Goal: Task Accomplishment & Management: Use online tool/utility

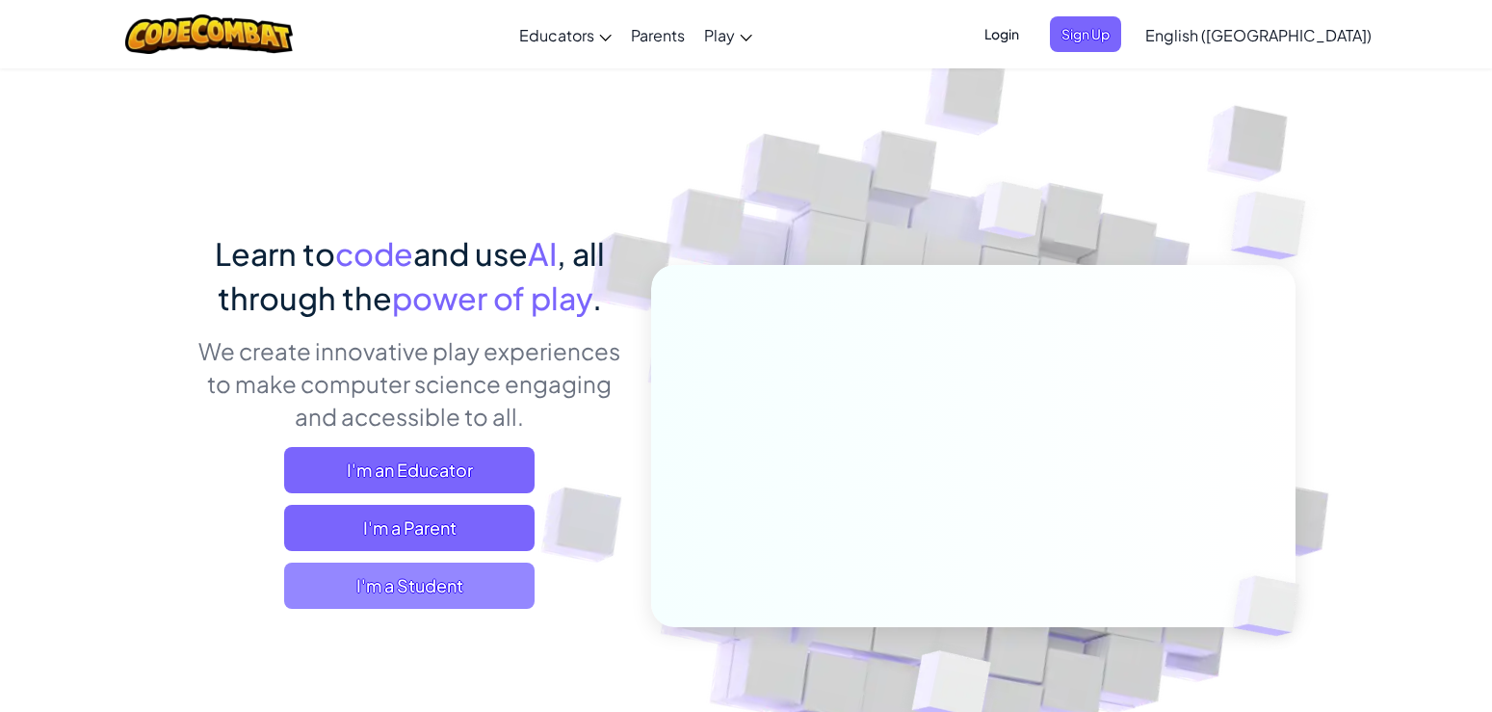
click at [528, 590] on span "I'm a Student" at bounding box center [409, 586] width 251 height 46
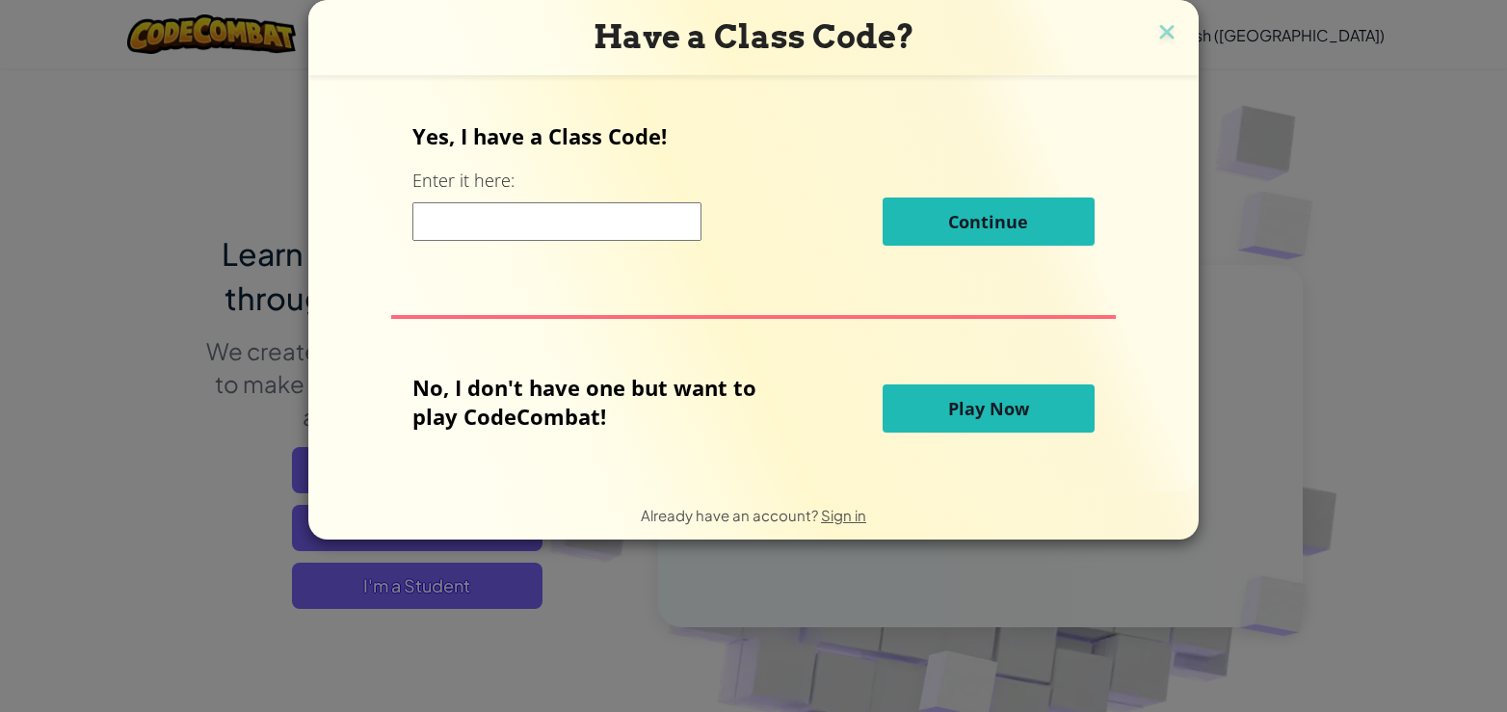
click at [949, 409] on span "Play Now" at bounding box center [988, 408] width 81 height 23
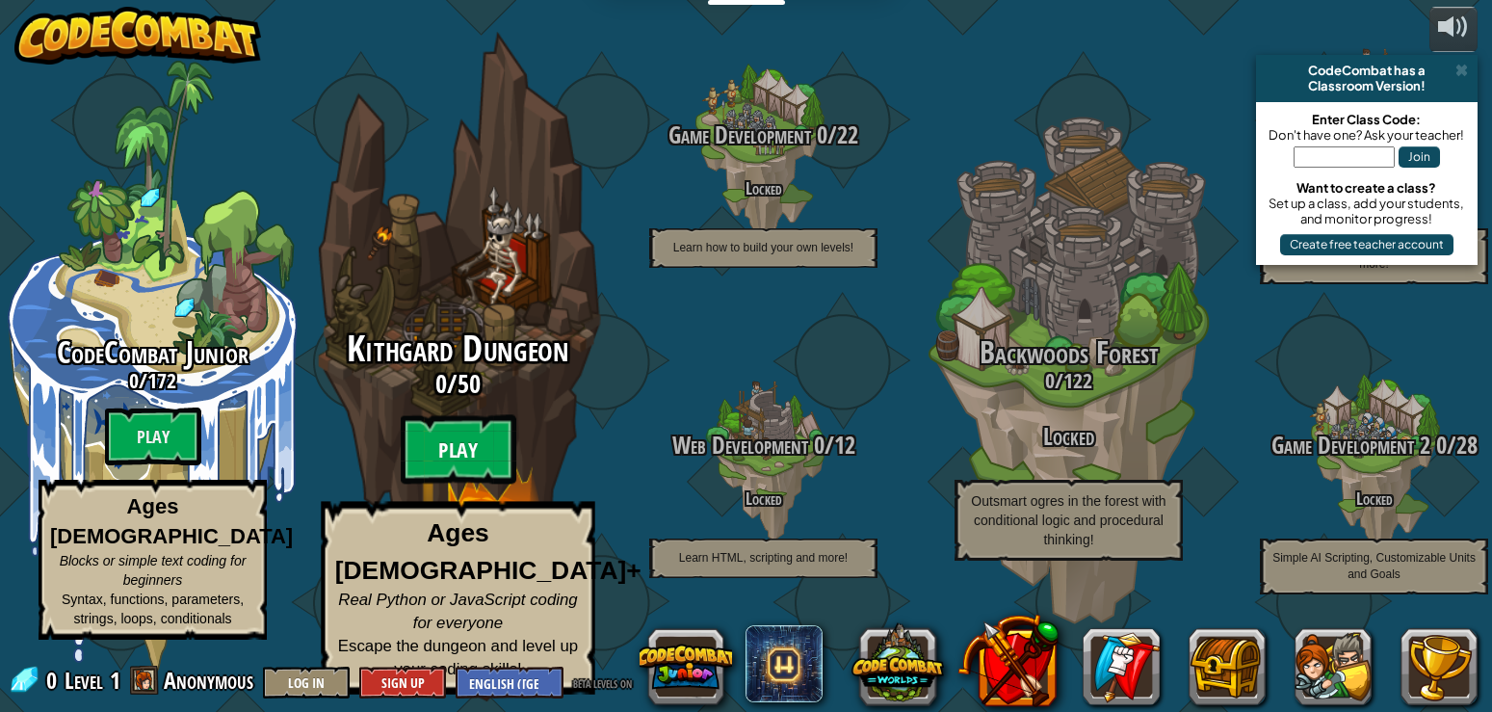
click at [460, 471] on btn "Play" at bounding box center [459, 449] width 116 height 69
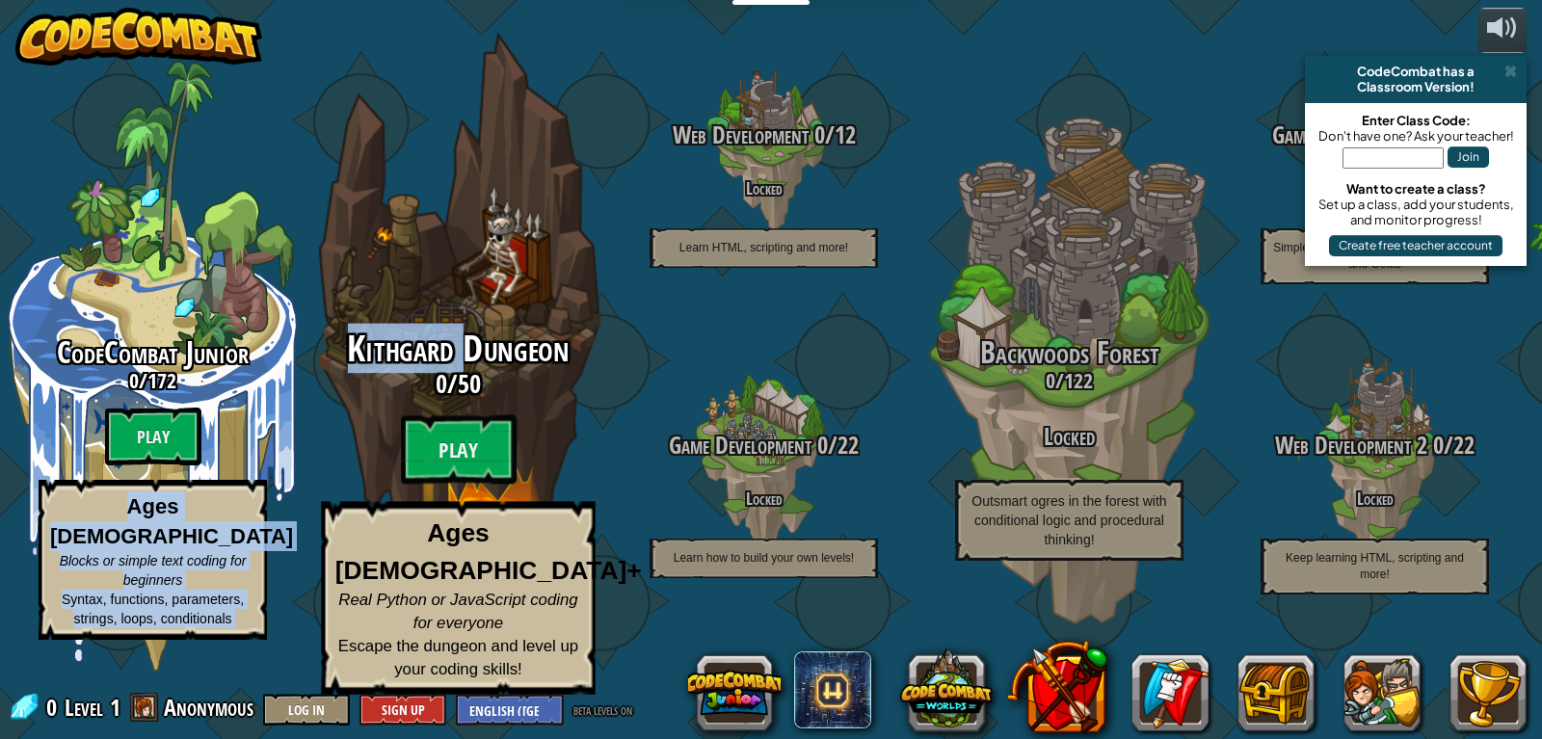
drag, startPoint x: 196, startPoint y: 429, endPoint x: 460, endPoint y: 388, distance: 267.1
click at [460, 388] on div "CodeCombat Junior 0 / 172 Play Ages [DEMOGRAPHIC_DATA] Blocks or simple text co…" at bounding box center [771, 369] width 1542 height 739
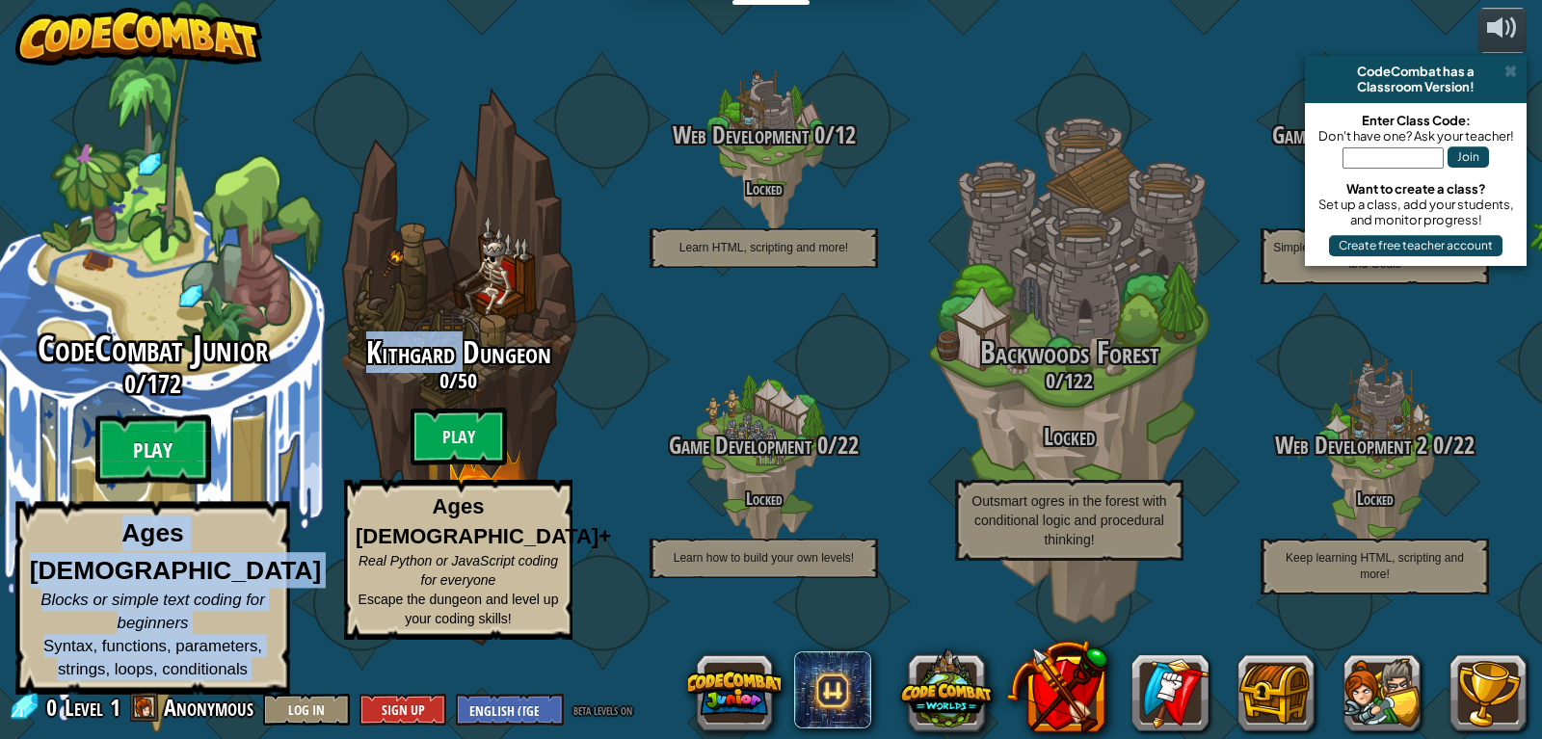
click at [137, 477] on btn "Play" at bounding box center [153, 449] width 116 height 69
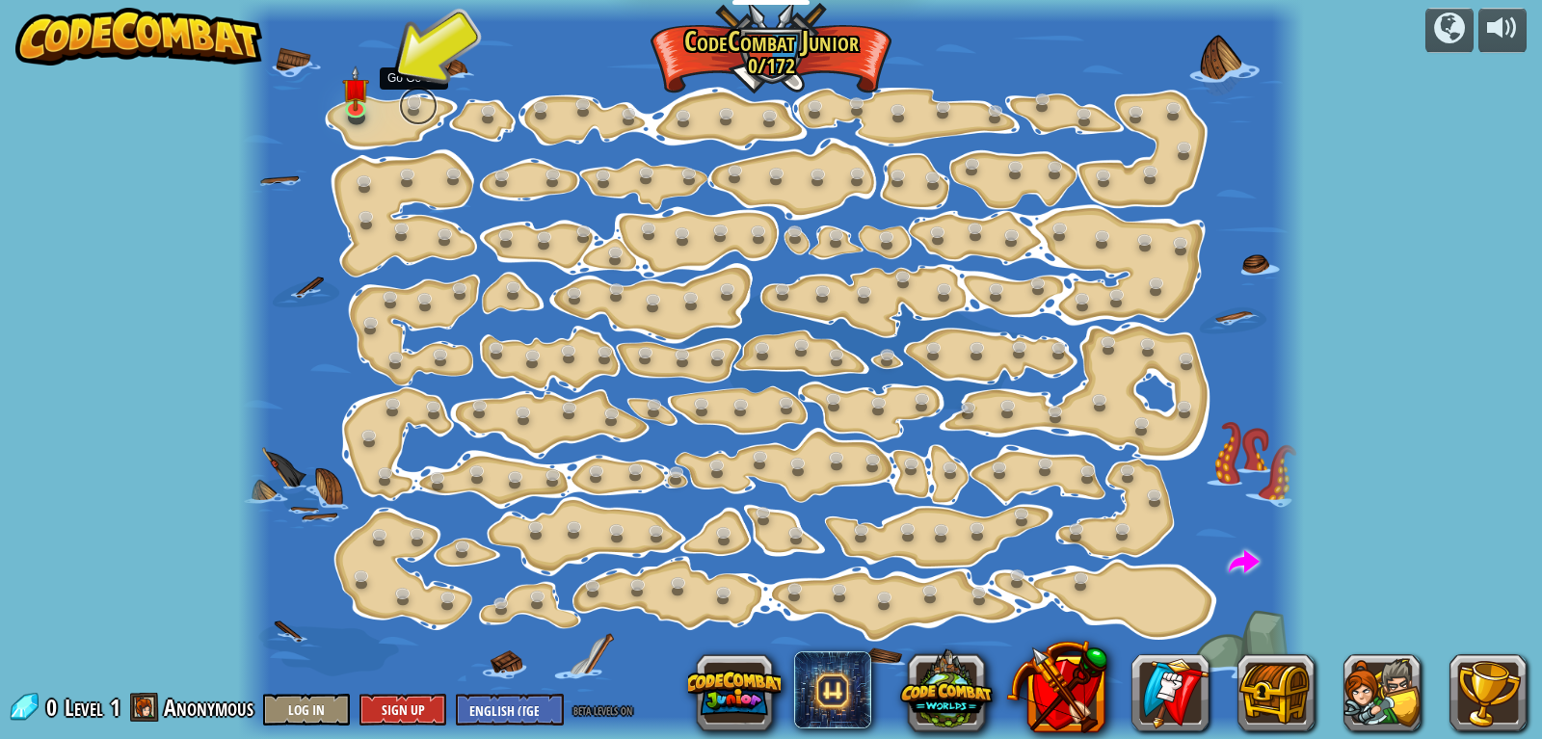
click at [402, 101] on link at bounding box center [418, 106] width 39 height 39
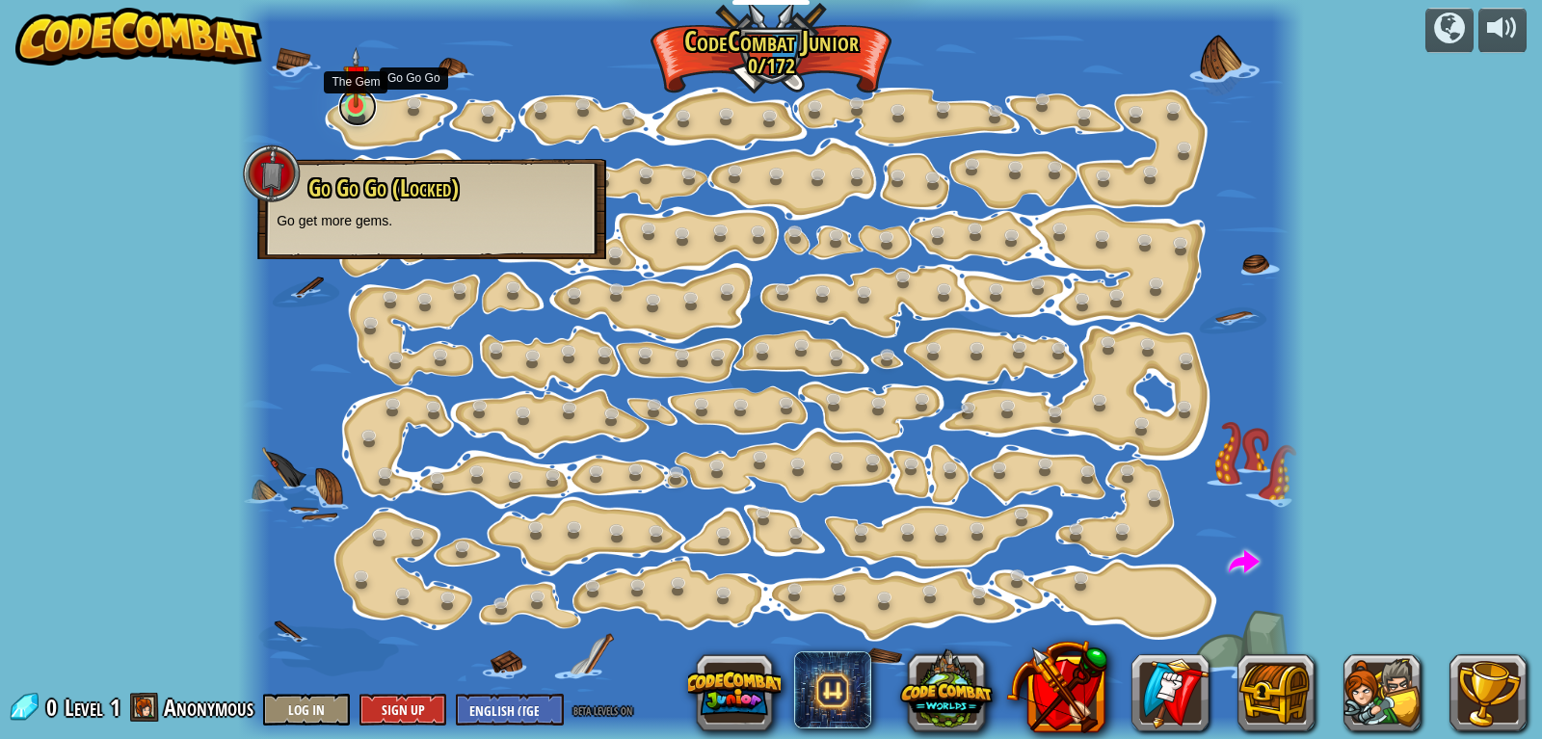
click at [362, 110] on link at bounding box center [357, 107] width 39 height 39
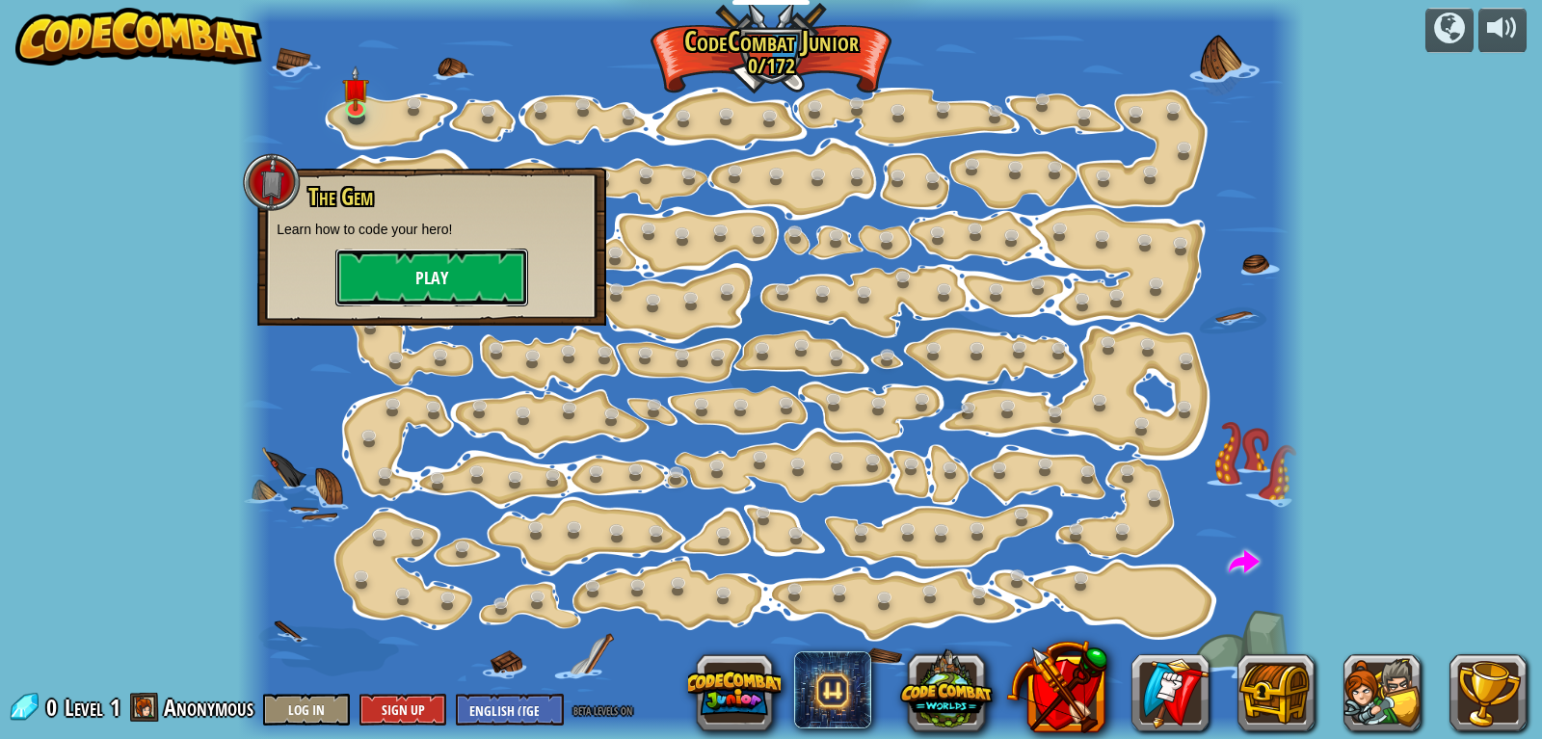
click at [378, 260] on button "Play" at bounding box center [431, 278] width 193 height 58
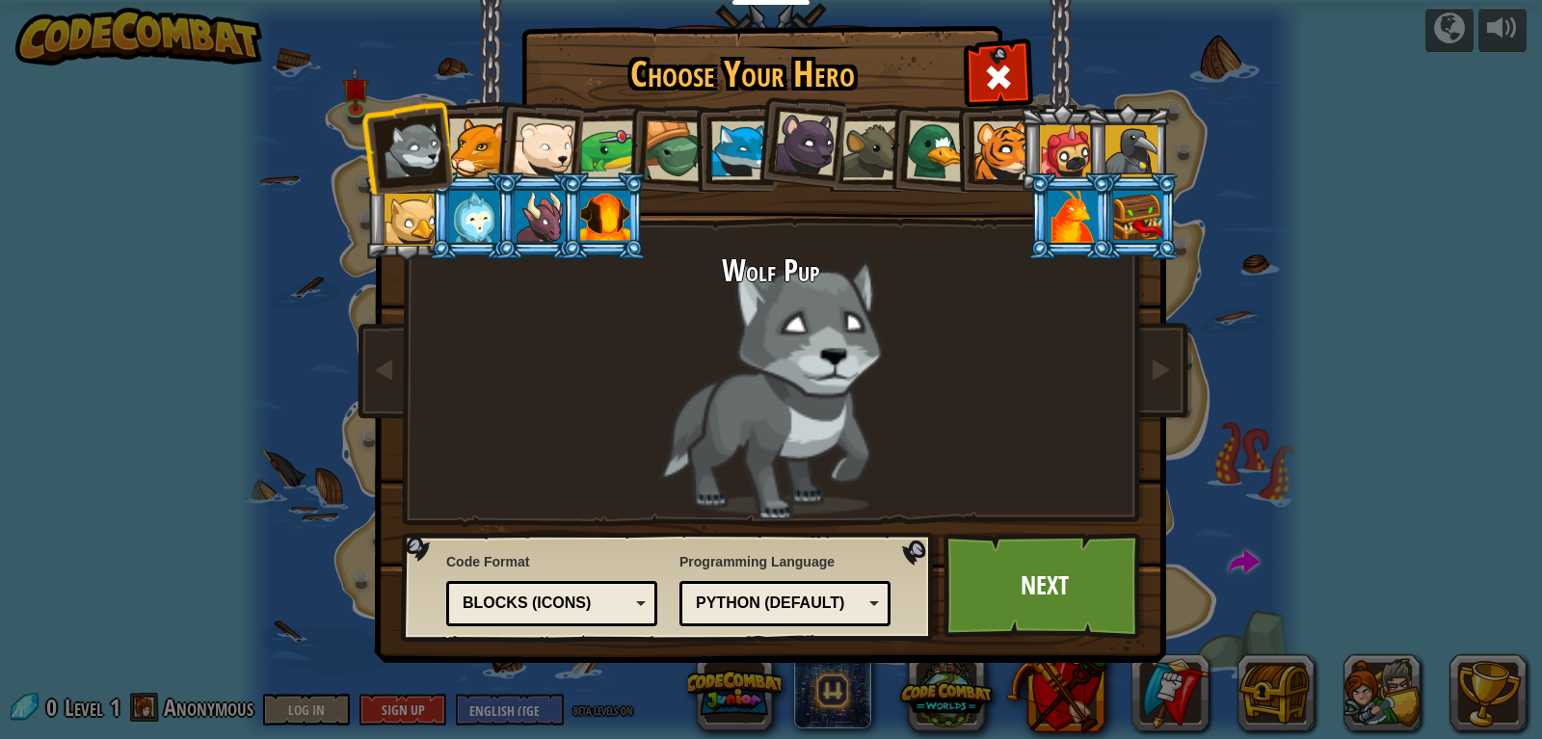
click at [989, 149] on div at bounding box center [1002, 150] width 59 height 59
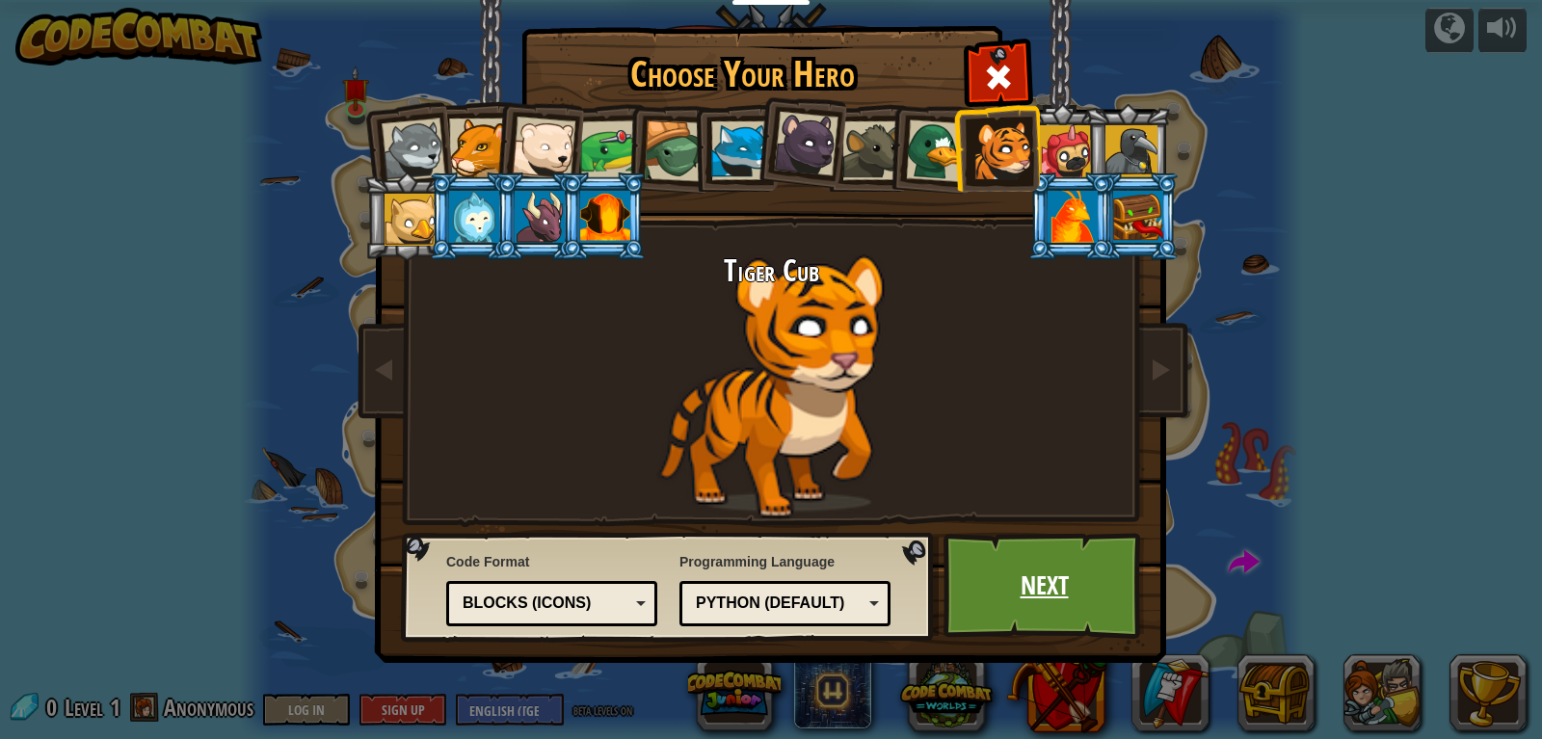
click at [1006, 572] on link "Next" at bounding box center [1043, 586] width 201 height 106
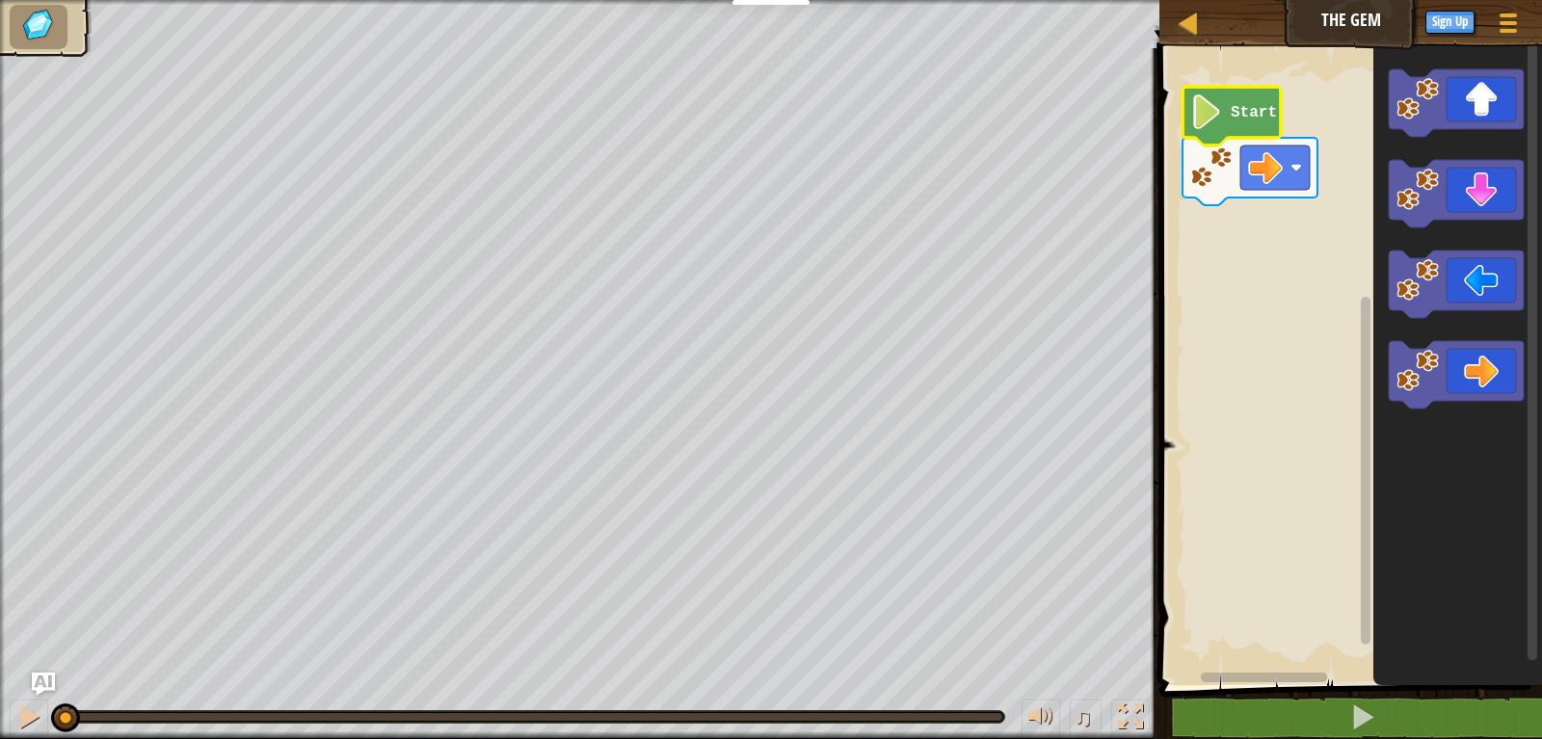
click at [1246, 121] on icon "Blockly Workspace" at bounding box center [1231, 116] width 98 height 59
click at [1332, 186] on rect "Blockly Workspace" at bounding box center [1347, 362] width 388 height 646
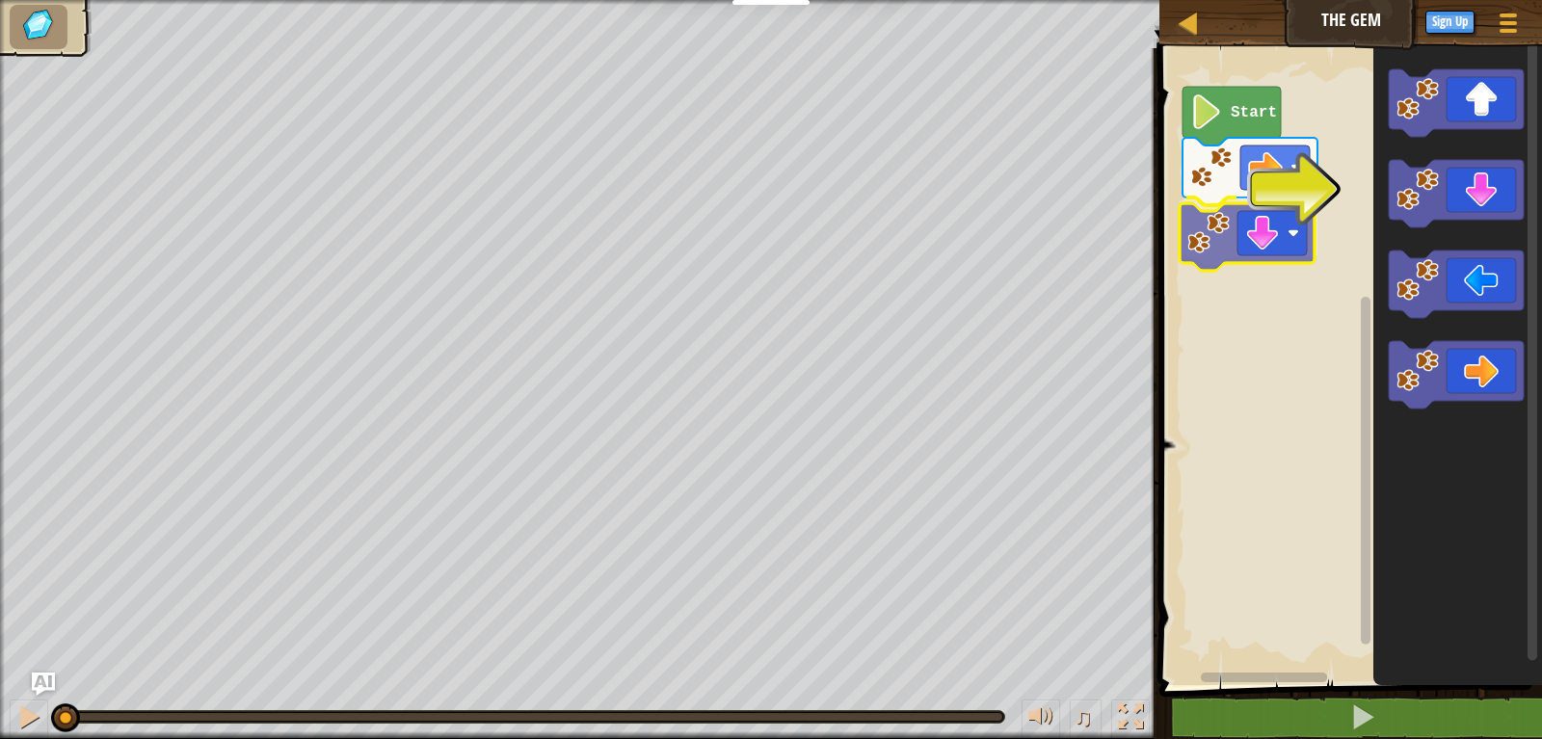
click at [1265, 223] on div "Start" at bounding box center [1347, 362] width 388 height 646
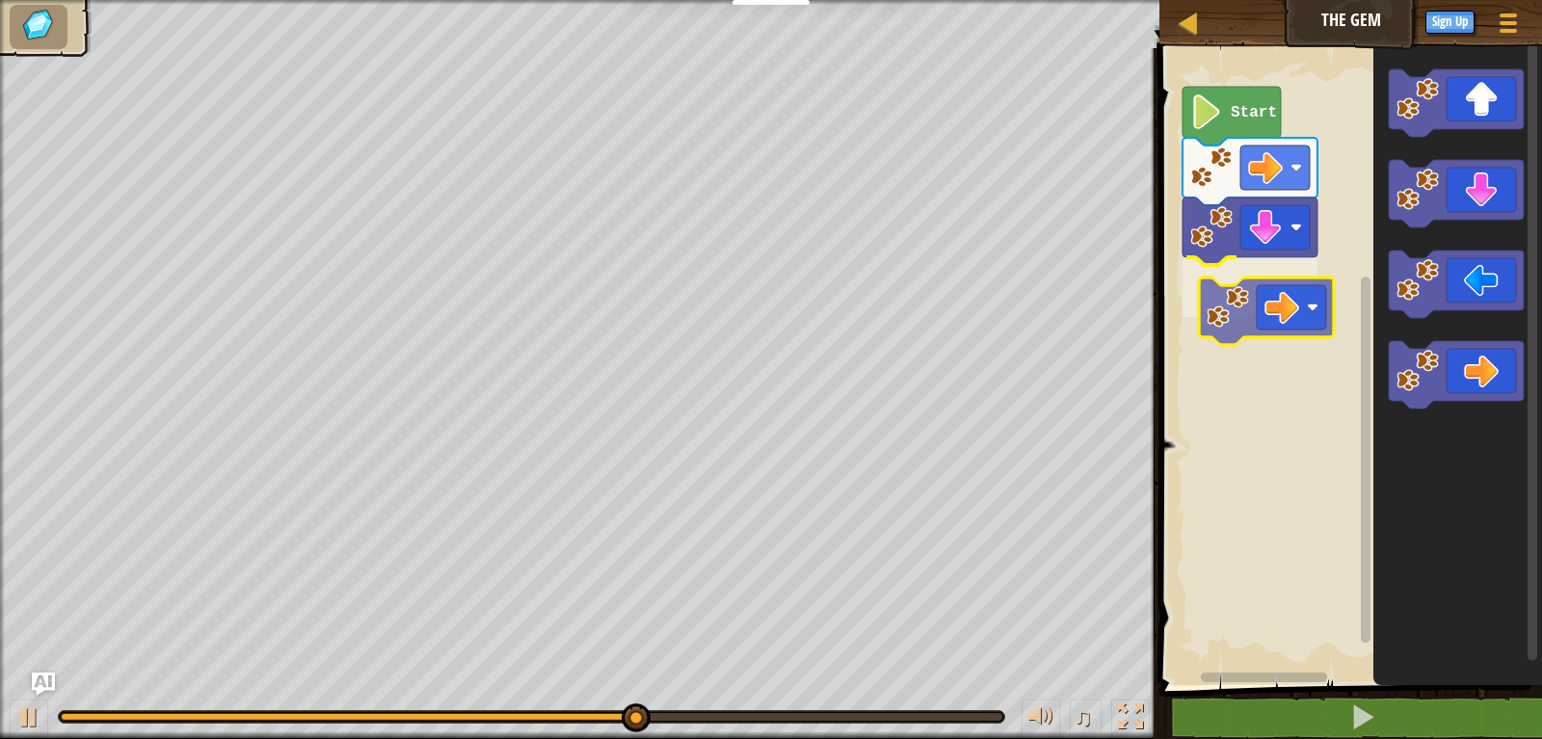
click at [1270, 281] on div "Start" at bounding box center [1347, 362] width 388 height 646
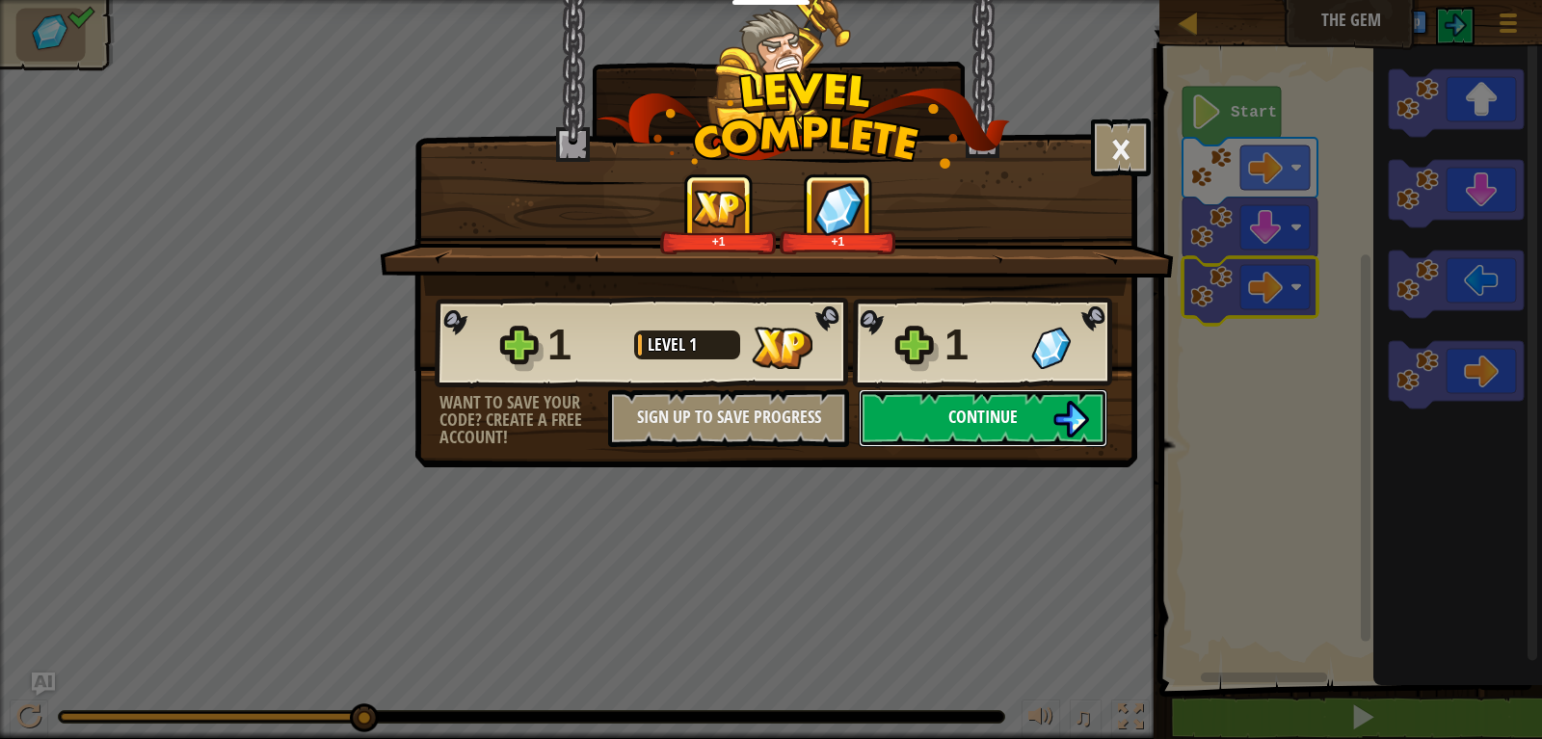
click at [1051, 415] on button "Continue" at bounding box center [982, 418] width 249 height 58
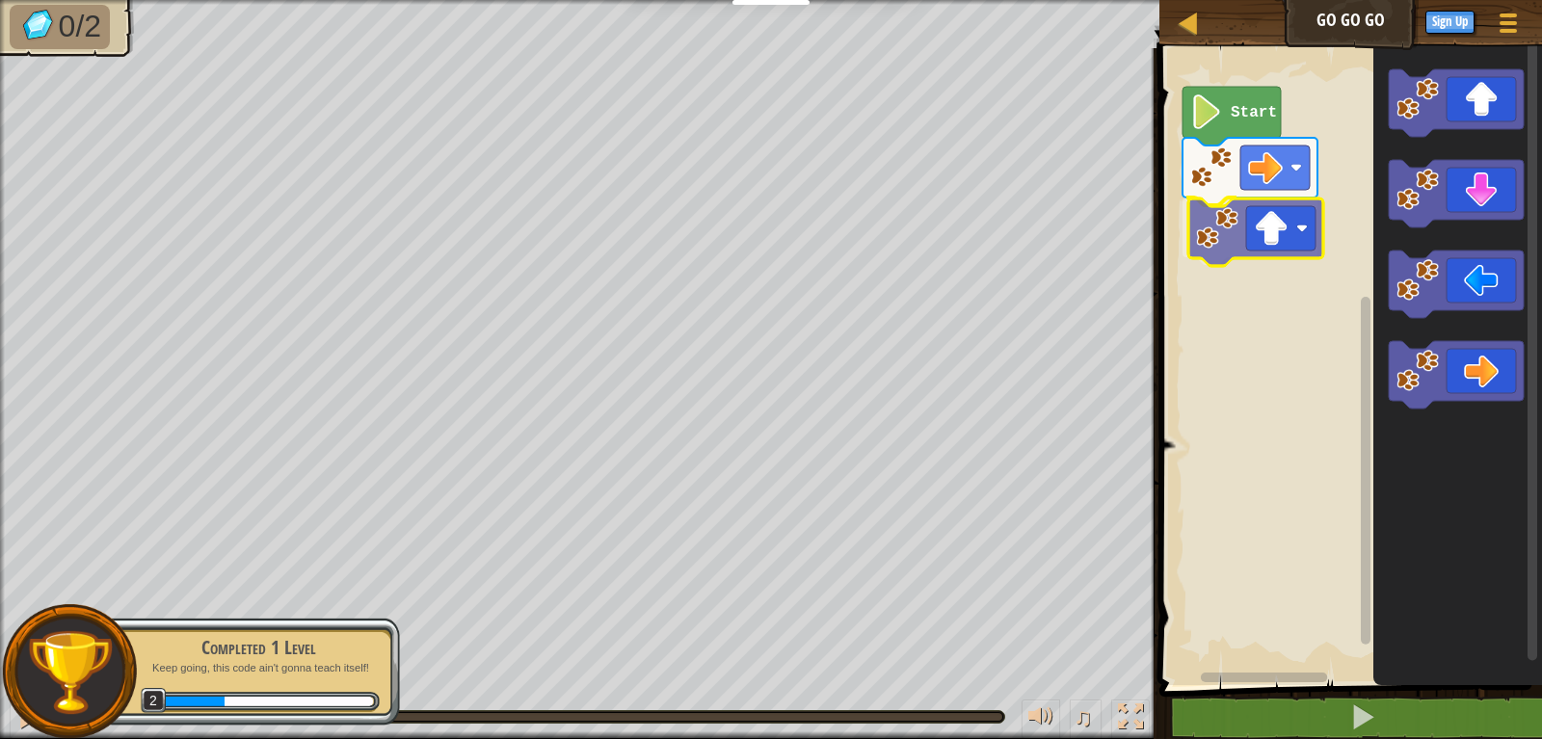
click at [1278, 242] on div "Start" at bounding box center [1347, 362] width 388 height 646
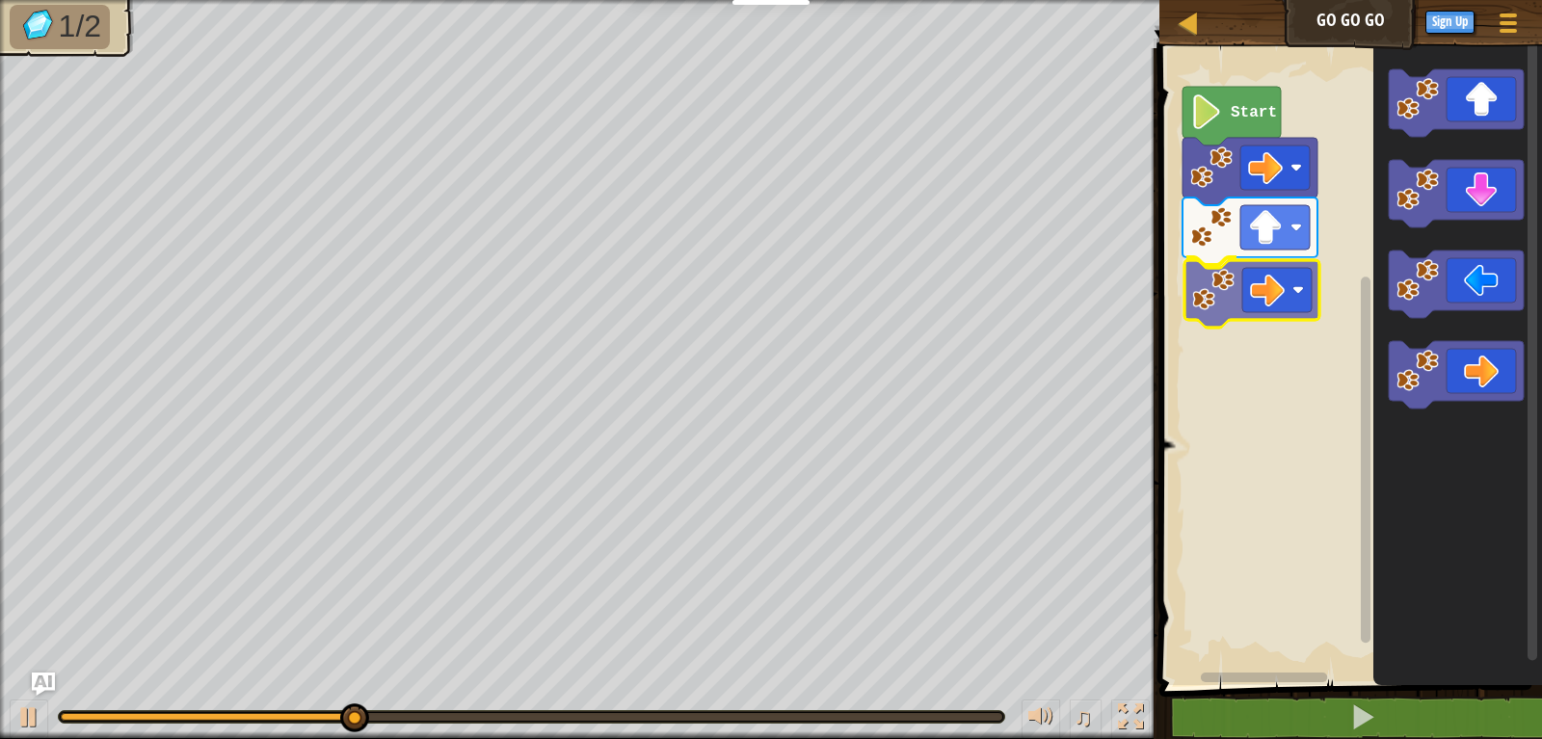
click at [1281, 287] on div "Start" at bounding box center [1347, 362] width 388 height 646
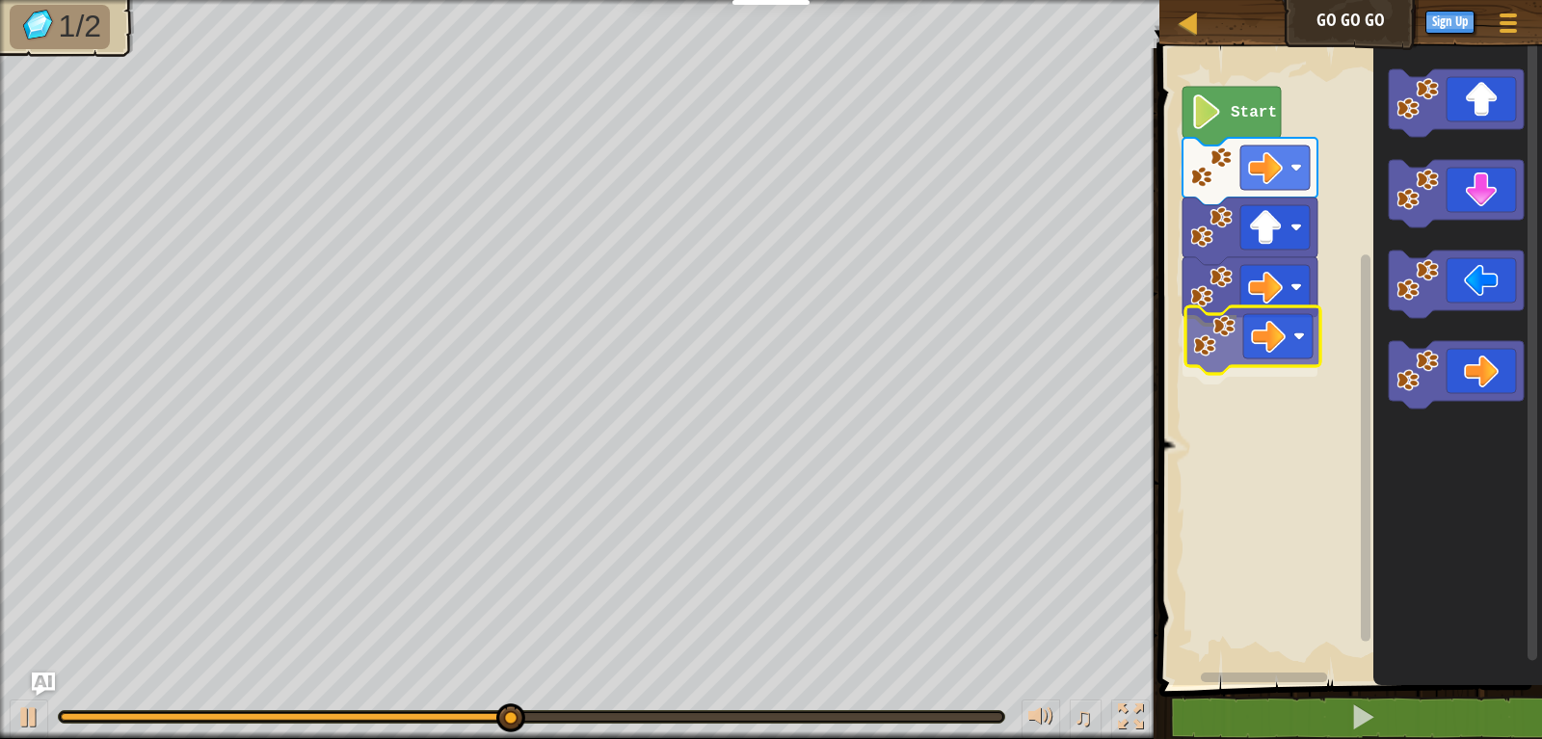
click at [1254, 331] on div "Start" at bounding box center [1347, 362] width 388 height 646
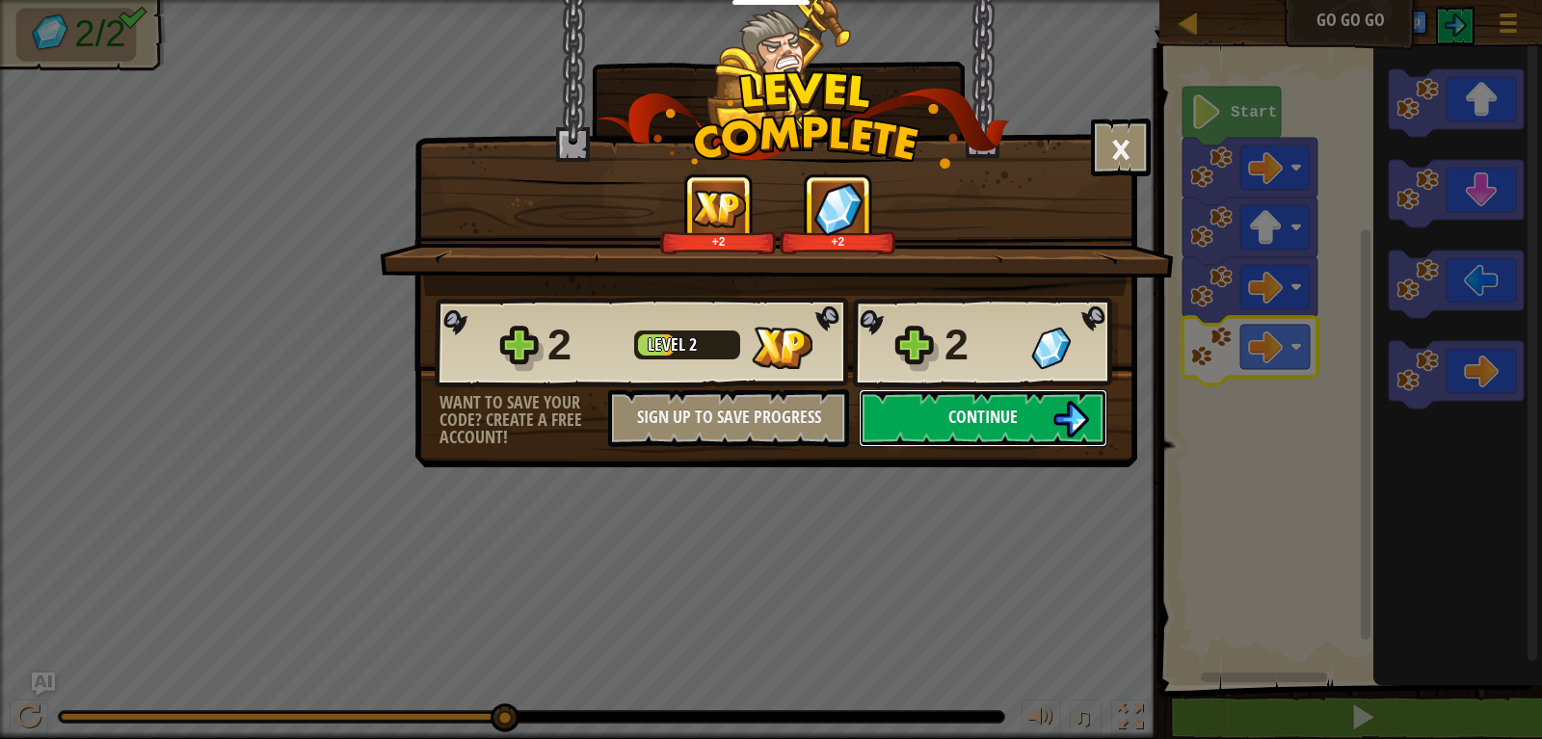
click at [1038, 406] on button "Continue" at bounding box center [982, 418] width 249 height 58
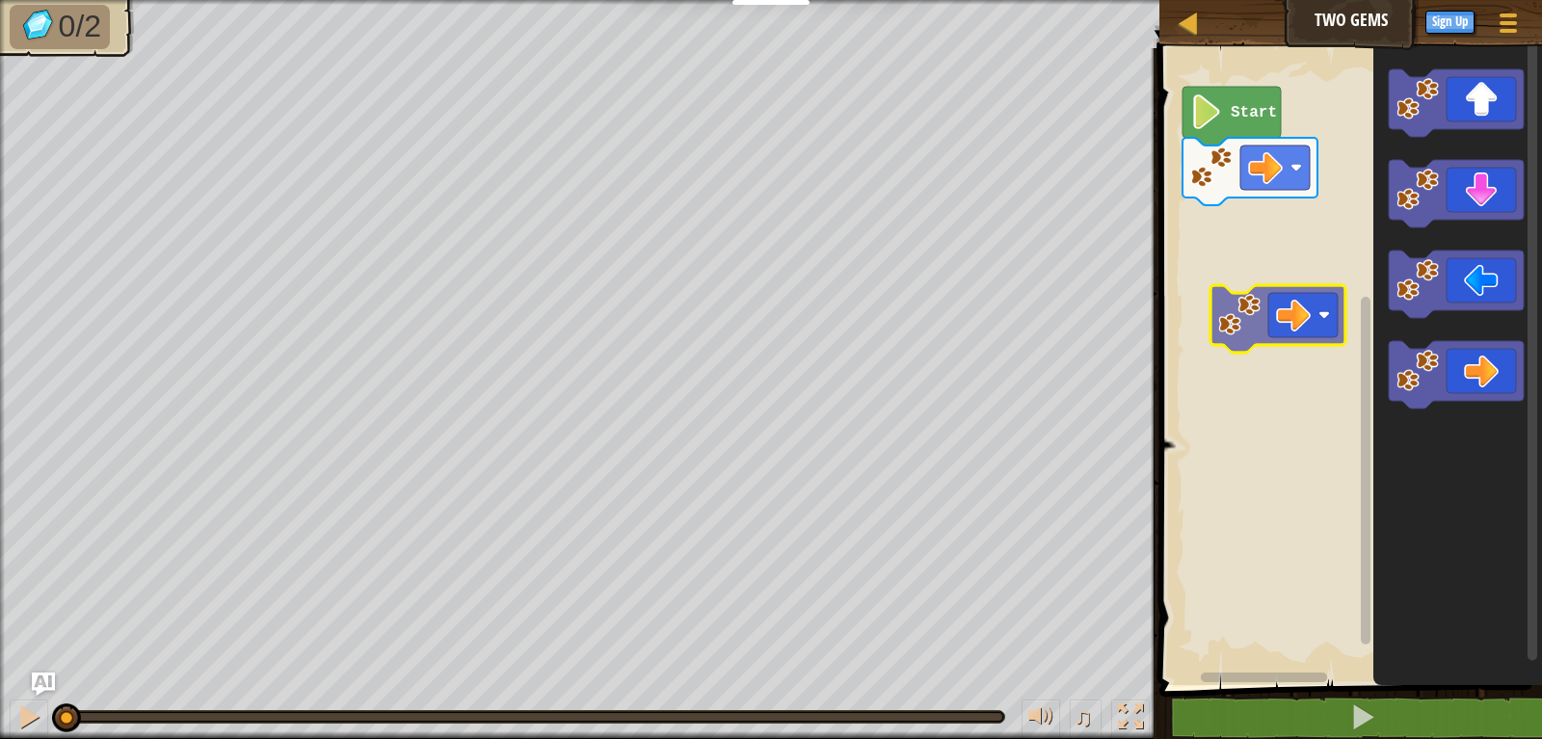
click at [1265, 266] on div "Start" at bounding box center [1347, 362] width 388 height 646
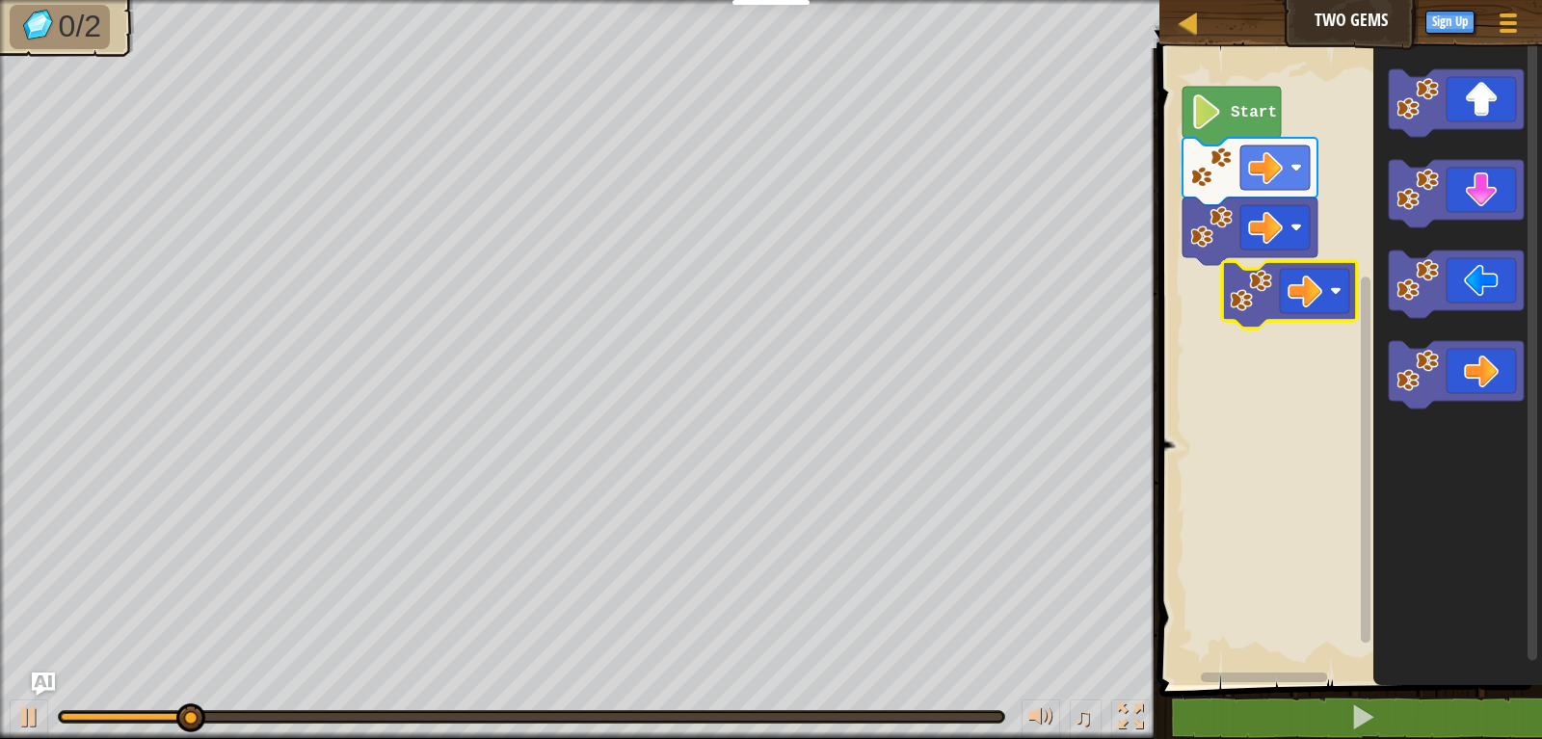
click at [1271, 297] on div "Start" at bounding box center [1347, 362] width 388 height 646
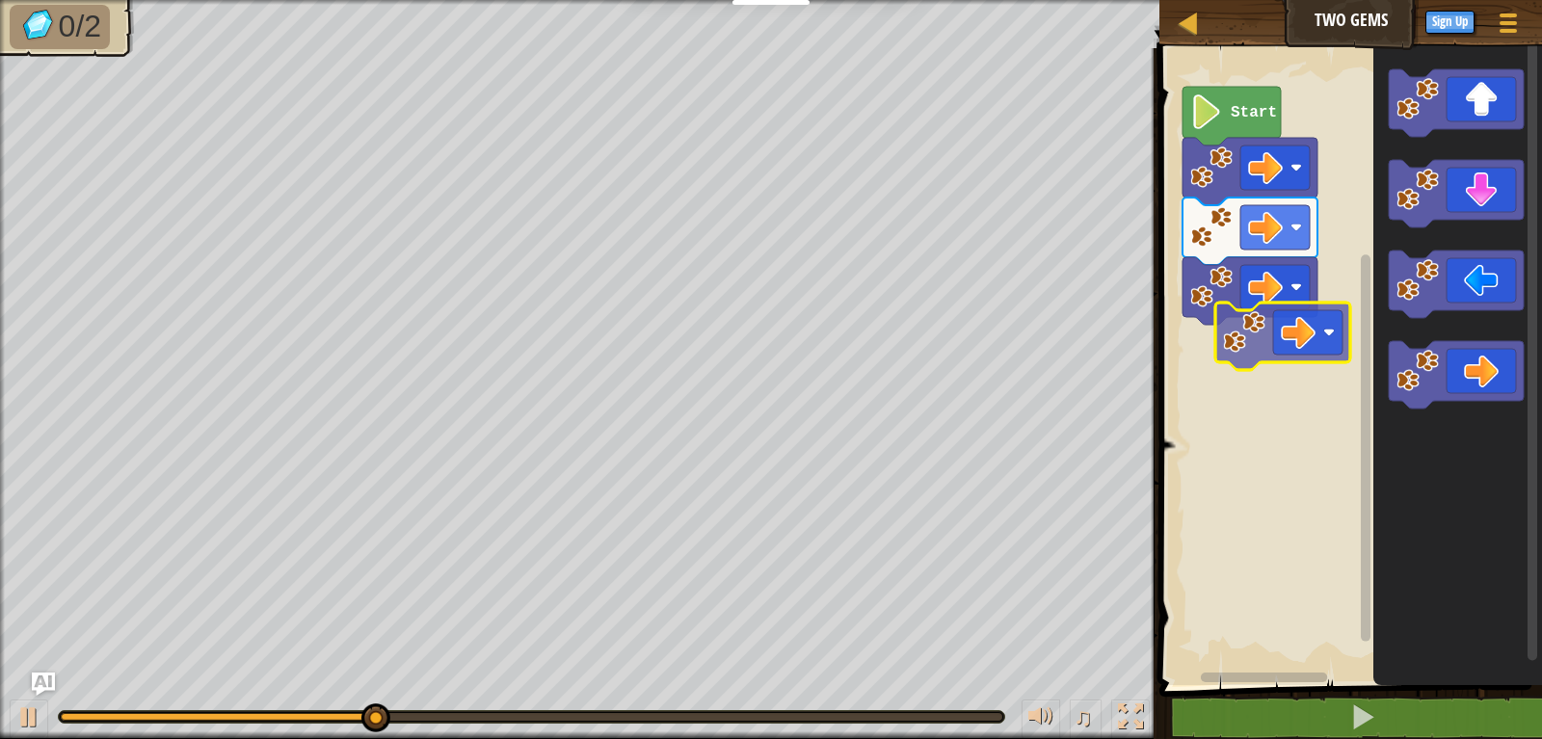
click at [1264, 324] on div "Start" at bounding box center [1347, 362] width 388 height 646
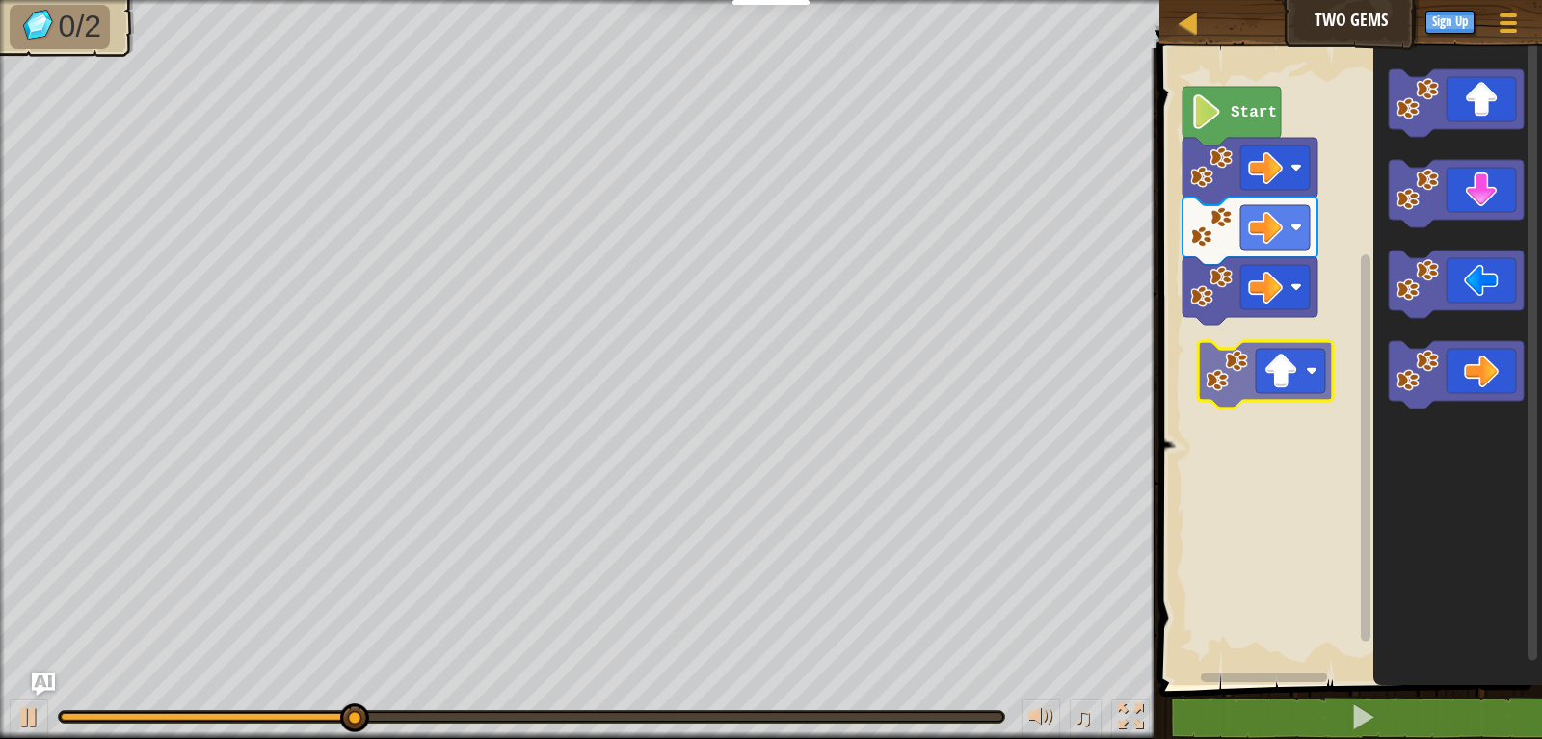
click at [1255, 332] on div "Start" at bounding box center [1347, 362] width 388 height 646
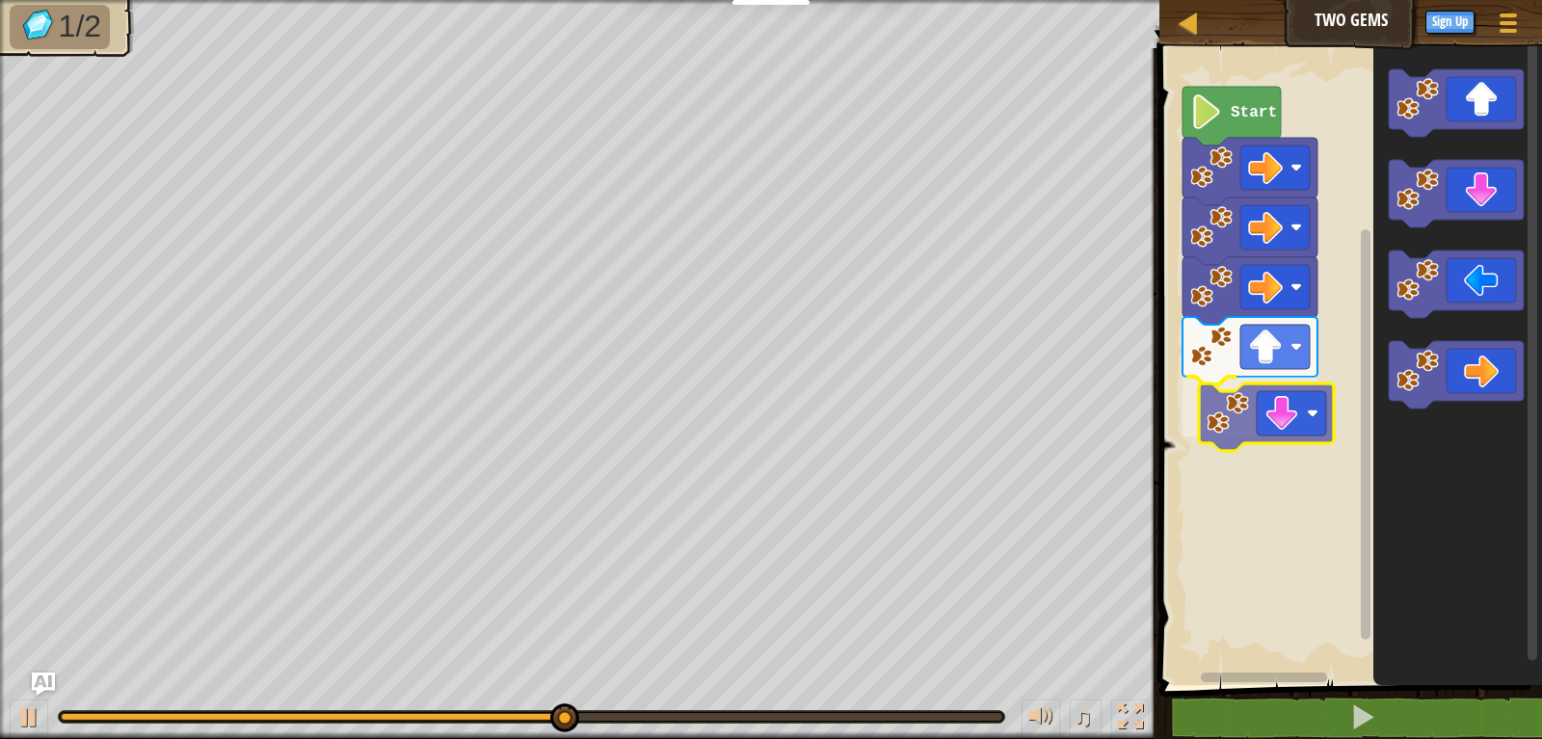
click at [1310, 399] on div "Start" at bounding box center [1347, 362] width 388 height 646
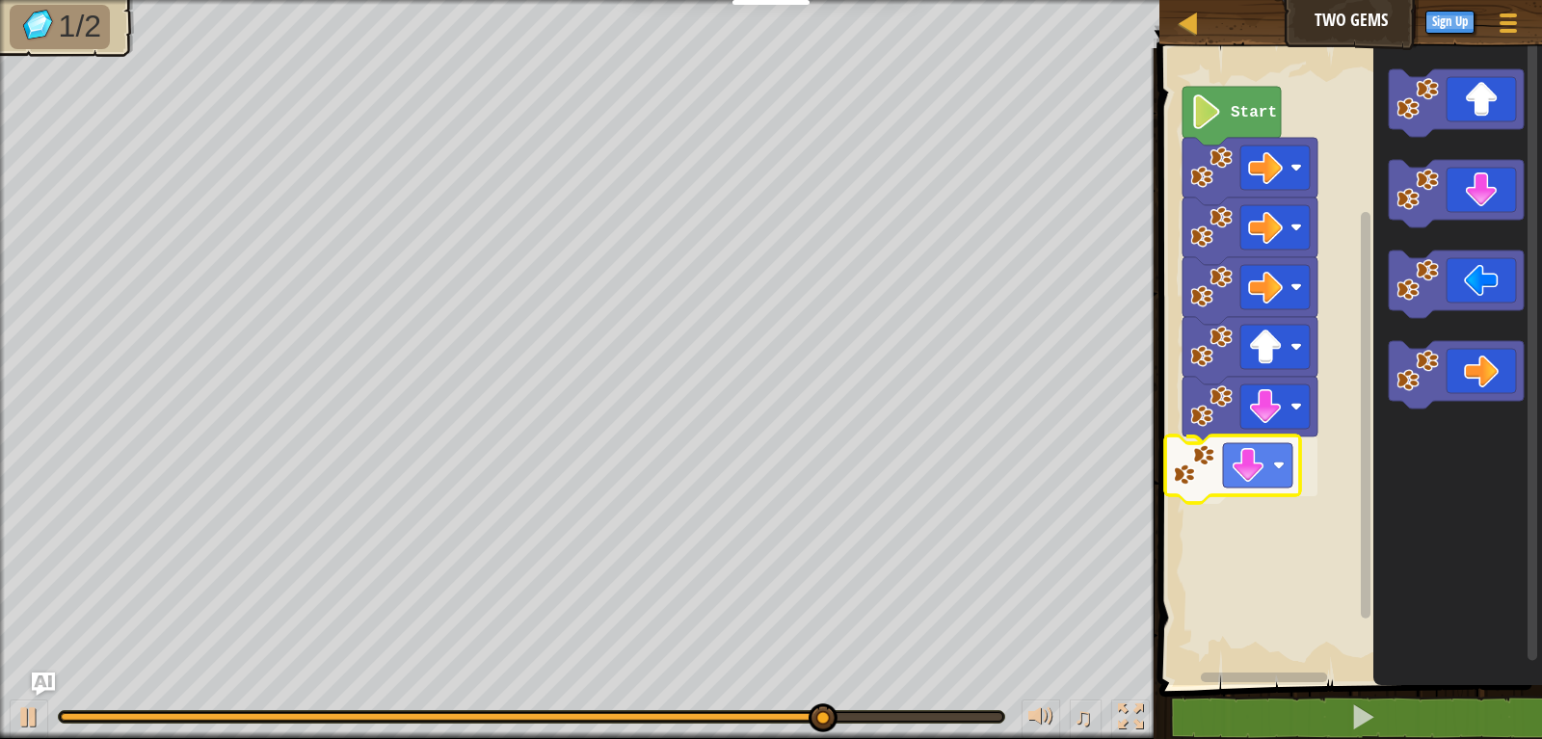
click at [1259, 485] on div "Start" at bounding box center [1347, 362] width 388 height 646
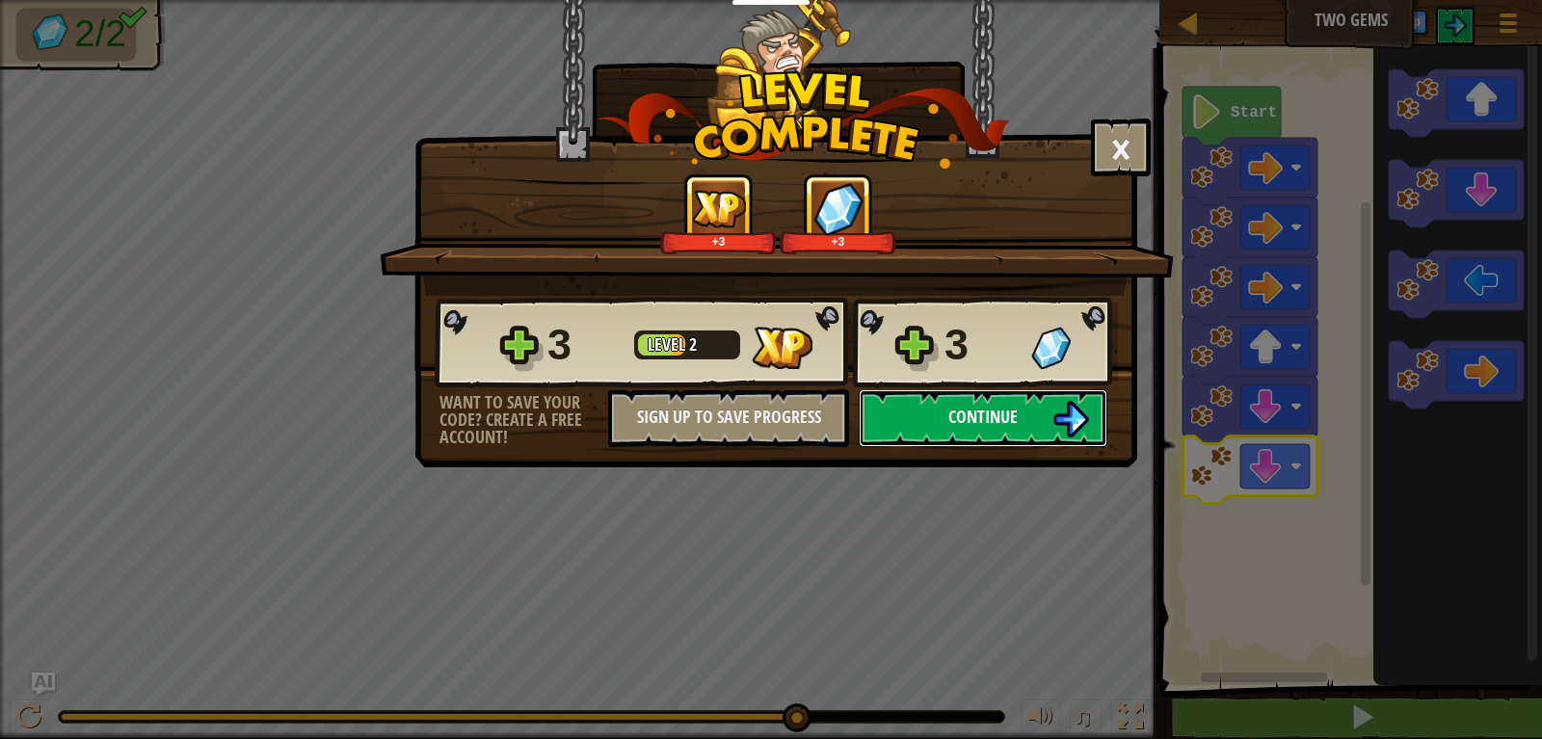
click at [1015, 402] on button "Continue" at bounding box center [982, 418] width 249 height 58
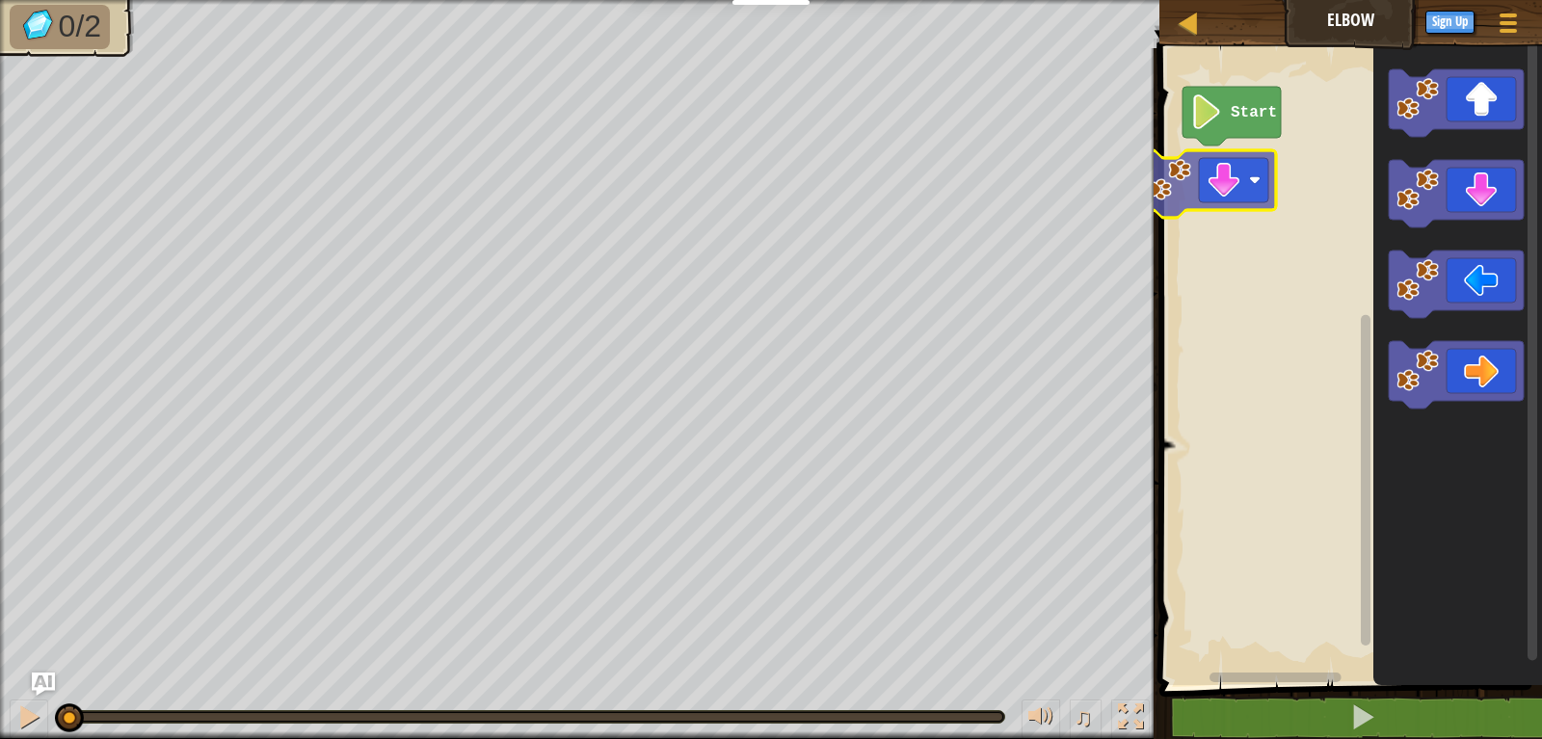
click at [1262, 201] on div "Start" at bounding box center [1347, 362] width 388 height 646
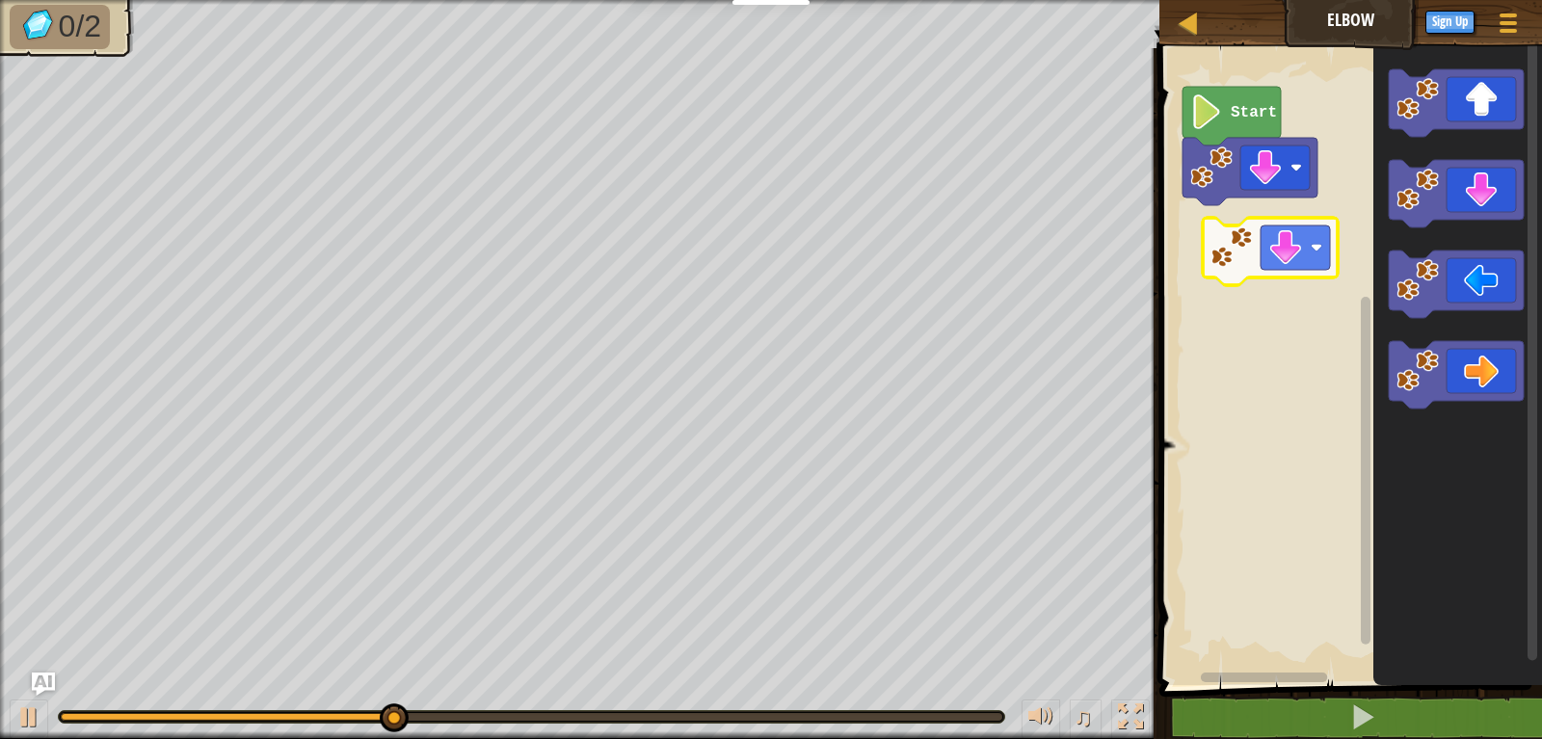
click at [1330, 269] on div "Start" at bounding box center [1347, 362] width 388 height 646
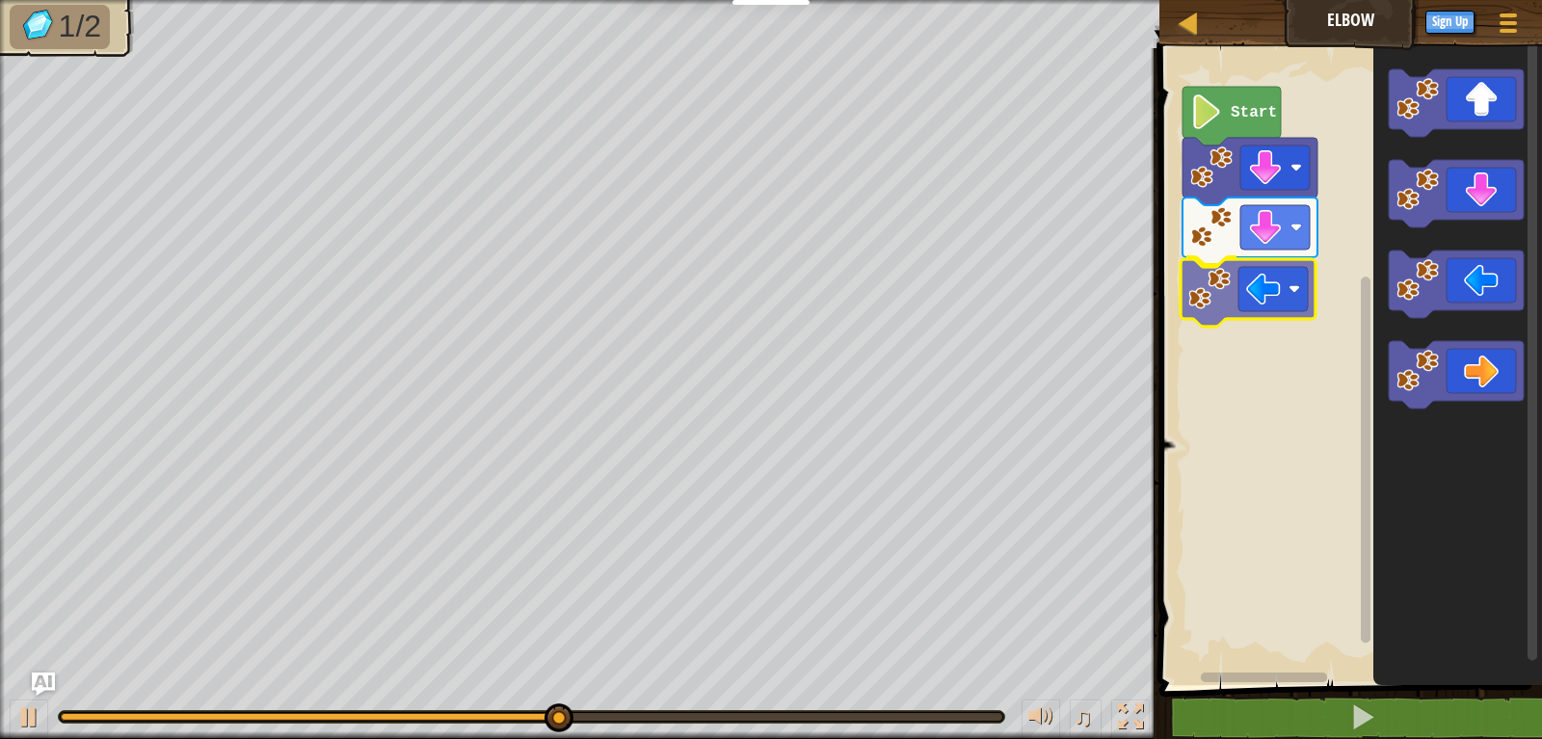
click at [1252, 272] on div "Start" at bounding box center [1347, 362] width 388 height 646
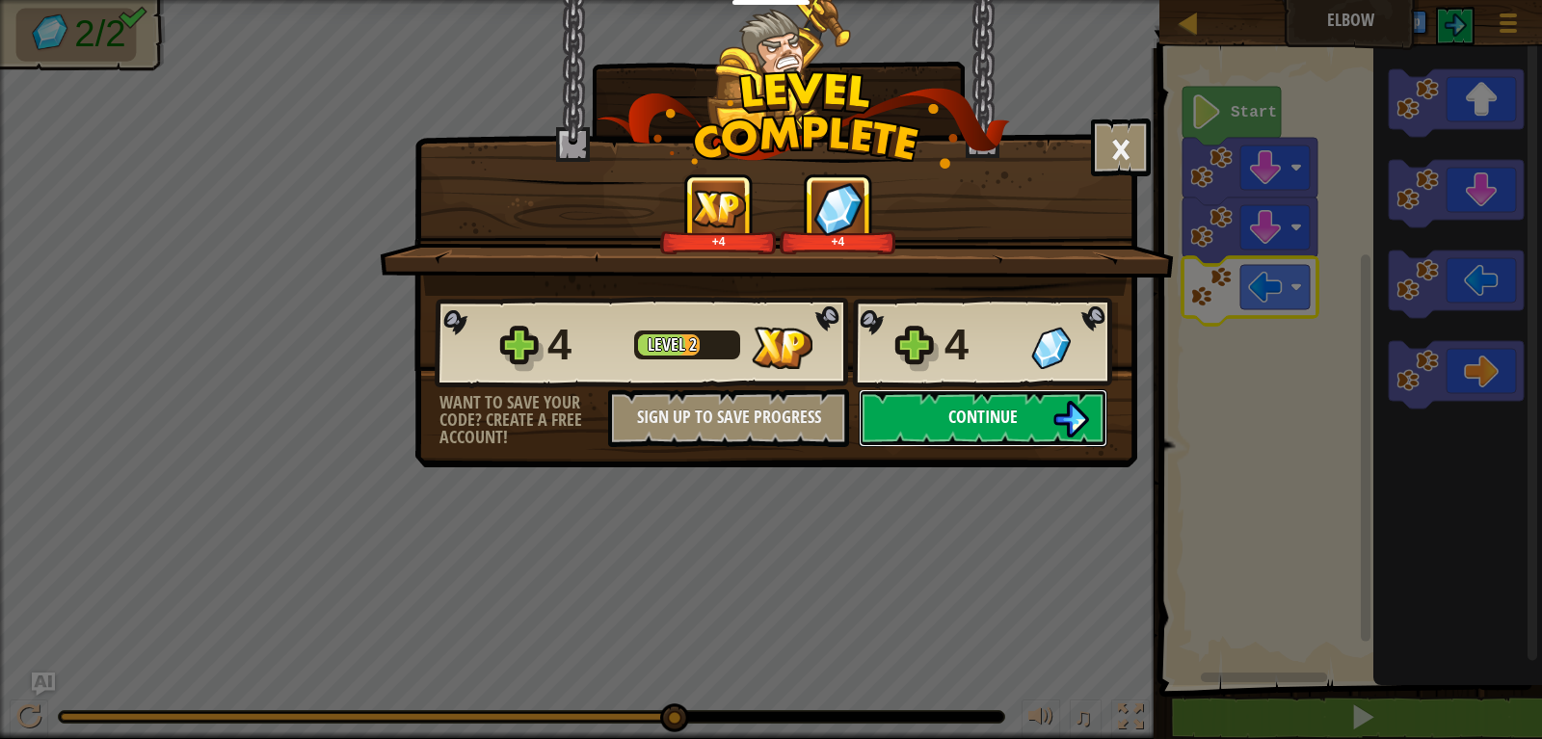
click at [983, 397] on button "Continue" at bounding box center [982, 418] width 249 height 58
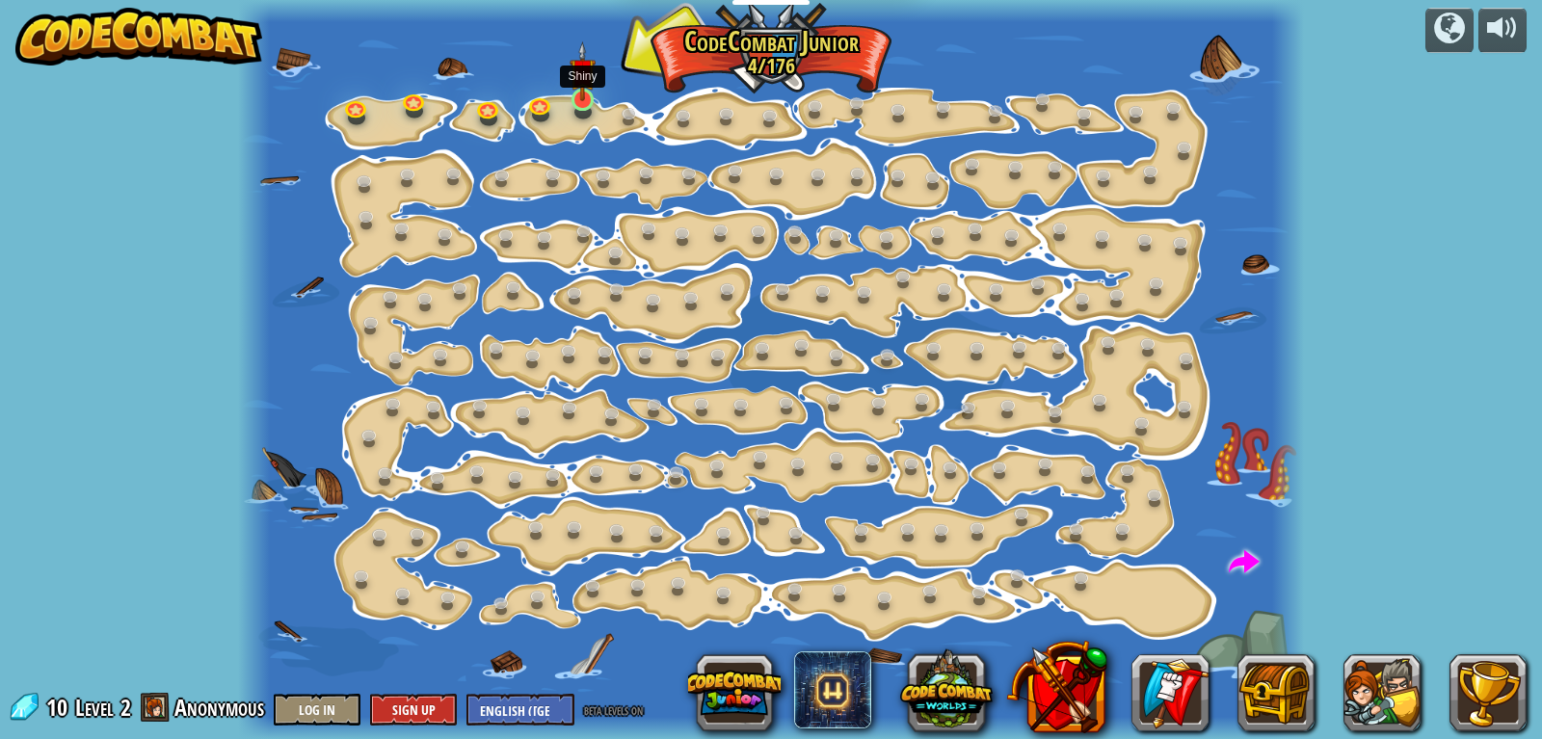
click at [593, 100] on img at bounding box center [582, 71] width 26 height 61
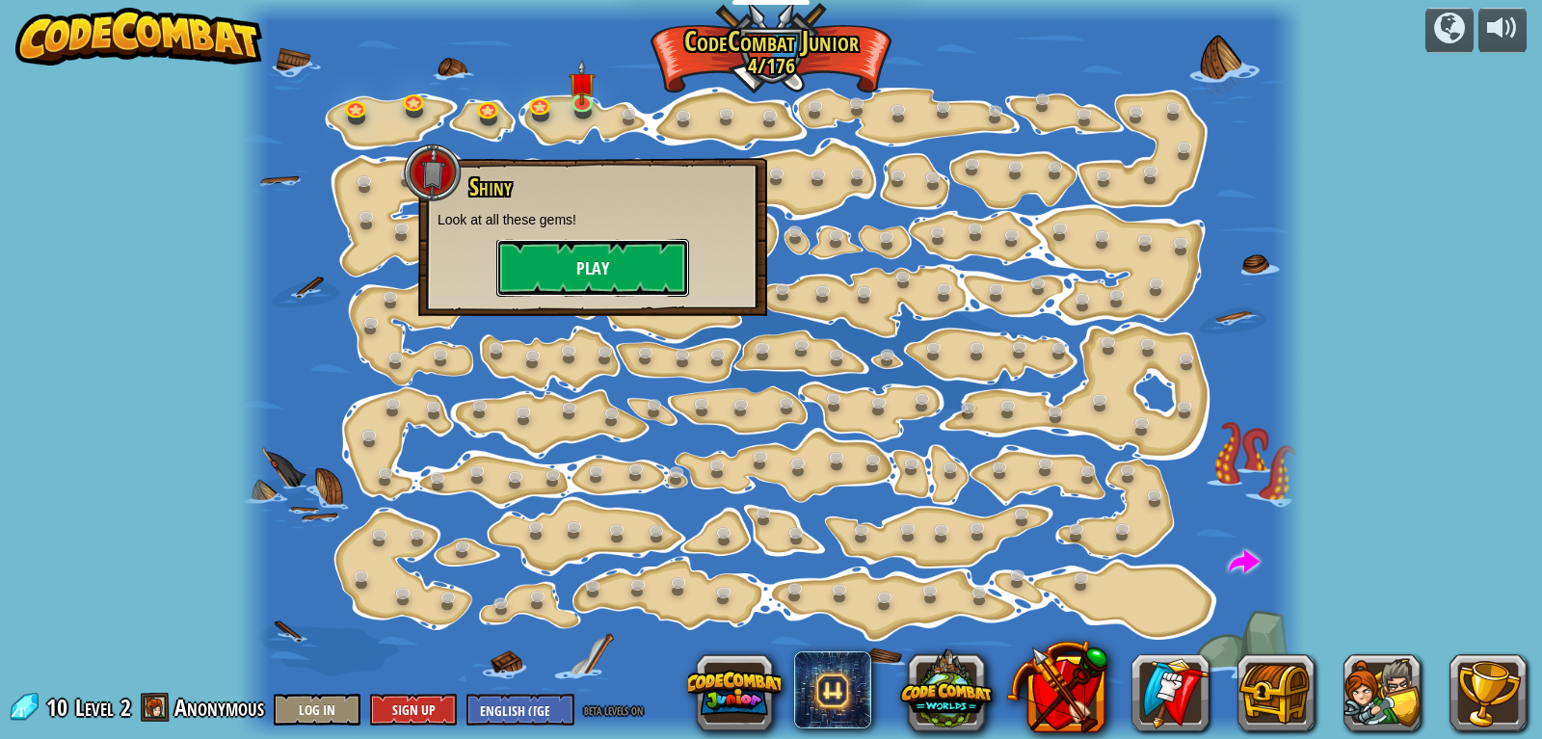
click at [573, 253] on button "Play" at bounding box center [592, 268] width 193 height 58
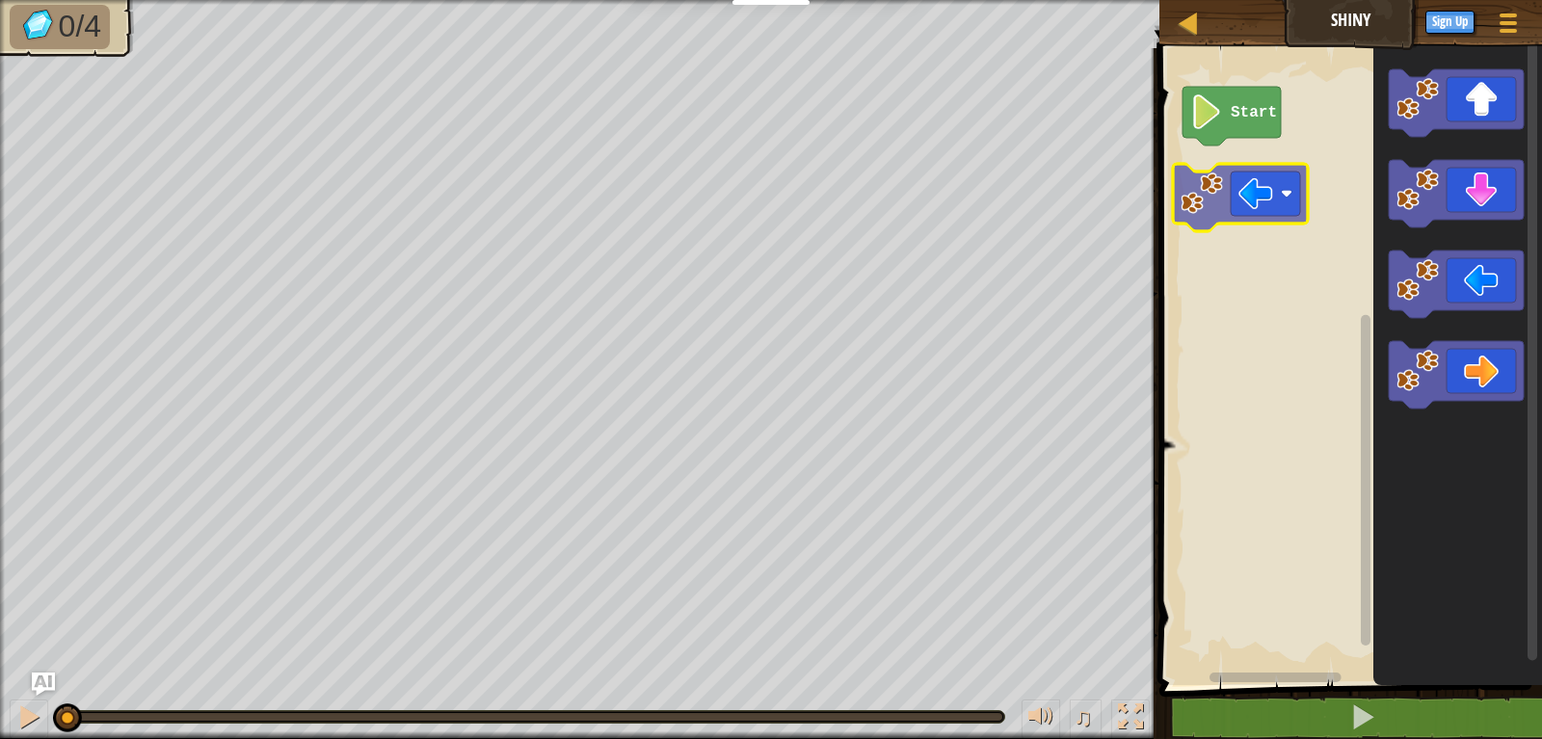
click at [1224, 184] on div "Start" at bounding box center [1347, 362] width 388 height 646
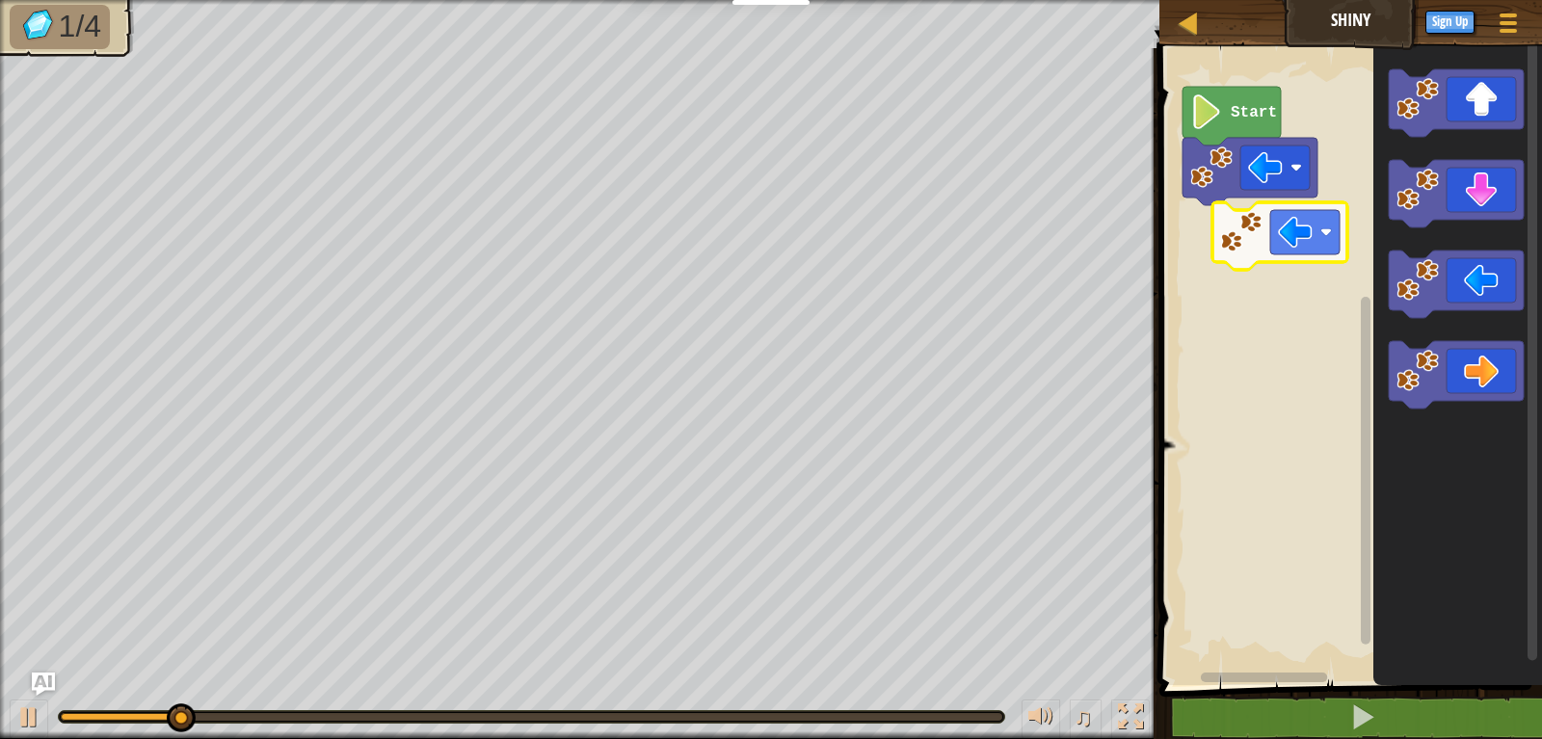
click at [1210, 208] on div "Start" at bounding box center [1347, 362] width 388 height 646
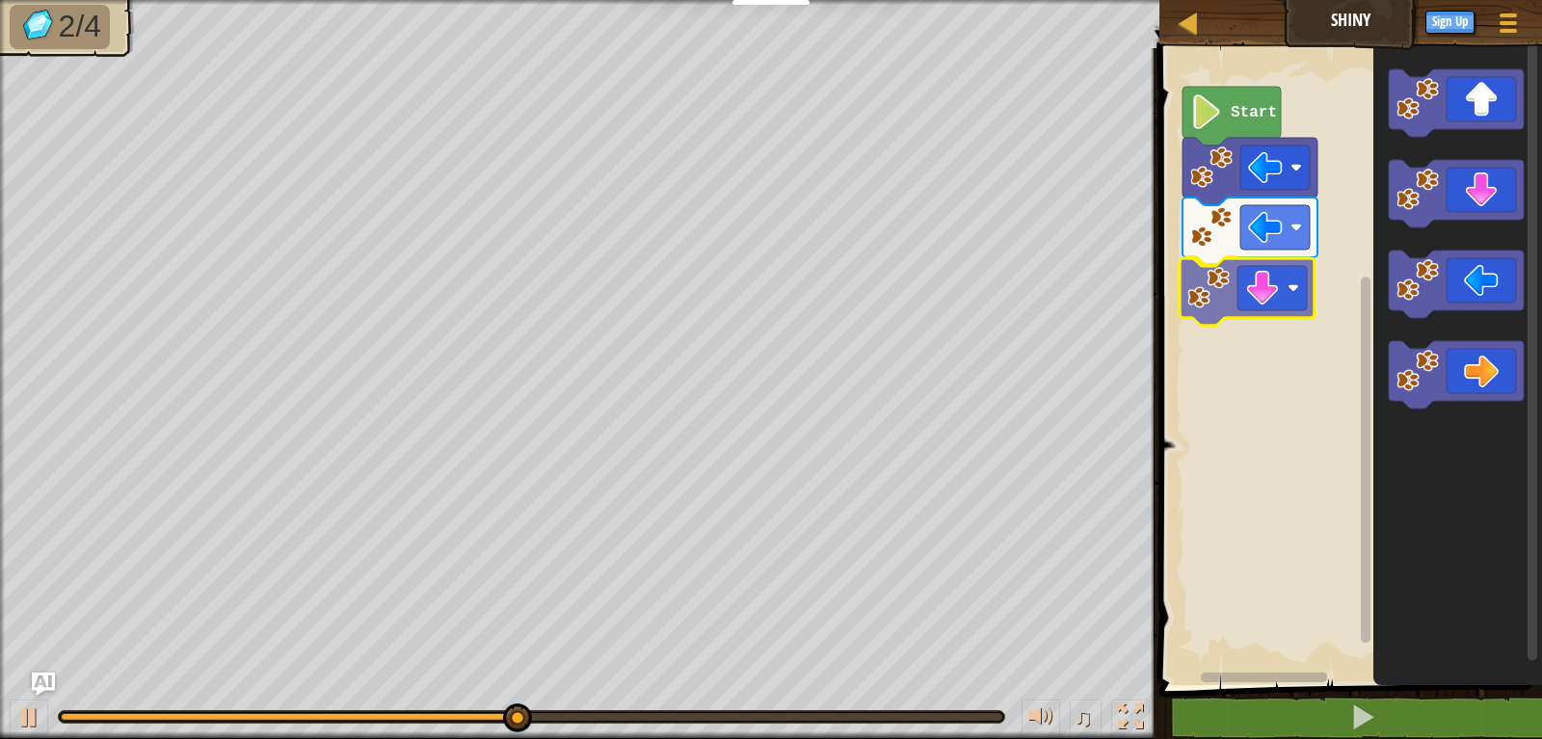
click at [1257, 305] on div "Start" at bounding box center [1347, 362] width 388 height 646
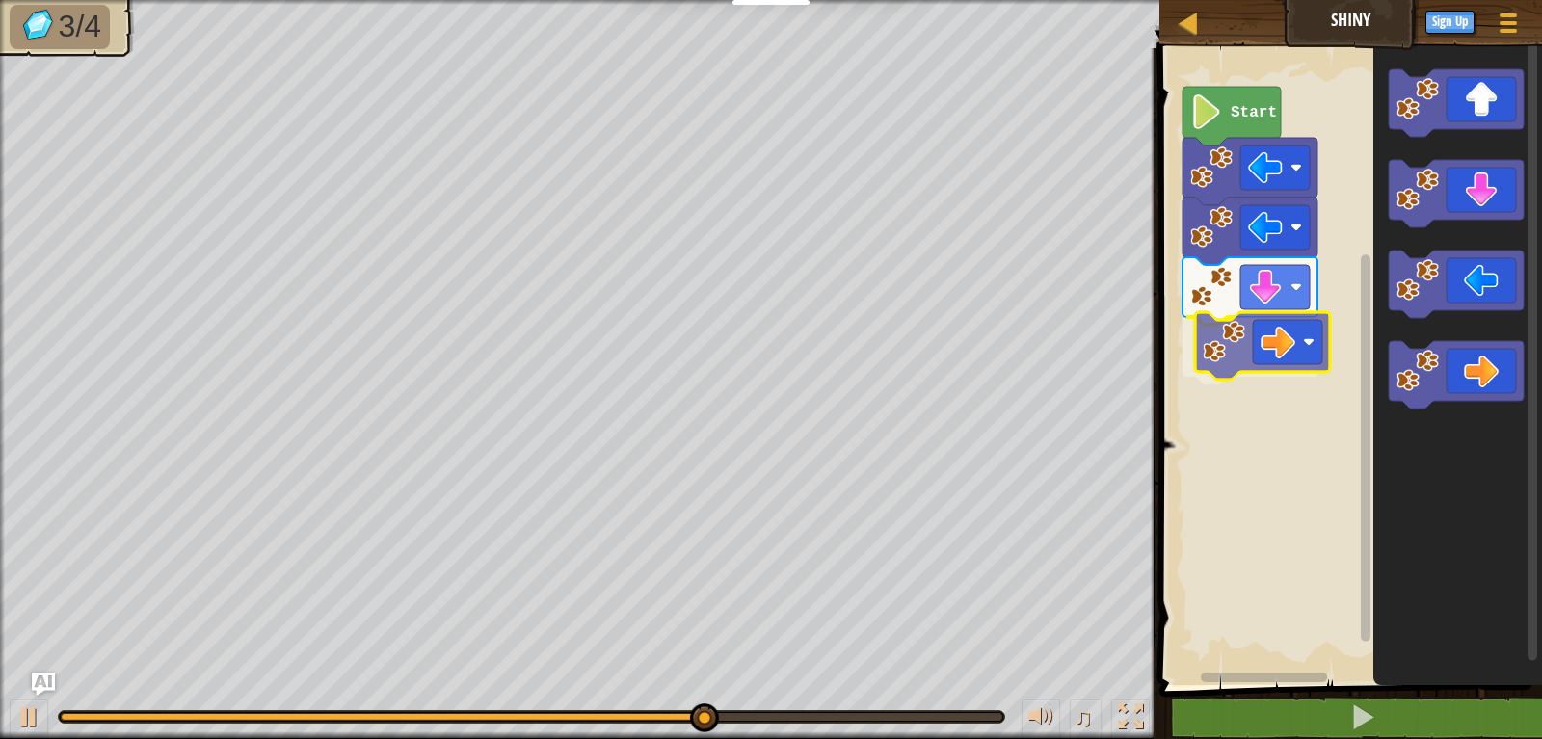
click at [1279, 322] on div "Start" at bounding box center [1347, 362] width 388 height 646
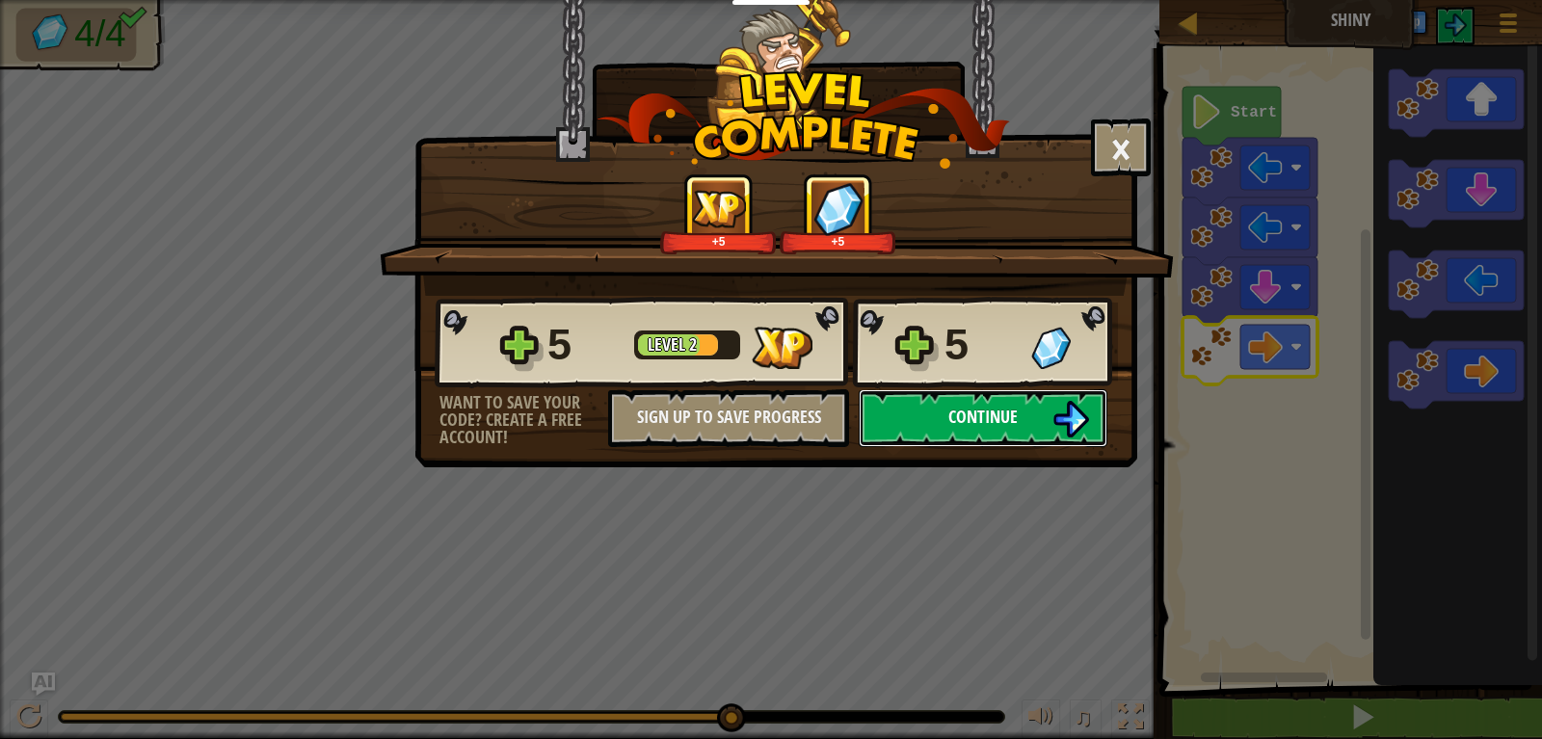
click at [1015, 399] on button "Continue" at bounding box center [982, 418] width 249 height 58
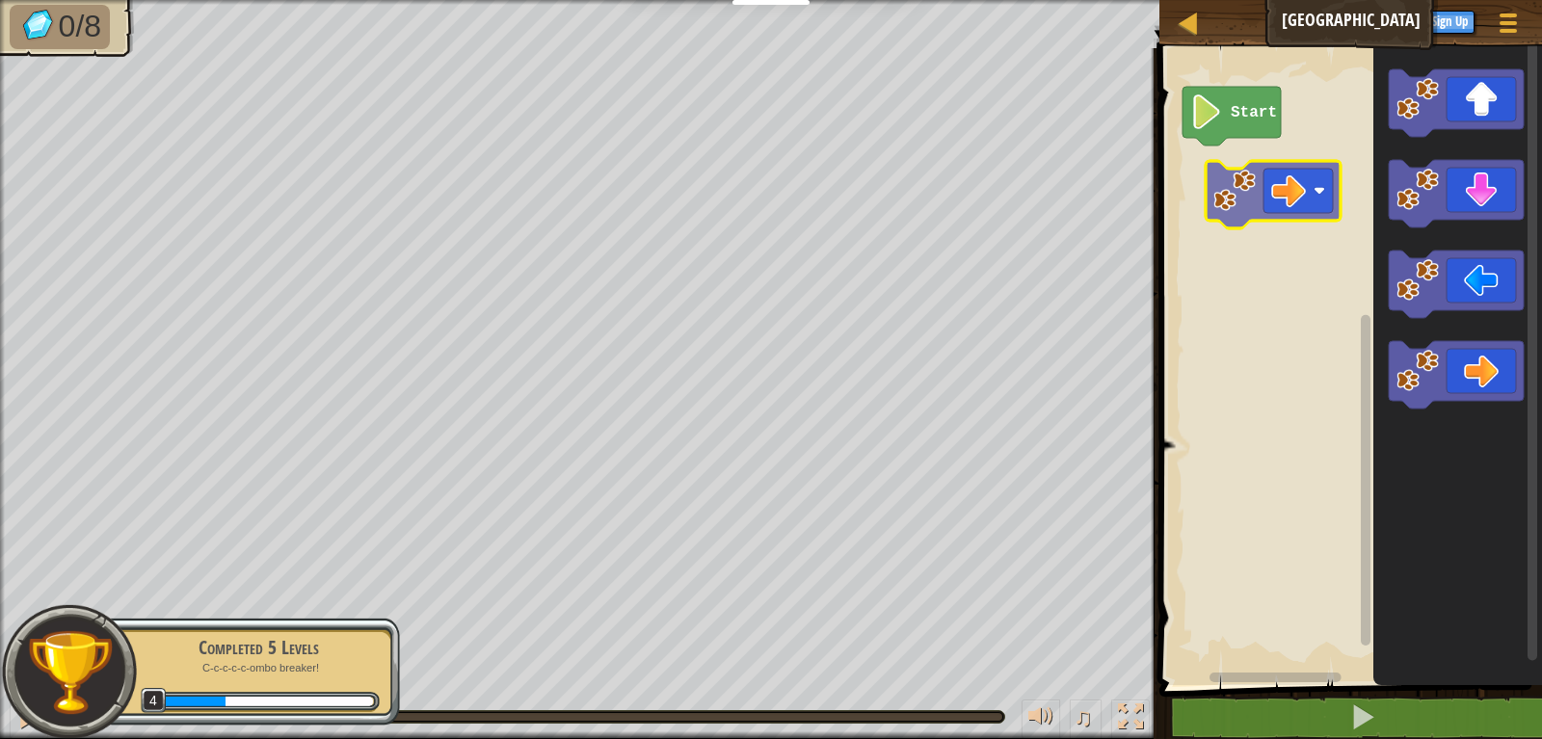
click at [1284, 185] on div "Start" at bounding box center [1347, 362] width 388 height 646
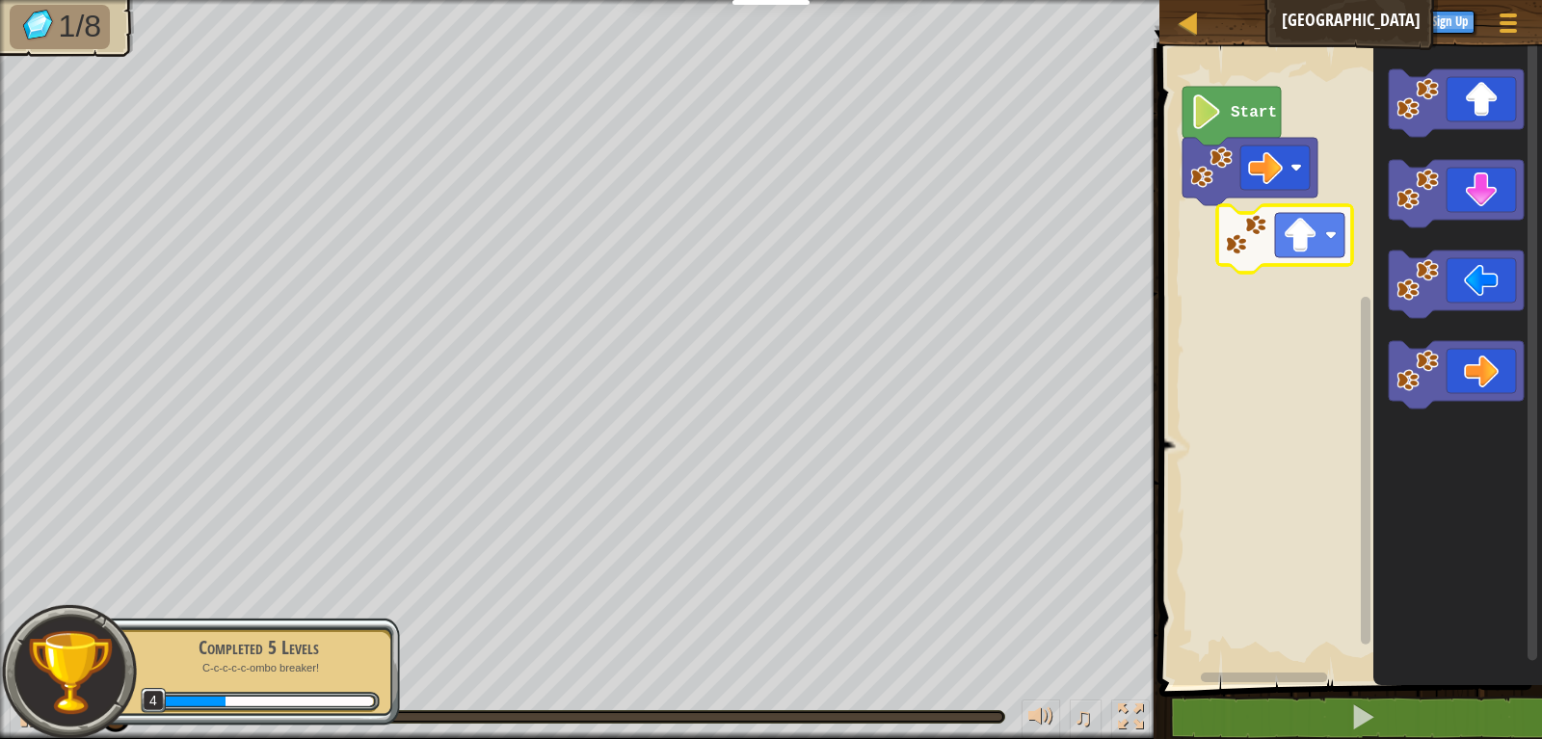
click at [1289, 244] on div "Start" at bounding box center [1347, 362] width 388 height 646
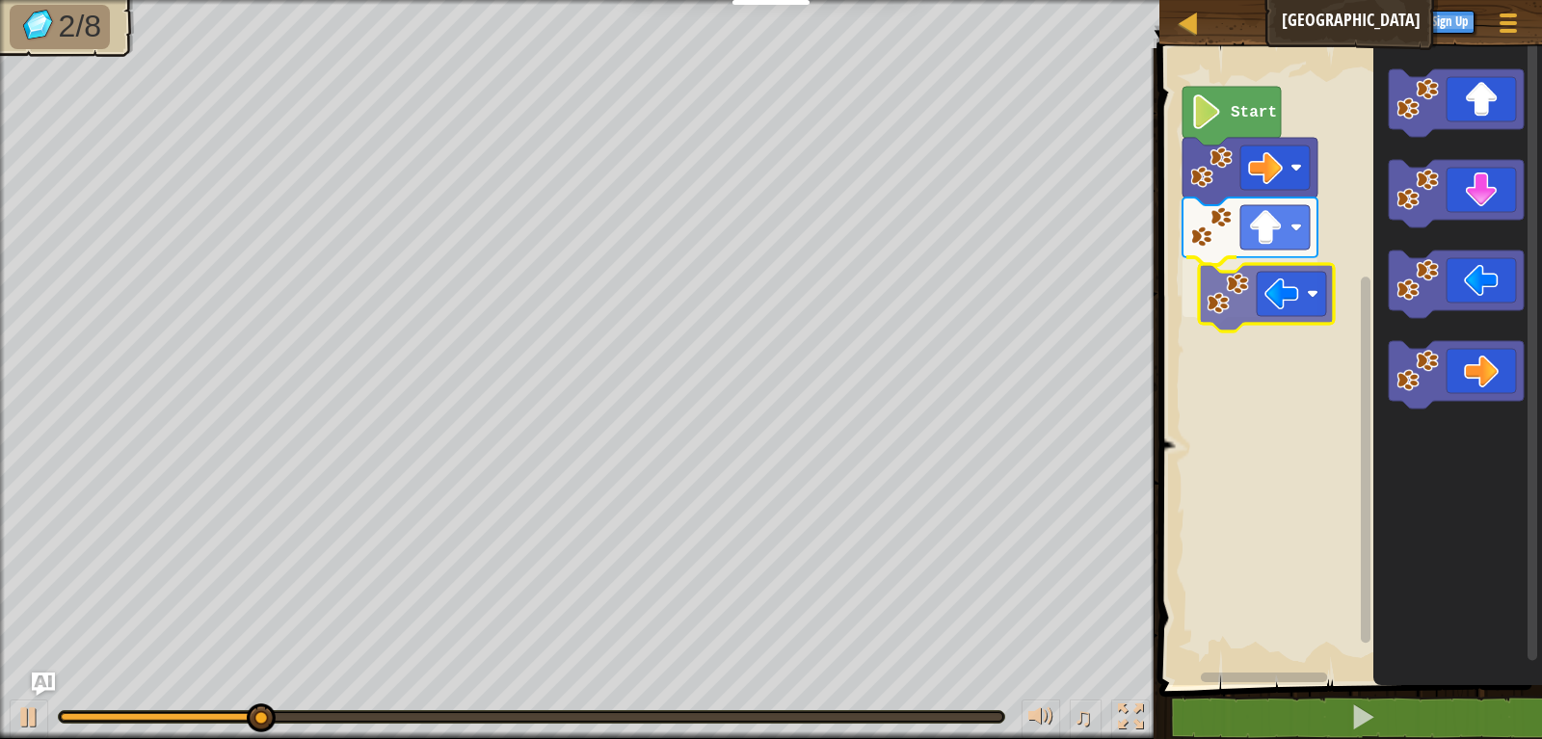
click at [1267, 289] on div "Start" at bounding box center [1347, 362] width 388 height 646
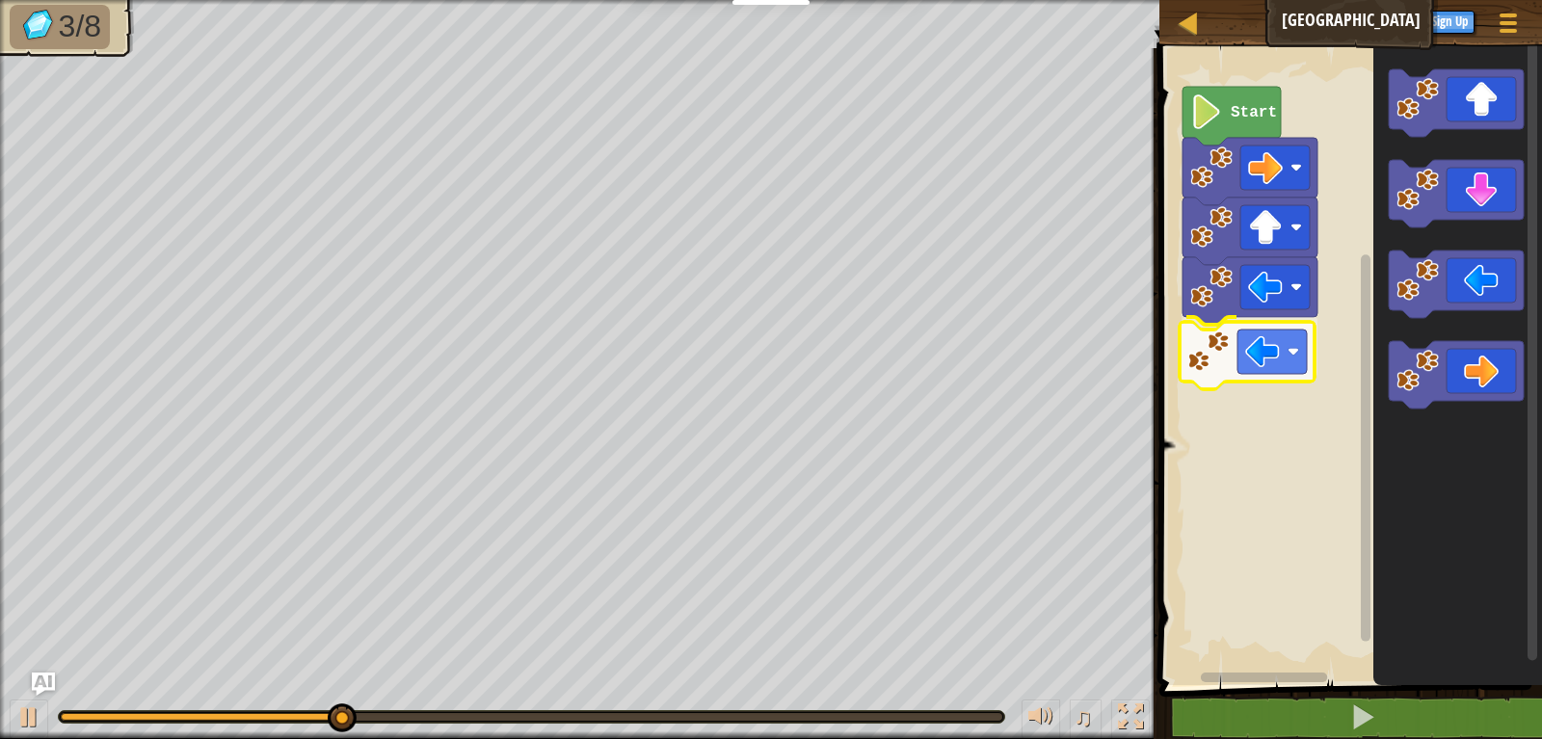
click at [1272, 355] on div "Start" at bounding box center [1347, 362] width 388 height 646
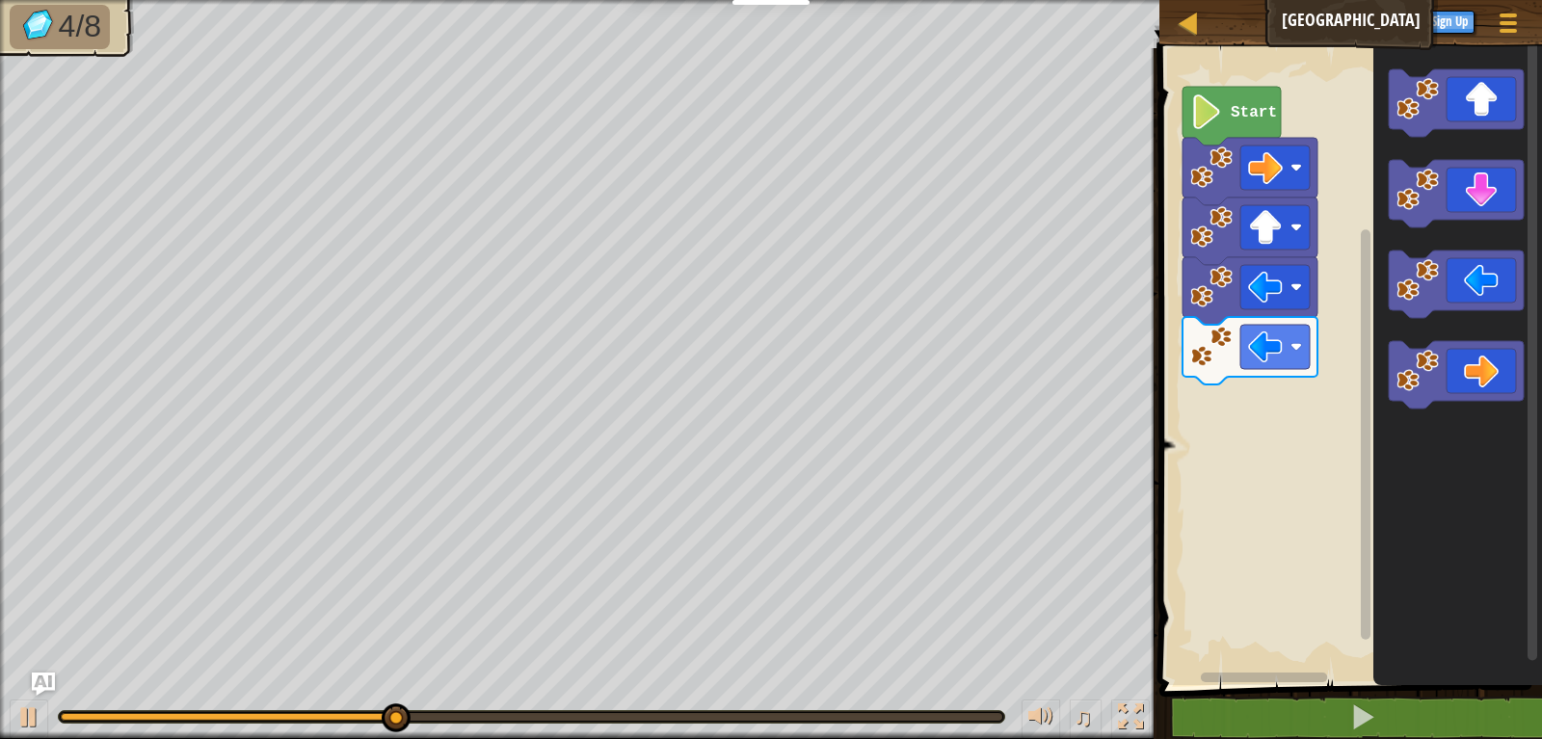
click at [1370, 309] on div "Start" at bounding box center [1347, 362] width 388 height 646
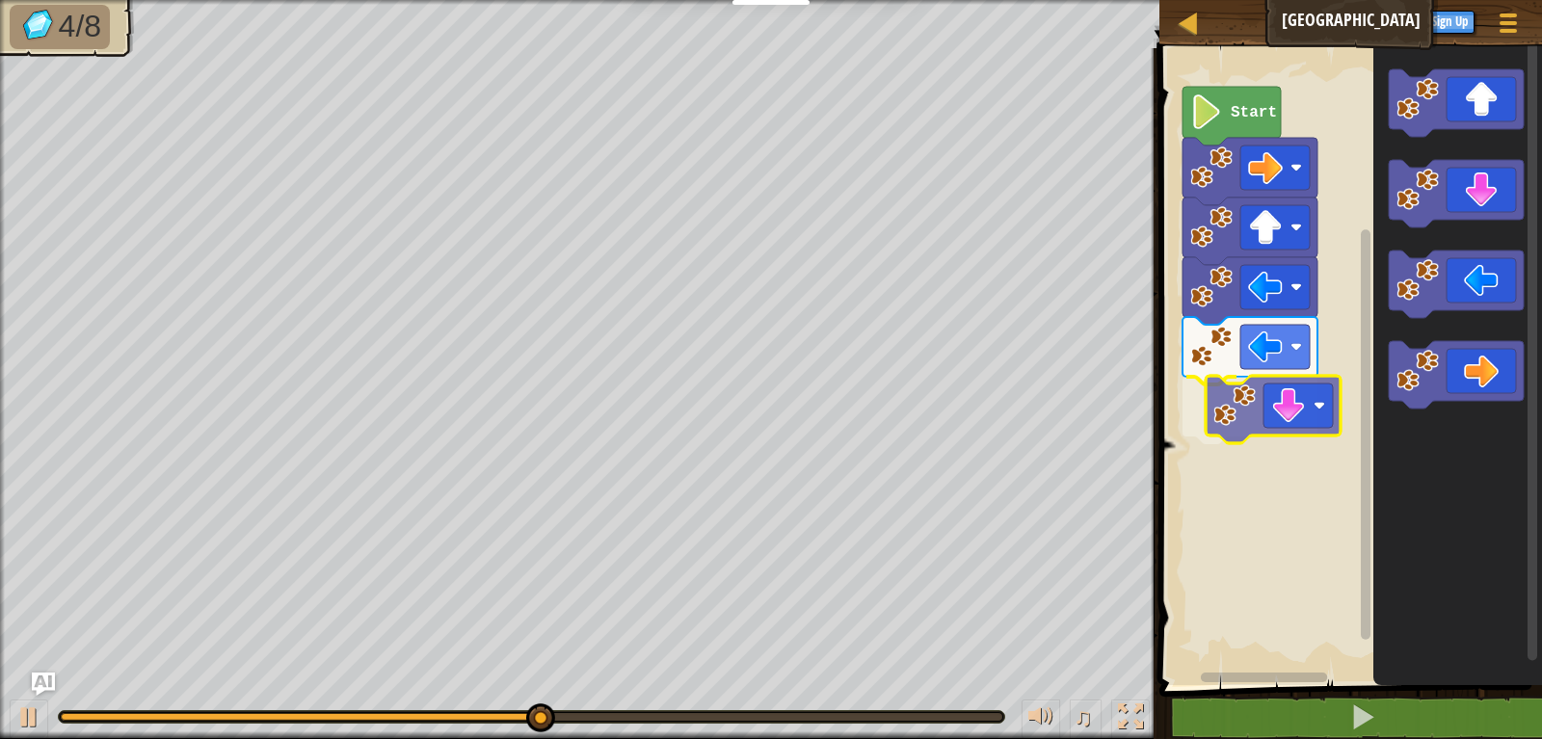
click at [1254, 420] on div "Start" at bounding box center [1347, 362] width 388 height 646
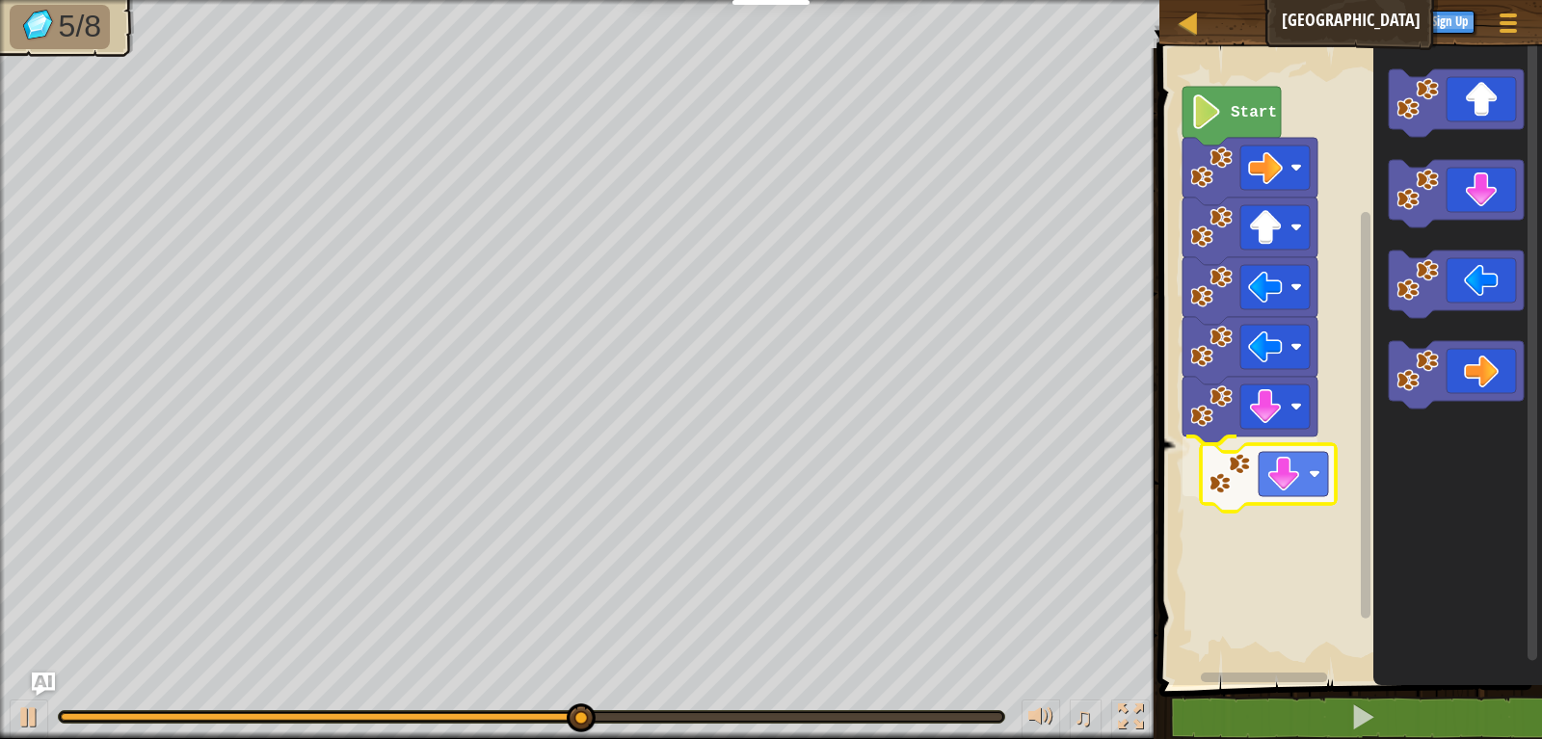
click at [1236, 475] on div "Start" at bounding box center [1347, 362] width 388 height 646
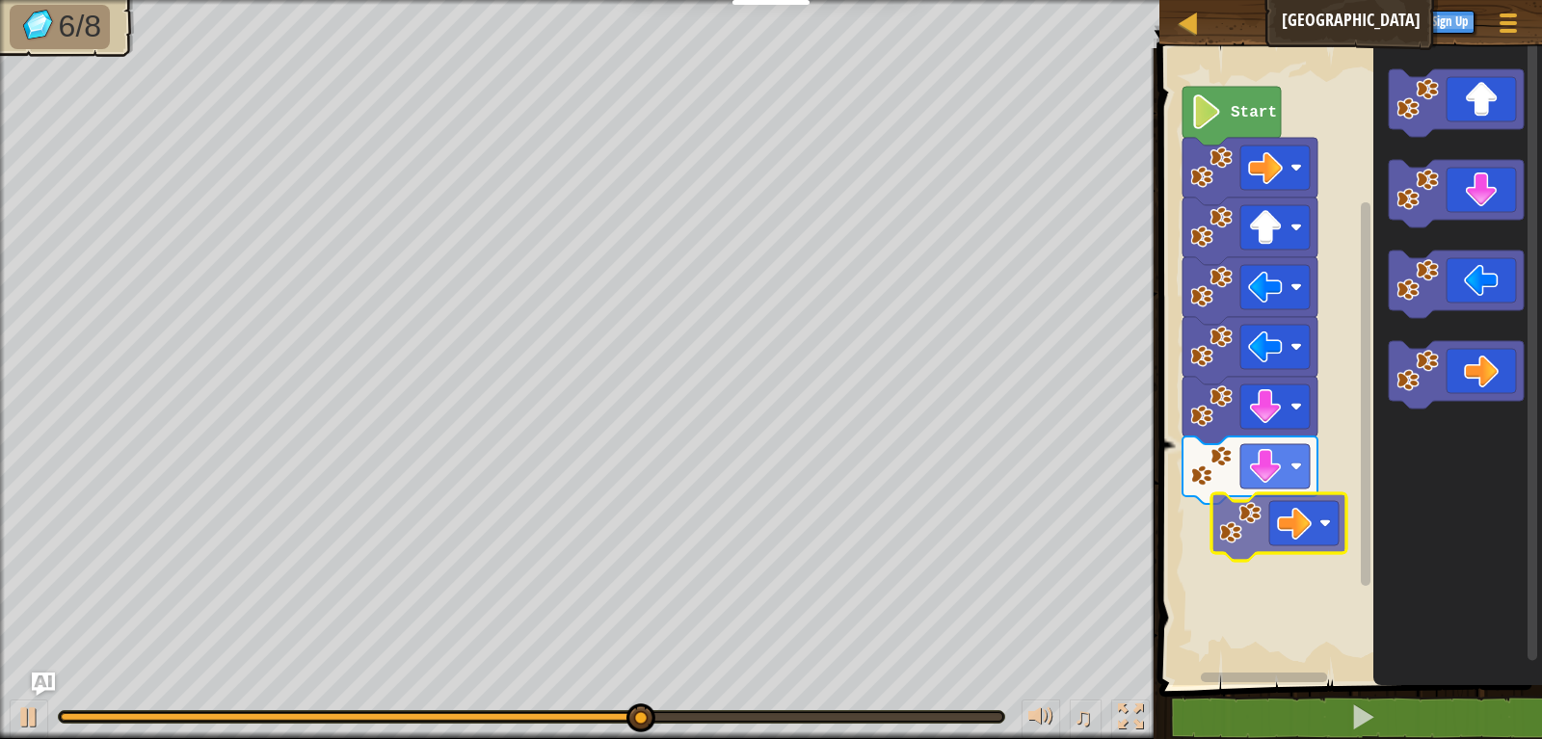
click at [1259, 502] on div "Start" at bounding box center [1347, 362] width 388 height 646
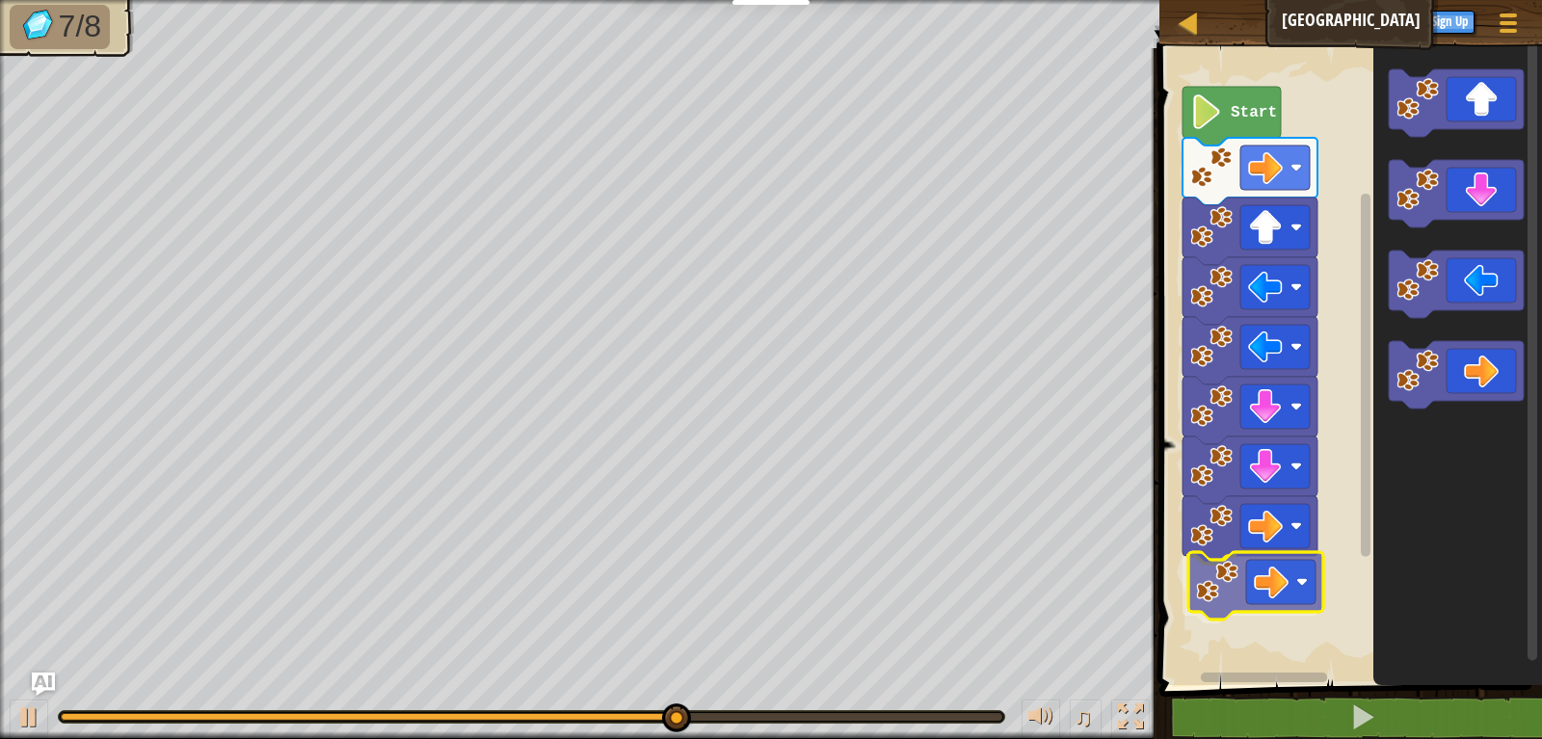
click at [1242, 595] on div "Start" at bounding box center [1347, 362] width 388 height 646
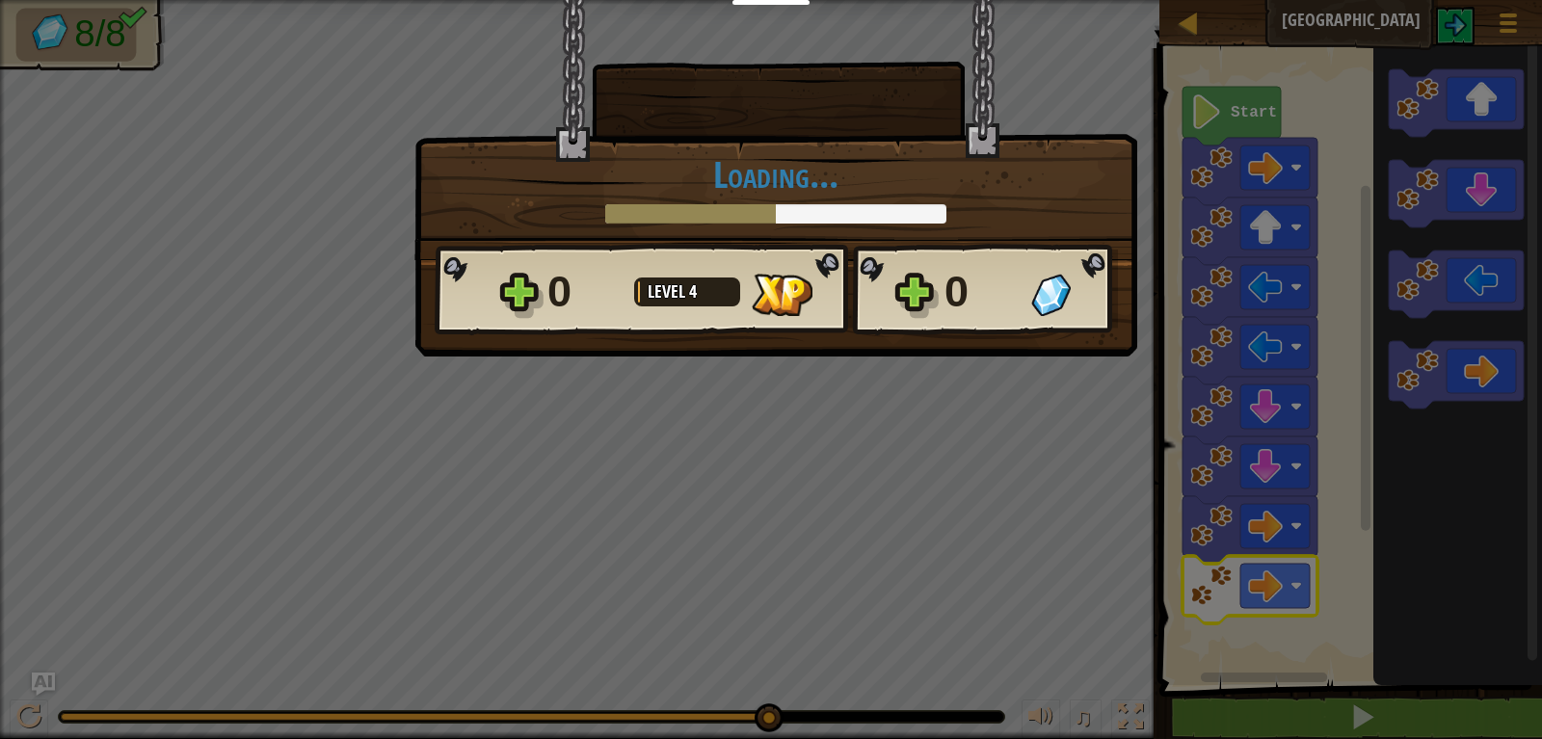
click at [759, 203] on div "Loading..." at bounding box center [776, 188] width 682 height 69
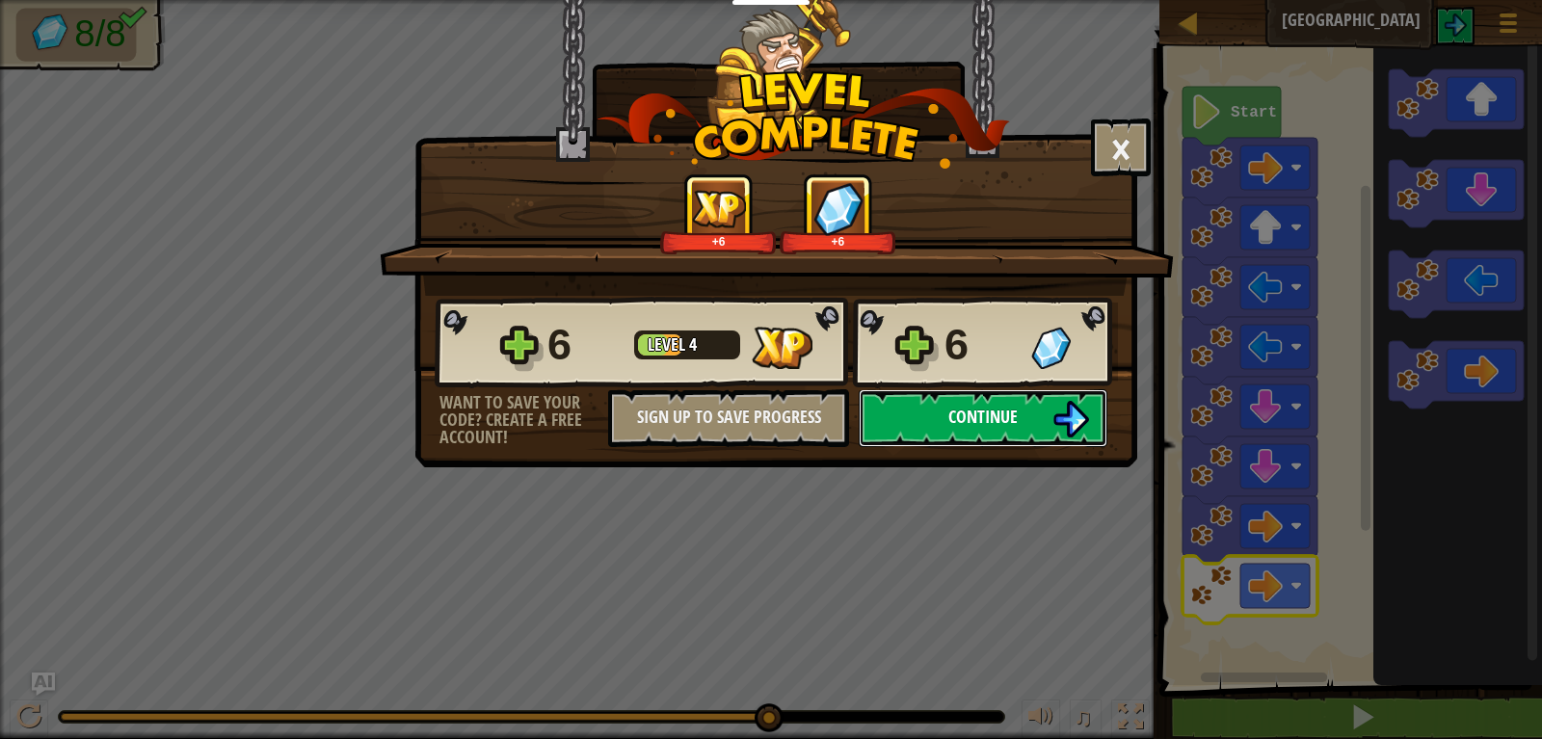
click at [952, 421] on span "Continue" at bounding box center [982, 417] width 69 height 24
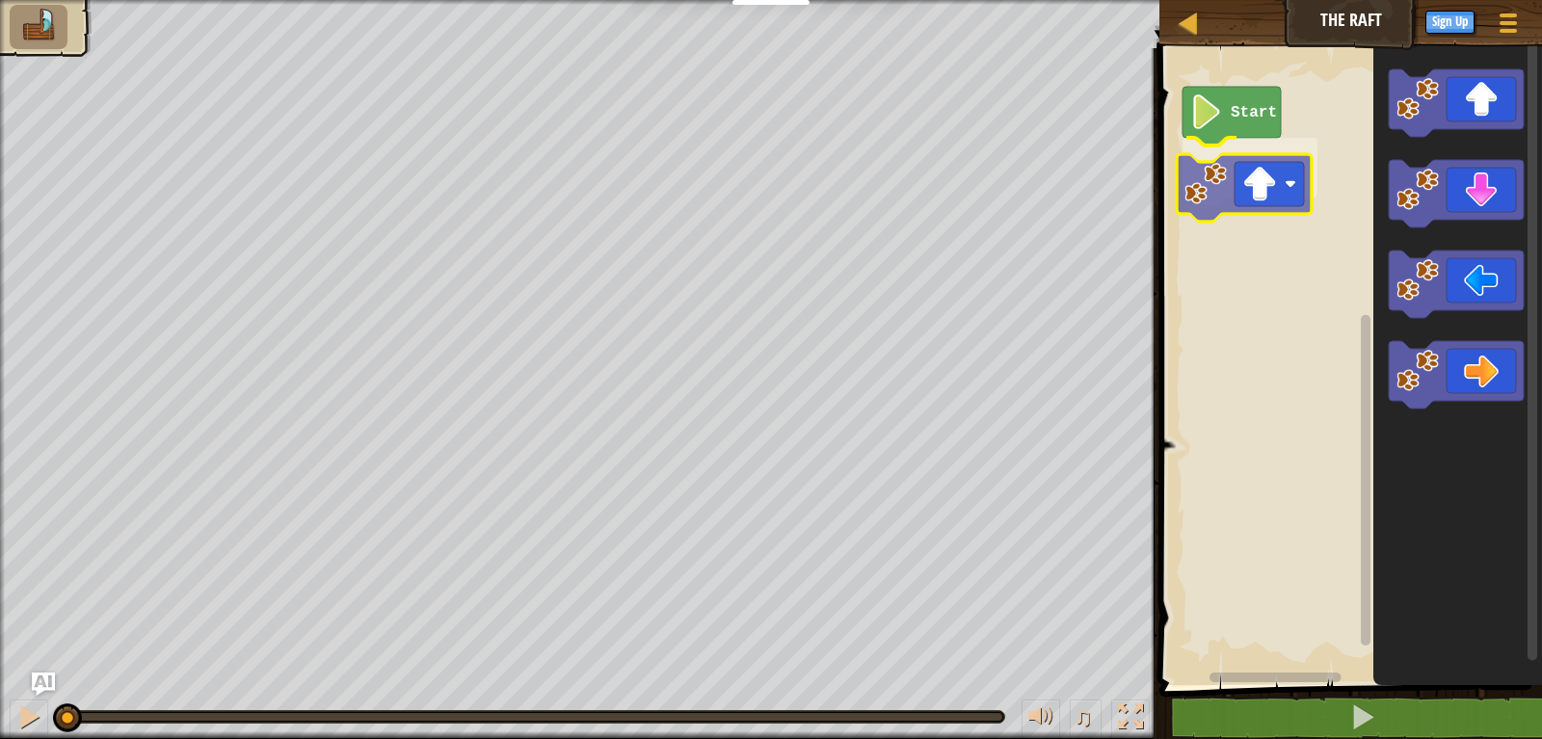
click at [1248, 180] on div "Start" at bounding box center [1347, 362] width 388 height 646
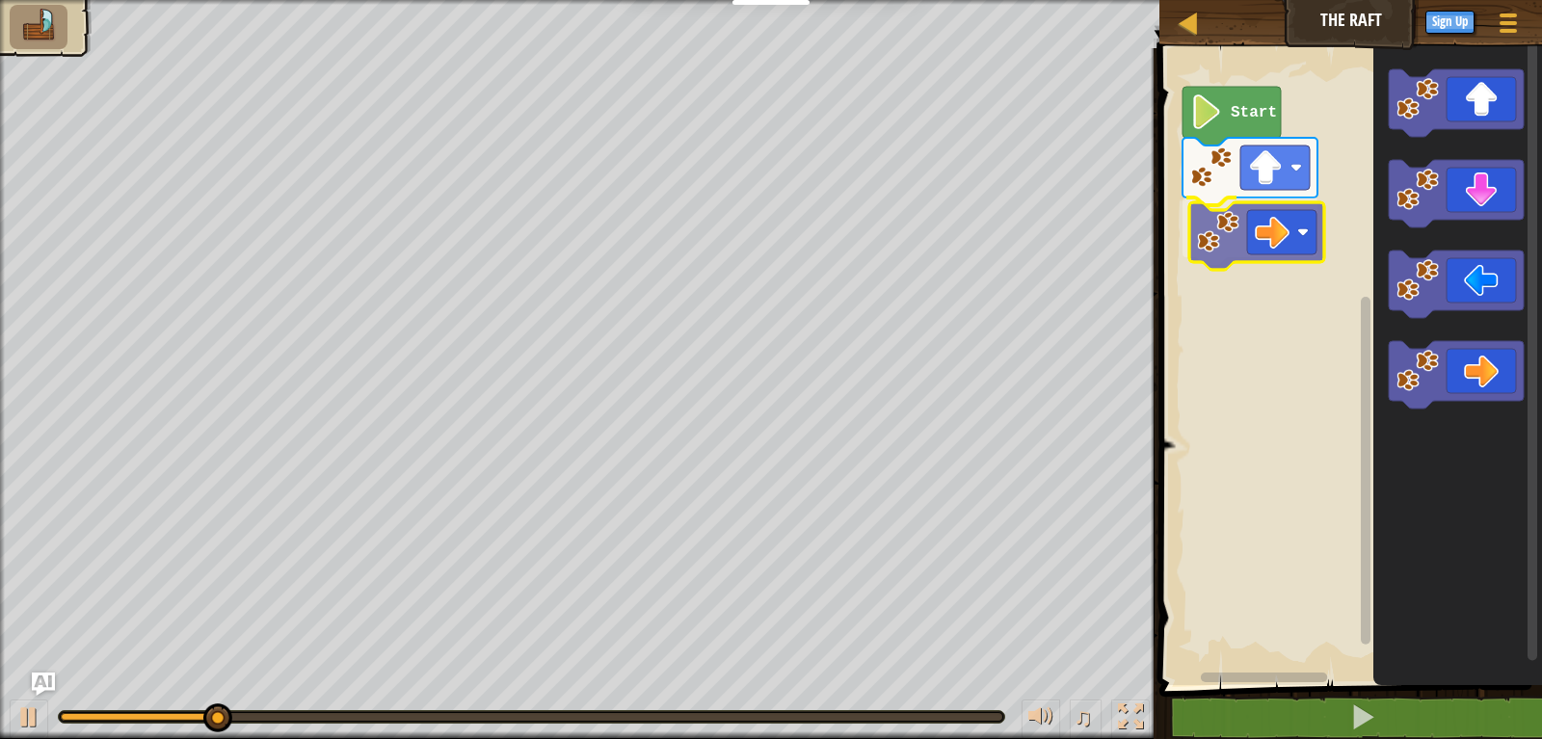
click at [1290, 265] on div "Start" at bounding box center [1347, 362] width 388 height 646
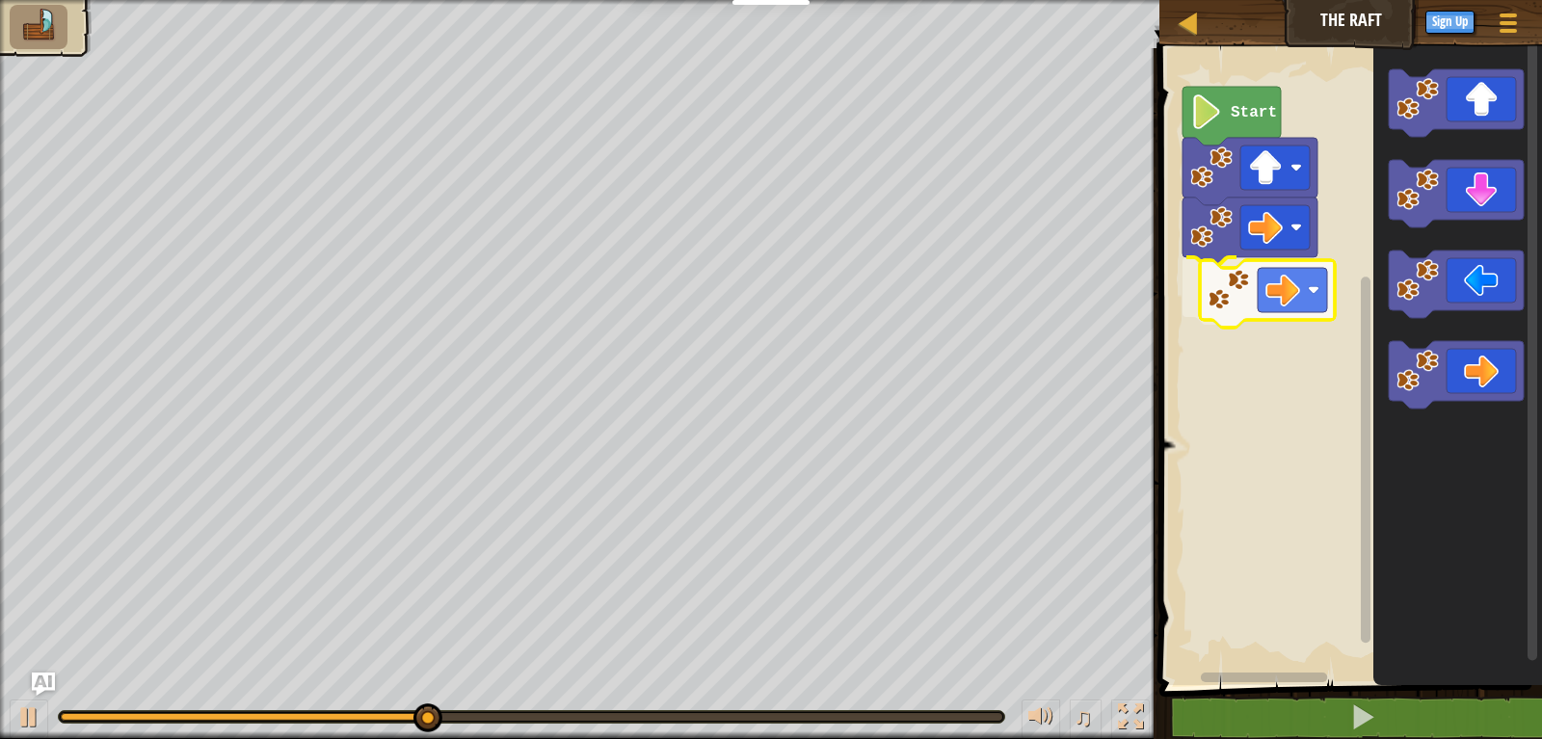
click at [1235, 304] on div "Start" at bounding box center [1347, 362] width 388 height 646
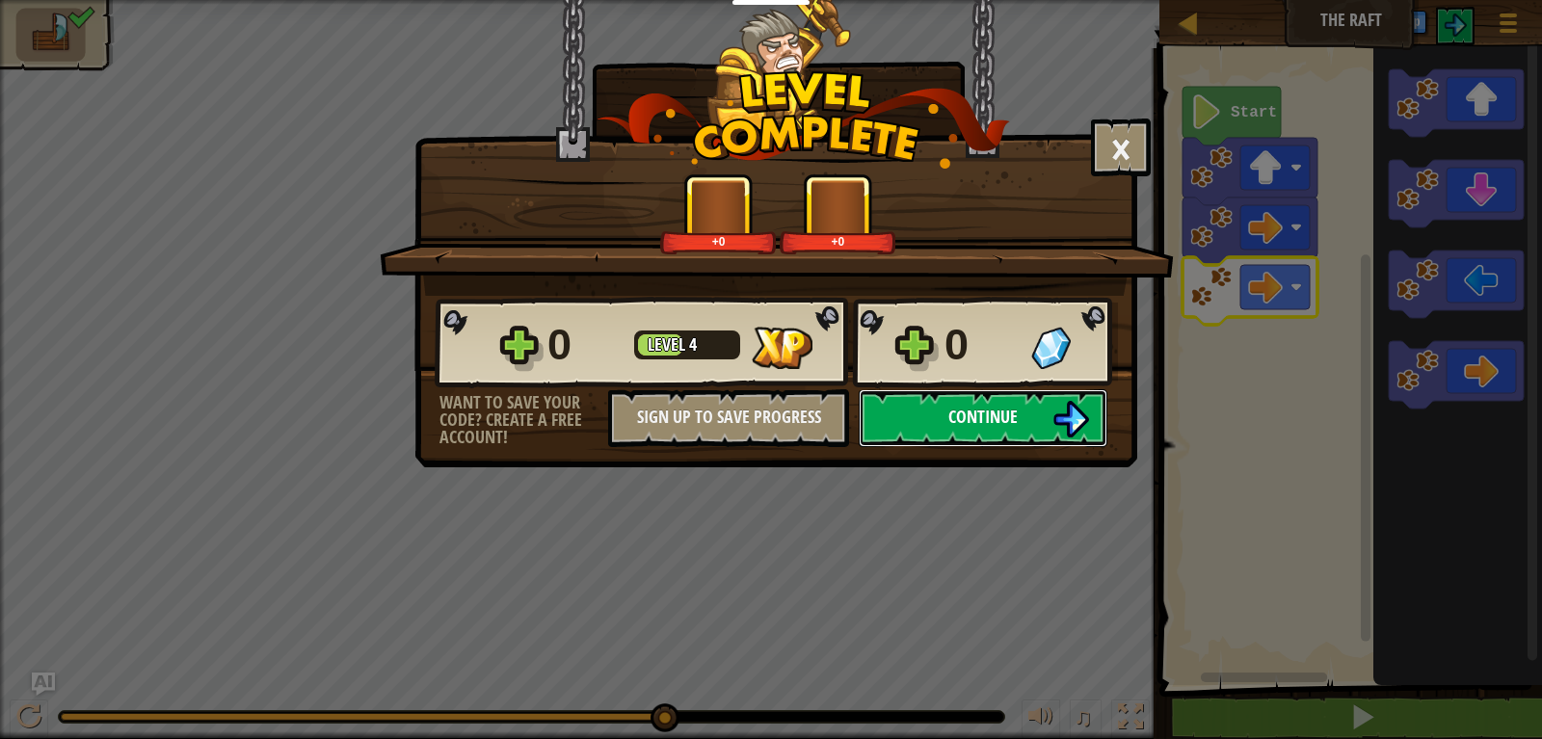
click at [937, 395] on button "Continue" at bounding box center [982, 418] width 249 height 58
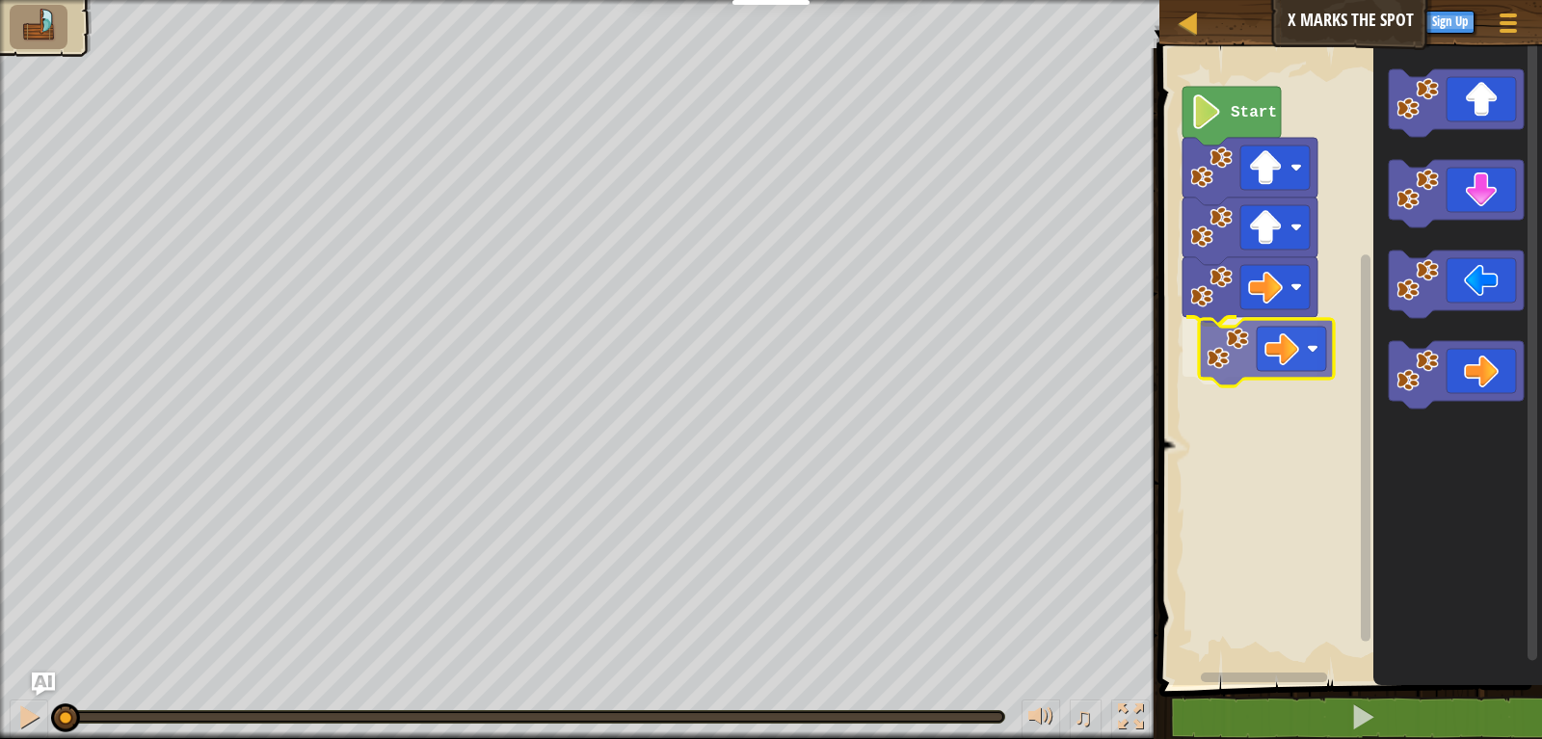
click at [1265, 365] on div "Start" at bounding box center [1347, 362] width 388 height 646
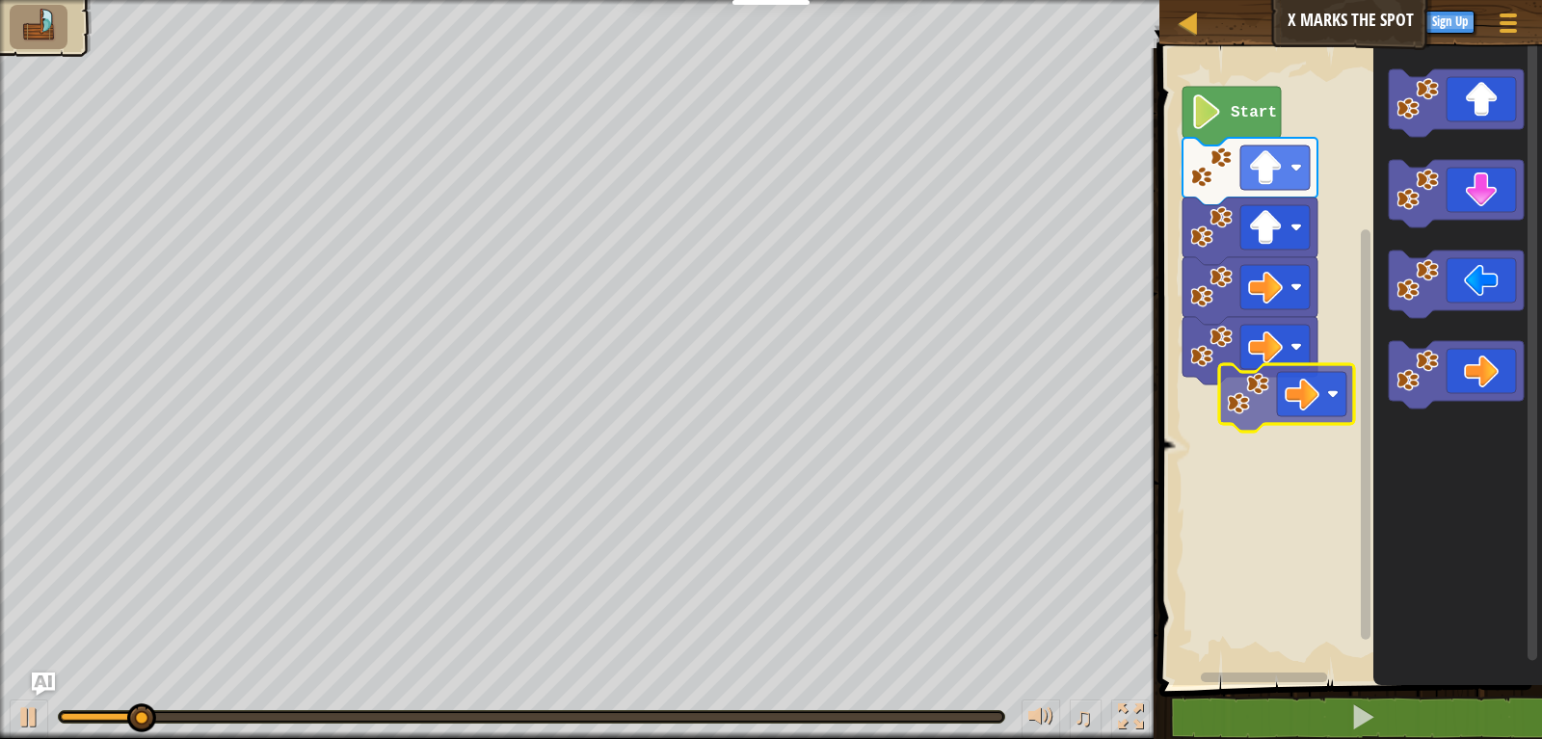
click at [1233, 402] on div "Start" at bounding box center [1347, 362] width 388 height 646
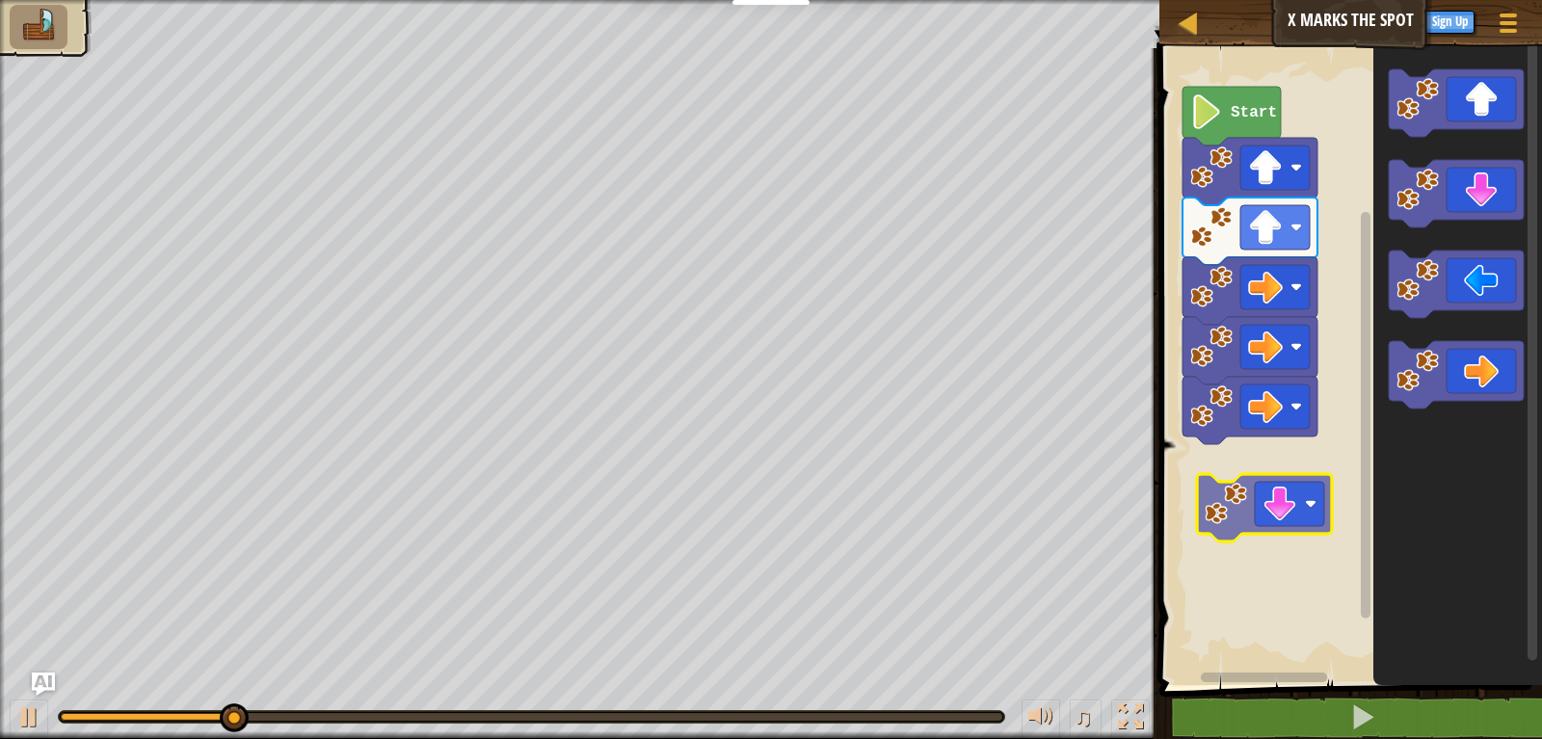
click at [1219, 485] on div "Start" at bounding box center [1347, 362] width 388 height 646
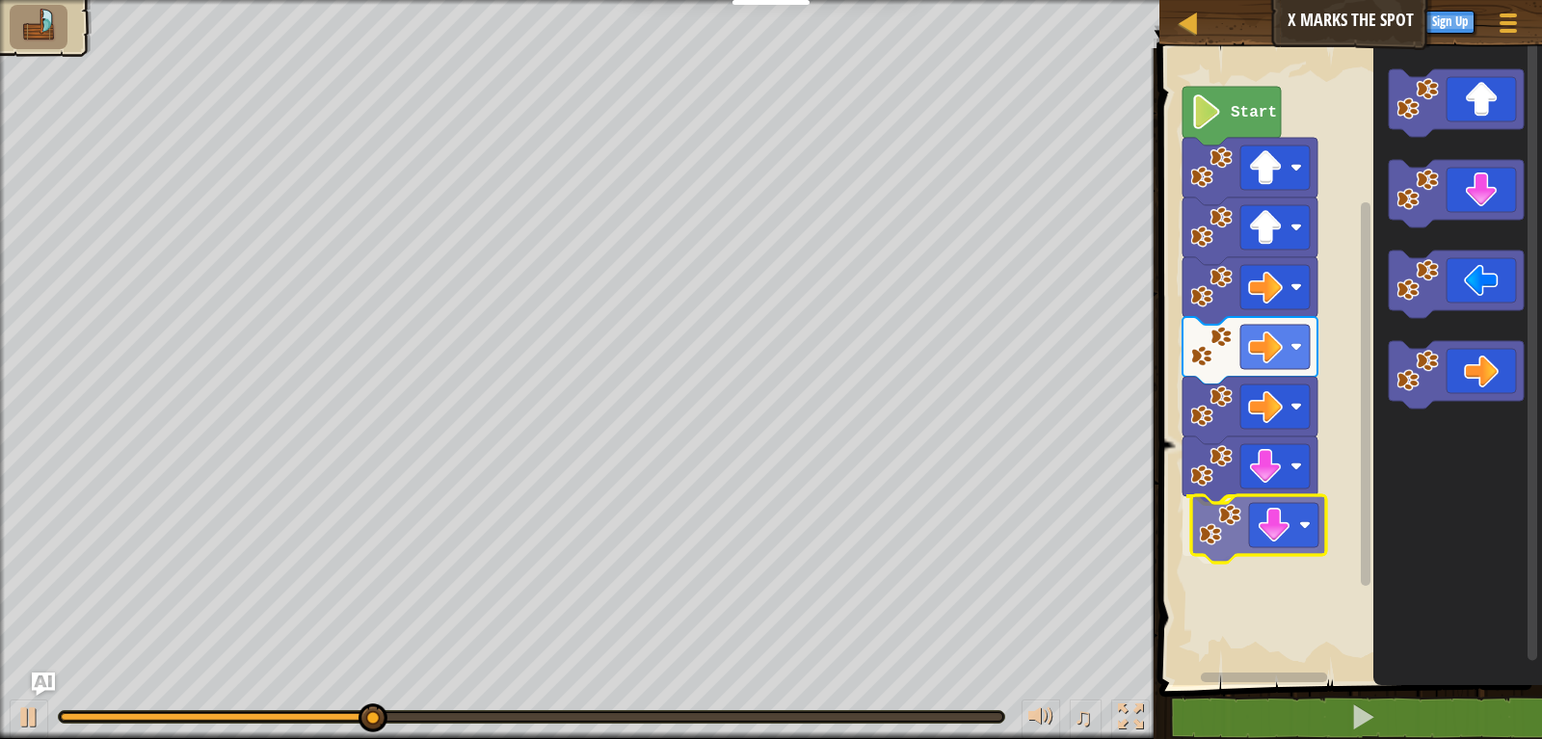
click at [1232, 544] on div "Start" at bounding box center [1347, 362] width 388 height 646
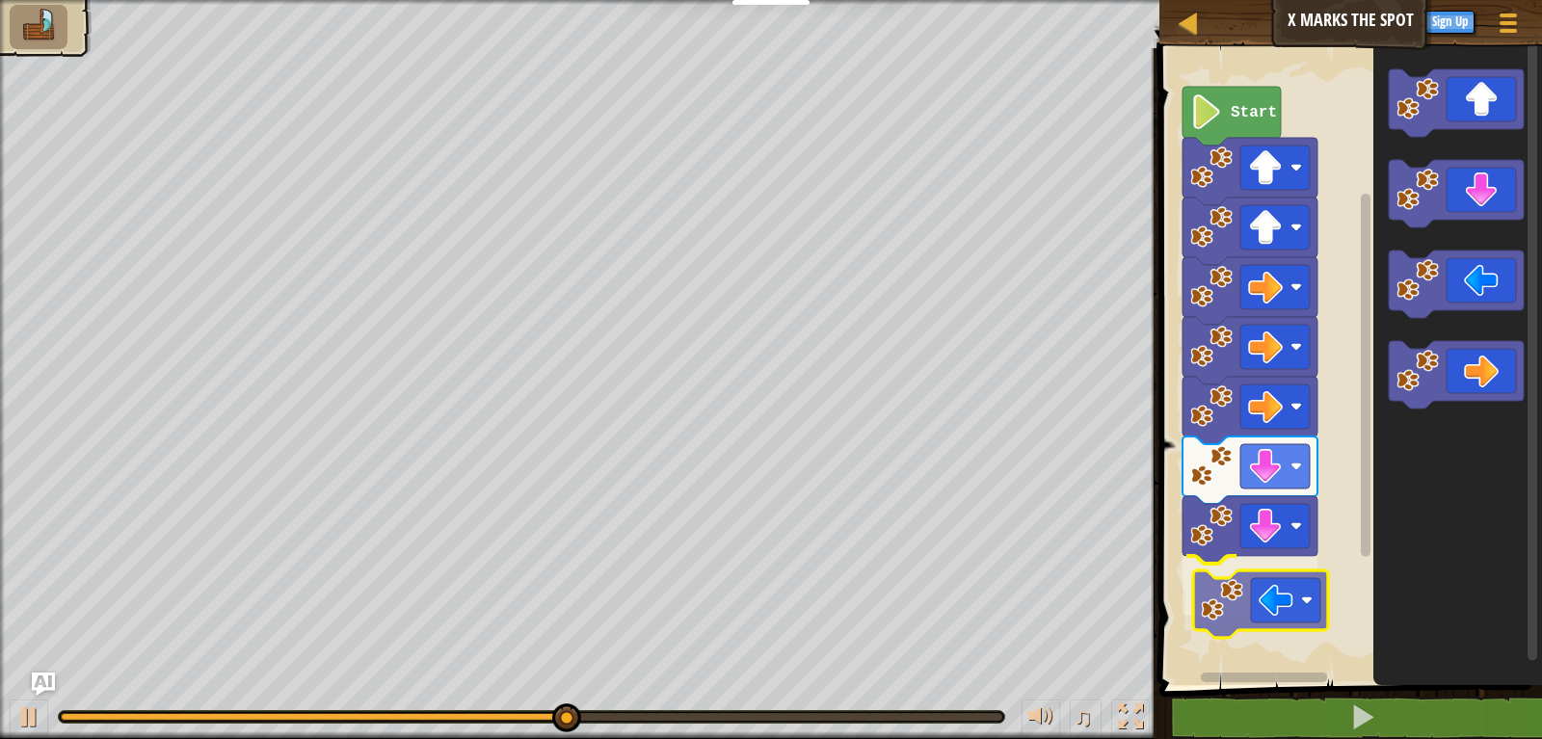
click at [1270, 595] on div "Start" at bounding box center [1347, 362] width 388 height 646
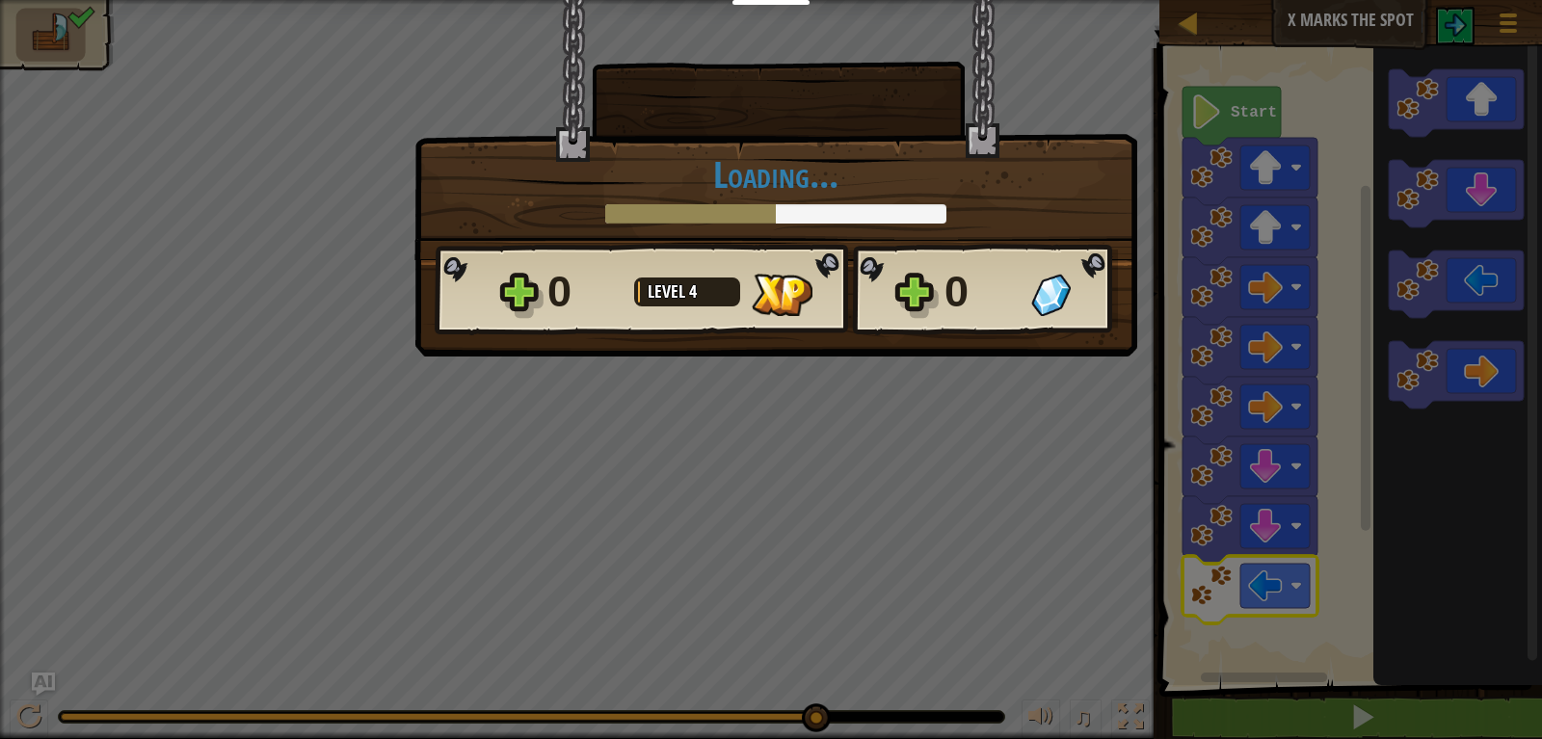
click at [737, 195] on h1 "Loading..." at bounding box center [776, 174] width 682 height 40
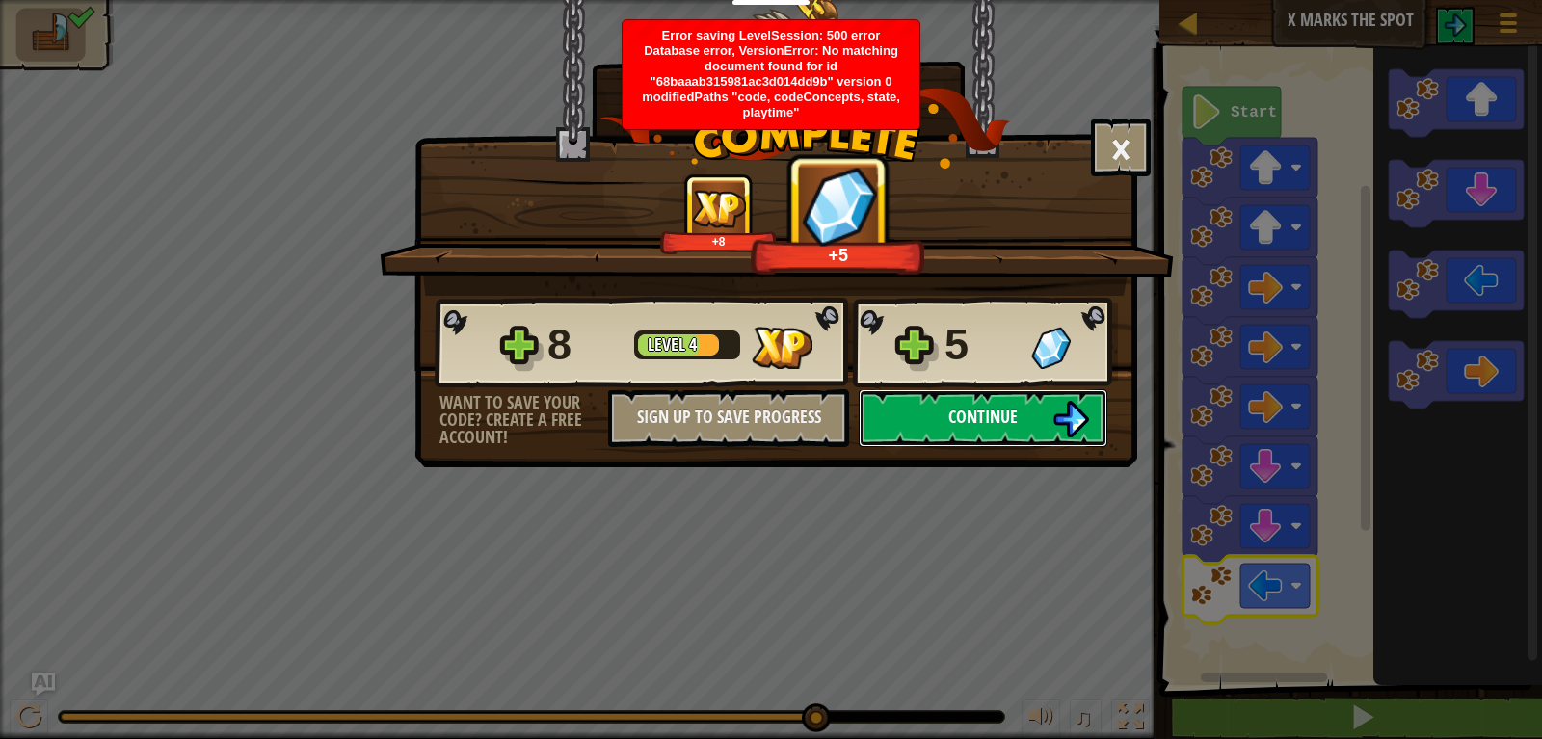
click at [890, 427] on button "Continue" at bounding box center [982, 418] width 249 height 58
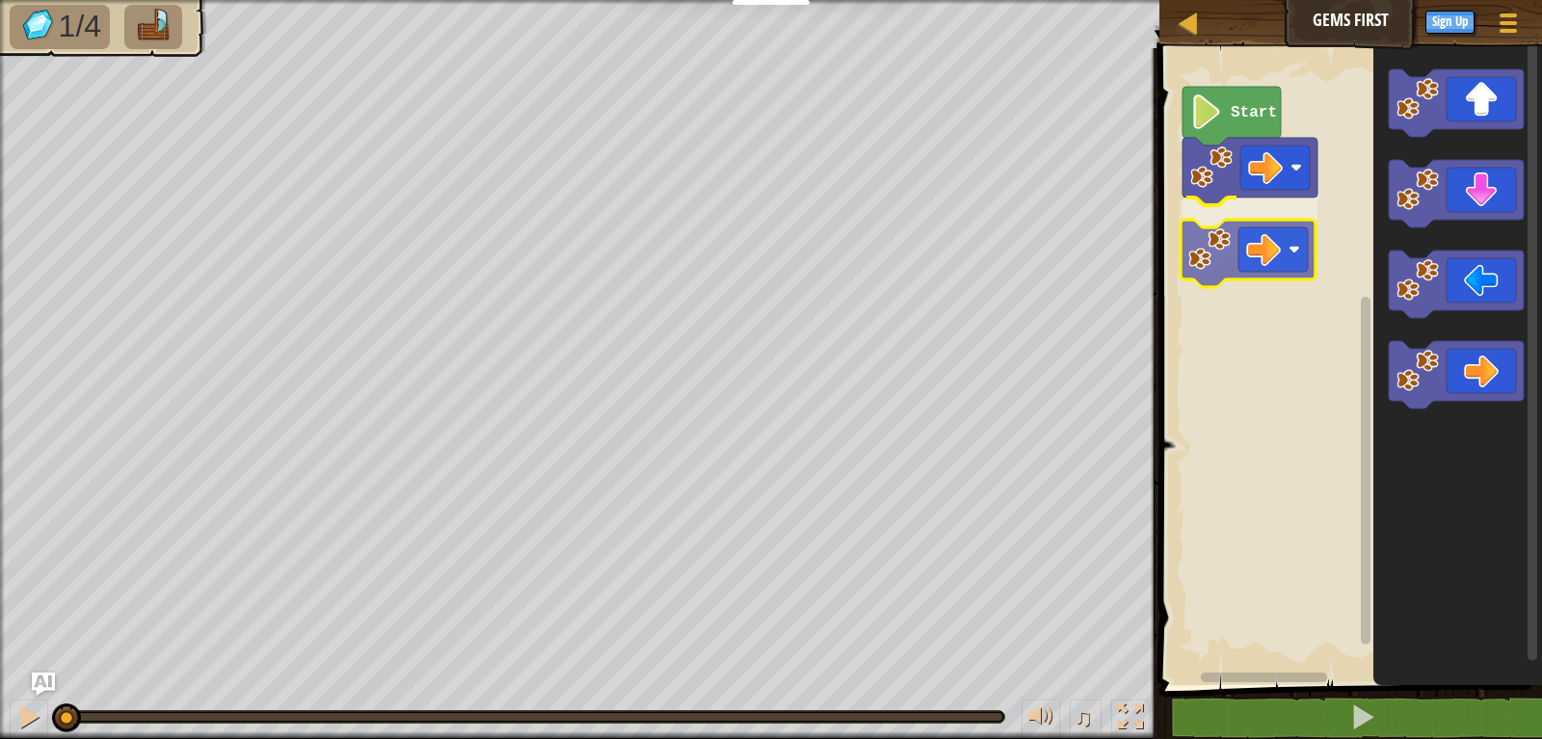
click at [1229, 235] on div "Start" at bounding box center [1347, 362] width 388 height 646
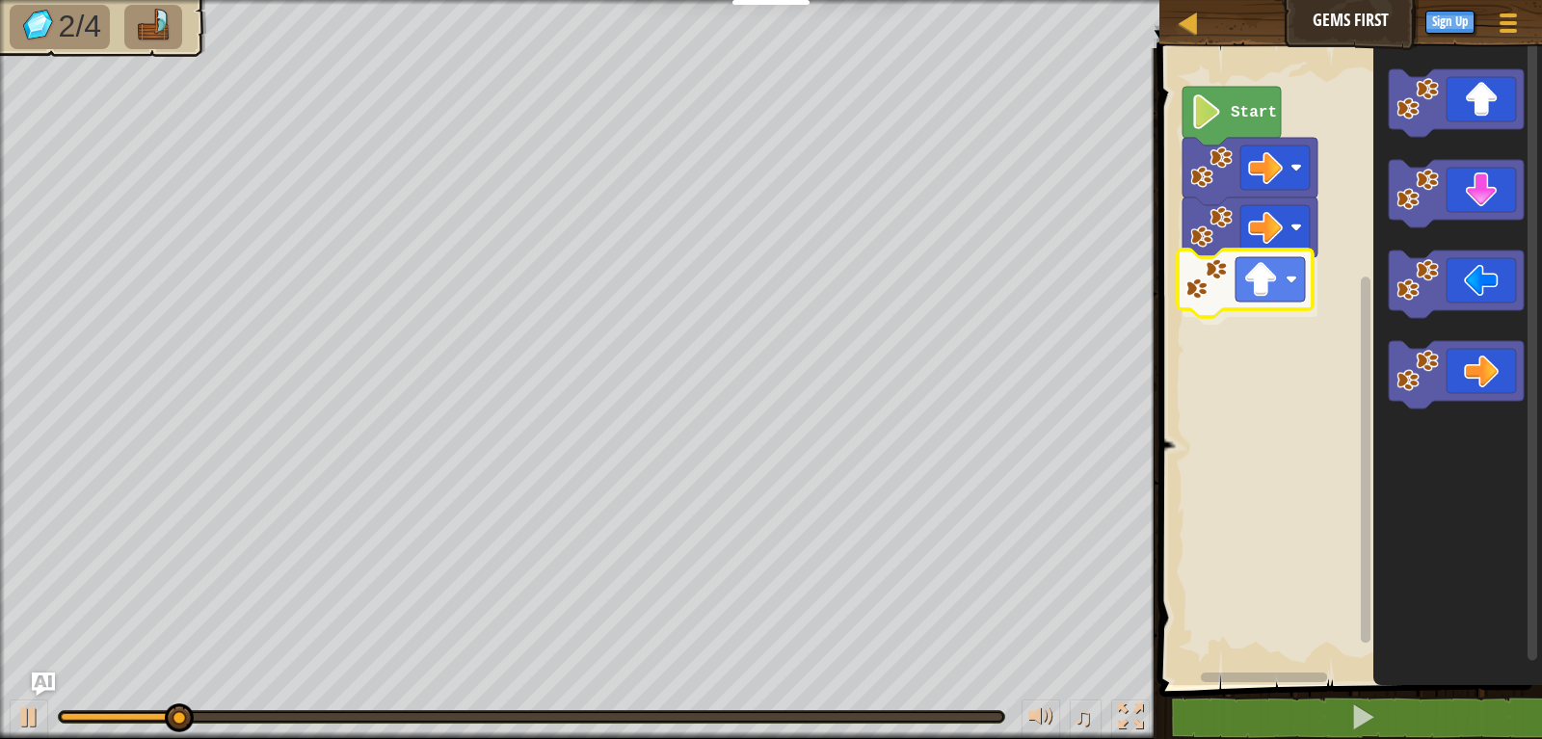
click at [1244, 293] on div "Start" at bounding box center [1347, 362] width 388 height 646
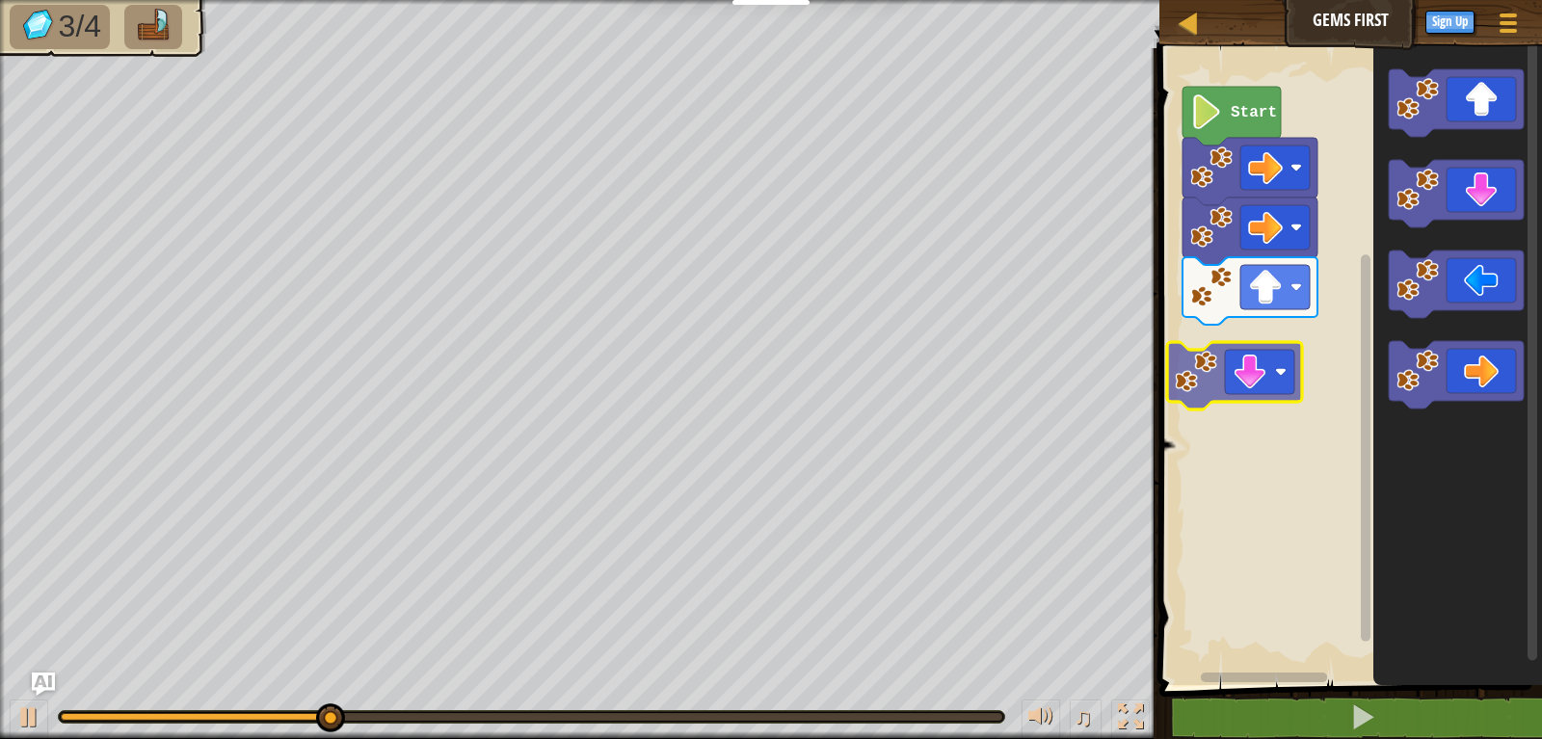
click at [1195, 356] on div "Start" at bounding box center [1347, 362] width 388 height 646
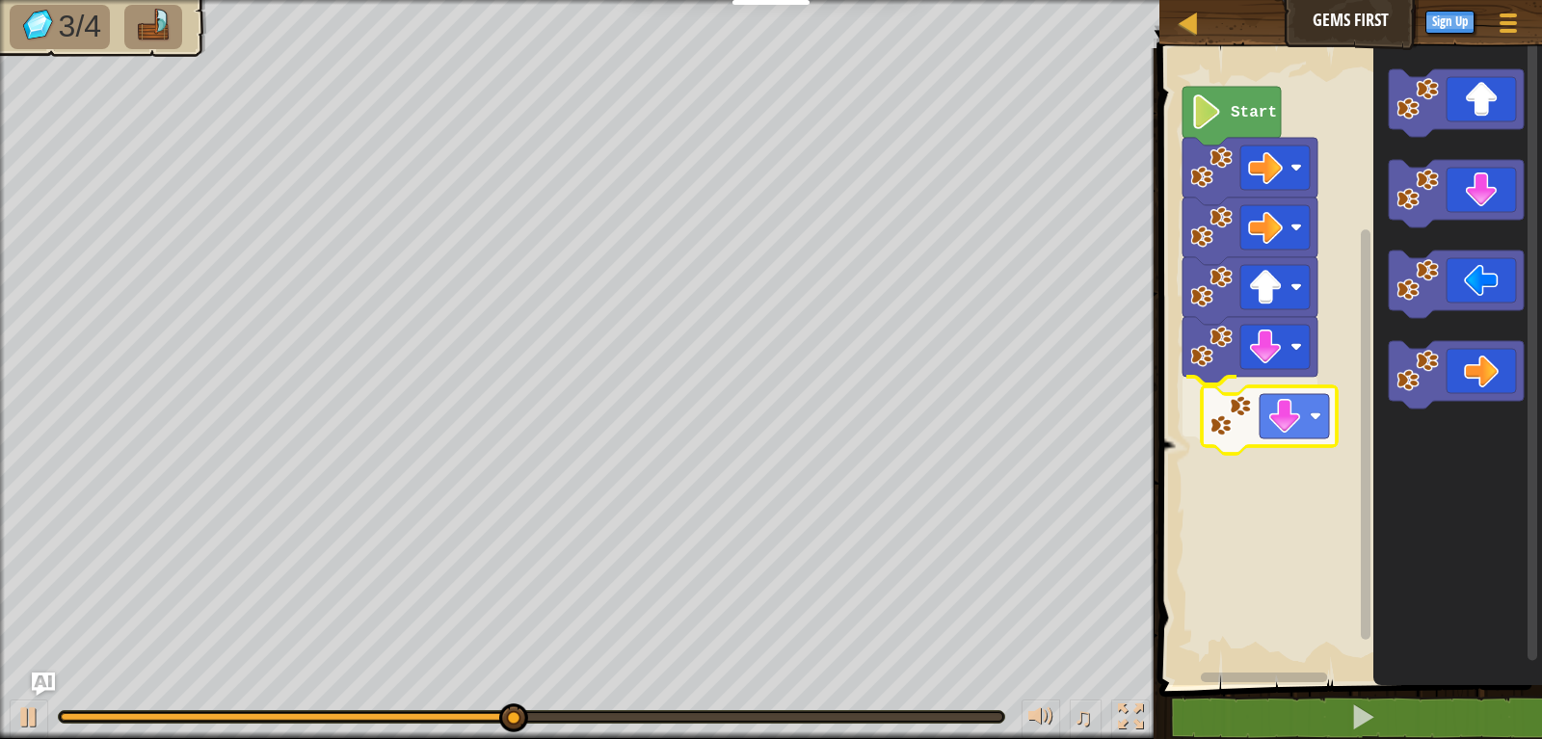
click at [1247, 401] on div "Start" at bounding box center [1347, 362] width 388 height 646
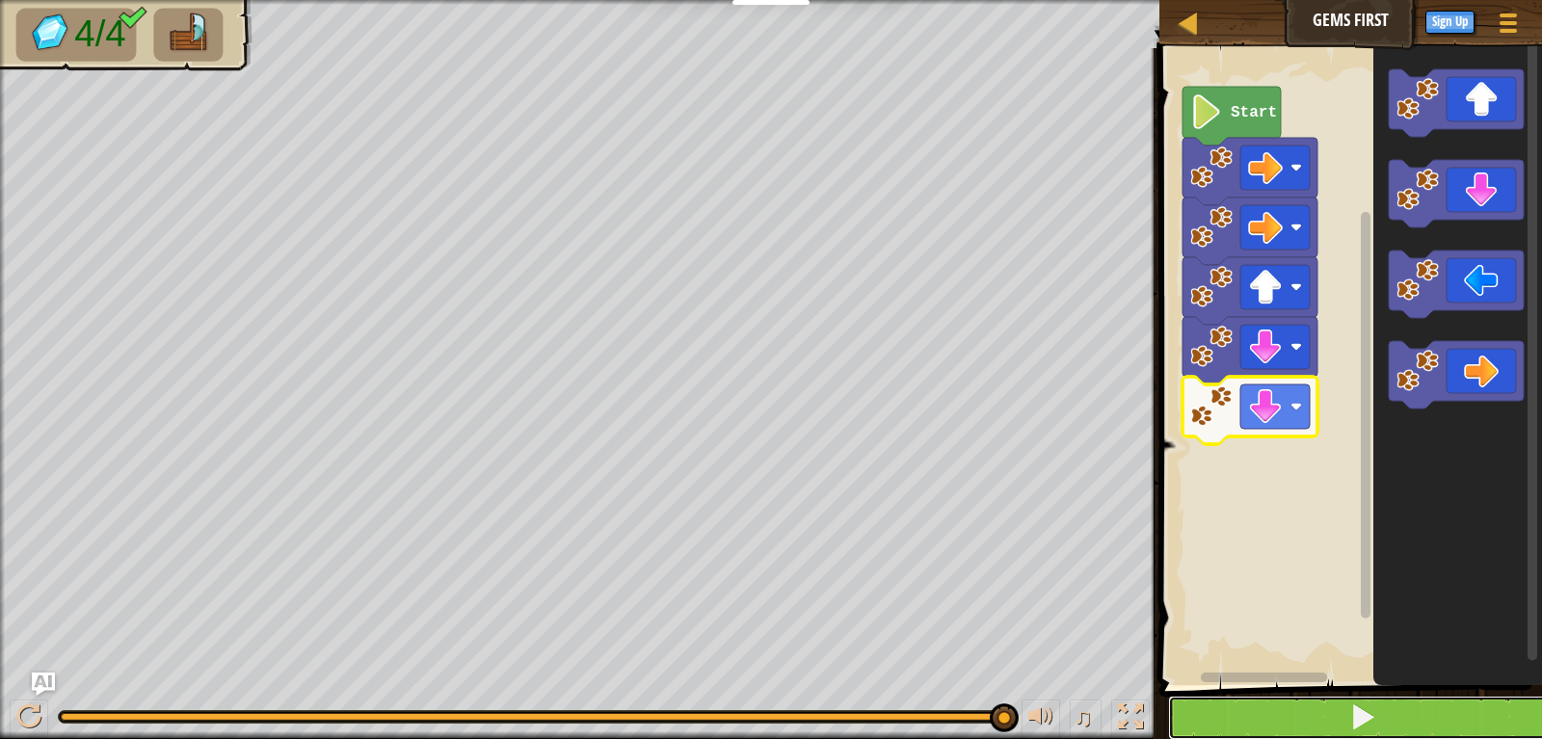
click at [1289, 711] on button at bounding box center [1362, 718] width 388 height 44
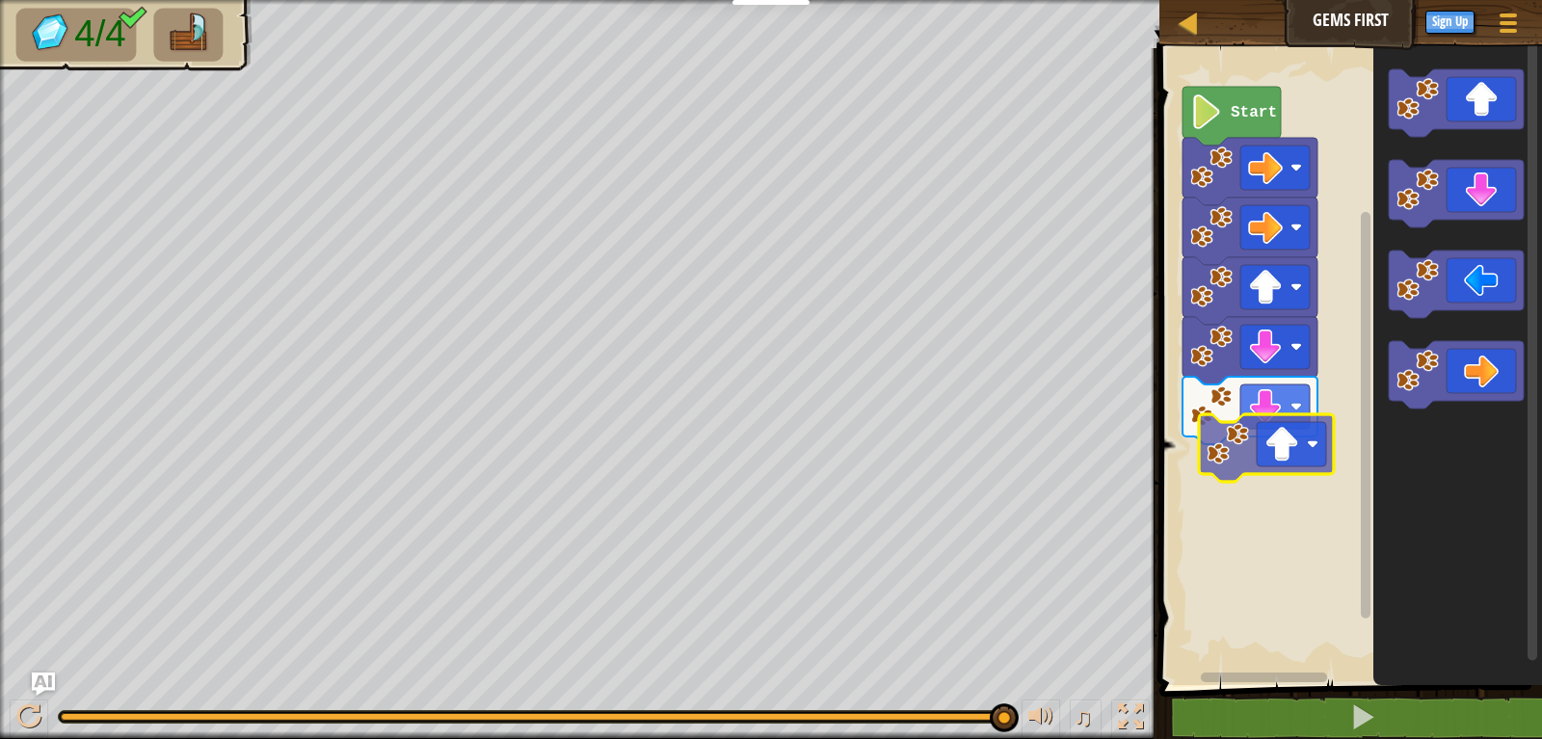
click at [1274, 465] on div "Start" at bounding box center [1347, 362] width 388 height 646
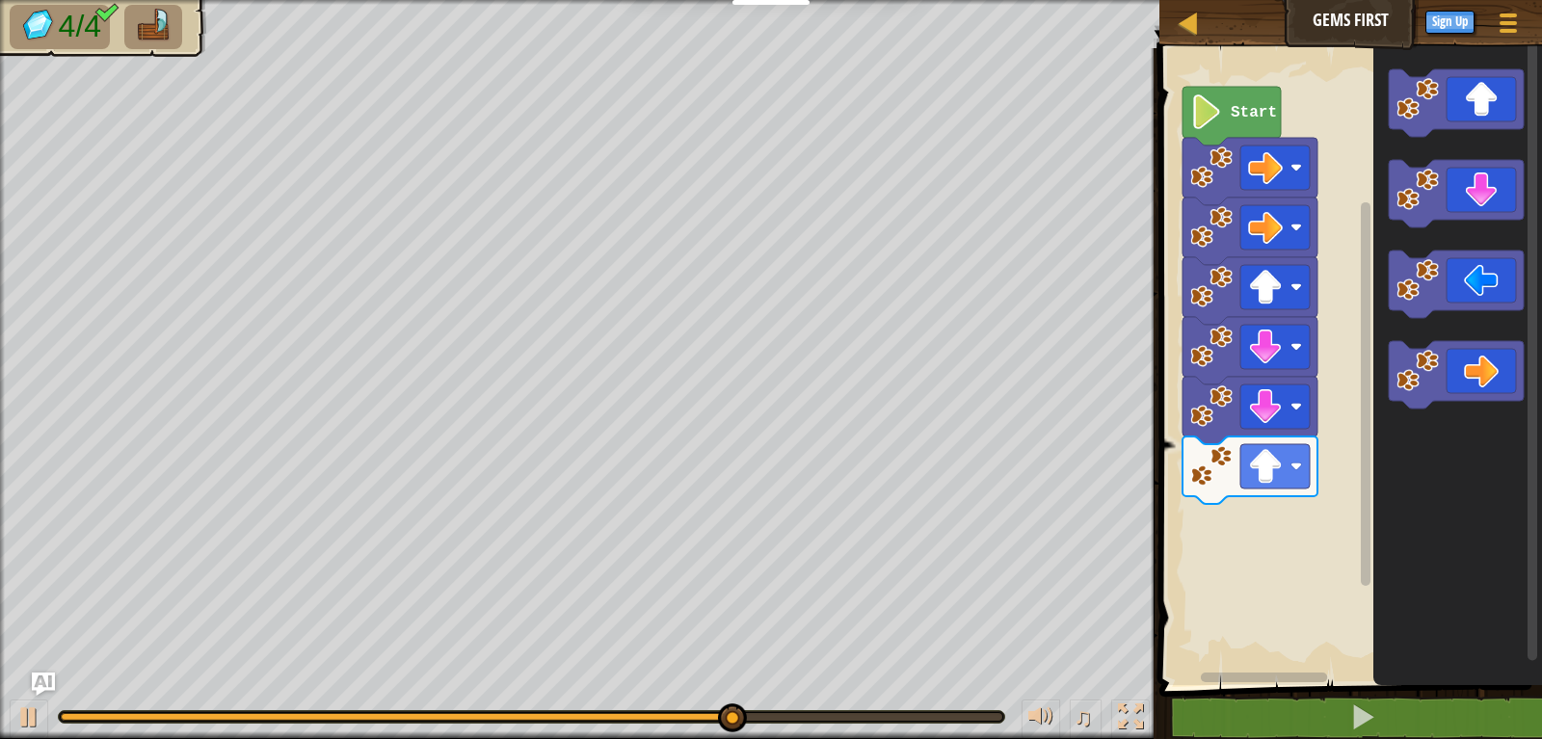
click at [1422, 410] on icon "Blockly Workspace" at bounding box center [1457, 362] width 169 height 646
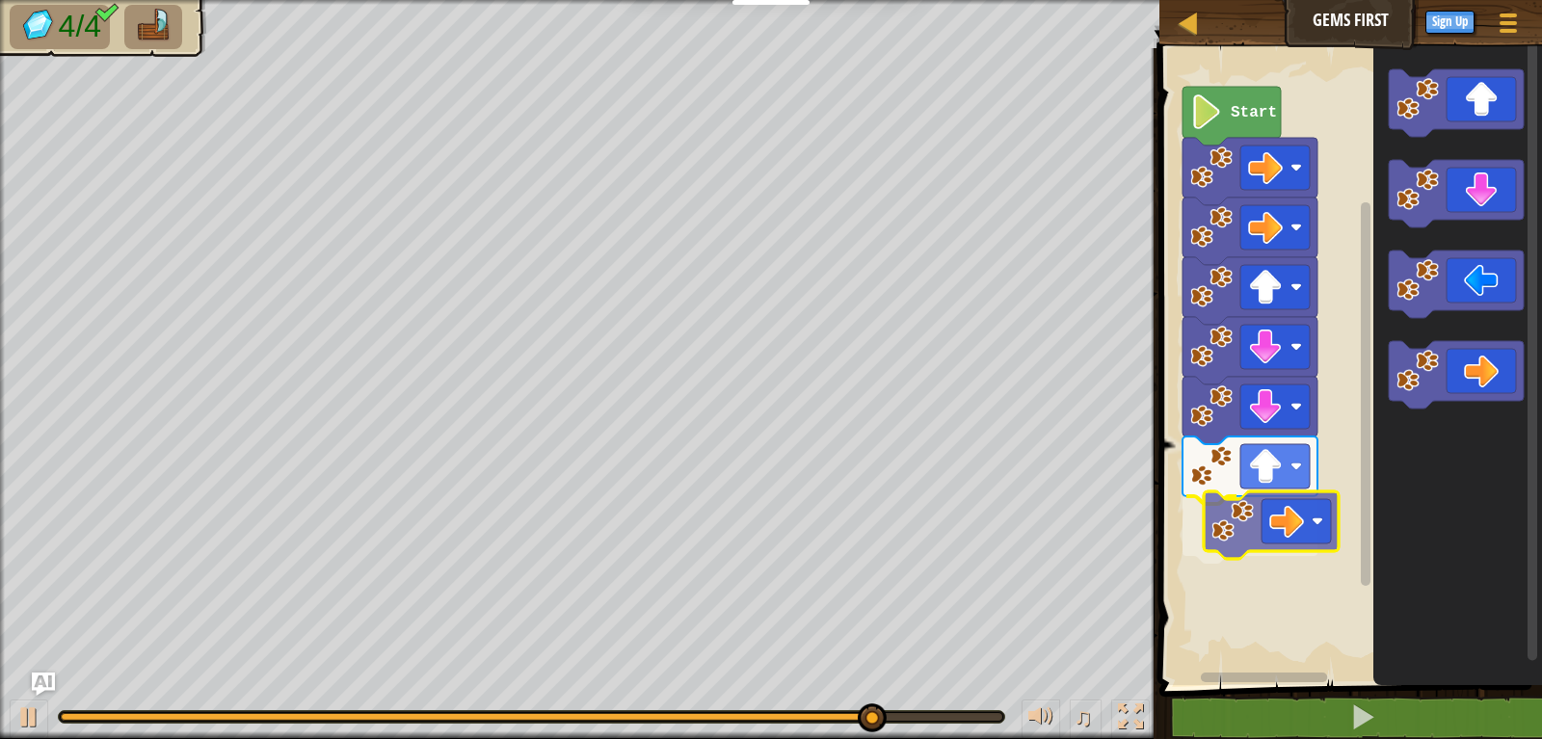
click at [1216, 551] on div "Start" at bounding box center [1347, 362] width 388 height 646
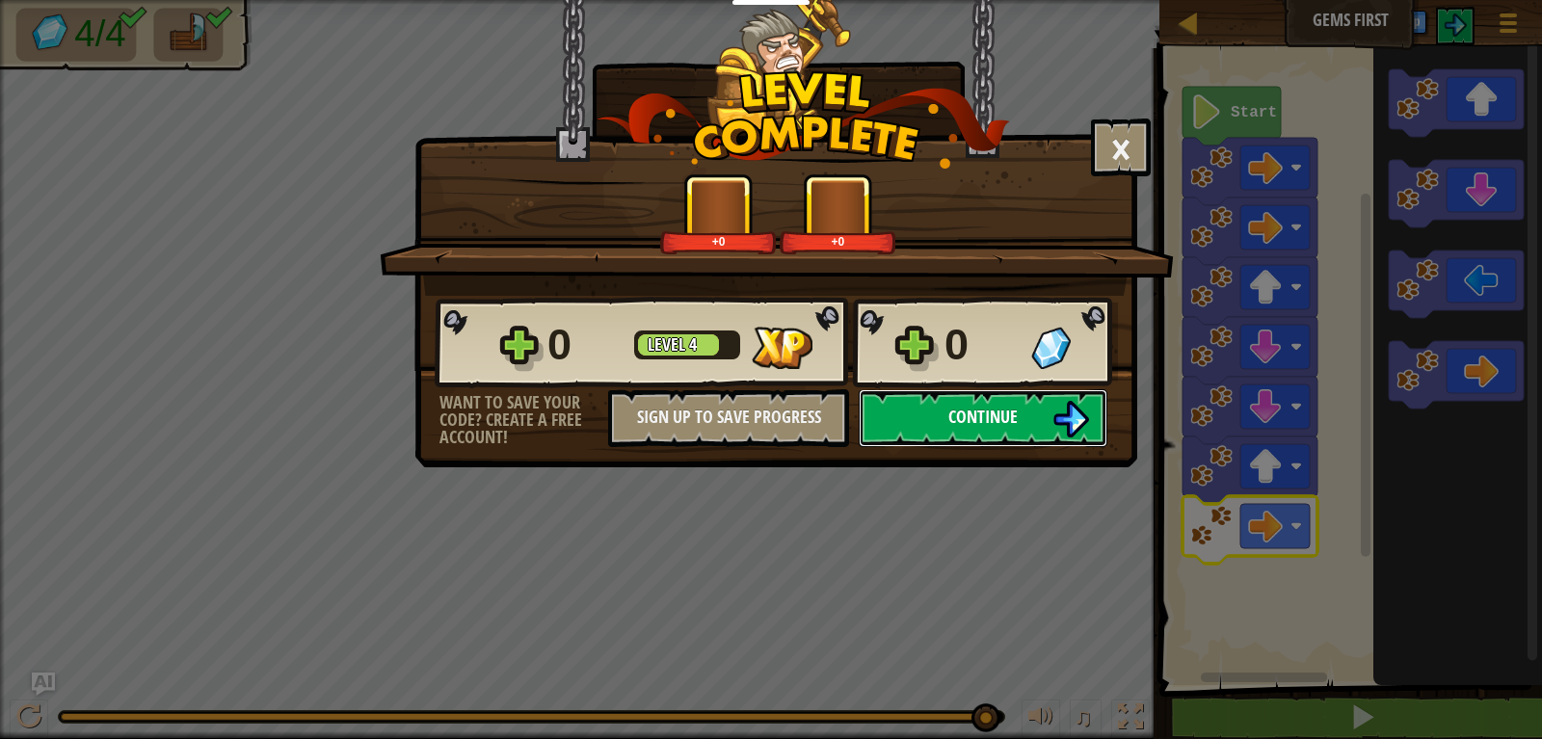
click at [975, 405] on span "Continue" at bounding box center [982, 417] width 69 height 24
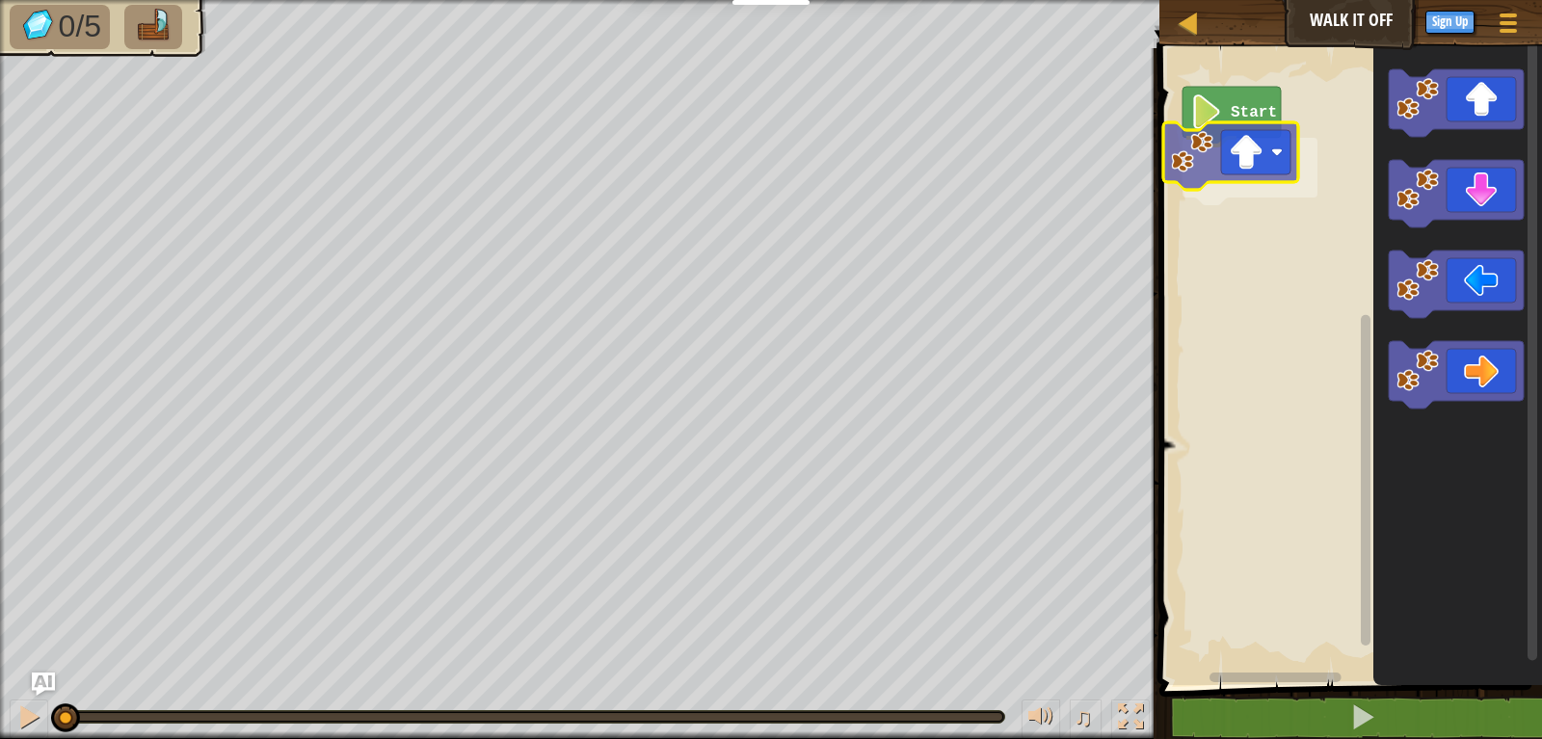
click at [1244, 176] on div "Start" at bounding box center [1347, 362] width 388 height 646
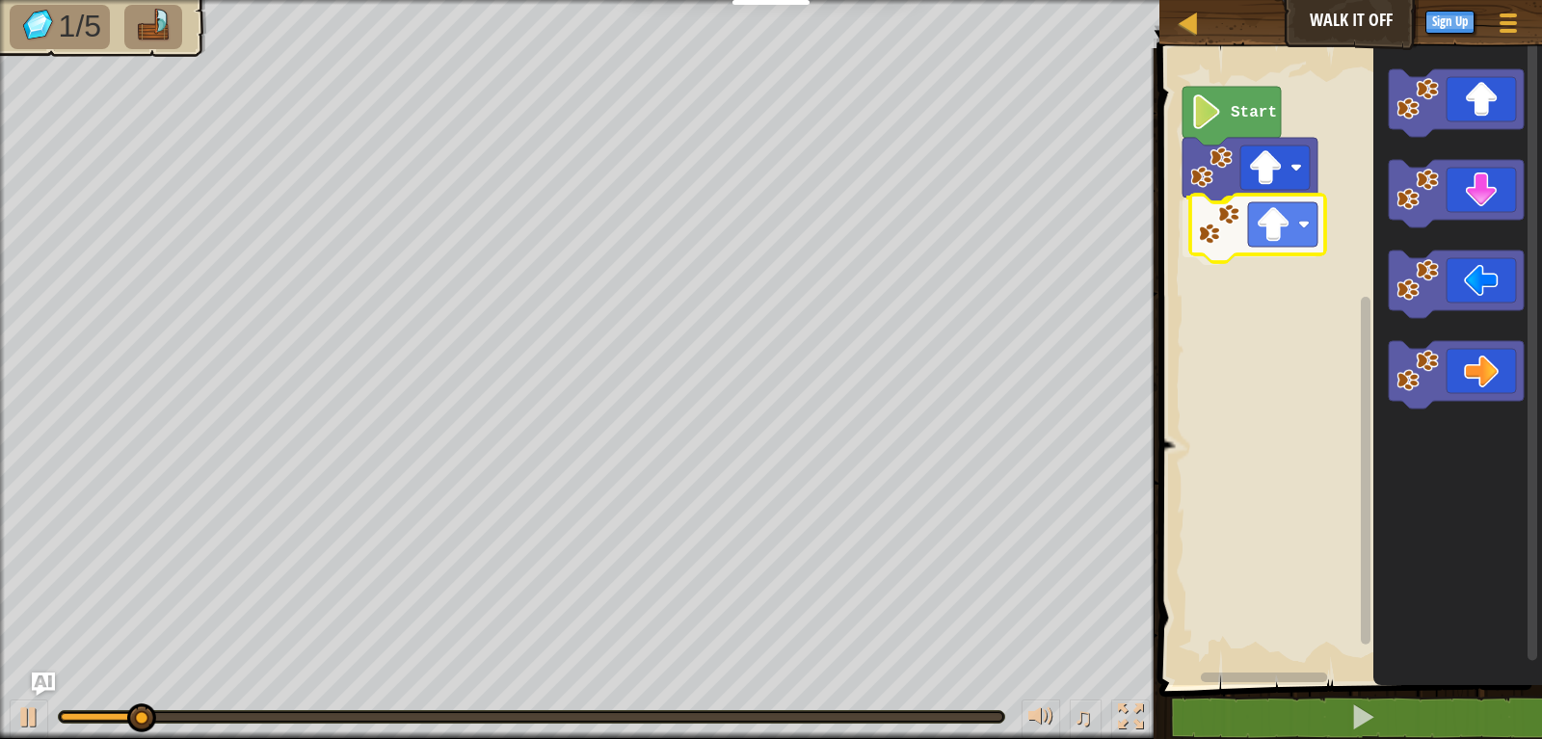
click at [1199, 219] on div "Start" at bounding box center [1347, 362] width 388 height 646
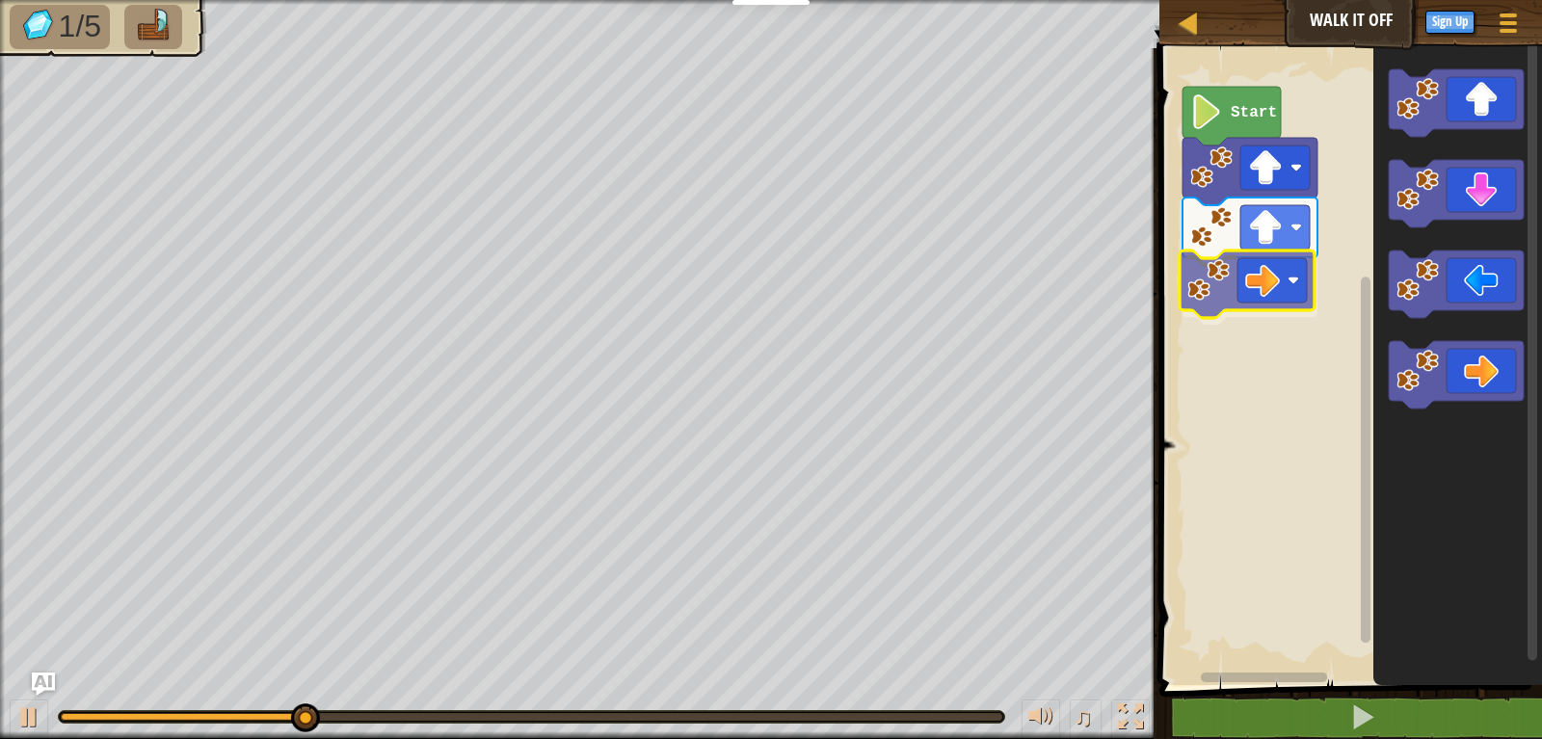
click at [1235, 274] on div "Start" at bounding box center [1347, 362] width 388 height 646
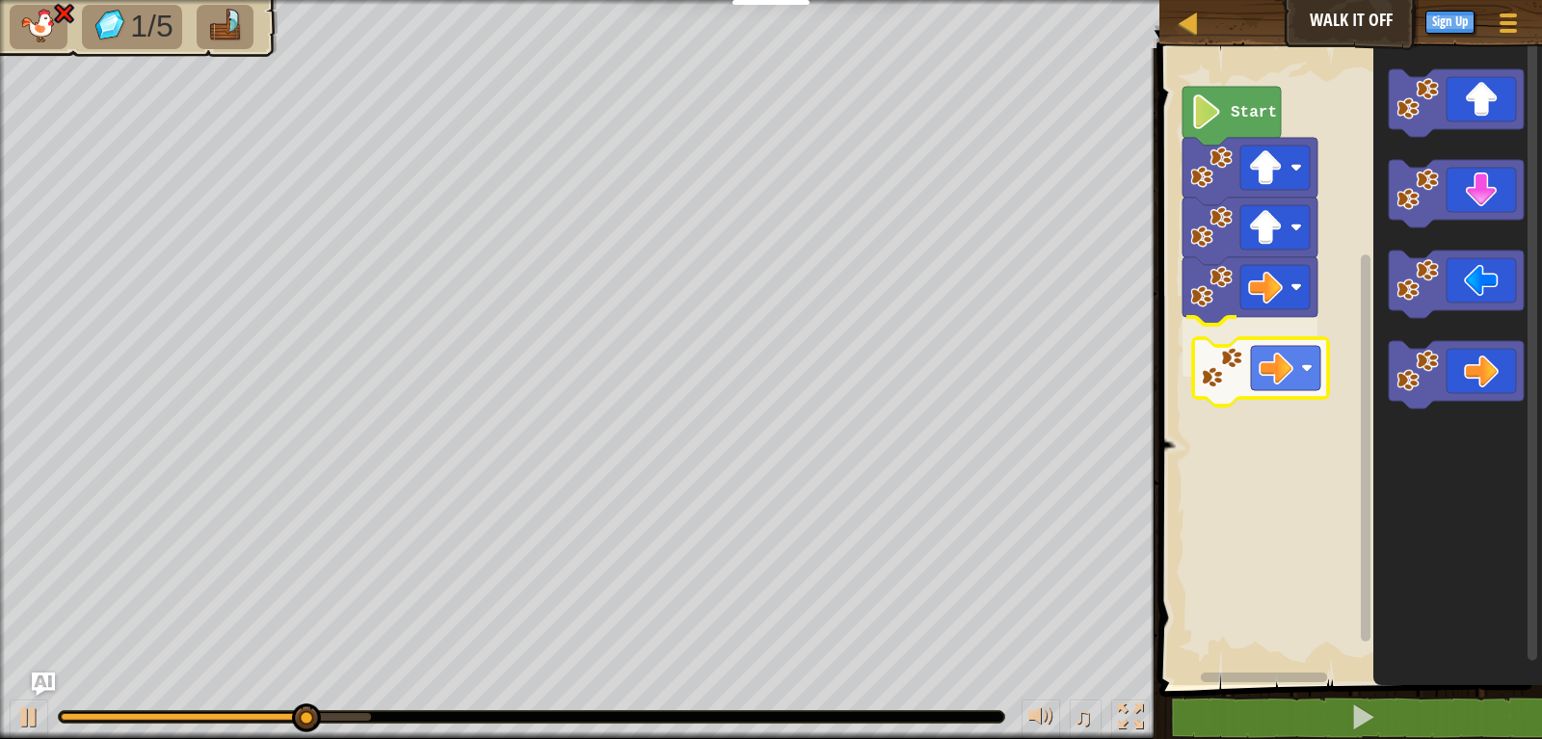
click at [1226, 379] on div "Start" at bounding box center [1347, 362] width 388 height 646
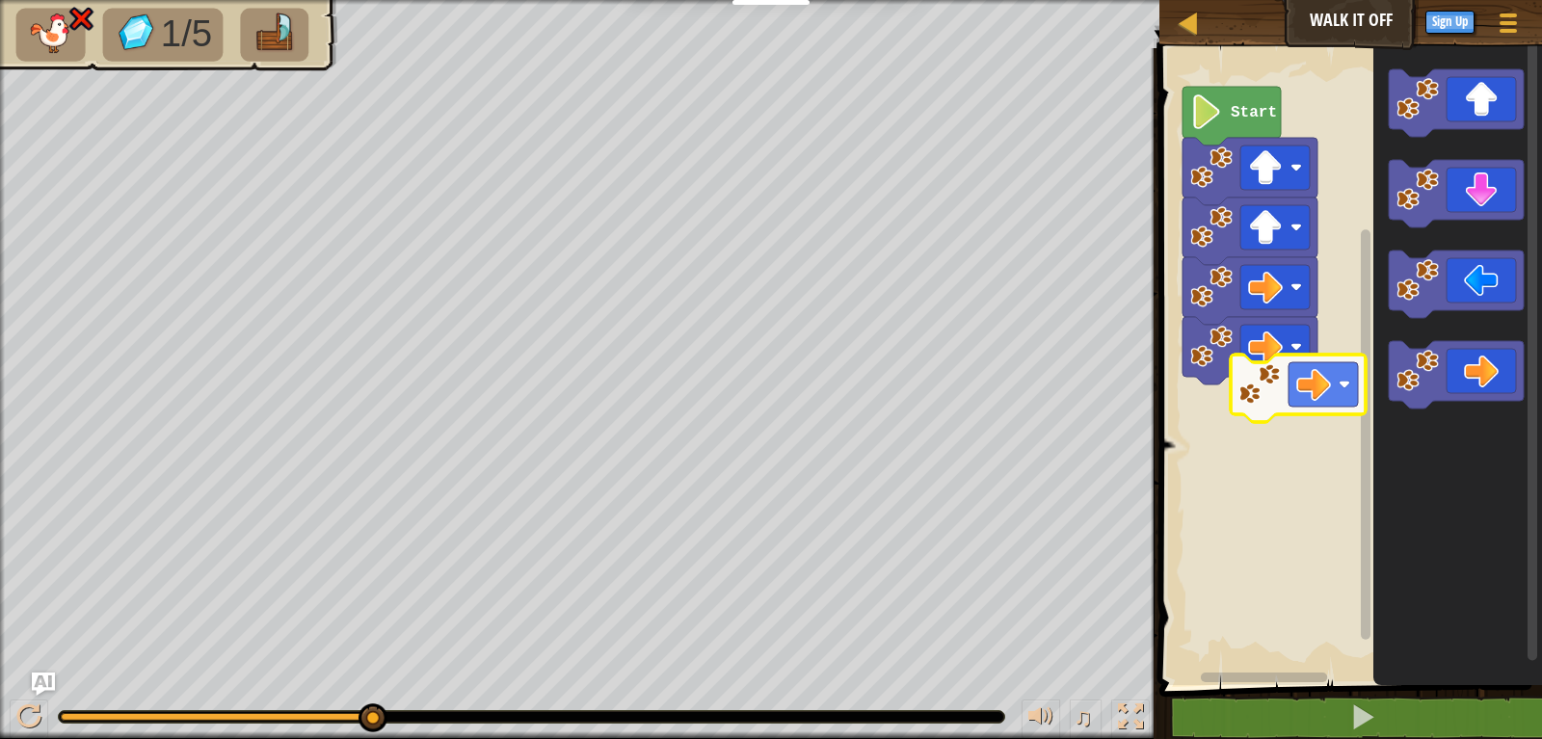
click at [1254, 406] on div "Start" at bounding box center [1347, 362] width 388 height 646
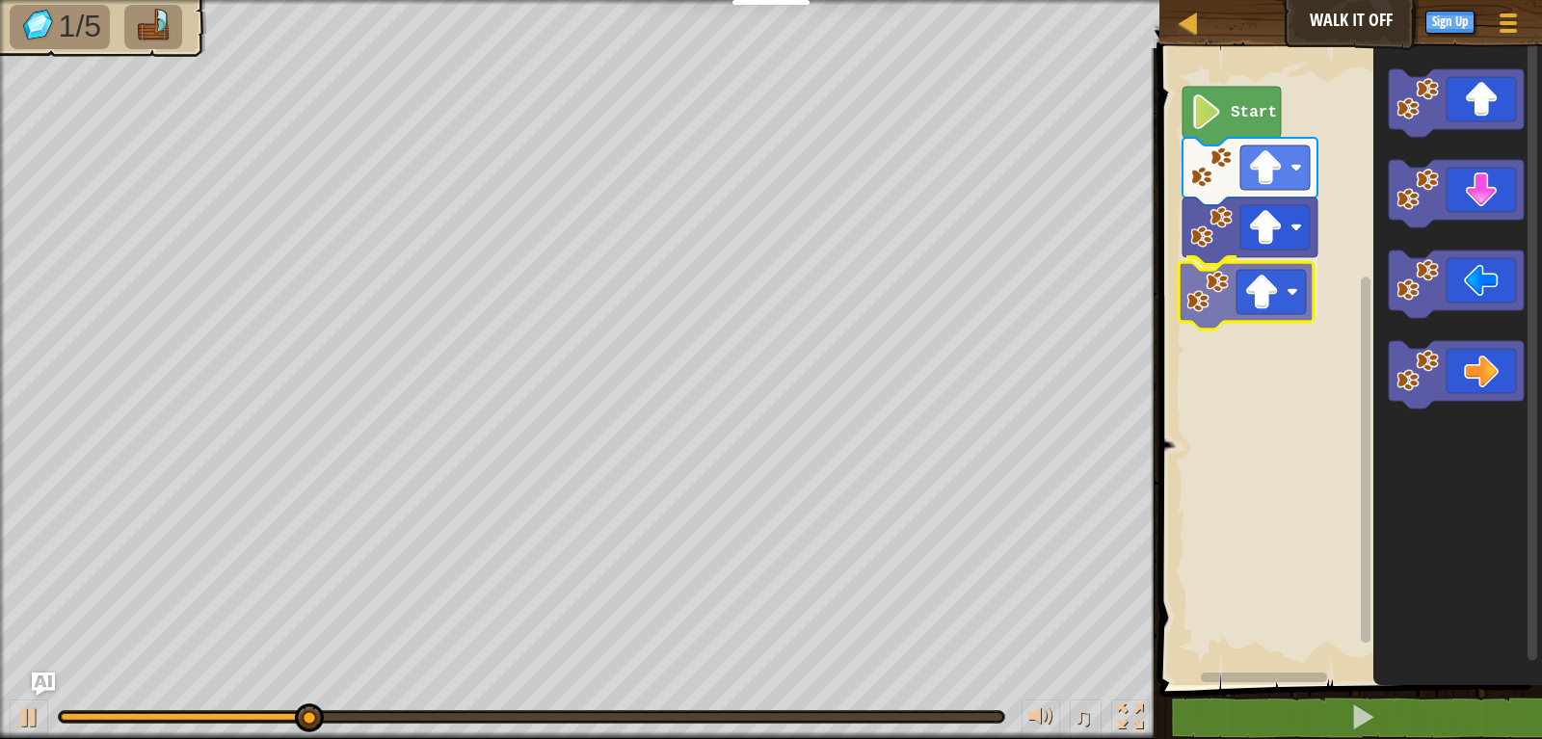
click at [1283, 300] on div "Start" at bounding box center [1347, 362] width 388 height 646
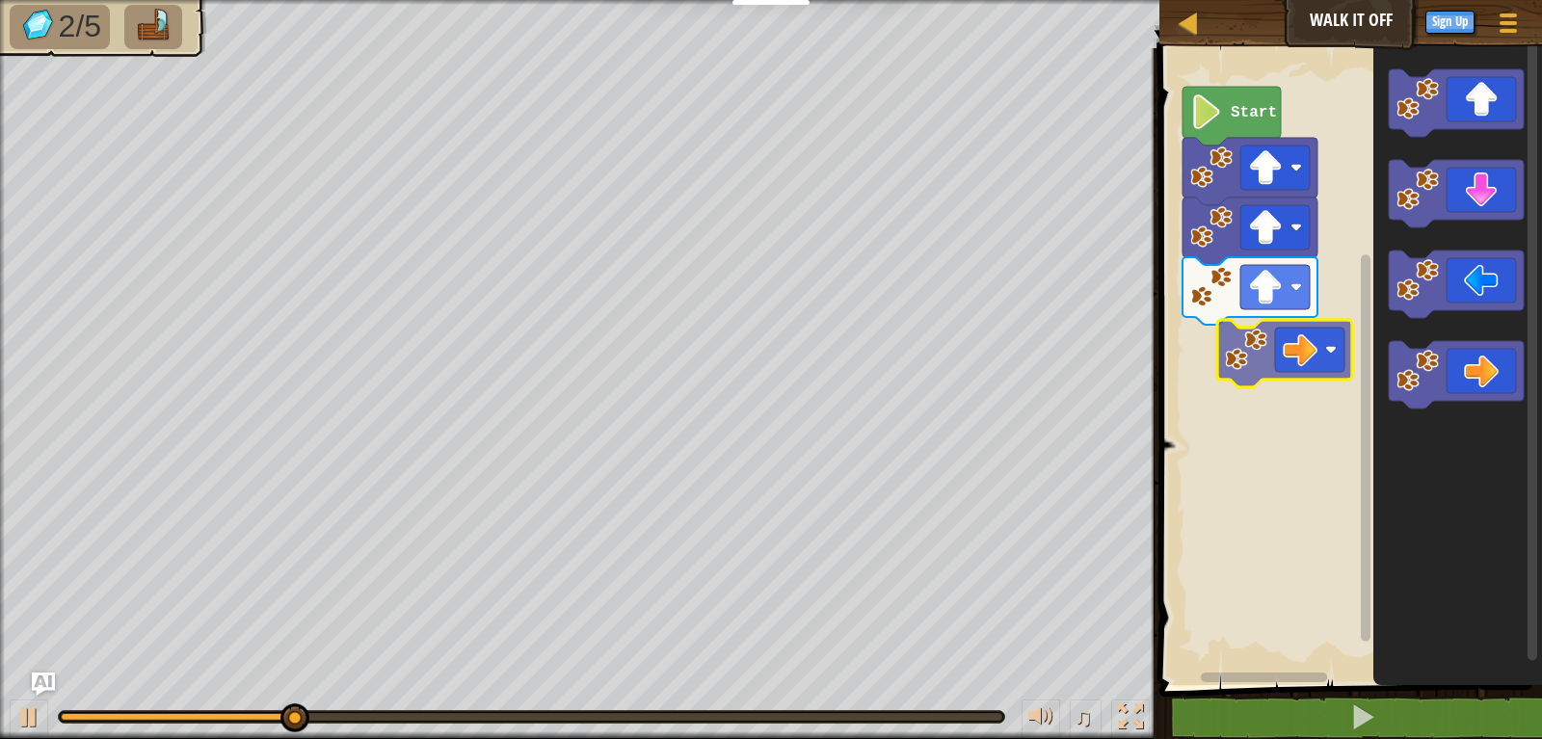
click at [1245, 357] on div "Start" at bounding box center [1347, 362] width 388 height 646
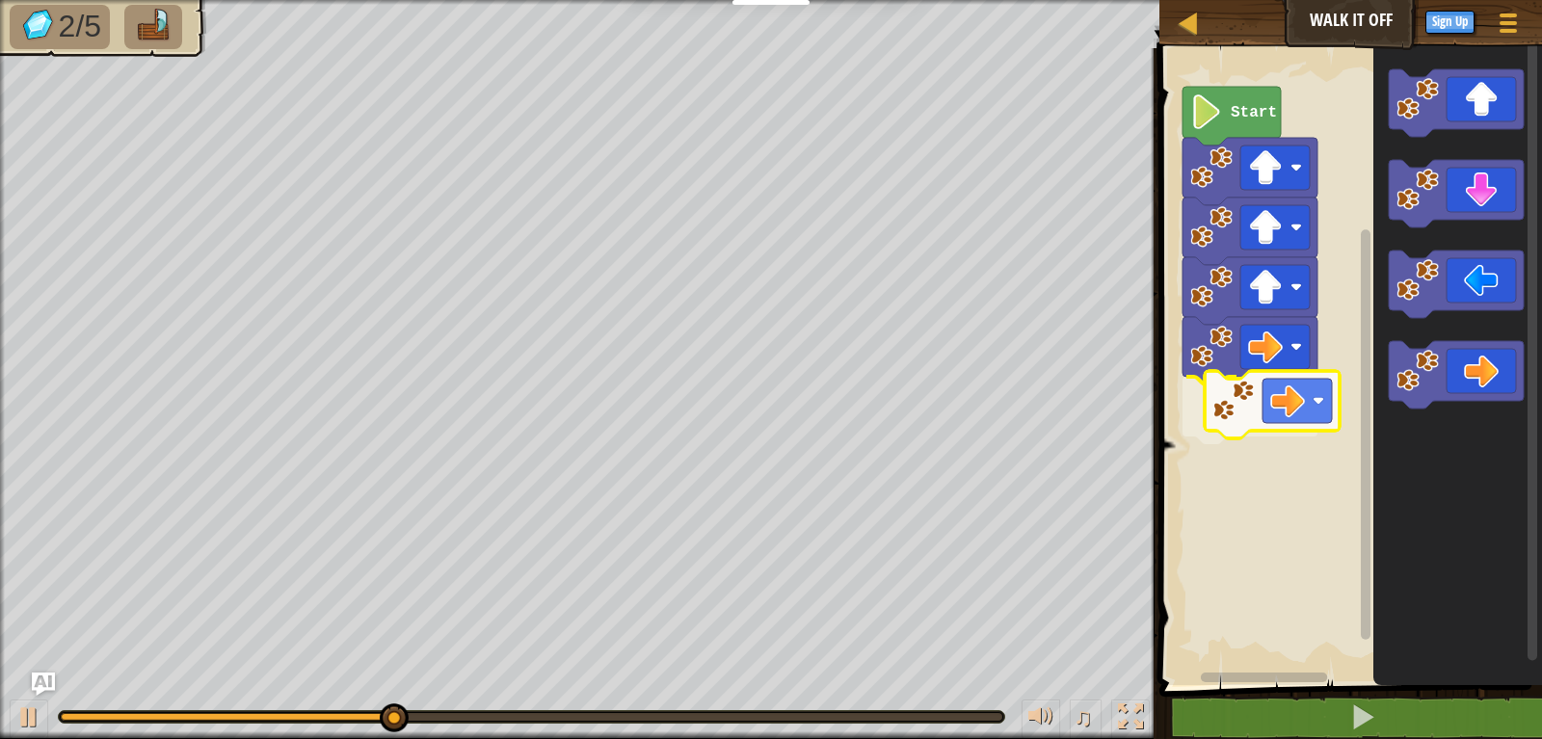
click at [1221, 403] on div "Start" at bounding box center [1347, 362] width 388 height 646
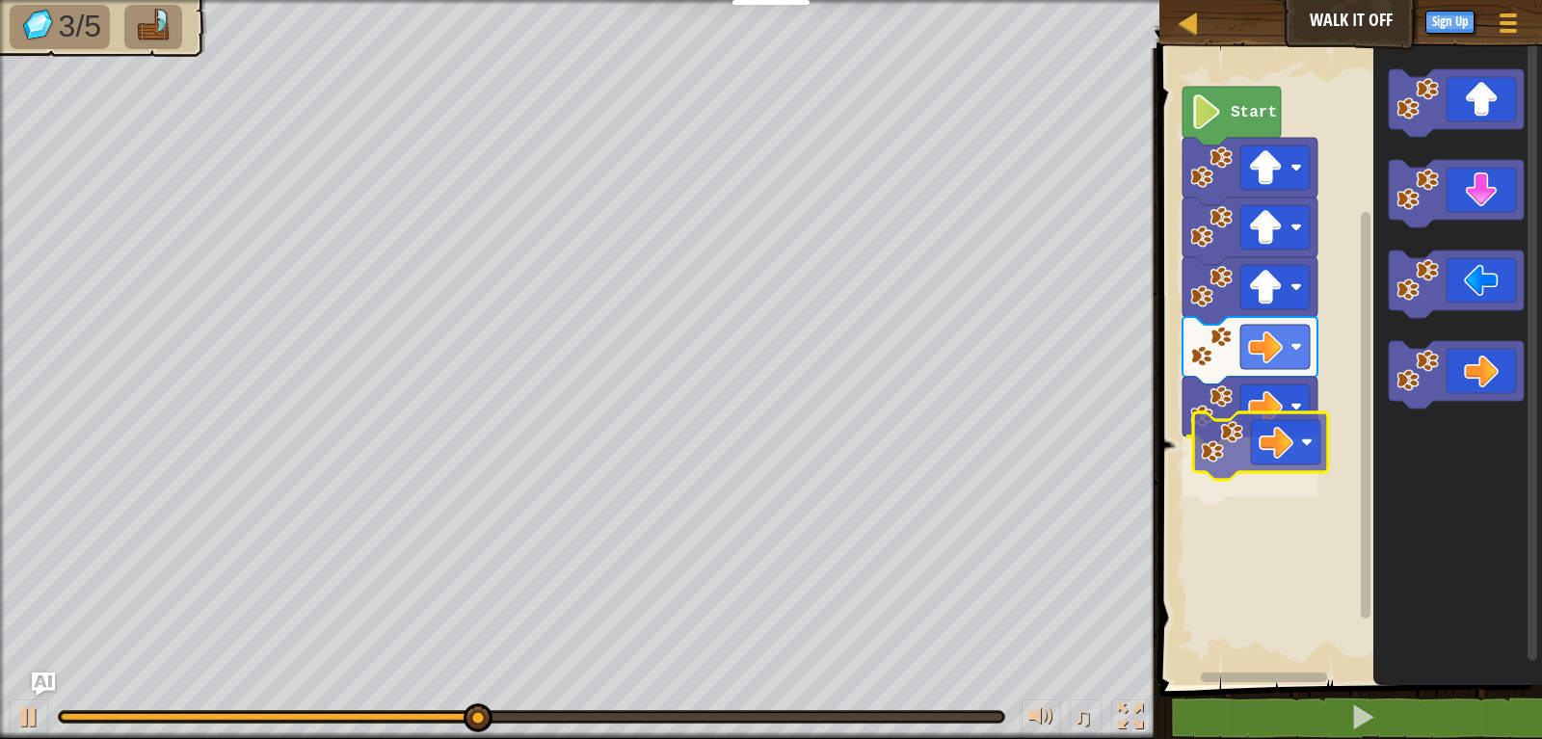
click at [1216, 480] on div "Start" at bounding box center [1347, 362] width 388 height 646
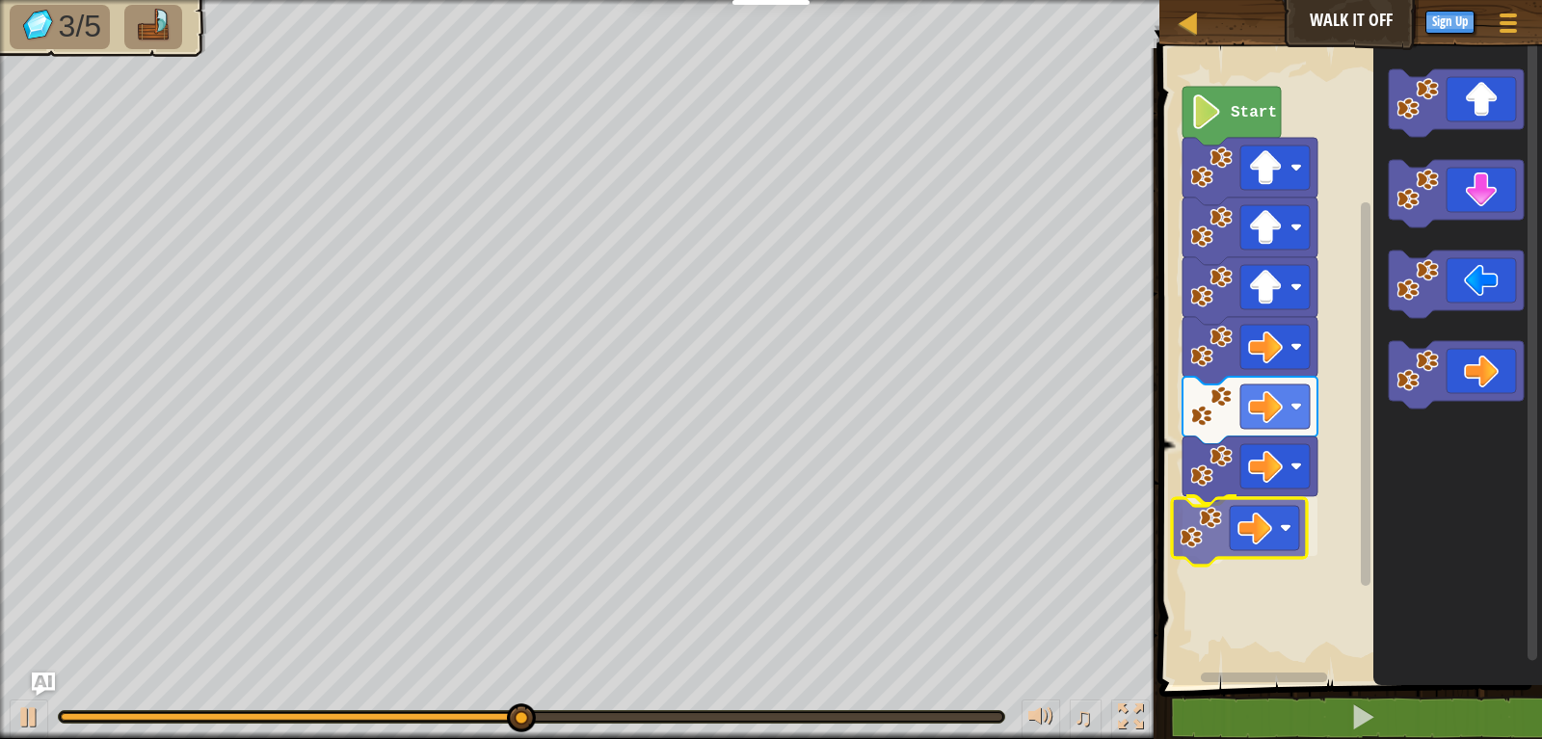
click at [1204, 561] on div "Start" at bounding box center [1347, 362] width 388 height 646
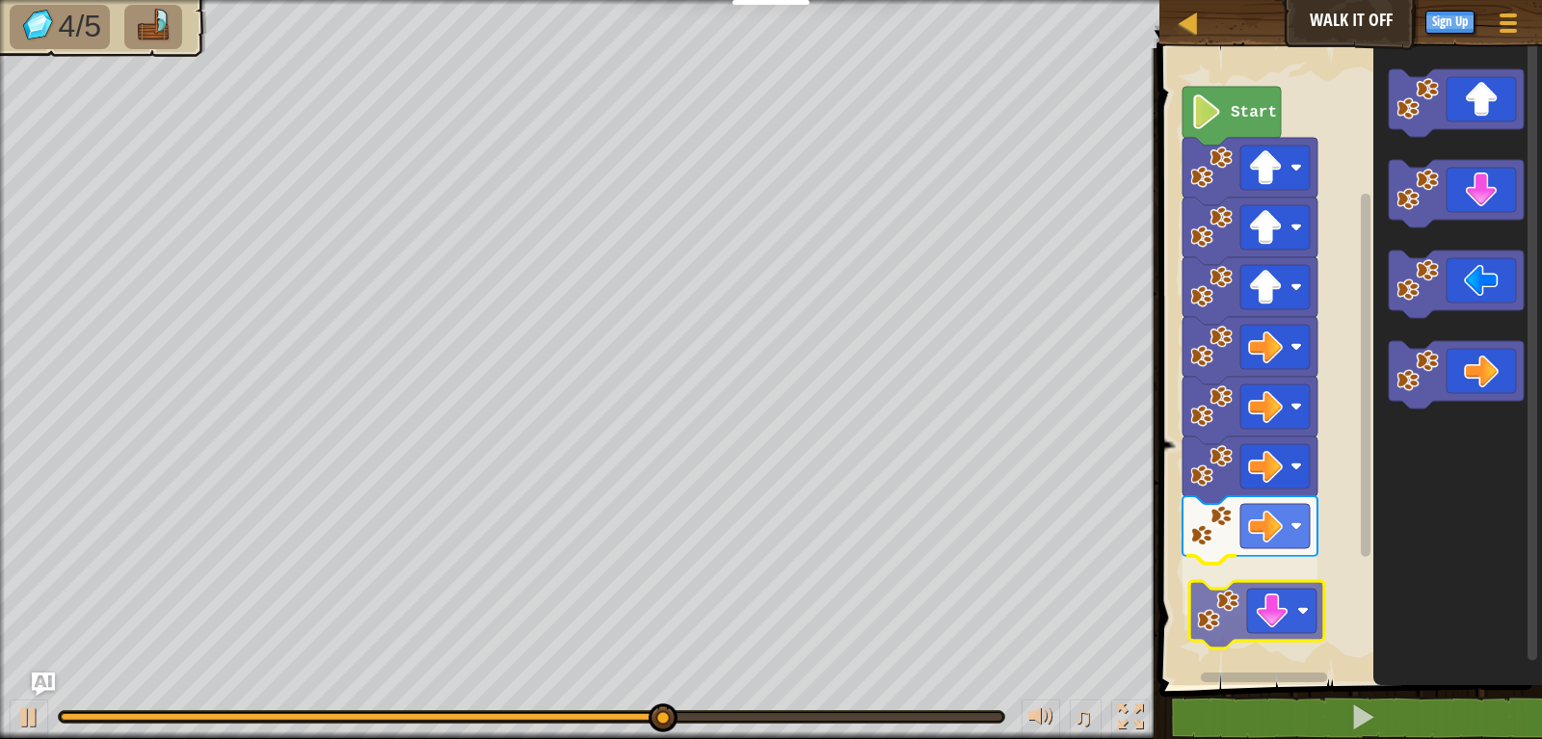
click at [1271, 619] on div "Start" at bounding box center [1347, 362] width 388 height 646
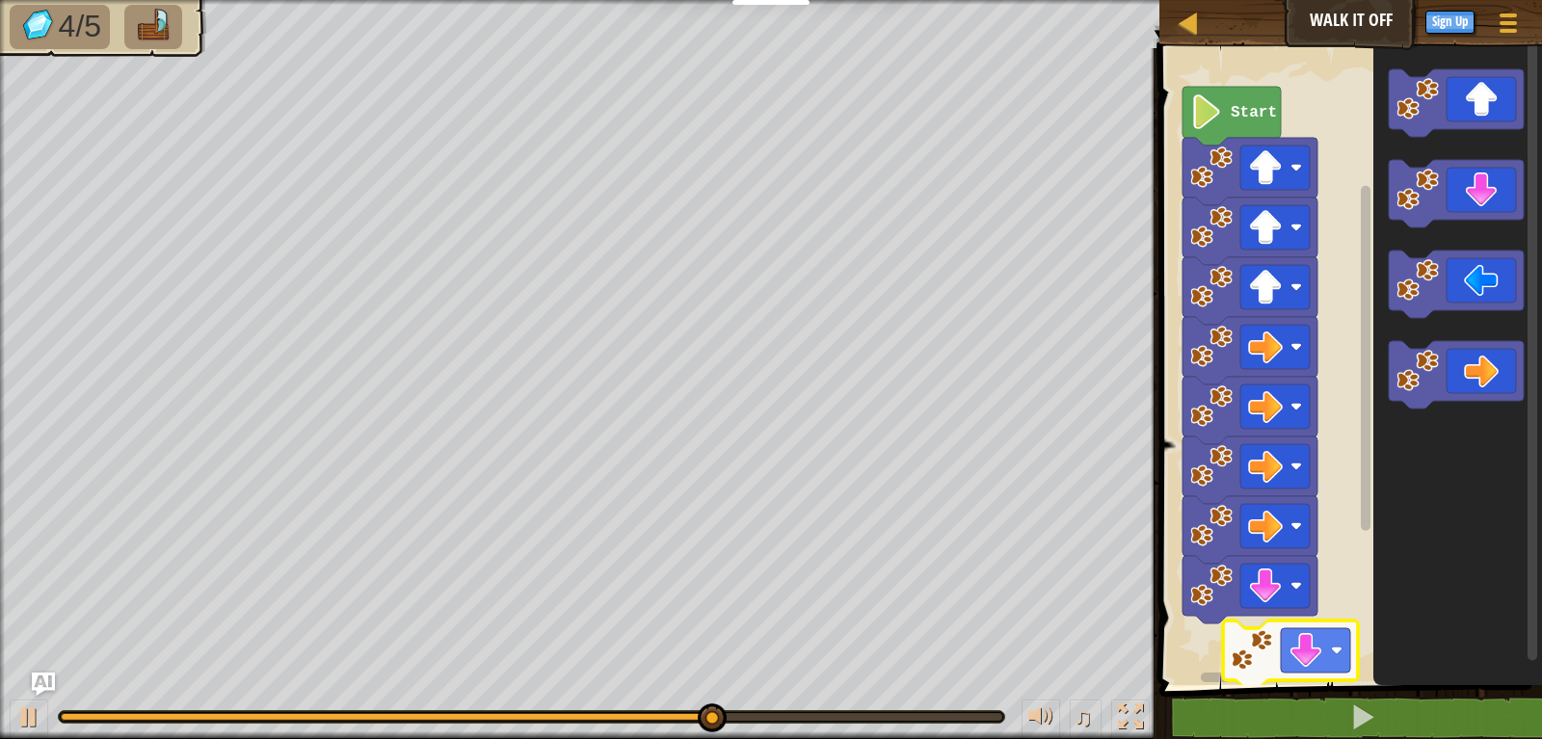
click at [1302, 657] on div "Start" at bounding box center [1347, 362] width 388 height 646
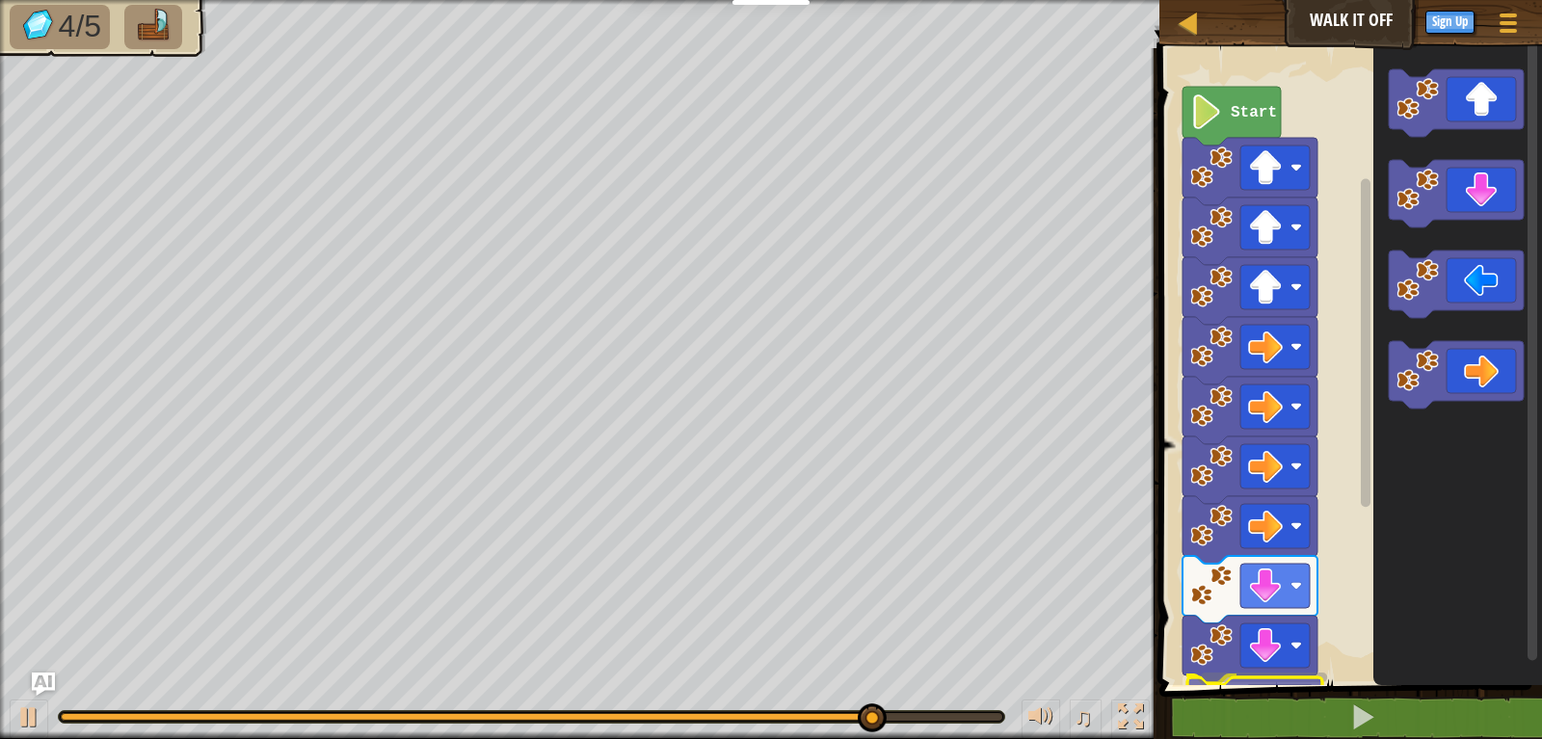
click at [1226, 711] on div "1 ההההההההההההההההההההההההההההההההההההההההההההההההההההההההההההההההההההההההההההה…" at bounding box center [1347, 434] width 388 height 752
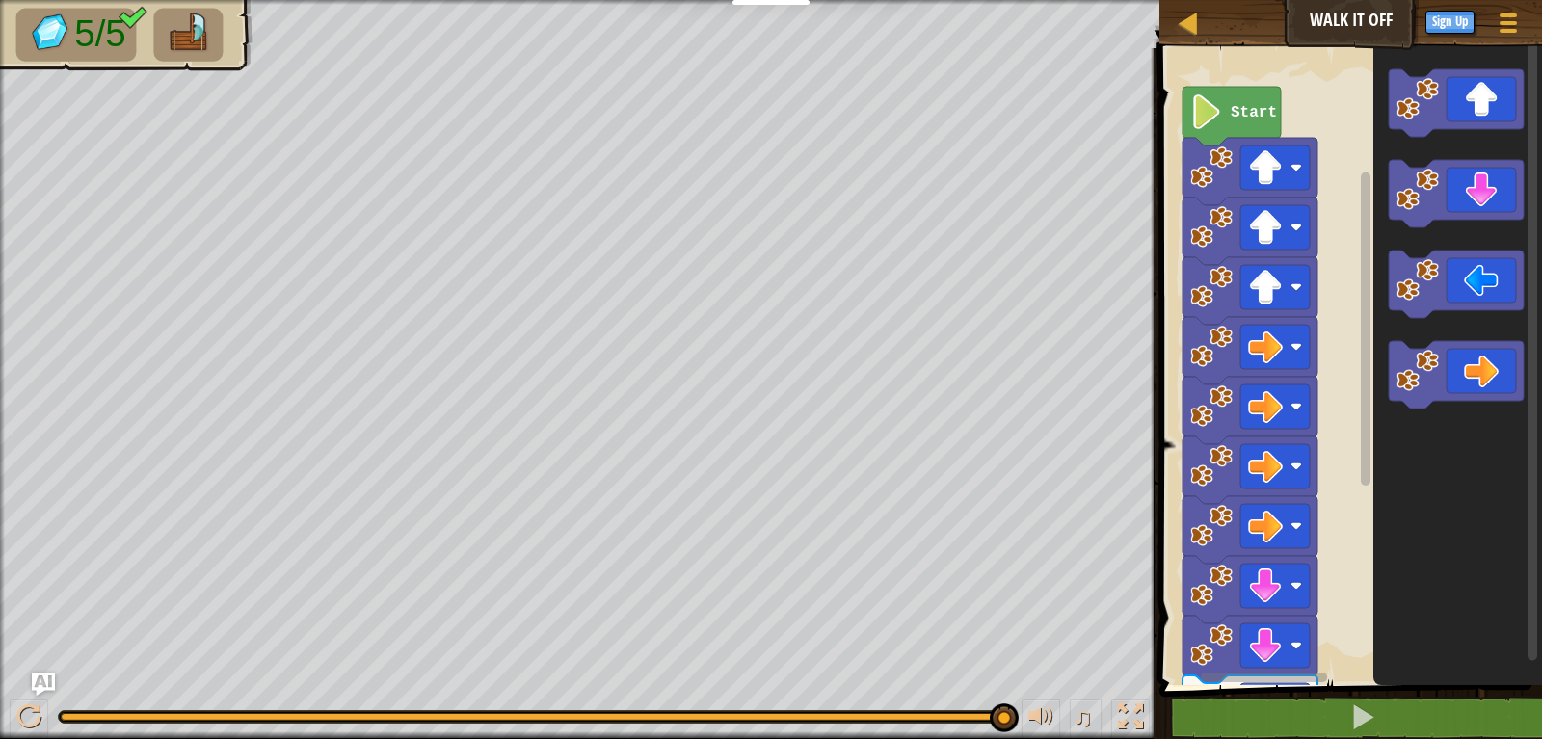
click at [1239, 711] on div "1 ההההההההההההההההההההההההההההההההההההההההההההההההההההההההההההההההההההההההההההה…" at bounding box center [1347, 434] width 388 height 752
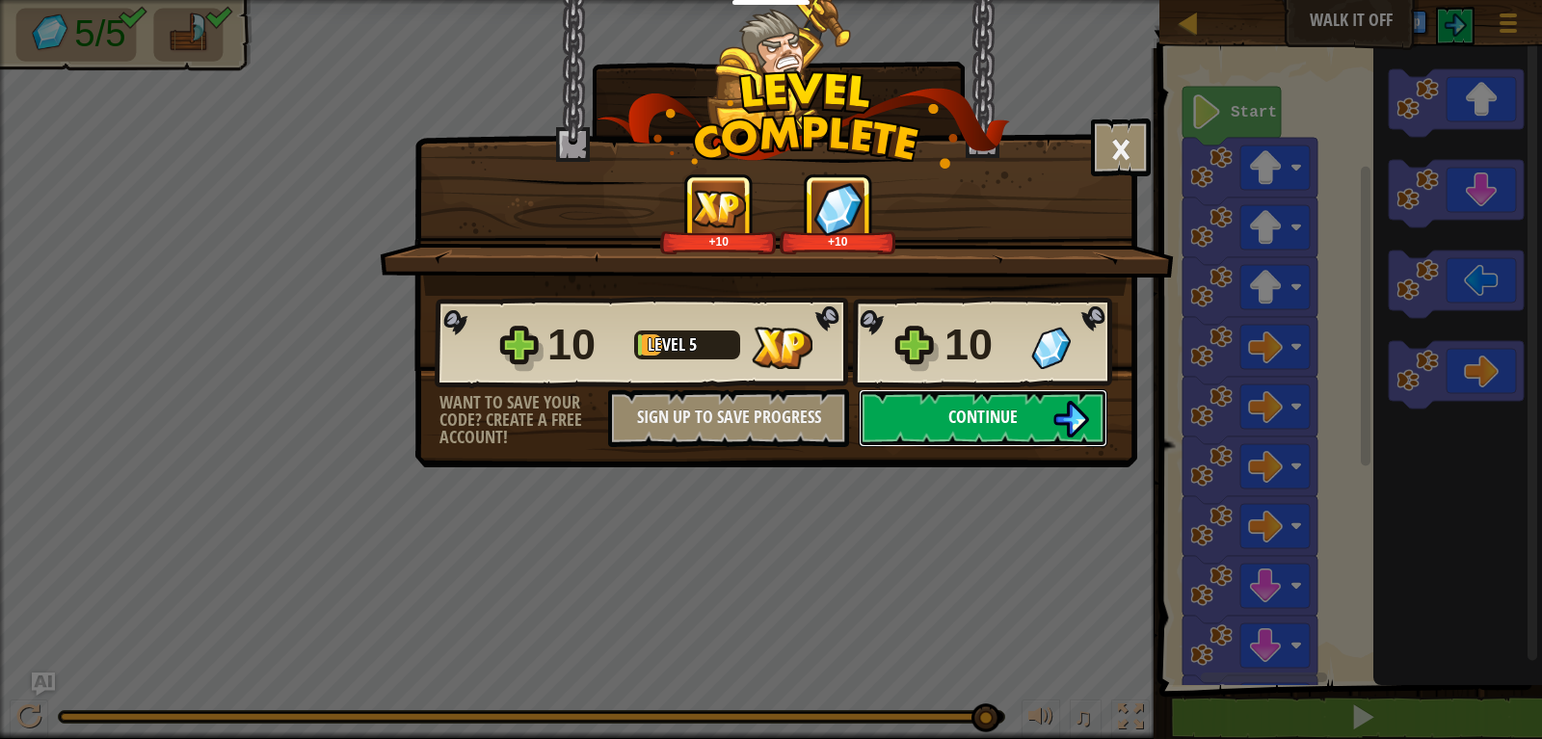
click at [1010, 414] on span "Continue" at bounding box center [982, 417] width 69 height 24
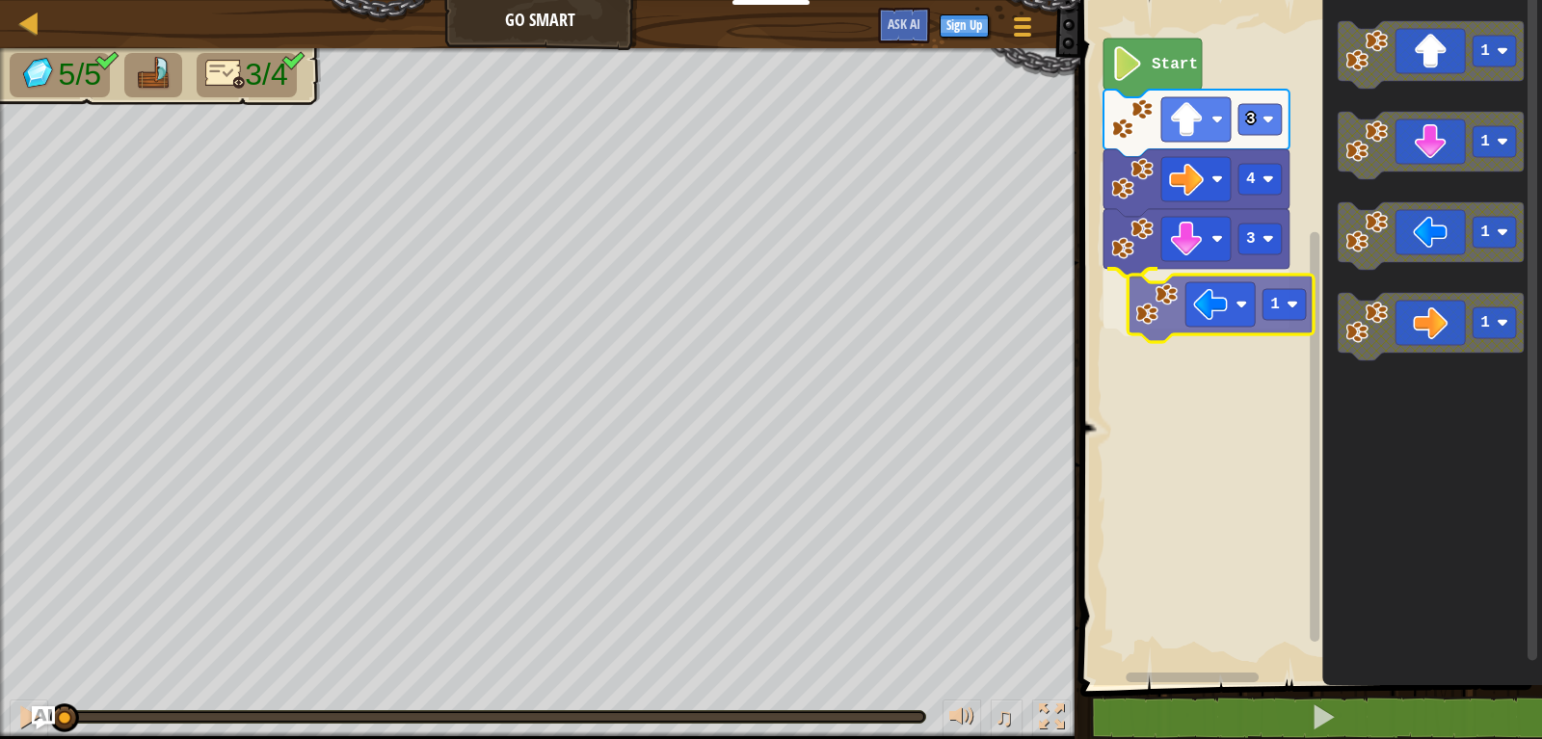
click at [1197, 297] on div "3 1 4 3 Start 1 1 1 1 1" at bounding box center [1307, 337] width 467 height 695
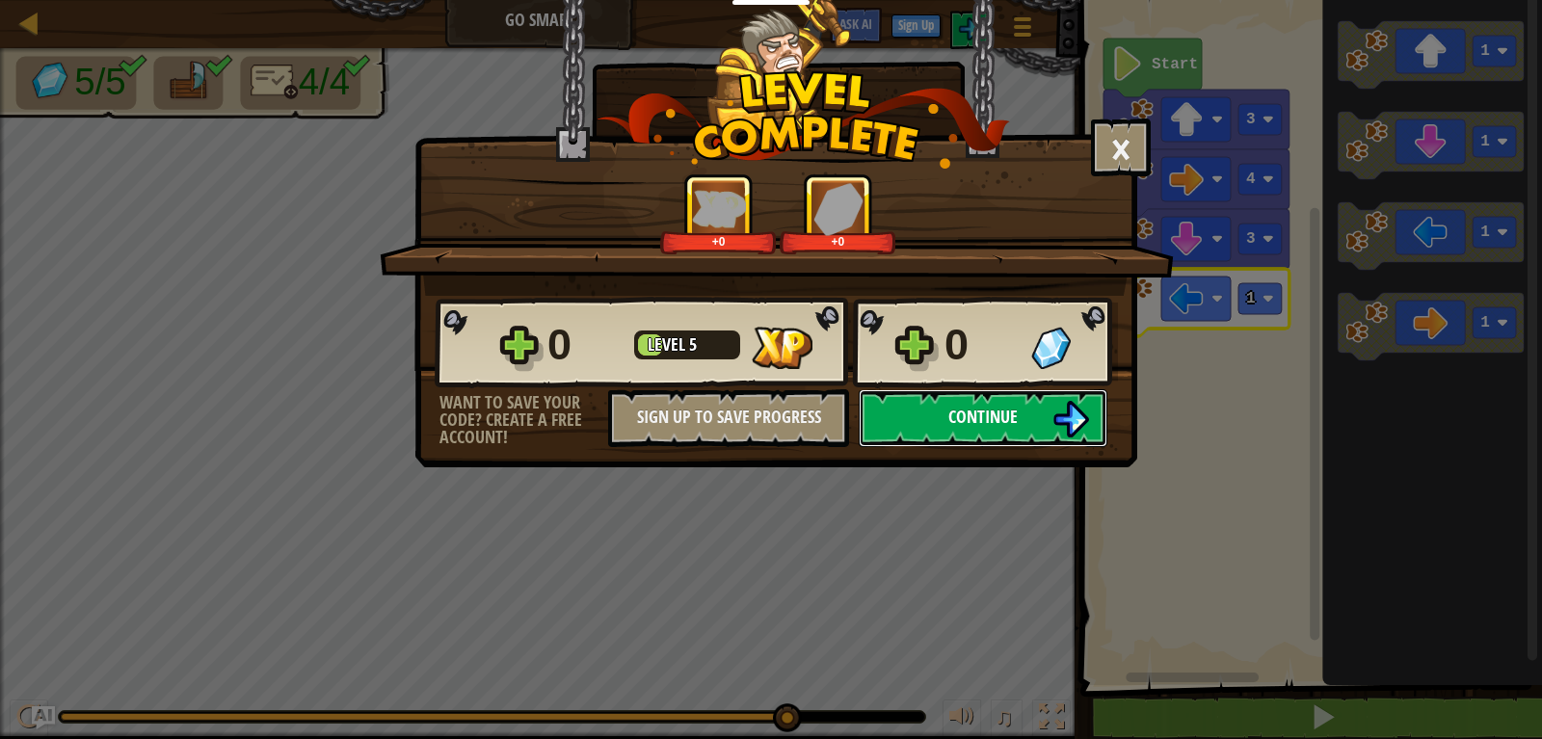
click at [1053, 409] on img at bounding box center [1070, 419] width 37 height 37
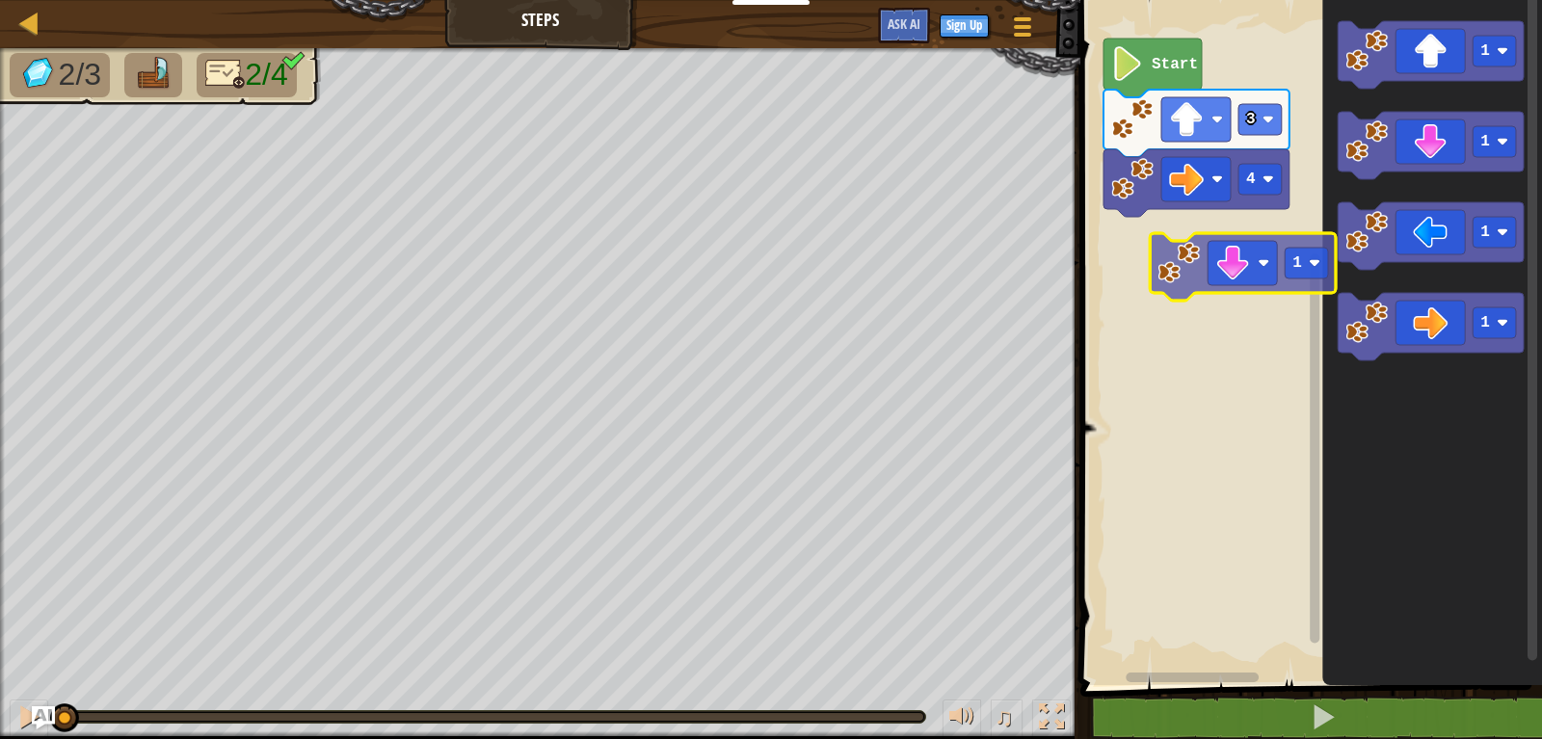
click at [1206, 282] on div "4 3 Start 1 1 1 1 1" at bounding box center [1307, 337] width 467 height 695
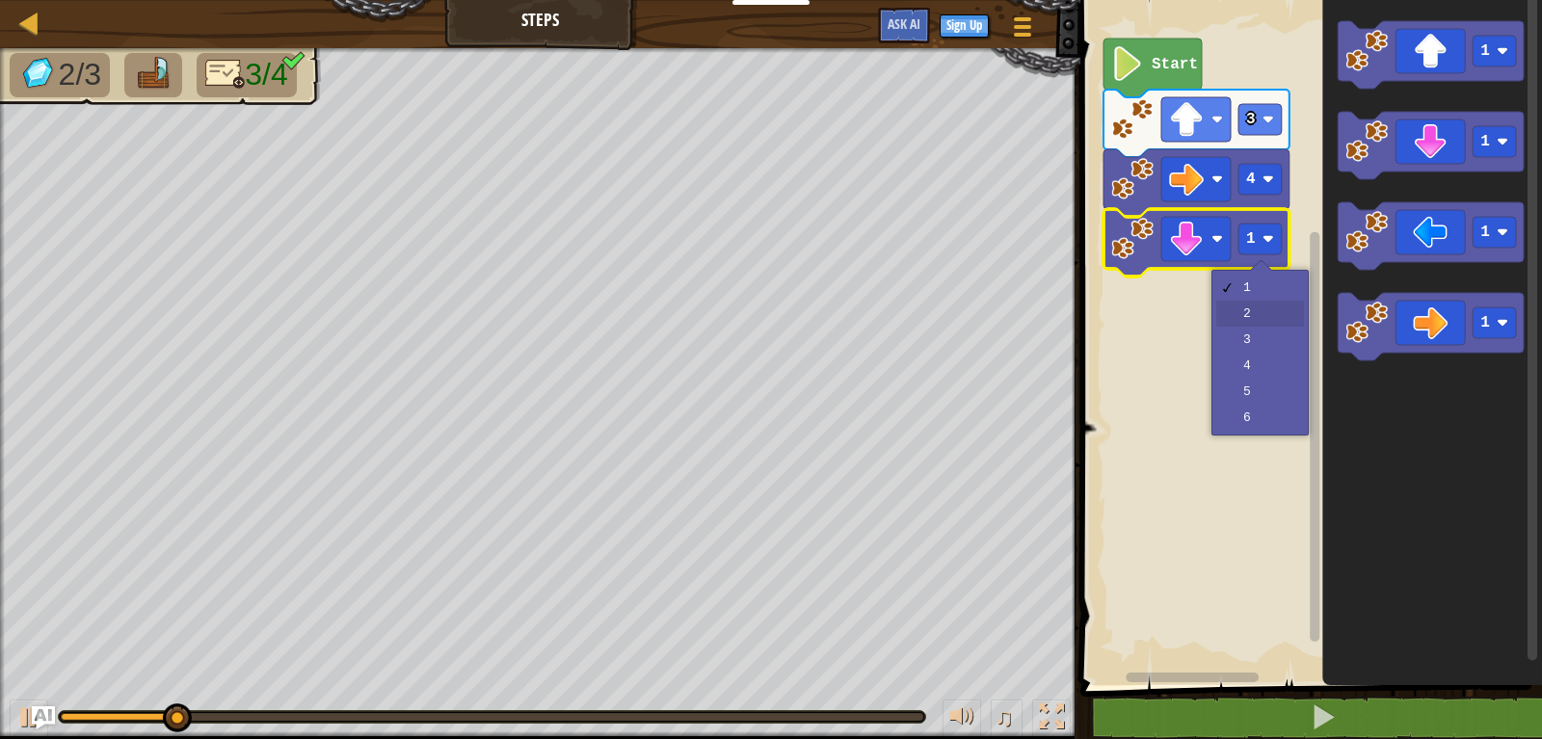
drag, startPoint x: 1252, startPoint y: 320, endPoint x: 1247, endPoint y: 333, distance: 14.3
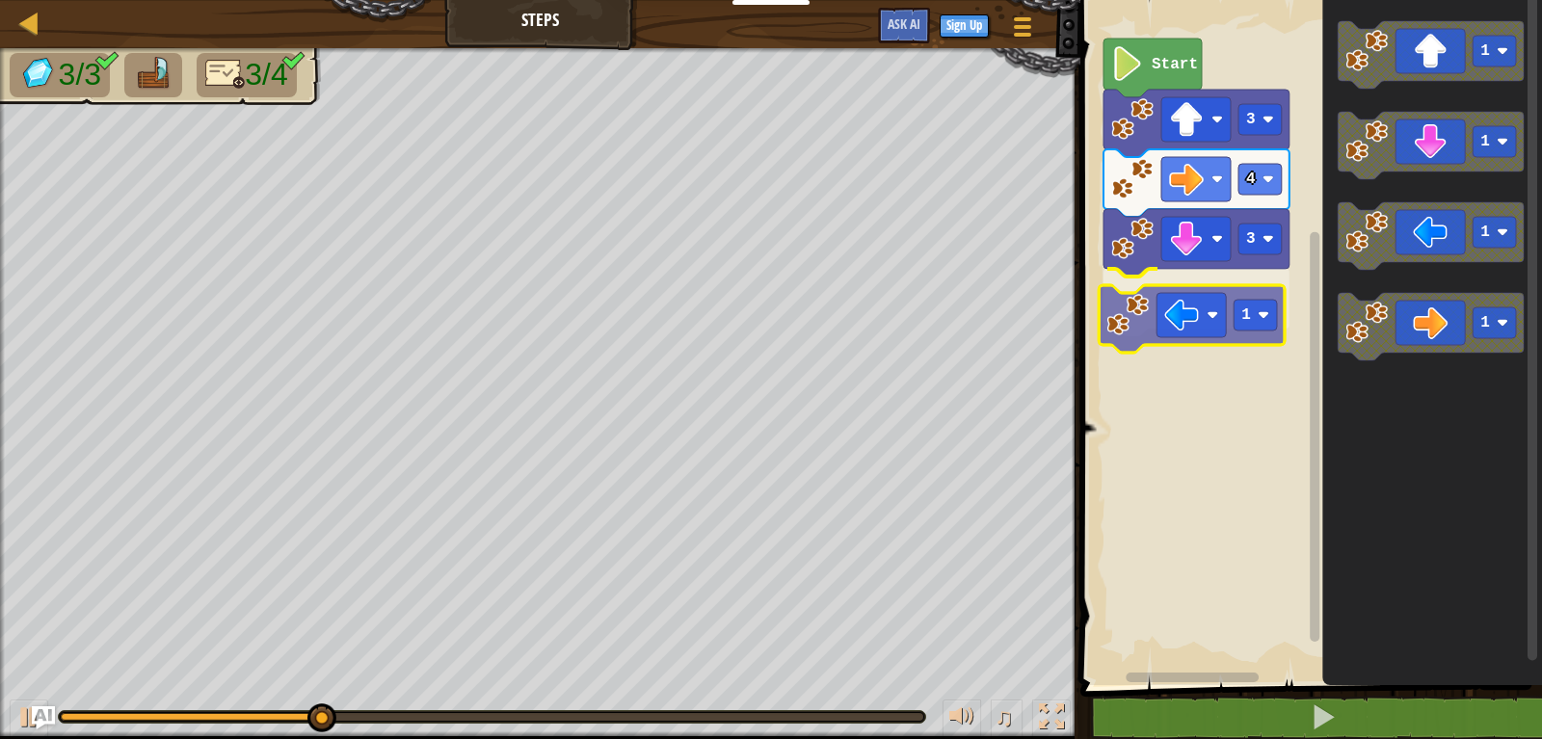
click at [1205, 323] on div "Start 3 4 3 1 1 1 1 1 1" at bounding box center [1307, 337] width 467 height 695
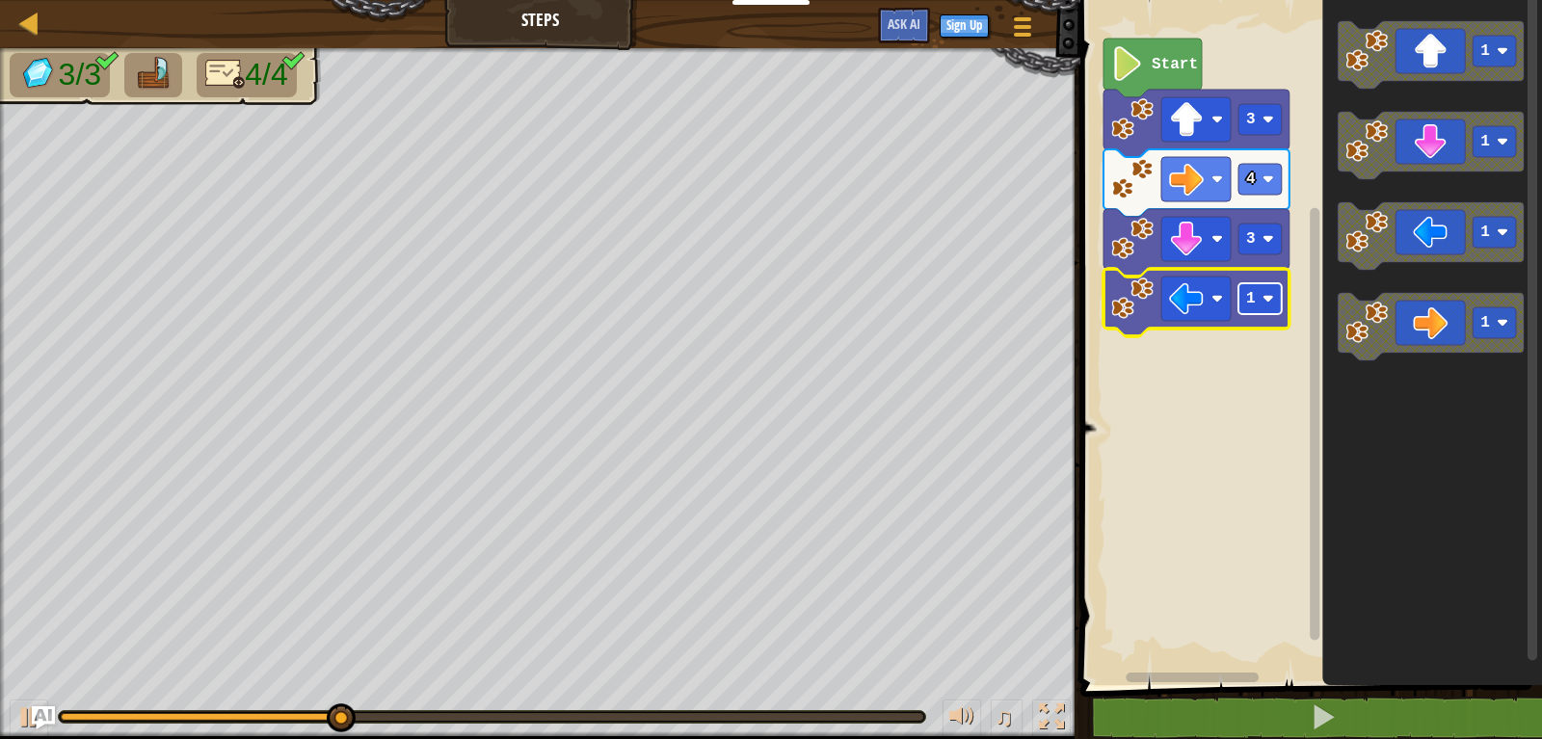
click at [1270, 314] on rect "Blockly Workspace" at bounding box center [1259, 298] width 43 height 31
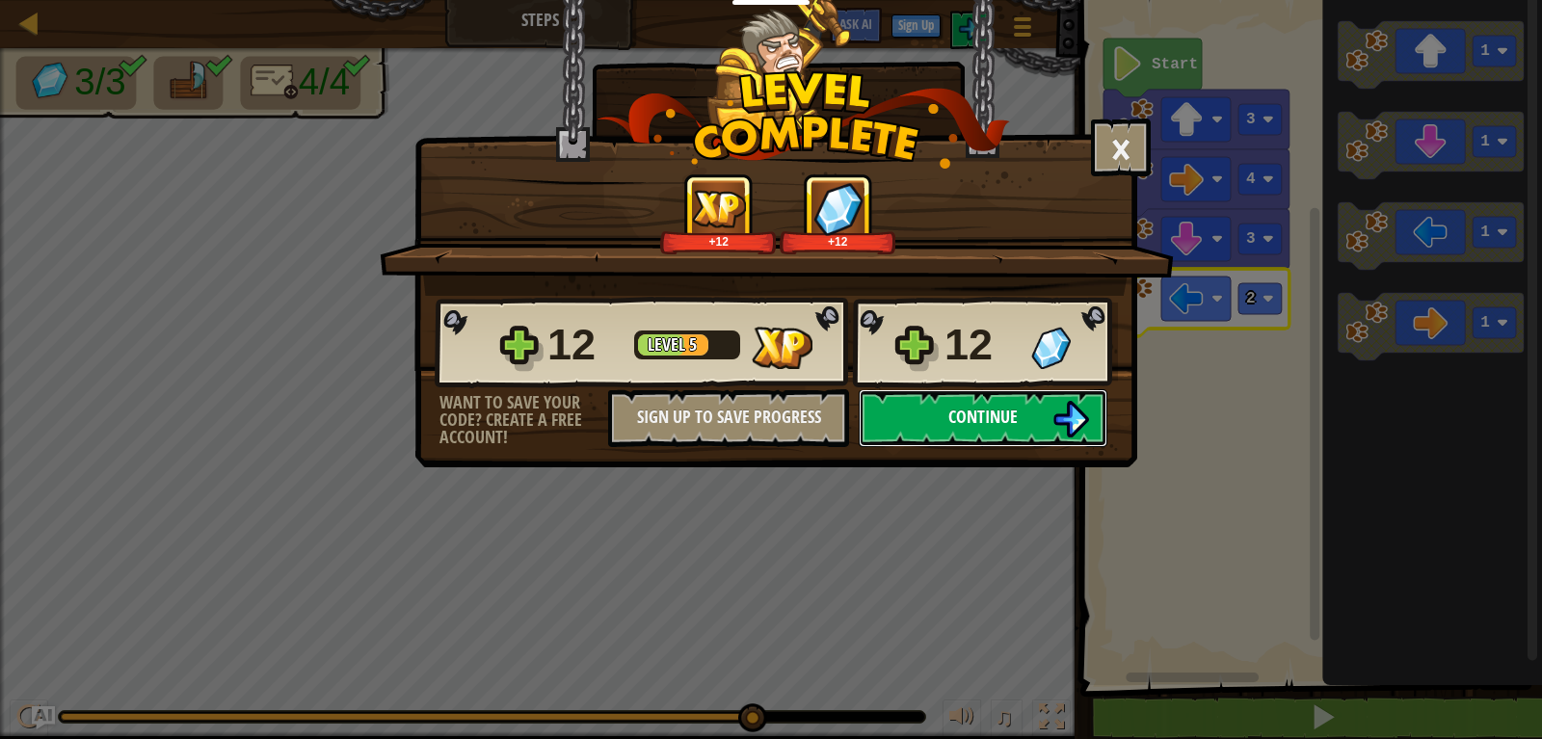
click at [1018, 399] on button "Continue" at bounding box center [982, 418] width 249 height 58
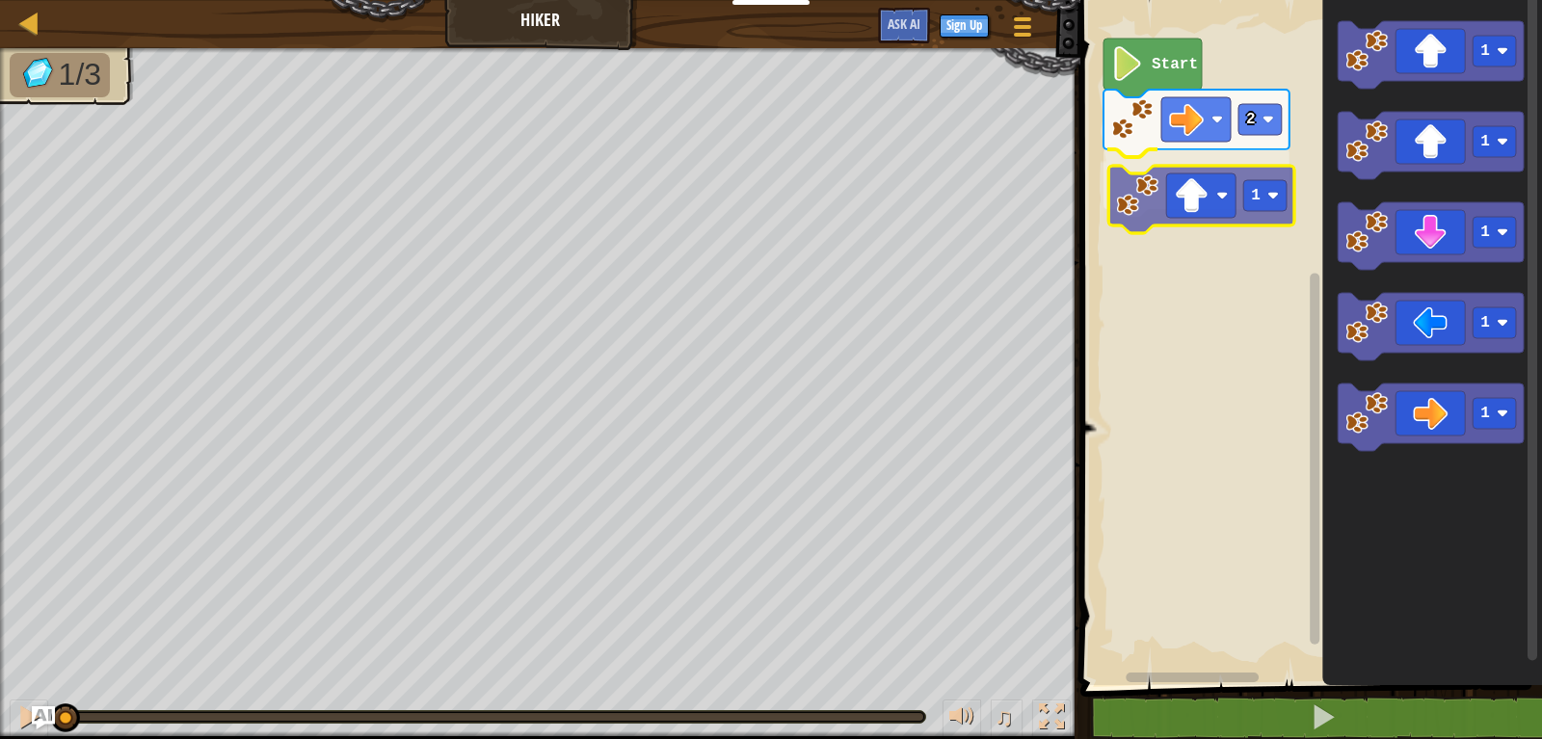
click at [1181, 201] on div "2 1 Start 1 1 1 1 1 1" at bounding box center [1307, 337] width 467 height 695
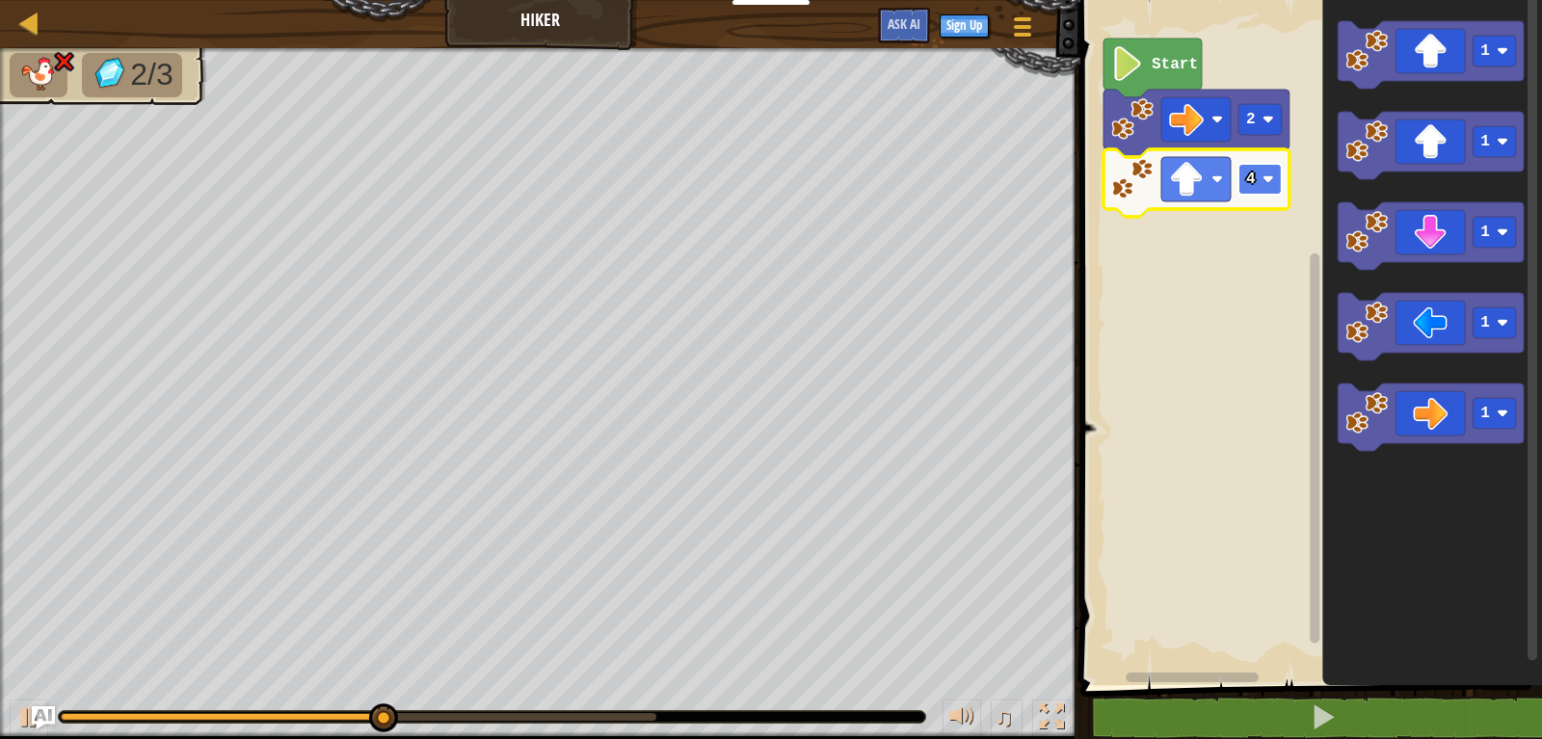
click at [1258, 184] on rect "Blockly Workspace" at bounding box center [1259, 179] width 43 height 31
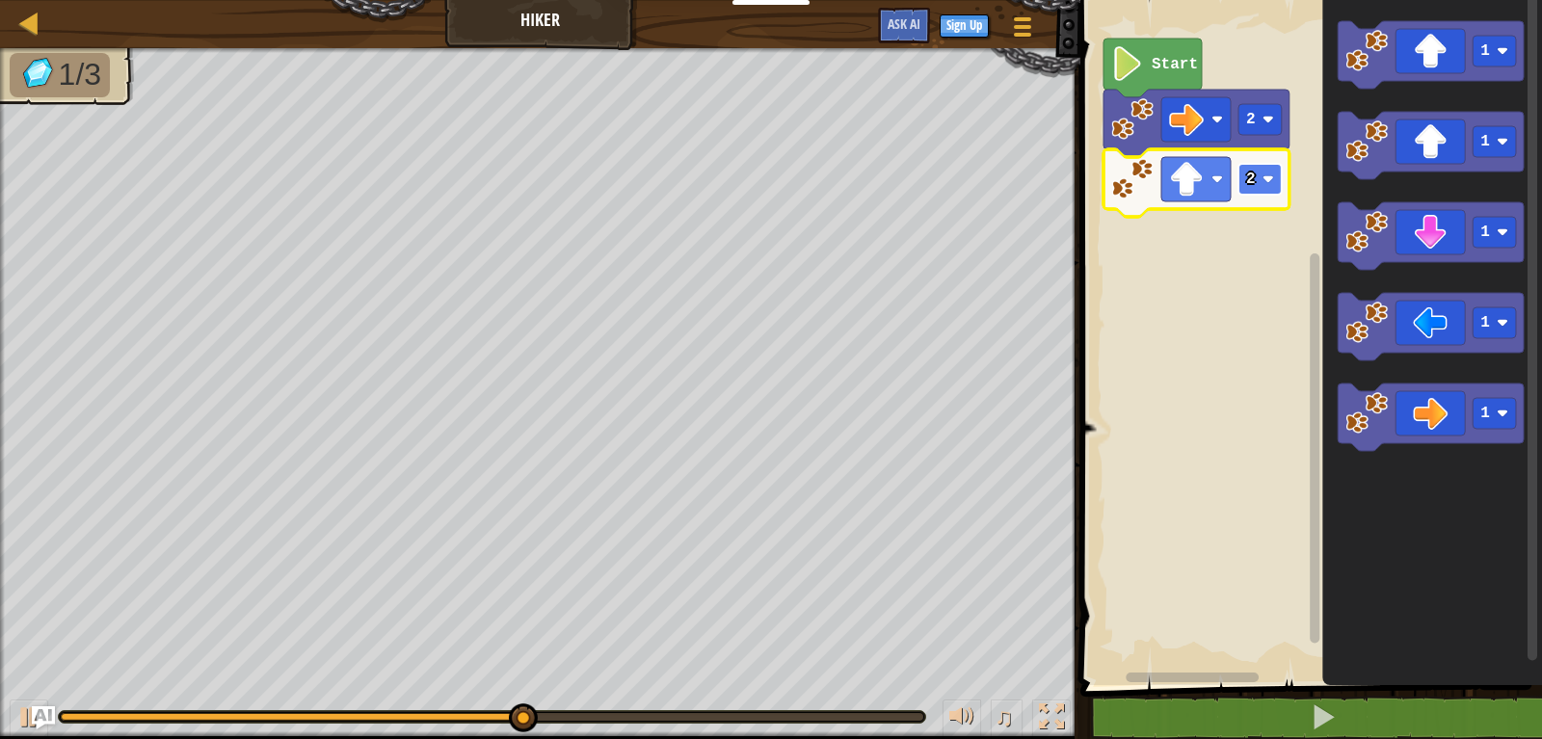
click at [1246, 178] on text "2" at bounding box center [1251, 179] width 10 height 17
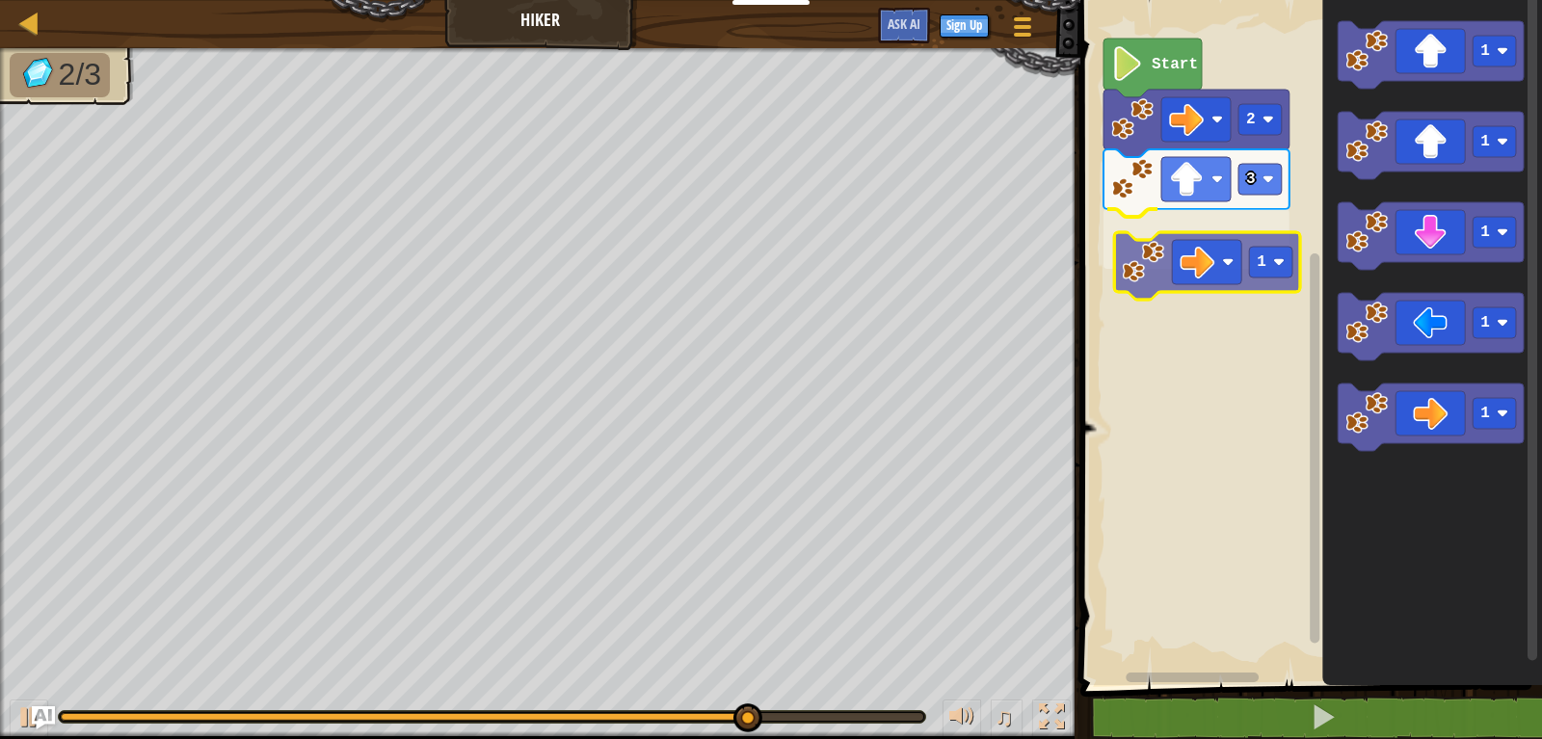
click at [1211, 239] on div "Start 2 3 1 1 1 1 1 1 1" at bounding box center [1307, 337] width 467 height 695
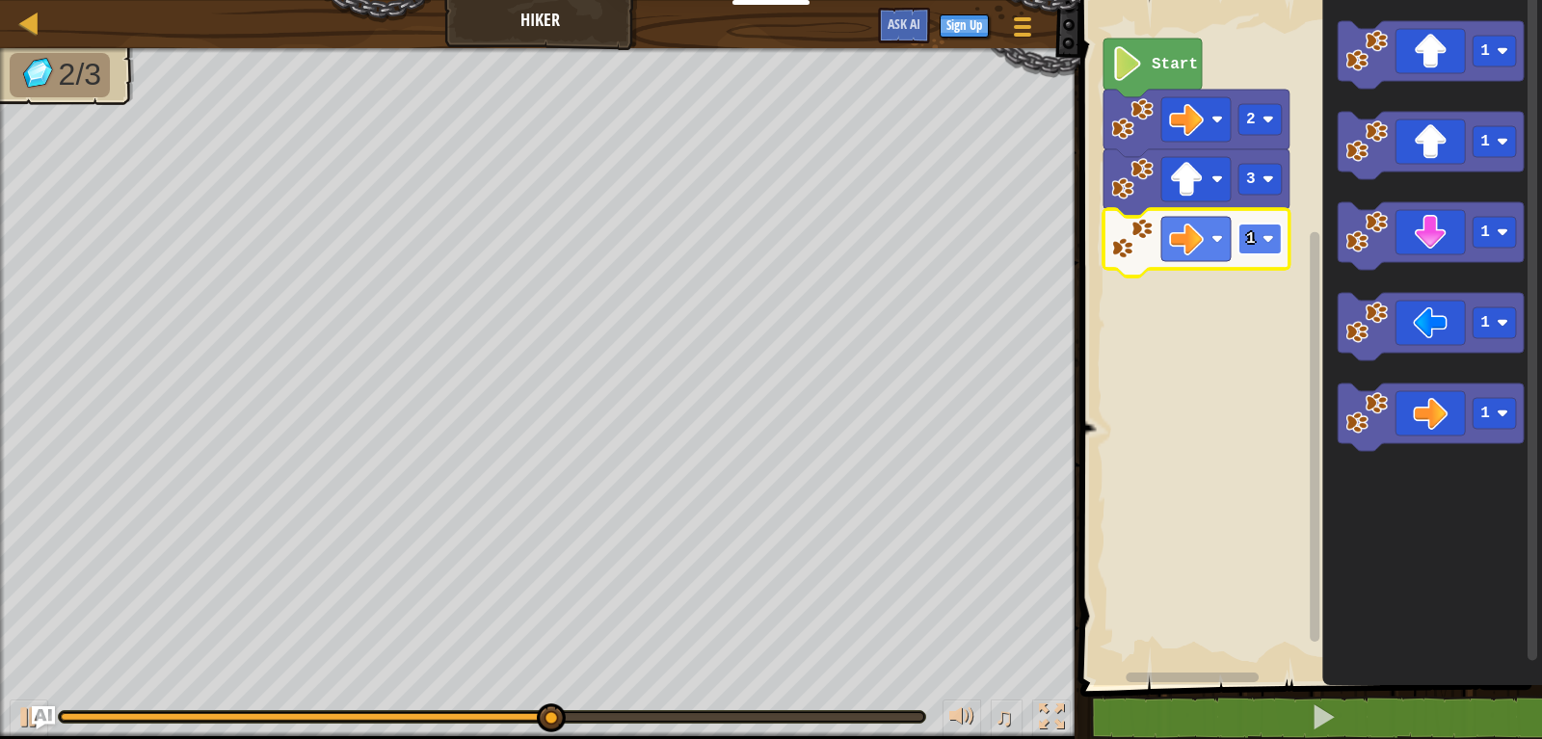
click at [1261, 244] on rect "Blockly Workspace" at bounding box center [1259, 239] width 43 height 31
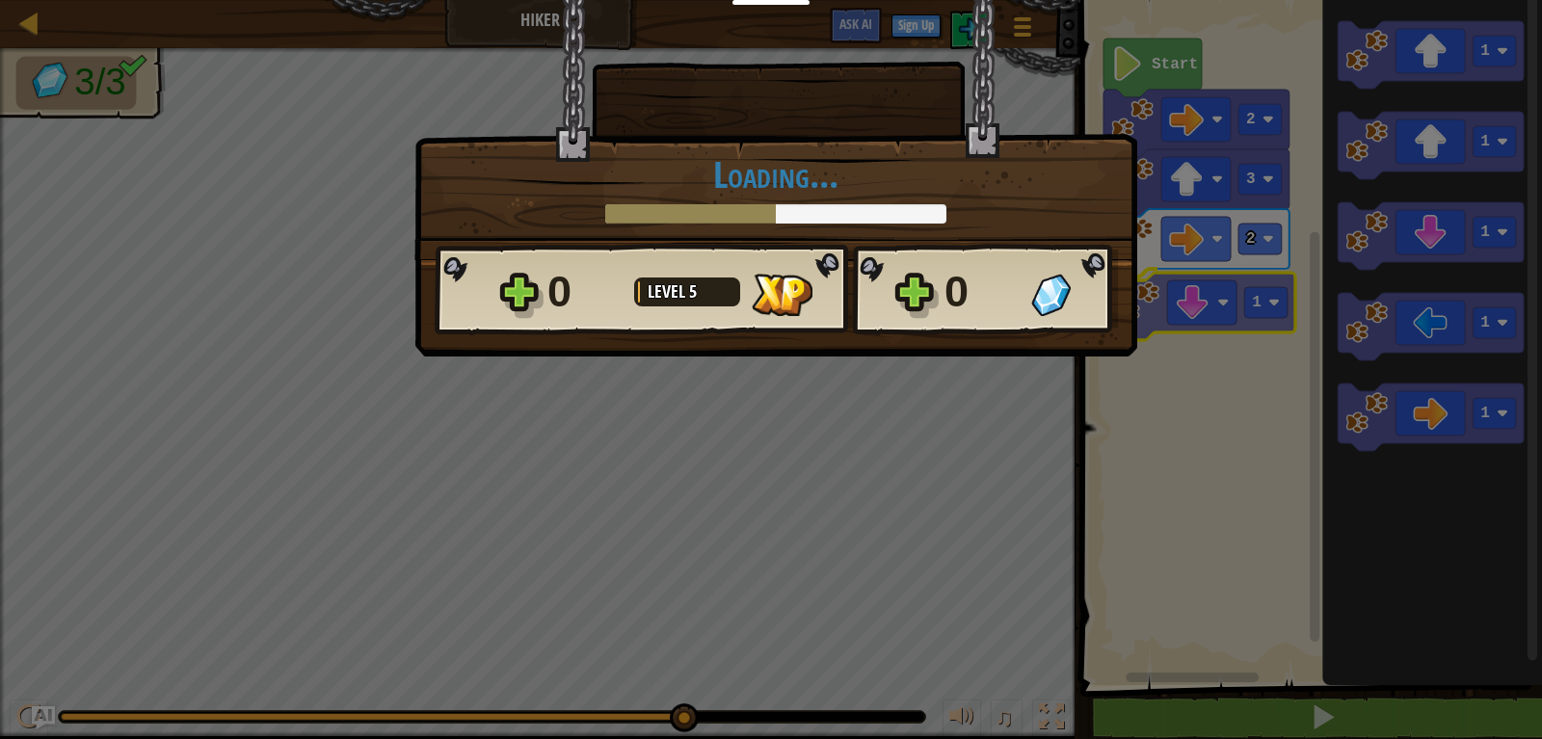
click at [1176, 2] on body "Educators Create Free Account School & District Solutions Teacher Toolkit Previ…" at bounding box center [771, 1] width 1542 height 2
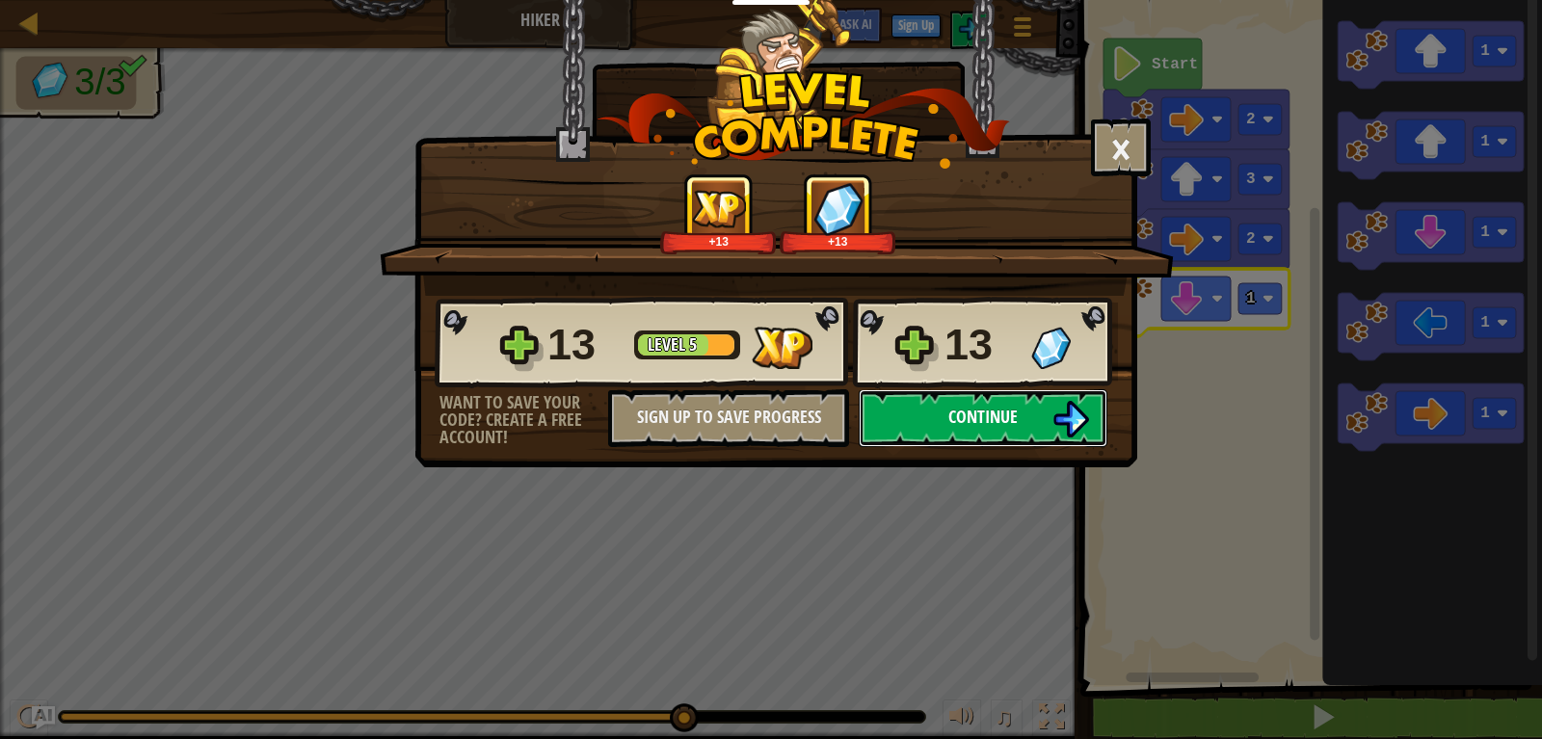
click at [1040, 415] on button "Continue" at bounding box center [982, 418] width 249 height 58
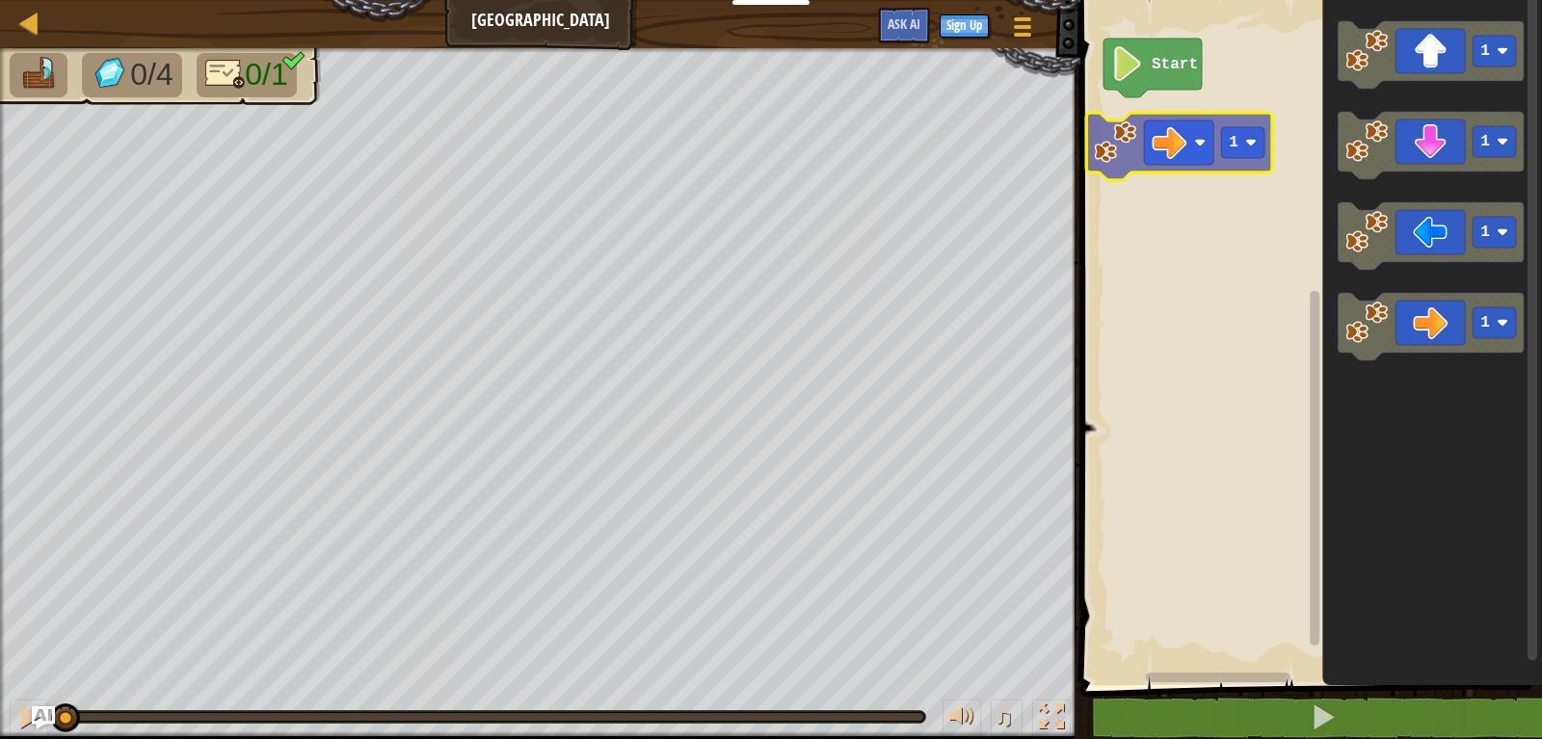
click at [1193, 147] on div "Start 1 1 1 1 1" at bounding box center [1307, 337] width 467 height 695
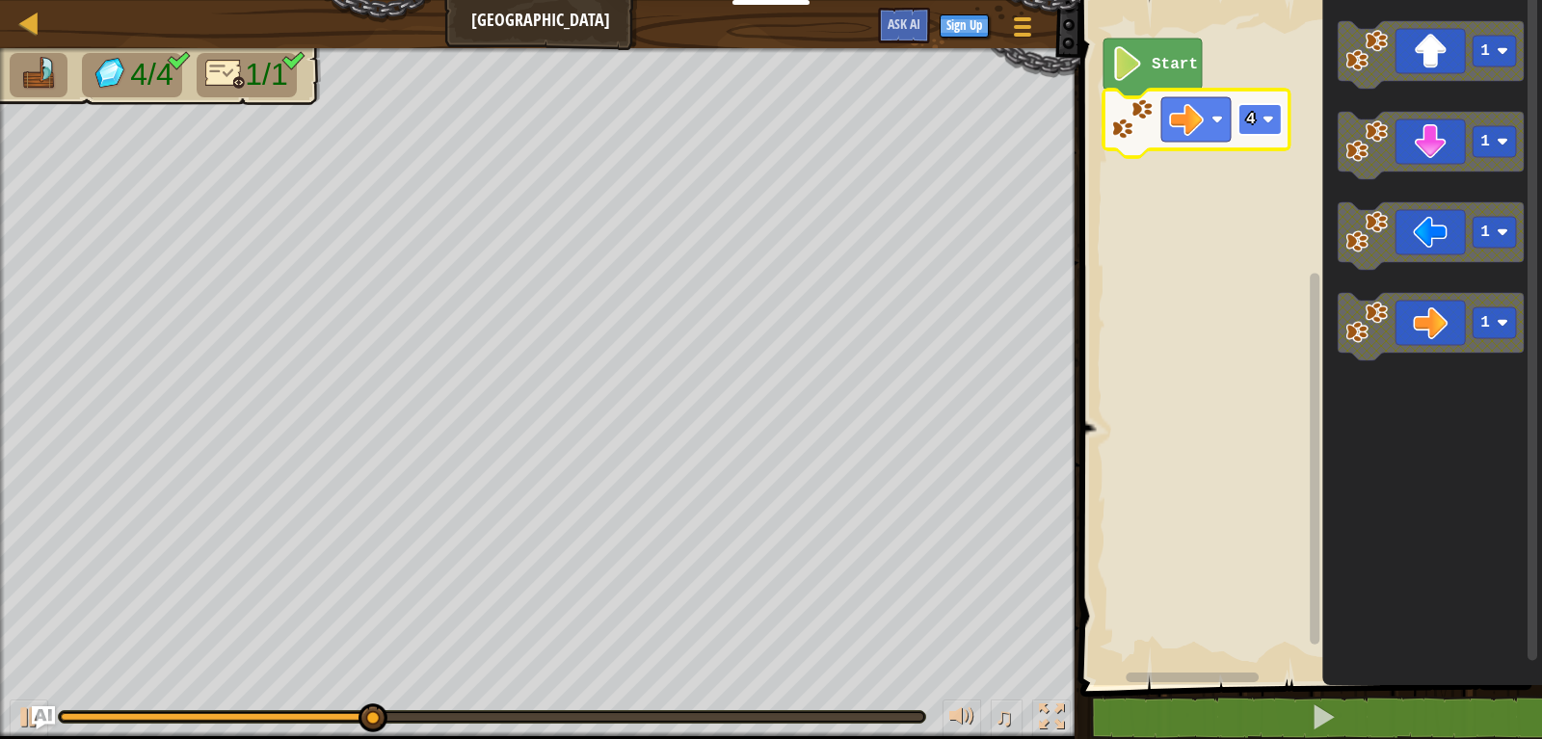
click at [1257, 124] on rect "Blockly Workspace" at bounding box center [1259, 119] width 43 height 31
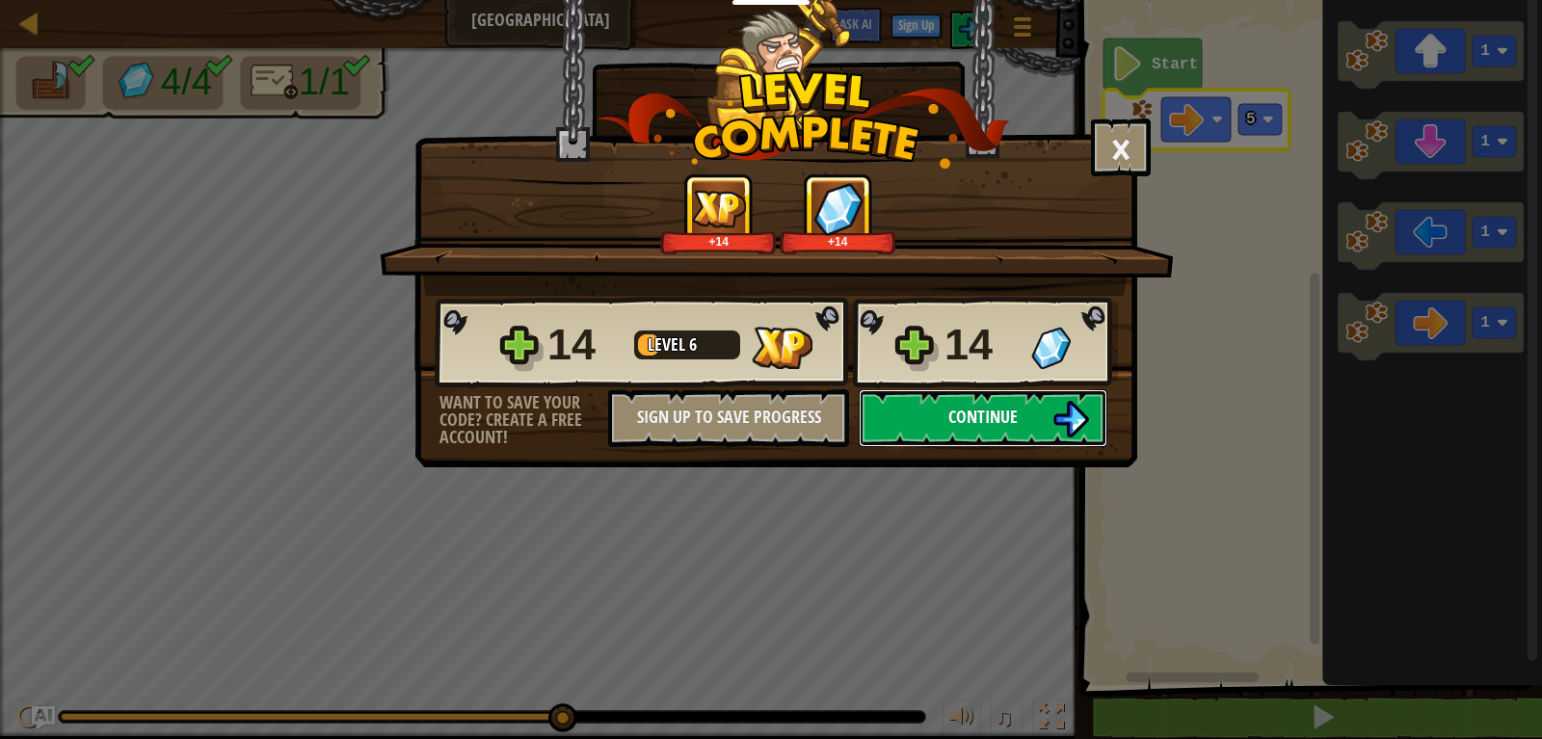
click at [978, 417] on span "Continue" at bounding box center [982, 417] width 69 height 24
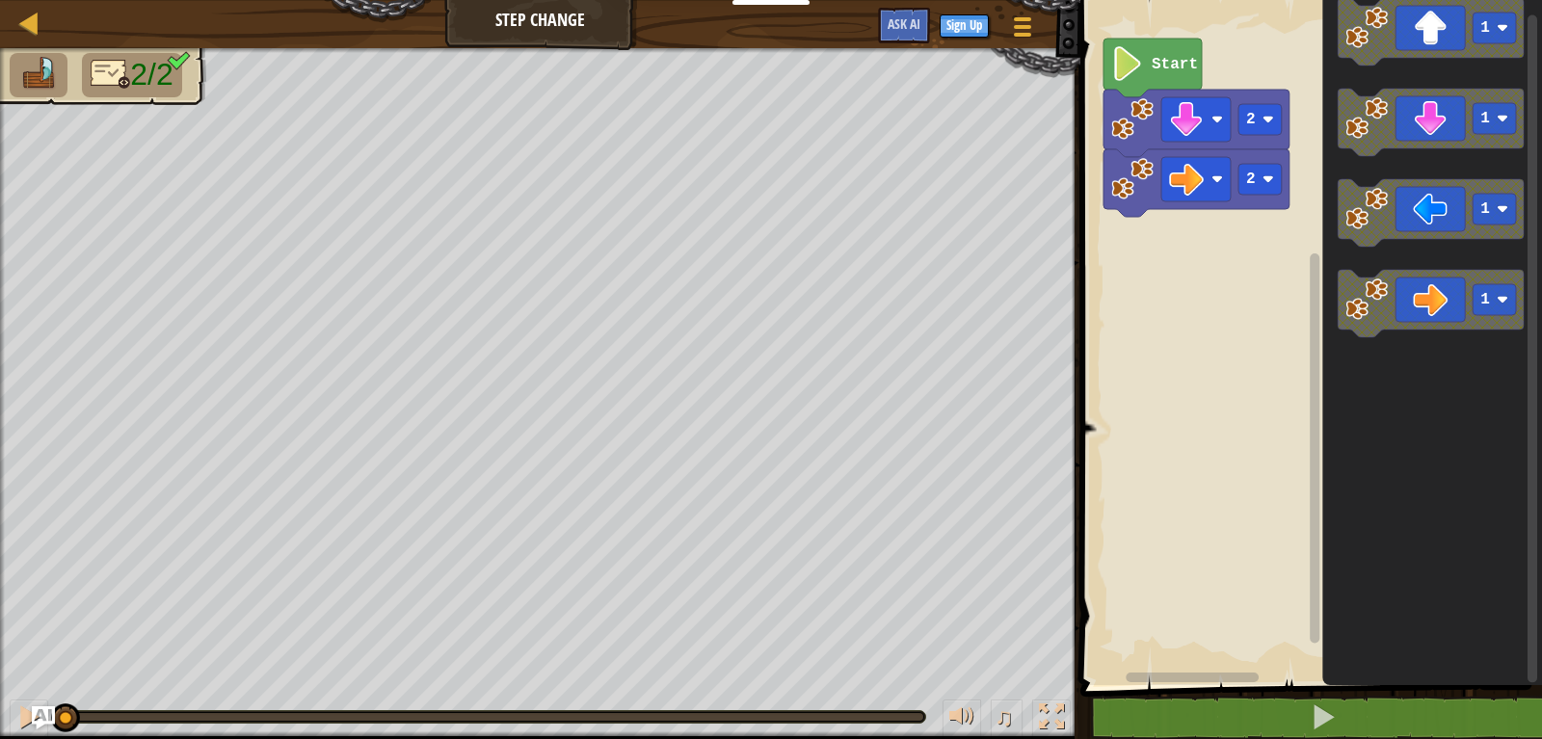
click at [1166, 245] on div "2 2 Start 1 1 1 1" at bounding box center [1307, 337] width 467 height 695
click at [1190, 241] on div "2 2 Start 1 1 1 1" at bounding box center [1307, 337] width 467 height 695
click at [1491, 302] on image "Blockly Workspace" at bounding box center [1502, 300] width 12 height 12
click at [1491, 299] on rect "Blockly Workspace" at bounding box center [1493, 299] width 43 height 31
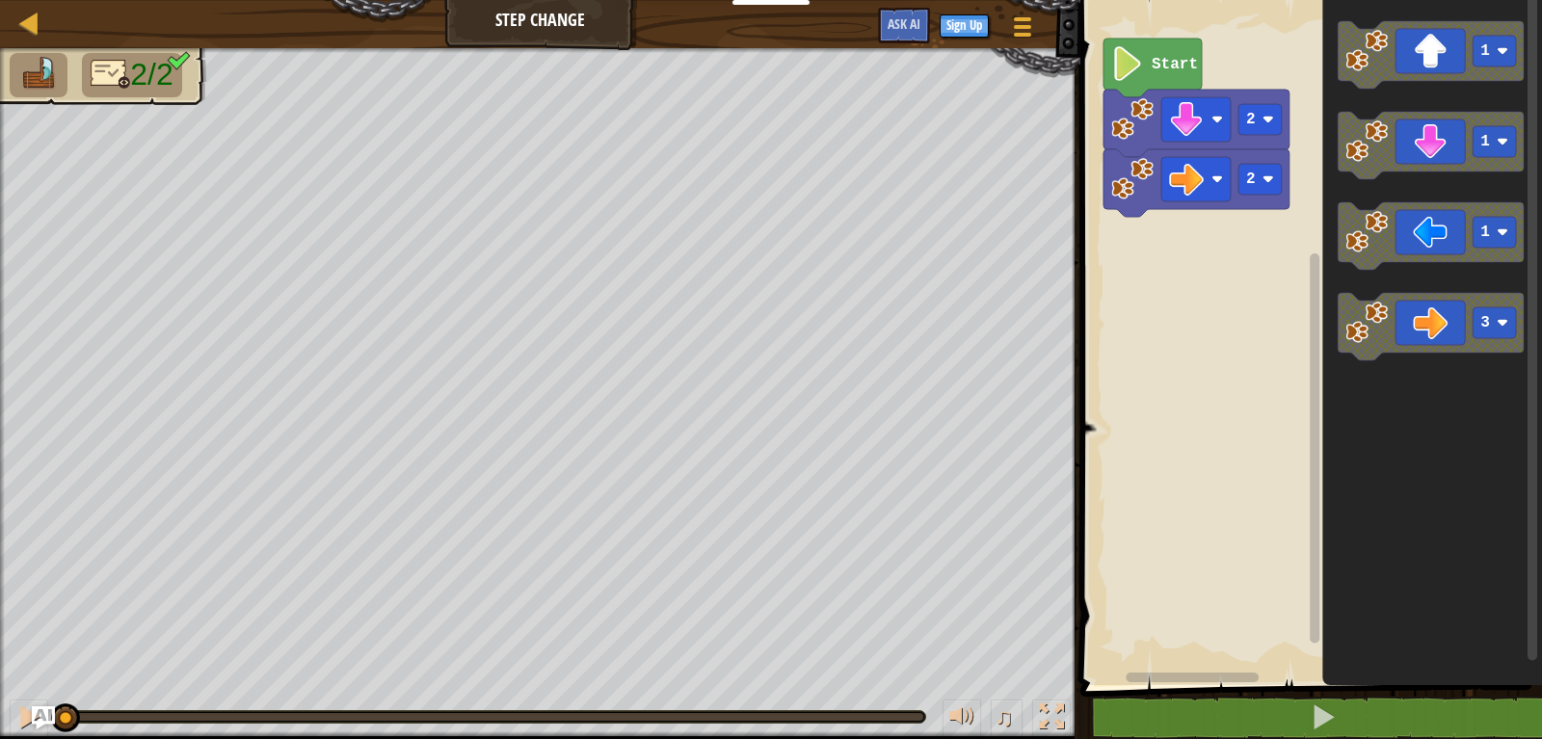
click at [1246, 366] on div "2 2 Start 1 1 1 3" at bounding box center [1307, 337] width 467 height 695
click at [1370, 363] on icon "1 1 1 3" at bounding box center [1432, 337] width 220 height 695
click at [1370, 340] on image "Blockly Workspace" at bounding box center [1366, 323] width 42 height 42
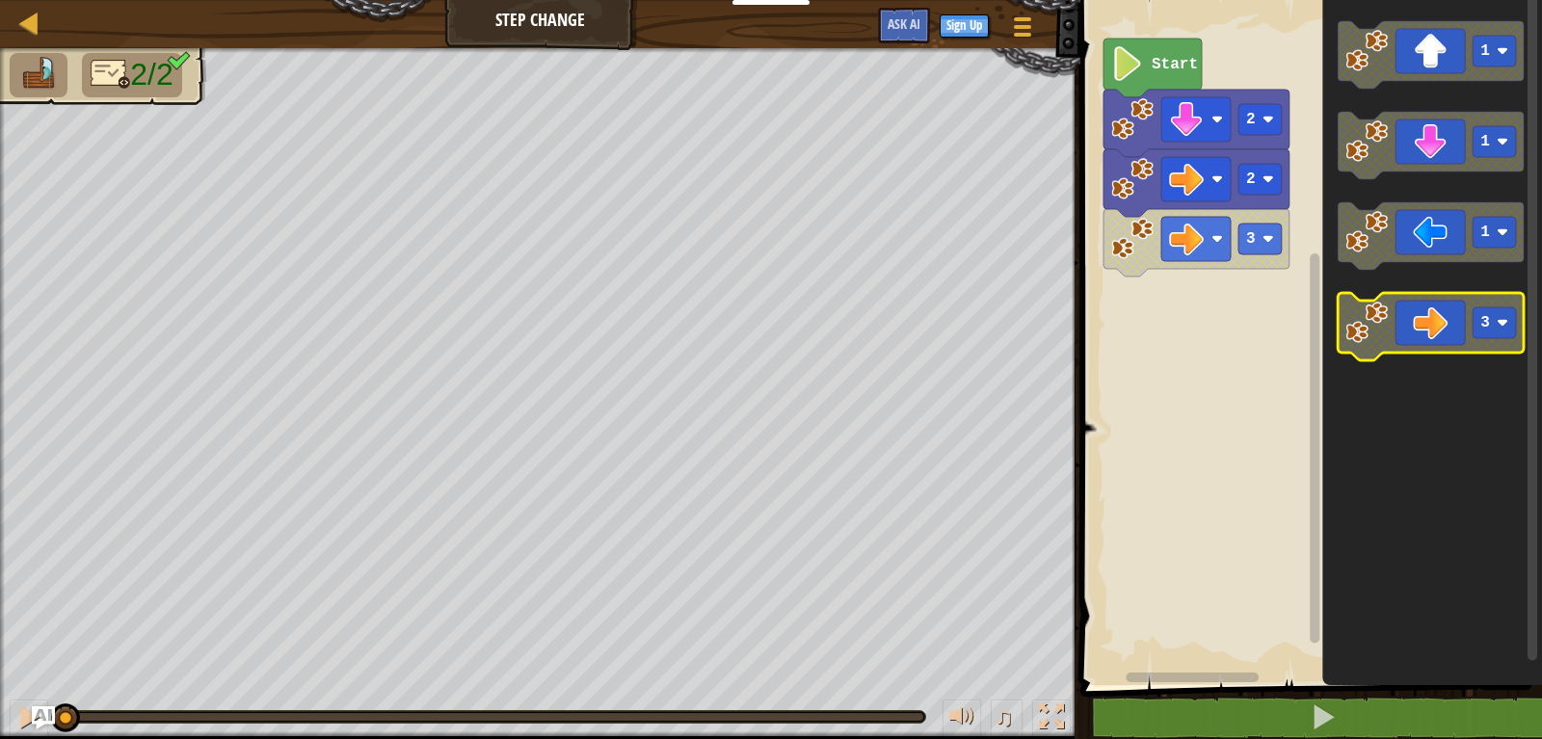
click at [1370, 340] on image "Blockly Workspace" at bounding box center [1366, 323] width 42 height 42
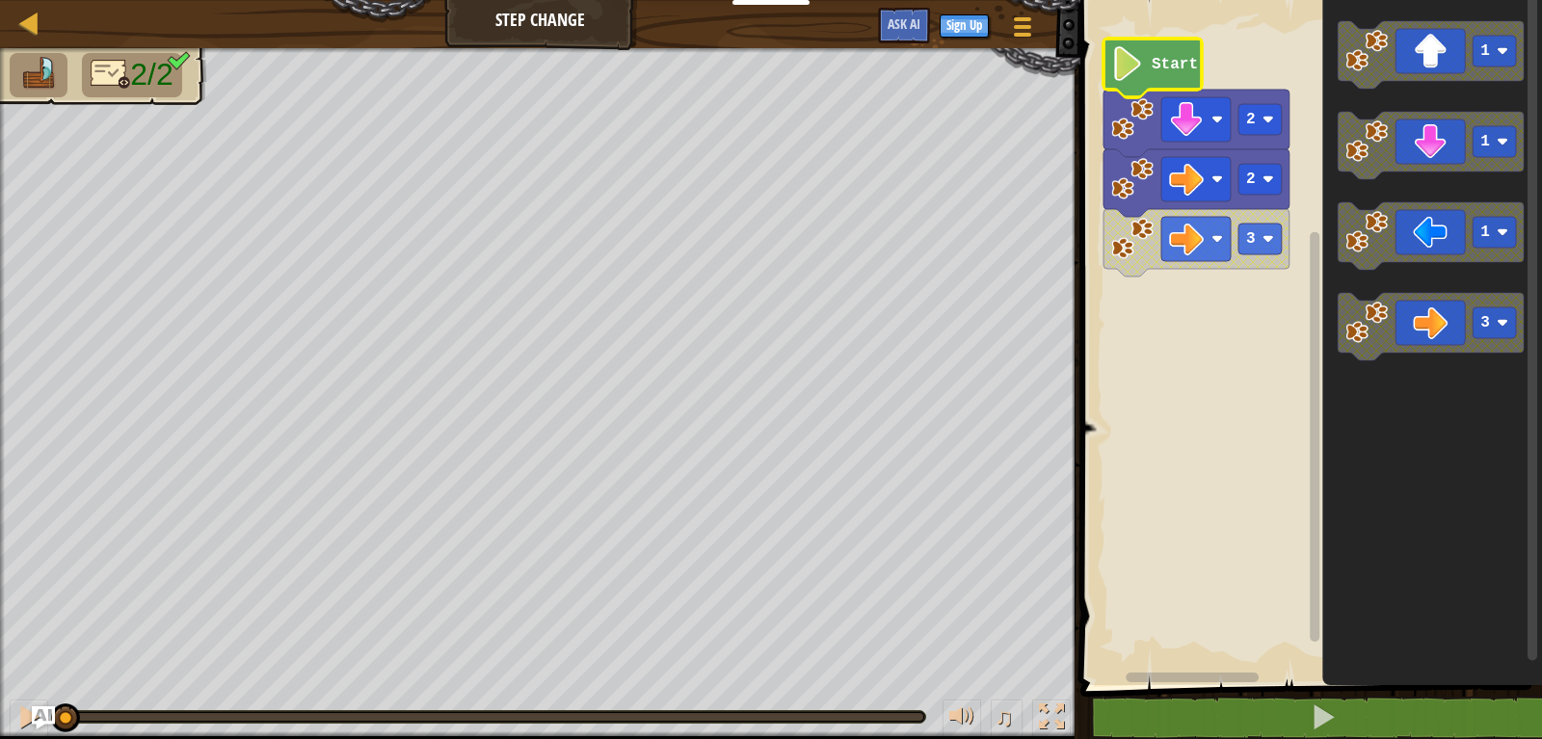
click at [1133, 83] on icon "Blockly Workspace" at bounding box center [1152, 68] width 98 height 59
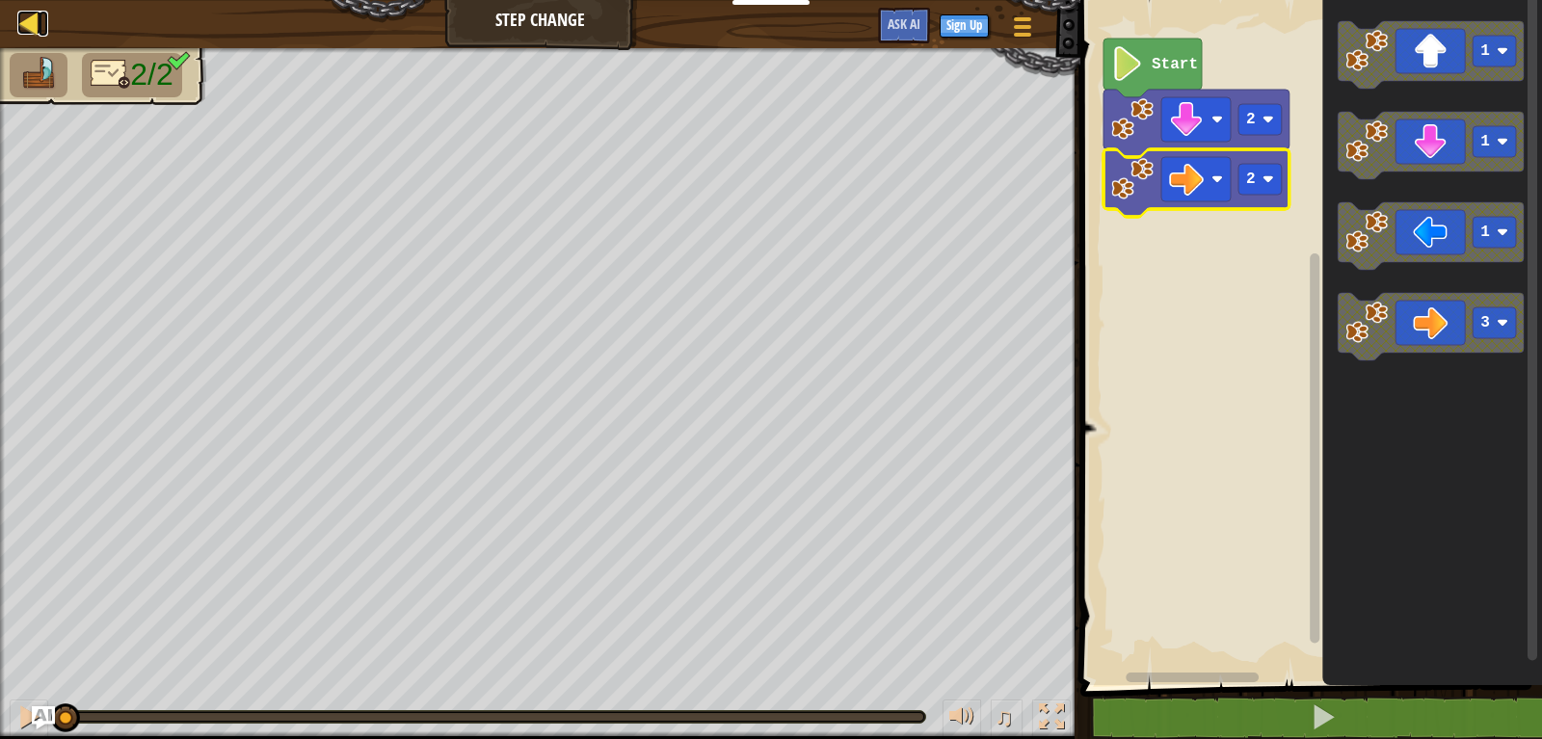
click at [34, 32] on div at bounding box center [29, 23] width 24 height 24
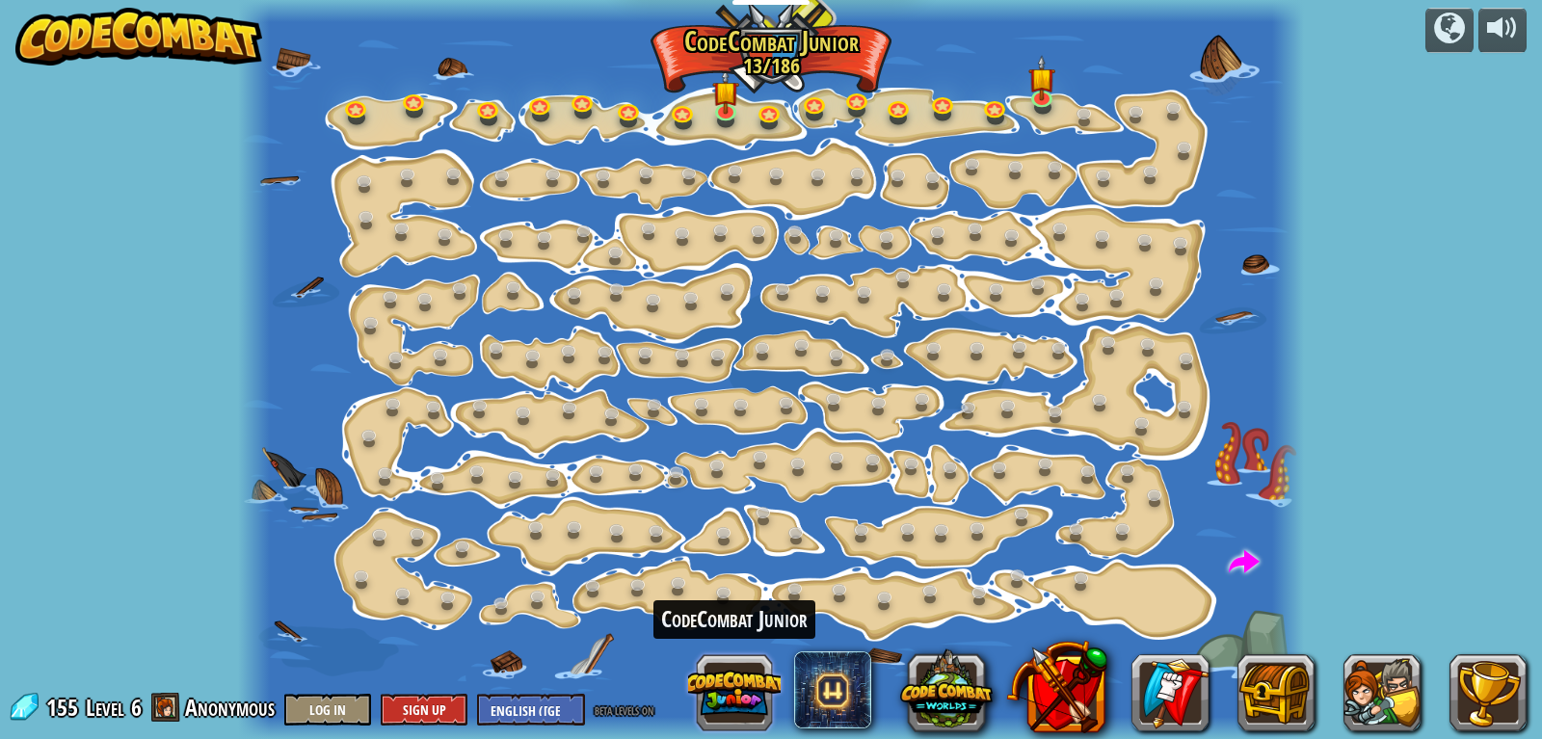
click at [749, 678] on button at bounding box center [734, 692] width 92 height 92
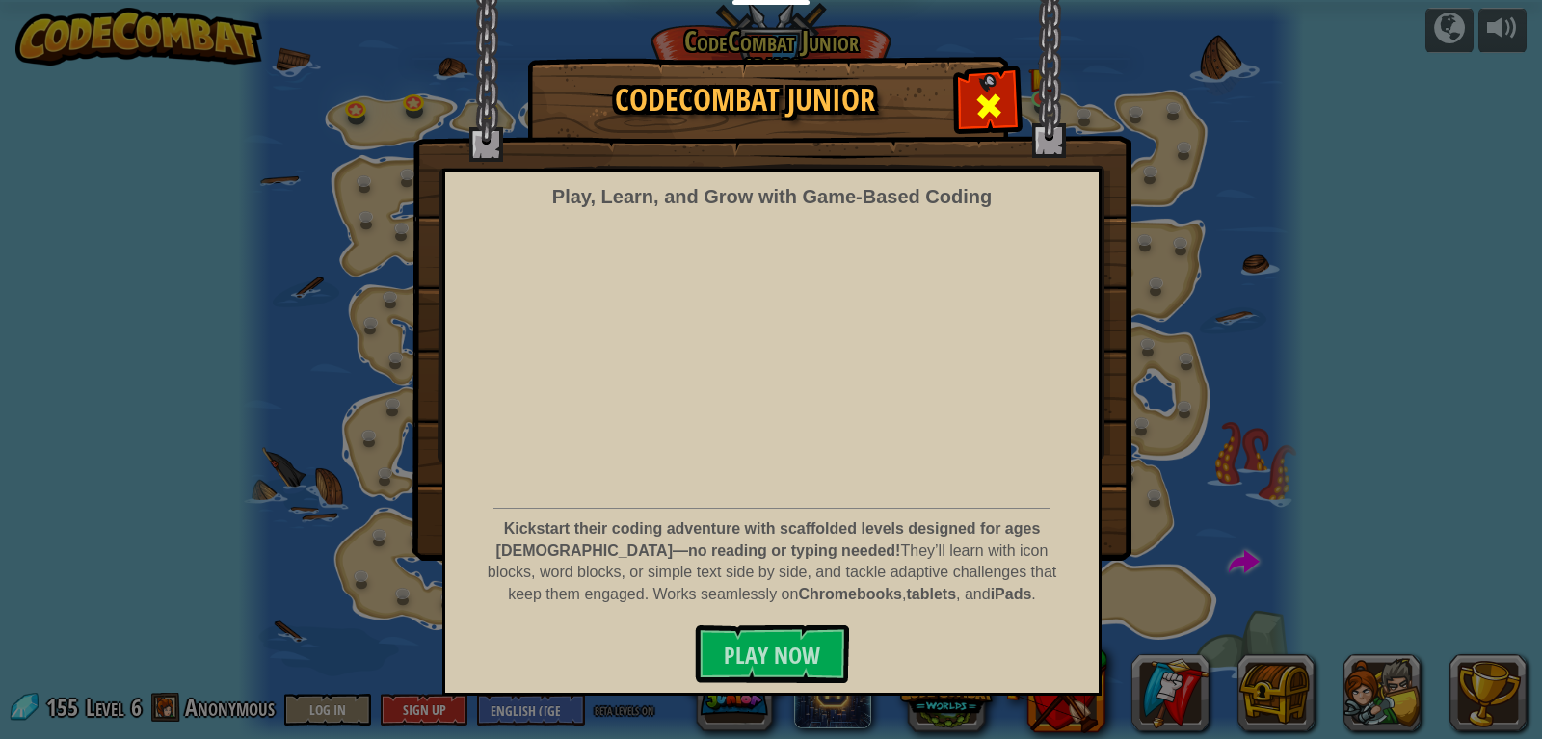
click at [996, 102] on span at bounding box center [988, 106] width 31 height 31
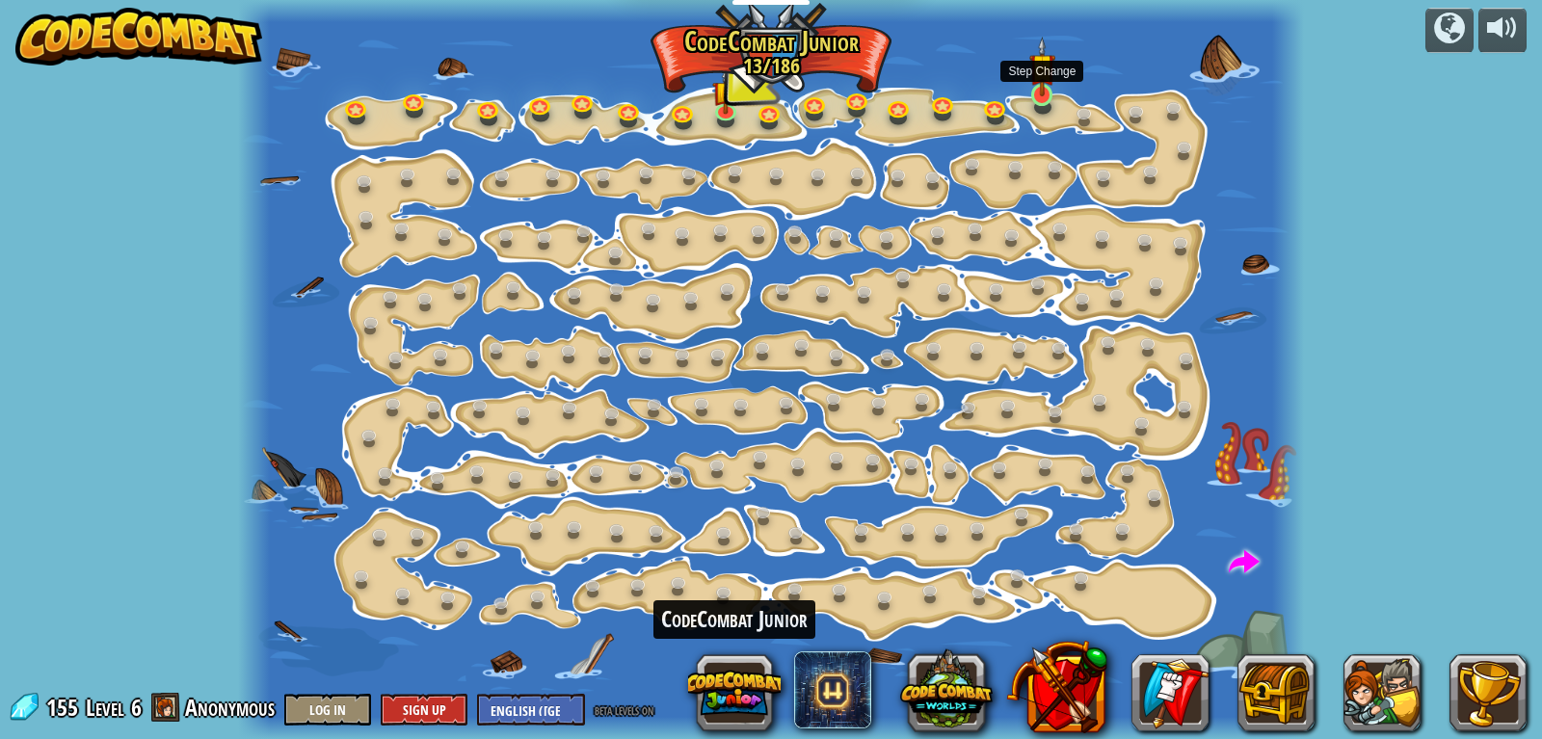
click at [1053, 90] on img at bounding box center [1042, 67] width 26 height 61
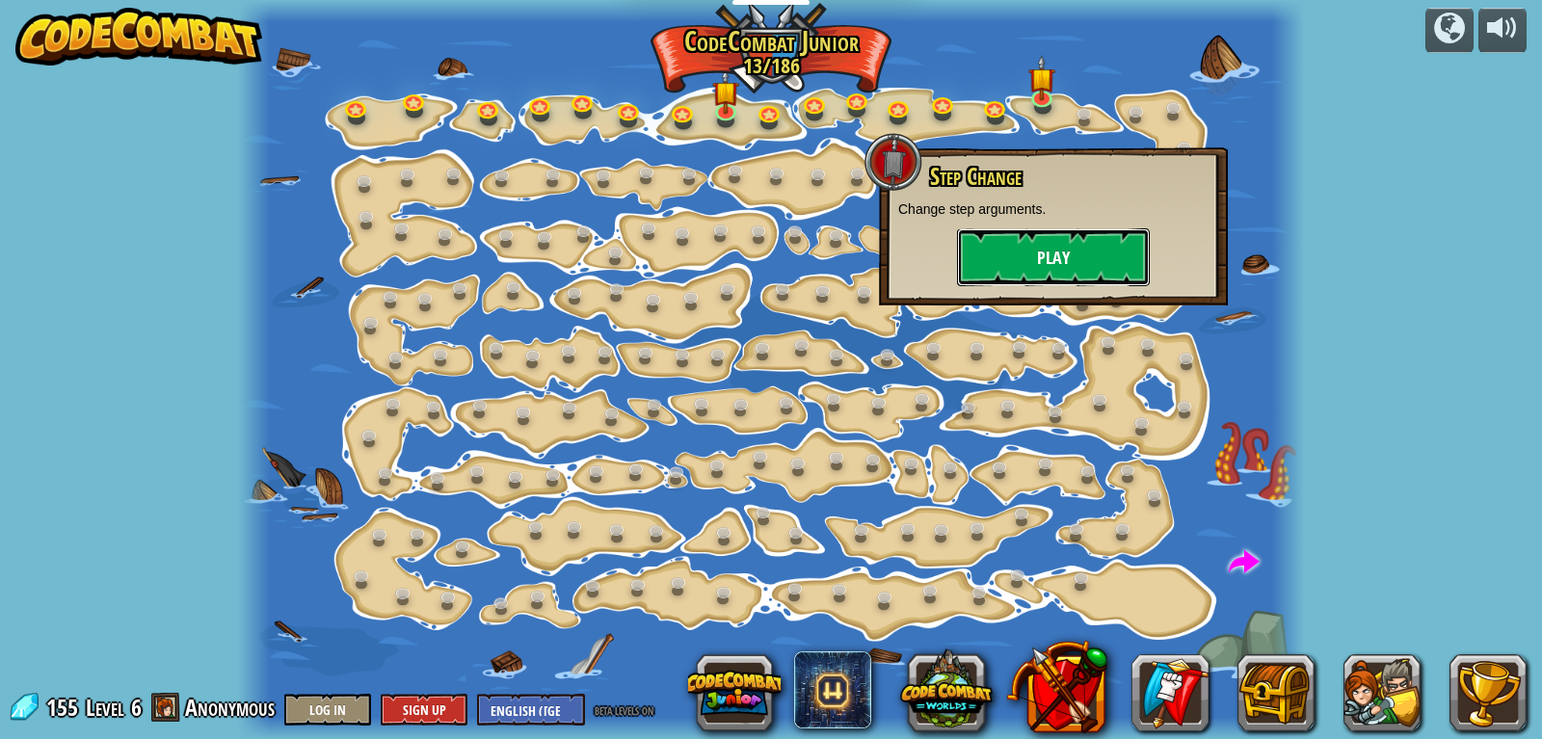
click at [1045, 251] on button "Play" at bounding box center [1053, 257] width 193 height 58
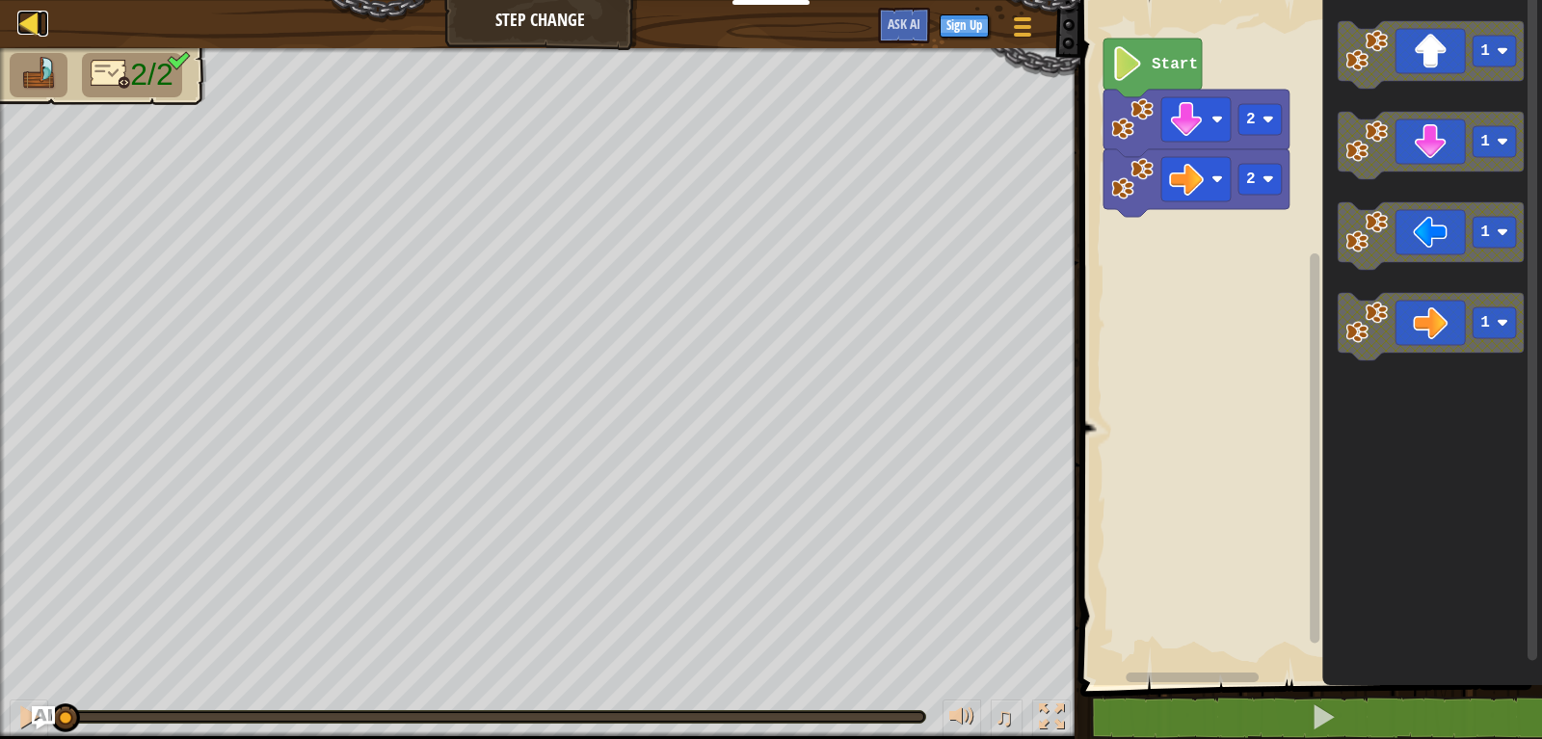
click at [24, 14] on div at bounding box center [29, 23] width 24 height 24
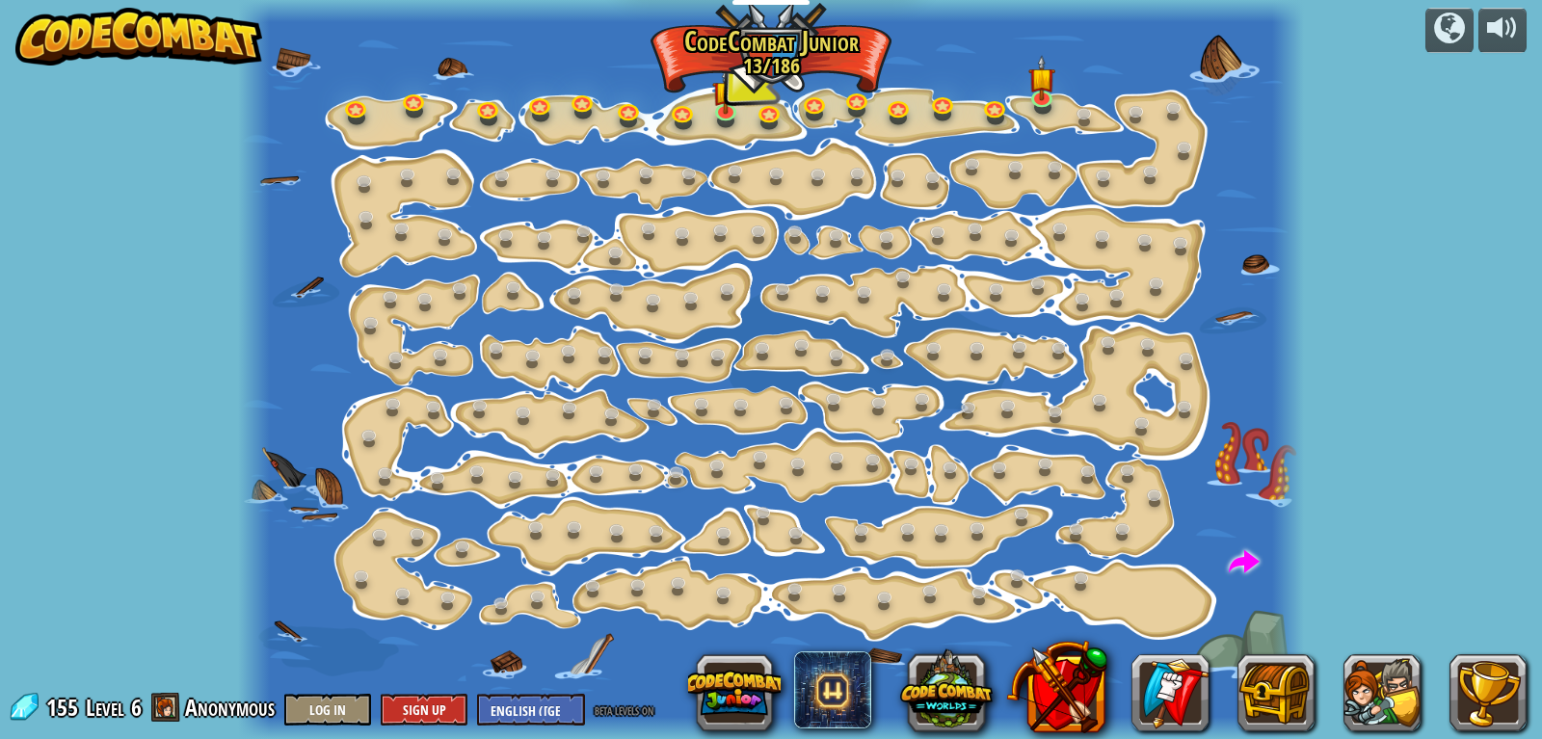
click at [177, 698] on span at bounding box center [165, 707] width 29 height 29
click at [155, 708] on span at bounding box center [165, 707] width 29 height 29
click at [404, 705] on button "Sign Up" at bounding box center [424, 710] width 87 height 32
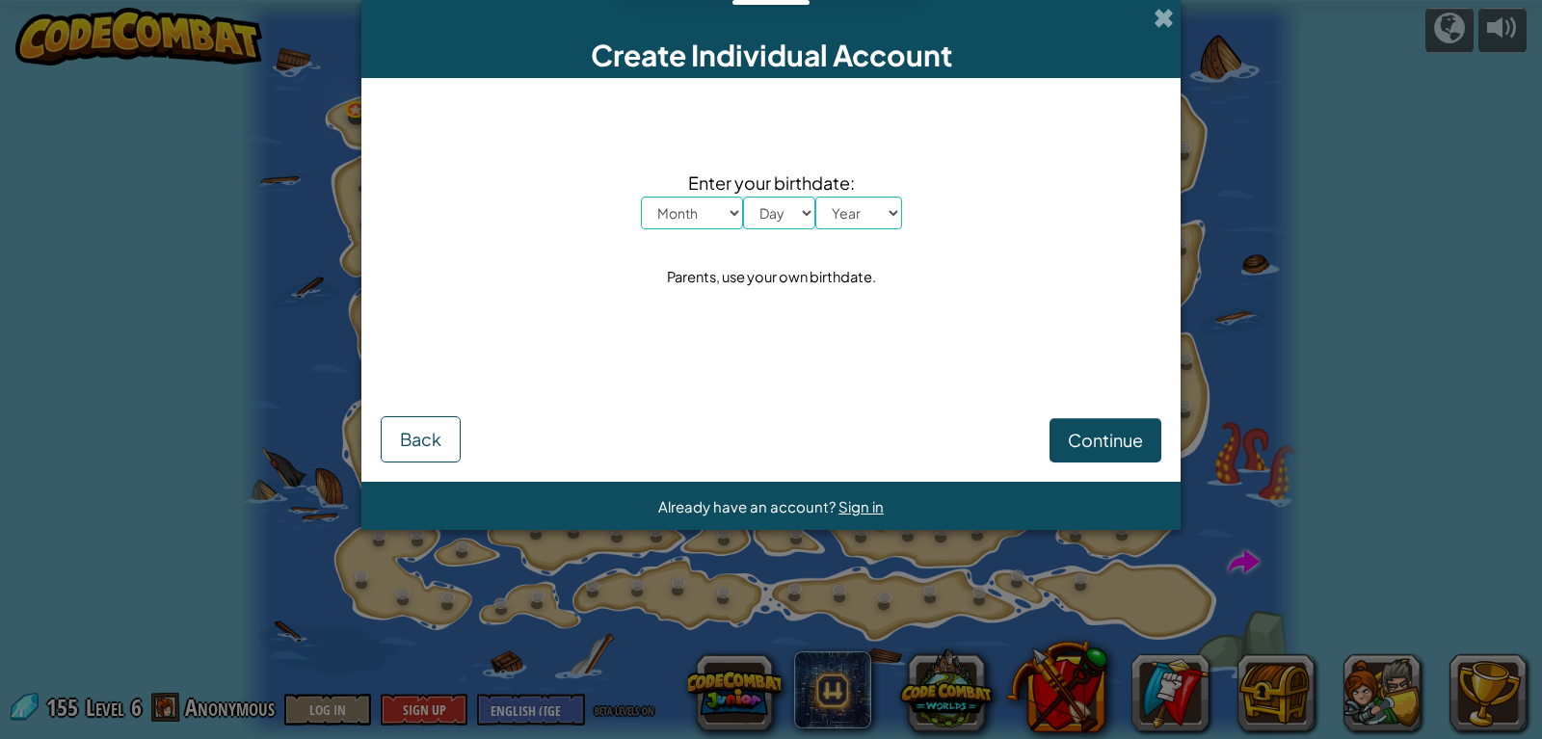
drag, startPoint x: 1159, startPoint y: 26, endPoint x: 1075, endPoint y: 37, distance: 84.5
click at [1158, 26] on span at bounding box center [1163, 18] width 20 height 20
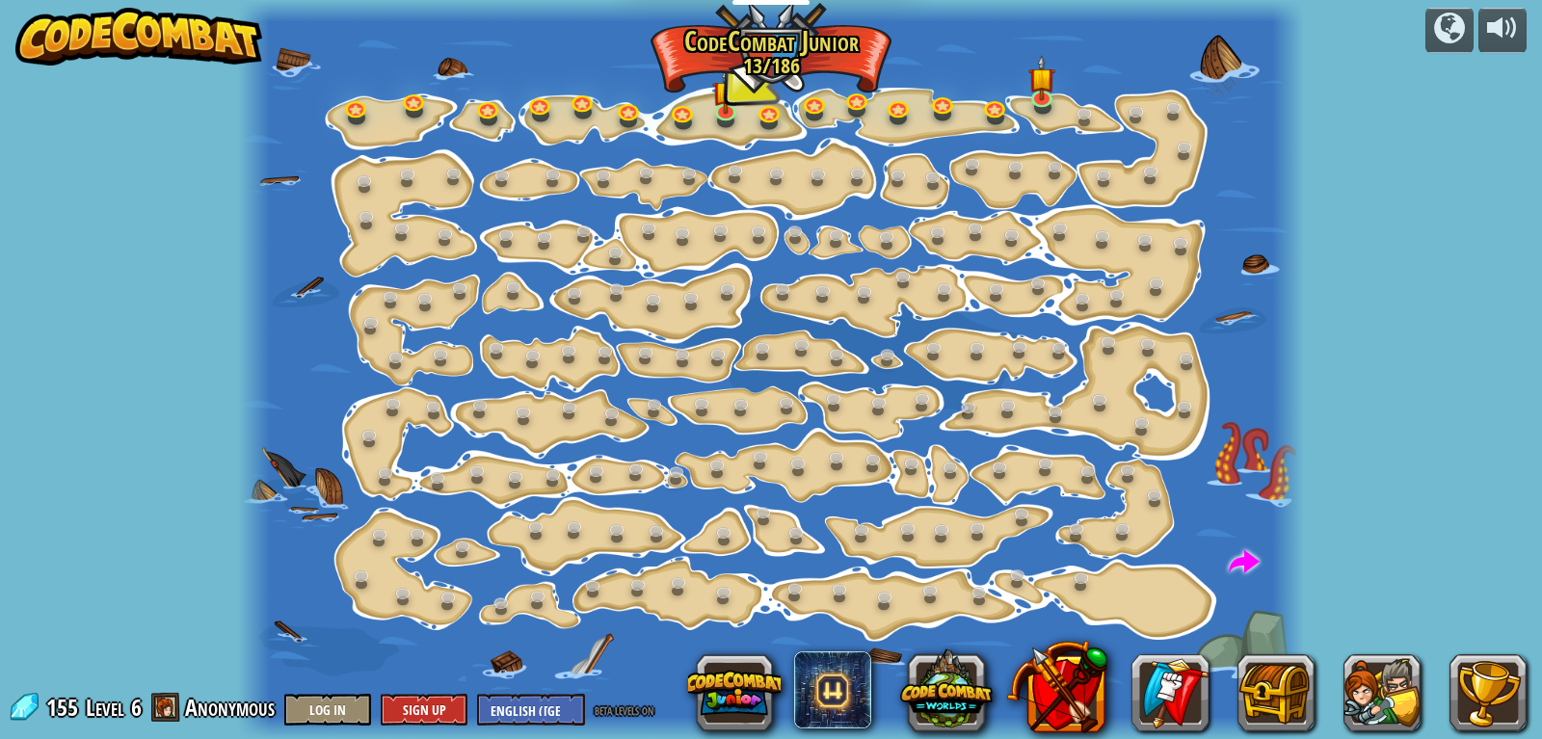
click at [168, 693] on span at bounding box center [165, 707] width 29 height 29
click at [166, 694] on span at bounding box center [165, 707] width 29 height 29
click at [277, 690] on div at bounding box center [771, 369] width 1066 height 739
click at [289, 690] on div at bounding box center [771, 369] width 1066 height 739
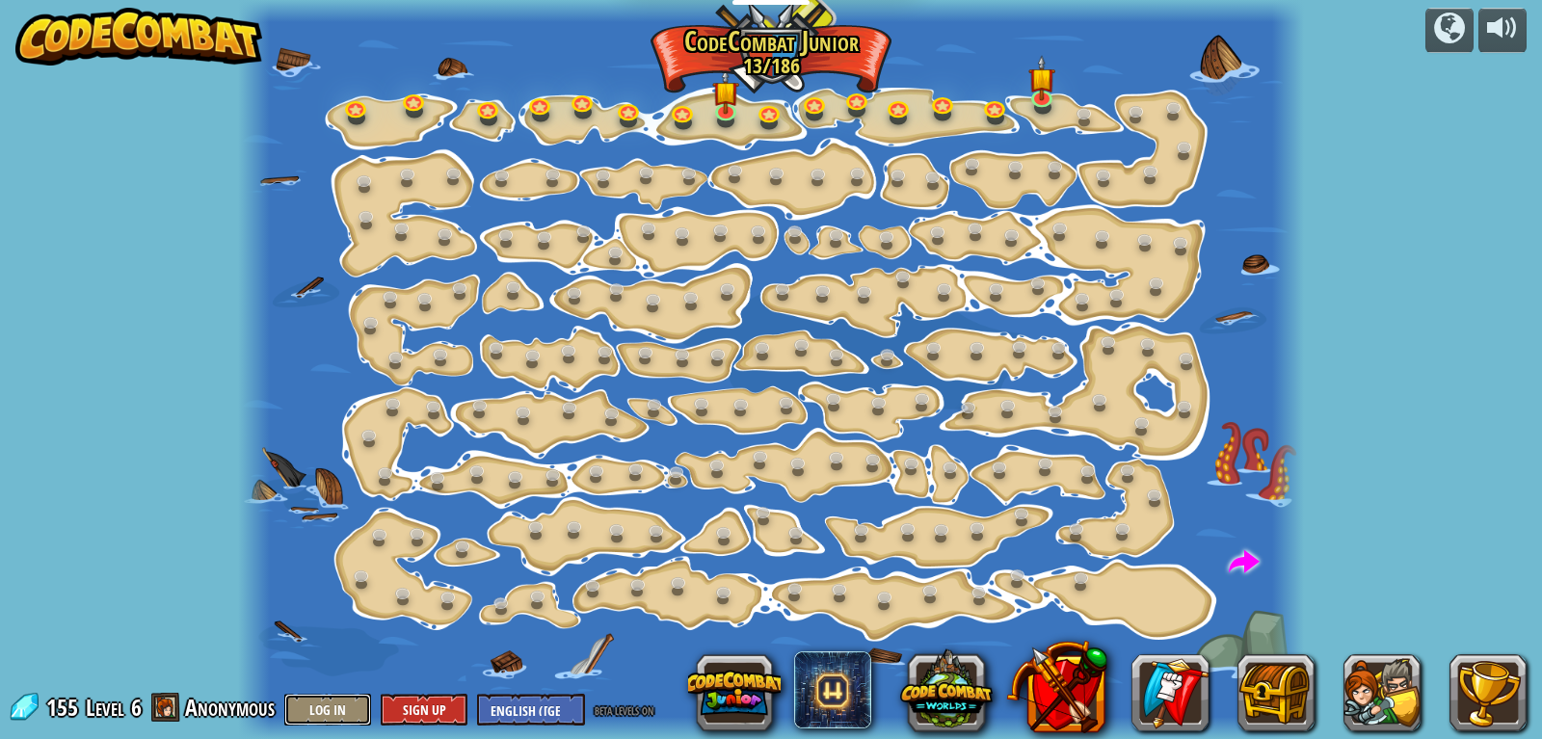
click at [341, 711] on button "Log In" at bounding box center [327, 710] width 87 height 32
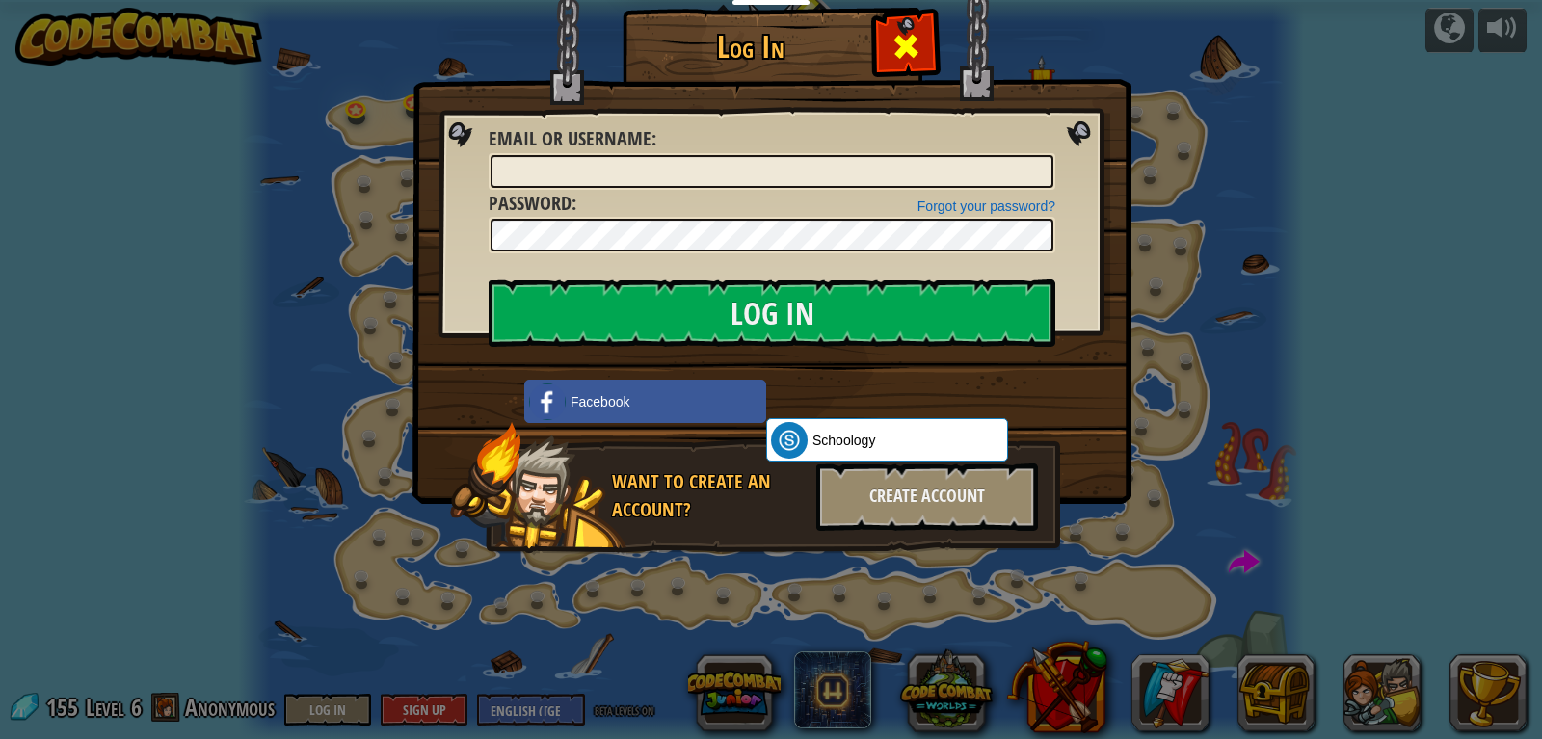
click at [927, 15] on div at bounding box center [905, 43] width 61 height 61
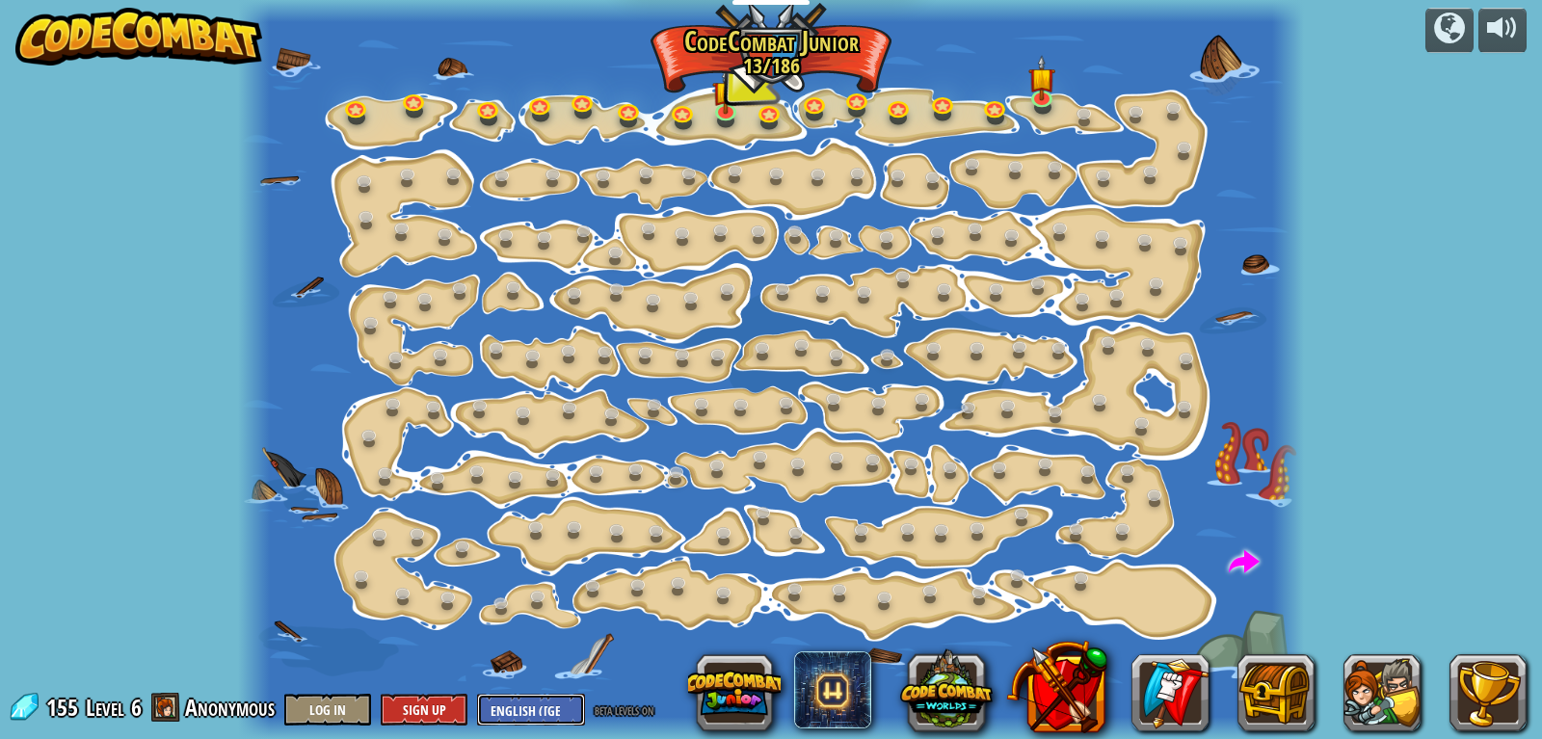
click at [556, 708] on select "English ([GEOGRAPHIC_DATA]) English ([GEOGRAPHIC_DATA]) 简体中文 繁體中文 русский españ…" at bounding box center [531, 710] width 108 height 32
click at [550, 709] on select "English ([GEOGRAPHIC_DATA]) English ([GEOGRAPHIC_DATA]) 简体中文 繁體中文 русский españ…" at bounding box center [531, 710] width 108 height 32
select select "th"
click at [477, 694] on select "English ([GEOGRAPHIC_DATA]) English ([GEOGRAPHIC_DATA]) 简体中文 繁體中文 русский españ…" at bounding box center [531, 710] width 108 height 32
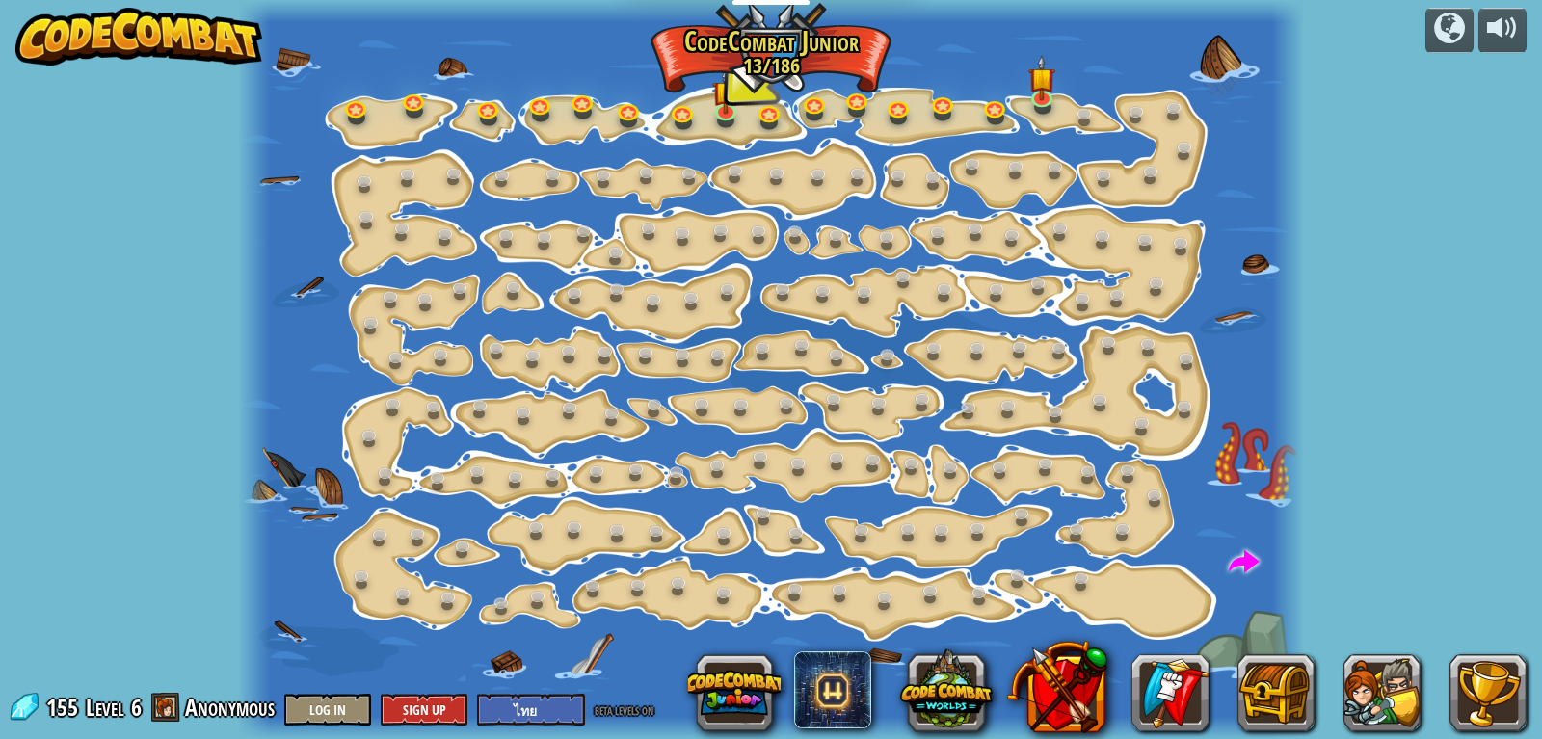
select select "th"
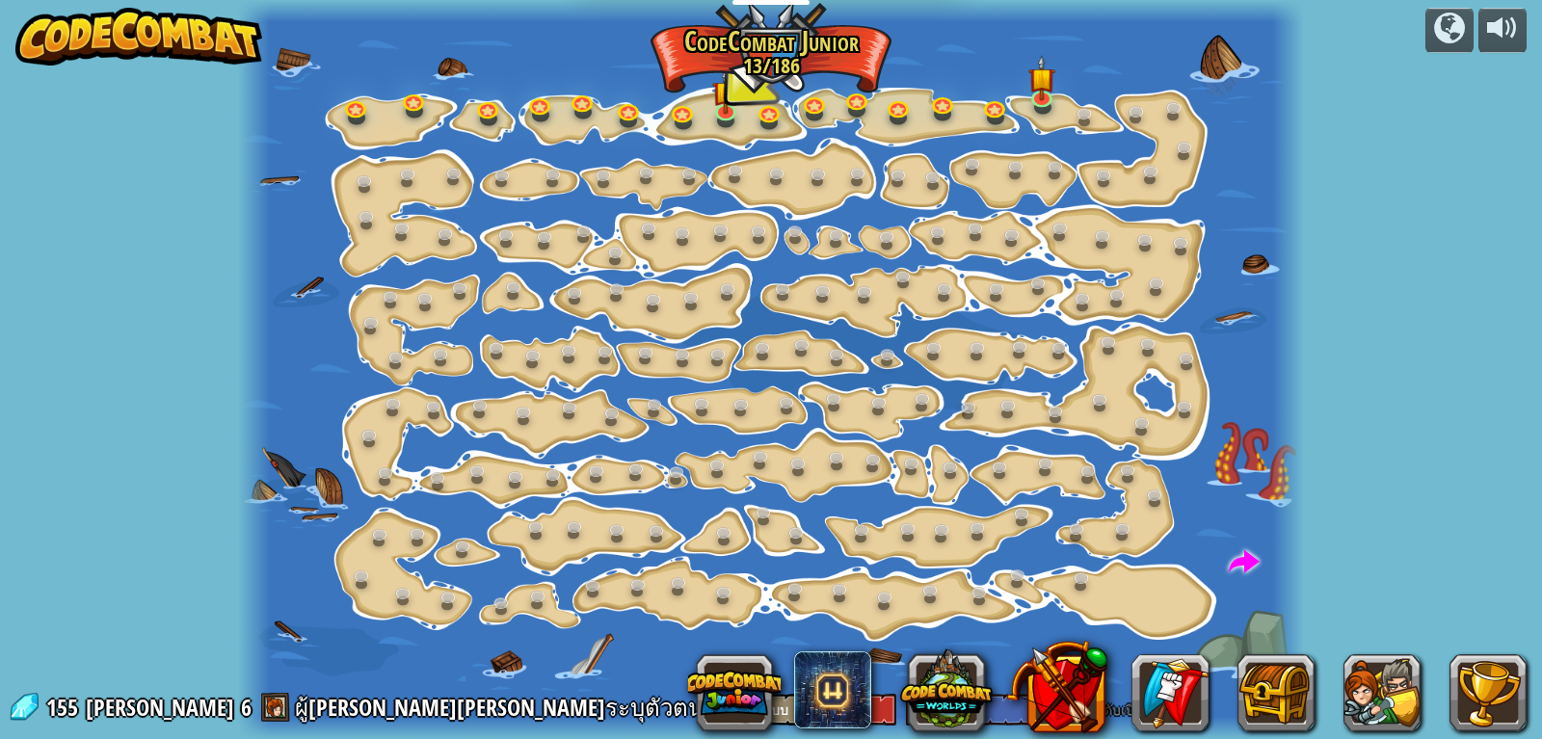
click at [295, 710] on span "ผู้[PERSON_NAME][PERSON_NAME]ระบุตัวตน" at bounding box center [499, 707] width 409 height 31
drag, startPoint x: 295, startPoint y: 710, endPoint x: 285, endPoint y: 719, distance: 13.0
click at [295, 711] on span "ผู้[PERSON_NAME][PERSON_NAME]ระบุตัวตน" at bounding box center [499, 707] width 409 height 31
click at [132, 700] on span "[PERSON_NAME]" at bounding box center [160, 708] width 148 height 32
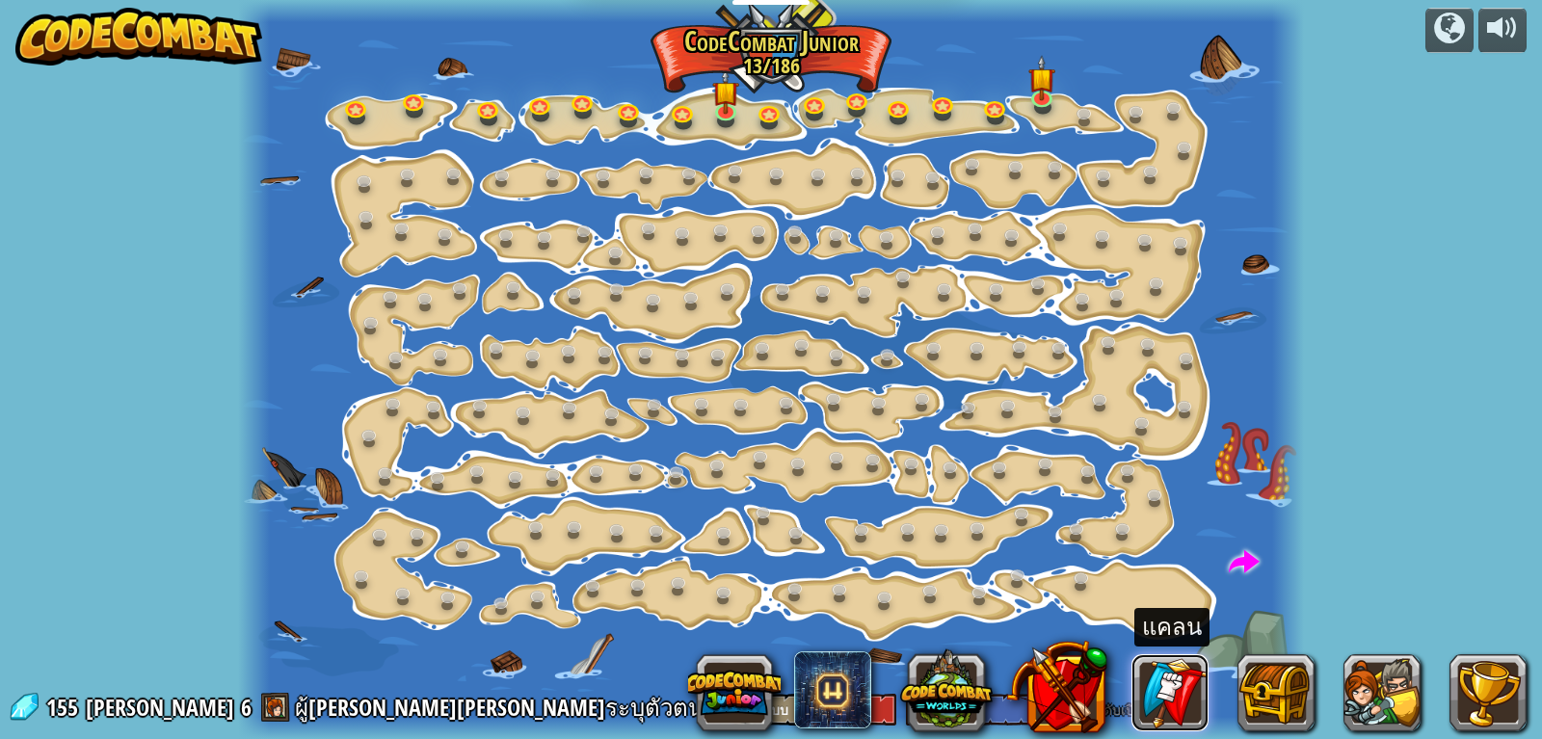
click at [1195, 711] on link at bounding box center [1169, 692] width 77 height 77
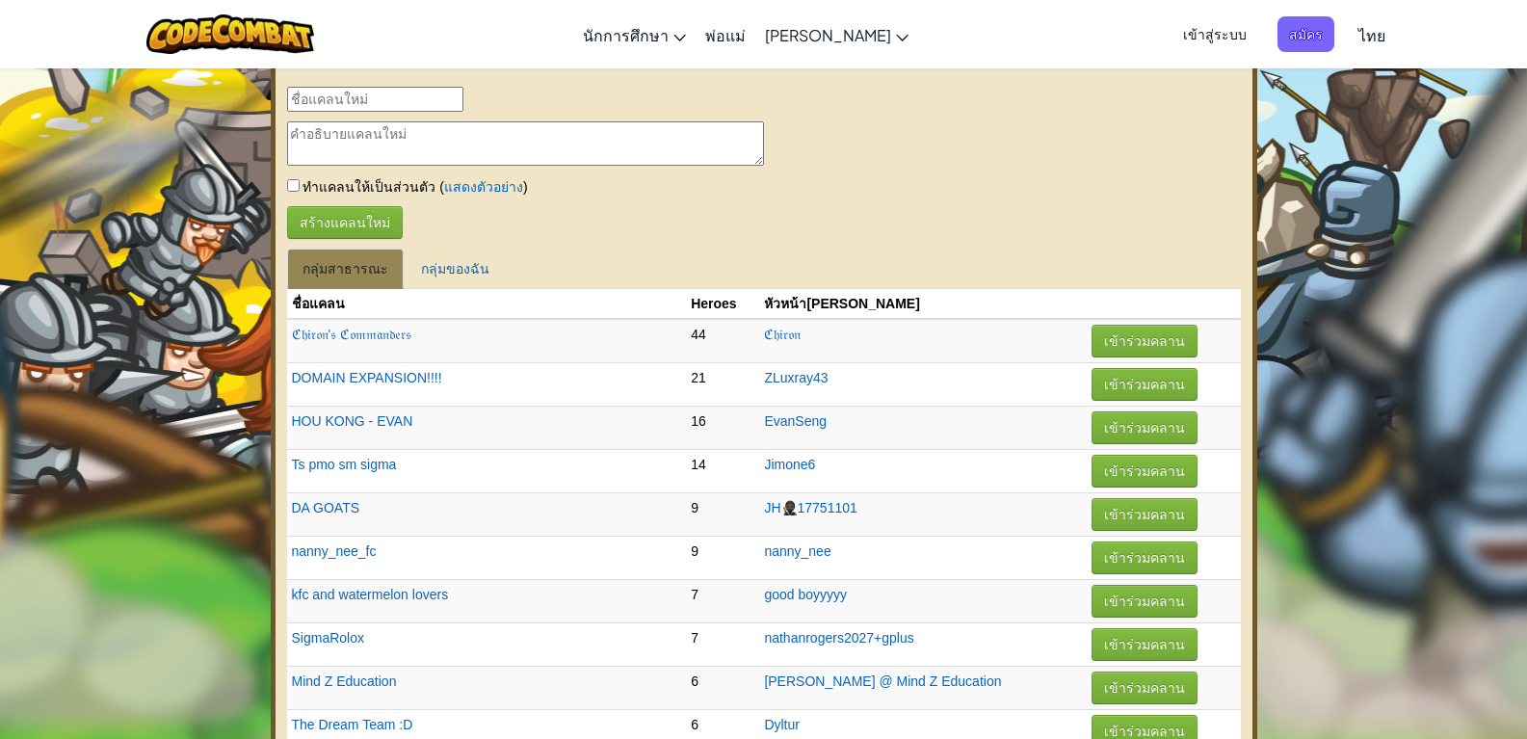
scroll to position [646, 0]
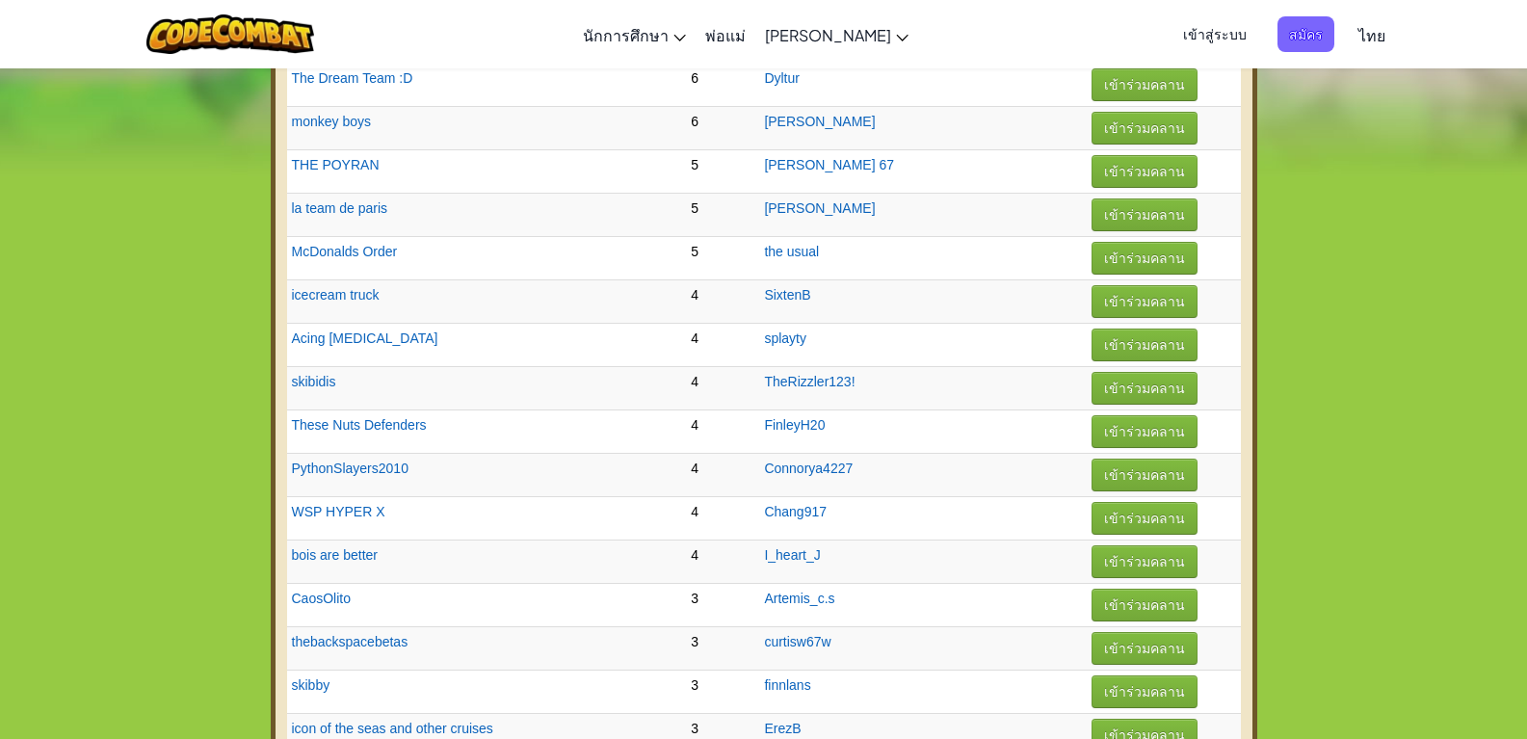
select select "th"
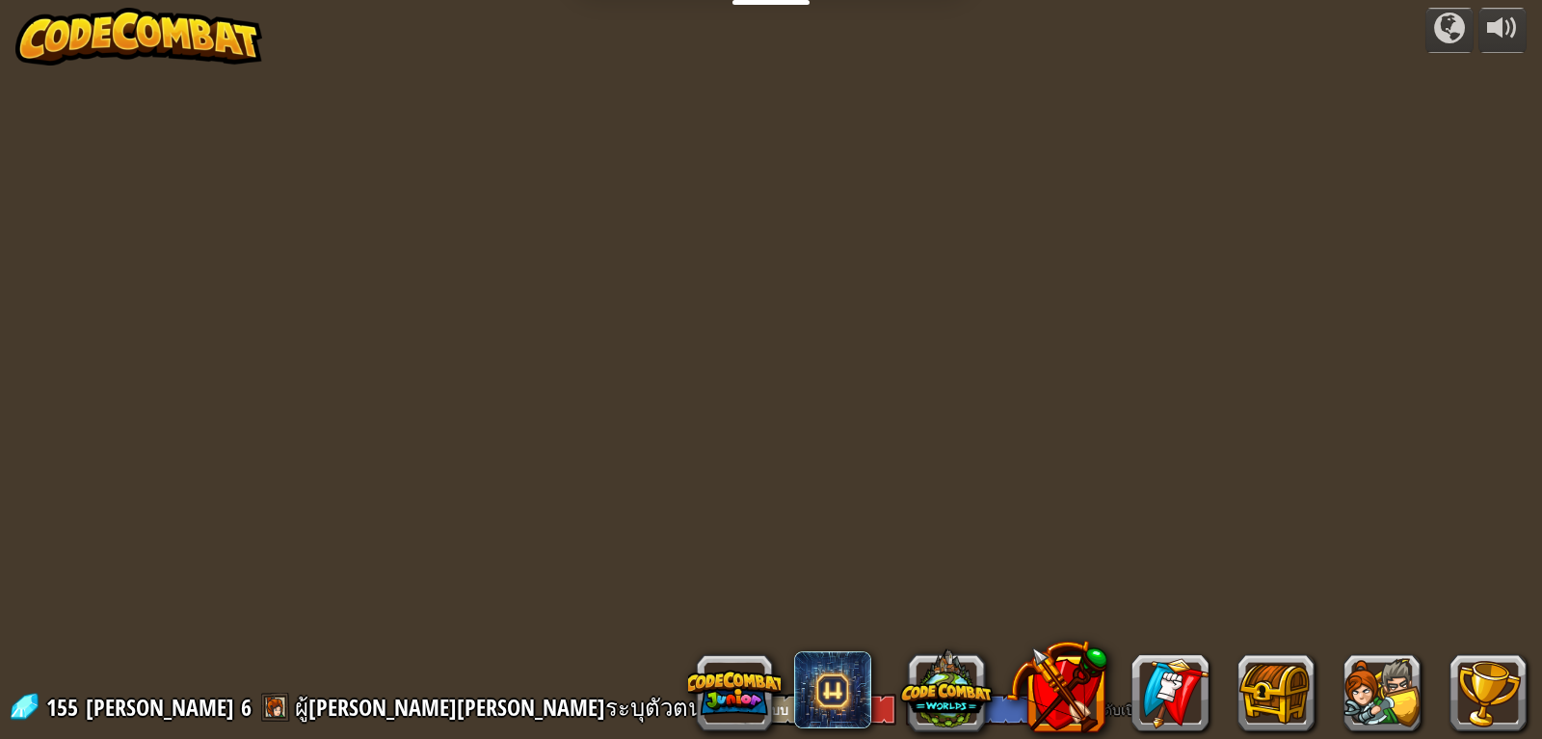
select select "th"
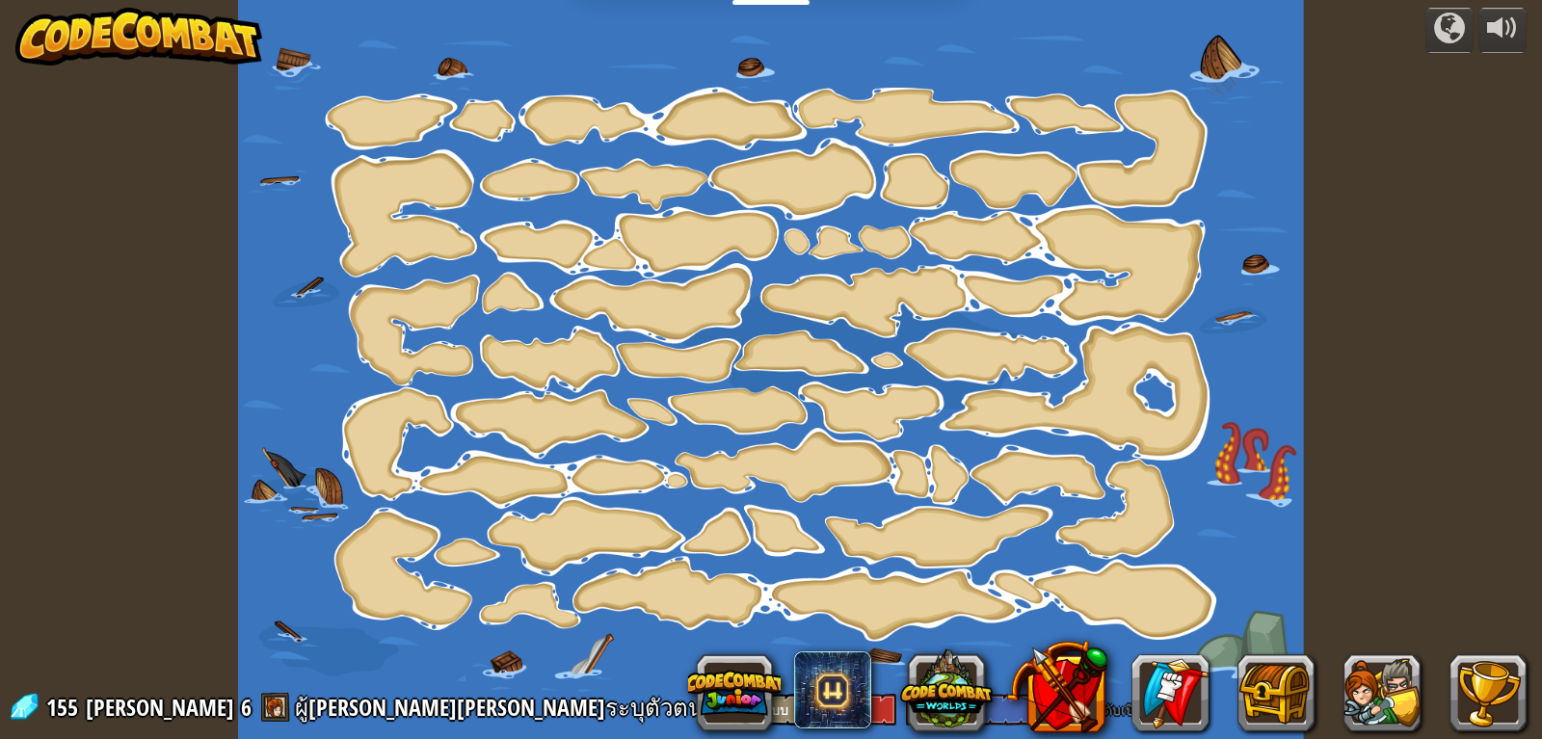
select select "th"
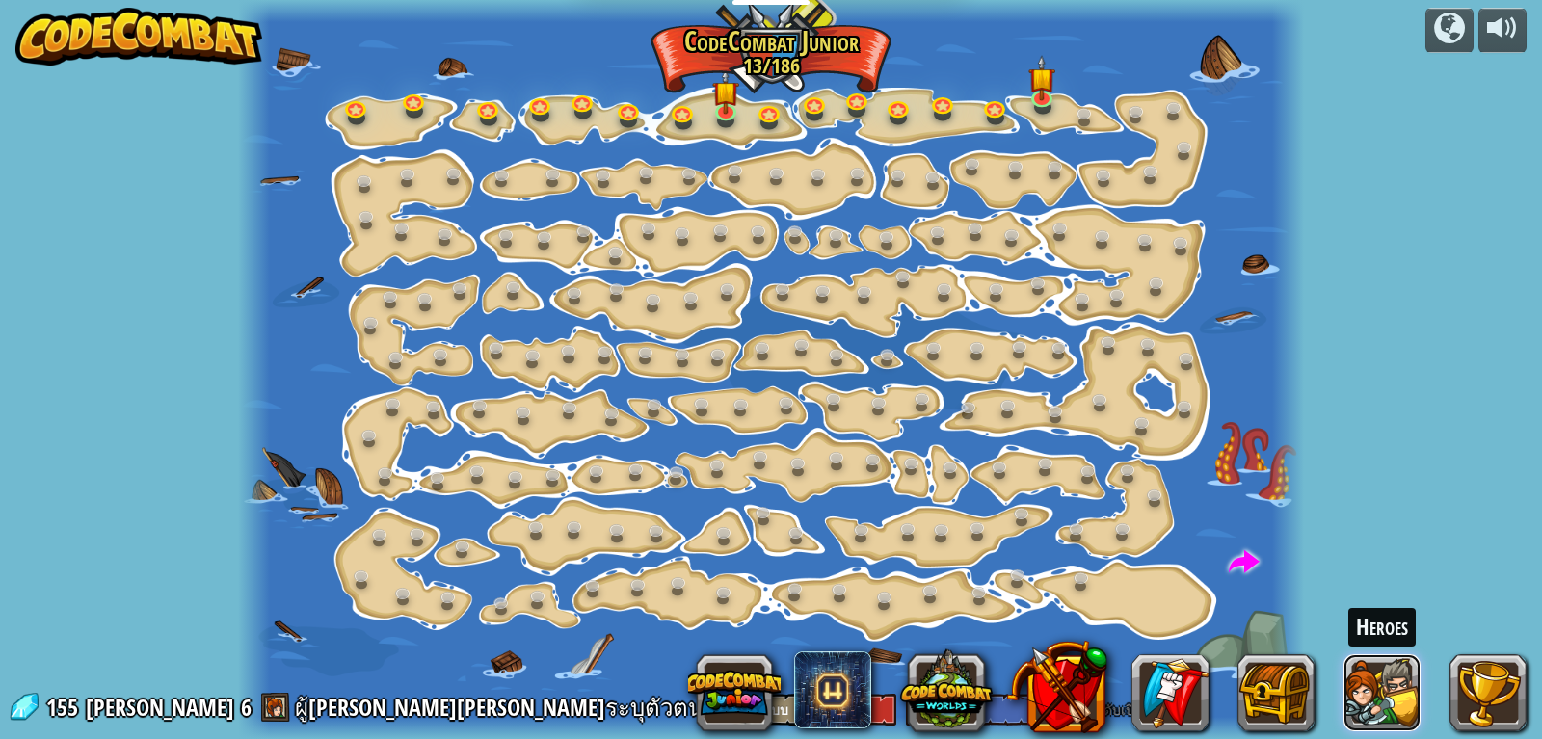
click at [1386, 698] on button at bounding box center [1381, 692] width 77 height 77
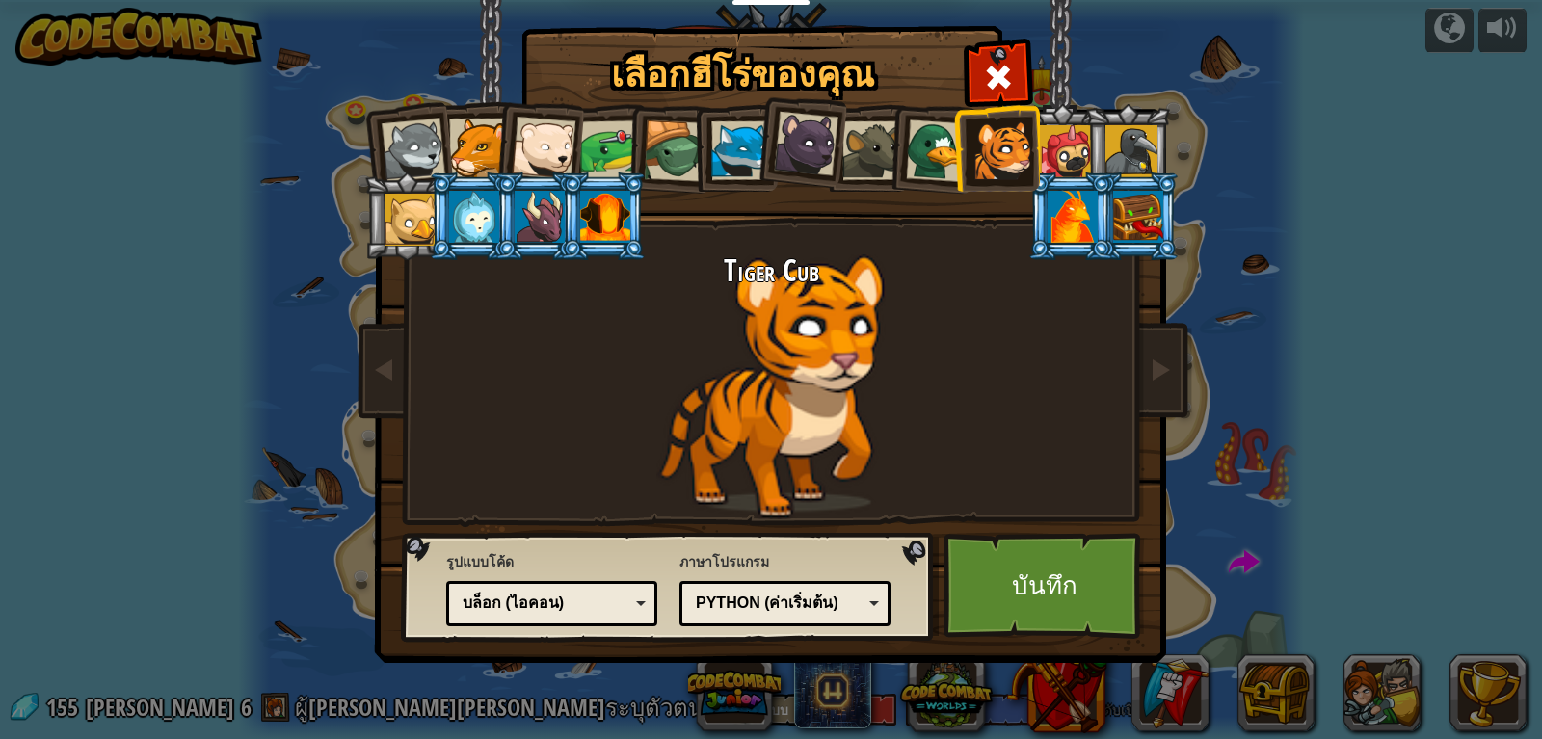
click at [1072, 243] on li at bounding box center [1070, 216] width 87 height 88
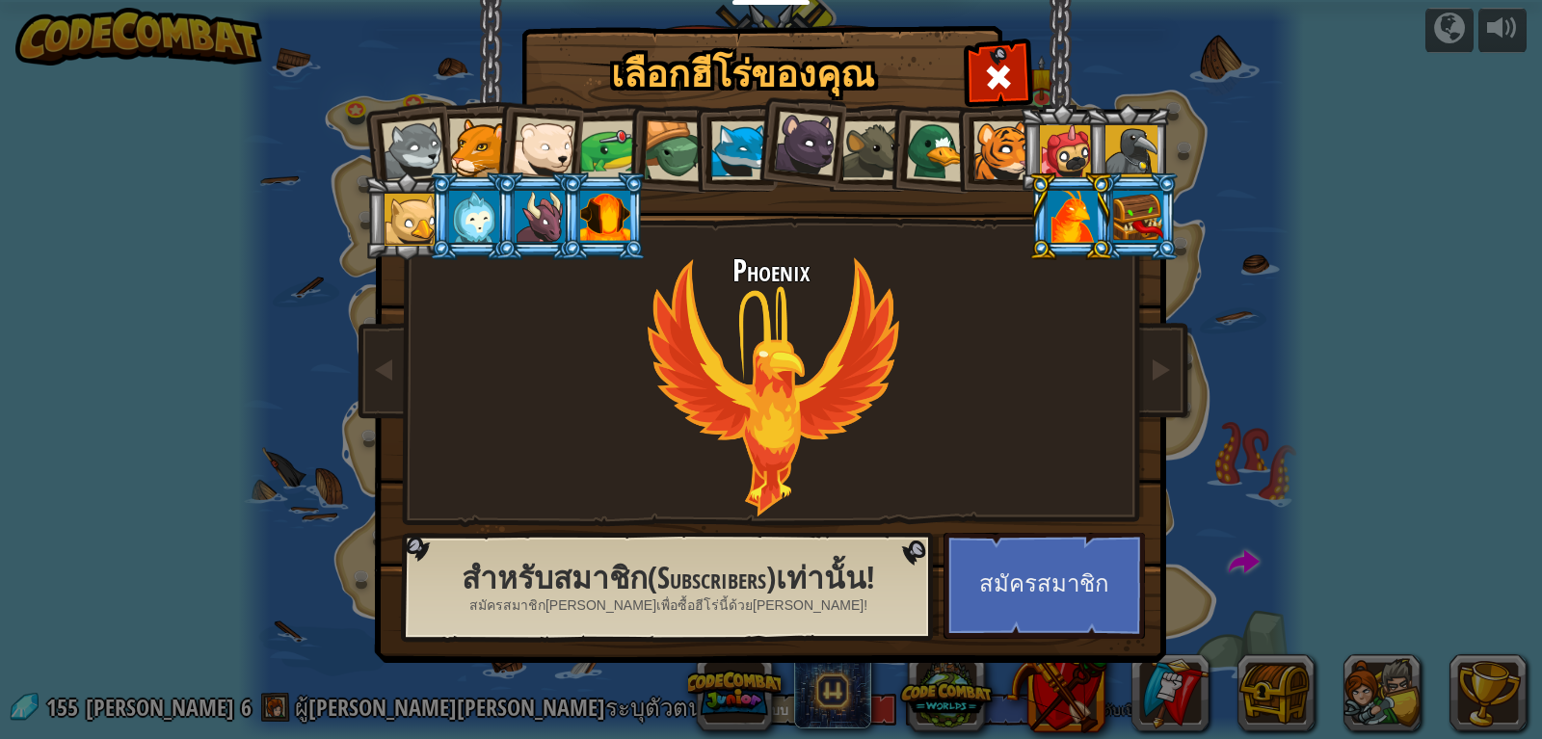
click at [412, 199] on div at bounding box center [410, 220] width 52 height 52
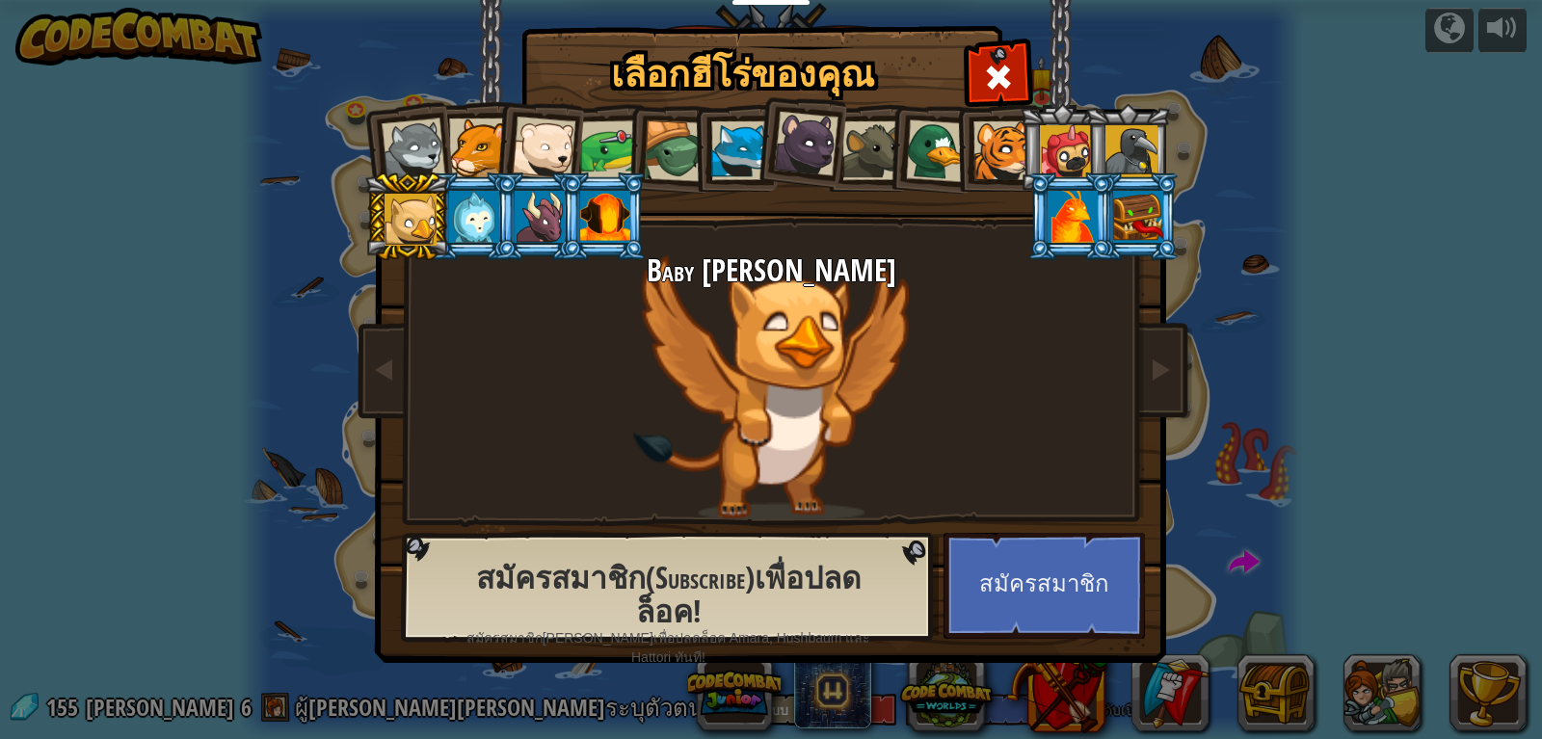
click at [1085, 145] on li at bounding box center [1127, 148] width 87 height 88
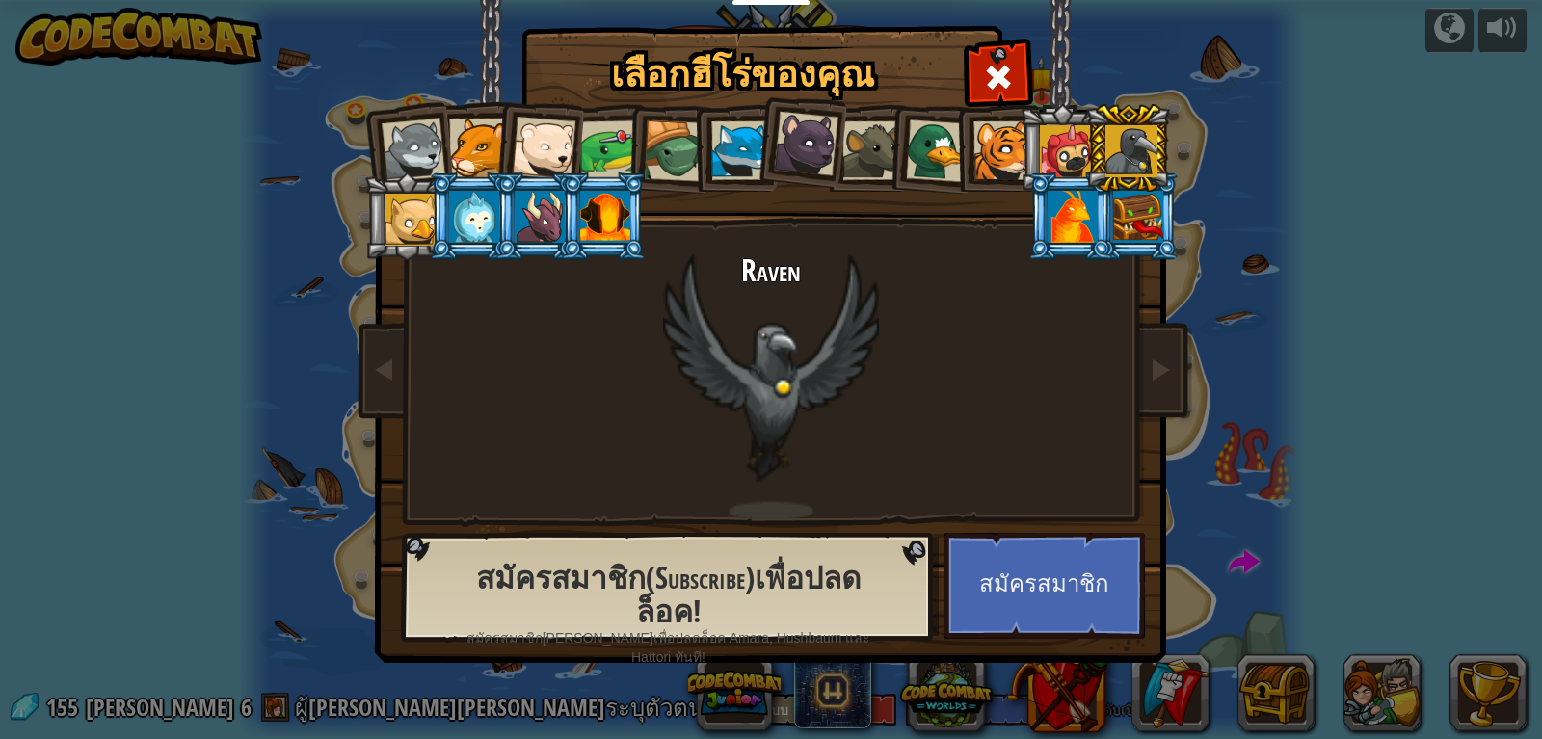
click at [1049, 146] on div at bounding box center [1066, 151] width 52 height 52
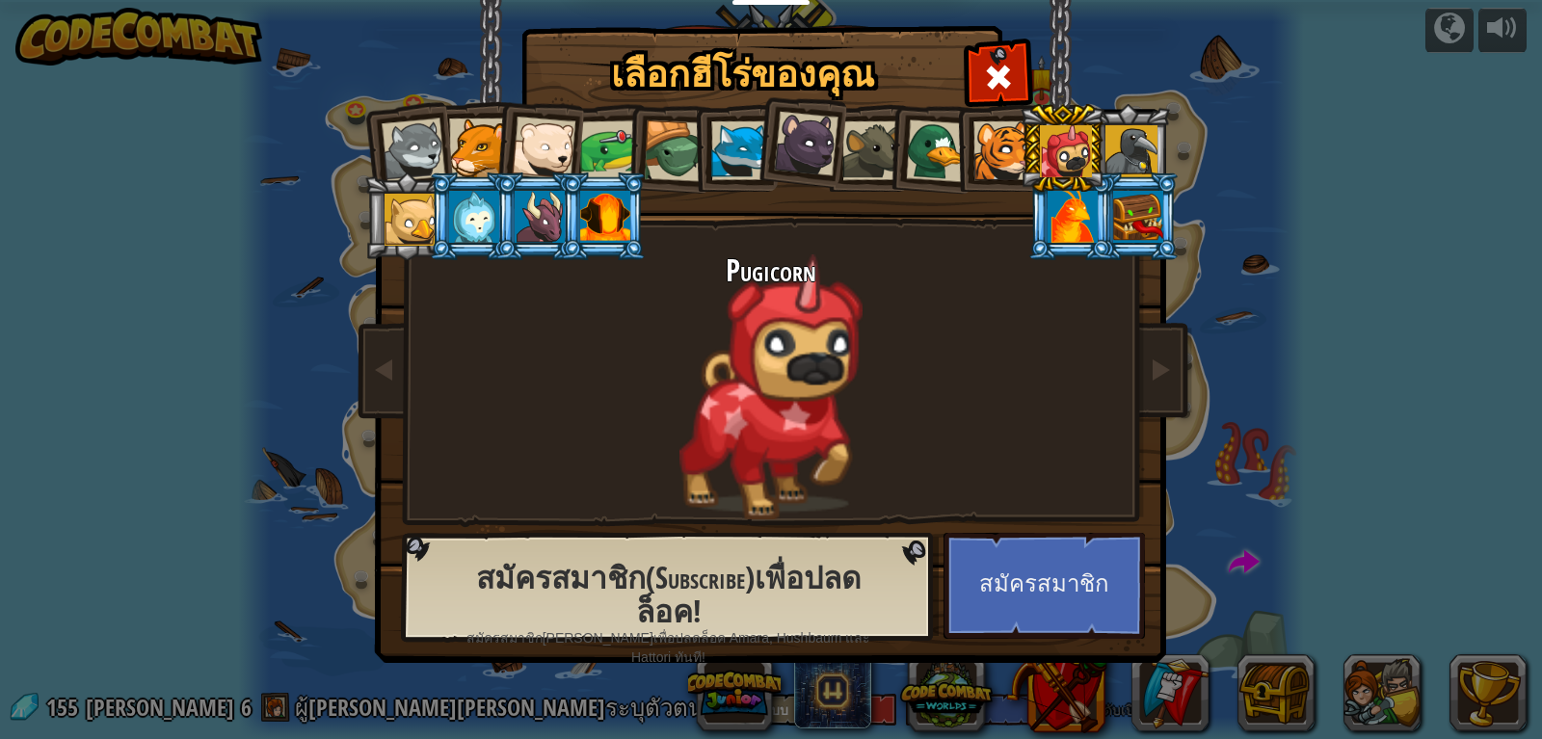
click at [1004, 150] on div at bounding box center [1002, 150] width 59 height 59
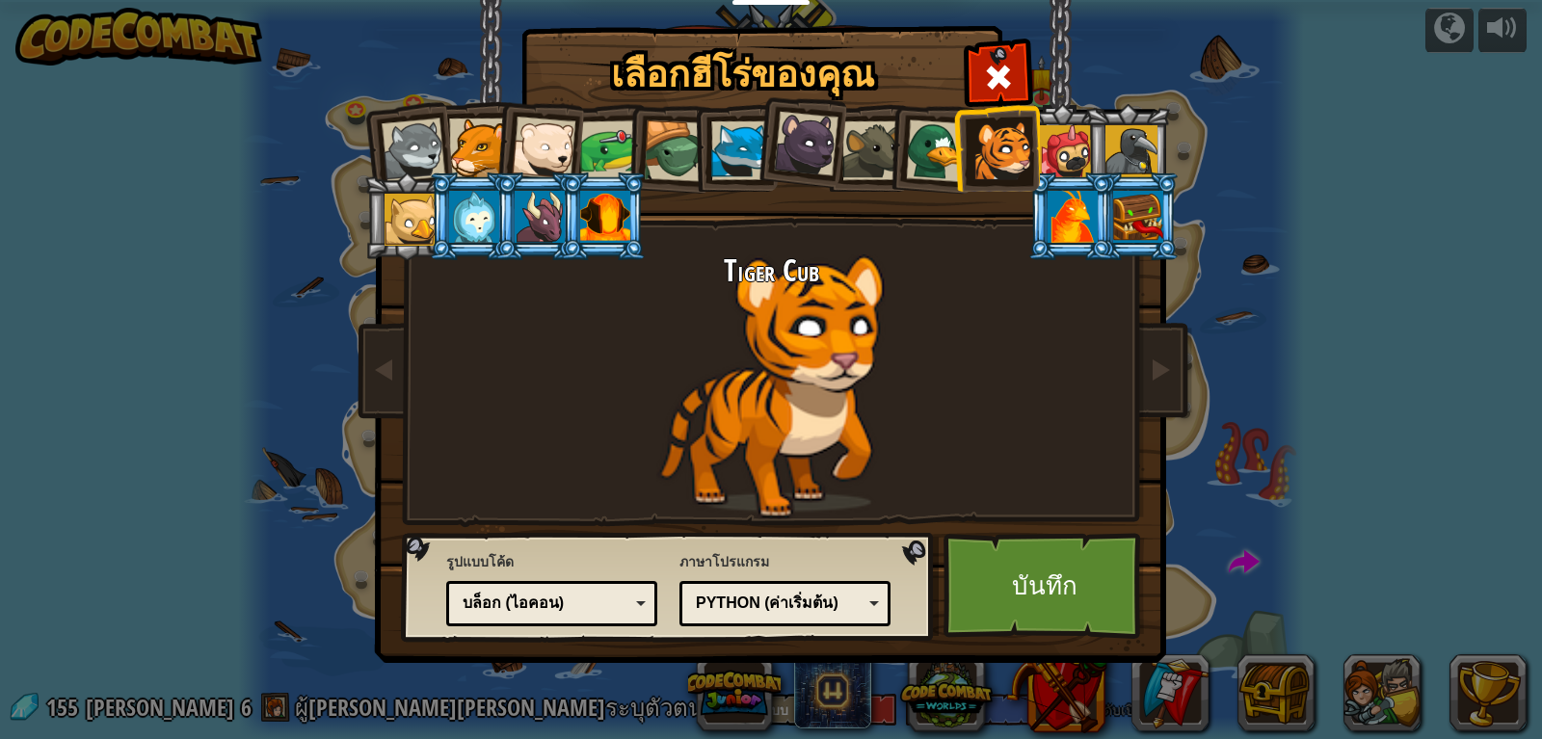
click at [1067, 148] on div at bounding box center [1066, 151] width 52 height 52
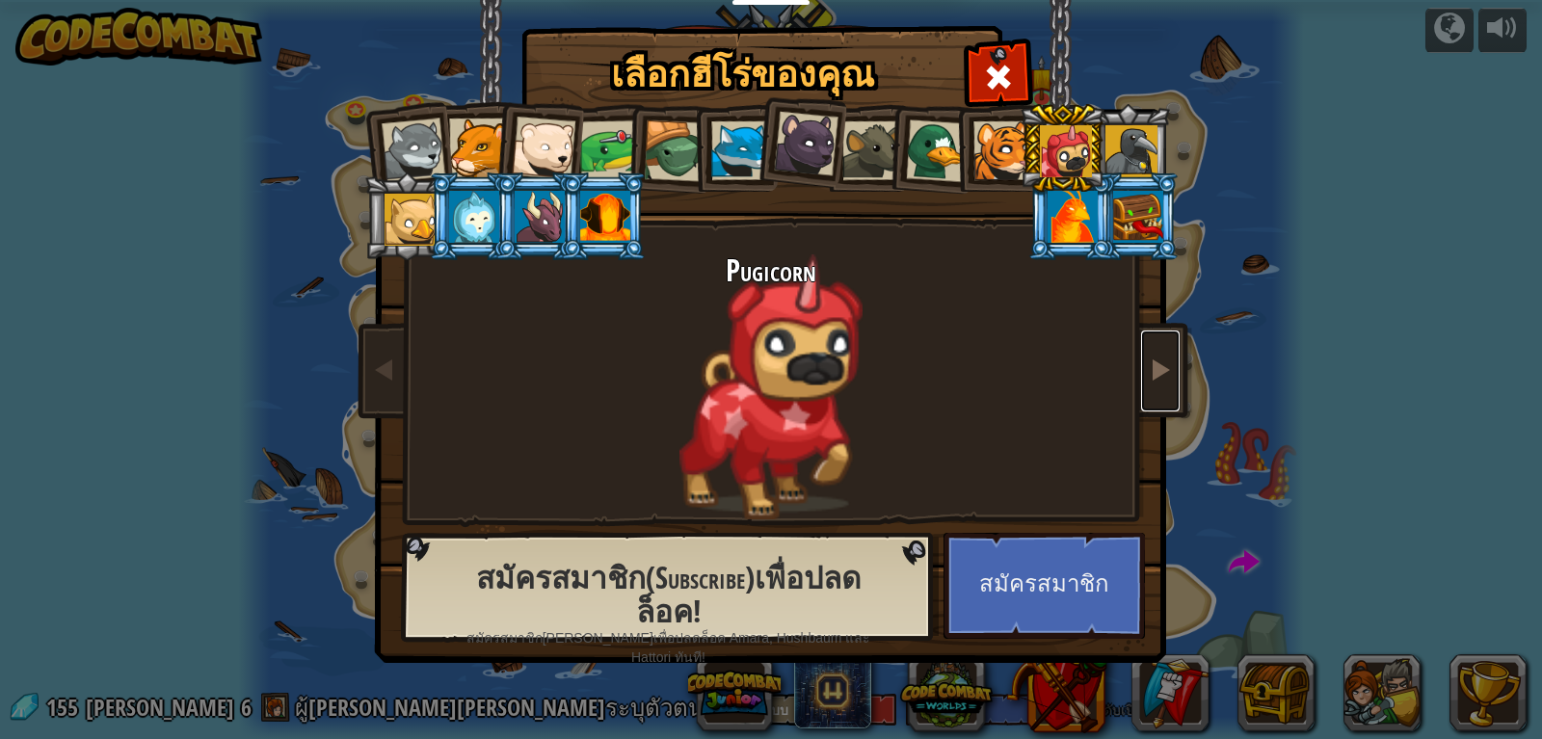
click at [1147, 382] on link at bounding box center [1160, 370] width 39 height 81
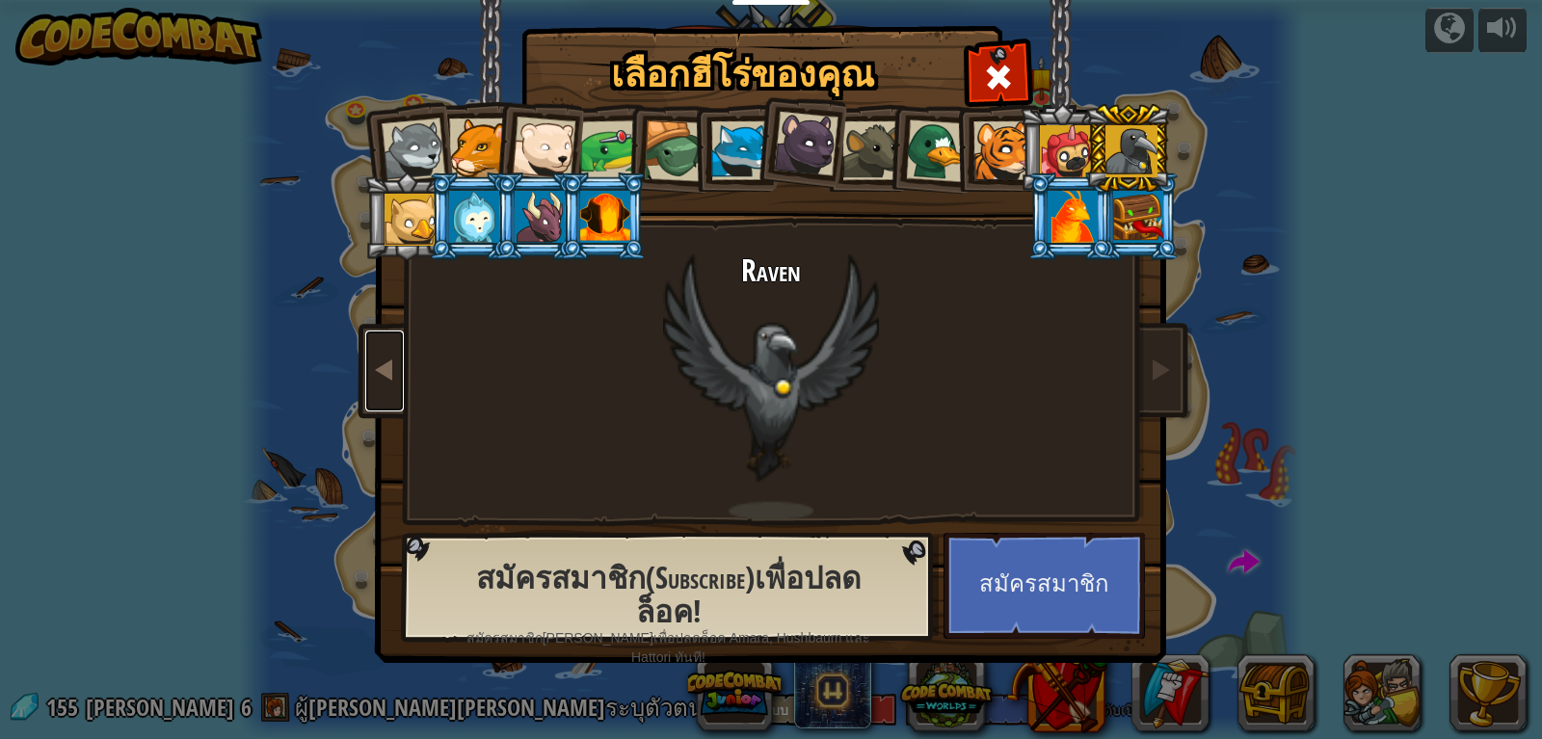
click at [399, 394] on link at bounding box center [384, 370] width 39 height 81
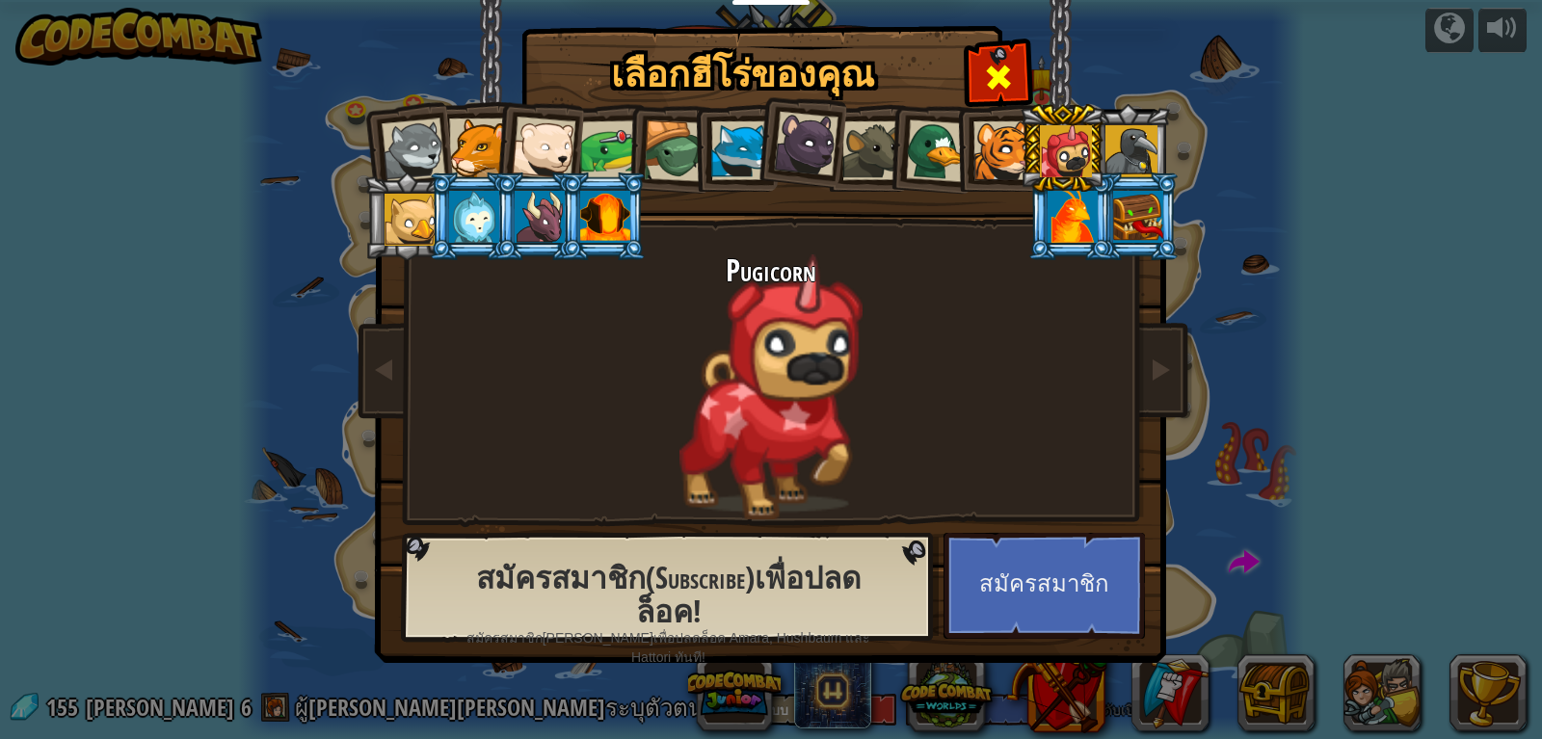
click at [1018, 80] on div at bounding box center [997, 74] width 61 height 61
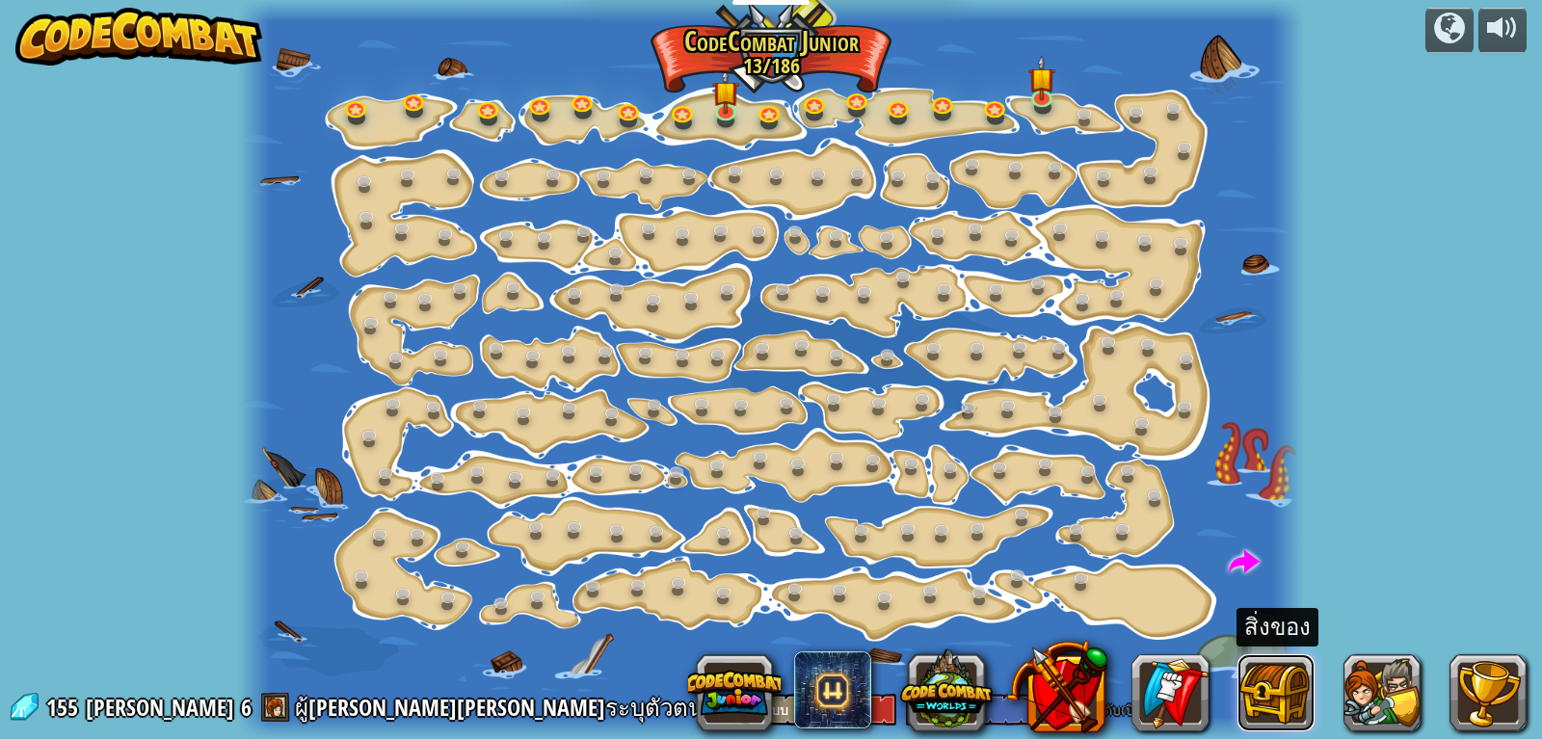
click at [1296, 711] on button at bounding box center [1275, 692] width 77 height 77
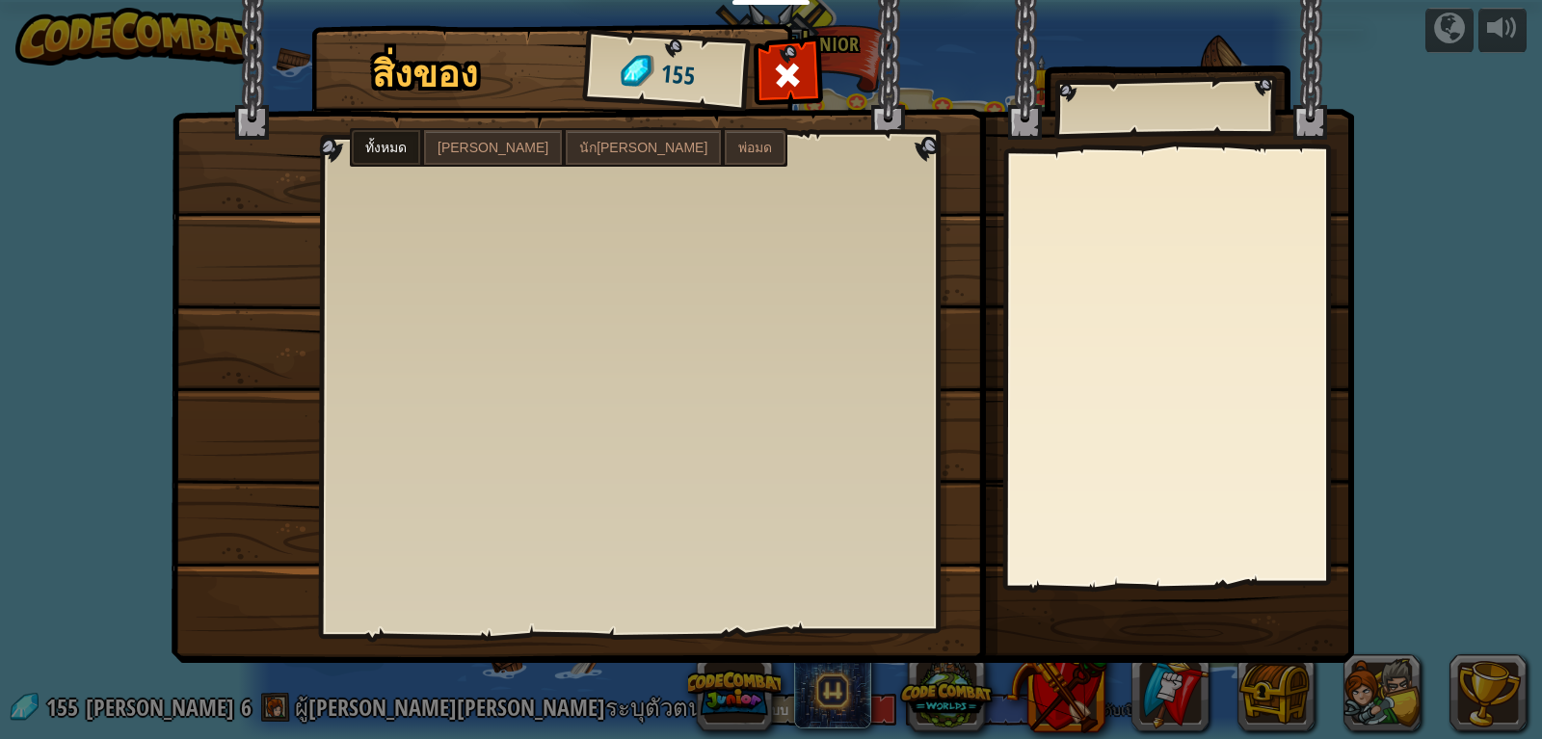
click at [444, 138] on label "[PERSON_NAME]" at bounding box center [493, 147] width 138 height 35
click at [566, 134] on label "นัก[PERSON_NAME]" at bounding box center [643, 147] width 155 height 35
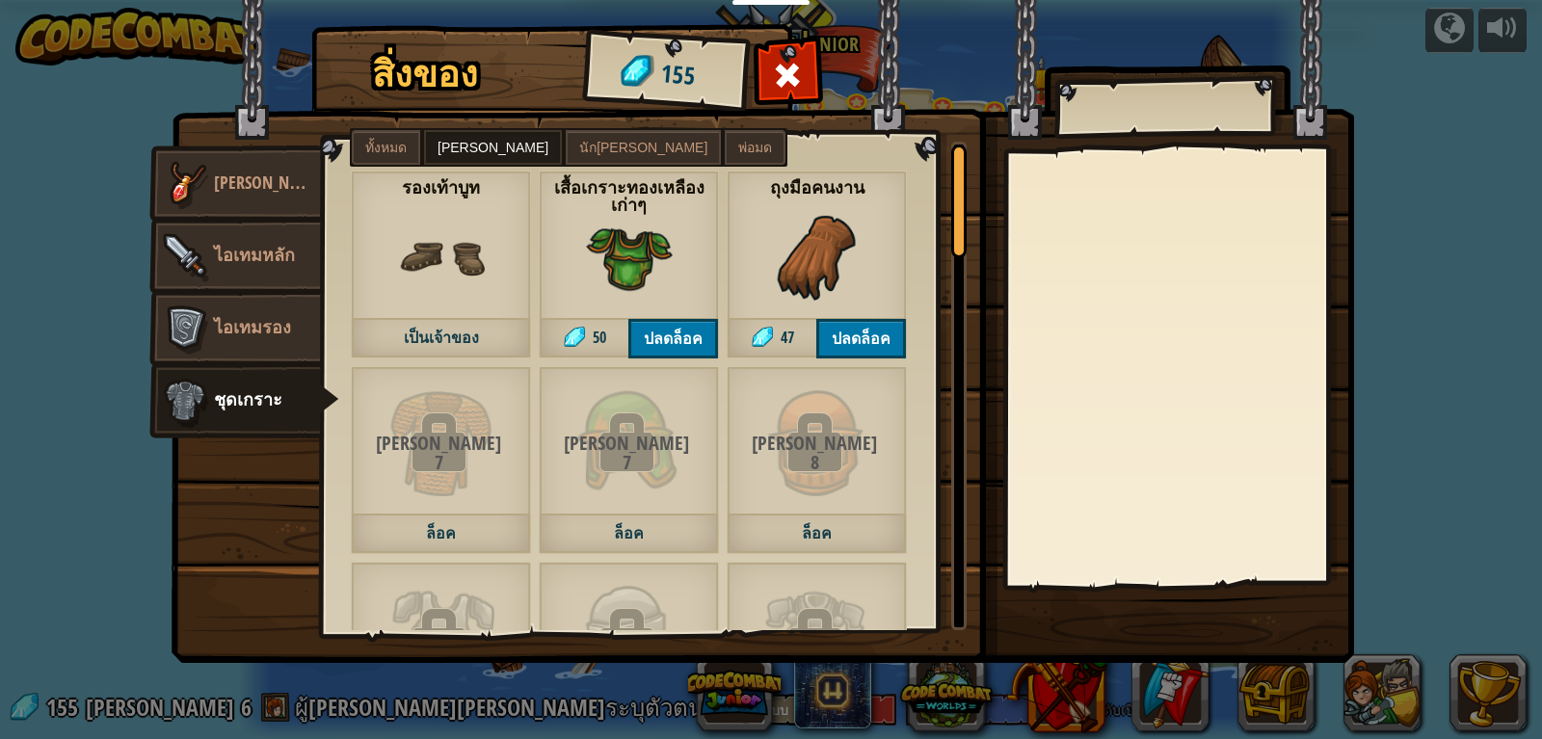
click at [738, 147] on span "พ่อมด" at bounding box center [755, 147] width 34 height 15
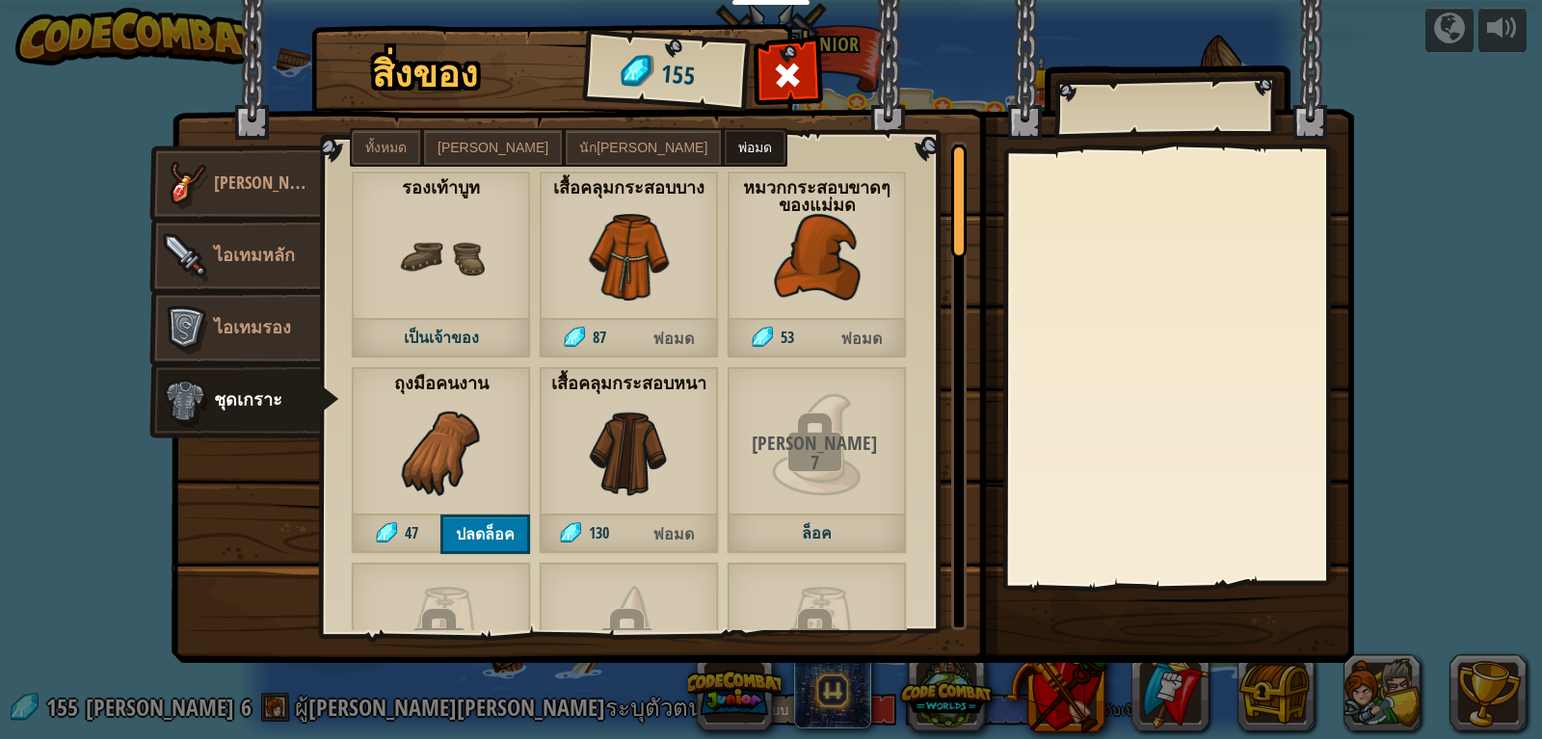
click at [383, 136] on label "ทั้งหมด" at bounding box center [386, 147] width 68 height 35
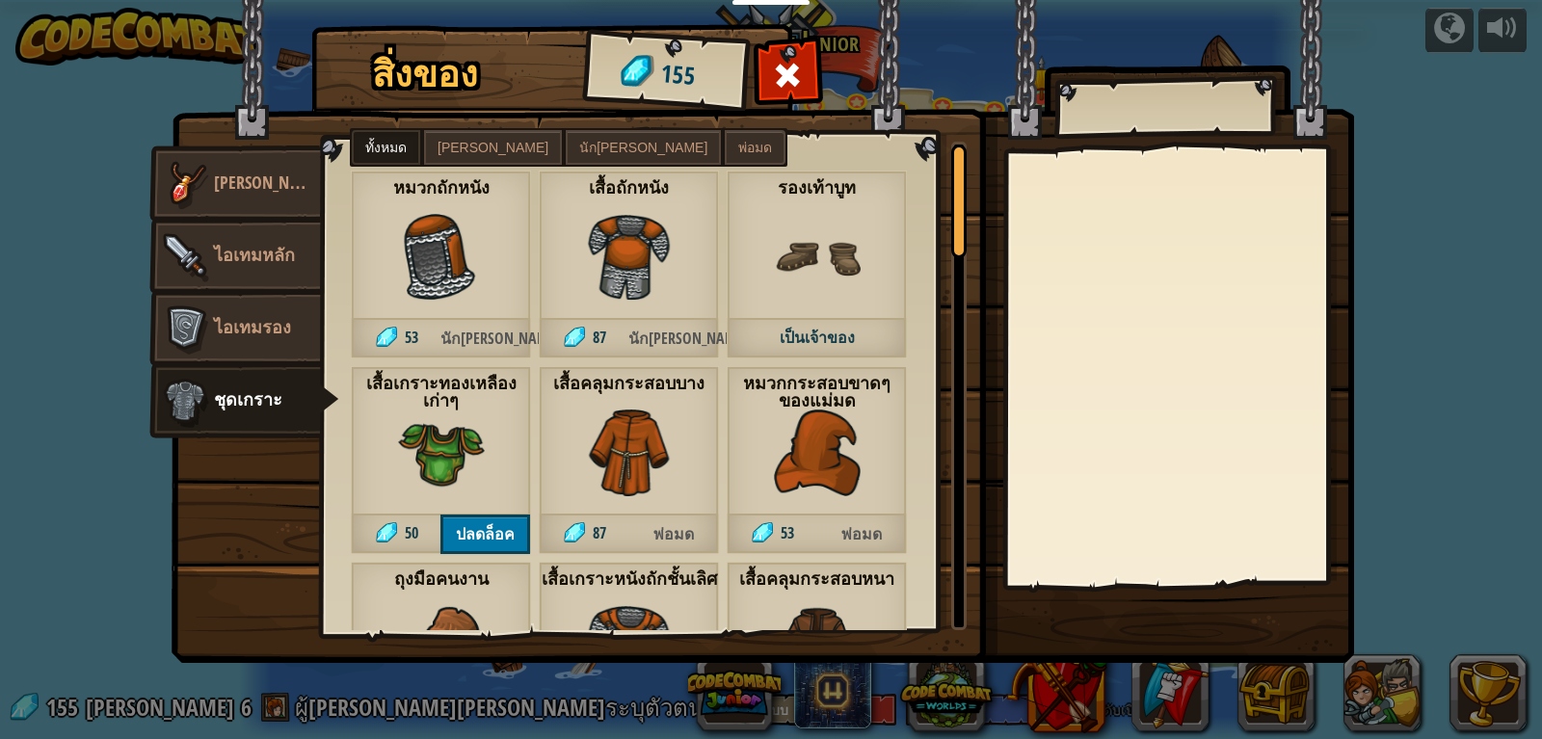
click at [450, 136] on label "[PERSON_NAME]" at bounding box center [493, 147] width 138 height 35
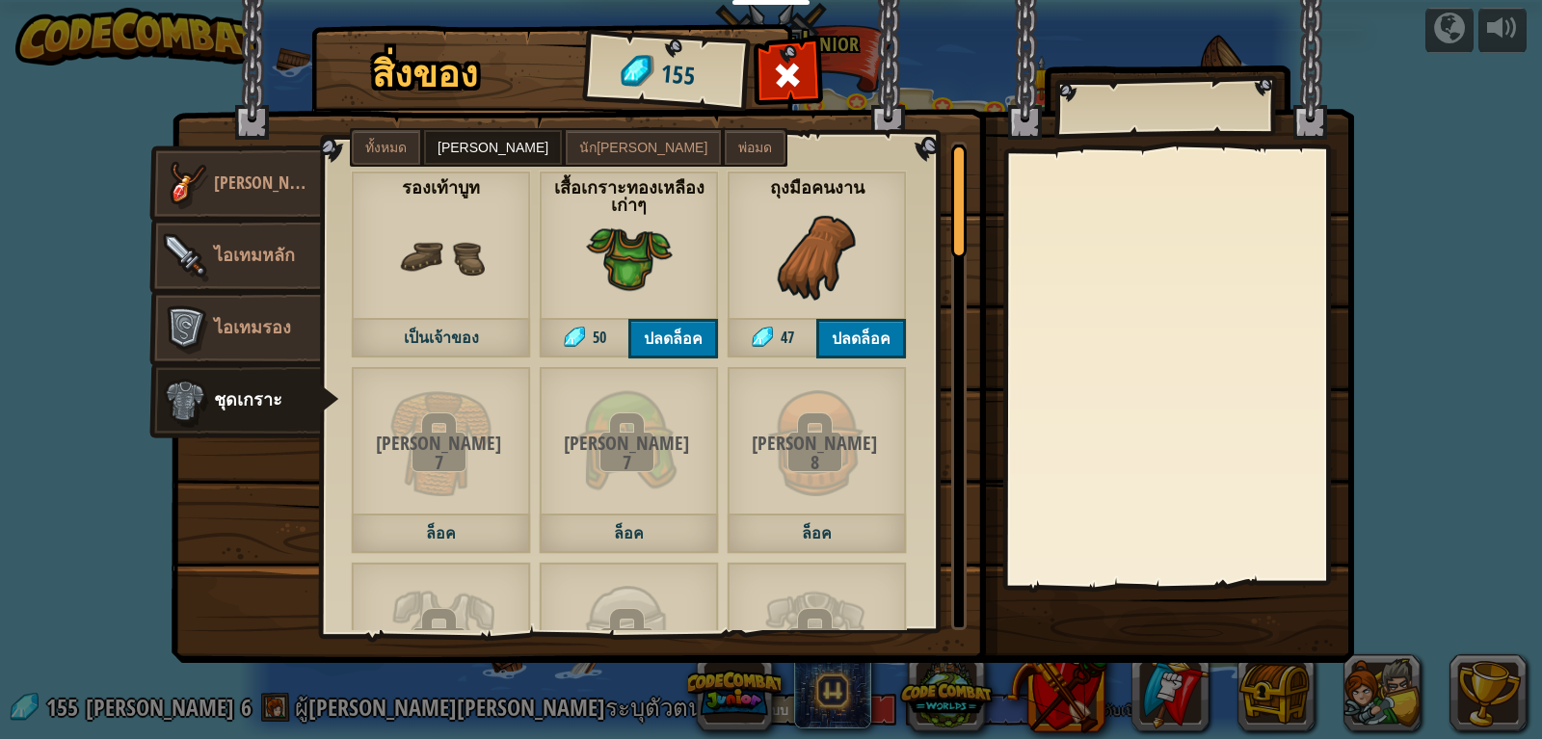
click at [566, 155] on label "นัก[PERSON_NAME]" at bounding box center [643, 147] width 155 height 35
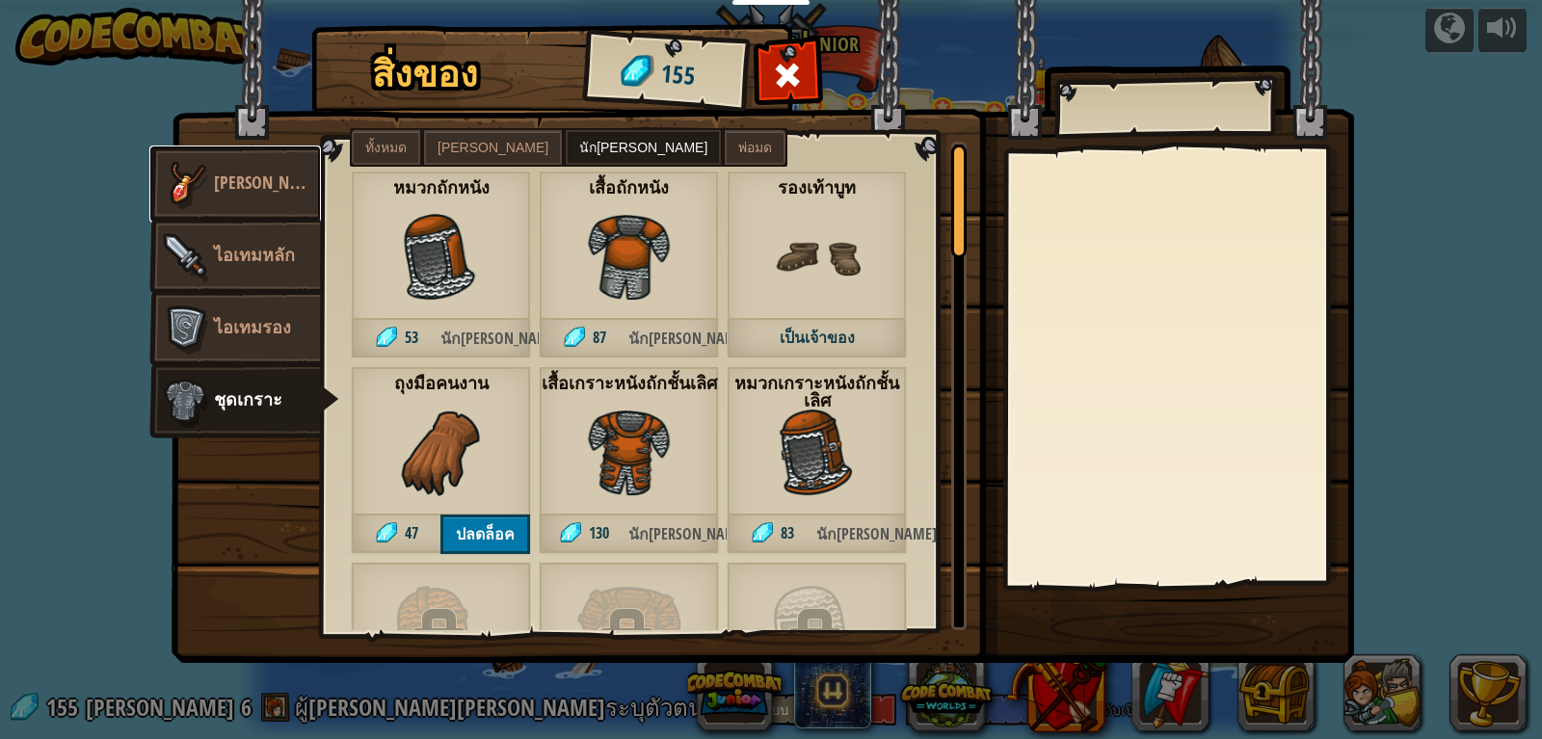
click at [262, 176] on span "[PERSON_NAME]" at bounding box center [270, 183] width 112 height 24
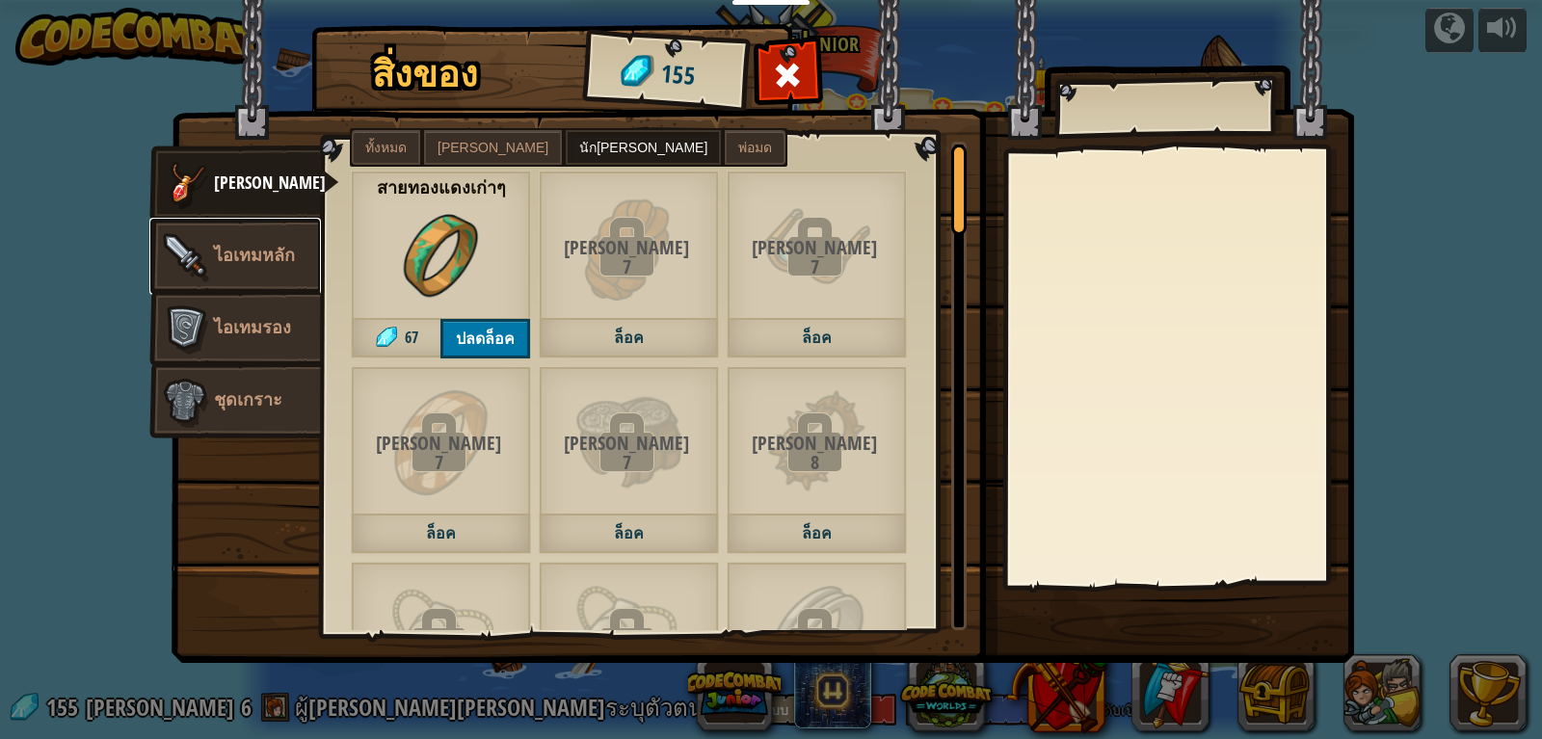
click at [284, 226] on link "ไอเทมหลัก" at bounding box center [234, 256] width 171 height 77
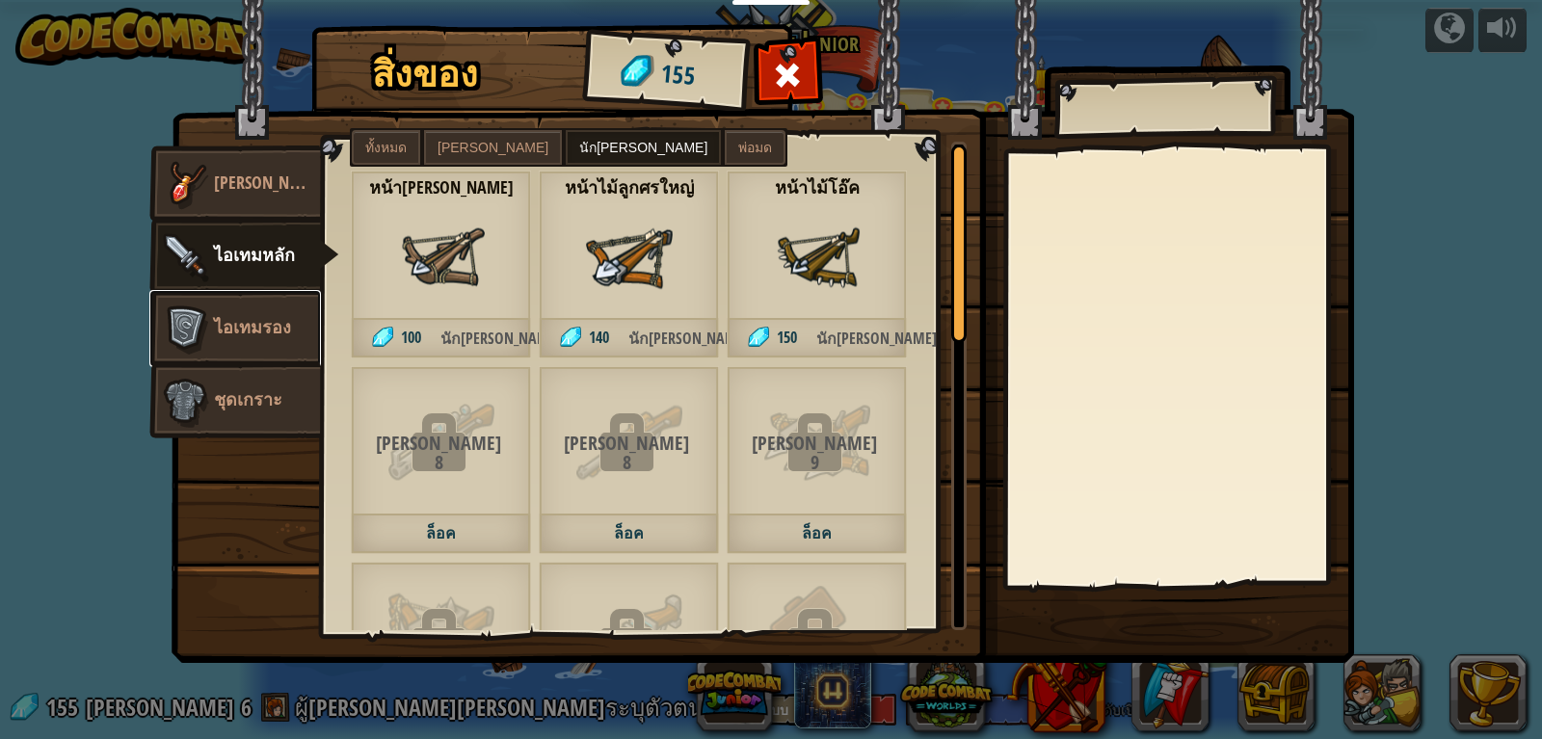
click at [277, 302] on link "ไอเทมรอง" at bounding box center [234, 328] width 171 height 77
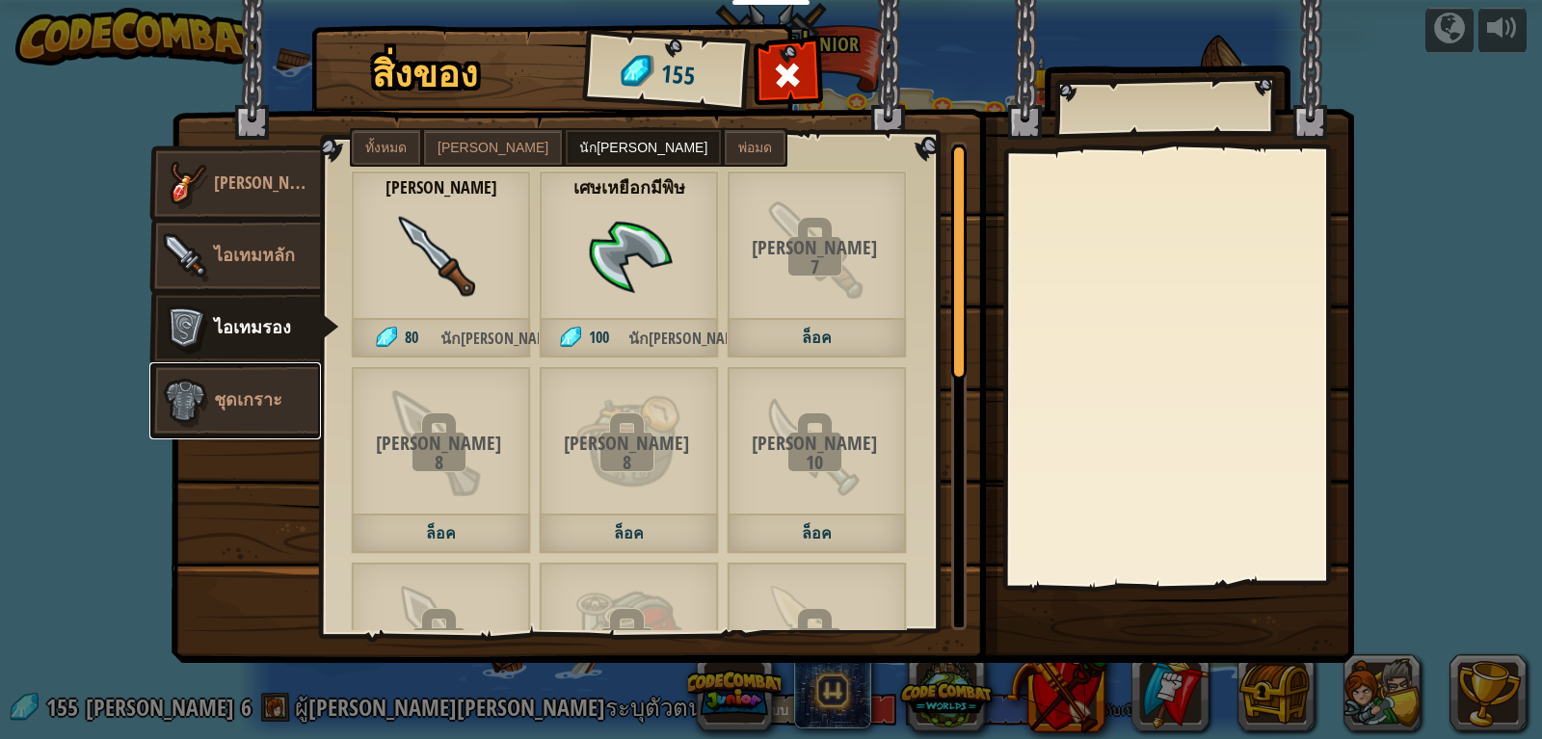
click at [260, 390] on span "ชุดเกราะ" at bounding box center [248, 399] width 68 height 24
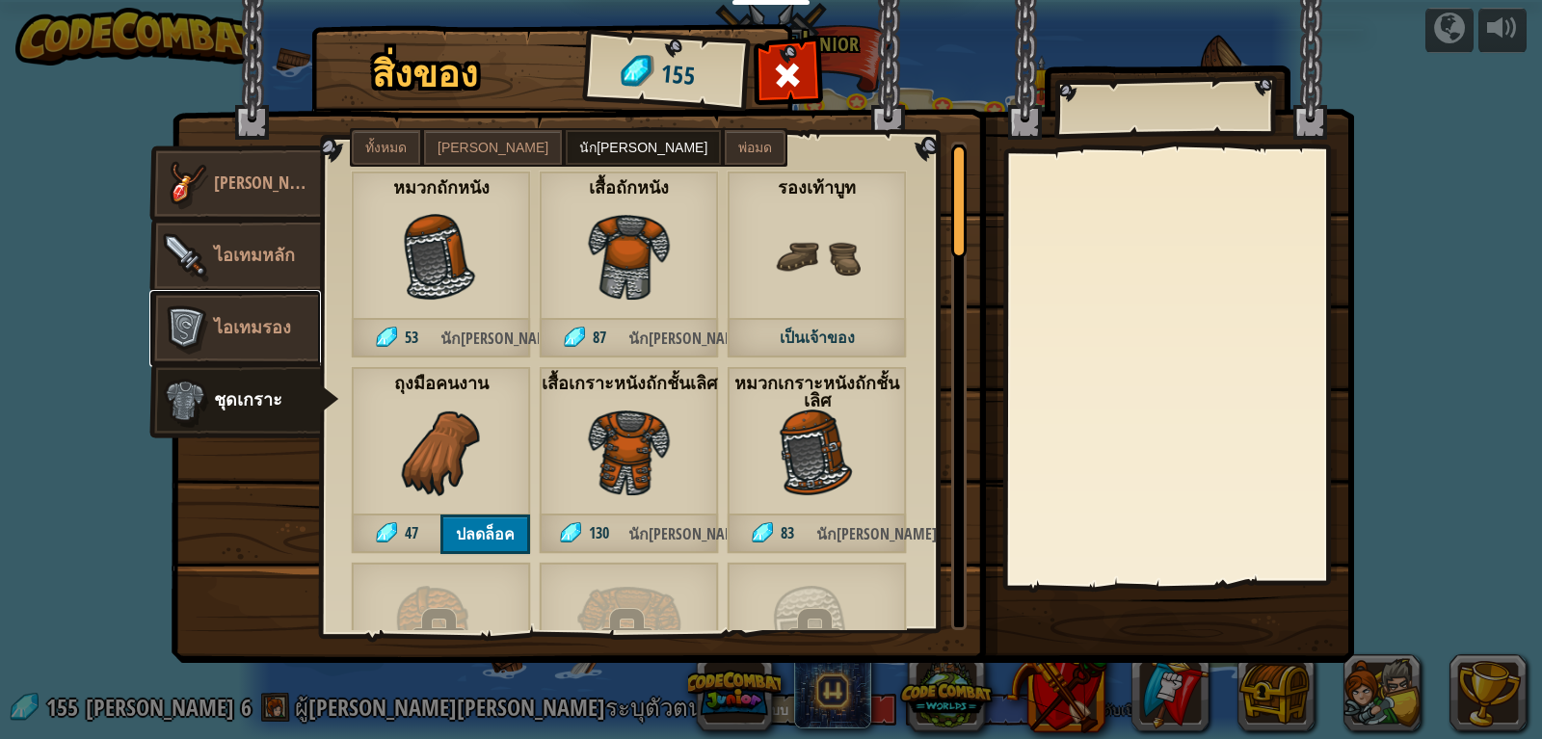
click at [280, 315] on span "ไอเทมรอง" at bounding box center [252, 327] width 77 height 24
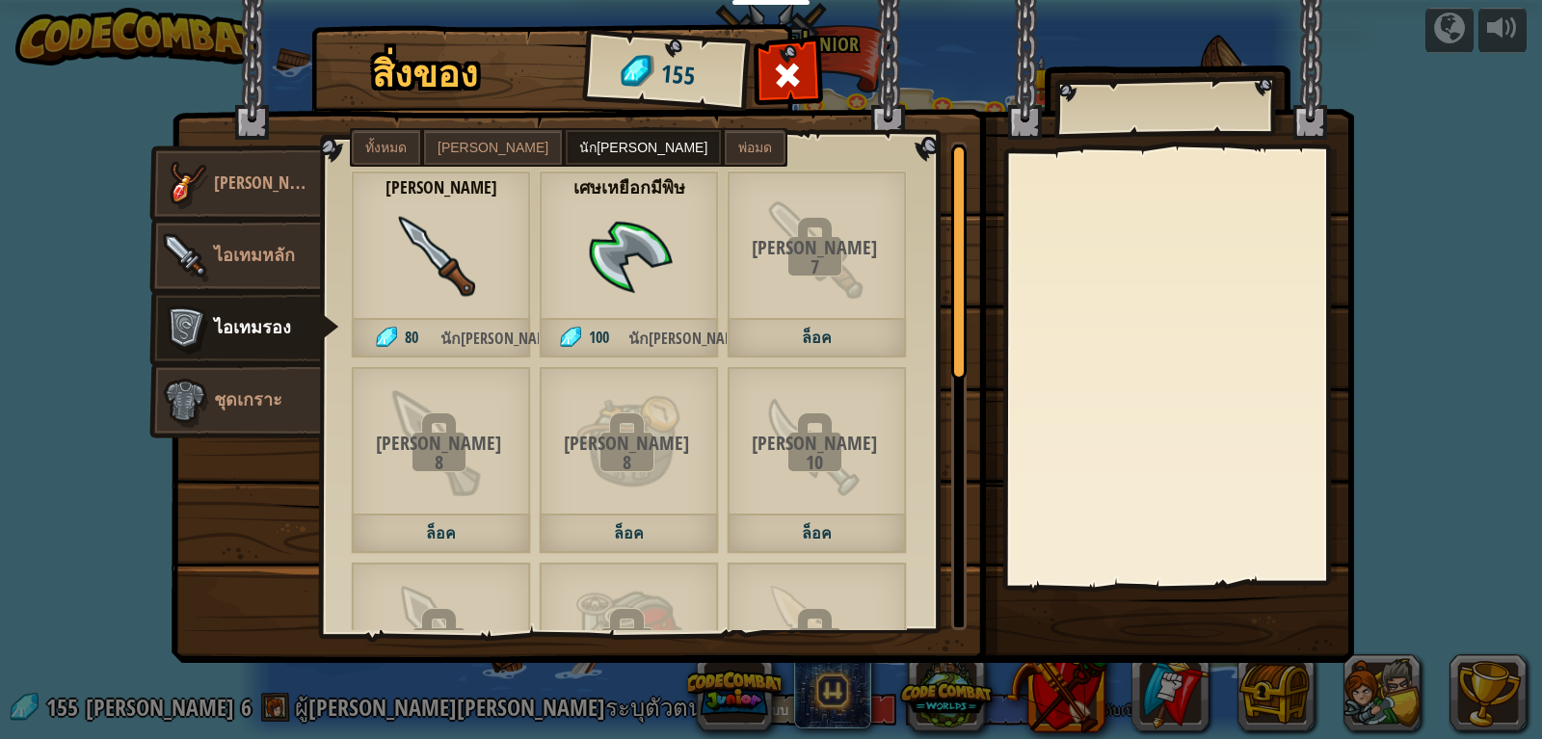
click at [725, 146] on label "พ่อมด" at bounding box center [755, 147] width 61 height 35
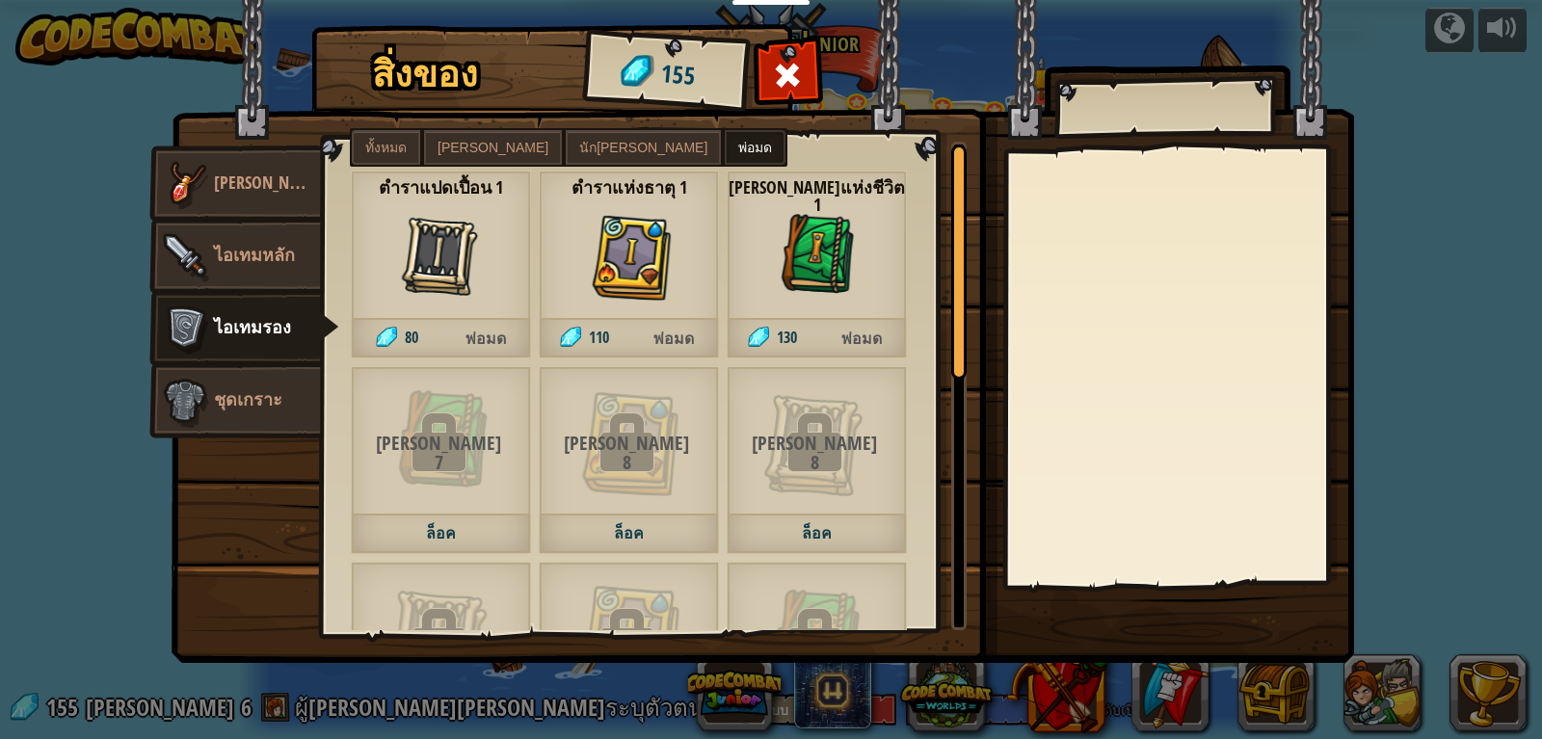
click at [823, 278] on img at bounding box center [817, 257] width 87 height 87
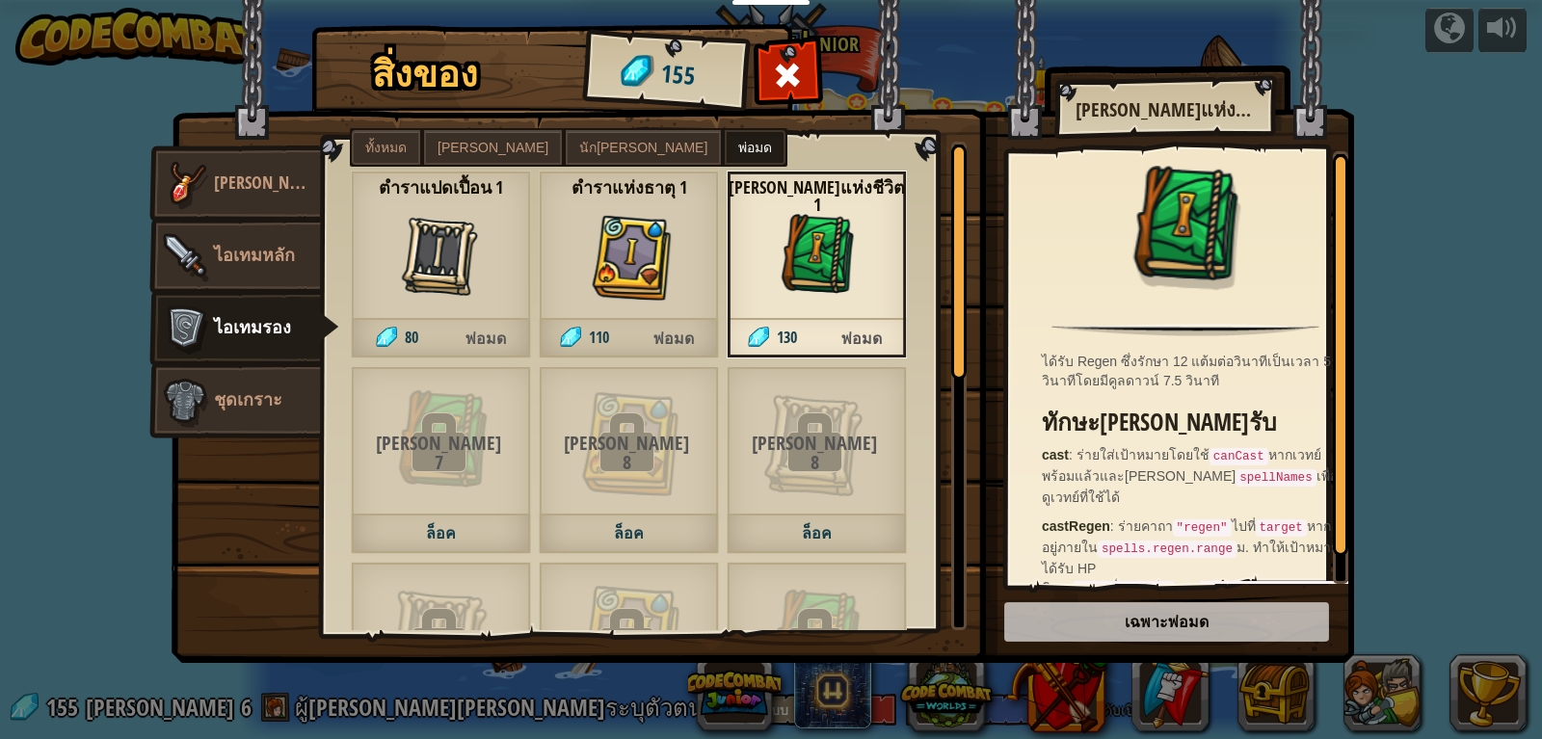
click at [1093, 624] on img at bounding box center [762, 312] width 1182 height 699
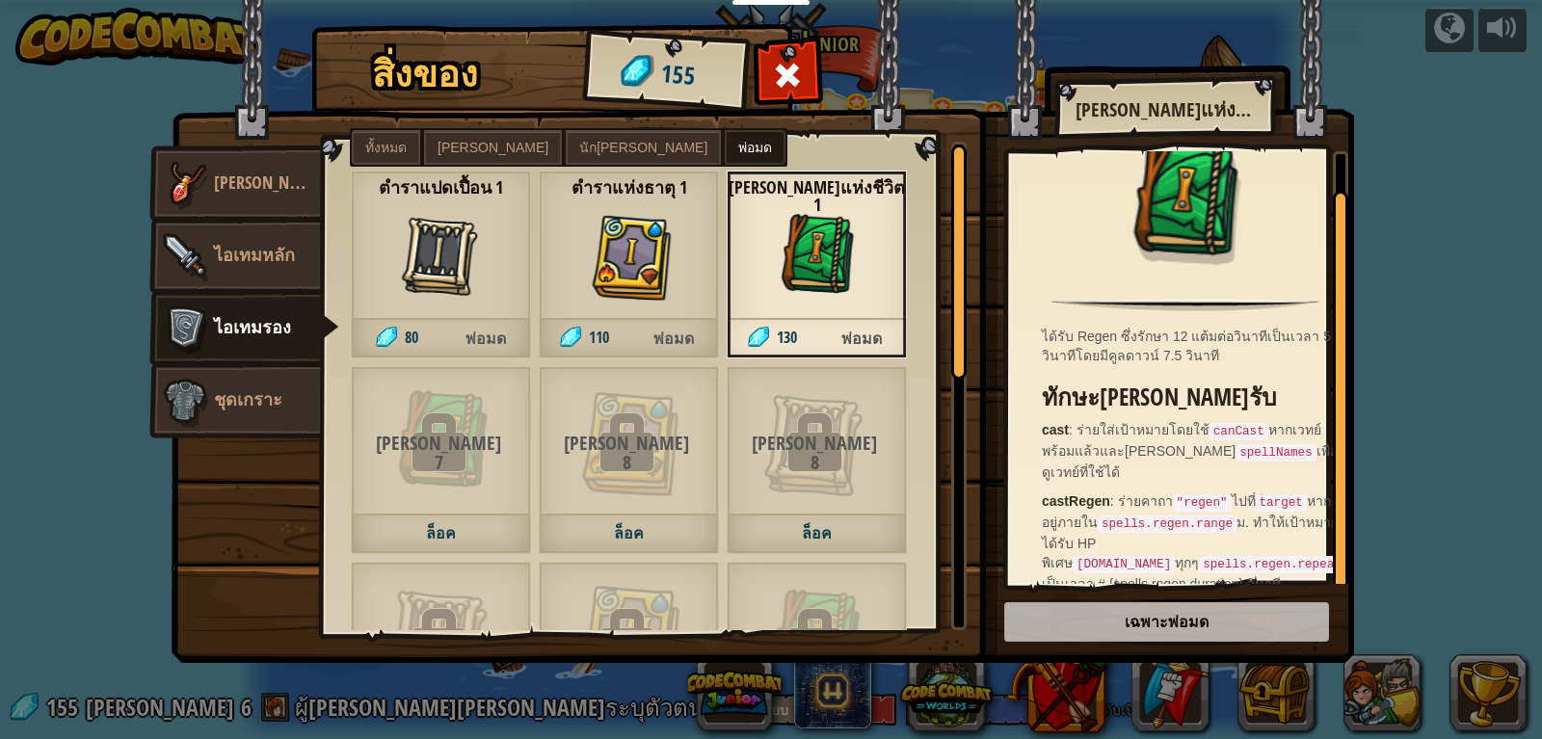
click at [677, 324] on span "พ่อมด" at bounding box center [673, 339] width 90 height 40
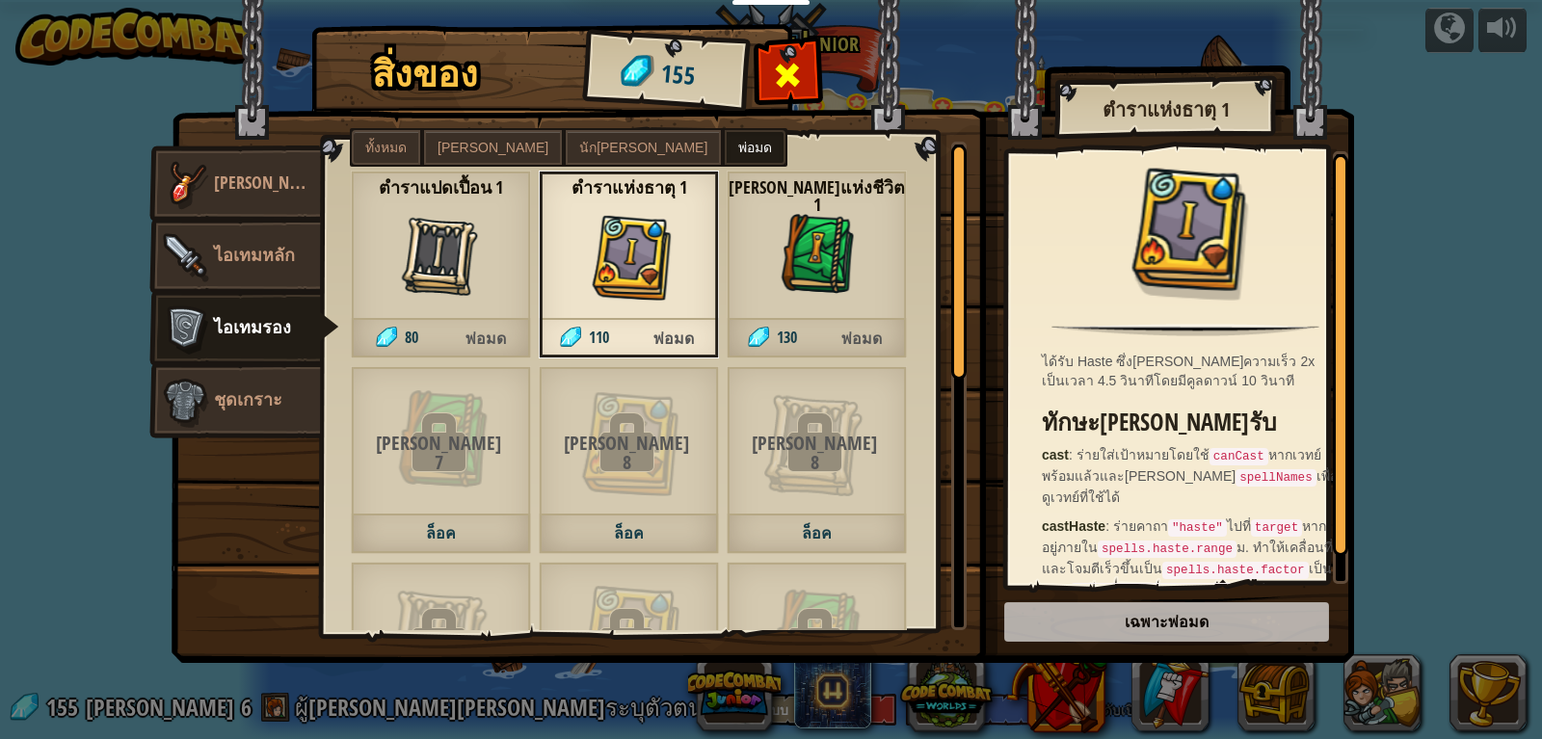
click at [782, 31] on div "สิ่งของ 155 อื่นๆ [PERSON_NAME] ไอเทมหลัก ไอเทมรอง ชุดเกราะ ทั้งหมด [PERSON_NAM…" at bounding box center [770, 30] width 1185 height 2
click at [807, 67] on div at bounding box center [787, 80] width 61 height 61
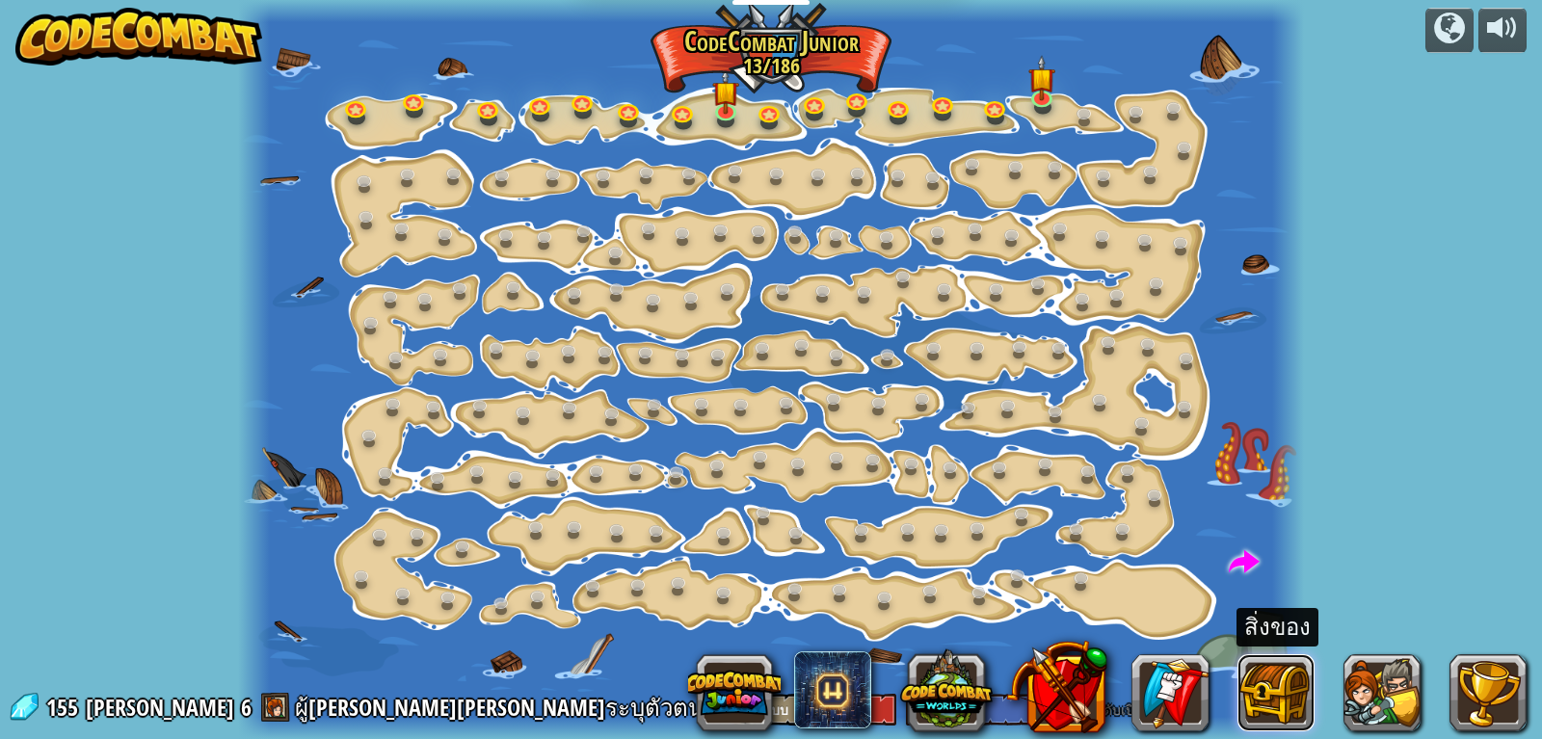
click at [1243, 709] on button at bounding box center [1275, 692] width 77 height 77
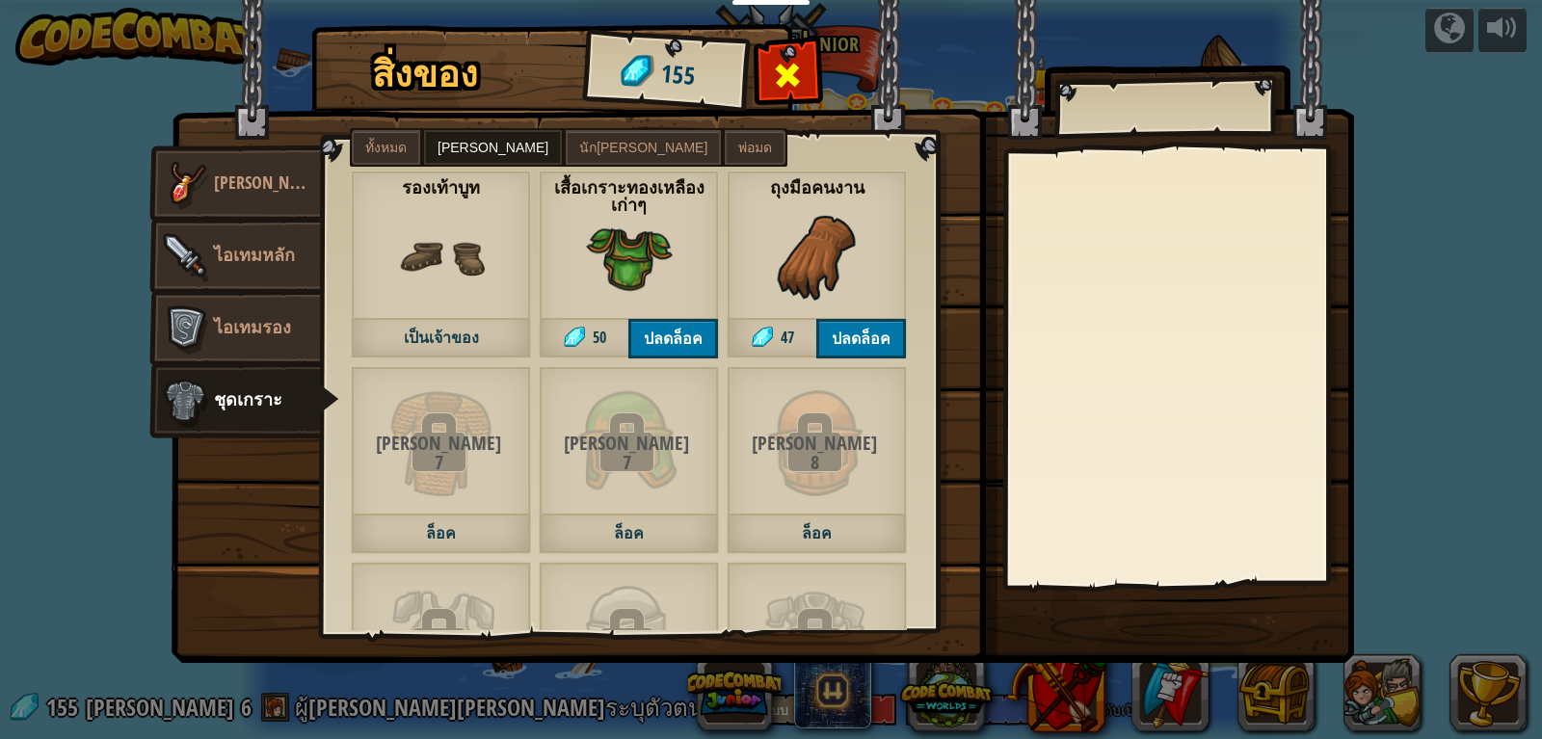
click at [773, 77] on span at bounding box center [788, 75] width 31 height 31
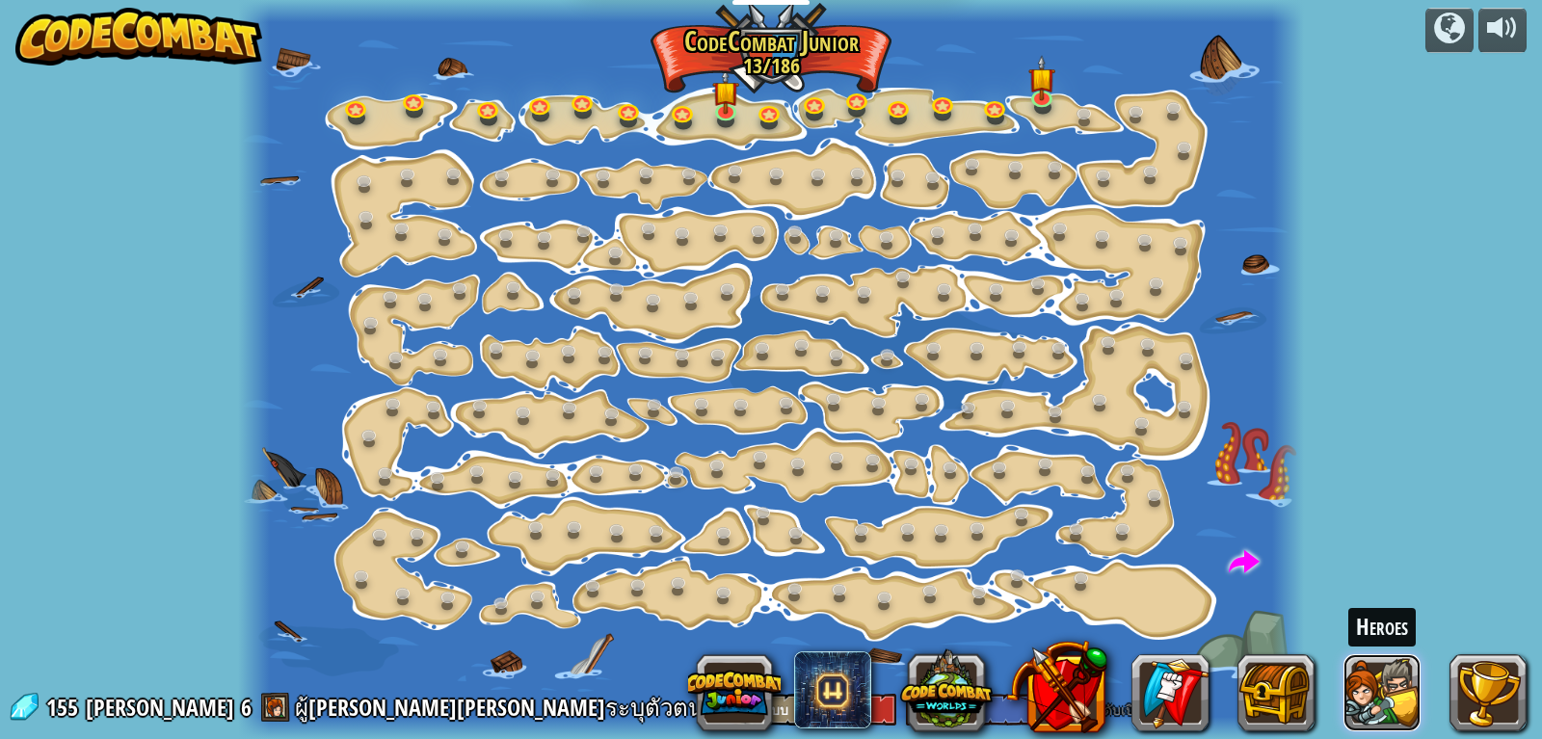
click at [1408, 692] on button at bounding box center [1381, 692] width 77 height 77
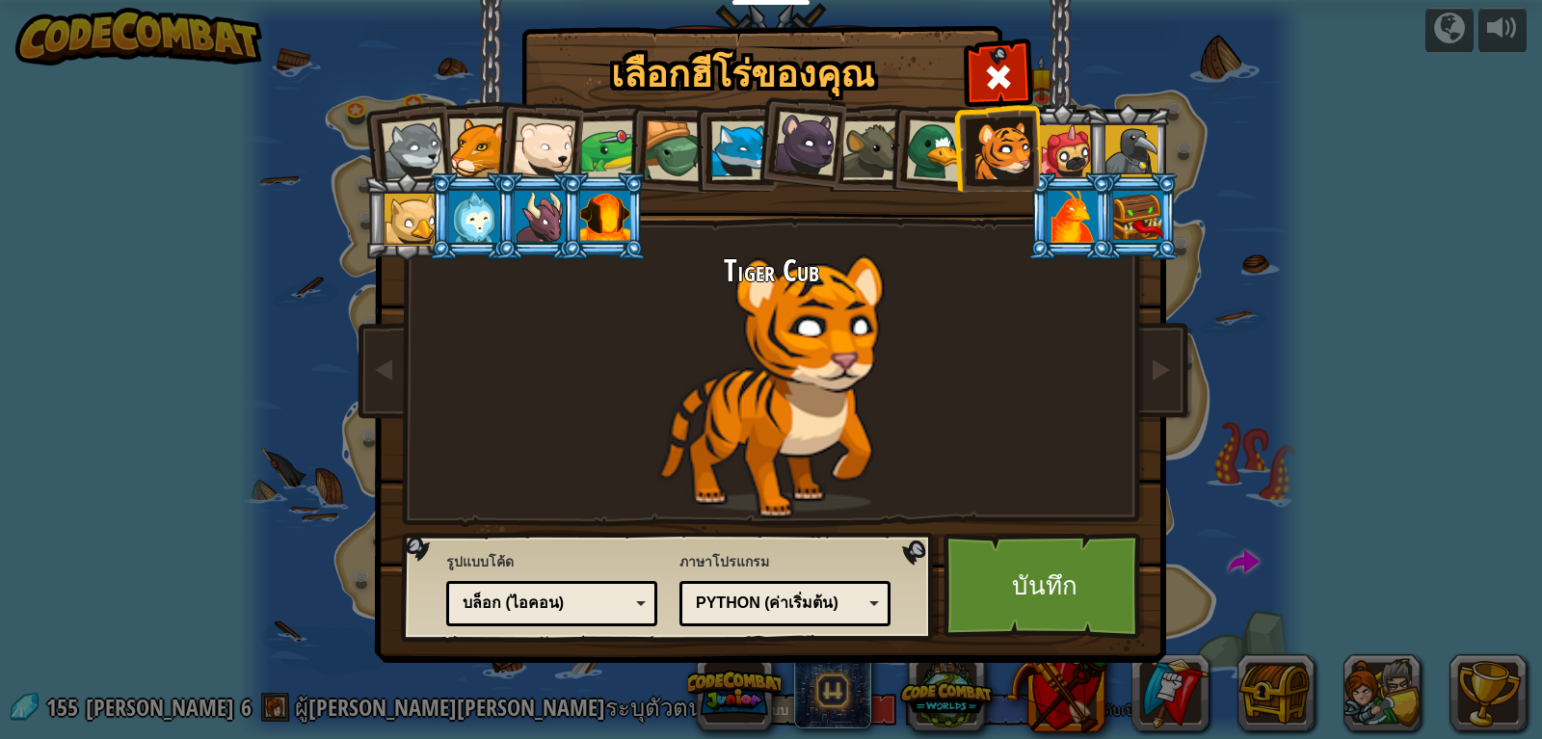
click at [411, 198] on div at bounding box center [410, 220] width 52 height 52
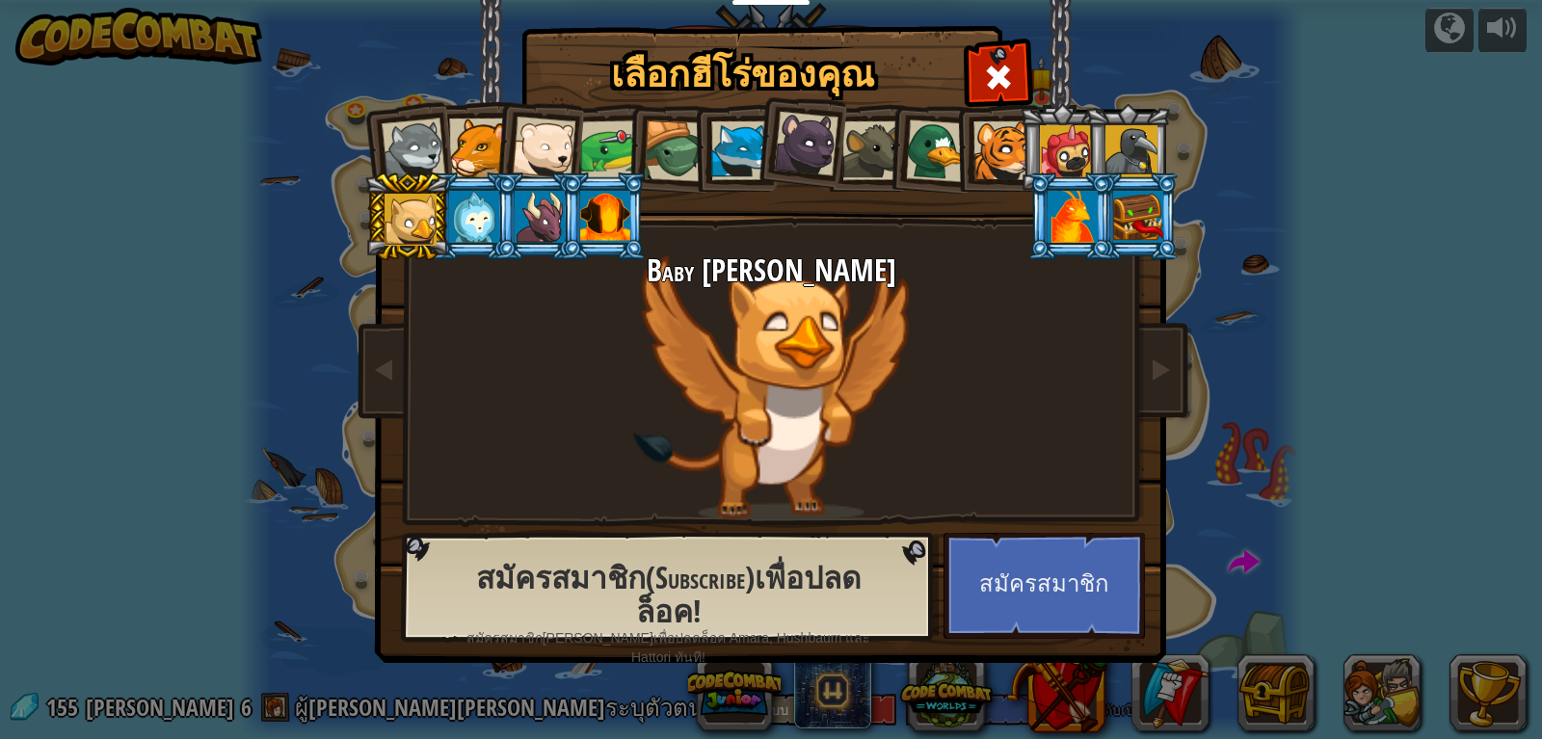
click at [840, 611] on h2 "สมัครสมาชิก(Subscribe)เพื่อปลดล็อค!" at bounding box center [668, 595] width 444 height 66
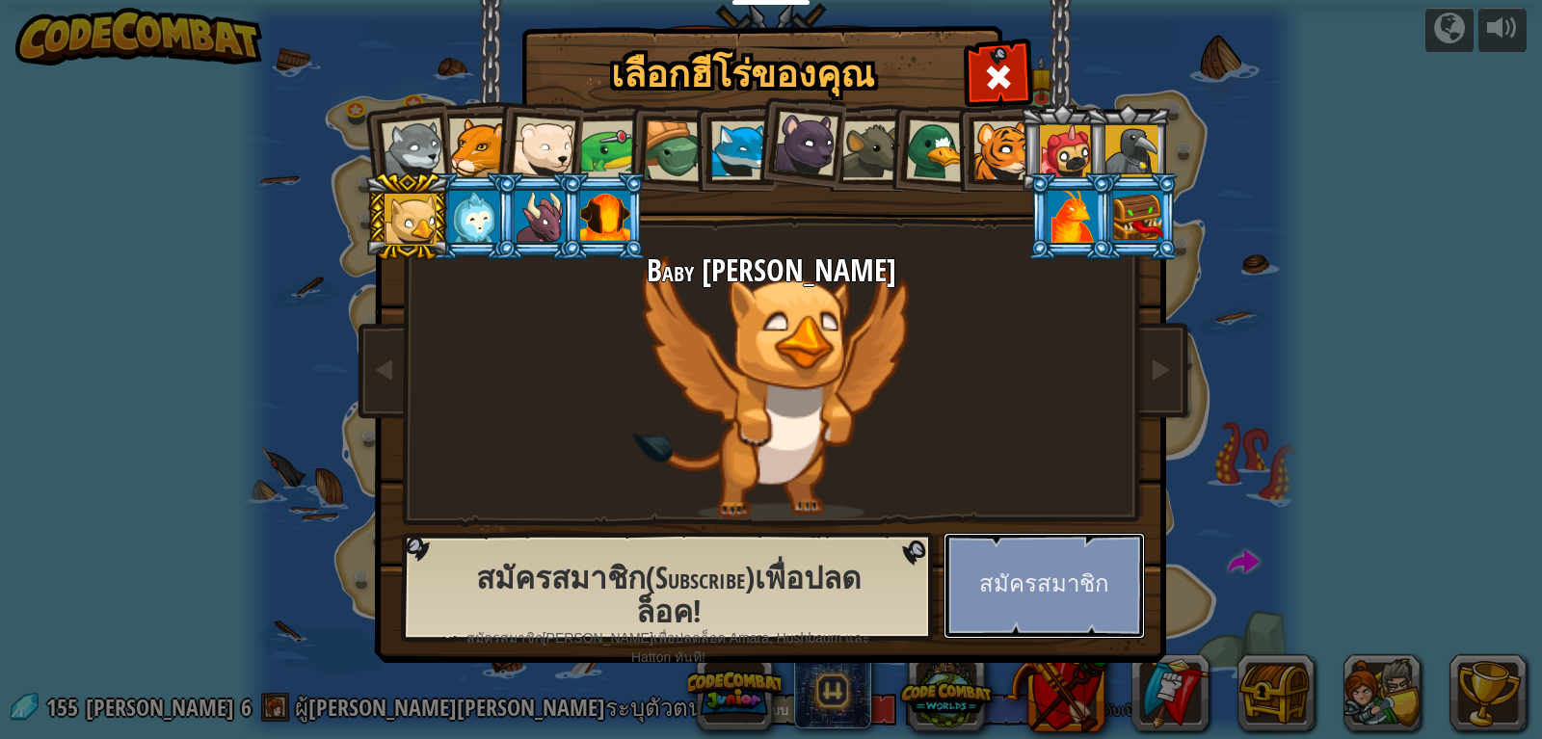
click at [1111, 611] on button "สมัครสมาชิก" at bounding box center [1043, 586] width 201 height 106
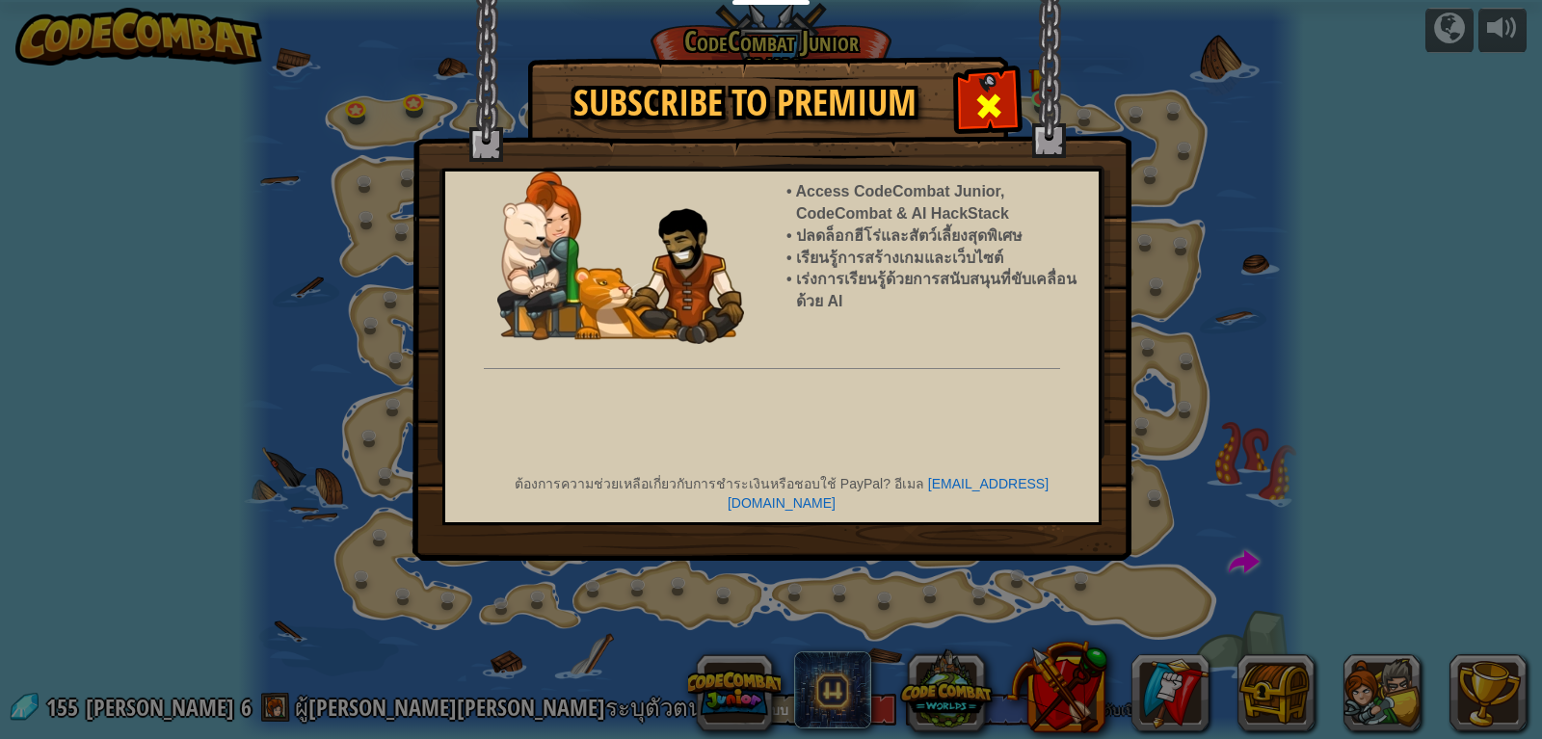
click at [1003, 105] on span at bounding box center [988, 106] width 31 height 31
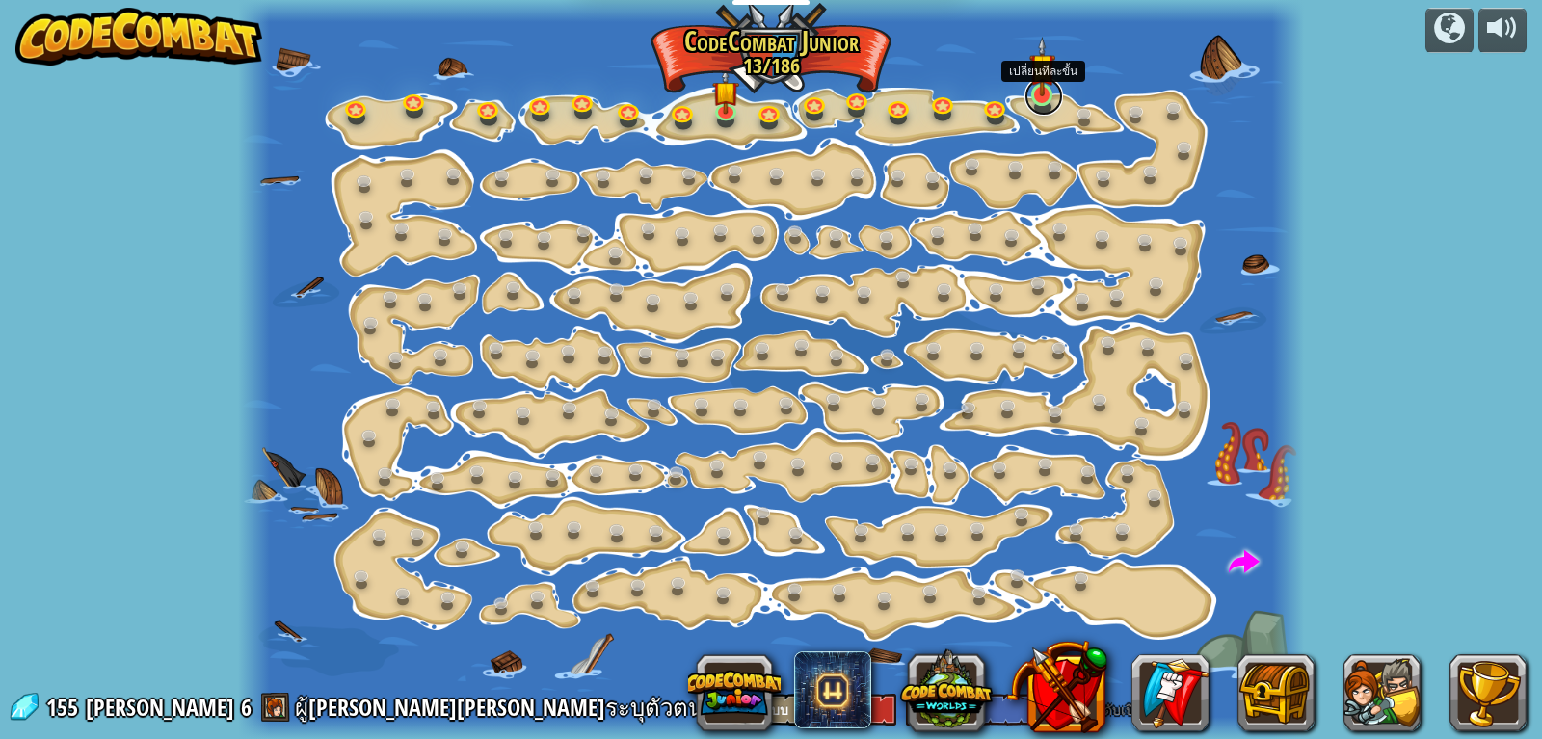
click at [1045, 109] on link at bounding box center [1043, 96] width 39 height 39
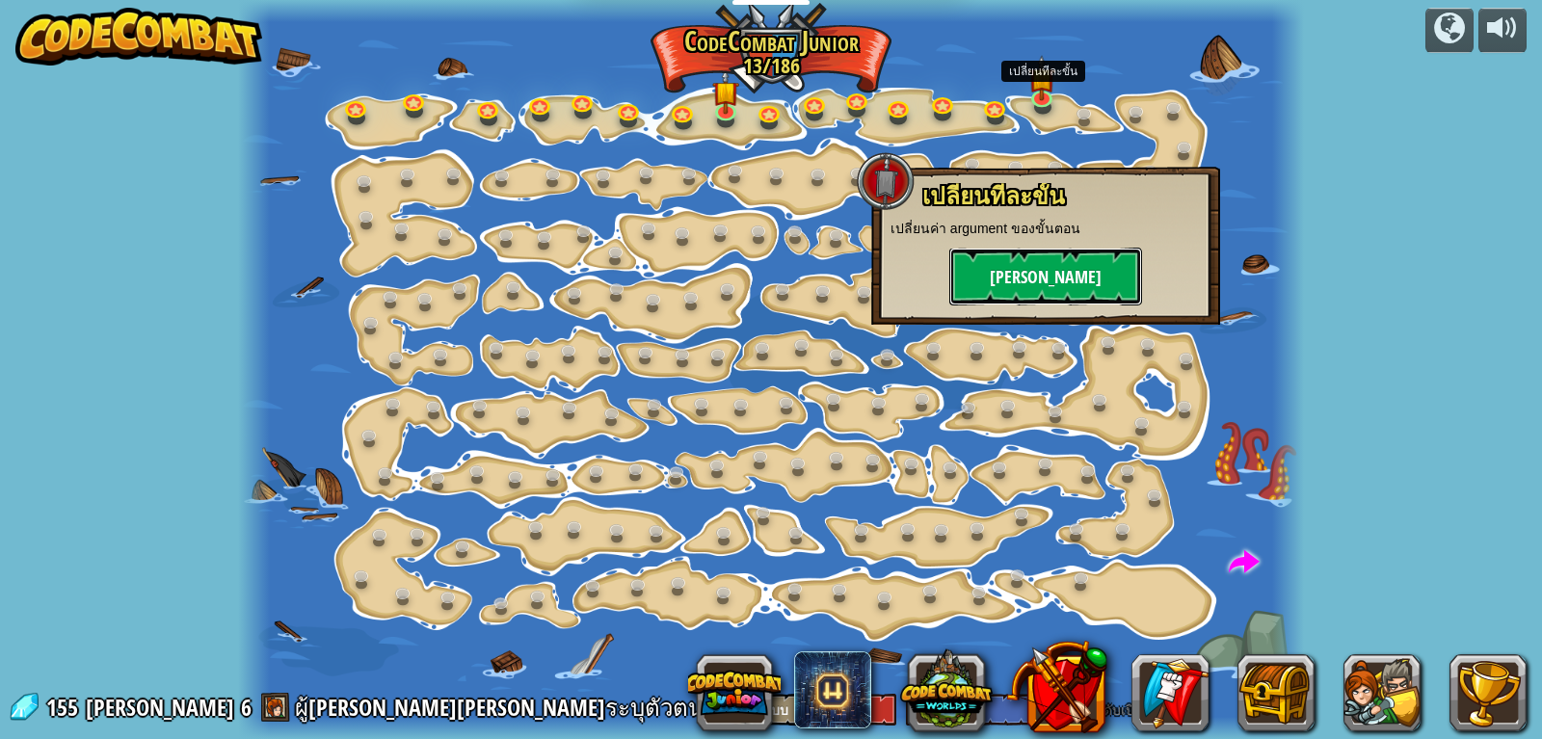
click at [1030, 275] on button "[PERSON_NAME]" at bounding box center [1045, 277] width 193 height 58
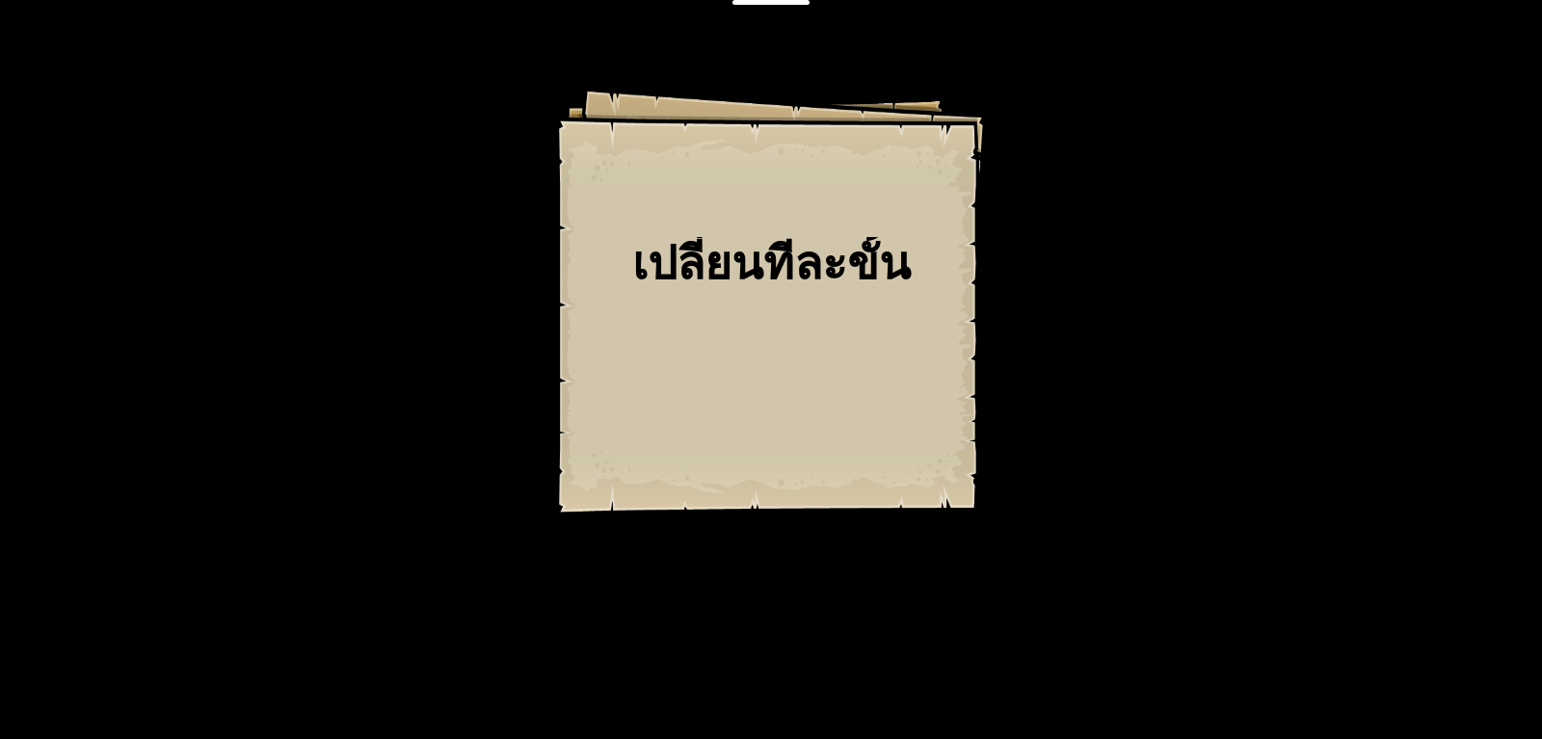
click at [1056, 217] on div "เปลี่ยนทีละขั้น Goals Start Level เกิดข้อผิดพลาดในการโหลดจากเซิร์ฟเวอร์ [PERSON…" at bounding box center [771, 369] width 1542 height 739
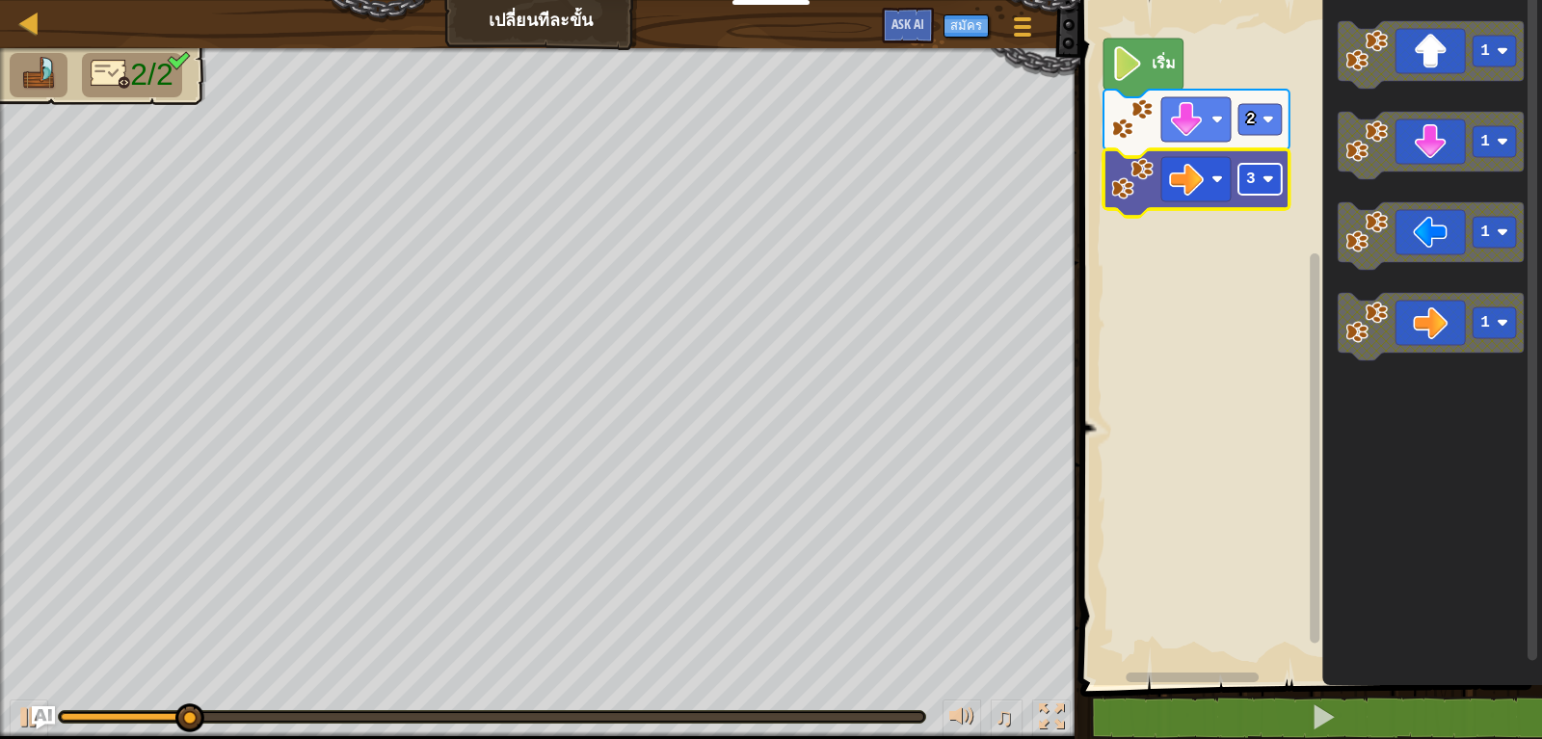
click at [1268, 189] on rect "Blockly Workspace" at bounding box center [1259, 179] width 43 height 31
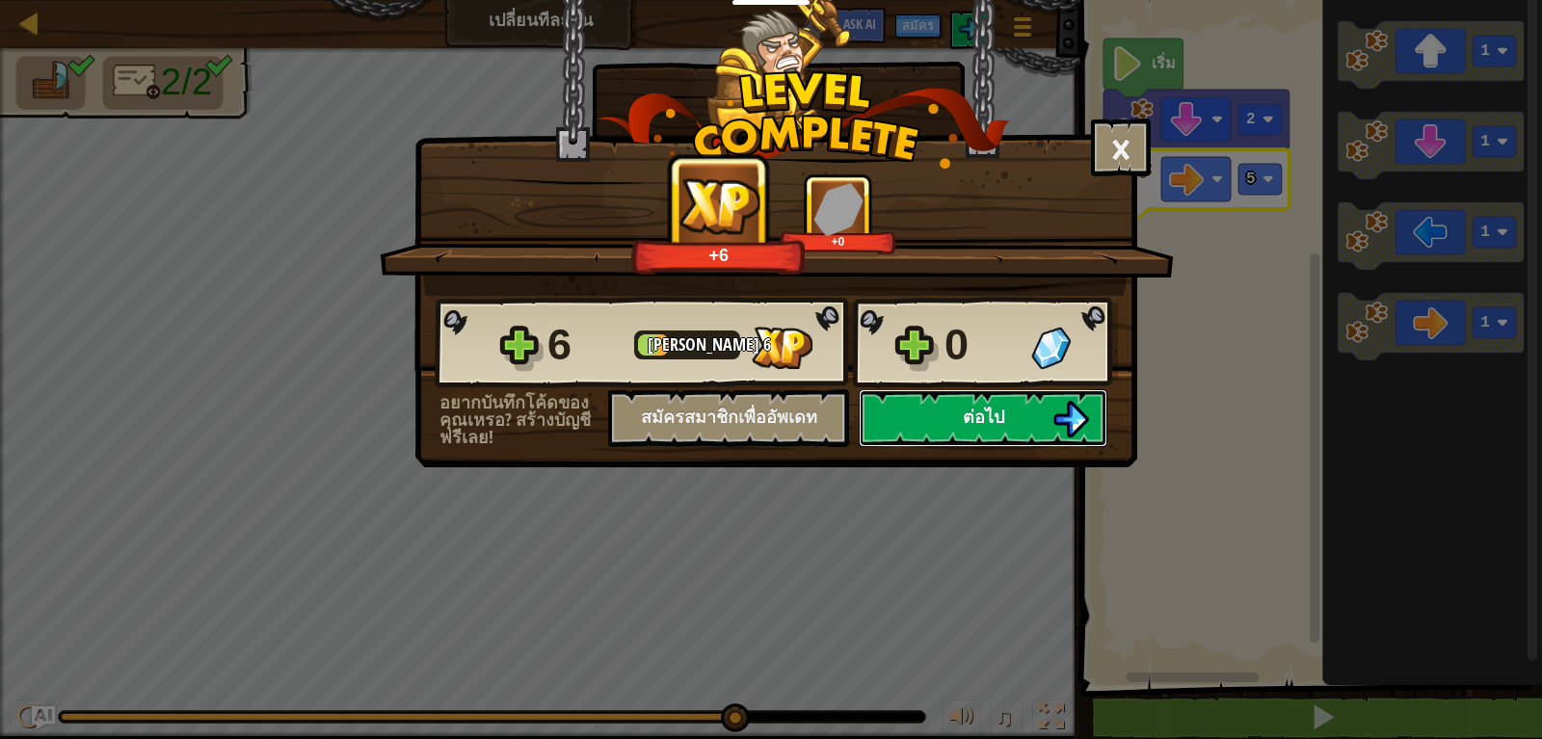
click at [1033, 403] on button "ต่อไป" at bounding box center [982, 418] width 249 height 58
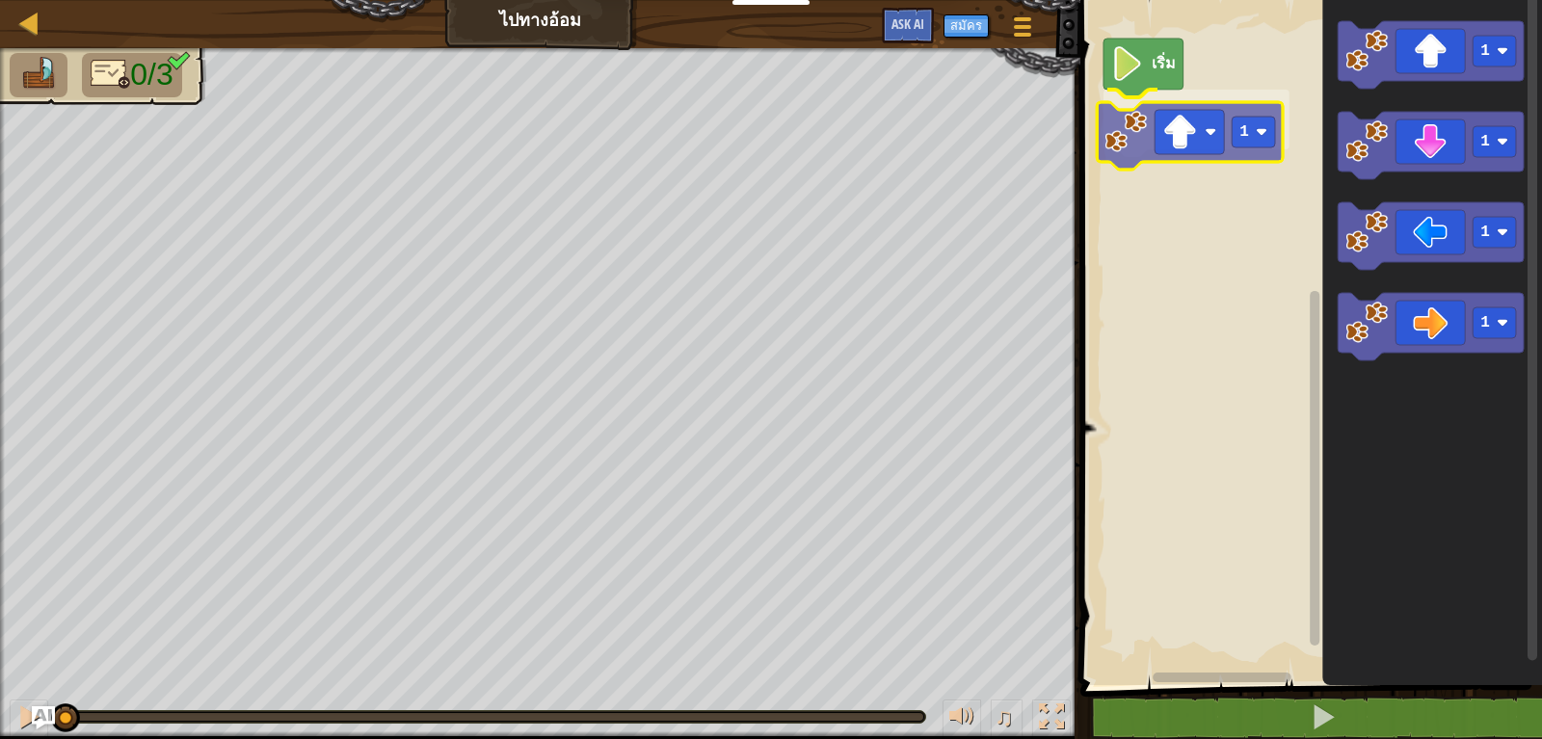
click at [1189, 145] on div "เริ่ม 1 1 1 1 1 1" at bounding box center [1307, 337] width 467 height 695
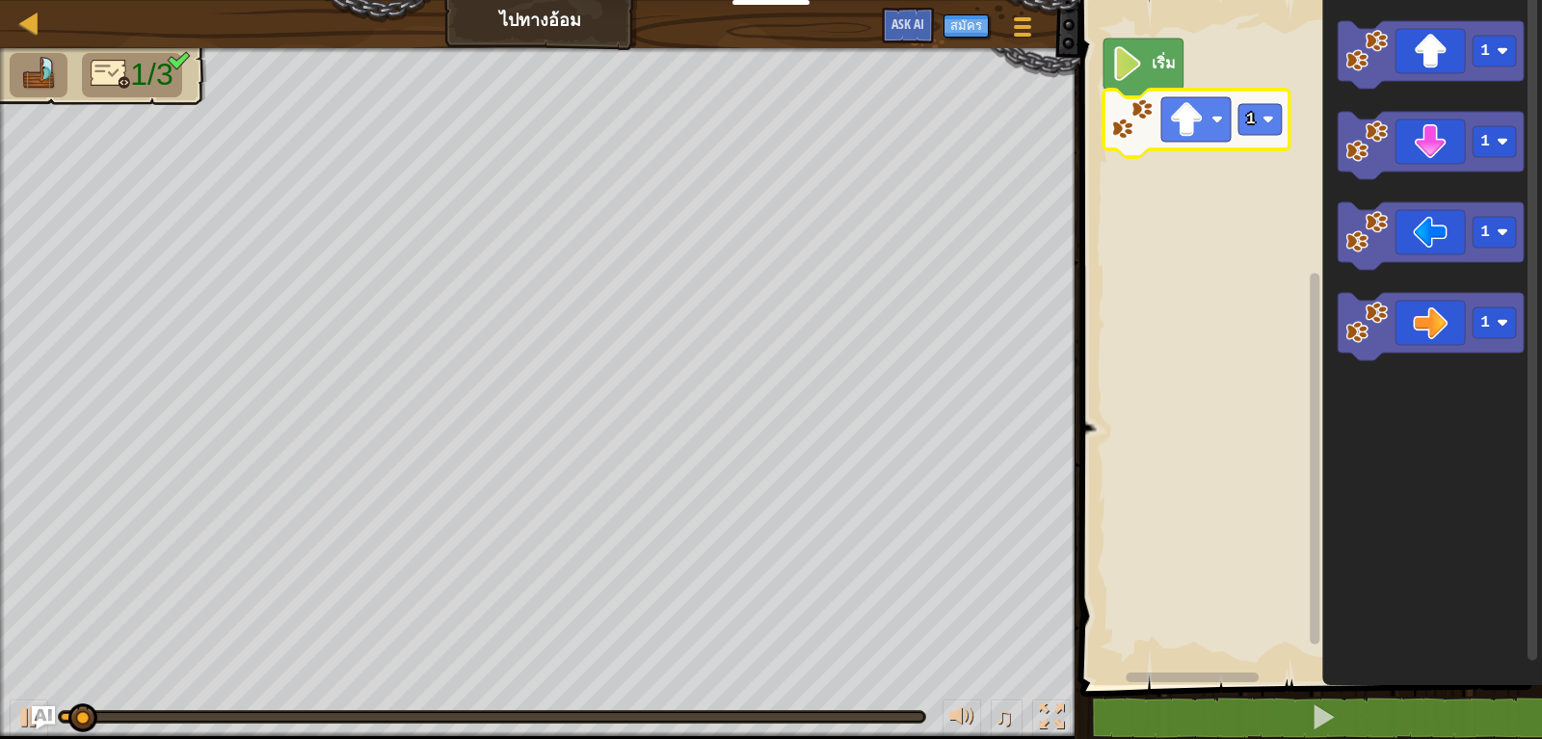
click at [1252, 136] on icon "Blockly Workspace" at bounding box center [1196, 123] width 186 height 67
click at [1277, 114] on rect "Blockly Workspace" at bounding box center [1259, 119] width 43 height 31
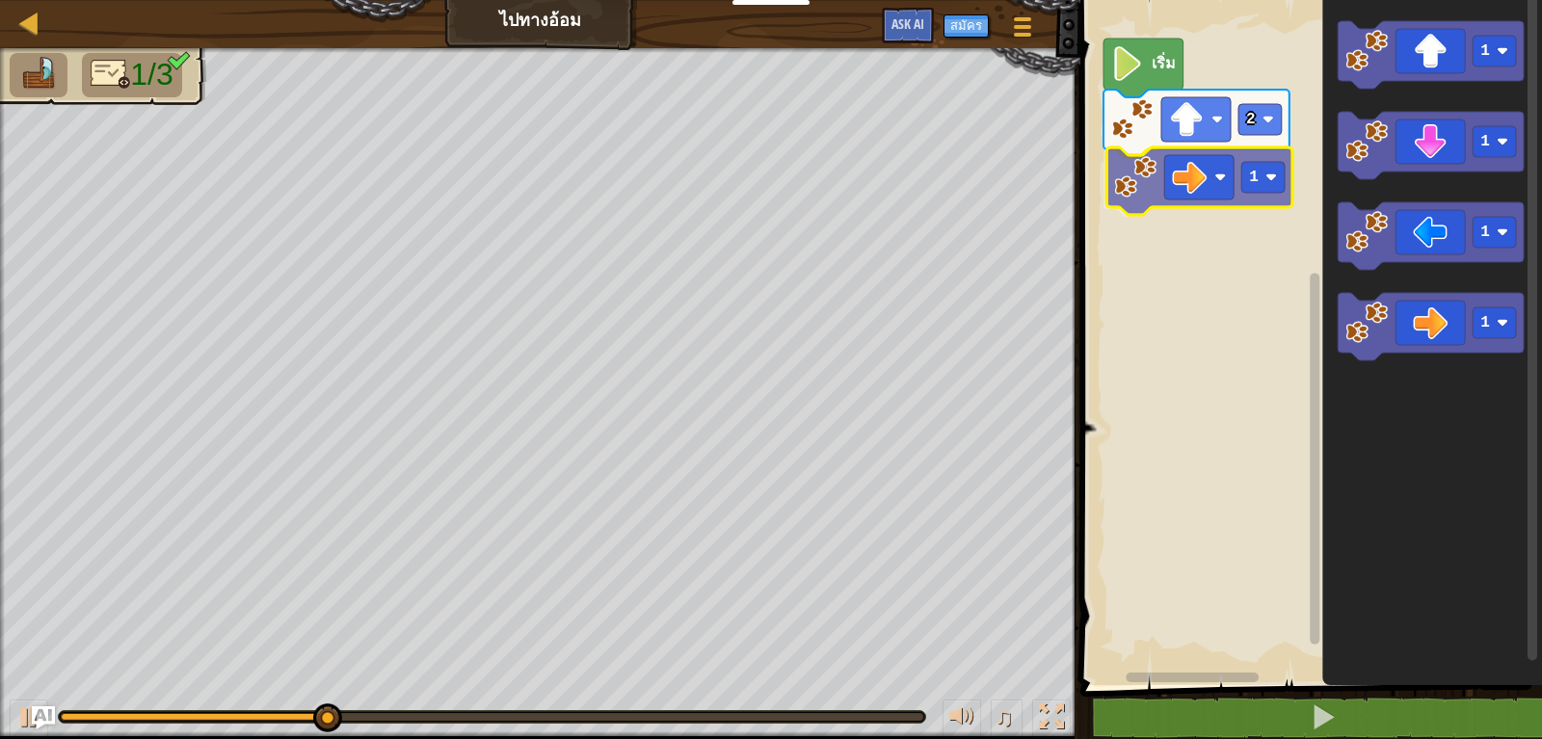
click at [1197, 159] on div "เริ่ม 2 1 1 1 1 1 1" at bounding box center [1307, 337] width 467 height 695
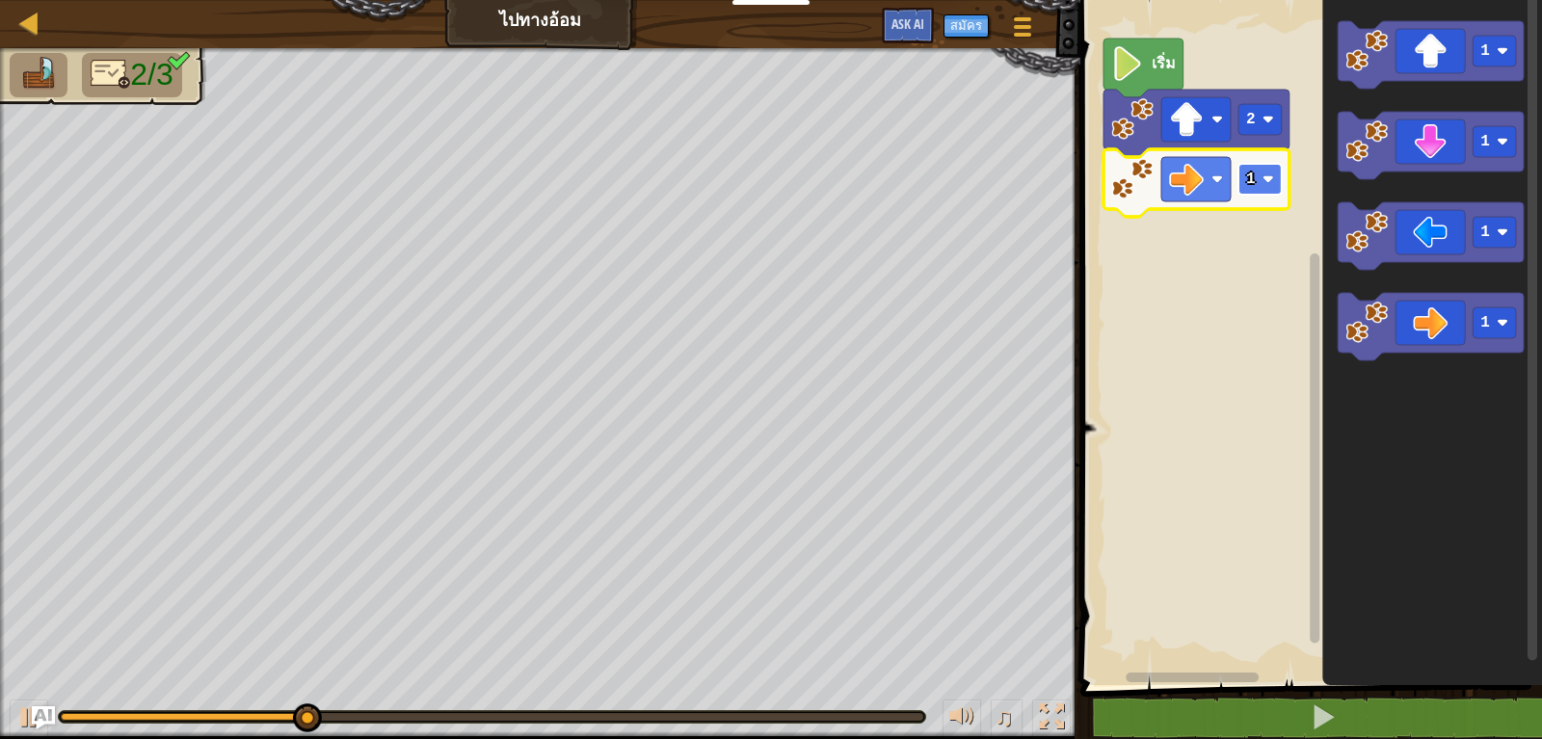
click at [1274, 194] on rect "Blockly Workspace" at bounding box center [1259, 179] width 43 height 31
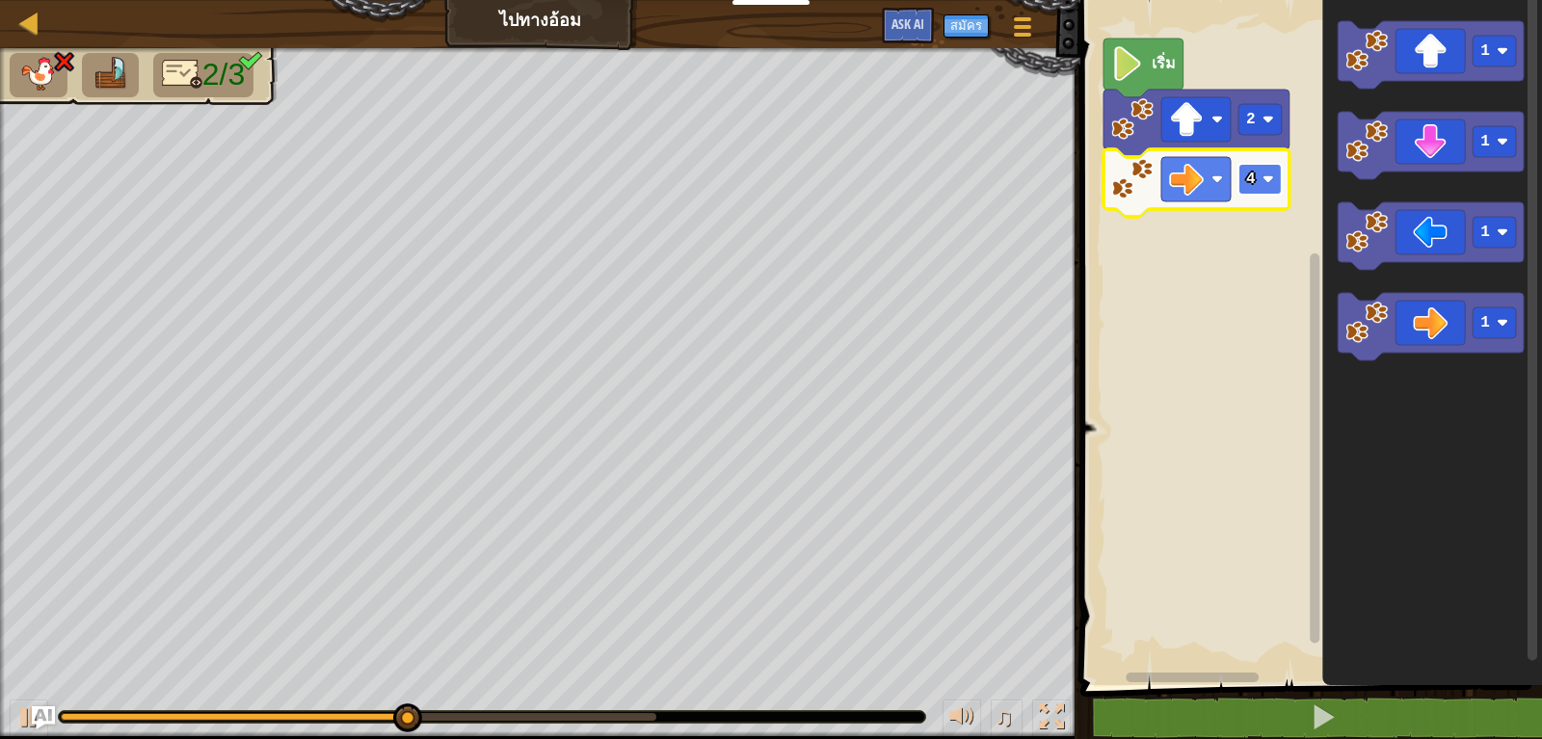
click at [1259, 180] on rect "Blockly Workspace" at bounding box center [1259, 179] width 43 height 31
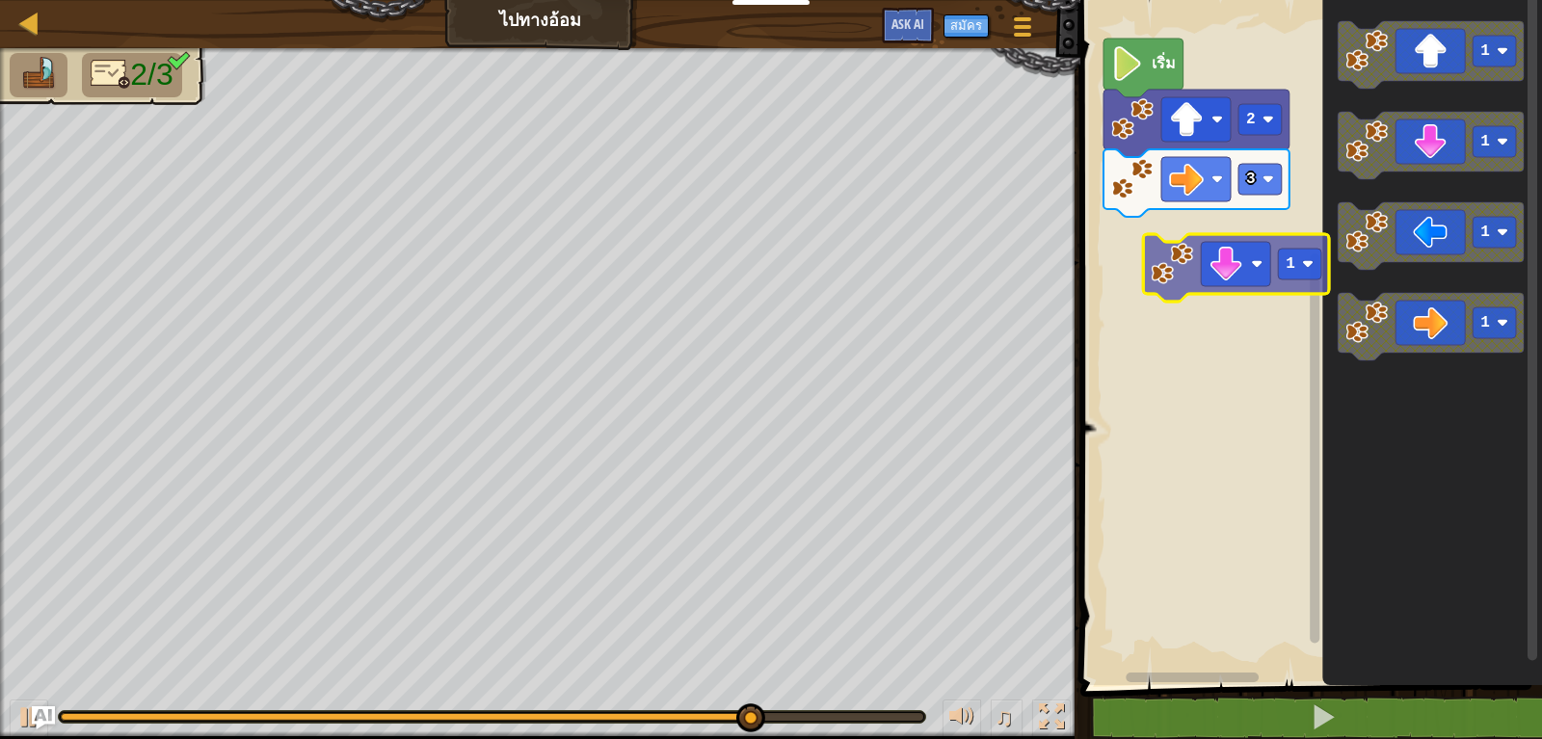
click at [1208, 257] on div "เริ่ม 2 3 1 1 1 1 1" at bounding box center [1307, 337] width 467 height 695
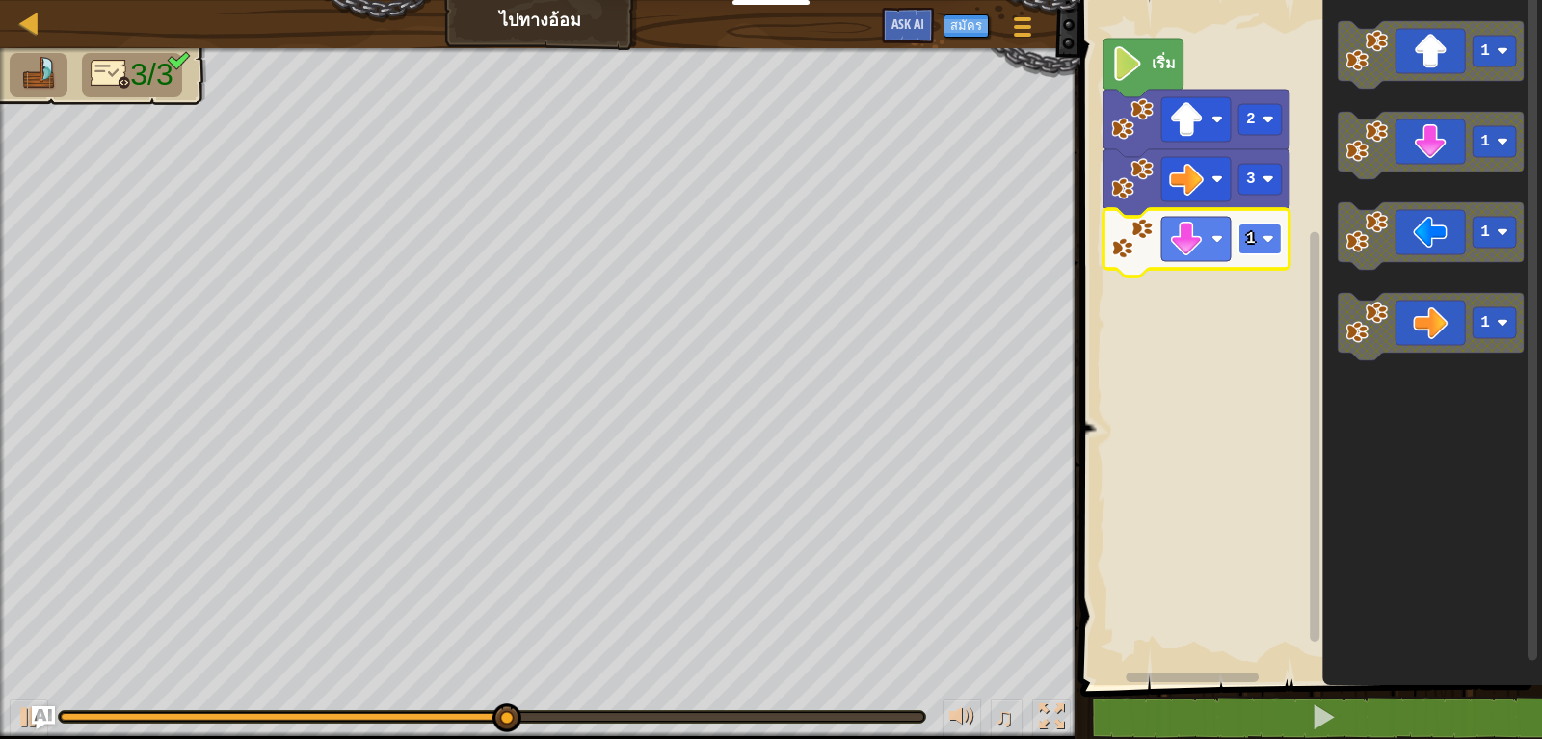
click at [1259, 249] on rect "Blockly Workspace" at bounding box center [1259, 239] width 43 height 31
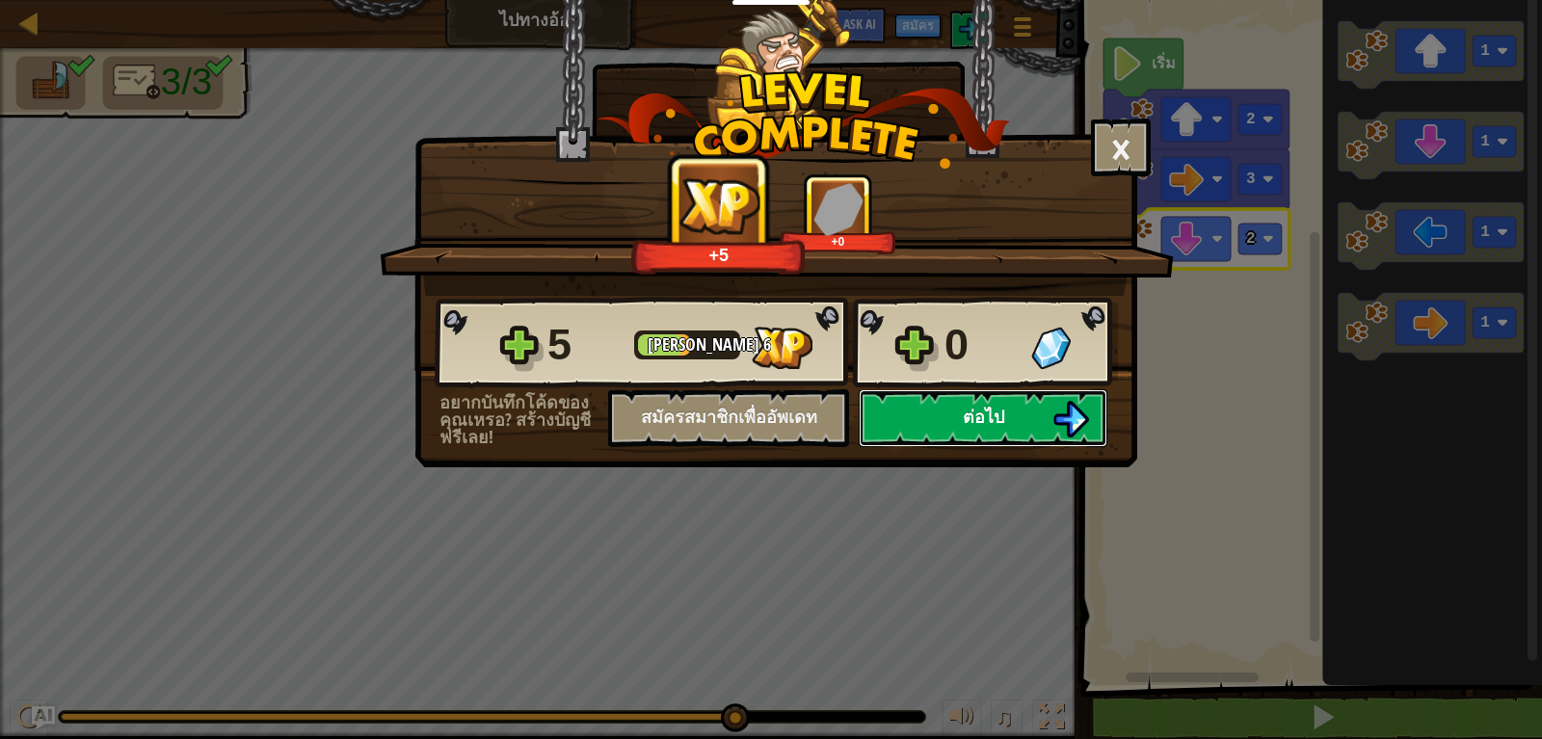
click at [981, 412] on span "ต่อไป" at bounding box center [982, 417] width 41 height 24
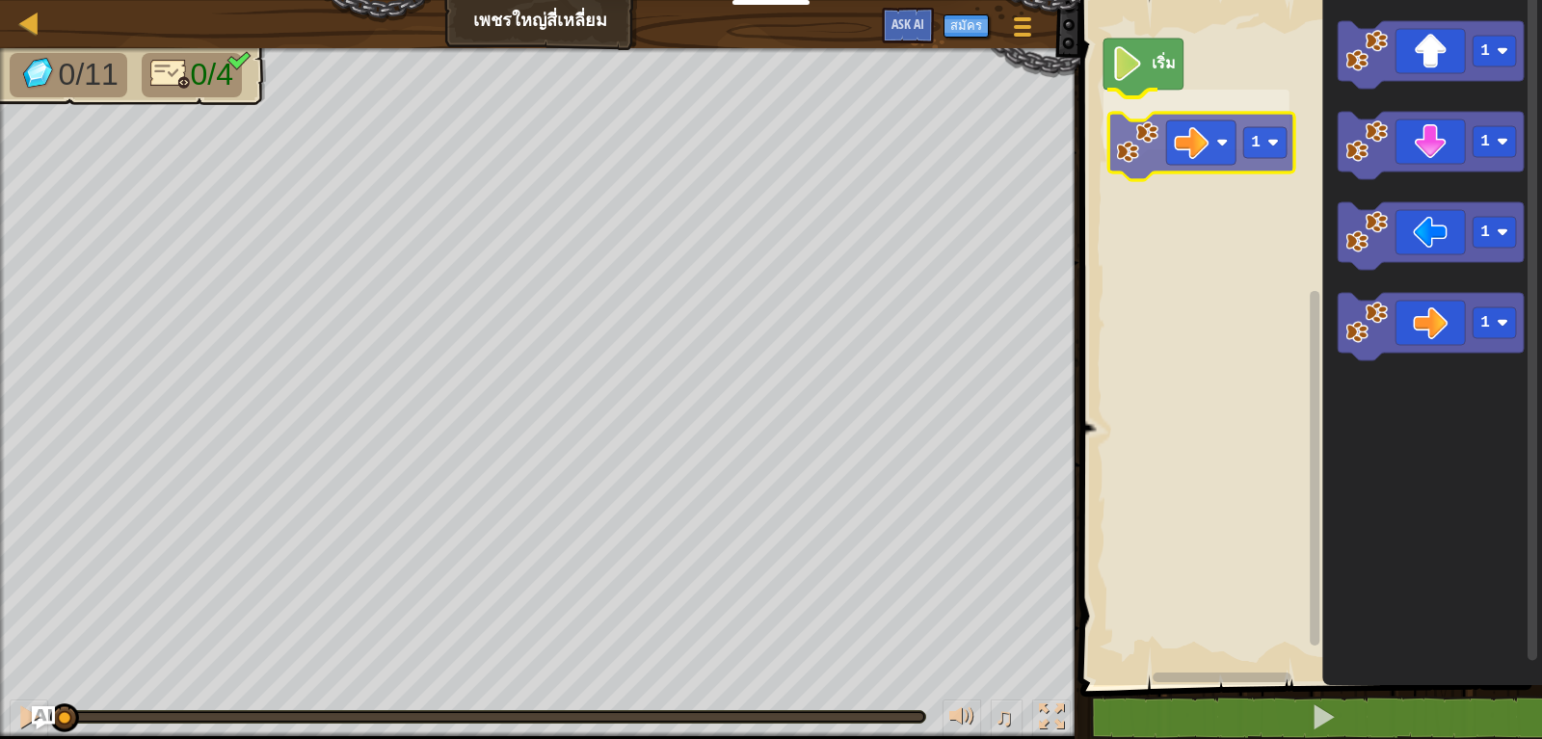
click at [1187, 144] on div "เริ่ม 1 1 1 1 1 1" at bounding box center [1307, 337] width 467 height 695
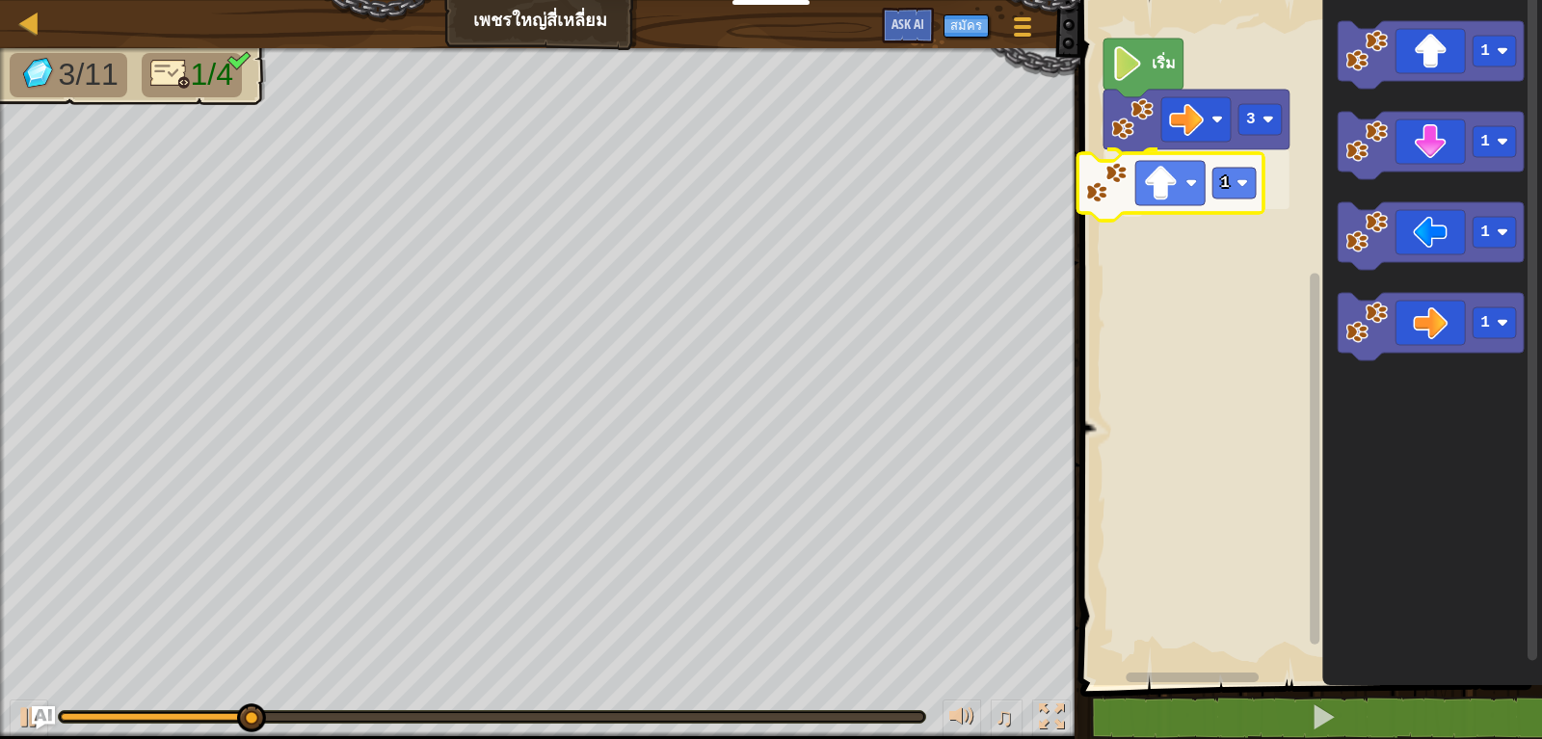
click at [1193, 197] on div "เริ่ม 3 1 1 1 1 1 1" at bounding box center [1307, 337] width 467 height 695
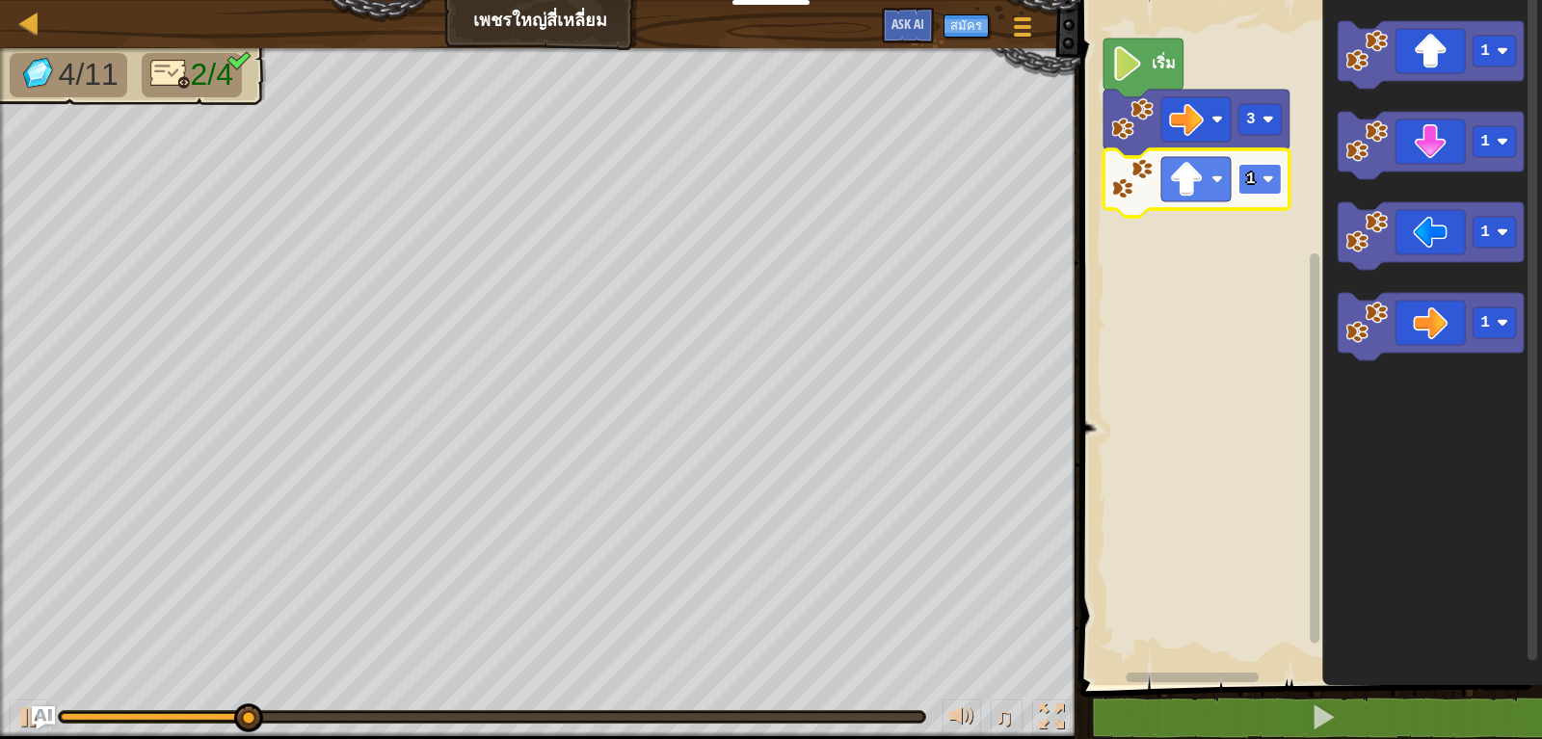
click at [1253, 188] on text "1" at bounding box center [1251, 179] width 10 height 17
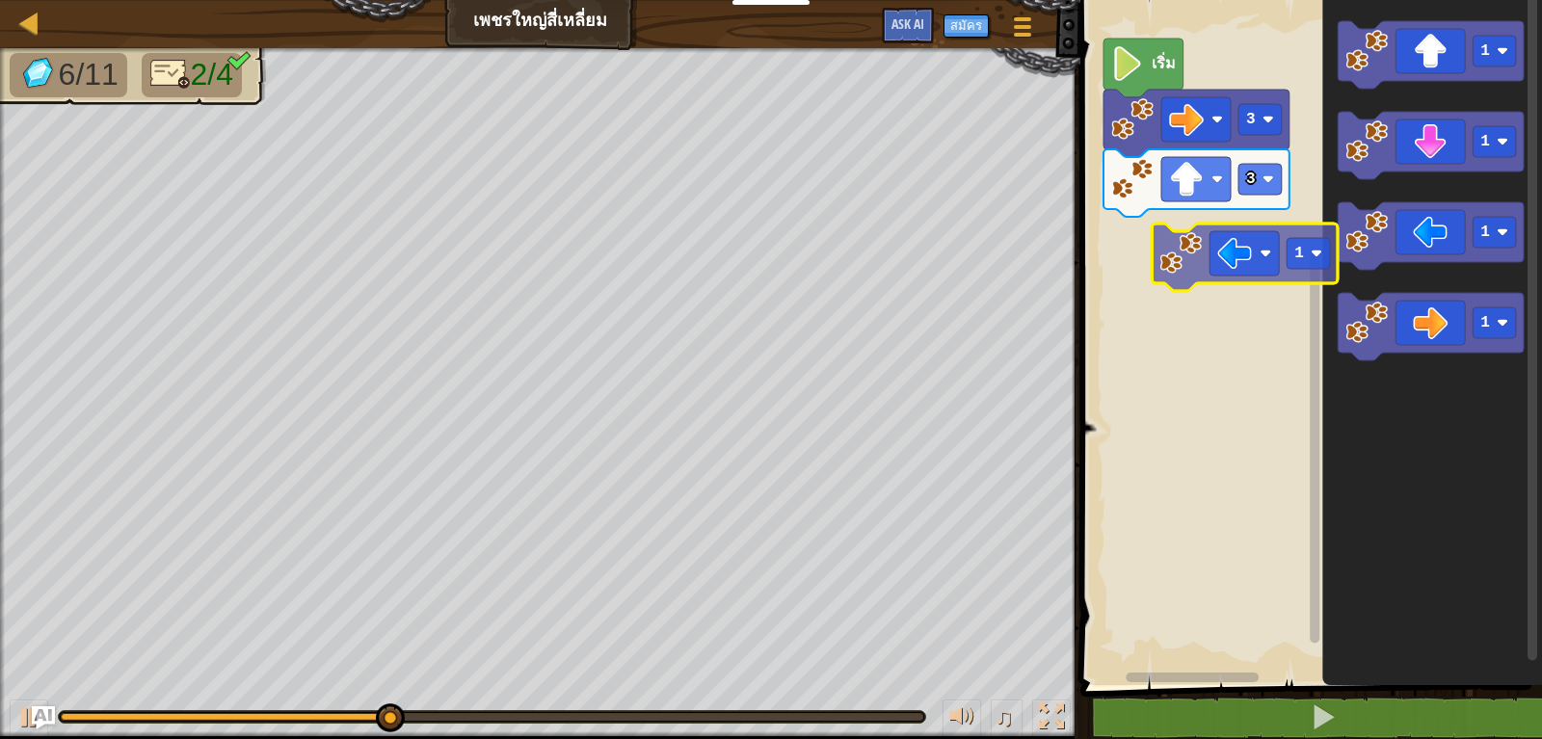
click at [1219, 244] on div "เริ่ม 3 3 1 1 1 1 1" at bounding box center [1307, 337] width 467 height 695
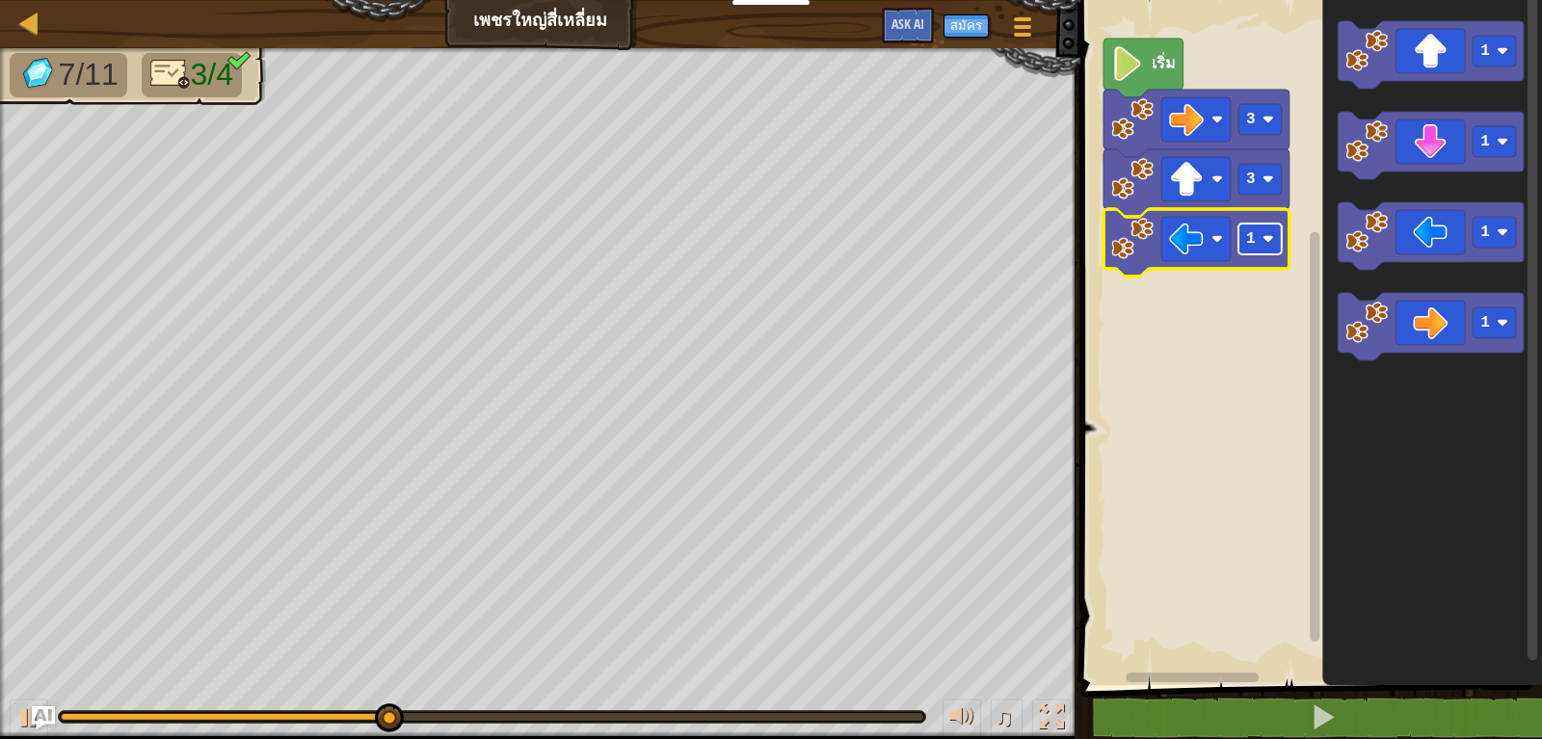
click at [1267, 238] on image "Blockly Workspace" at bounding box center [1268, 239] width 12 height 12
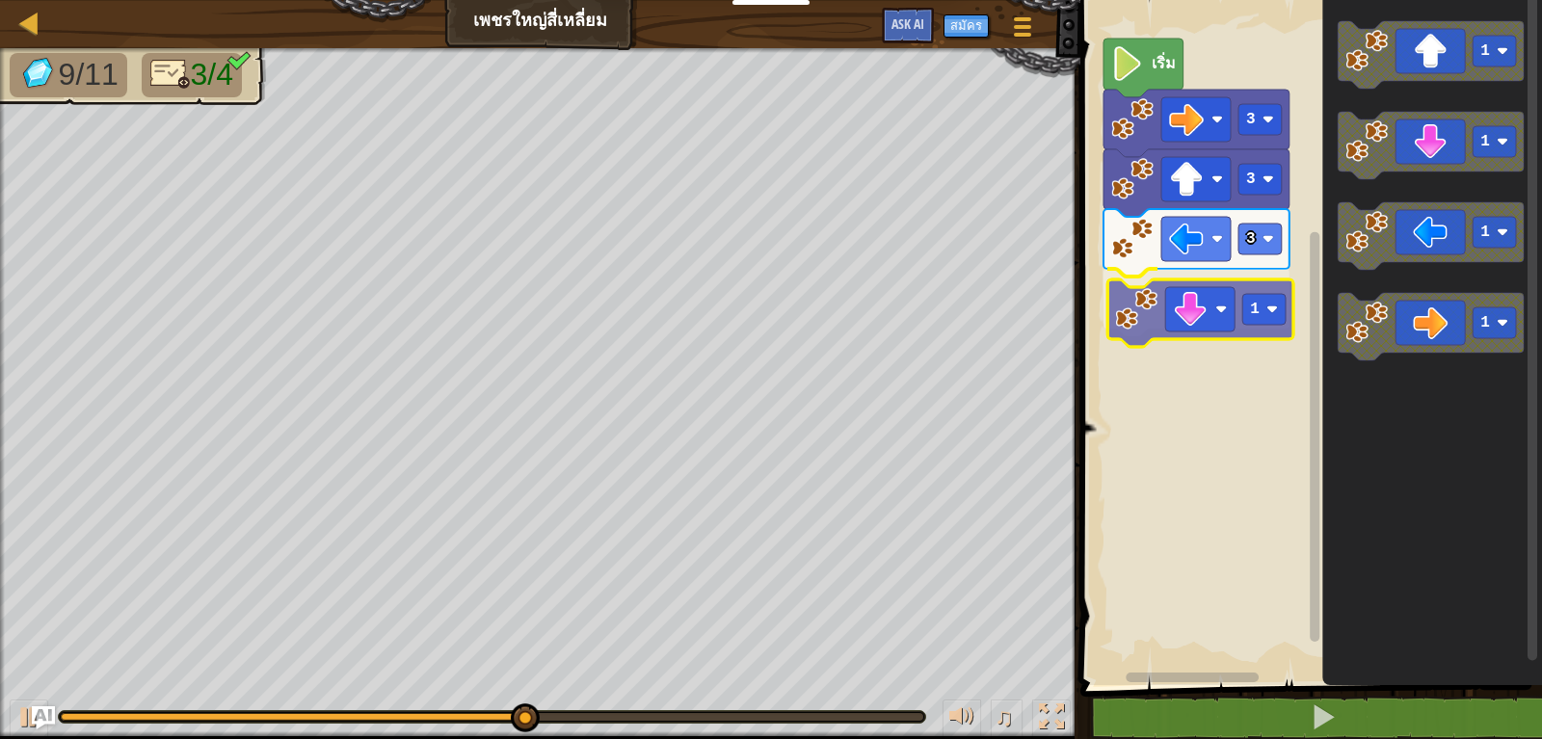
click at [1170, 313] on div "เริ่ม 3 3 3 1 1 1 1 1 1" at bounding box center [1307, 337] width 467 height 695
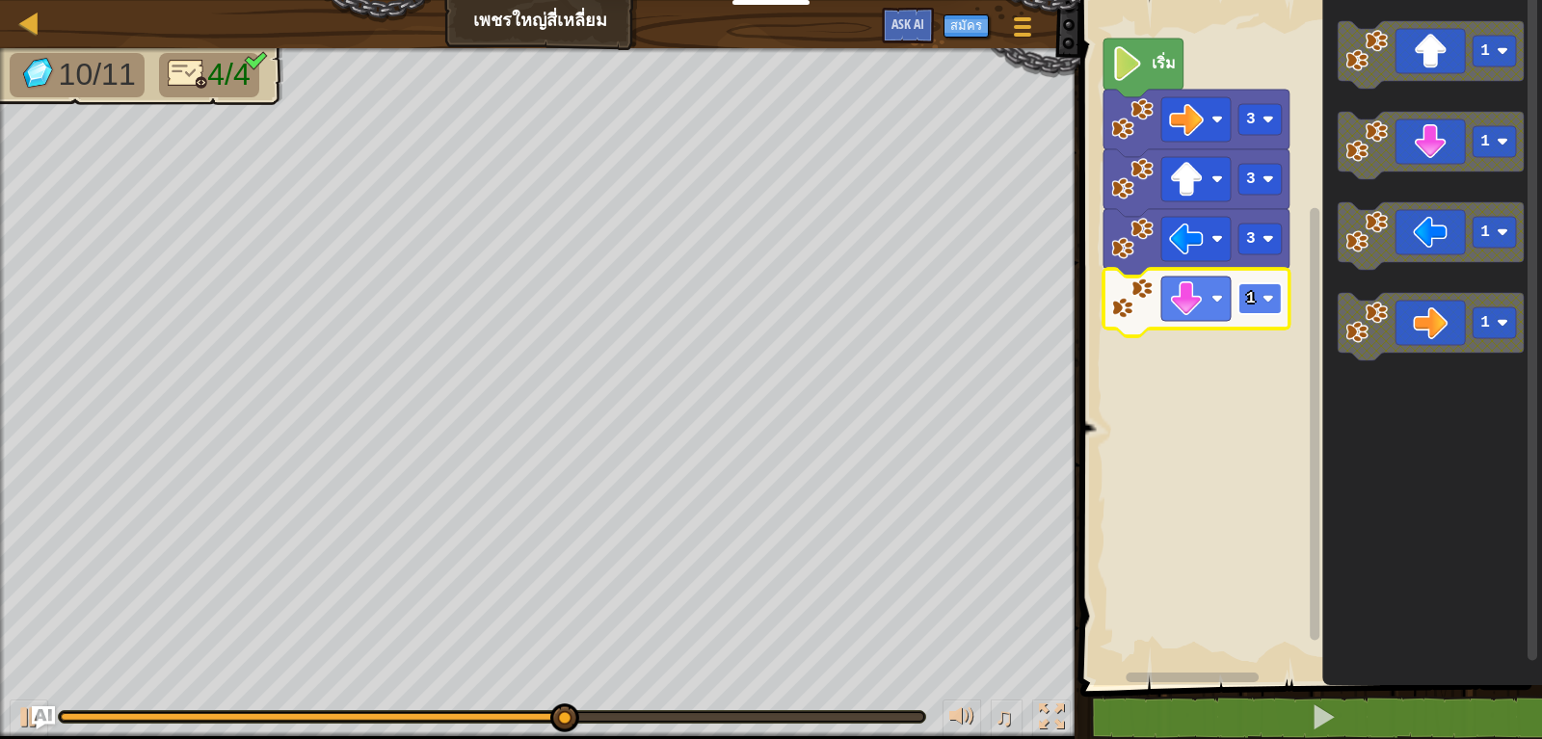
click at [1256, 302] on rect "Blockly Workspace" at bounding box center [1259, 298] width 43 height 31
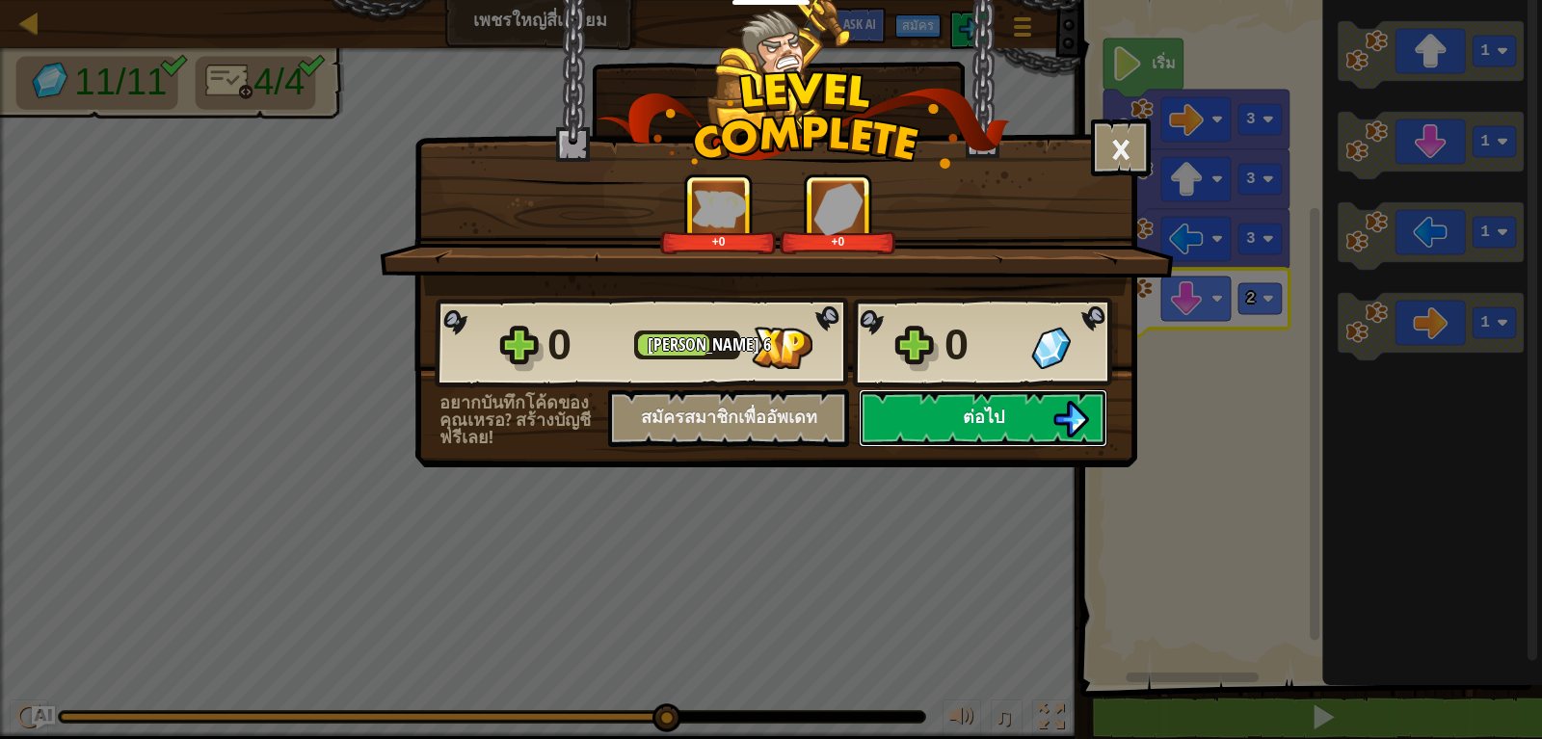
click at [937, 407] on button "ต่อไป" at bounding box center [982, 418] width 249 height 58
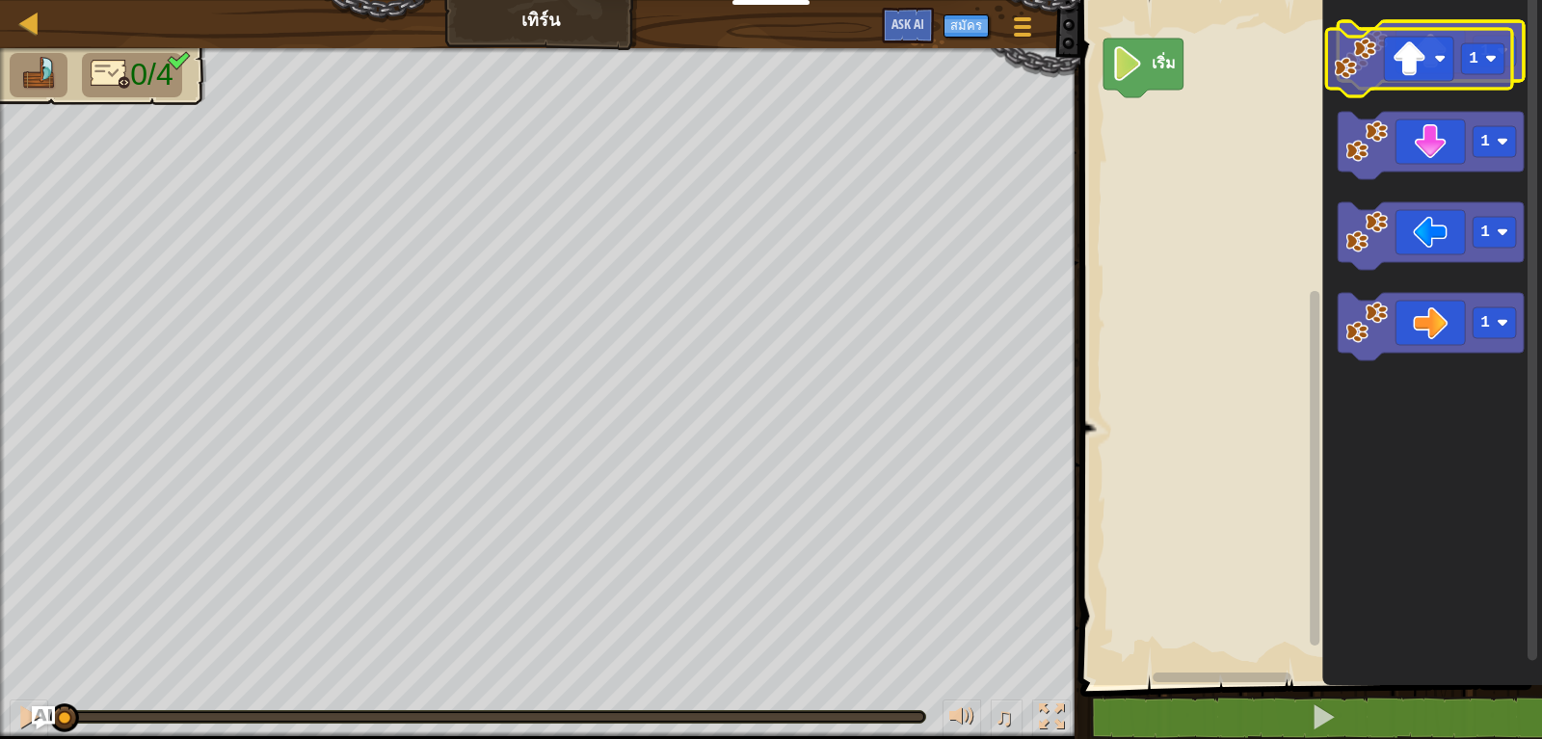
click at [1430, 61] on icon "Blockly Workspace" at bounding box center [1430, 54] width 186 height 67
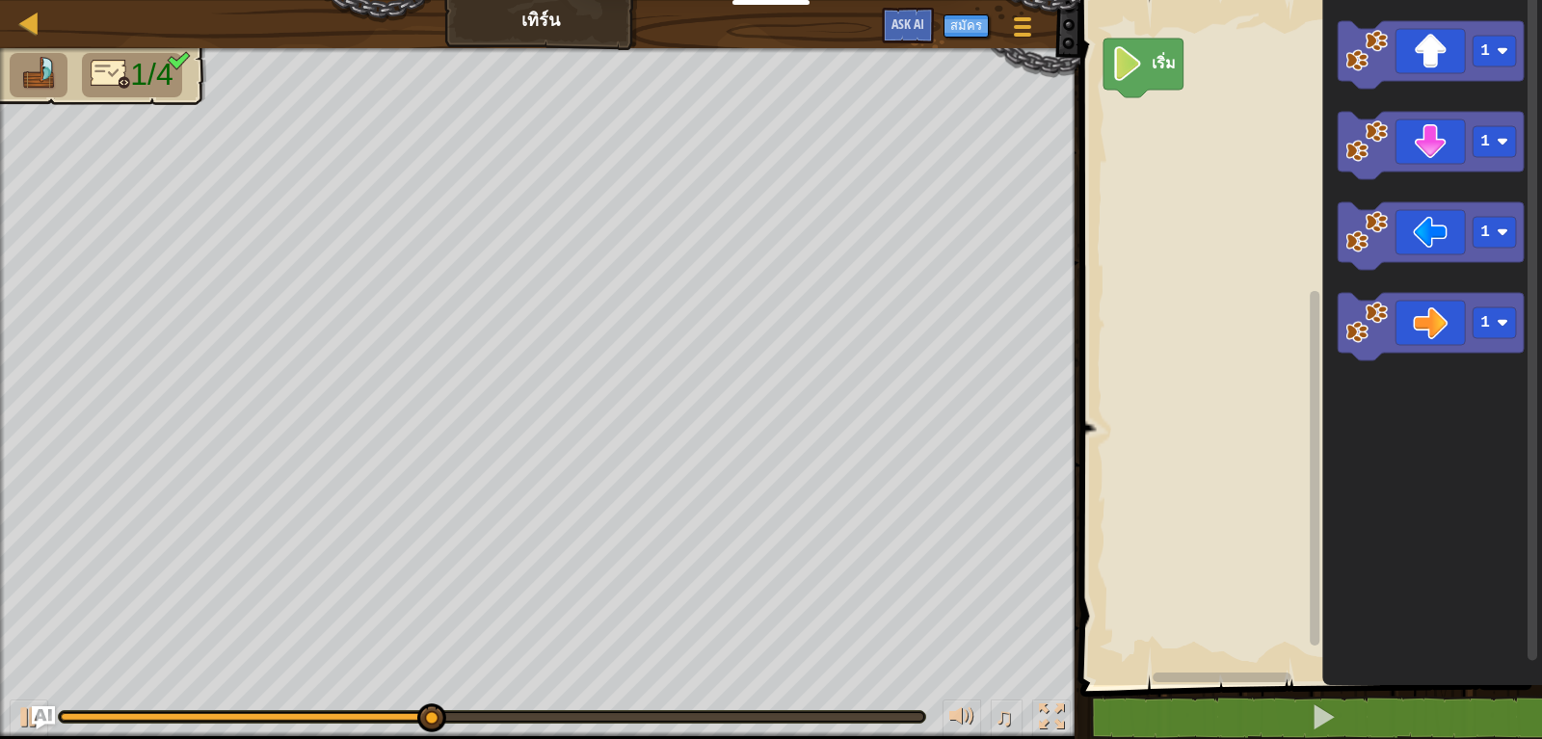
click at [1174, 65] on text "เริ่ม" at bounding box center [1163, 62] width 24 height 21
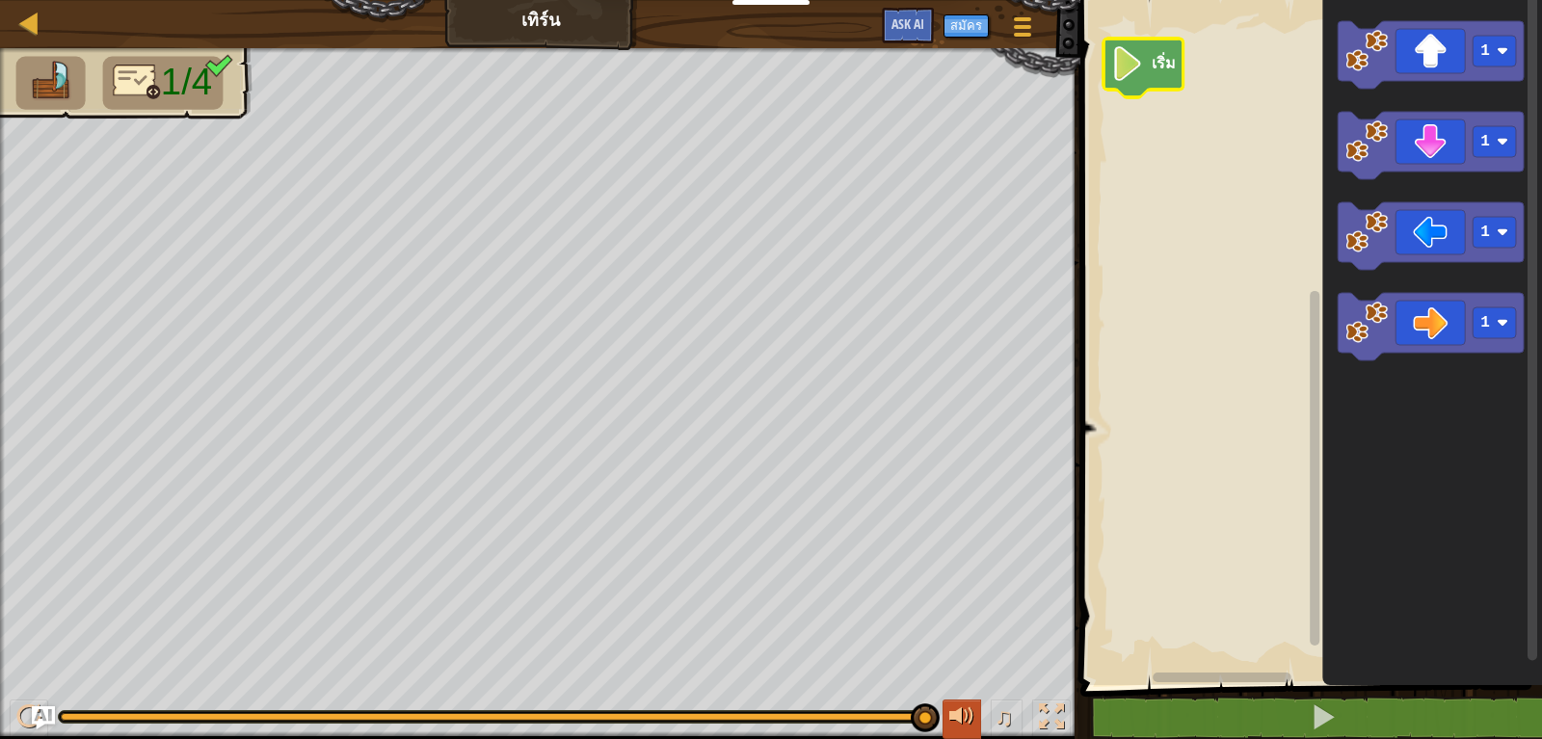
click at [967, 711] on div at bounding box center [961, 716] width 25 height 25
click at [999, 711] on span "♫" at bounding box center [1003, 716] width 19 height 29
click at [973, 711] on div at bounding box center [961, 716] width 25 height 25
click at [1006, 711] on span "♫" at bounding box center [1003, 716] width 19 height 29
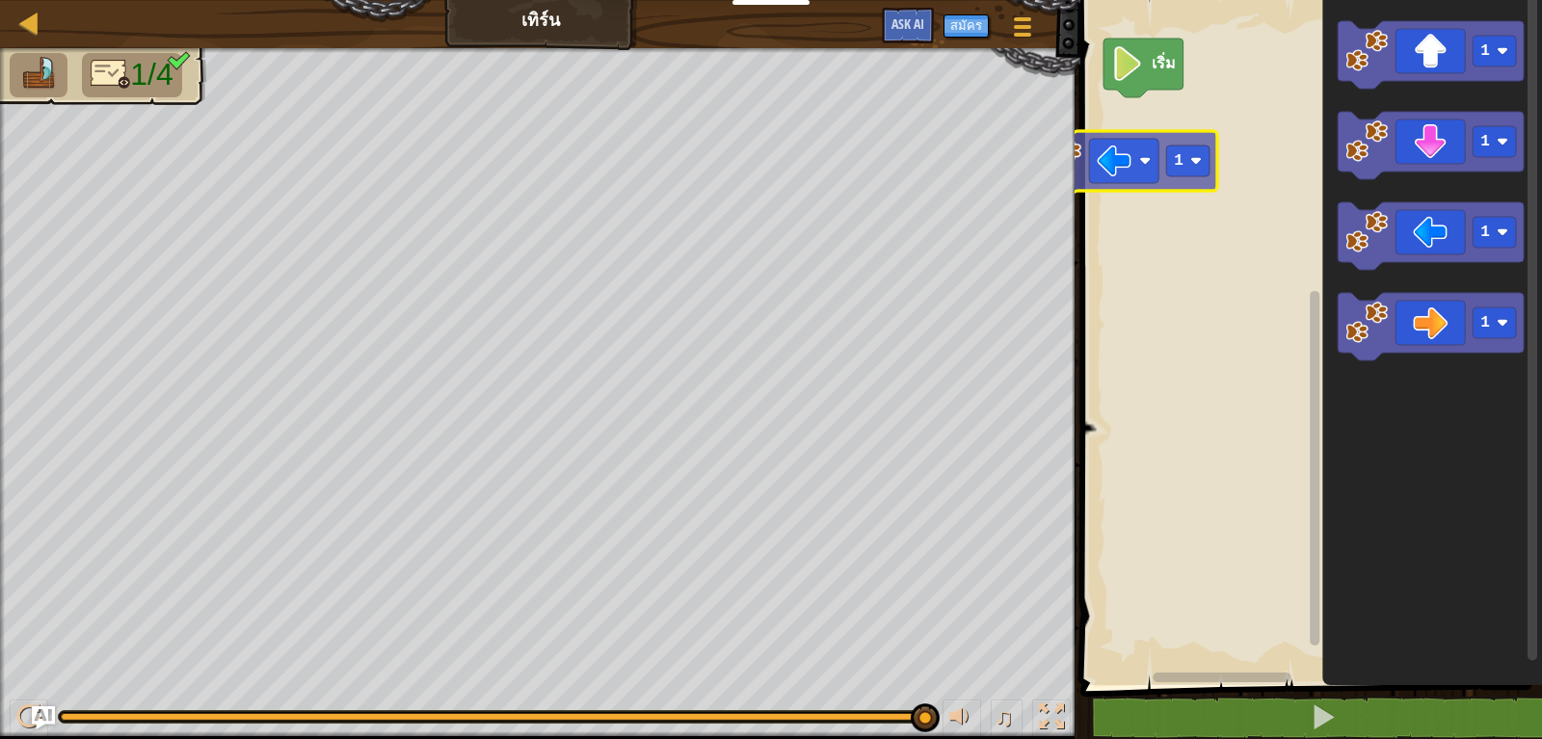
click at [1117, 154] on div "เริ่ม 1 1 1 1 1" at bounding box center [1307, 337] width 467 height 695
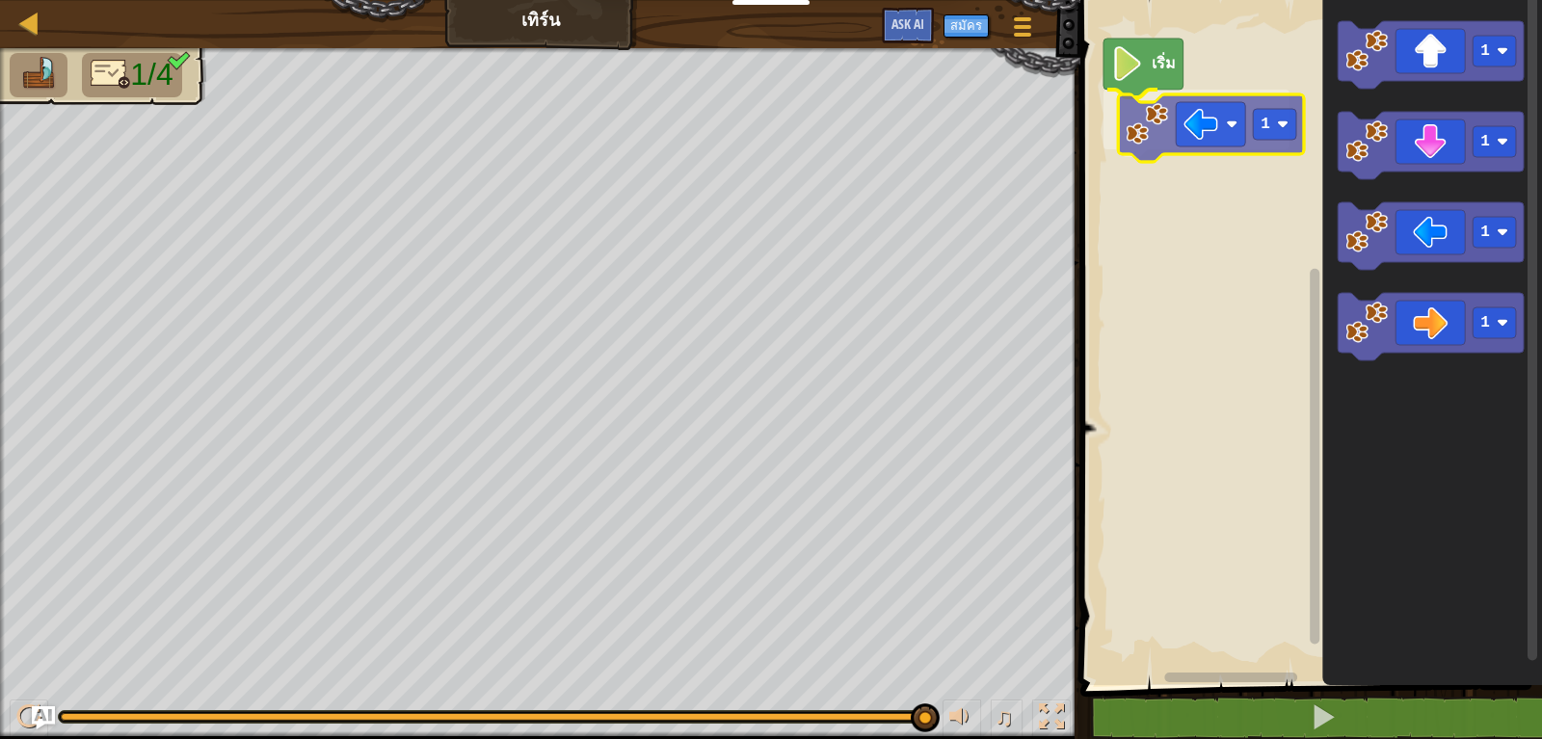
click at [1214, 142] on div "เริ่ม 1 1 1 1 1 1" at bounding box center [1307, 337] width 467 height 695
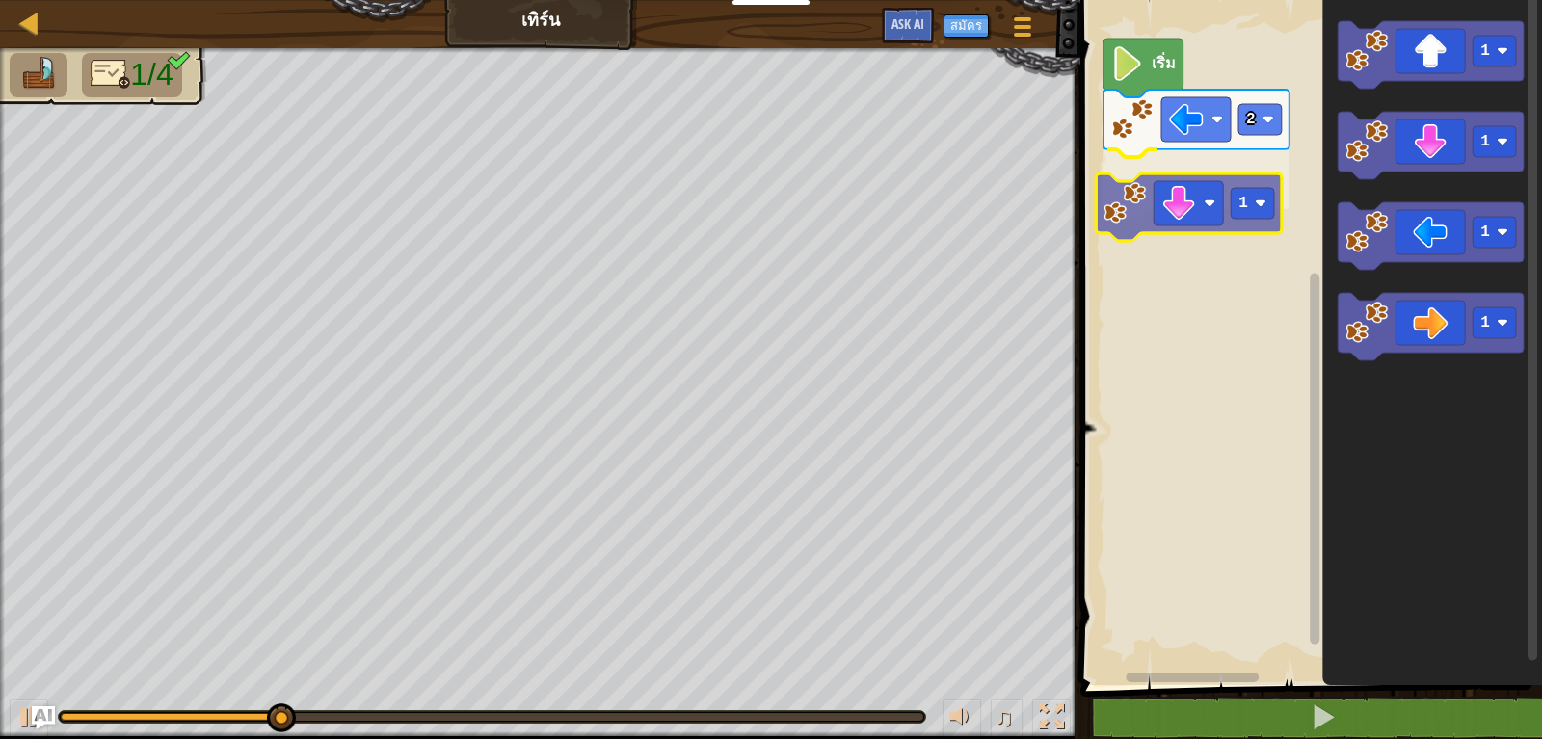
click at [1192, 198] on div "เริ่ม 2 1 1 1 1 1 1" at bounding box center [1307, 337] width 467 height 695
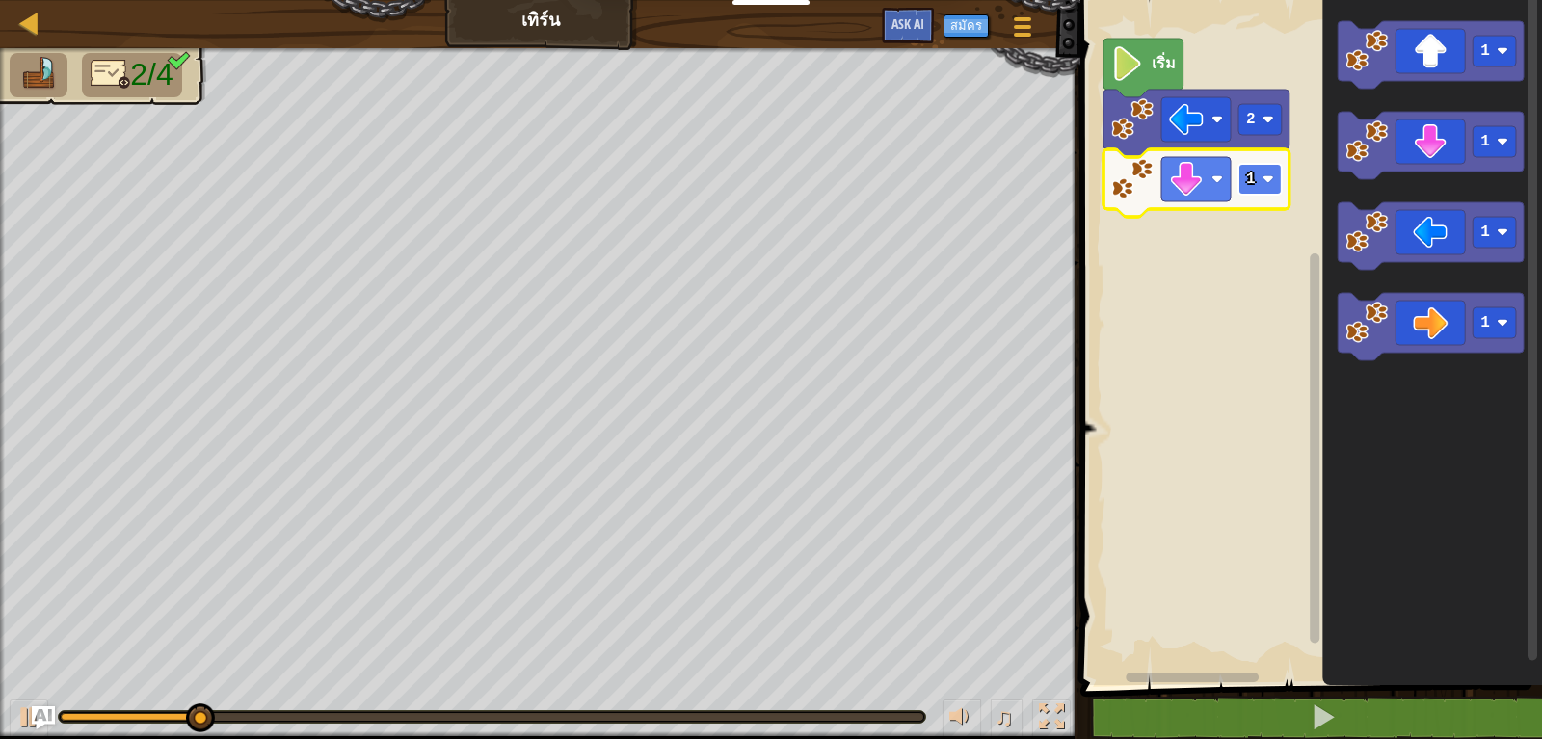
click at [1252, 189] on rect "Blockly Workspace" at bounding box center [1259, 179] width 43 height 31
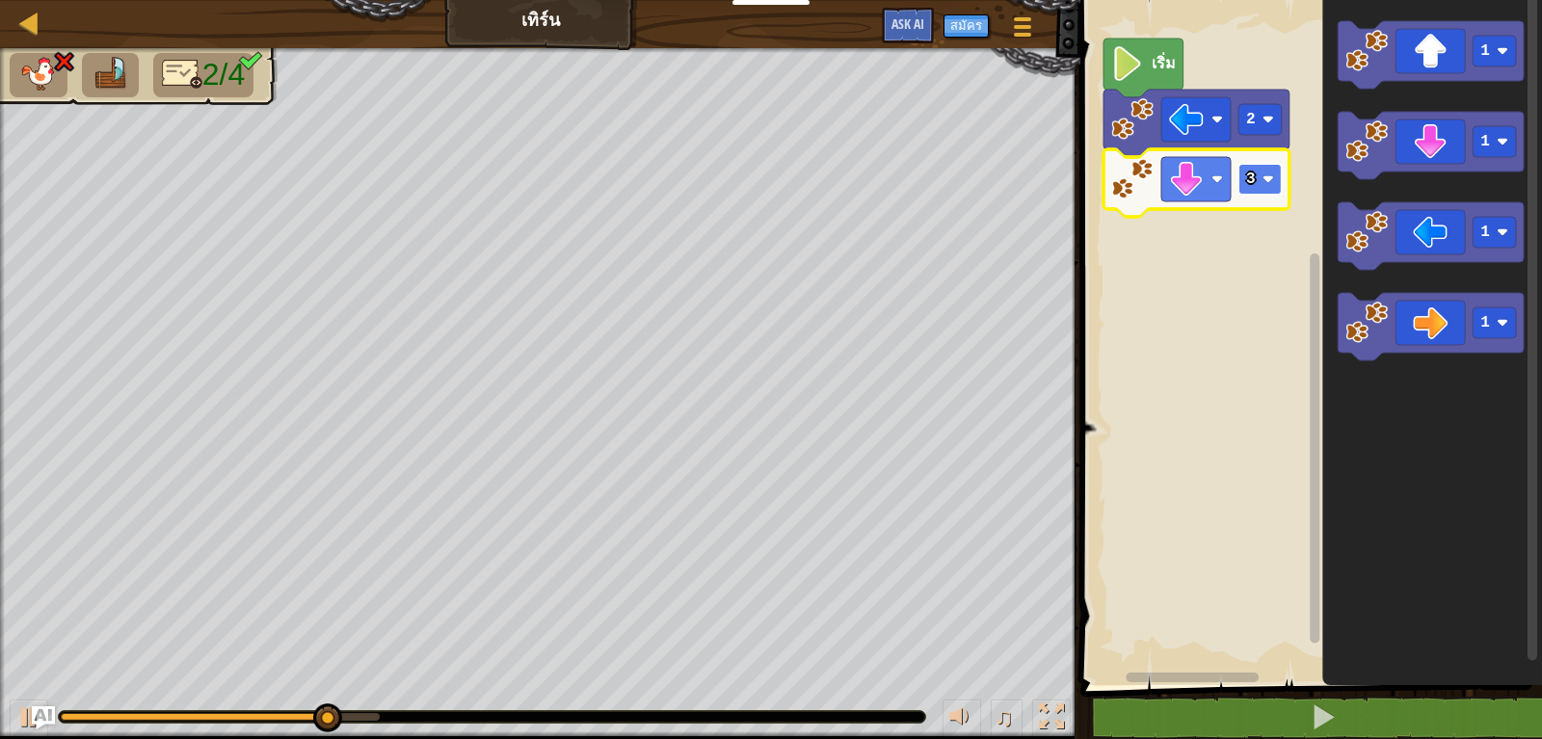
click at [1254, 171] on rect "Blockly Workspace" at bounding box center [1259, 179] width 43 height 31
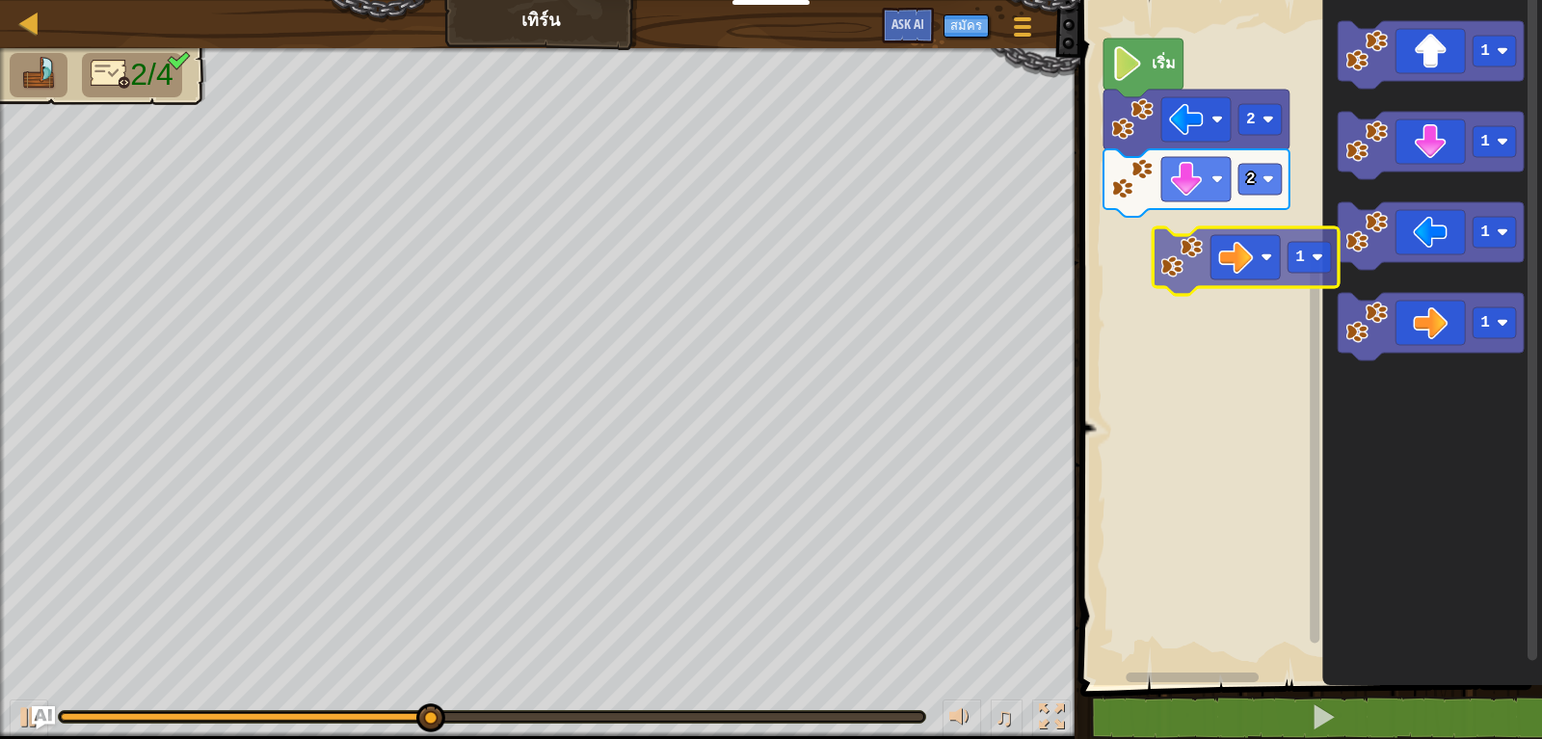
click at [1226, 266] on div "เริ่ม 2 2 1 1 1 1 1" at bounding box center [1307, 337] width 467 height 695
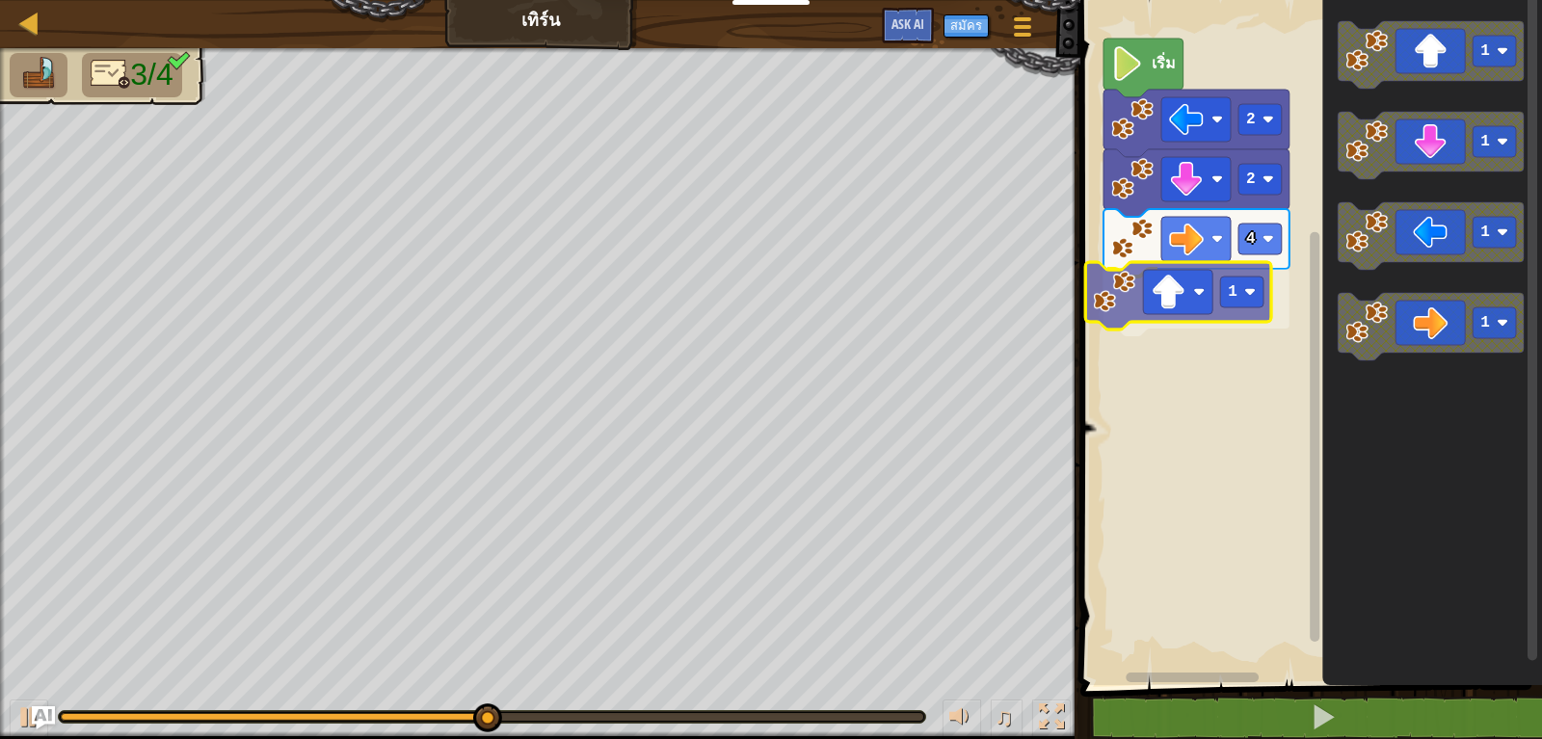
click at [1183, 322] on div "เริ่ม 2 2 4 1 1 1 1 1 1" at bounding box center [1307, 337] width 467 height 695
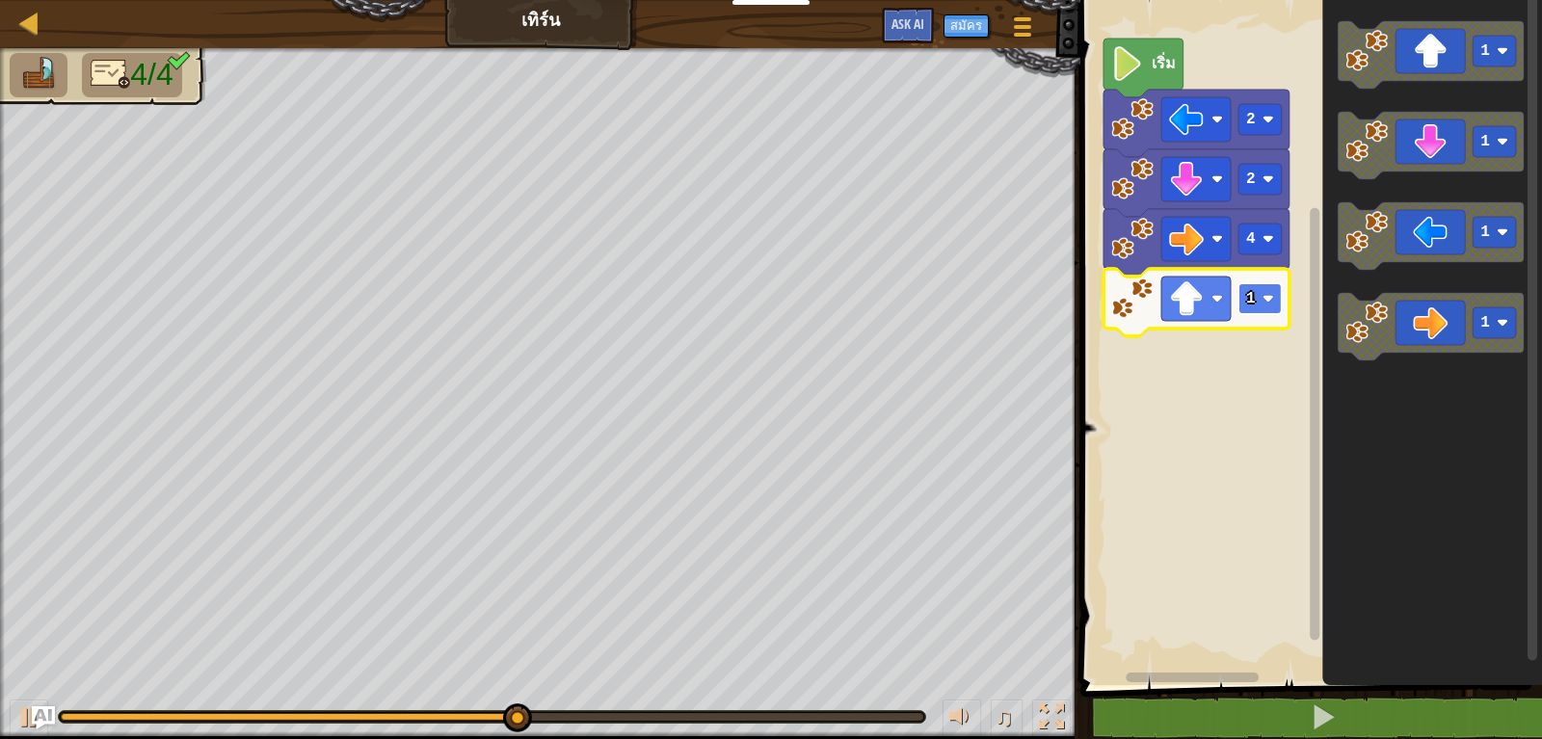
click at [1259, 299] on rect "Blockly Workspace" at bounding box center [1259, 298] width 43 height 31
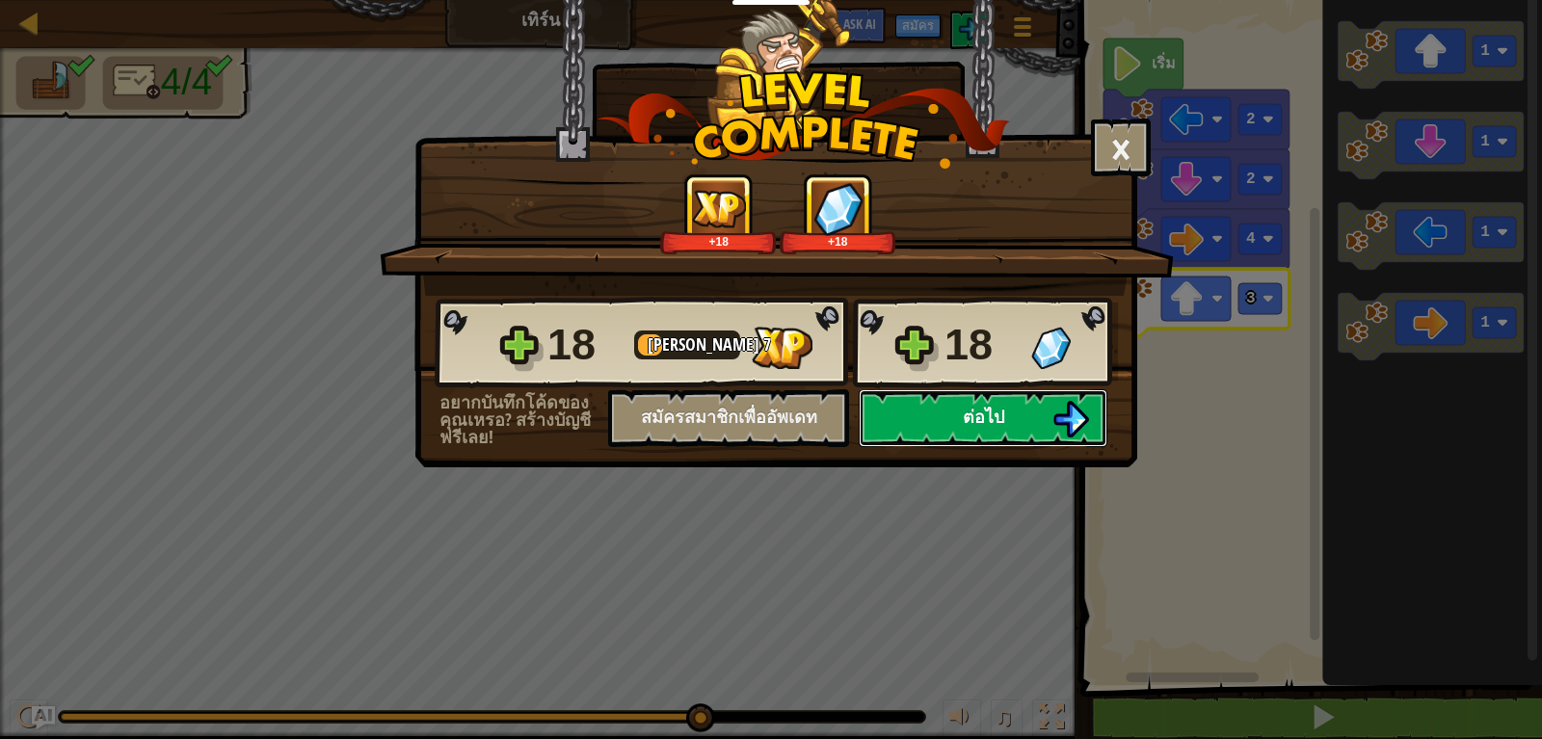
click at [1002, 417] on span "ต่อไป" at bounding box center [982, 417] width 41 height 24
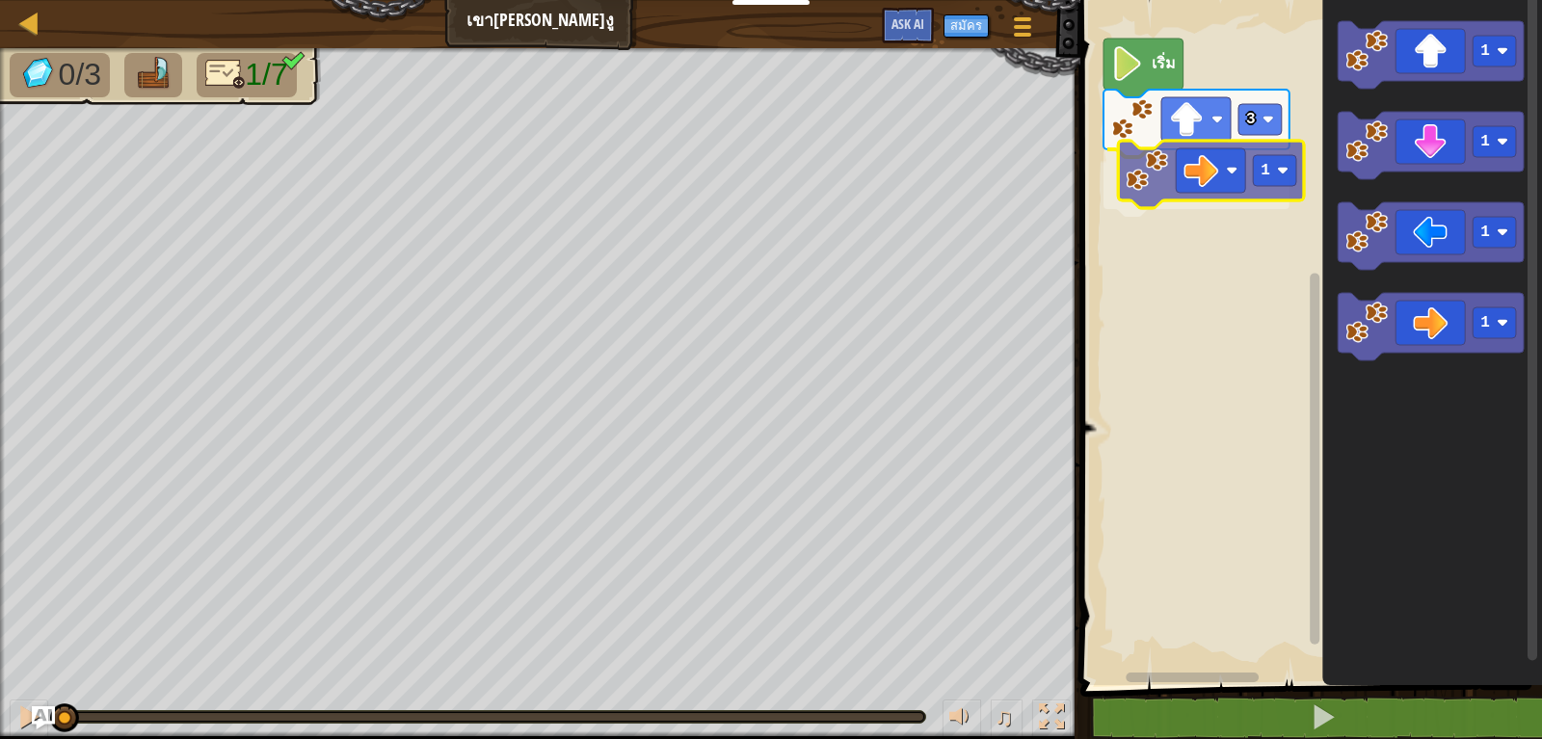
click at [1225, 186] on div "3 1 เริ่ม 1 1 1 1 1" at bounding box center [1307, 337] width 467 height 695
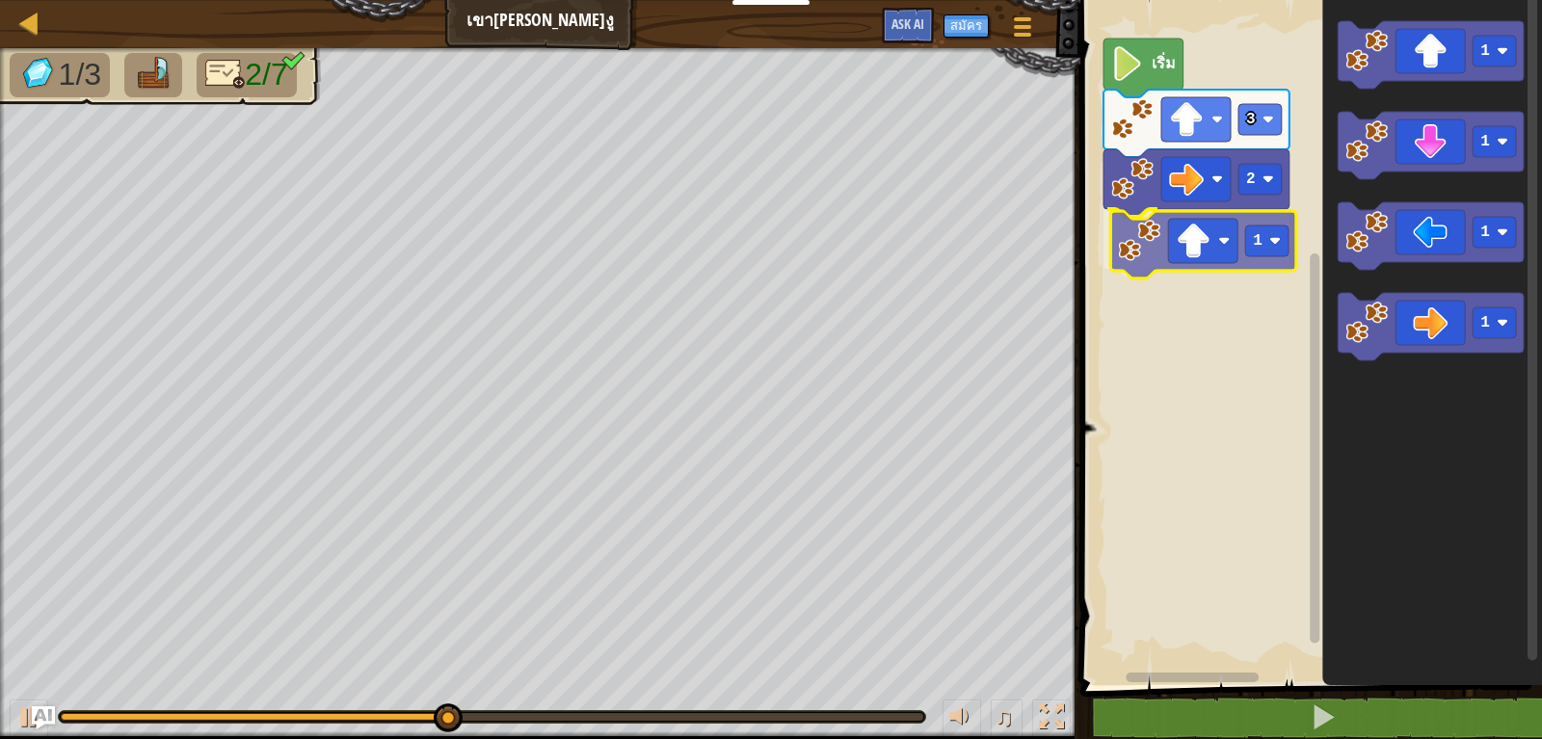
click at [1224, 250] on div "เริ่ม 3 2 1 1 1 1 1 1" at bounding box center [1307, 337] width 467 height 695
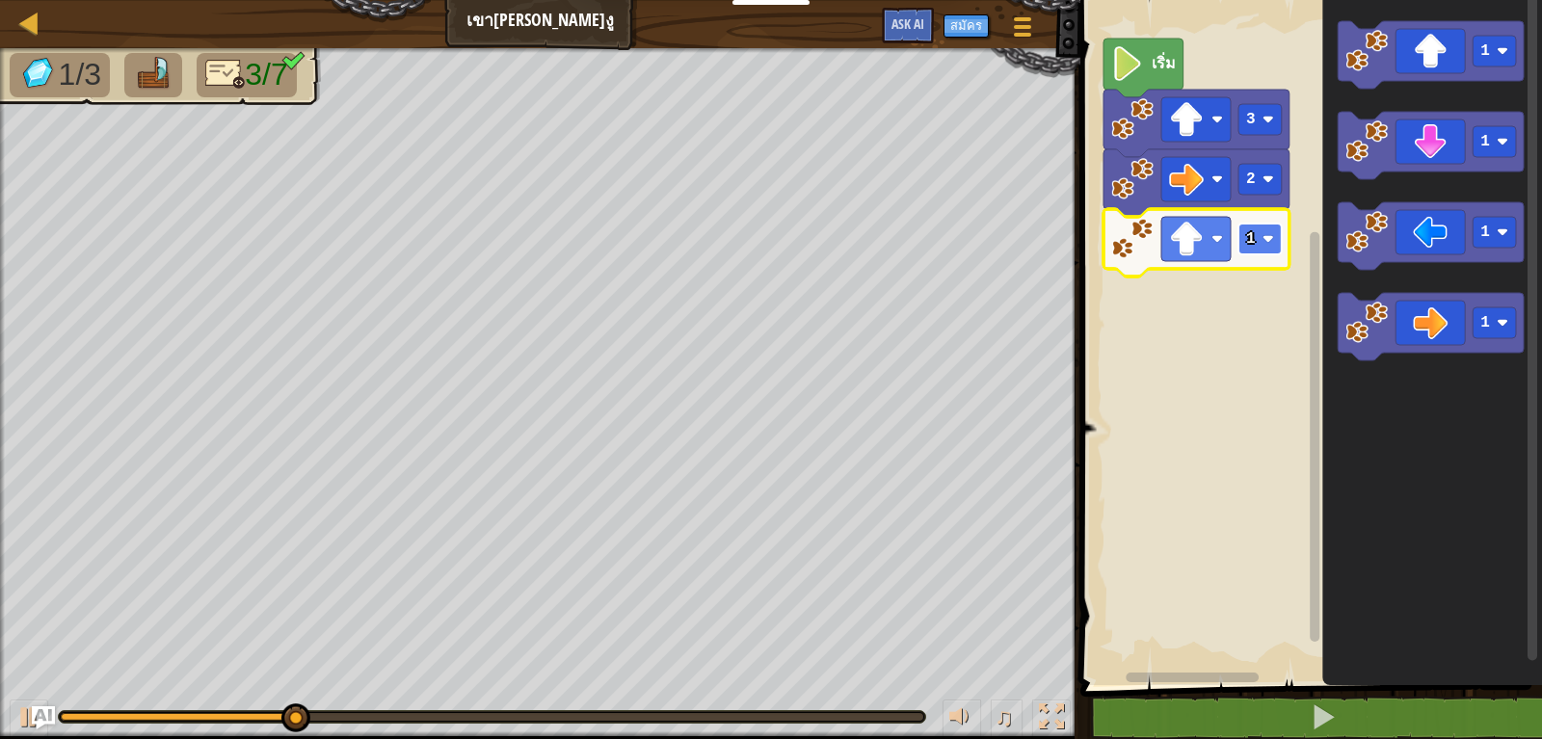
click at [1257, 247] on rect "Blockly Workspace" at bounding box center [1259, 239] width 43 height 31
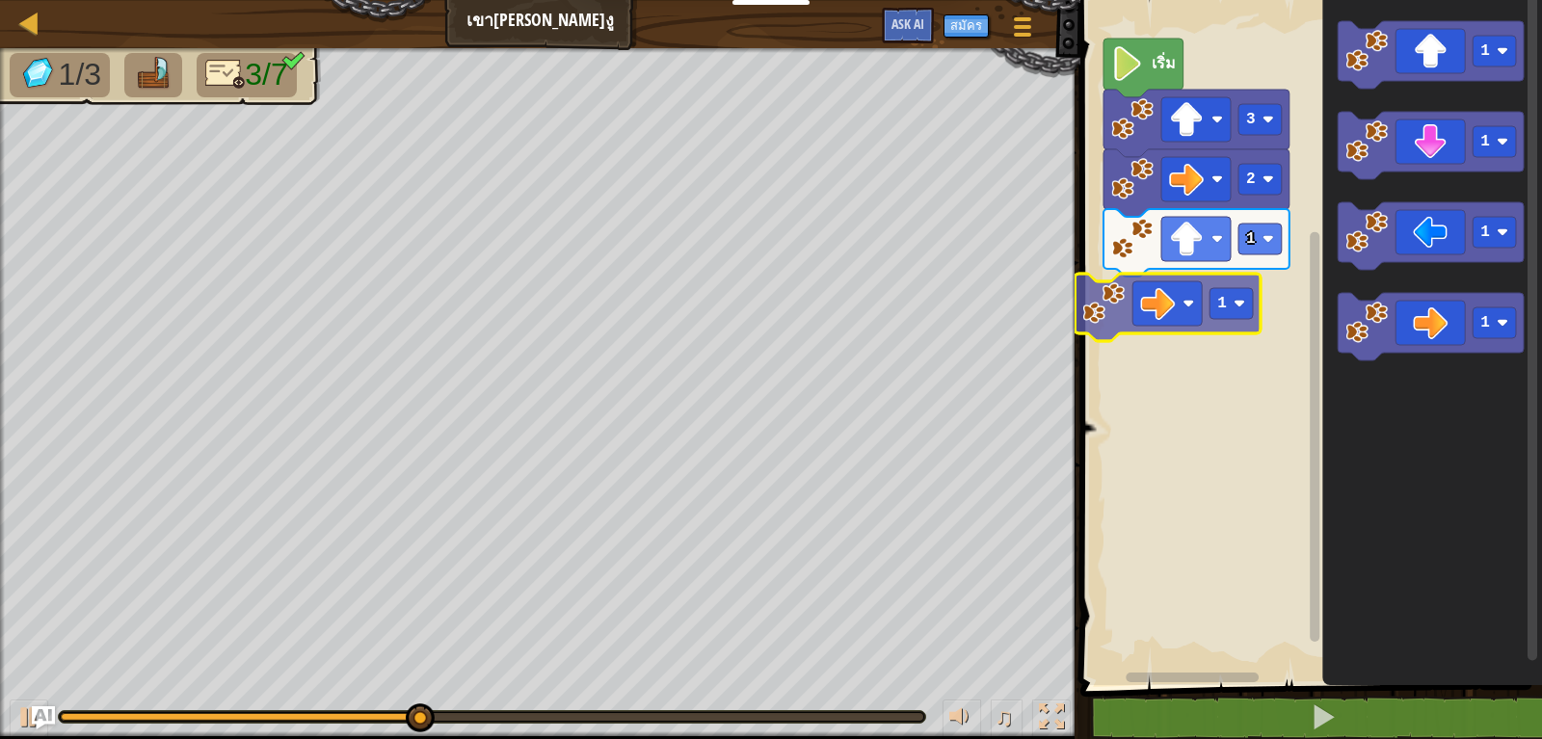
click at [1162, 315] on div "เริ่ม 3 2 1 1 1 1 1 1 1" at bounding box center [1307, 337] width 467 height 695
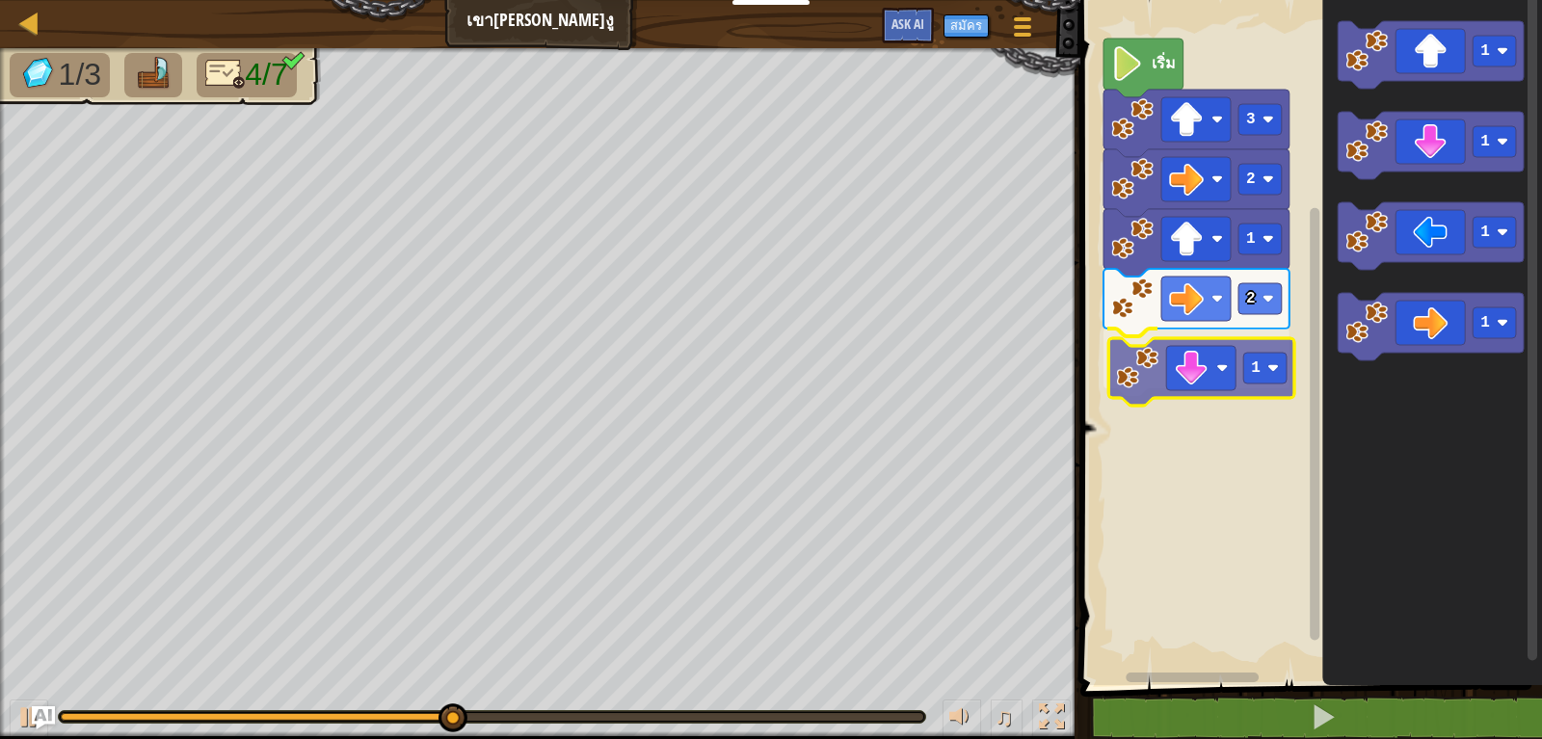
click at [1232, 391] on div "เริ่ม 3 2 1 2 1 1 1 1 1 1" at bounding box center [1307, 337] width 467 height 695
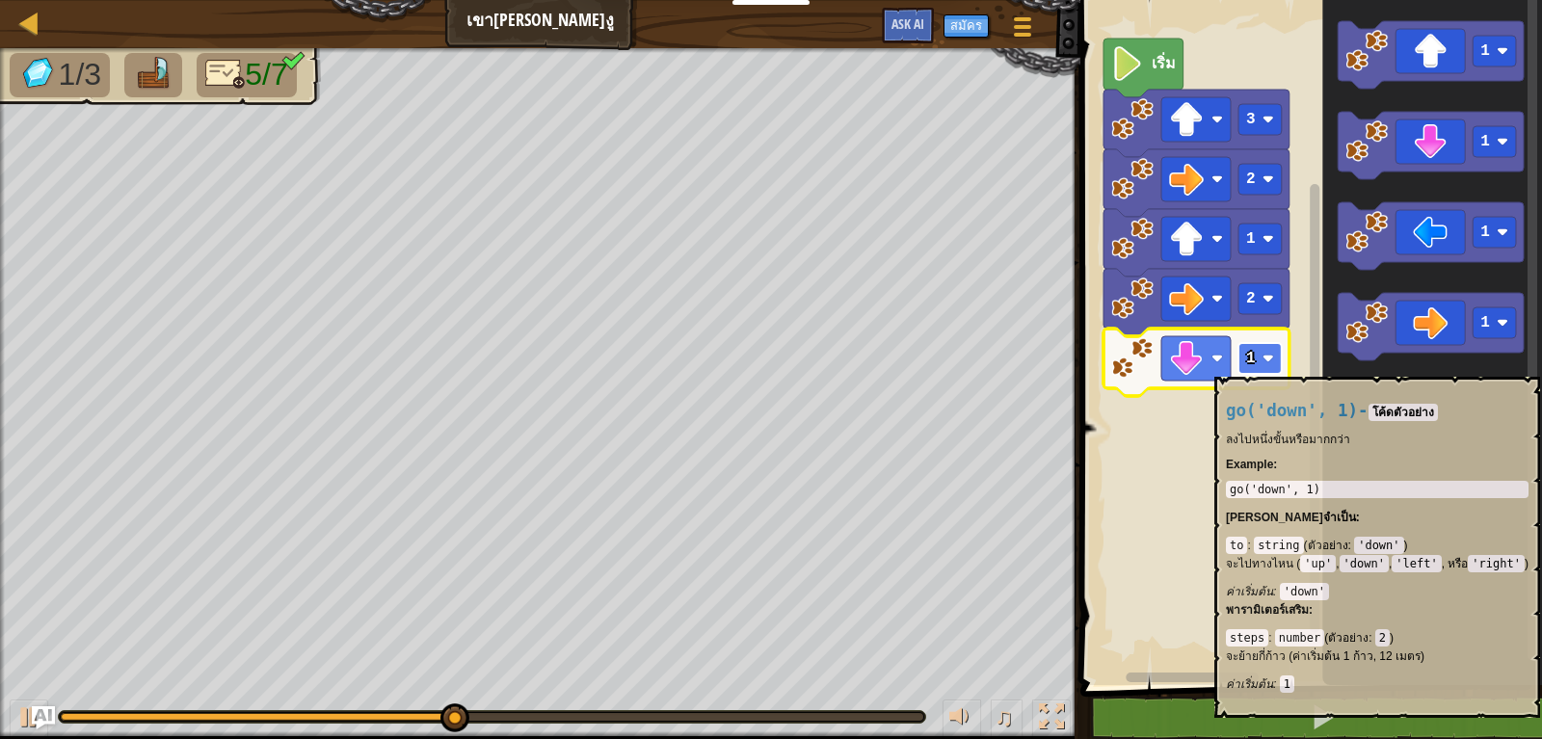
click at [1264, 367] on rect "Blockly Workspace" at bounding box center [1259, 358] width 43 height 31
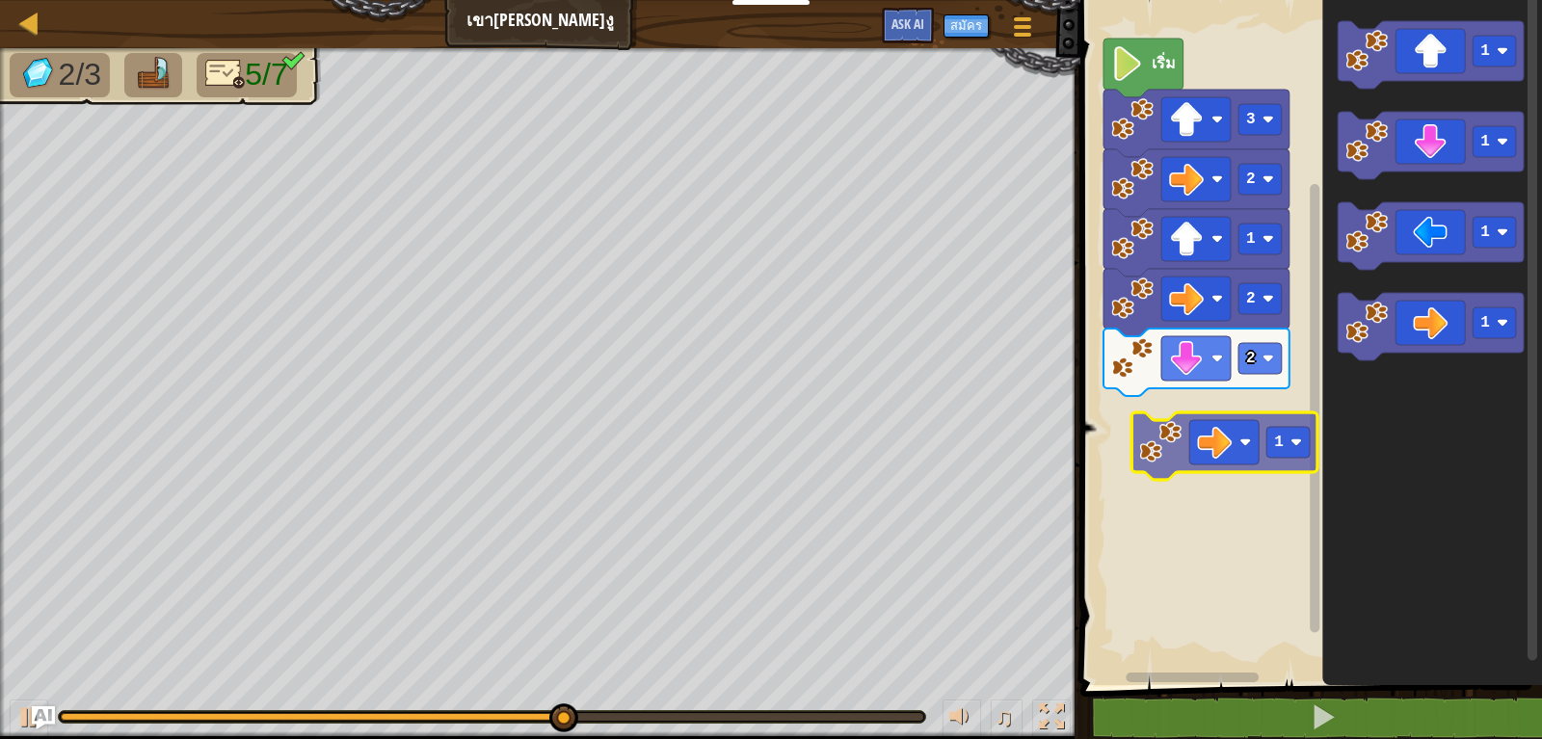
click at [1223, 429] on div "เริ่ม 3 2 1 2 2 1 1 1 1 1" at bounding box center [1307, 337] width 467 height 695
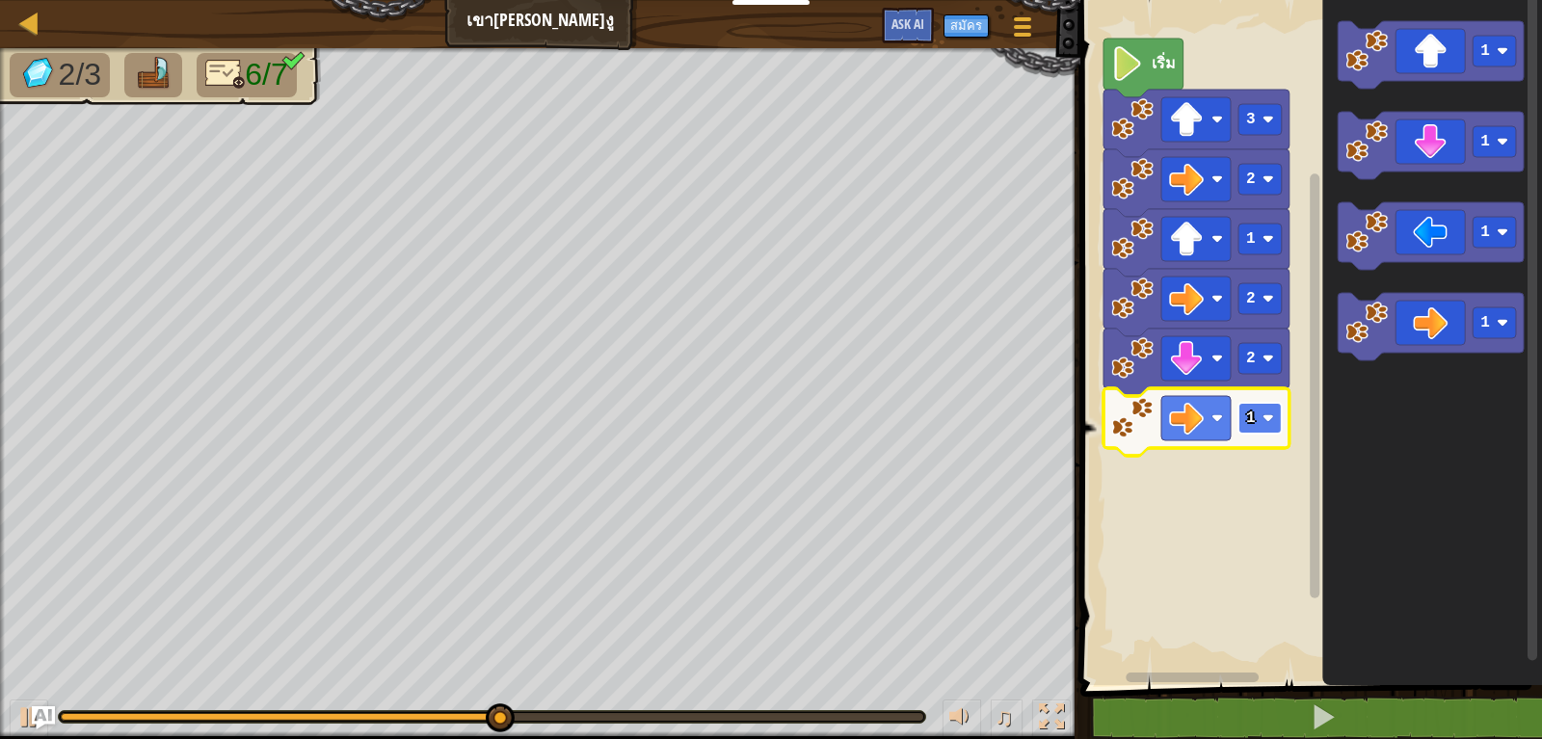
click at [1250, 427] on text "1" at bounding box center [1251, 417] width 10 height 17
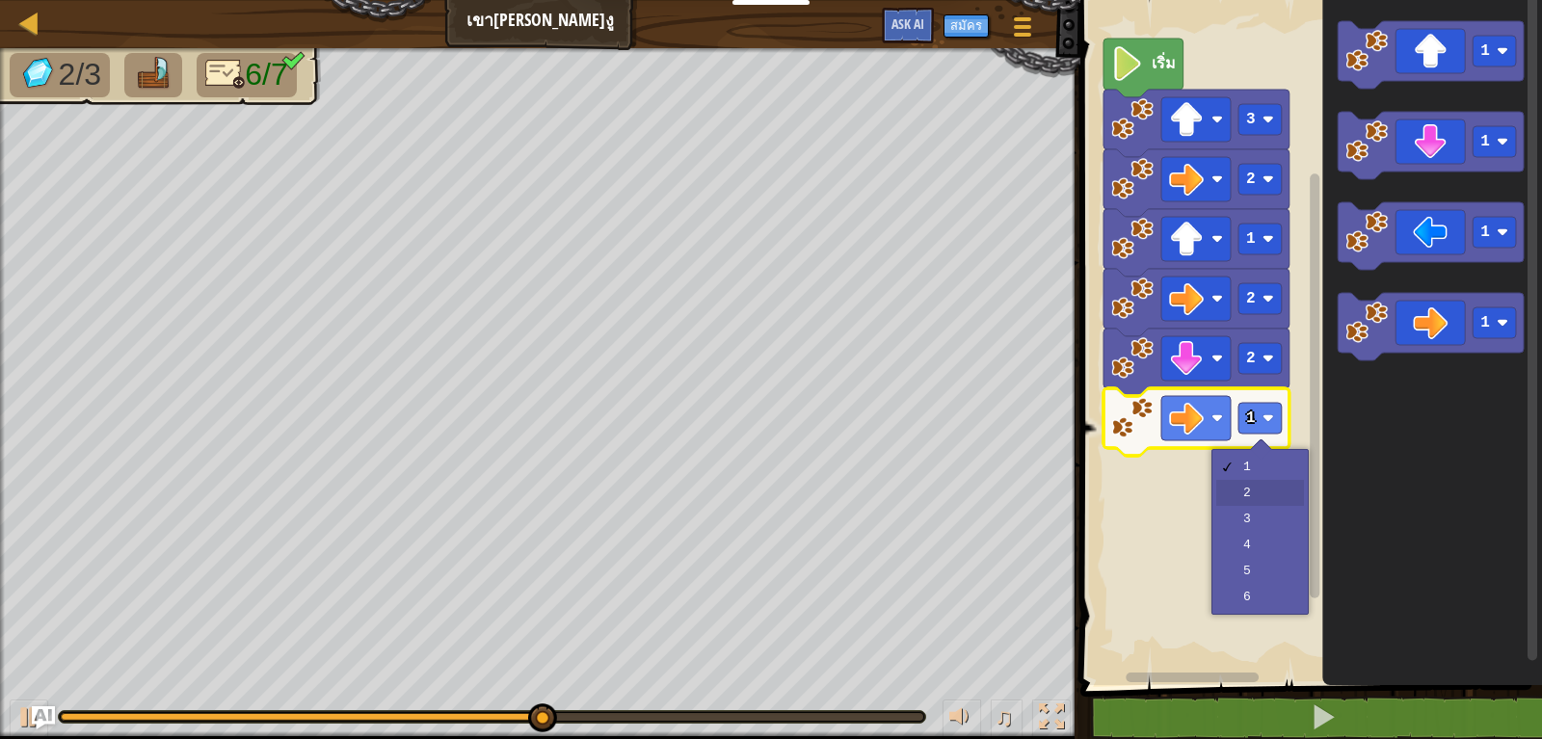
drag, startPoint x: 1253, startPoint y: 472, endPoint x: 1250, endPoint y: 494, distance: 22.5
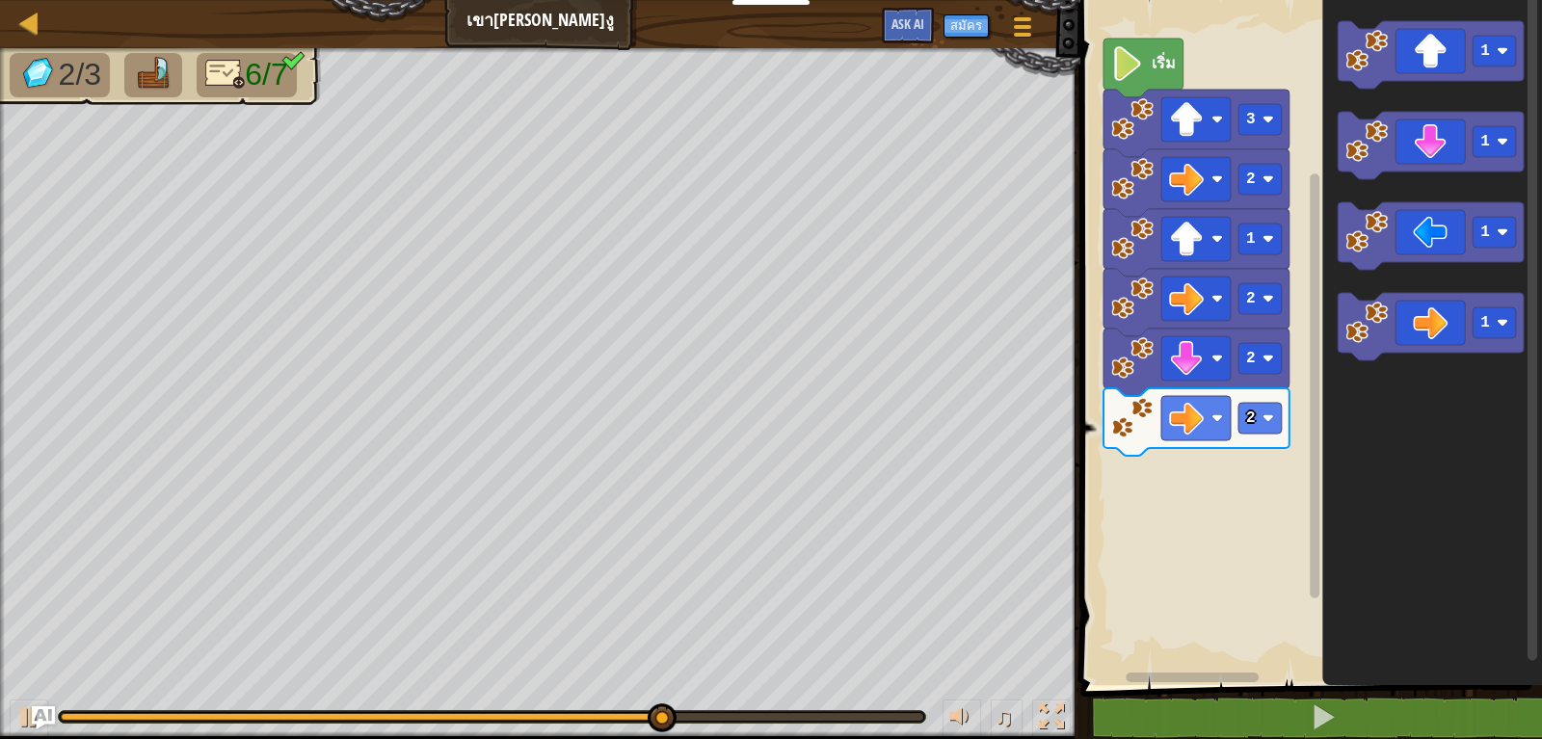
click at [1272, 365] on div "เริ่ม 3 2 1 2 2 2 1 1 1 1" at bounding box center [1307, 337] width 467 height 695
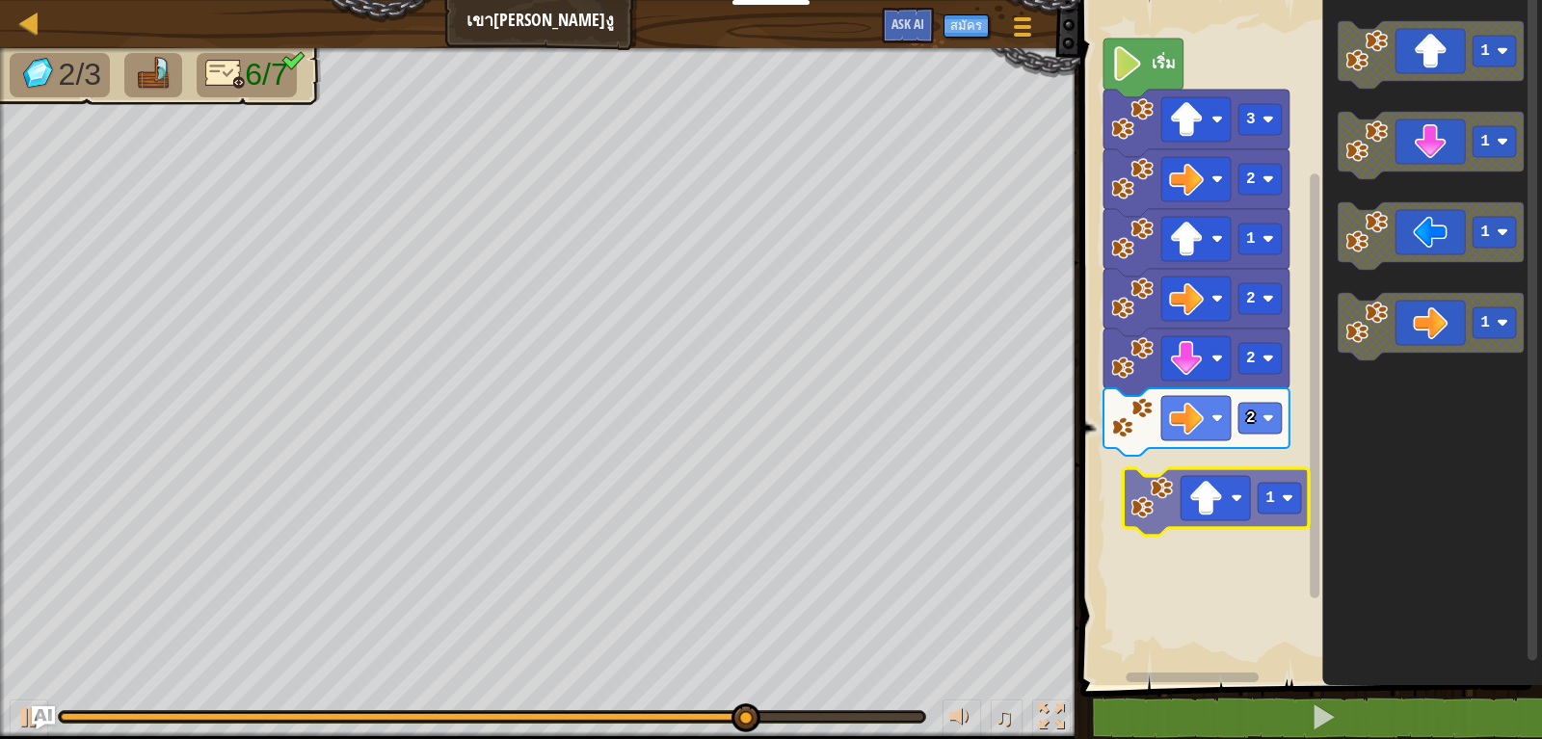
click at [1170, 533] on div "เริ่ม 3 2 1 2 2 2 1 1 1 1 1" at bounding box center [1307, 337] width 467 height 695
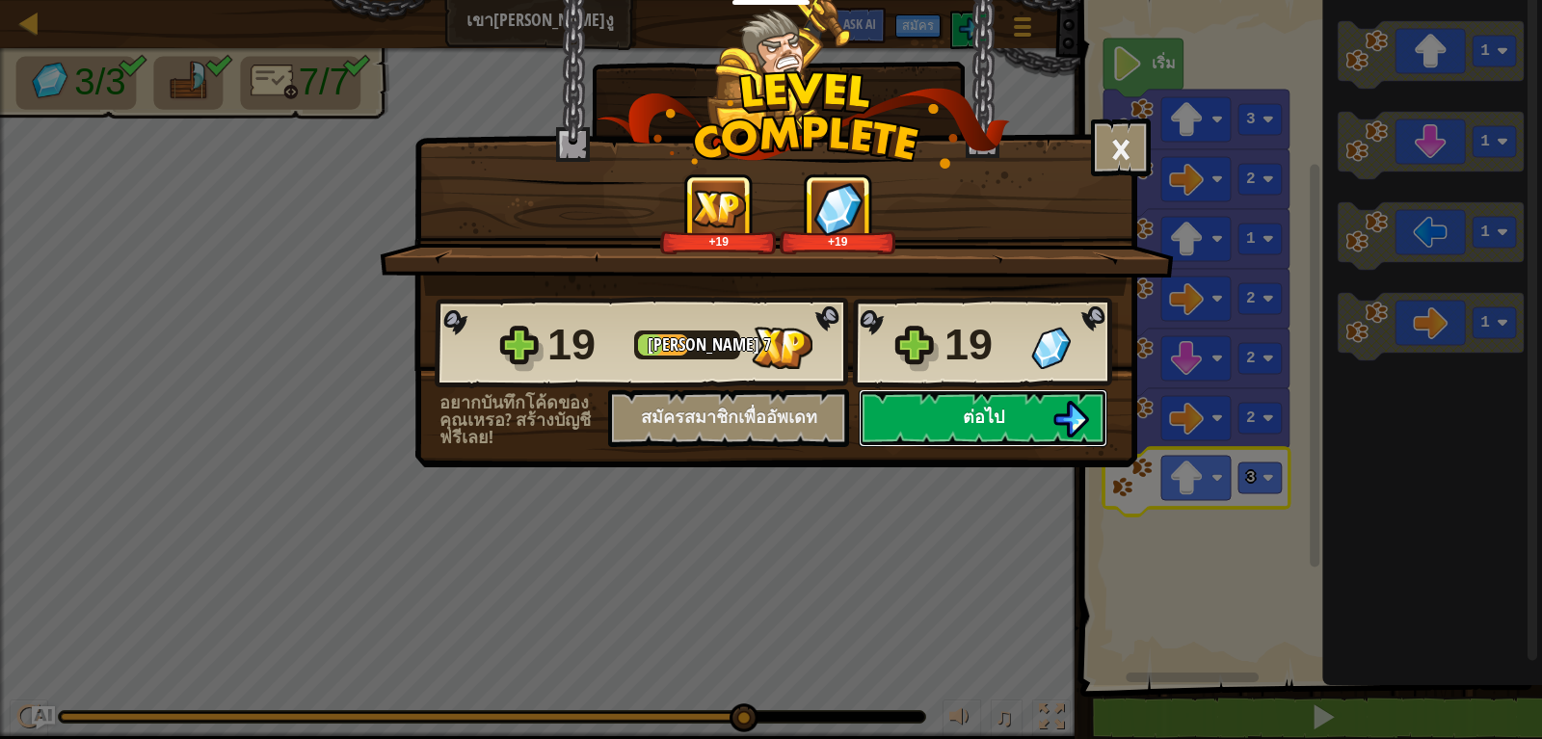
click at [1015, 410] on button "ต่อไป" at bounding box center [982, 418] width 249 height 58
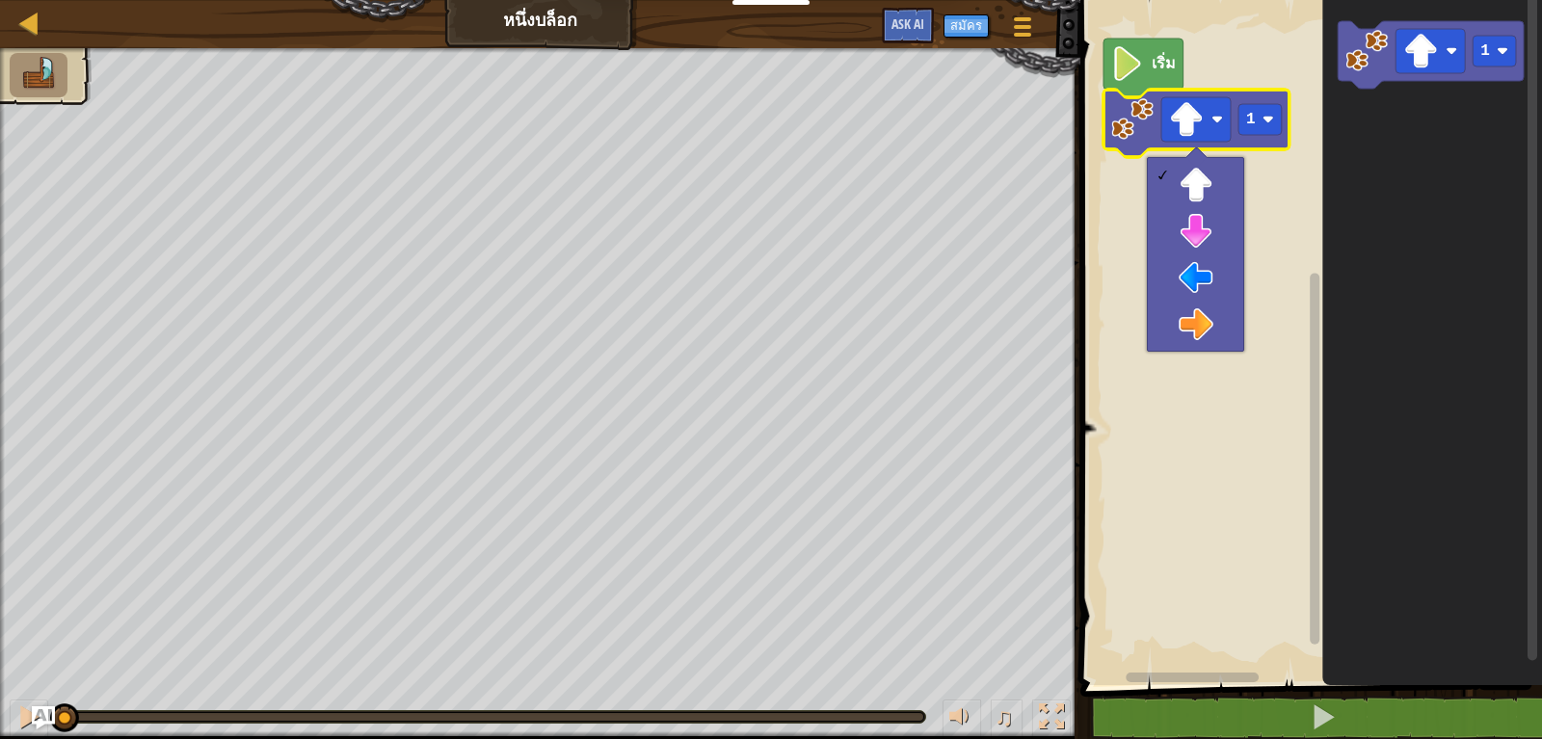
click at [1274, 197] on rect "Blockly Workspace" at bounding box center [1307, 337] width 467 height 695
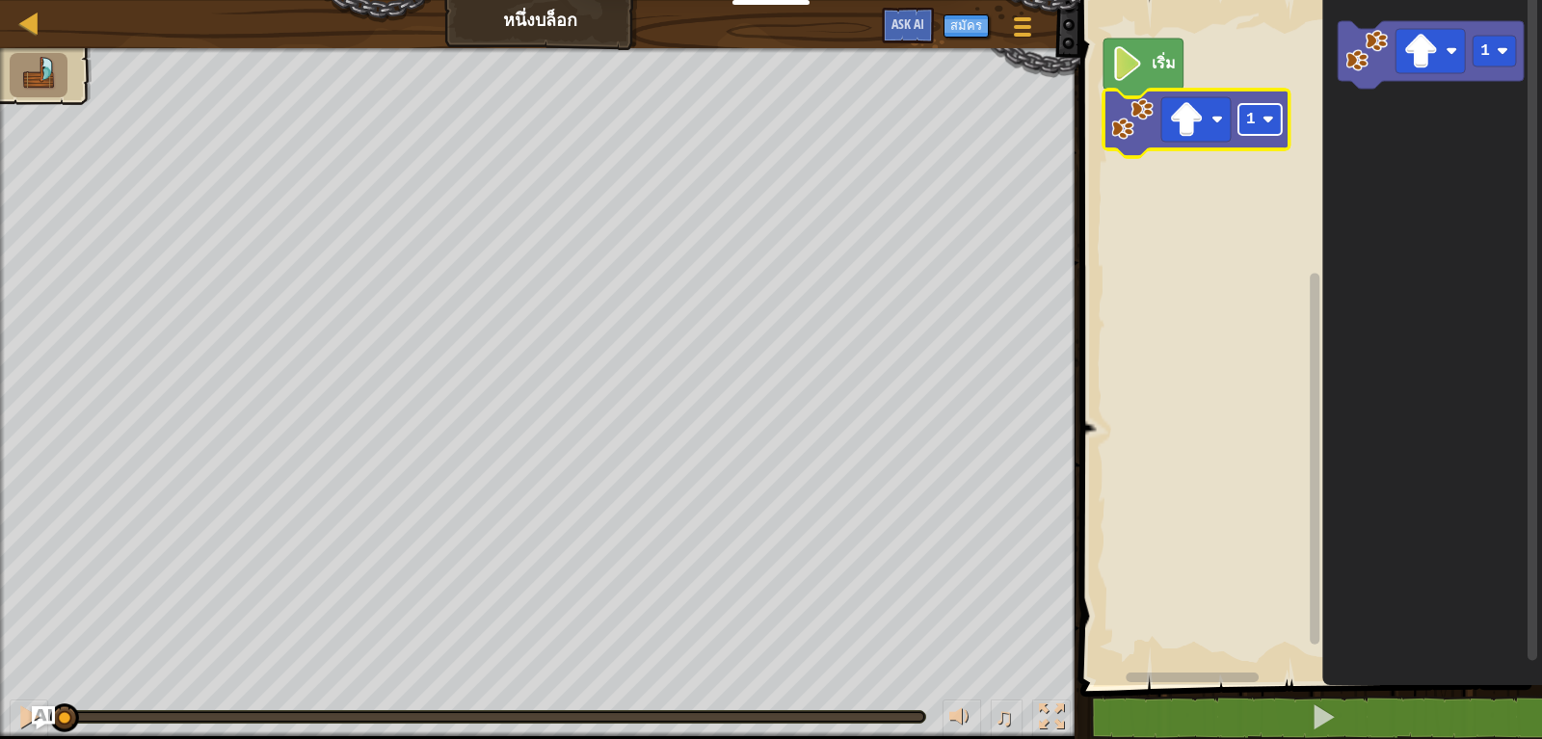
click at [1267, 120] on image "Blockly Workspace" at bounding box center [1268, 120] width 12 height 12
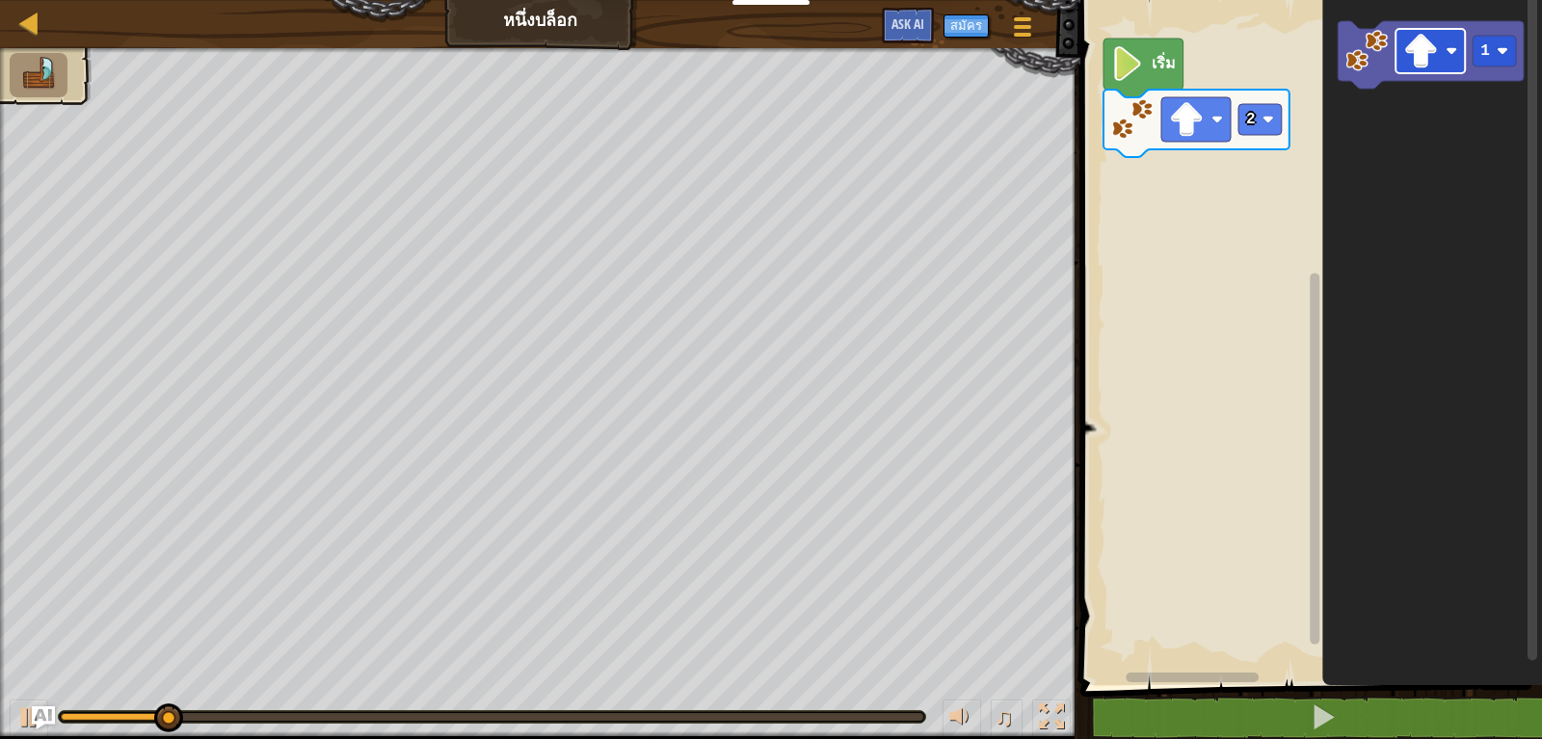
click at [1259, 148] on div "เริ่ม 2 1" at bounding box center [1307, 337] width 467 height 695
click at [1211, 174] on div "เริ่ม 2 1" at bounding box center [1307, 337] width 467 height 695
click at [1355, 146] on icon "1" at bounding box center [1432, 337] width 220 height 695
click at [1196, 116] on image "Blockly Workspace" at bounding box center [1186, 119] width 35 height 35
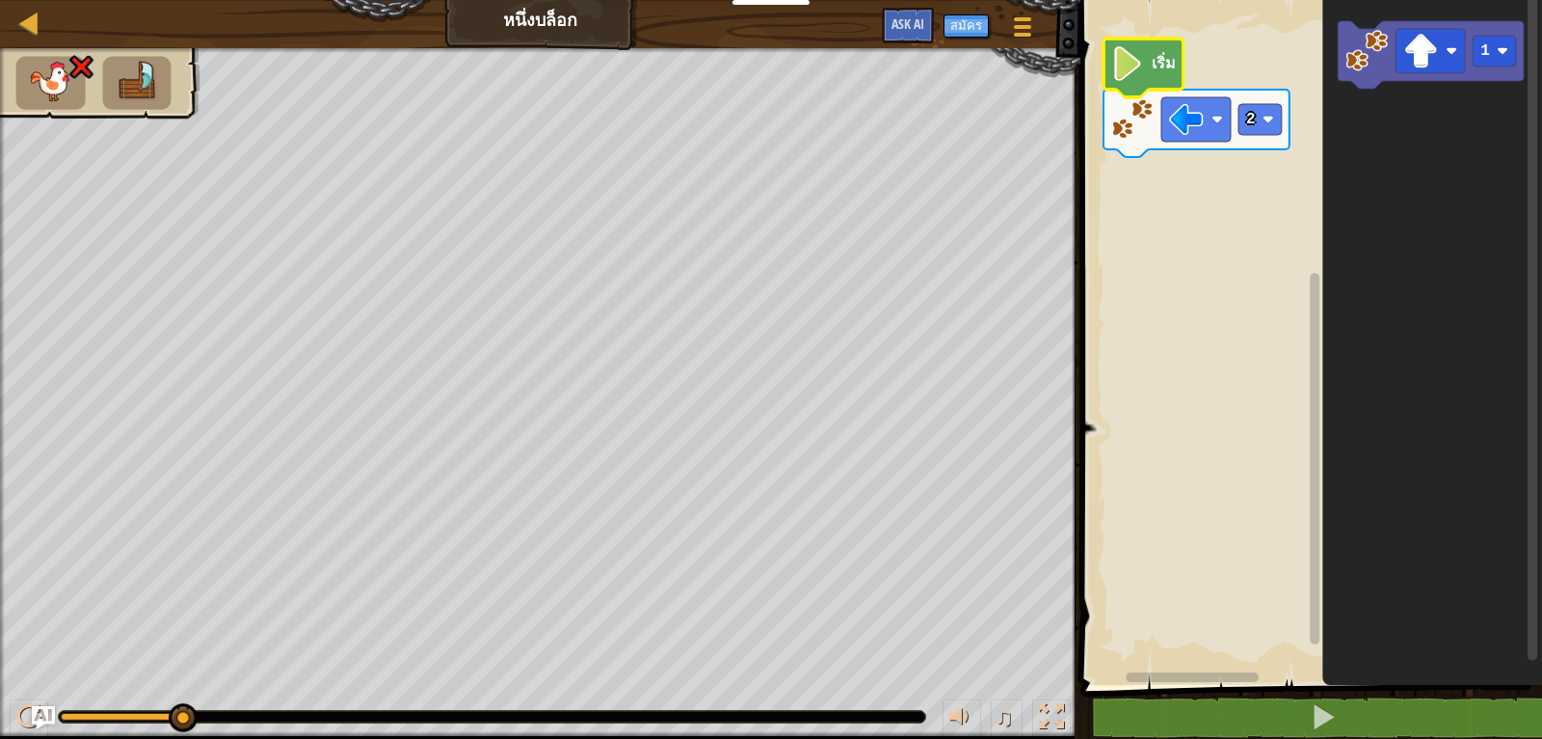
click at [1122, 82] on icon "Blockly Workspace" at bounding box center [1143, 68] width 80 height 59
click at [1177, 131] on image "Blockly Workspace" at bounding box center [1186, 119] width 35 height 35
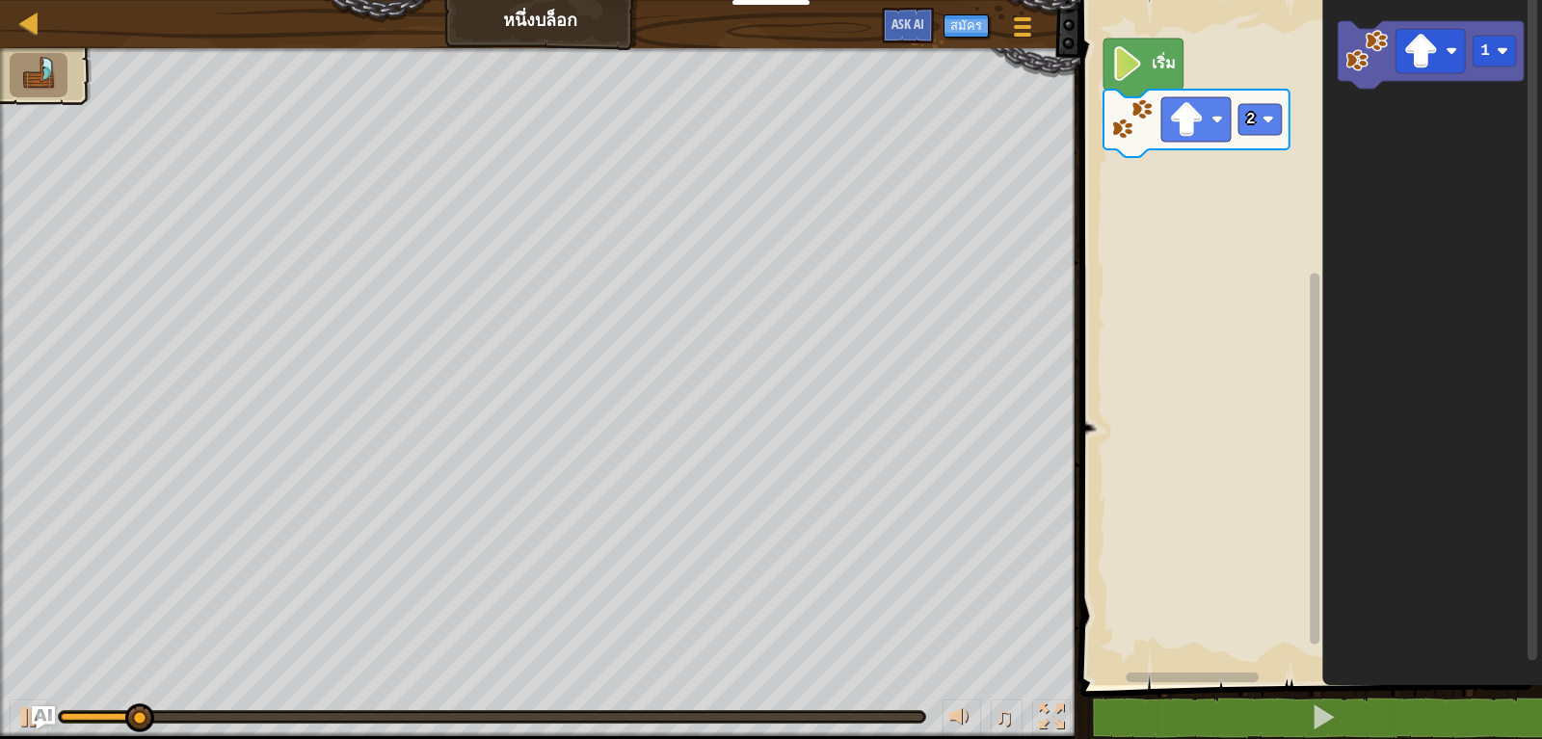
click at [1370, 133] on icon "1" at bounding box center [1432, 337] width 220 height 695
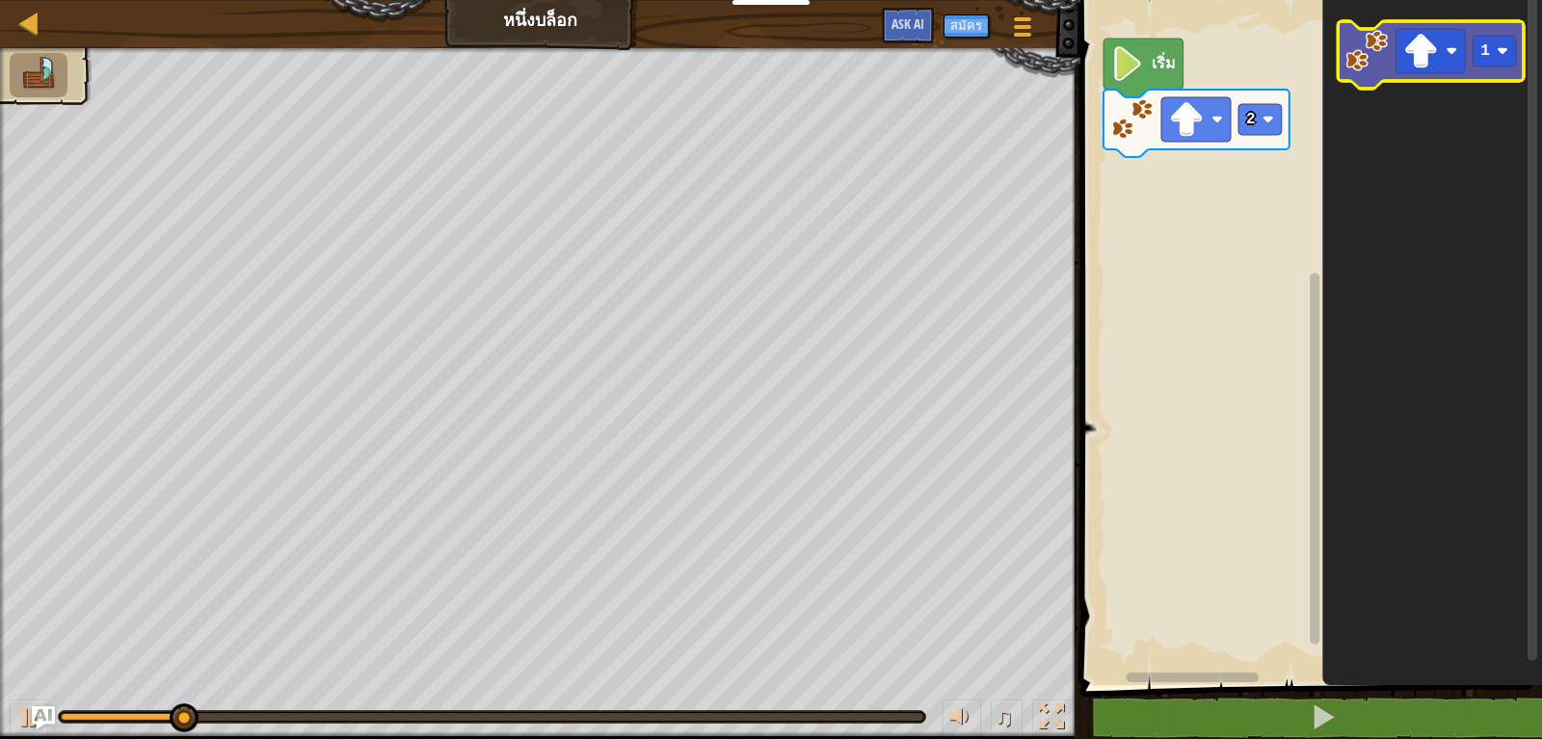
click at [1376, 123] on icon "1" at bounding box center [1432, 337] width 220 height 695
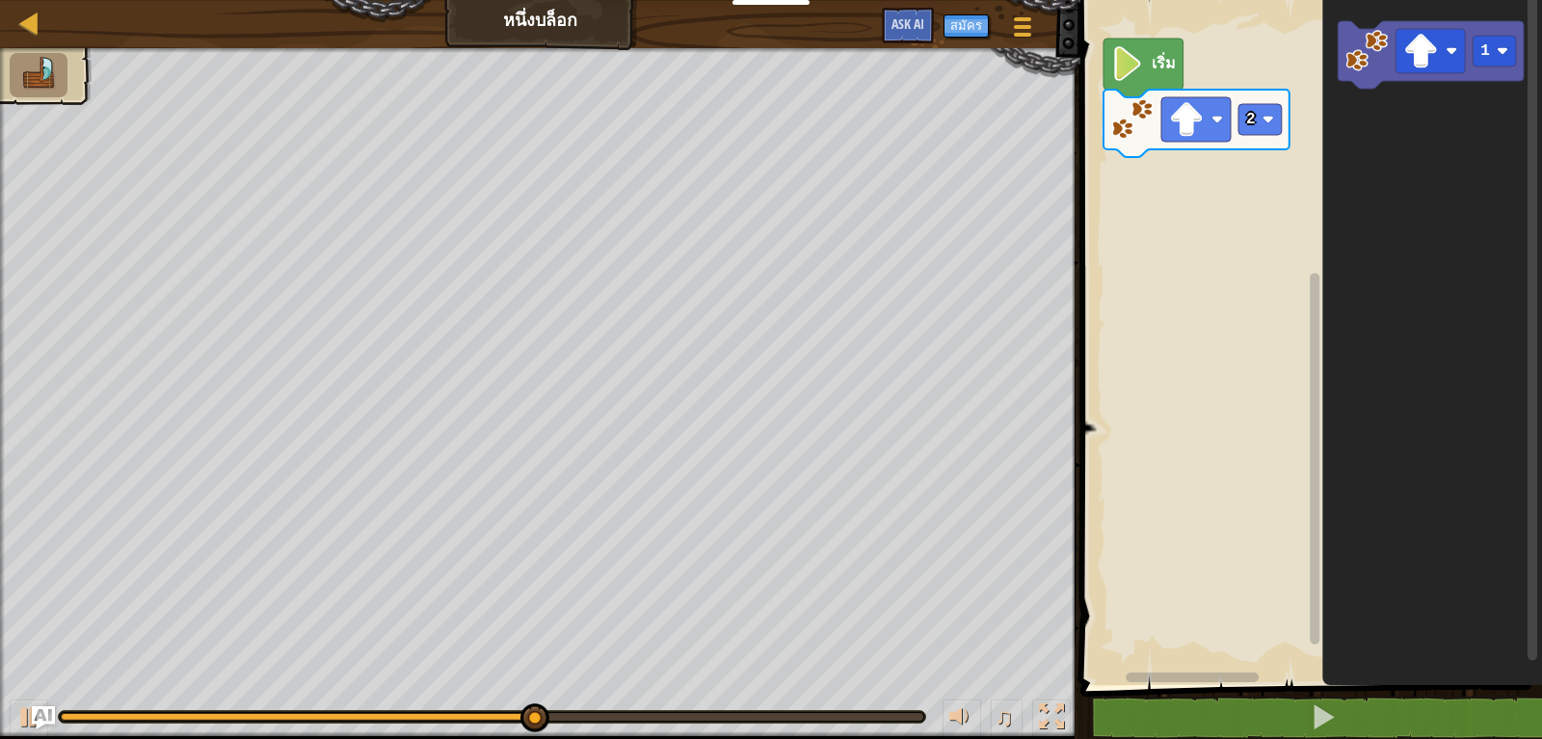
click at [1491, 128] on icon "1" at bounding box center [1432, 337] width 220 height 695
click at [1358, 127] on icon "1" at bounding box center [1432, 337] width 220 height 695
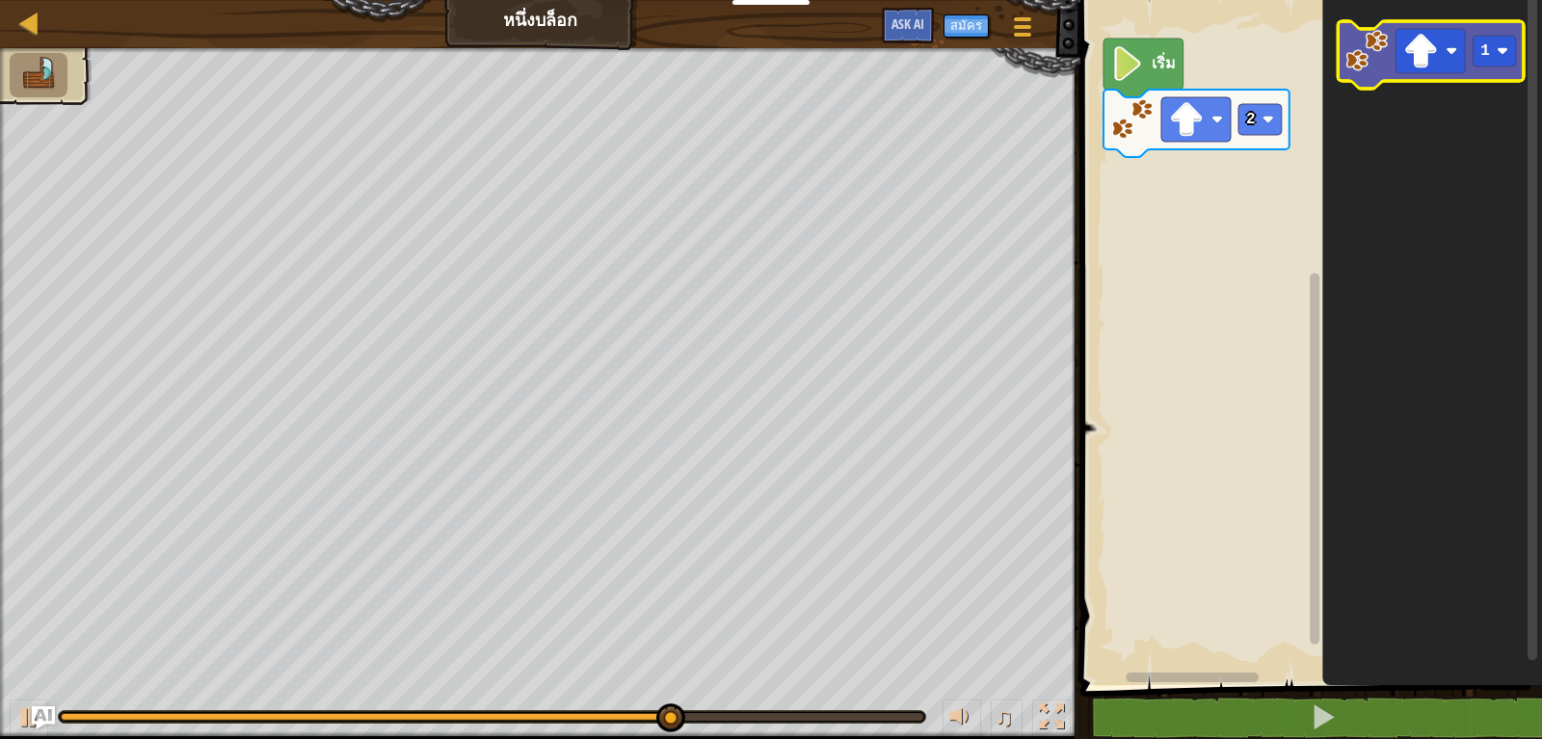
click at [1358, 73] on icon "Blockly Workspace" at bounding box center [1430, 54] width 186 height 67
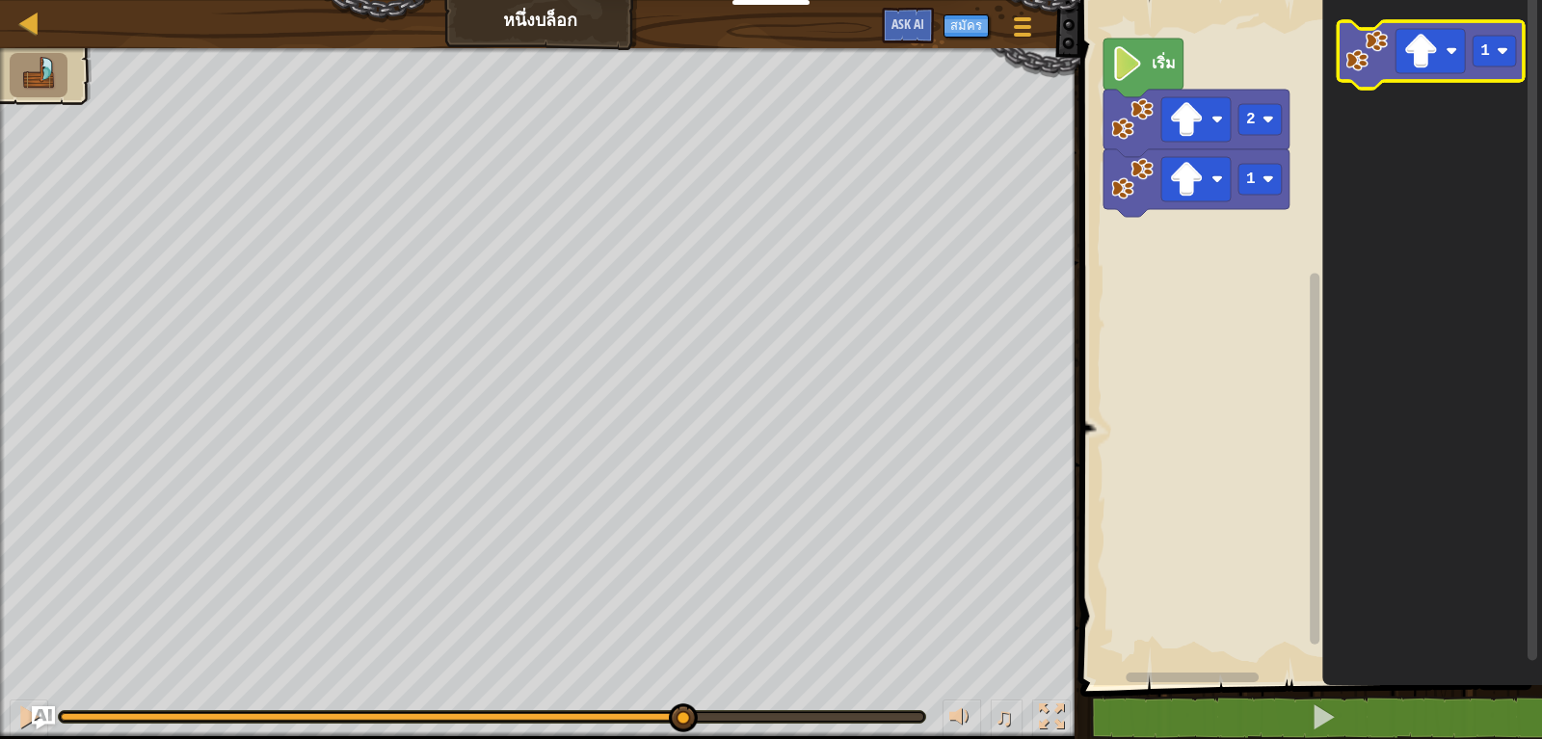
click at [1358, 73] on icon "Blockly Workspace" at bounding box center [1430, 54] width 186 height 67
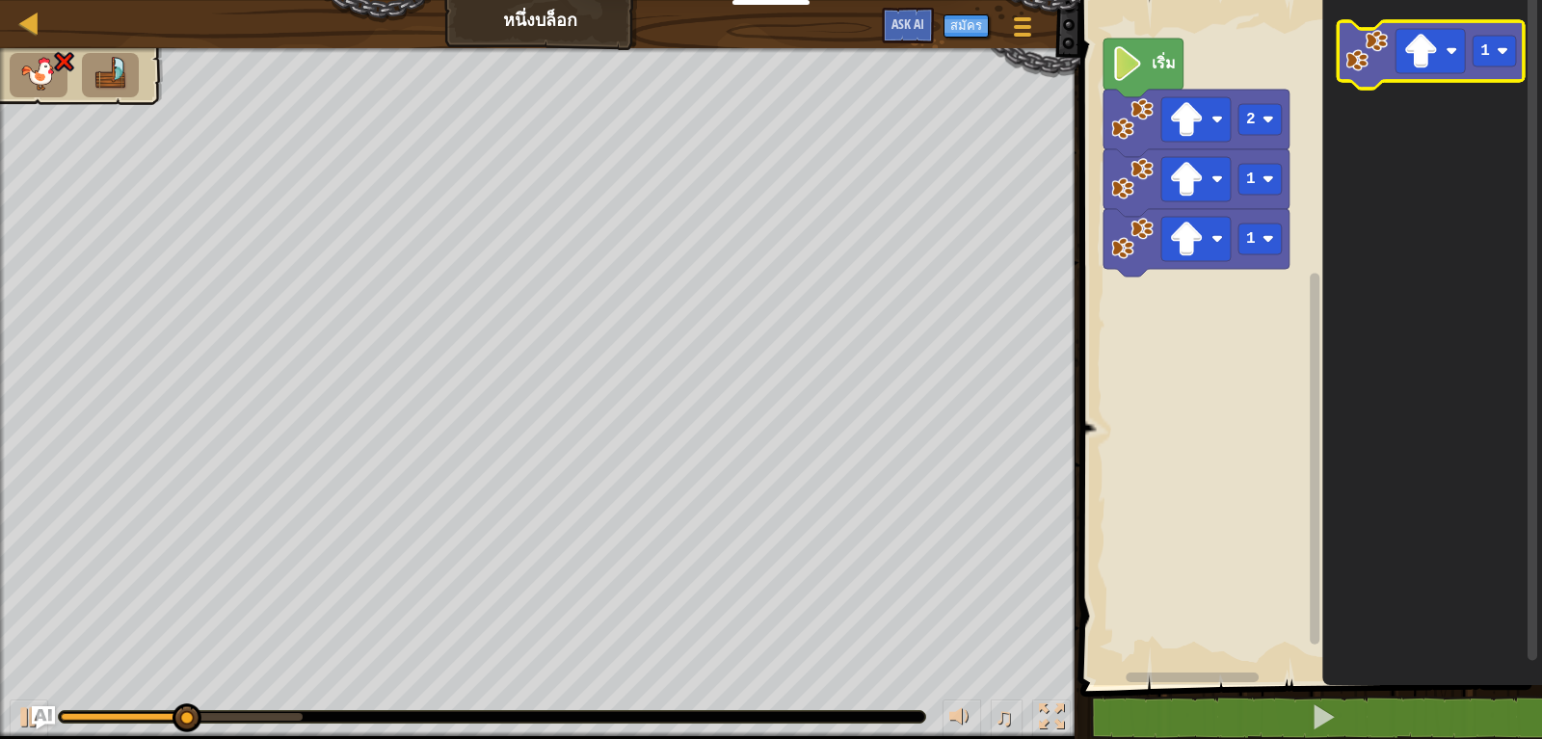
click at [1358, 73] on icon "Blockly Workspace" at bounding box center [1430, 54] width 186 height 67
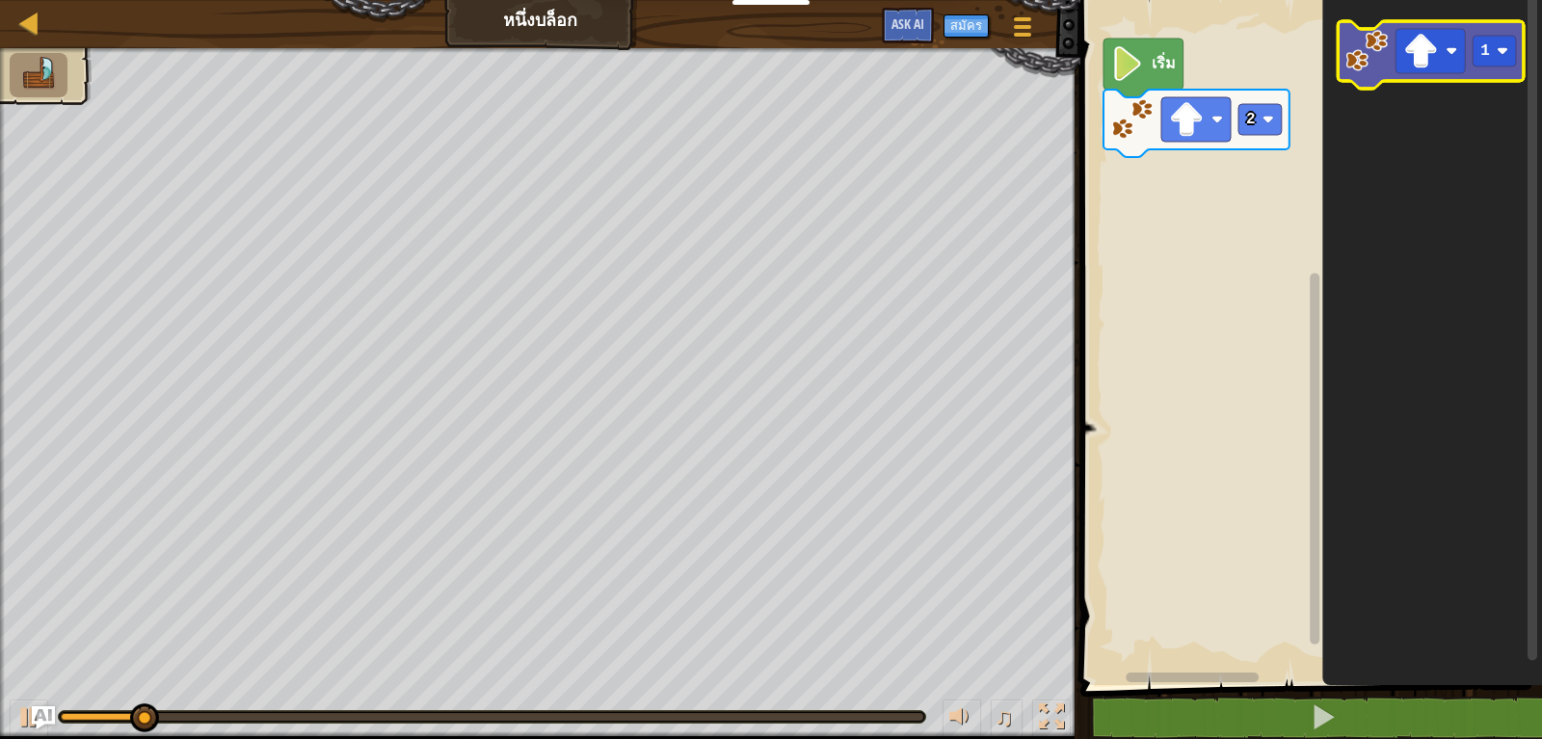
click at [1364, 43] on image "Blockly Workspace" at bounding box center [1366, 51] width 42 height 42
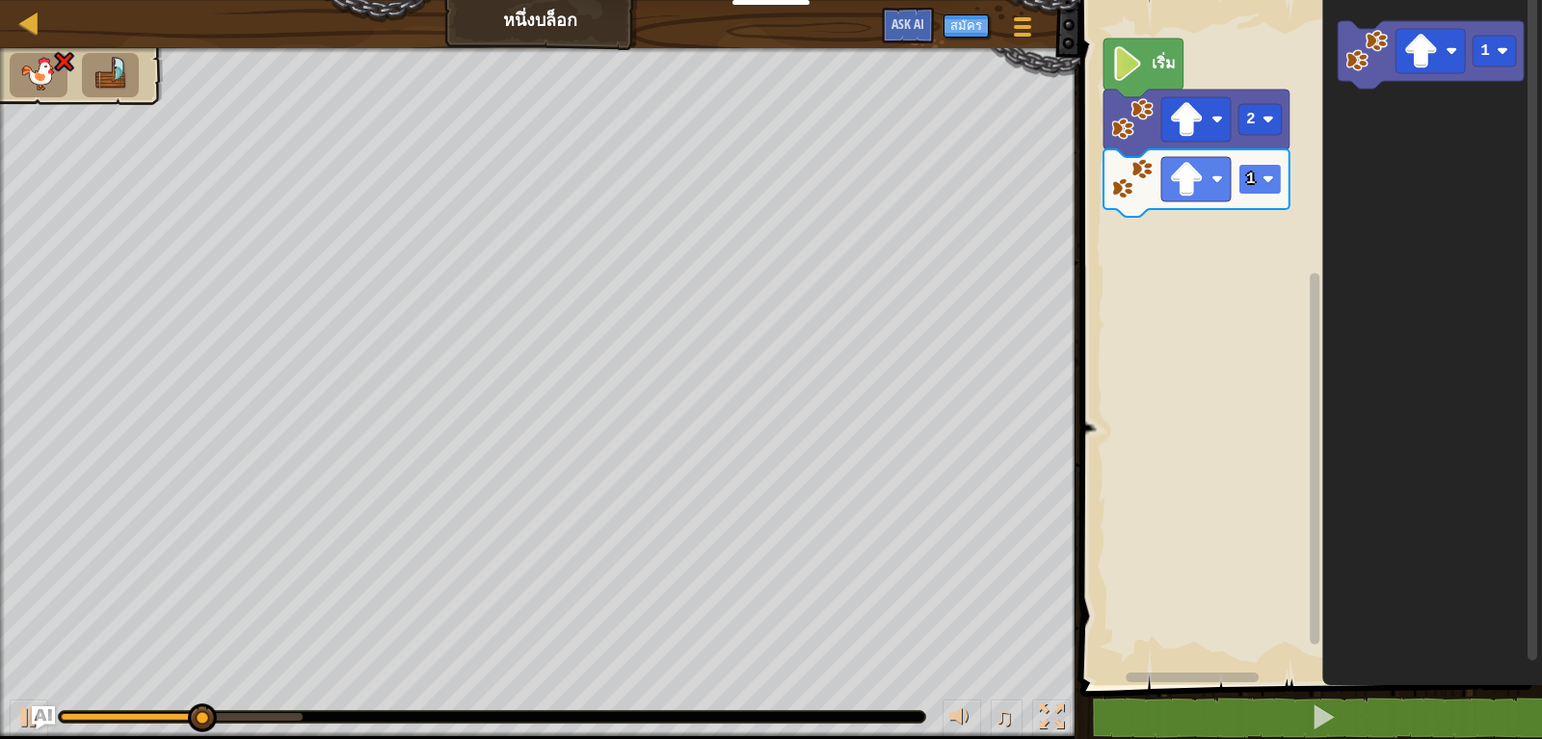
click at [1259, 177] on rect "Blockly Workspace" at bounding box center [1259, 179] width 43 height 31
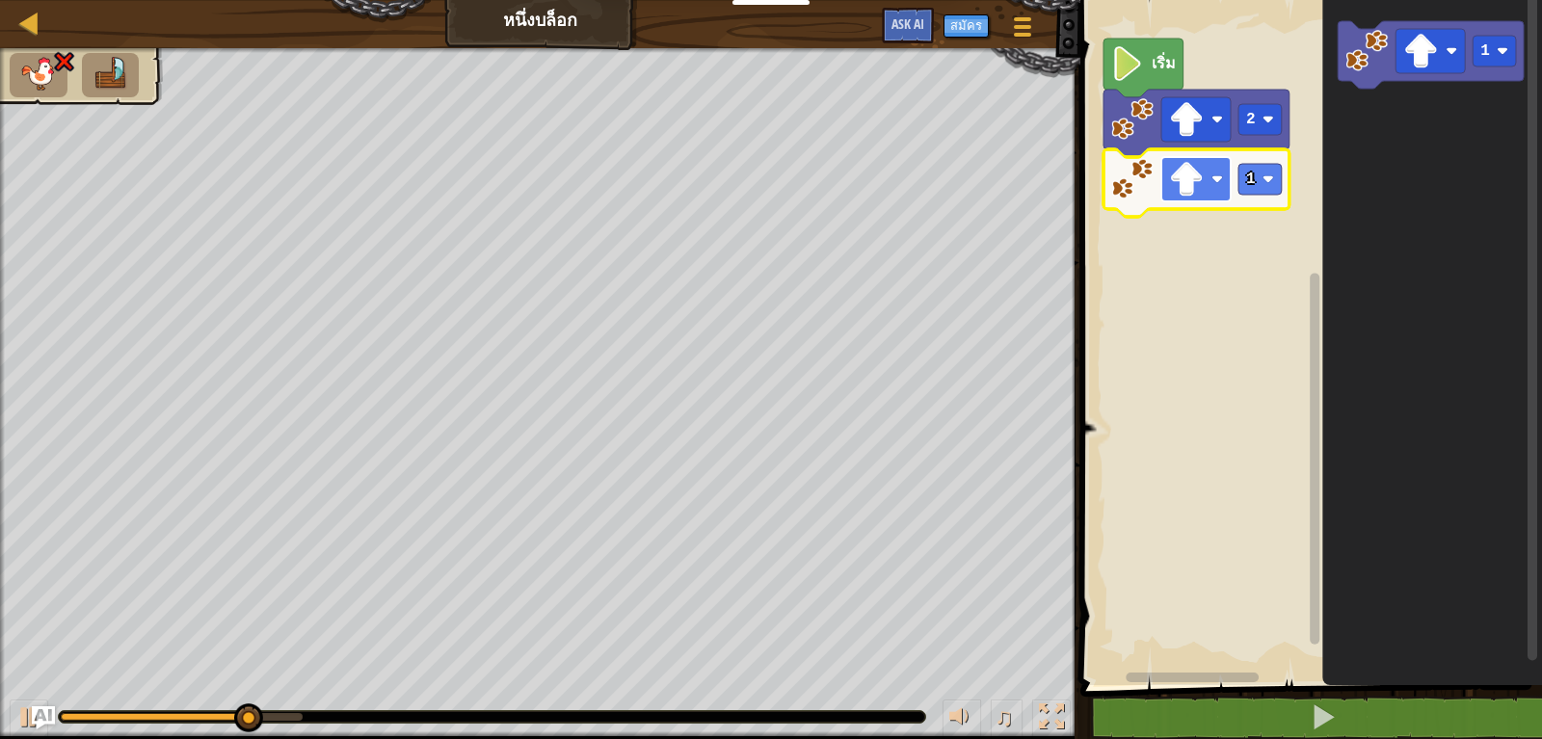
click at [1218, 182] on image "Blockly Workspace" at bounding box center [1217, 179] width 12 height 12
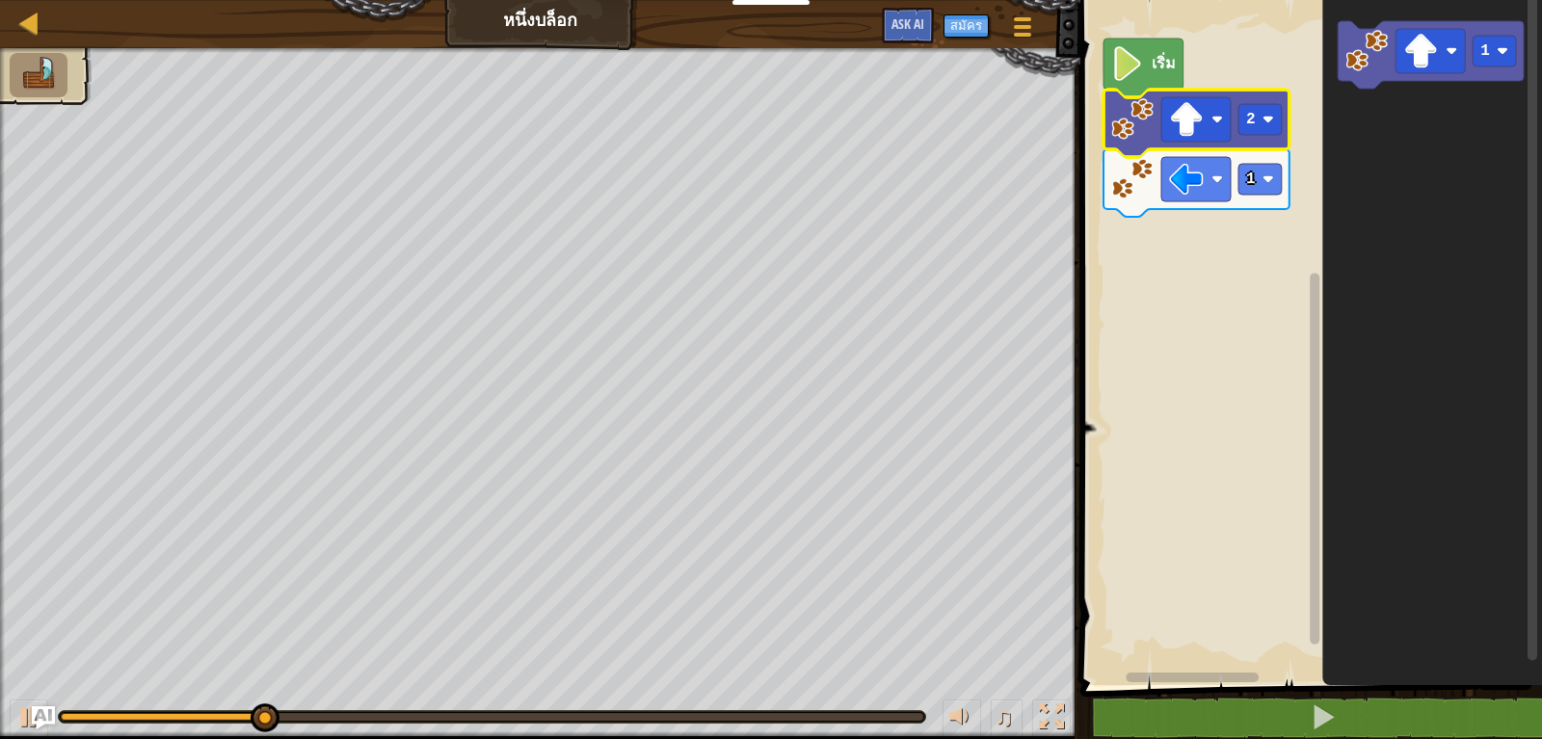
click at [1232, 142] on icon "Blockly Workspace" at bounding box center [1196, 123] width 186 height 67
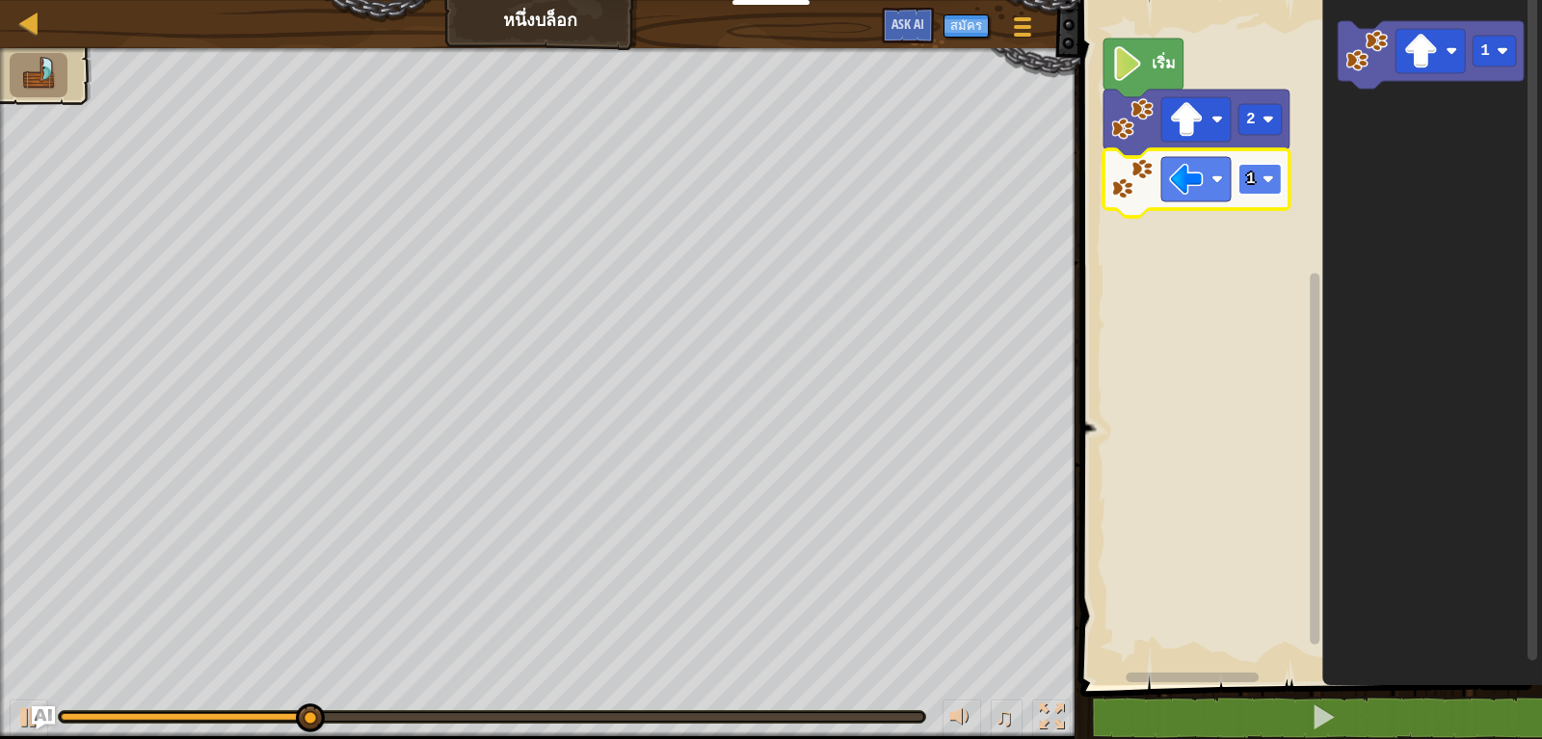
click at [1257, 183] on rect "Blockly Workspace" at bounding box center [1259, 179] width 43 height 31
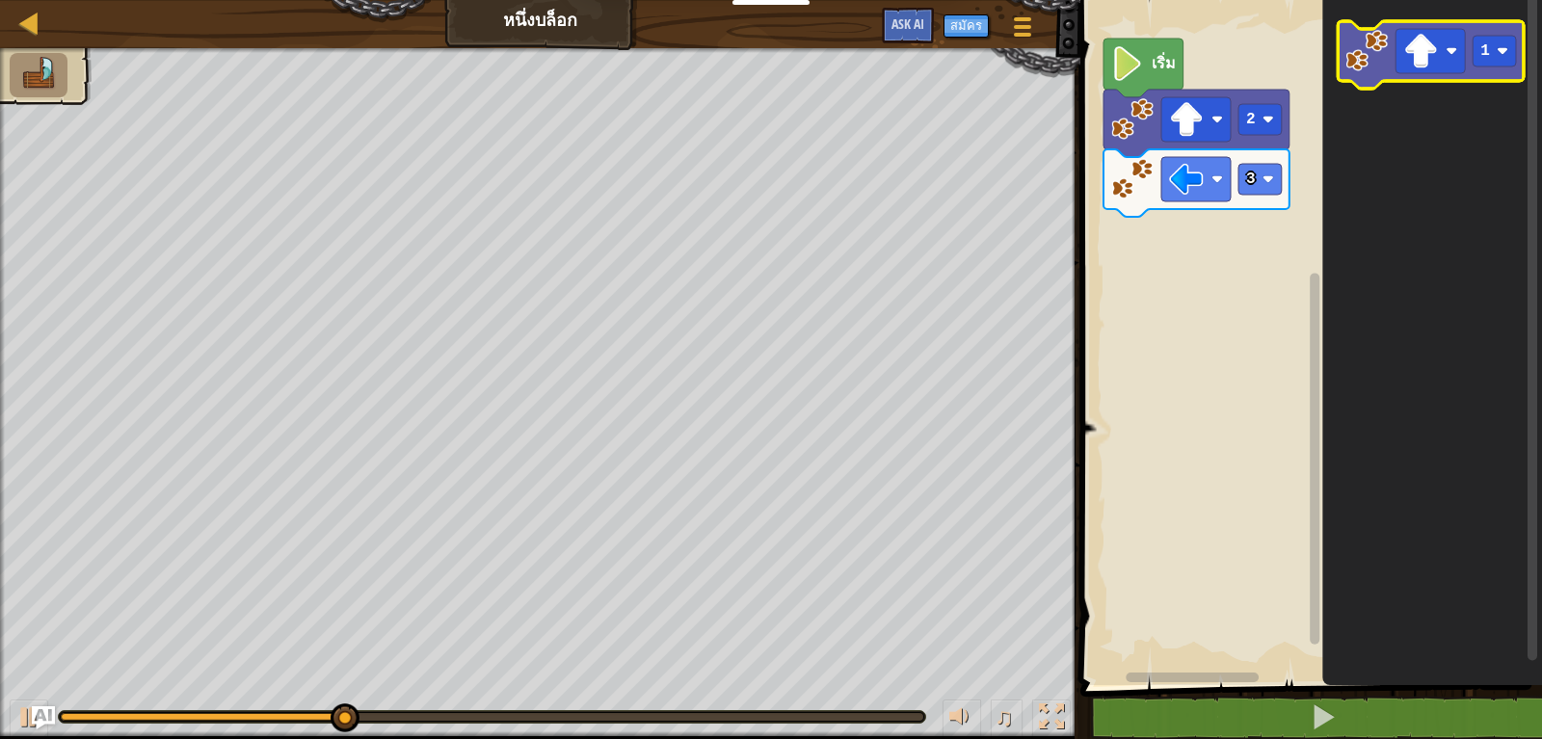
click at [1345, 41] on icon "Blockly Workspace" at bounding box center [1430, 54] width 186 height 67
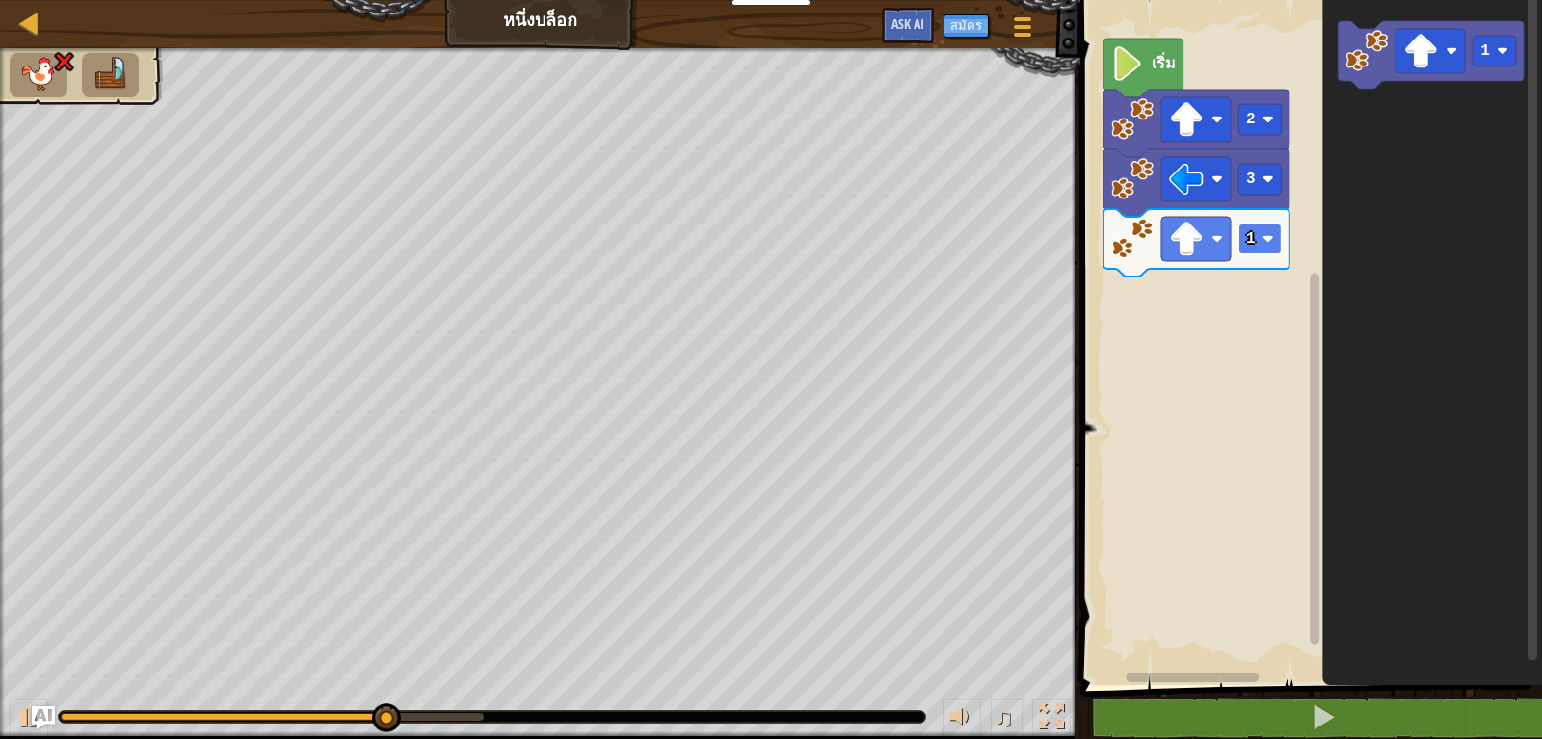
click at [1259, 237] on rect "Blockly Workspace" at bounding box center [1259, 239] width 43 height 31
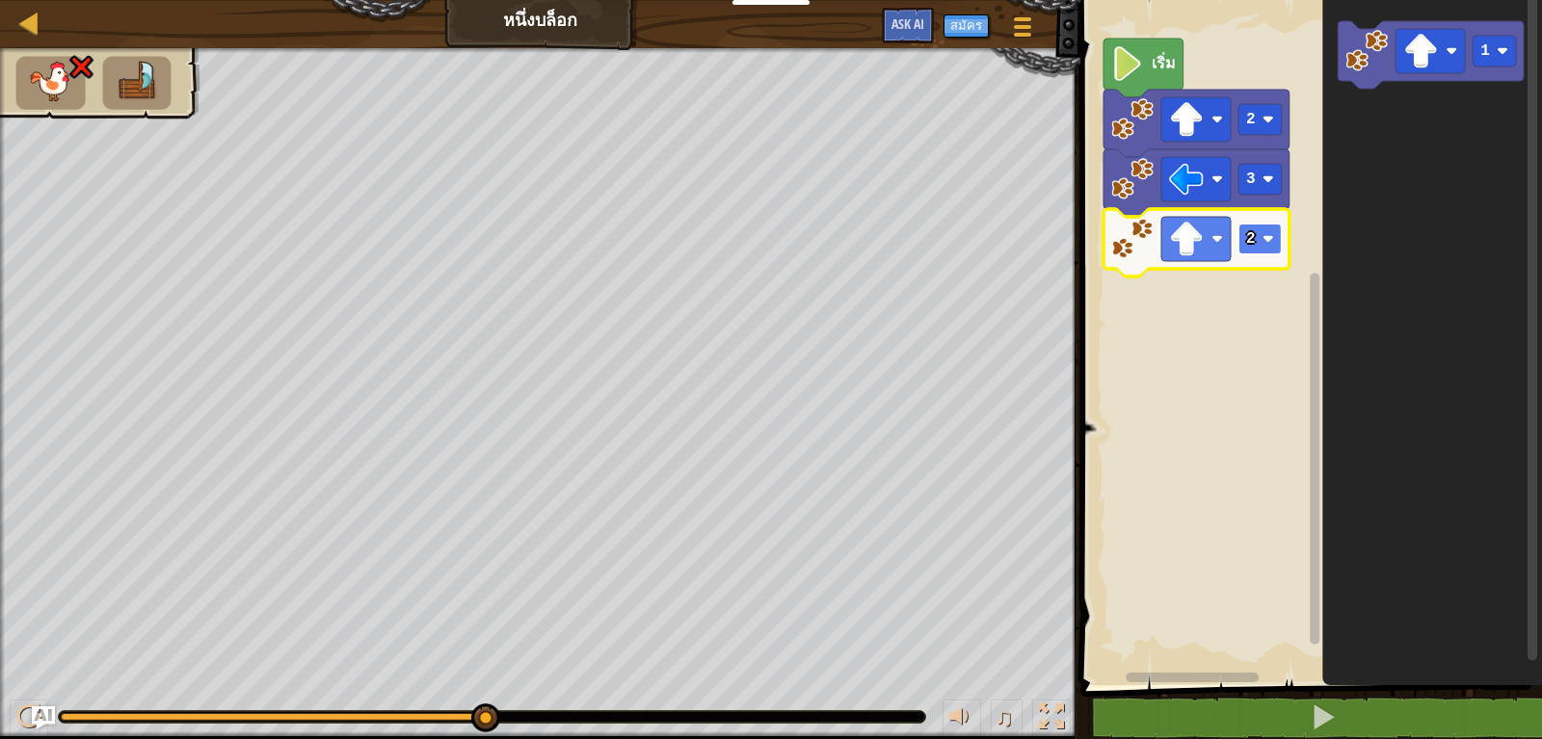
click at [1253, 241] on text "2" at bounding box center [1251, 238] width 10 height 17
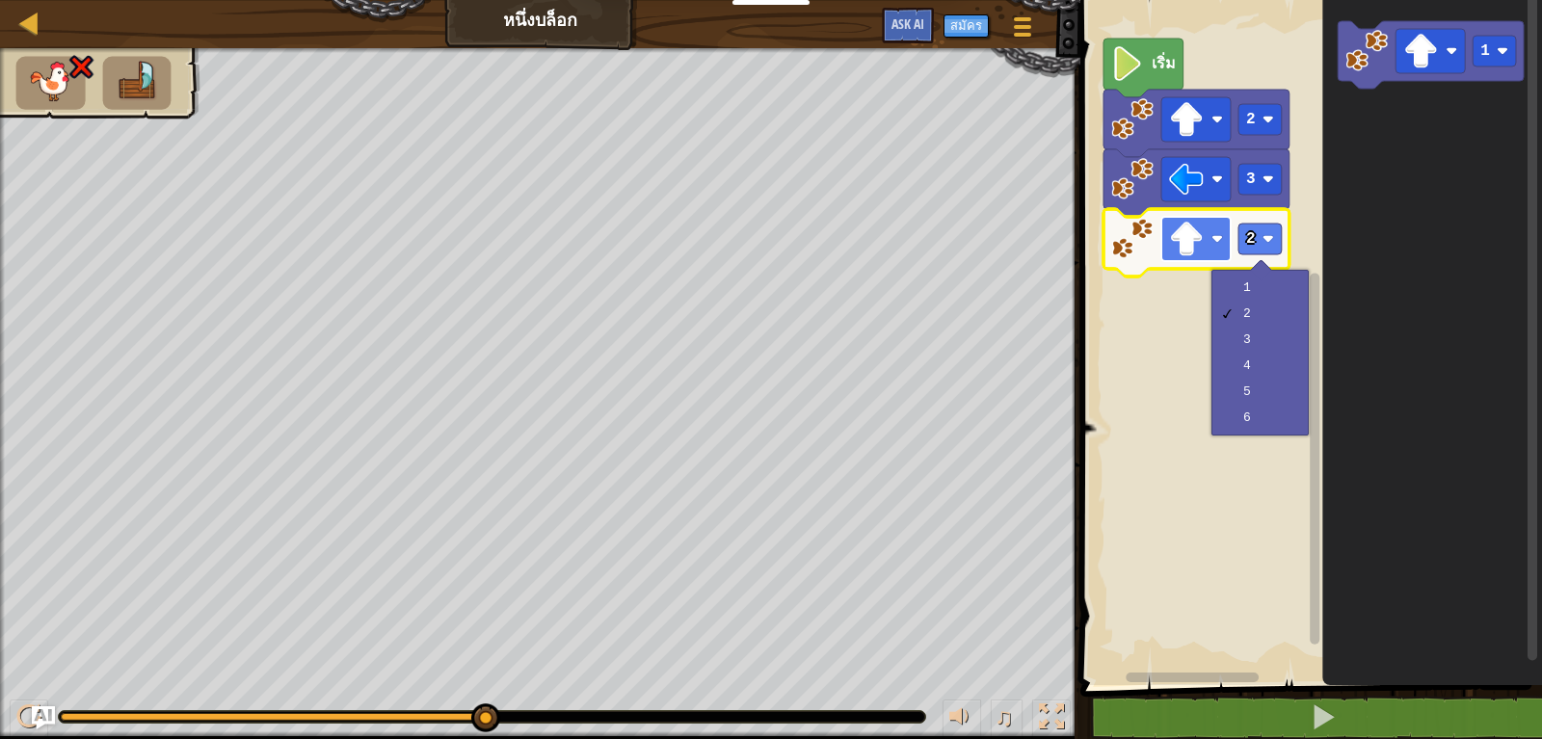
click at [1212, 251] on rect "Blockly Workspace" at bounding box center [1195, 239] width 69 height 44
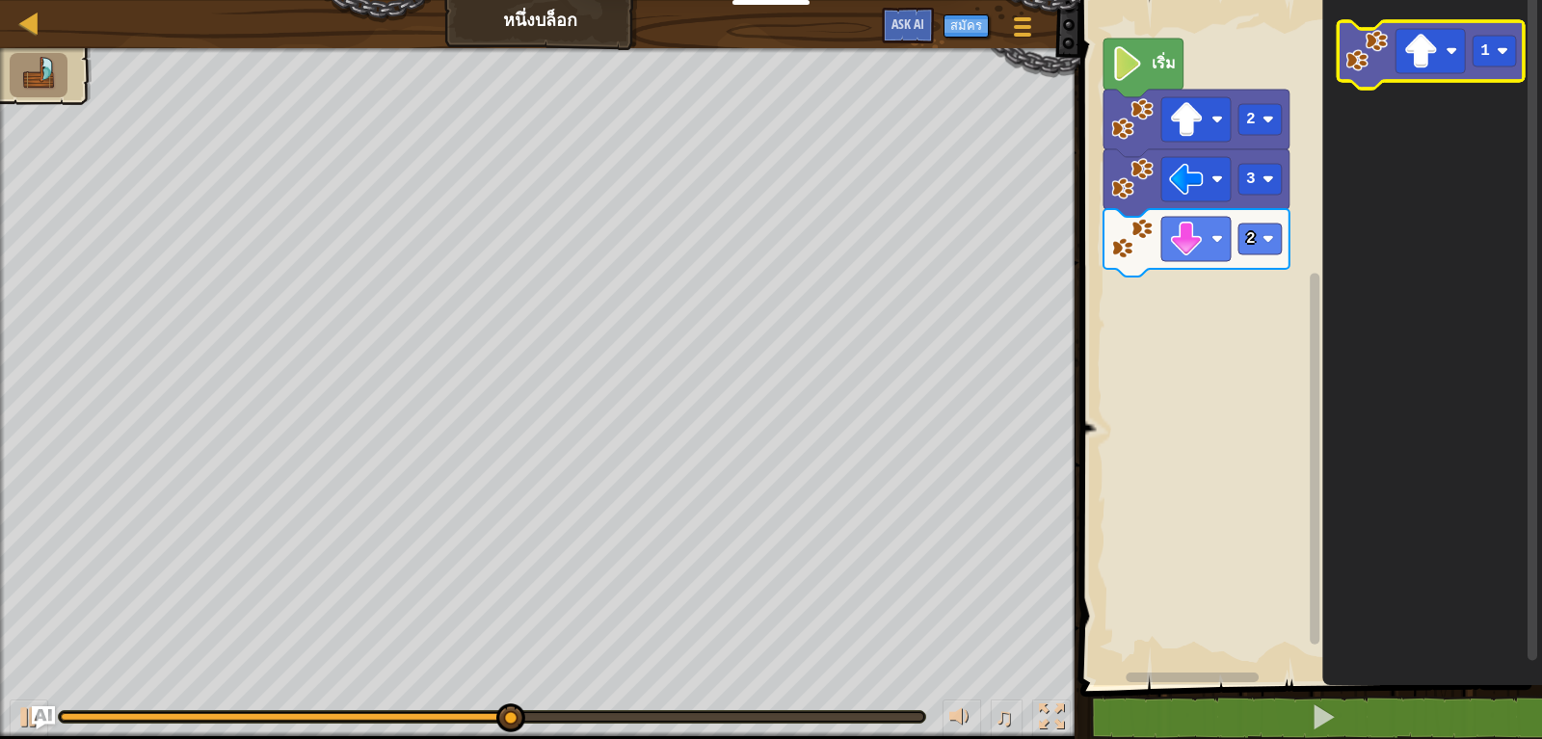
click at [1375, 55] on image "Blockly Workspace" at bounding box center [1366, 51] width 42 height 42
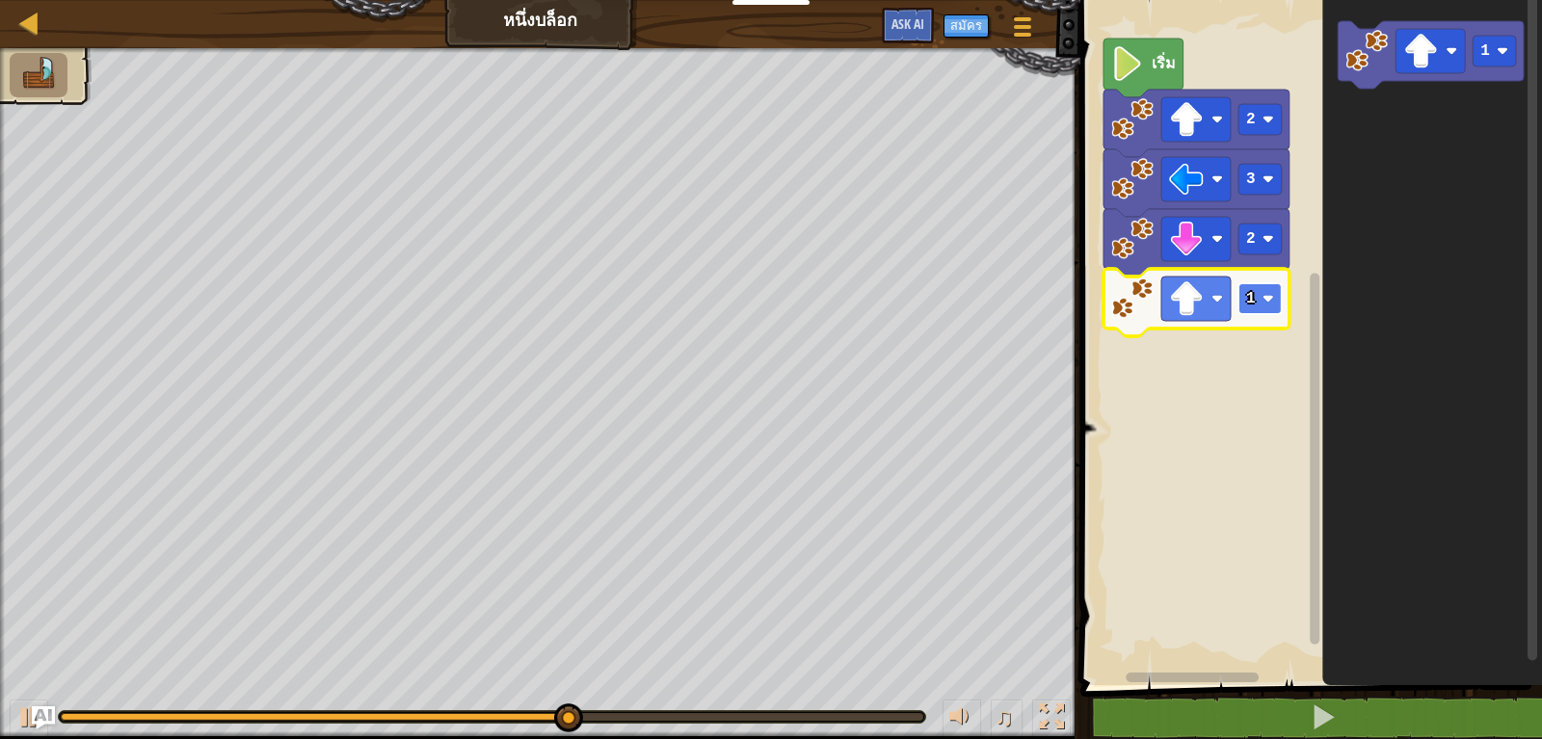
click at [1255, 310] on rect "Blockly Workspace" at bounding box center [1259, 298] width 43 height 31
click at [1202, 321] on rect "Blockly Workspace" at bounding box center [1195, 299] width 69 height 44
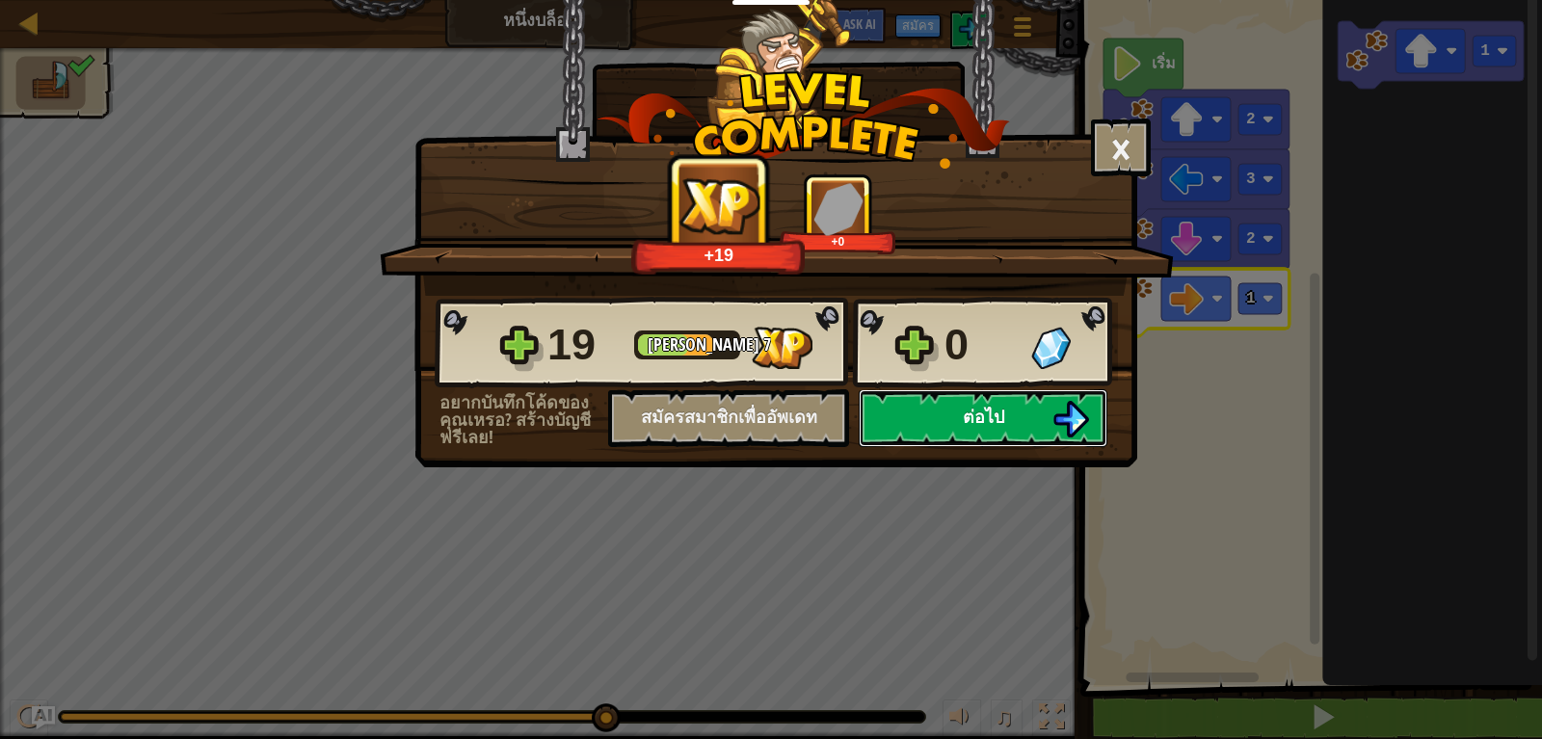
click at [1081, 424] on img at bounding box center [1070, 419] width 37 height 37
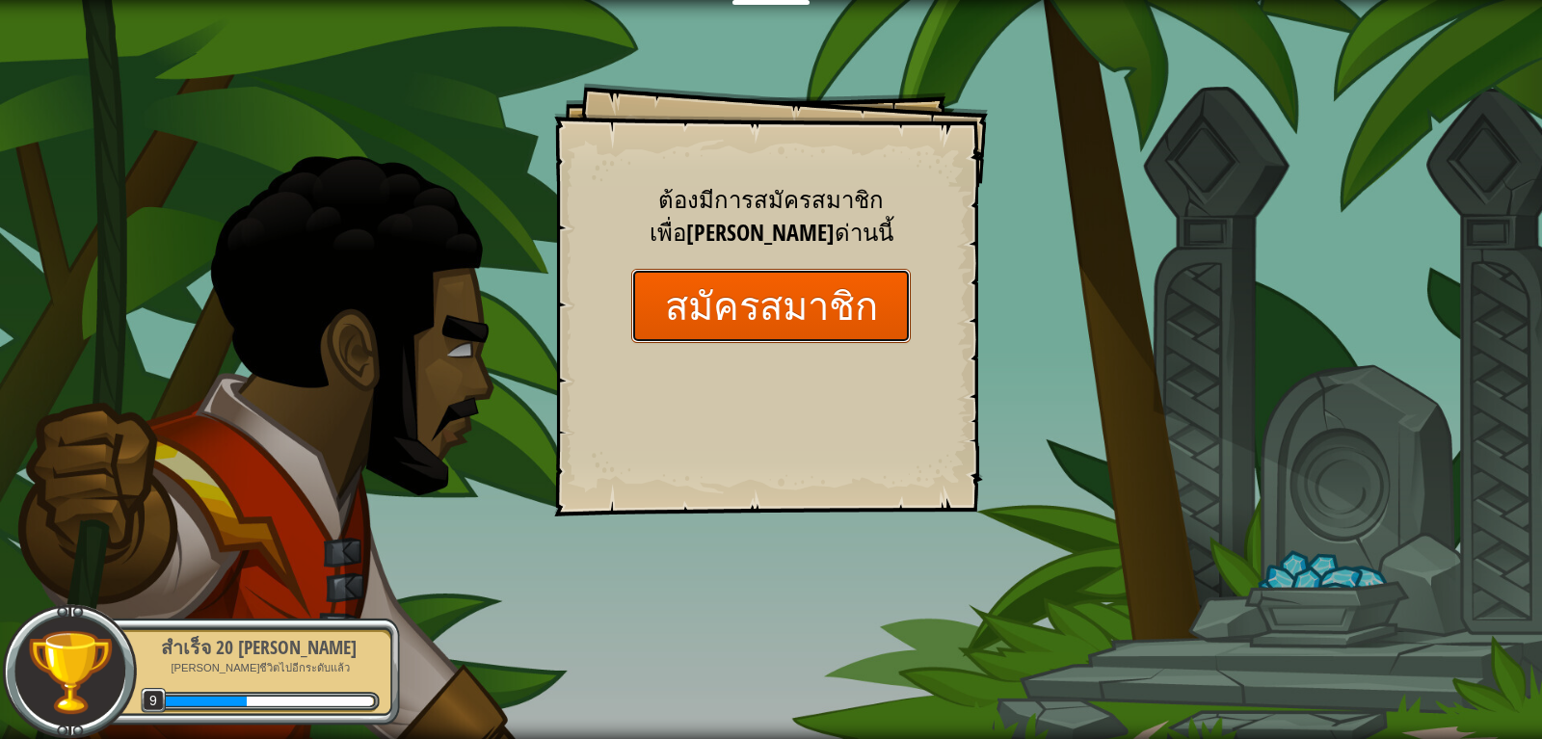
click at [743, 281] on button "สมัครสมาชิก" at bounding box center [770, 306] width 279 height 74
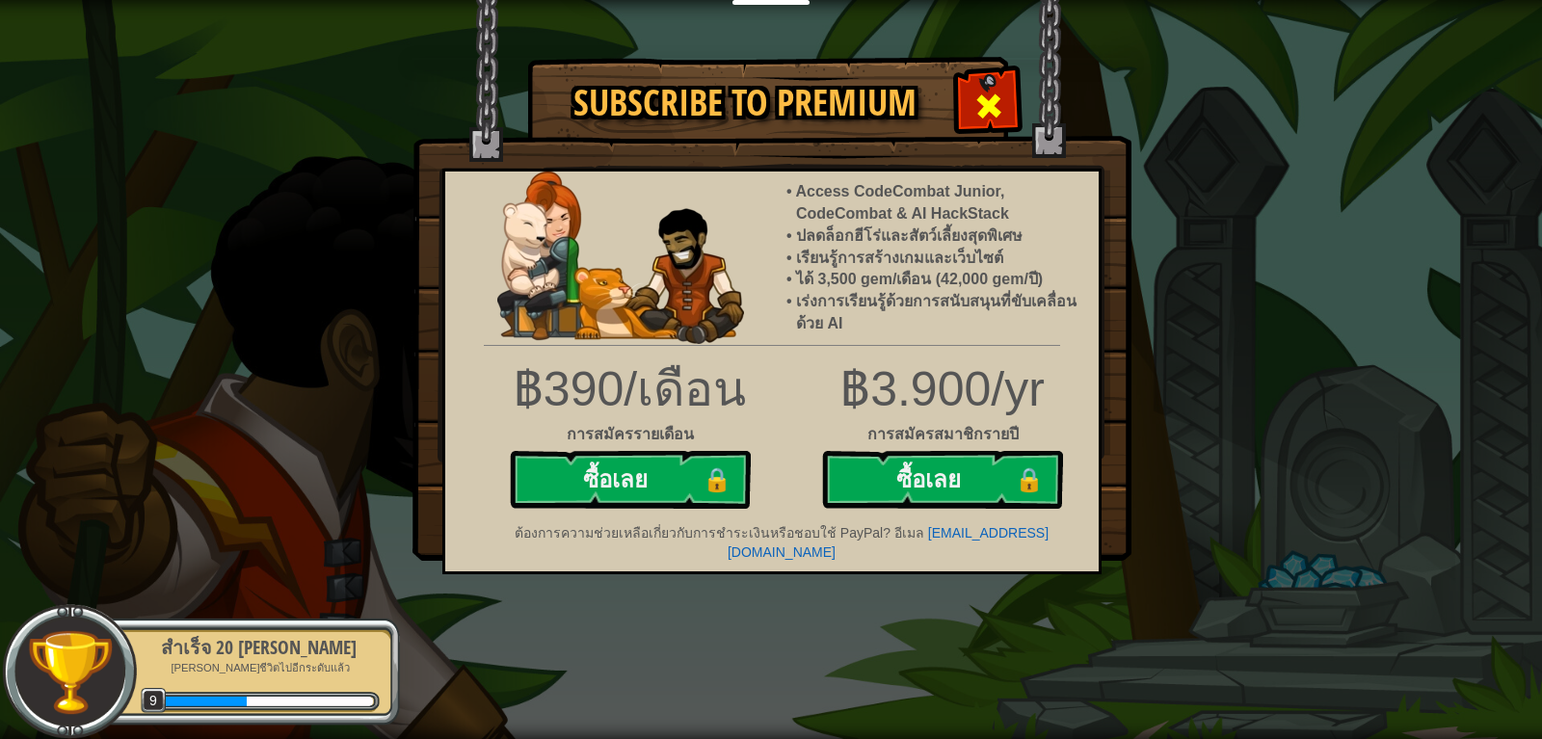
click at [974, 107] on span at bounding box center [988, 106] width 31 height 31
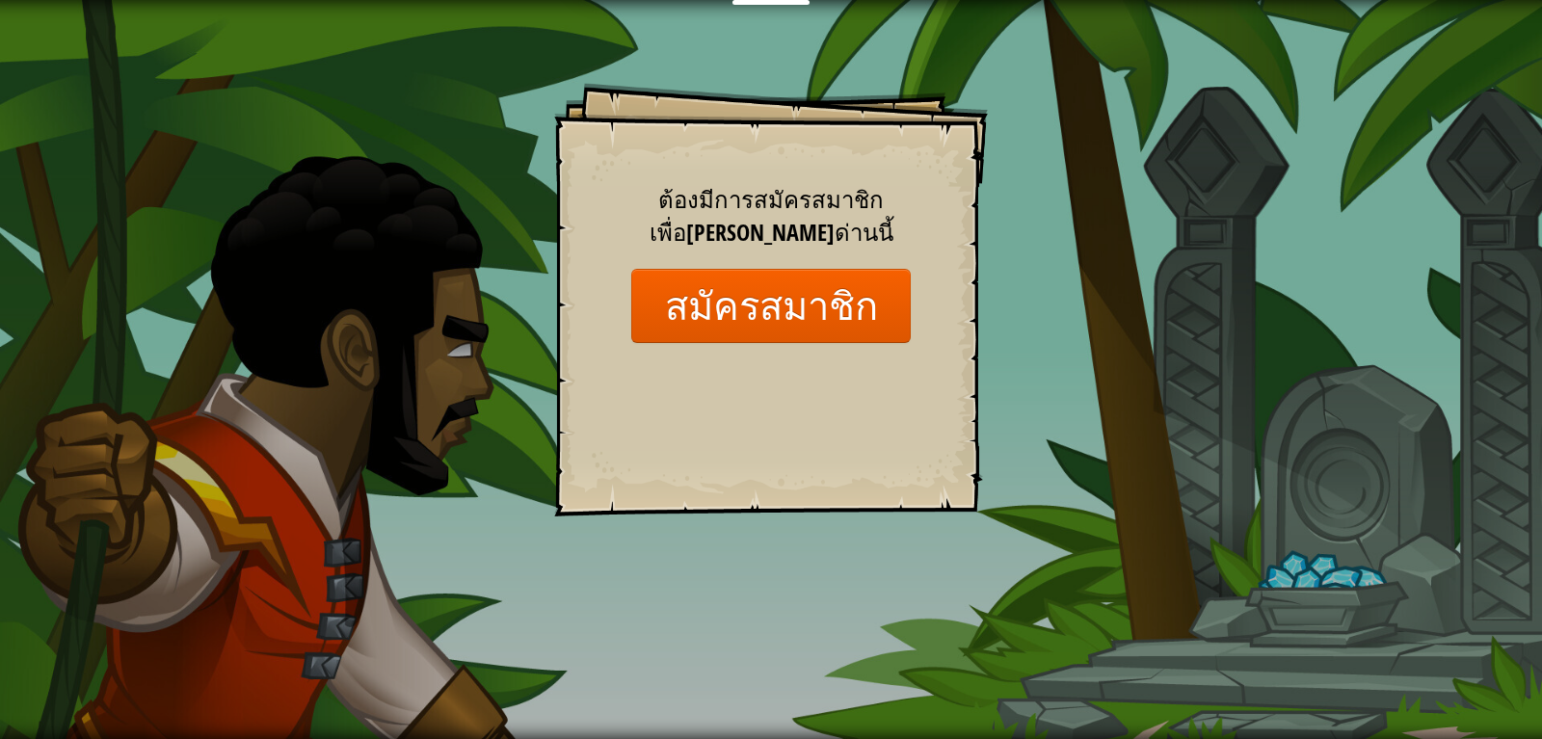
click at [418, 223] on div "Goals Start Level เกิดข้อผิดพลาดในการโหลดจากเซิร์ฟเวอร์ [PERSON_NAME]รีเฟรชหน้า…" at bounding box center [771, 369] width 1542 height 739
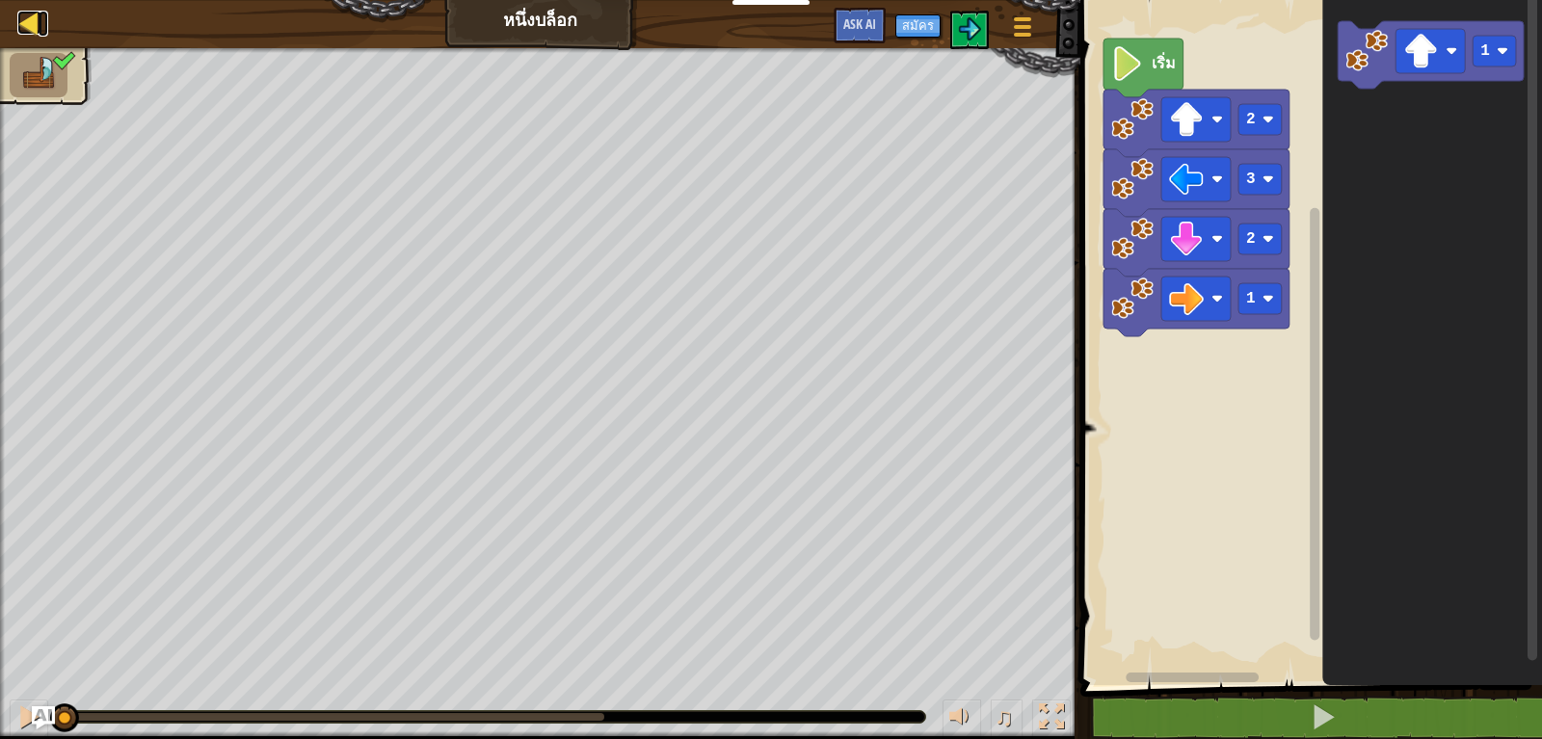
click at [26, 19] on div at bounding box center [29, 23] width 24 height 24
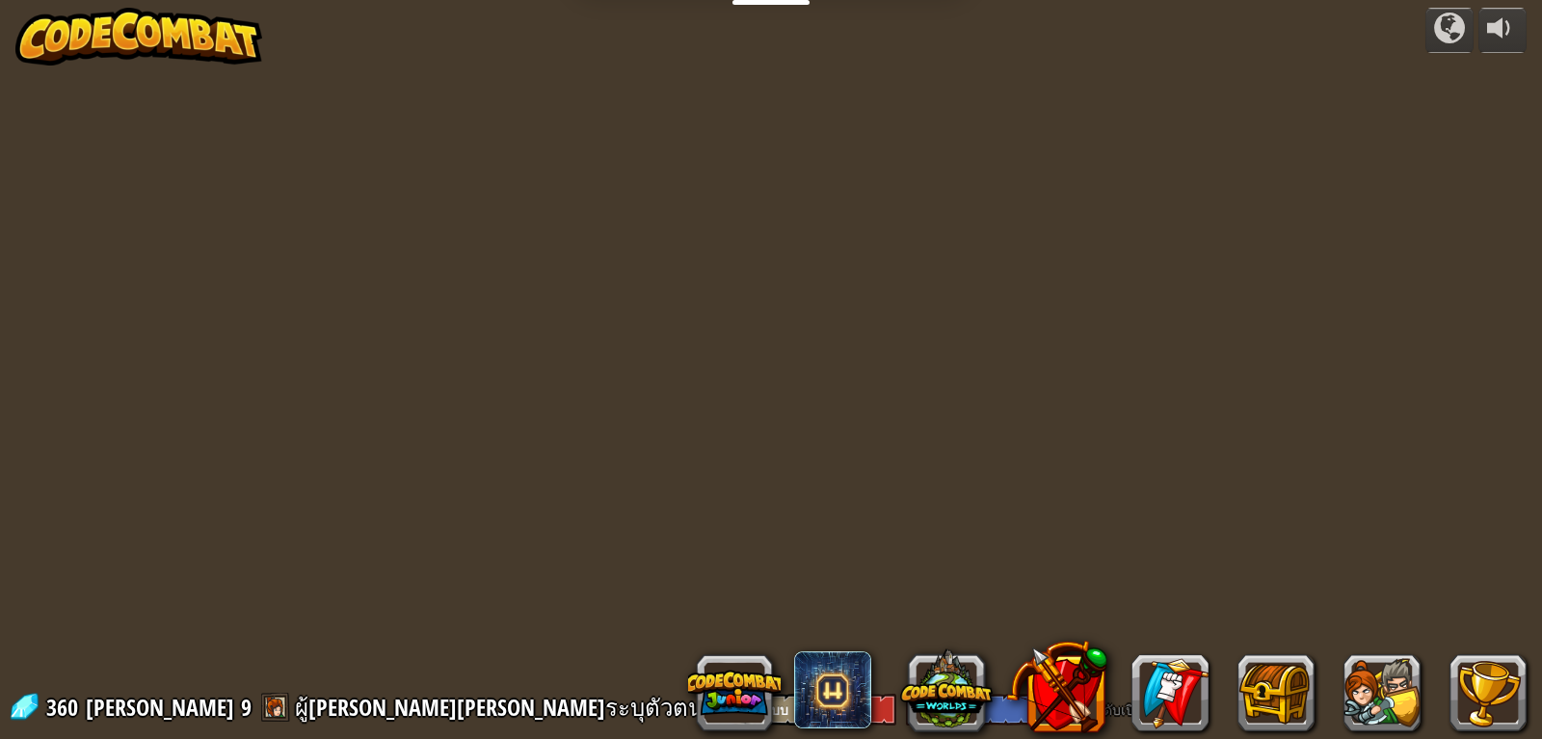
select select "th"
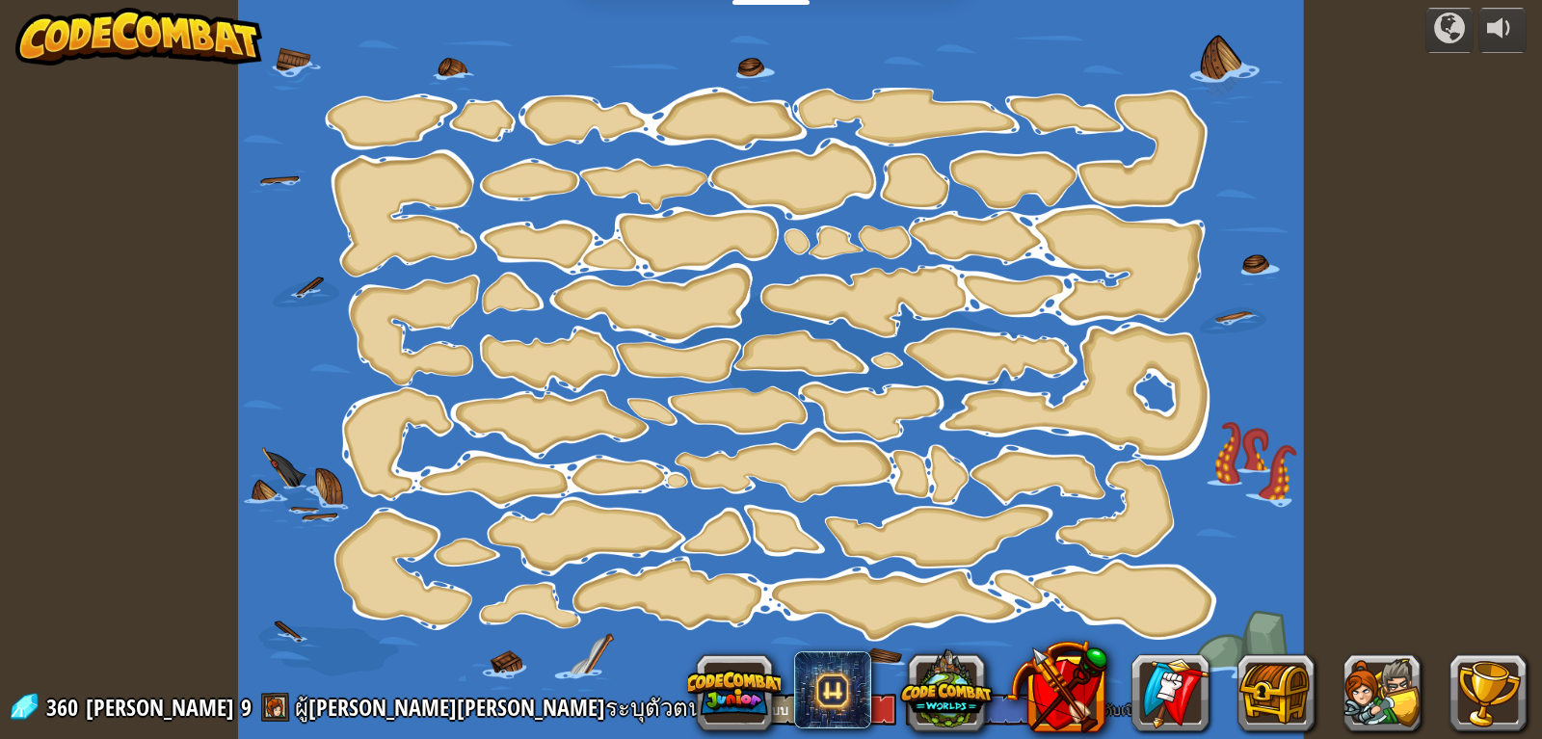
select select "th"
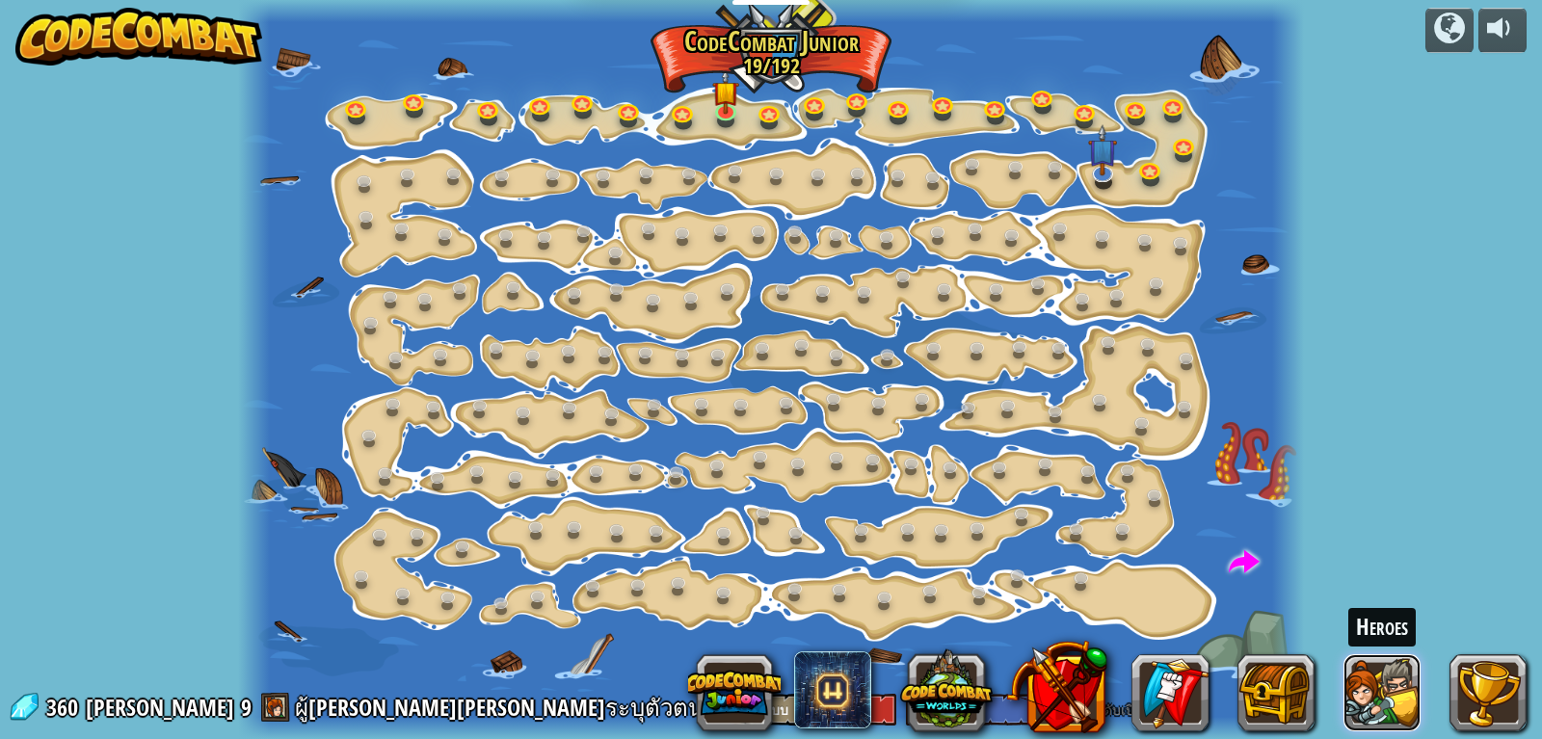
click at [1402, 695] on button at bounding box center [1381, 692] width 77 height 77
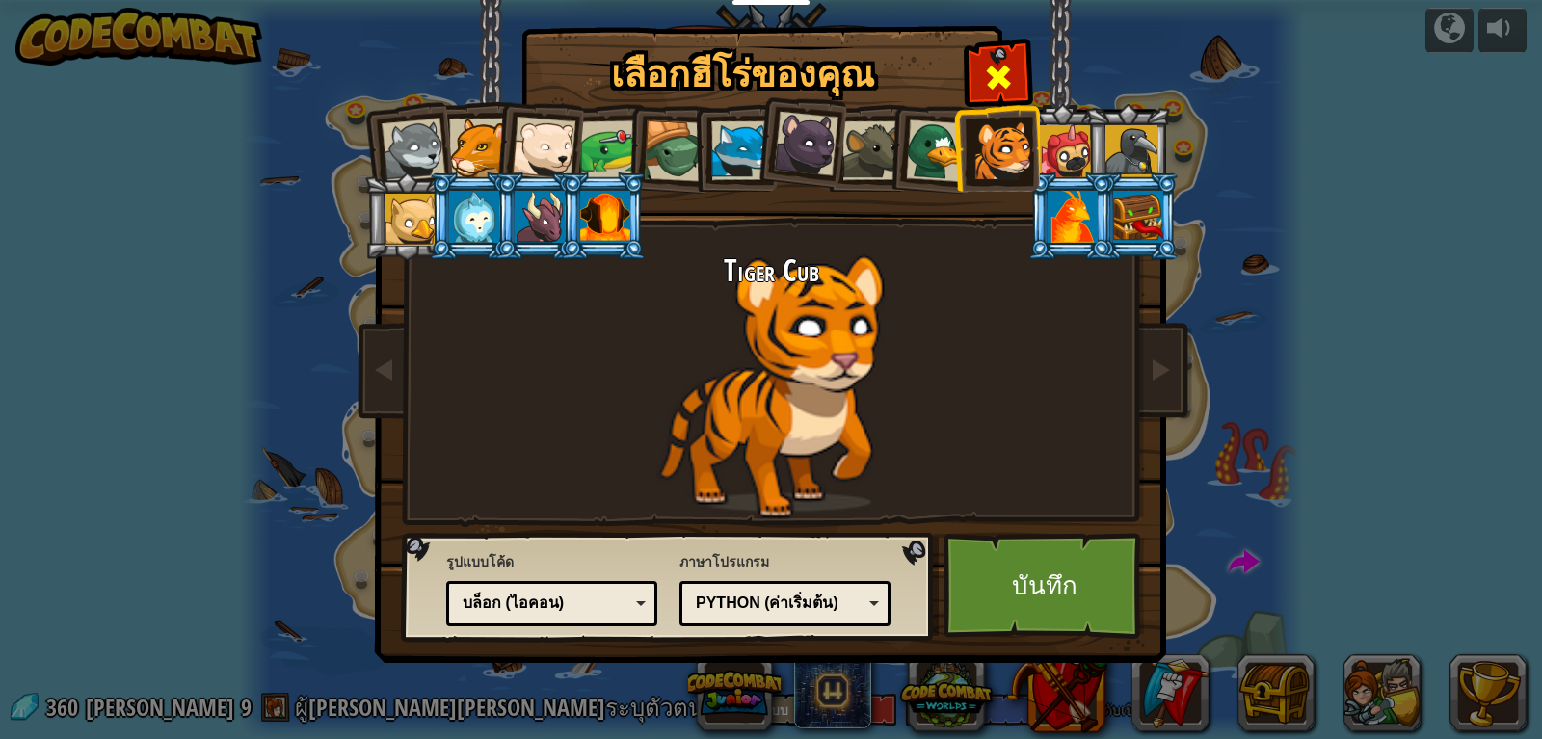
drag, startPoint x: 1017, startPoint y: 58, endPoint x: 1008, endPoint y: 59, distance: 9.7
click at [1016, 58] on div at bounding box center [997, 74] width 61 height 61
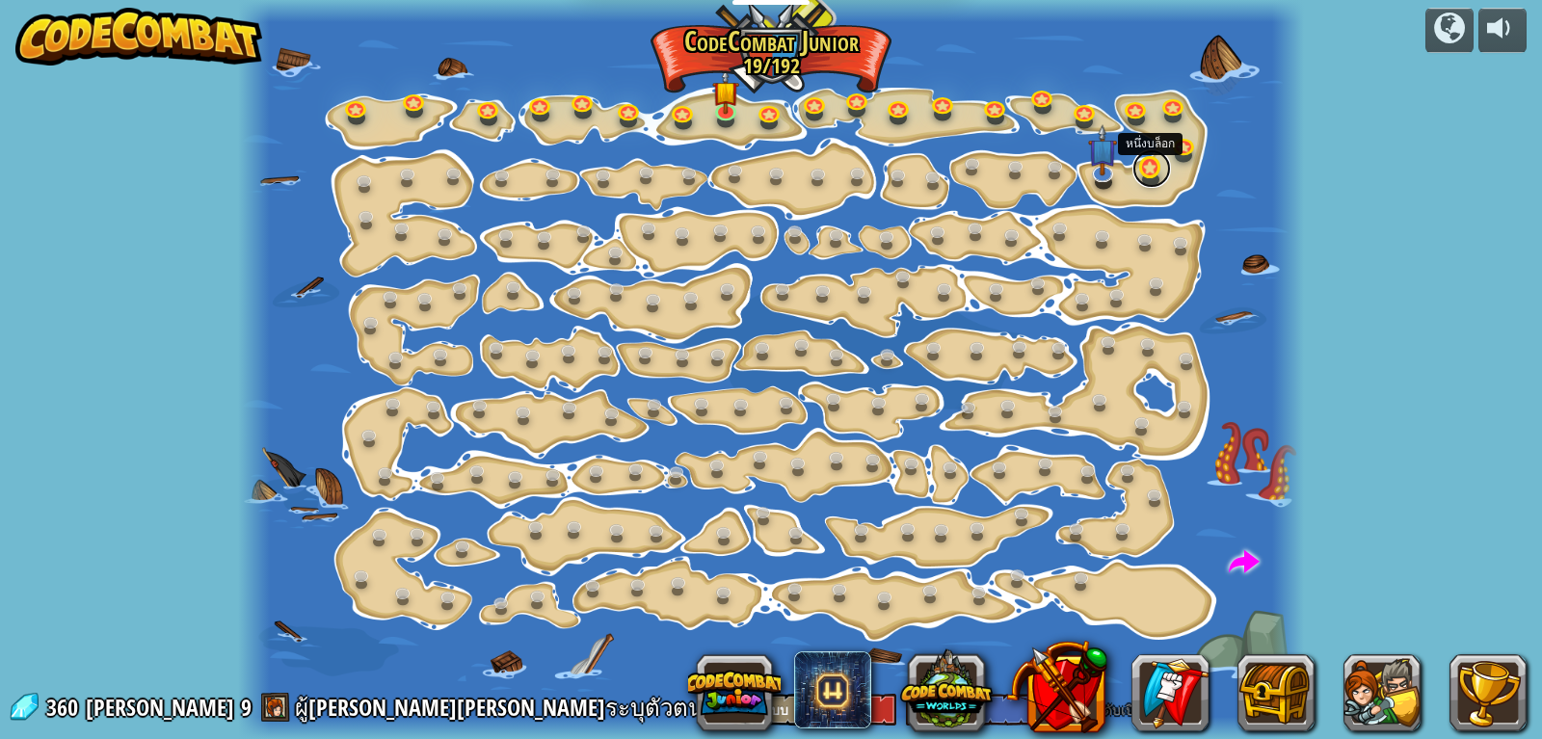
click at [1134, 168] on link at bounding box center [1151, 168] width 39 height 39
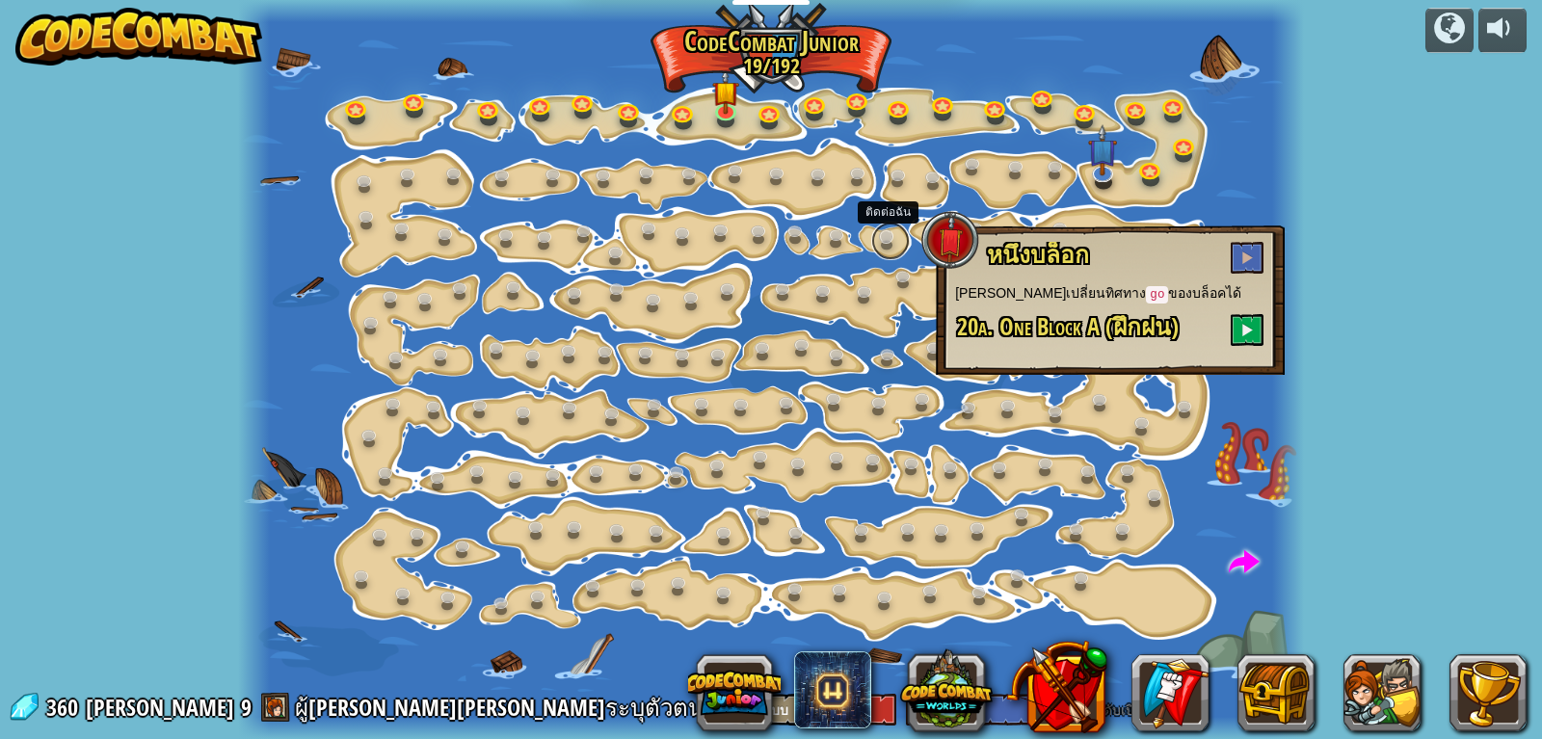
click at [895, 228] on link at bounding box center [890, 241] width 39 height 39
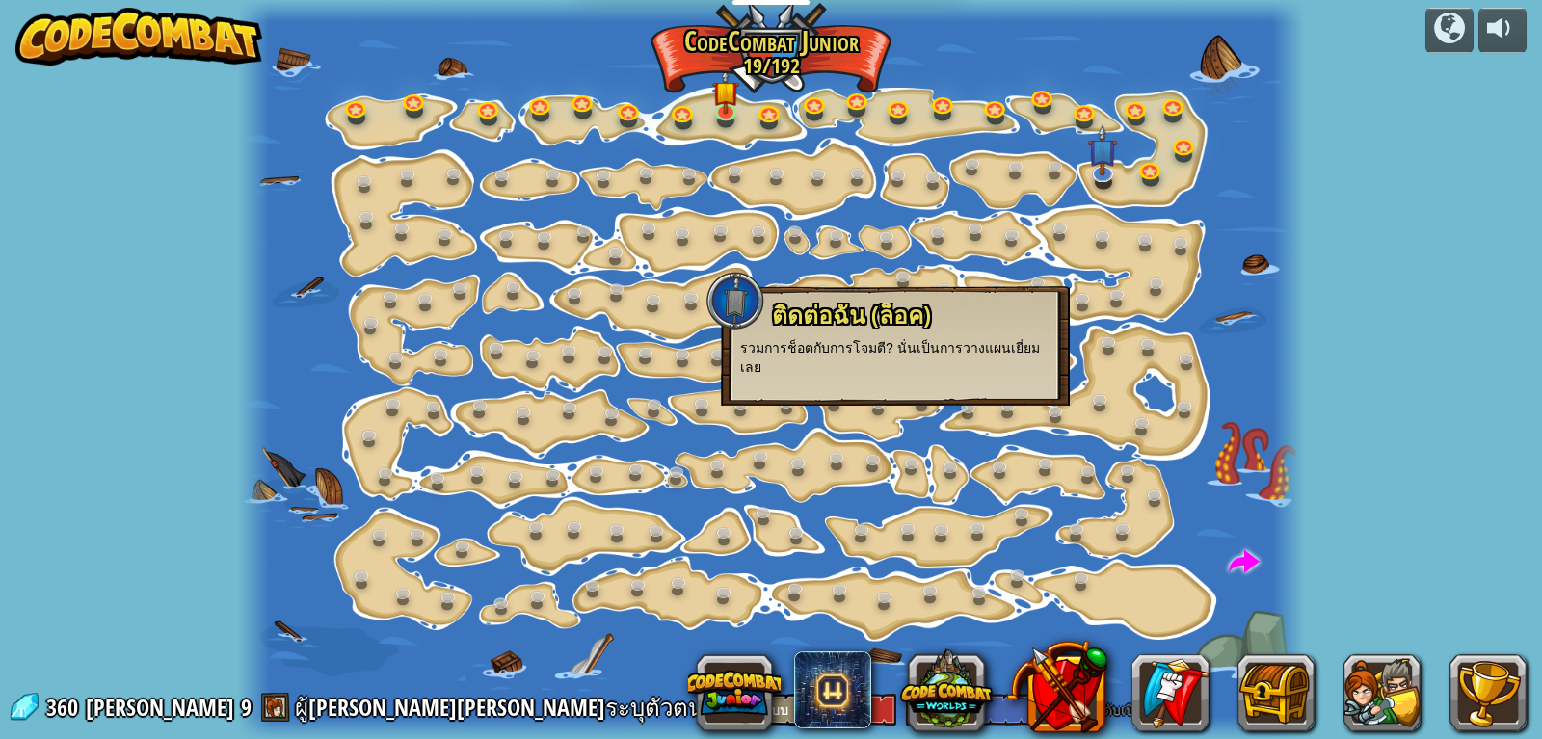
click at [1039, 240] on div at bounding box center [771, 369] width 1066 height 739
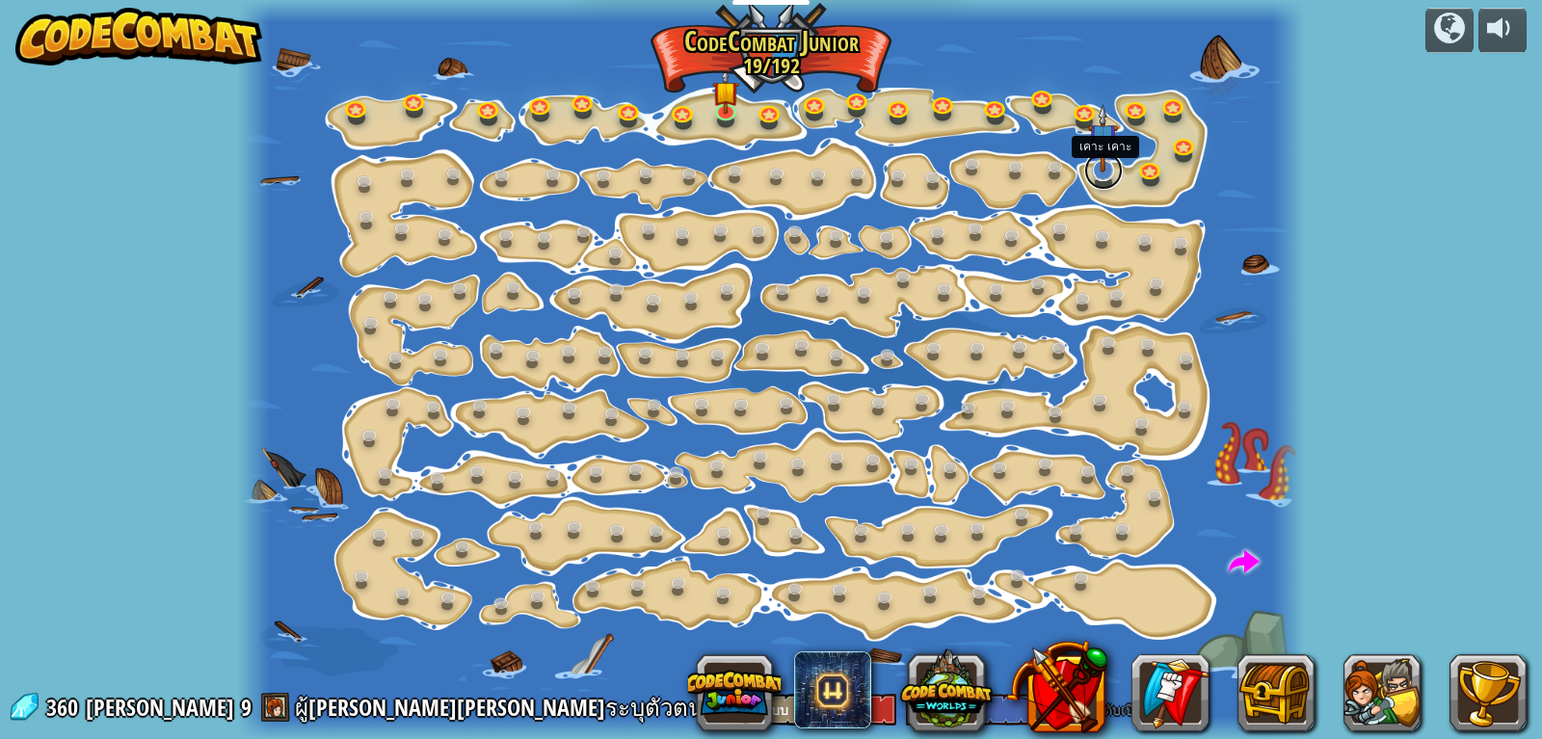
click at [1095, 173] on link at bounding box center [1103, 170] width 39 height 39
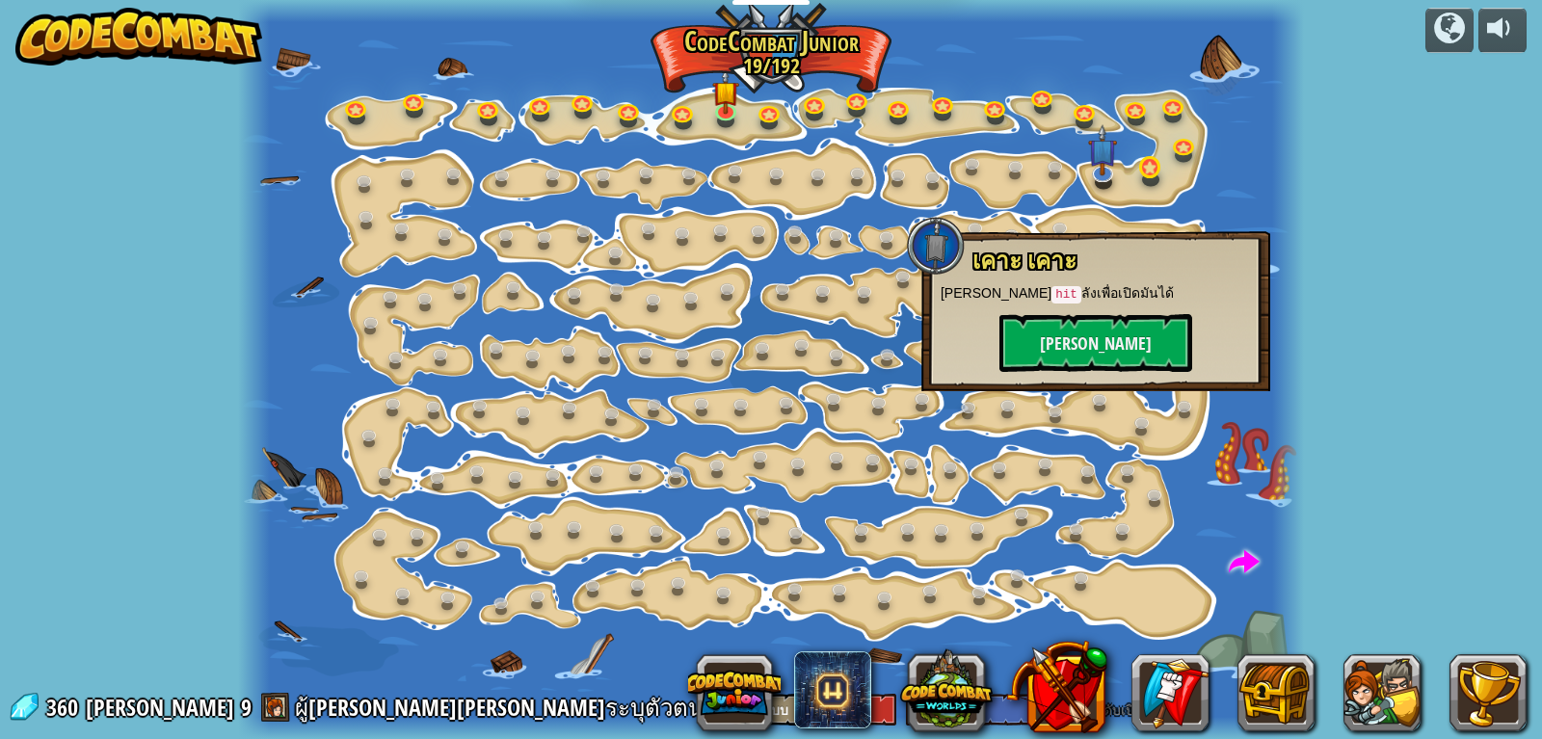
drag, startPoint x: 1121, startPoint y: 190, endPoint x: 1139, endPoint y: 167, distance: 28.9
click at [1132, 174] on div "เปลี่ยนทีละขั้น เปลี่ยนค่า argument ของขั้นตอน 15a. Step Change A (ฝึกฝน) ไปอย่…" at bounding box center [771, 369] width 1066 height 739
click at [1145, 164] on link at bounding box center [1151, 168] width 39 height 39
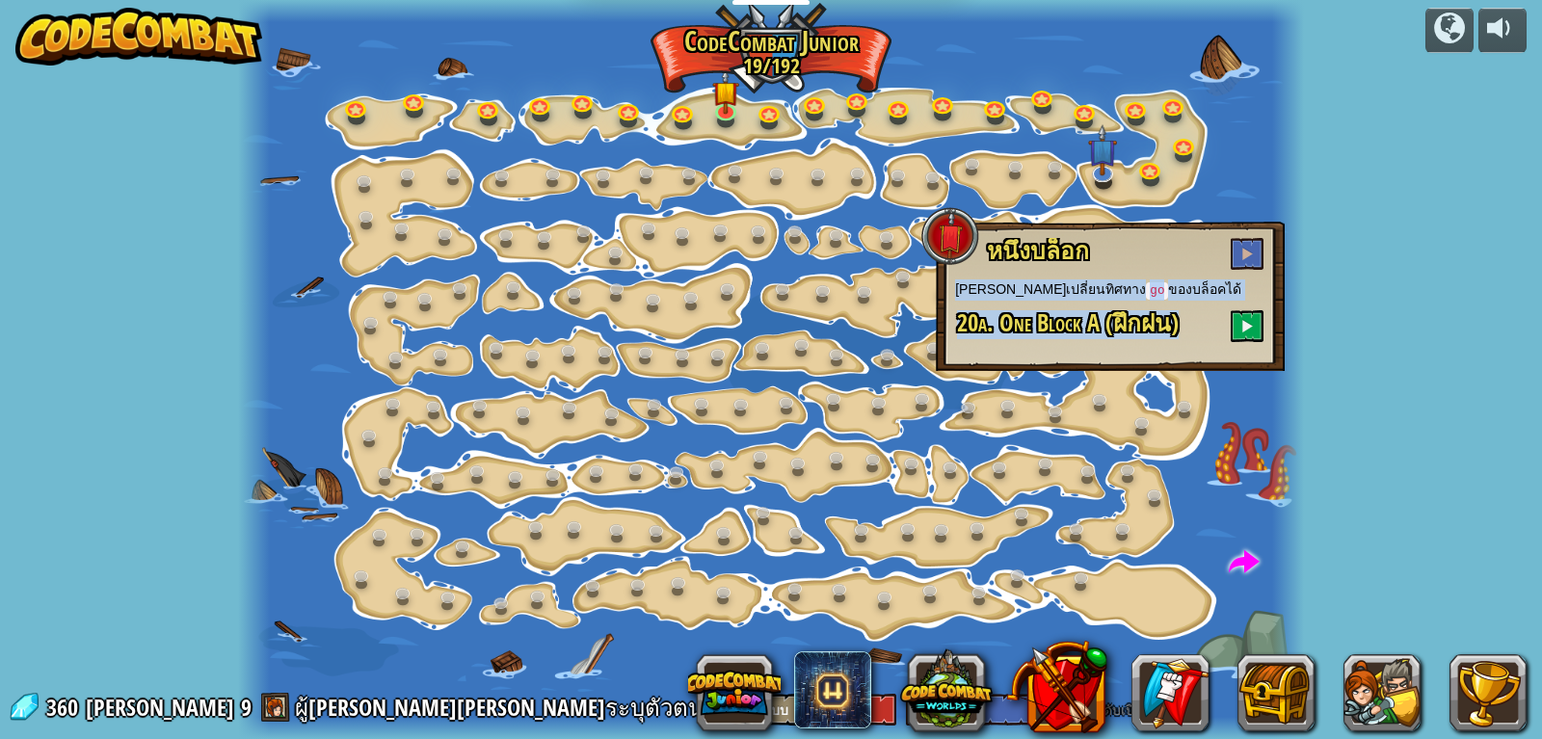
drag, startPoint x: 1167, startPoint y: 270, endPoint x: 1224, endPoint y: 334, distance: 86.0
click at [1224, 334] on div "หนึ่งบล็อก [PERSON_NAME]เปลี่ยนทิศทาง go ของบล็อคได้ 20a. One Block A (ฝึกฝน)" at bounding box center [1110, 290] width 310 height 104
click at [1241, 318] on button at bounding box center [1246, 326] width 33 height 32
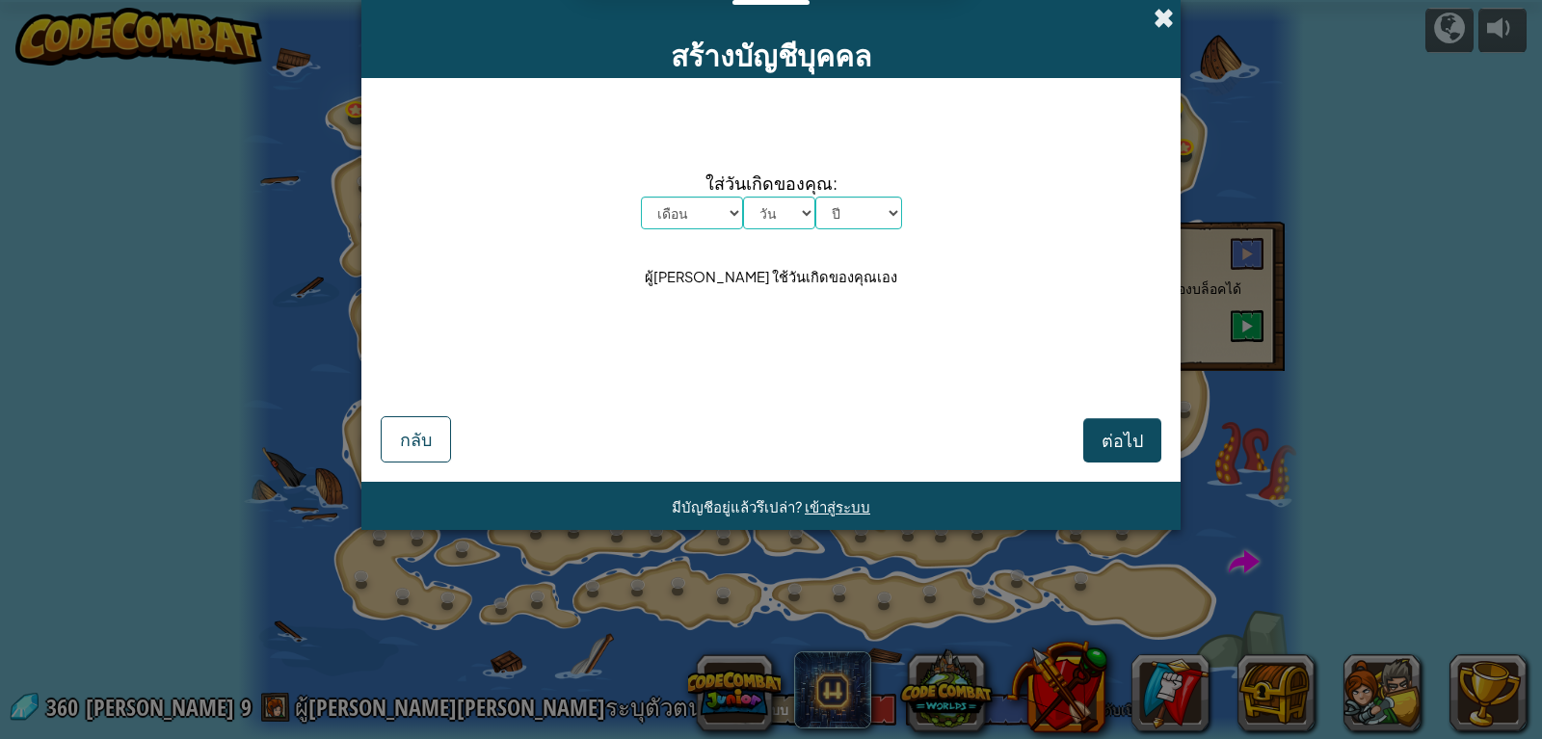
click at [1158, 28] on span at bounding box center [1163, 18] width 20 height 20
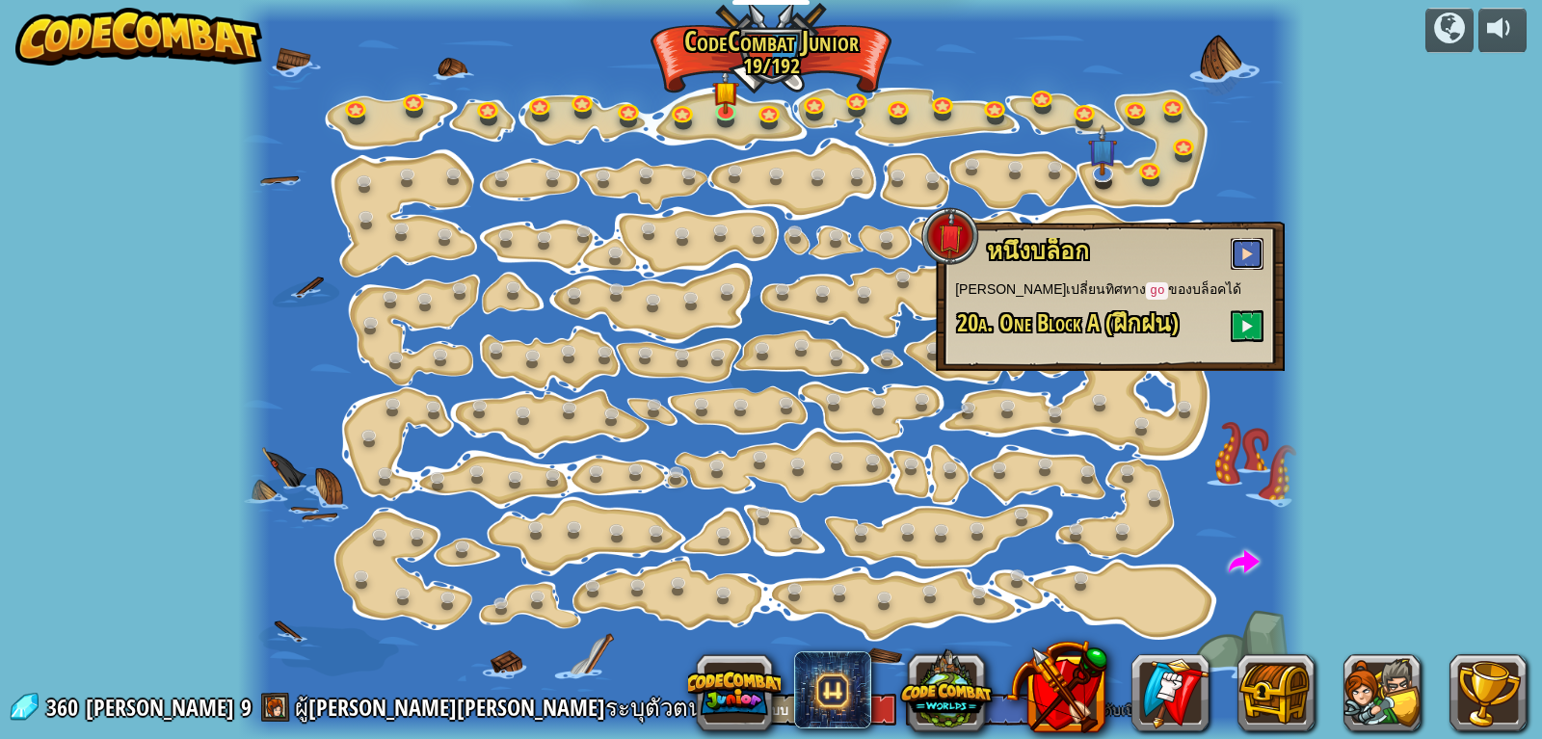
click at [1250, 260] on span at bounding box center [1246, 253] width 13 height 13
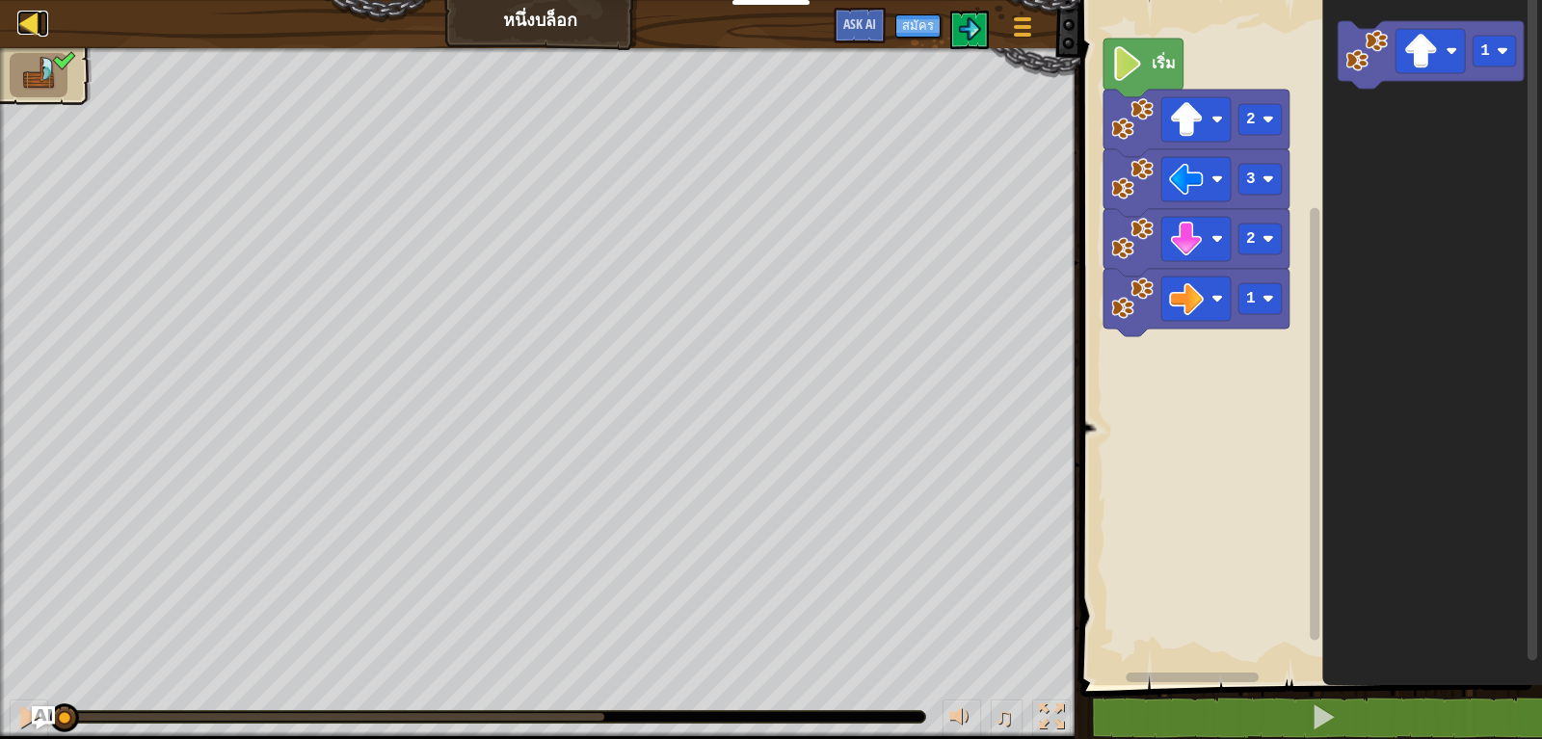
click at [23, 15] on div at bounding box center [29, 23] width 24 height 24
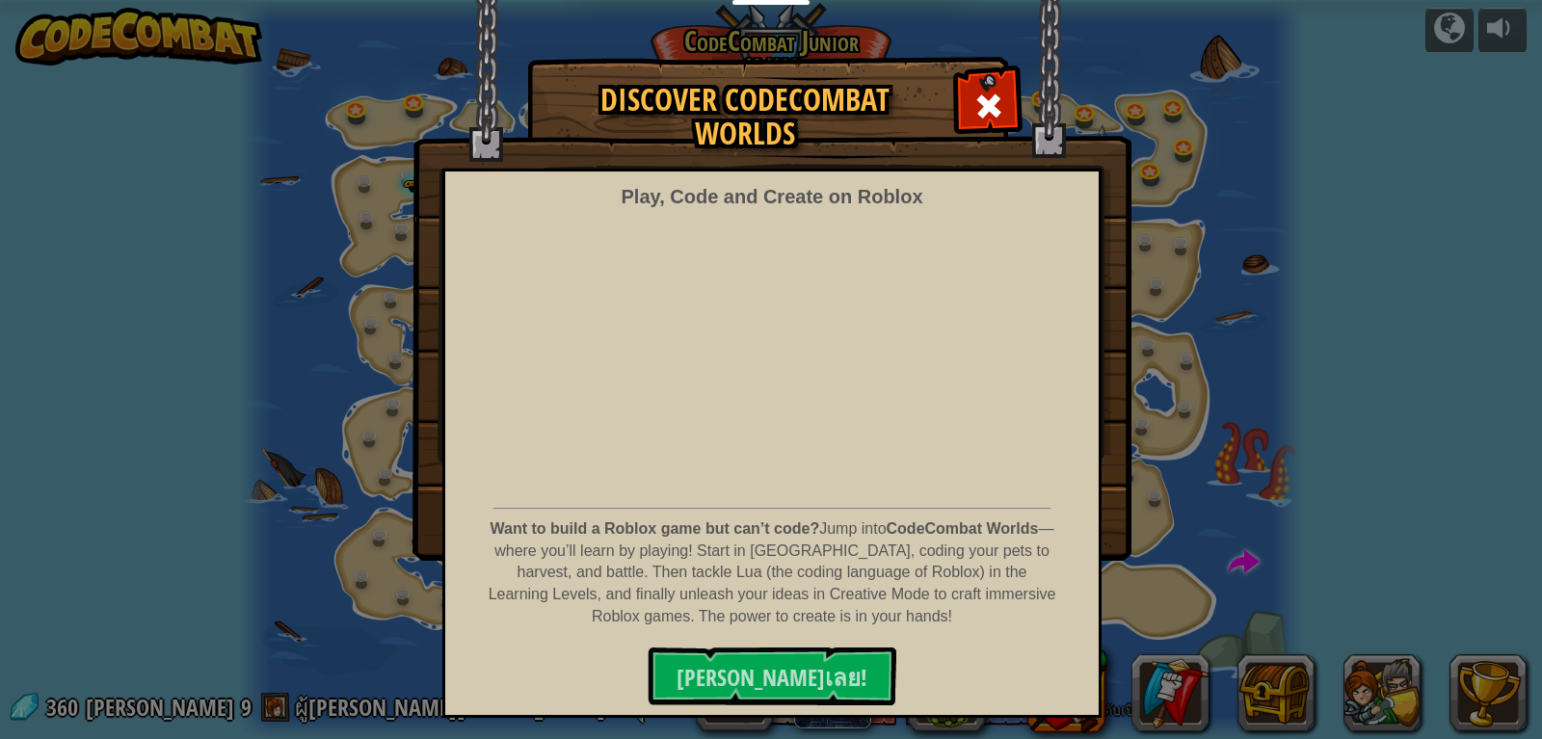
select select "th"
click at [989, 97] on span at bounding box center [988, 106] width 31 height 31
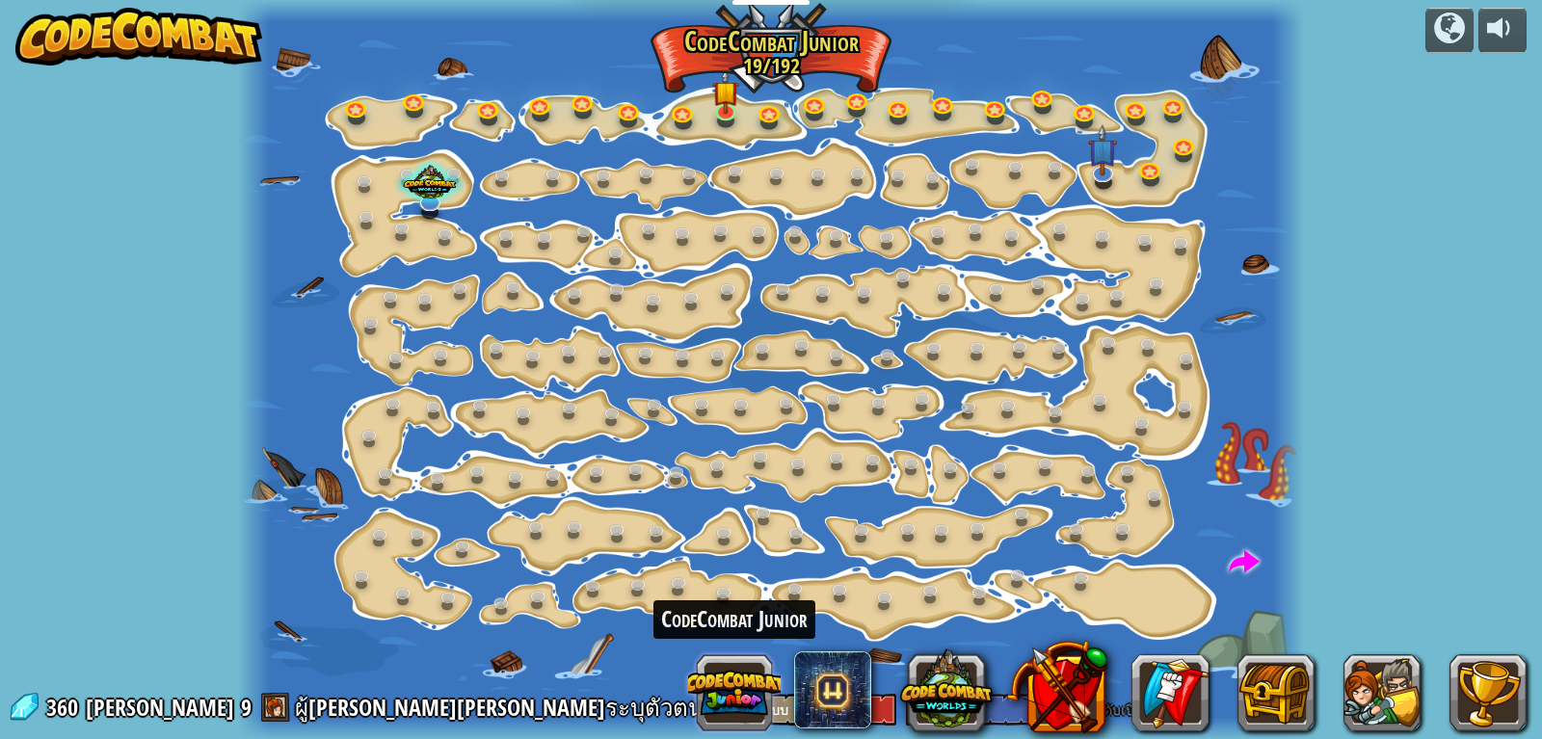
click at [709, 680] on button at bounding box center [734, 692] width 92 height 92
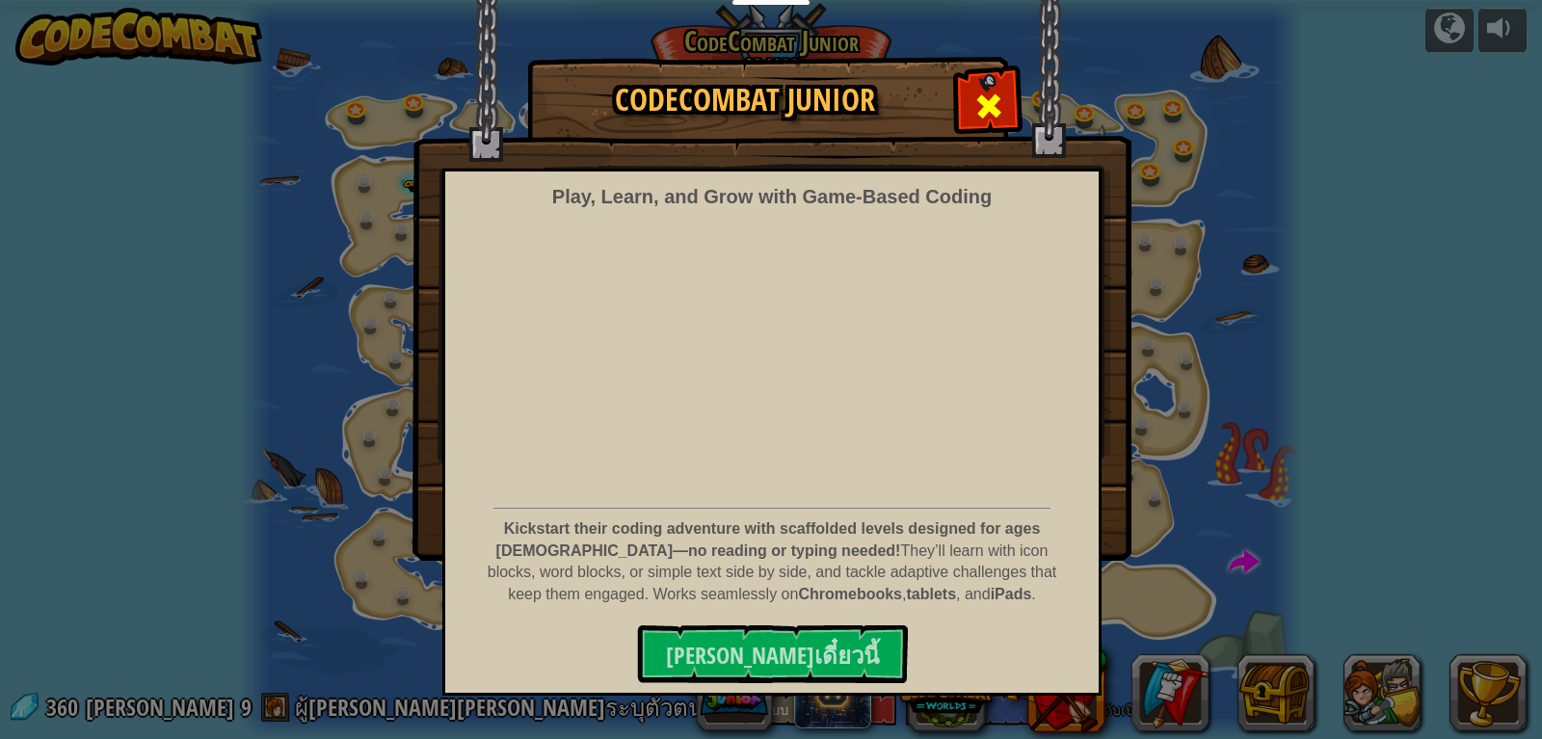
click at [982, 96] on span at bounding box center [988, 106] width 31 height 31
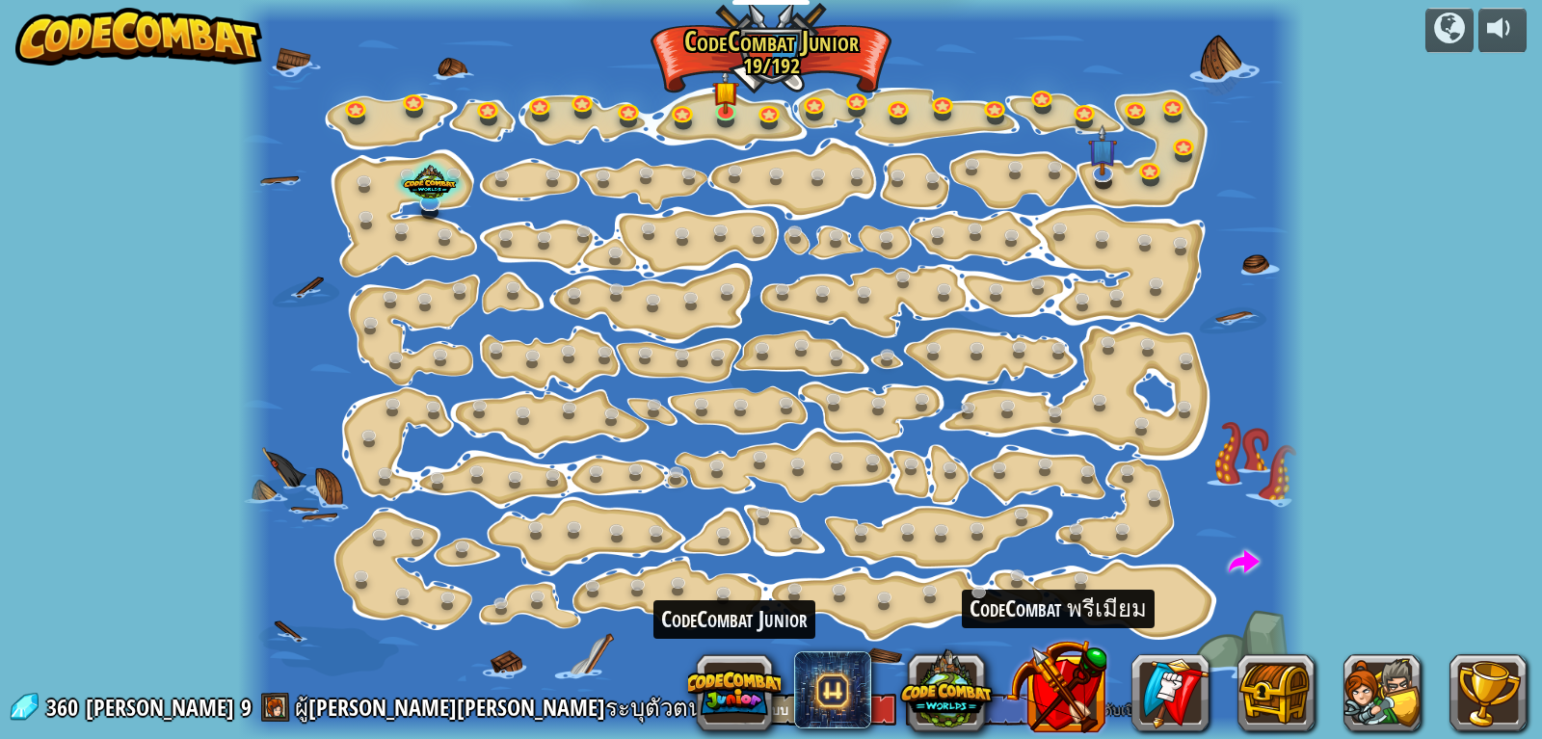
click at [1028, 693] on button at bounding box center [1056, 686] width 101 height 101
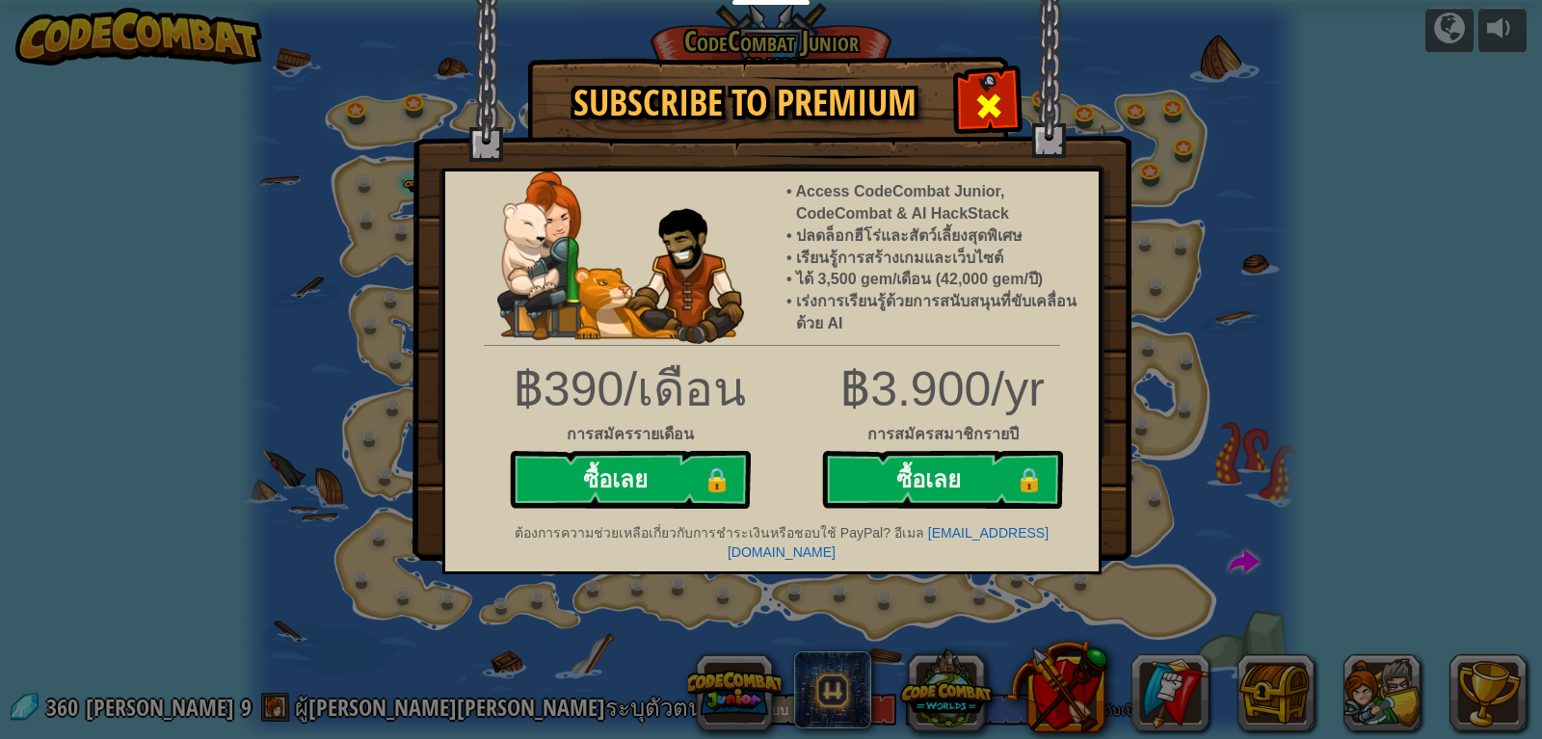
click at [1001, 101] on span at bounding box center [988, 106] width 31 height 31
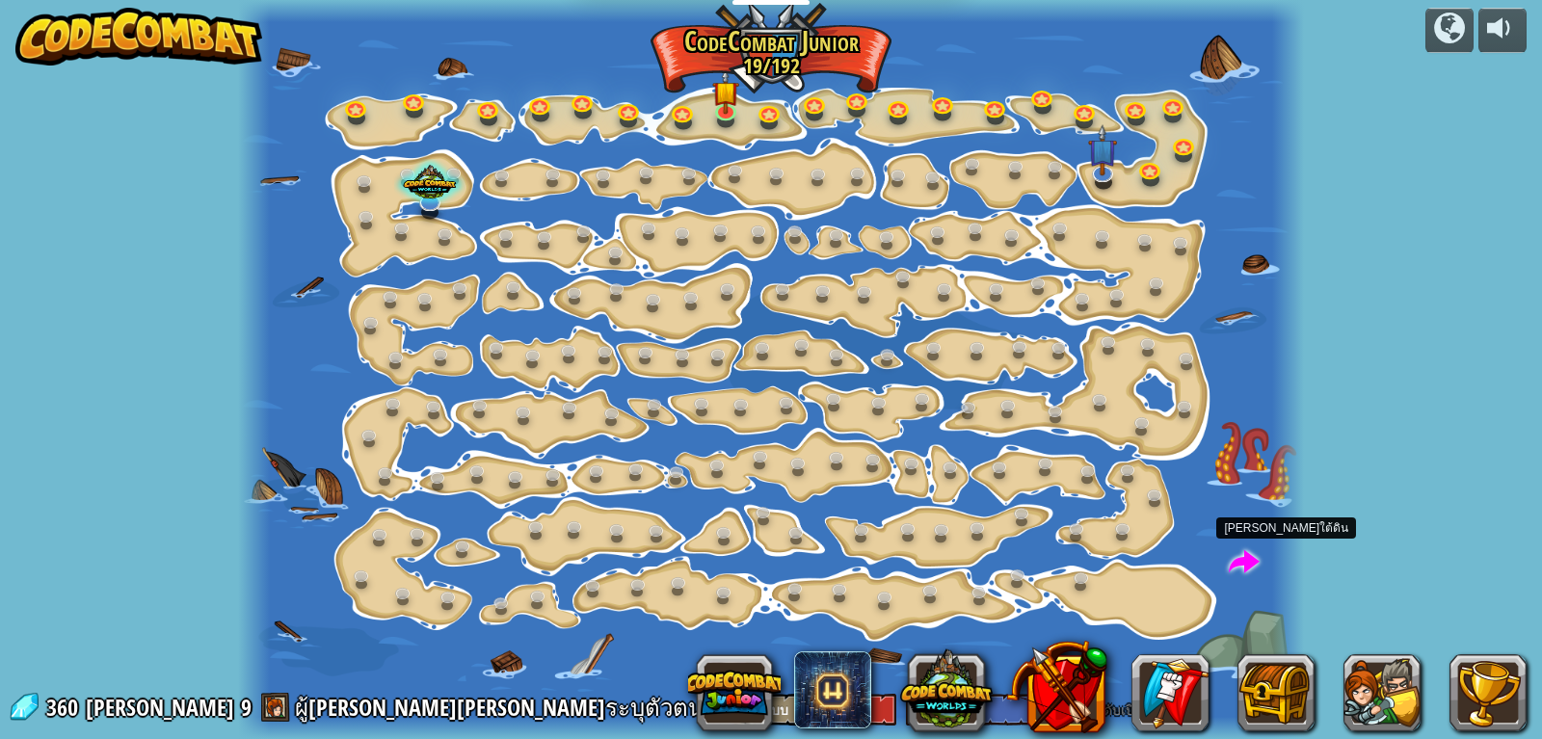
click at [1247, 564] on span at bounding box center [1243, 562] width 31 height 31
select select "th"
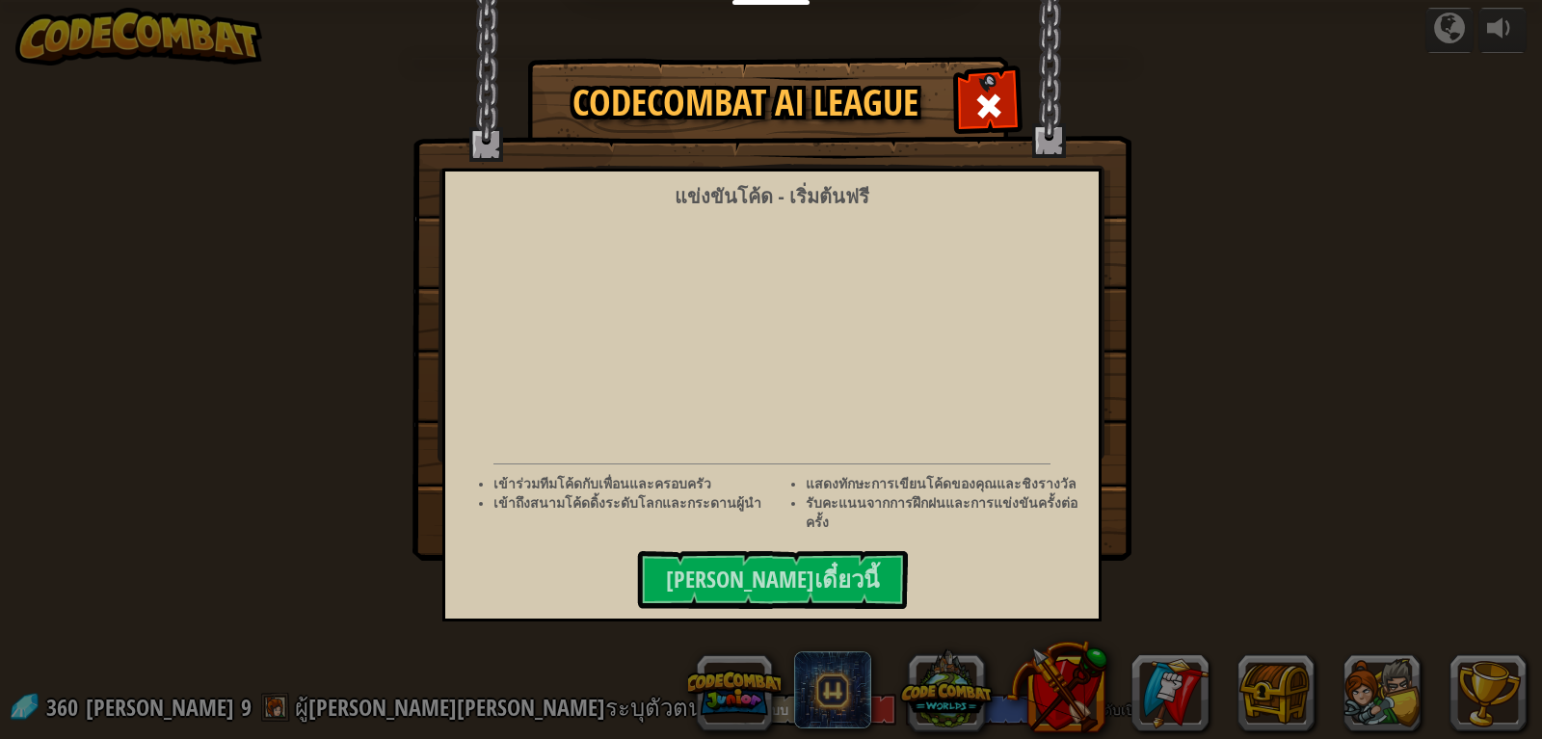
select select "th"
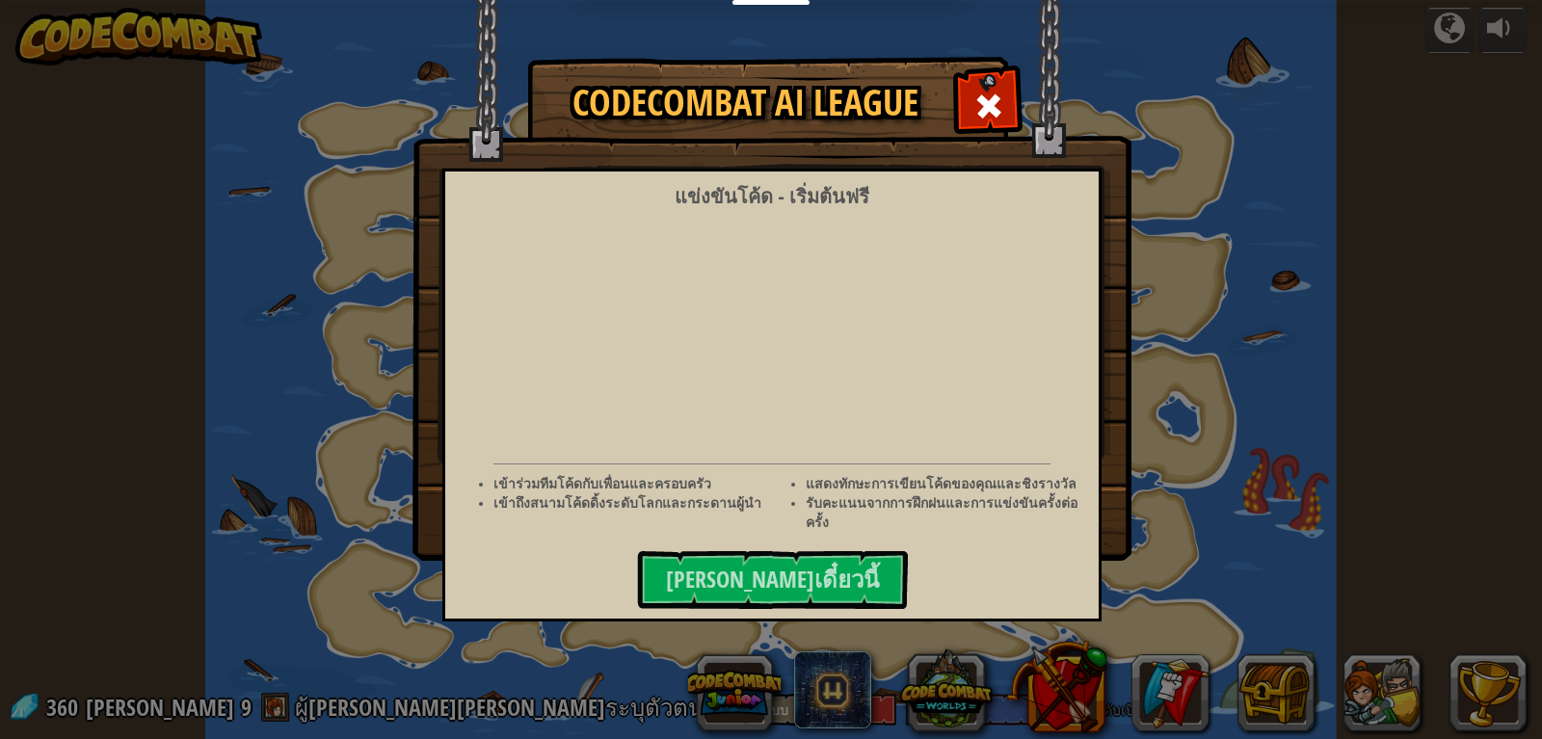
select select "th"
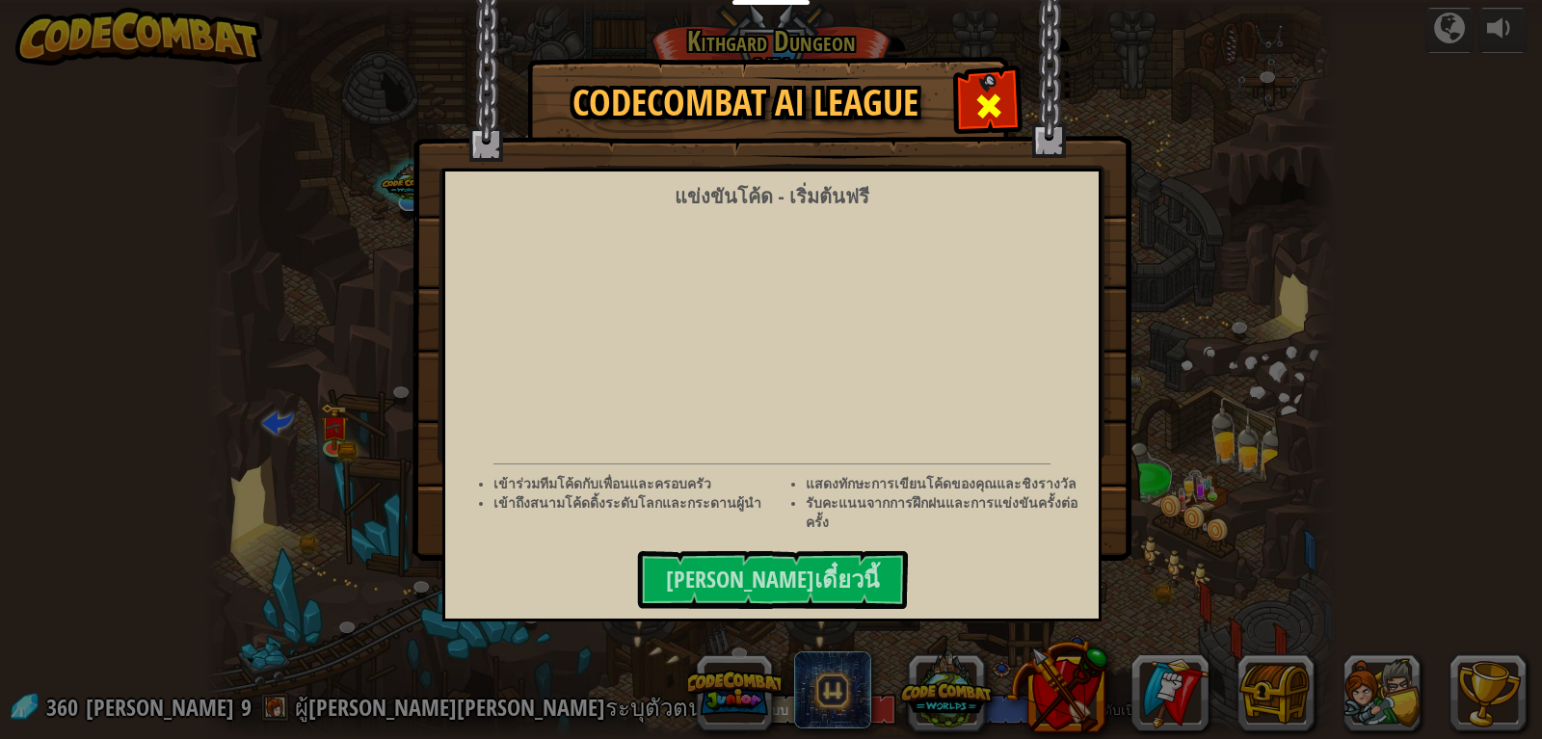
click at [996, 76] on div at bounding box center [988, 103] width 61 height 61
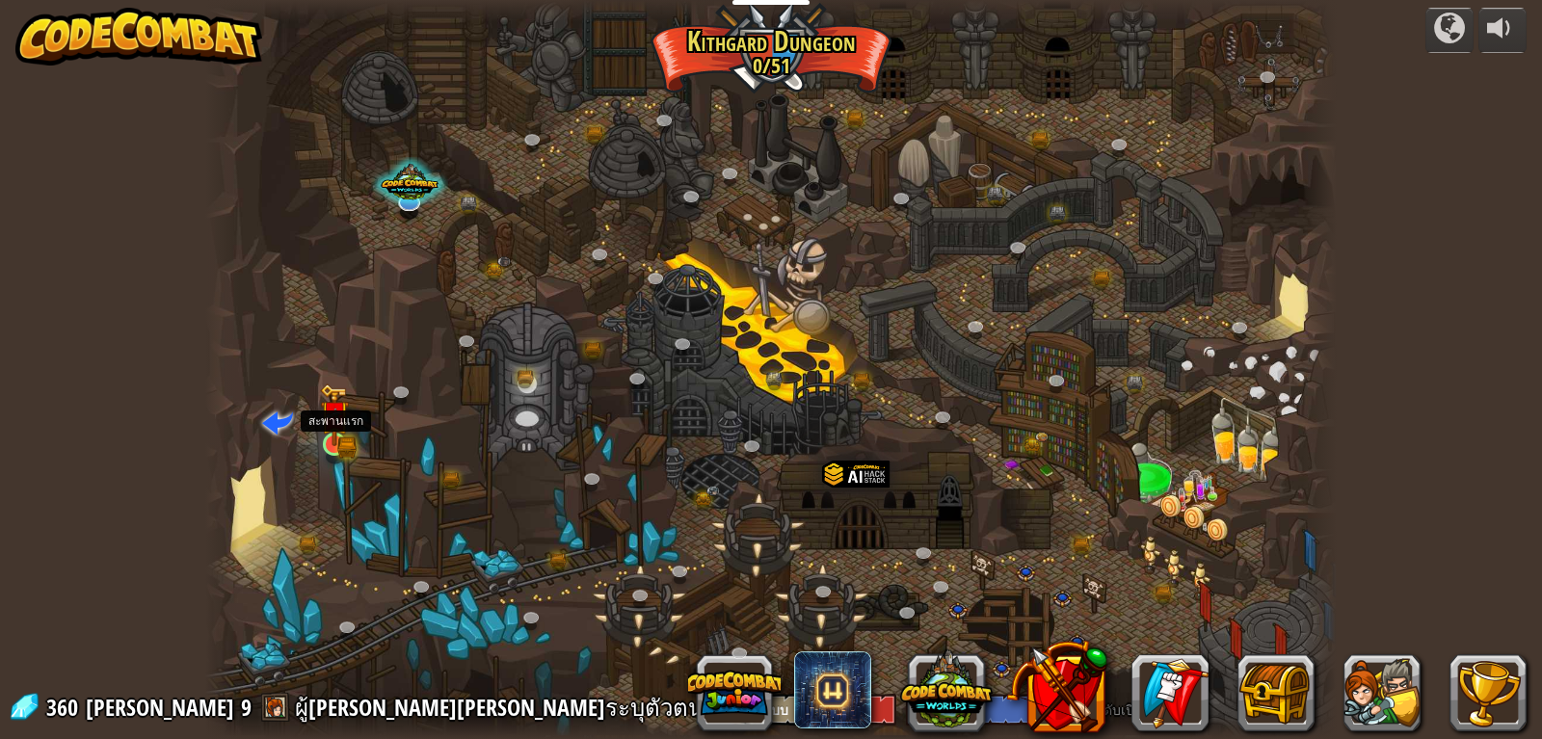
click at [348, 420] on img at bounding box center [334, 414] width 29 height 63
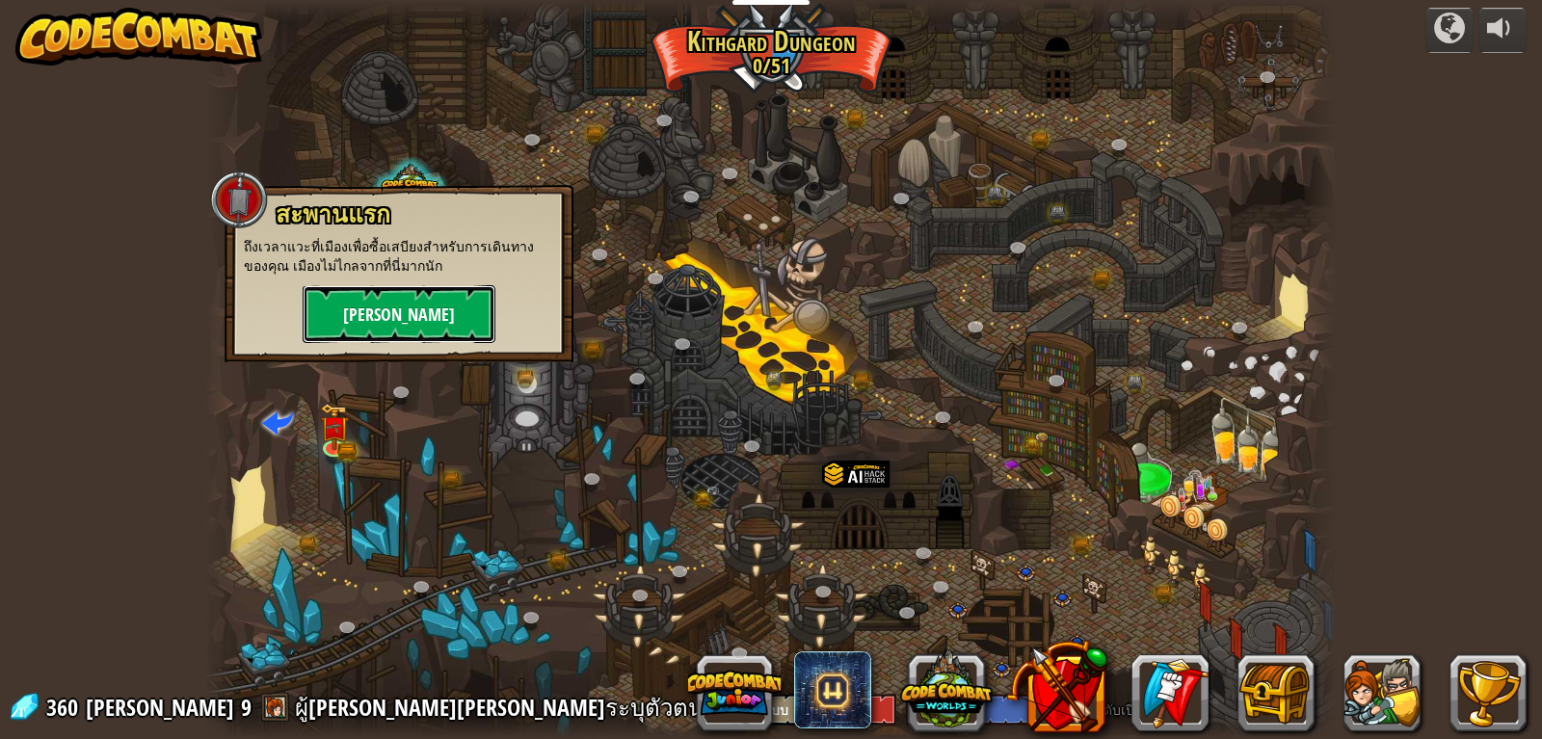
click at [391, 300] on button "[PERSON_NAME]" at bounding box center [399, 314] width 193 height 58
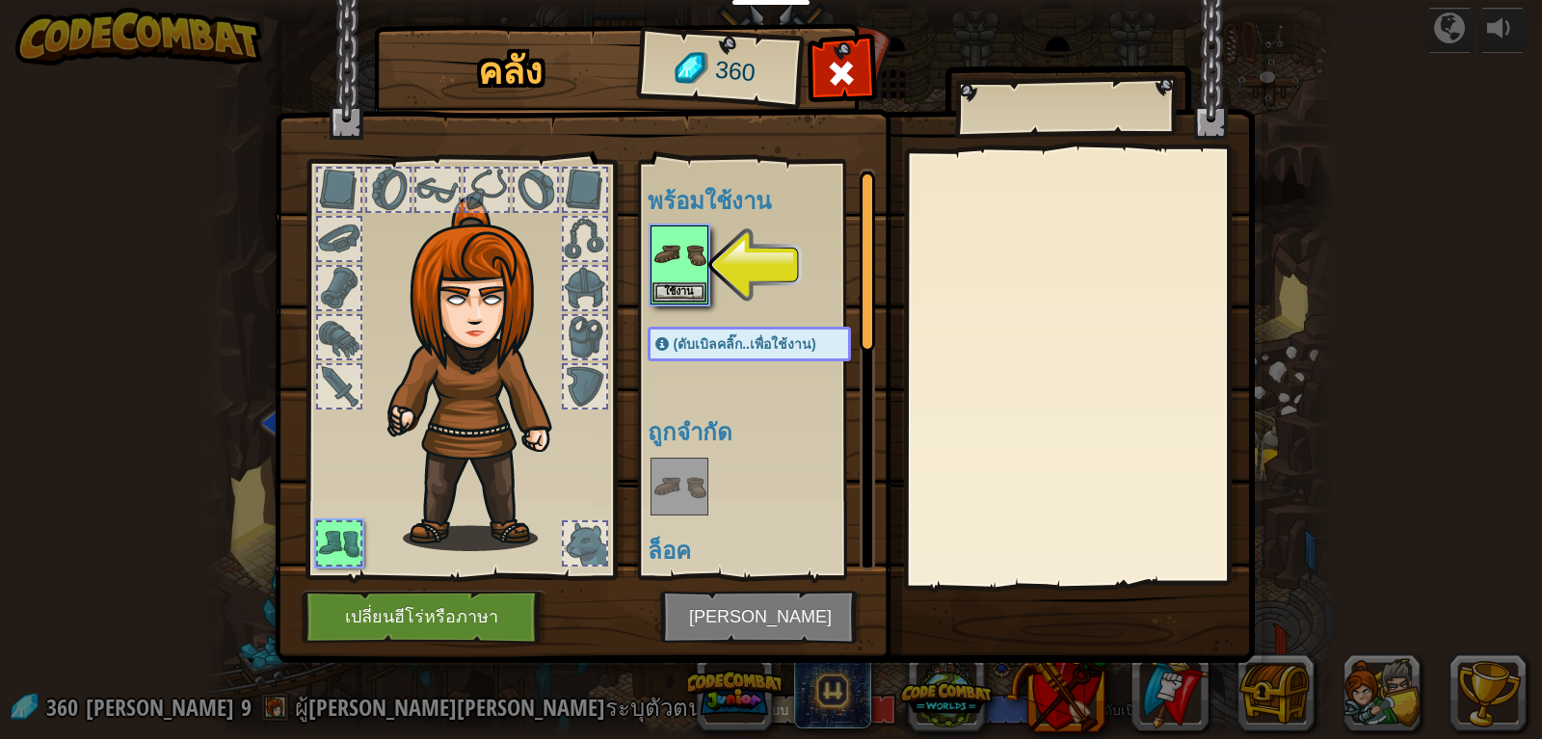
click at [586, 198] on div at bounding box center [585, 190] width 42 height 42
click at [590, 299] on div at bounding box center [585, 288] width 42 height 42
drag, startPoint x: 587, startPoint y: 312, endPoint x: 578, endPoint y: 382, distance: 70.9
click at [579, 370] on div at bounding box center [461, 364] width 318 height 434
click at [578, 435] on img at bounding box center [482, 374] width 207 height 355
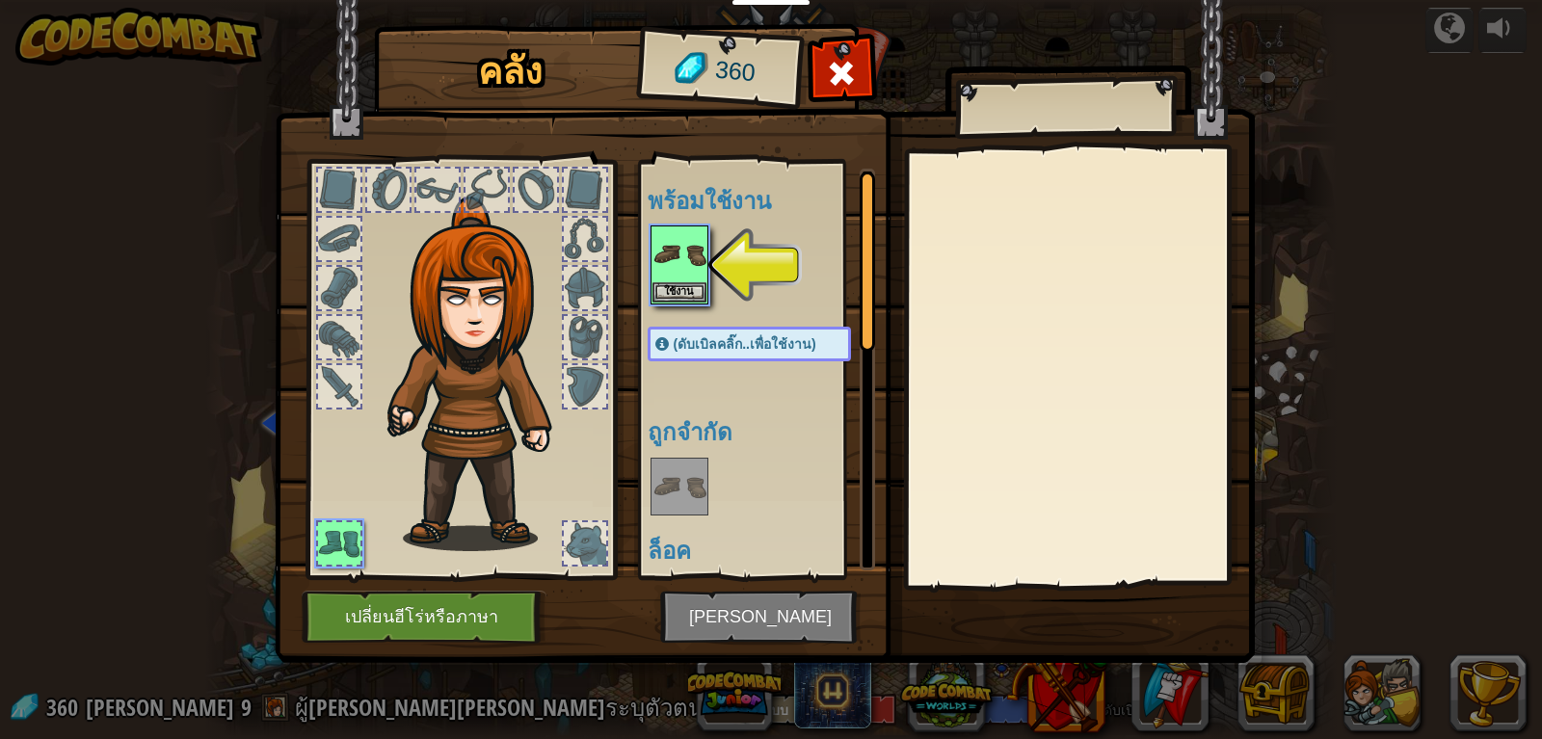
click at [578, 435] on img at bounding box center [482, 374] width 207 height 355
click at [497, 604] on button "เปลี่ยนฮีโร่หรือภาษา" at bounding box center [424, 617] width 245 height 53
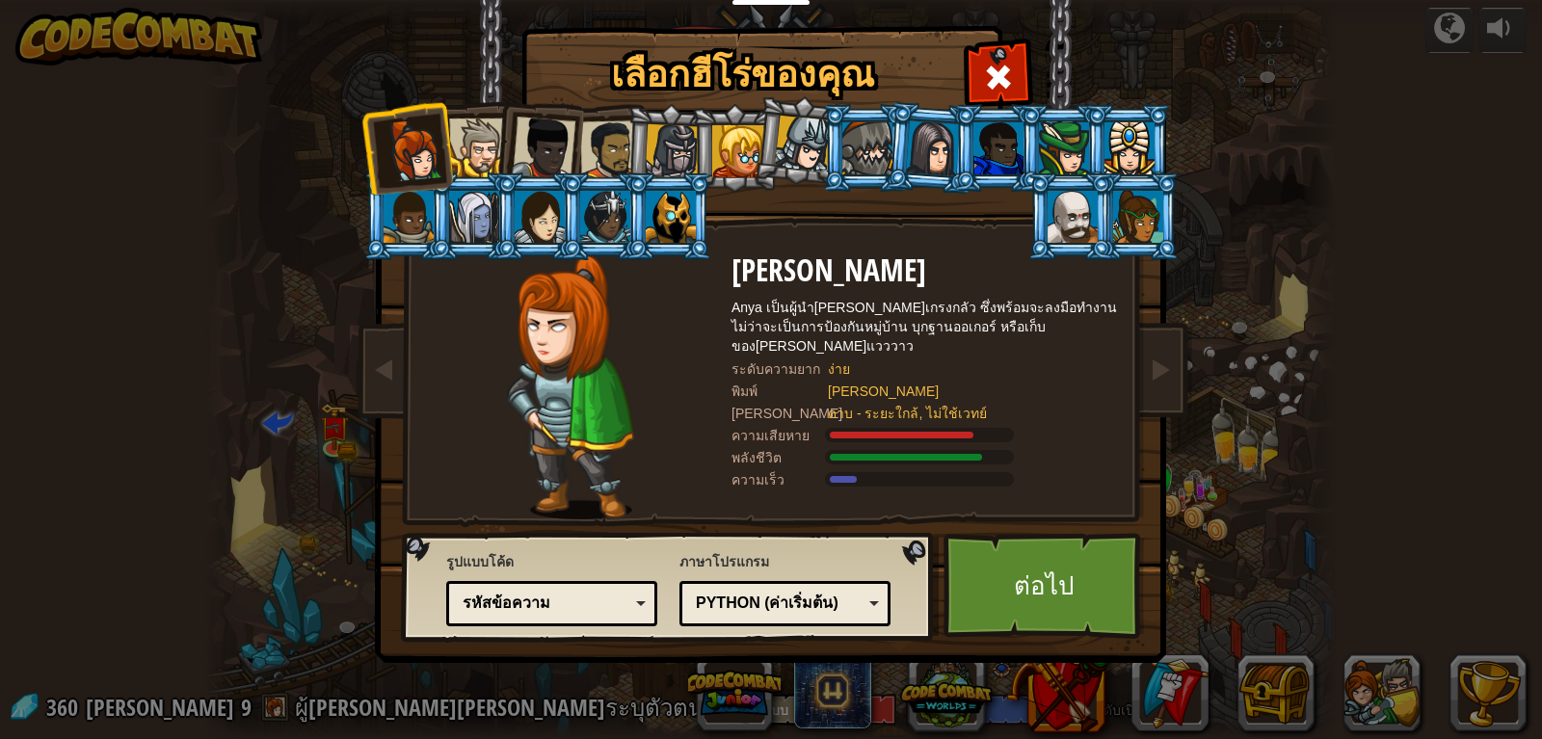
click at [724, 137] on div at bounding box center [738, 151] width 52 height 52
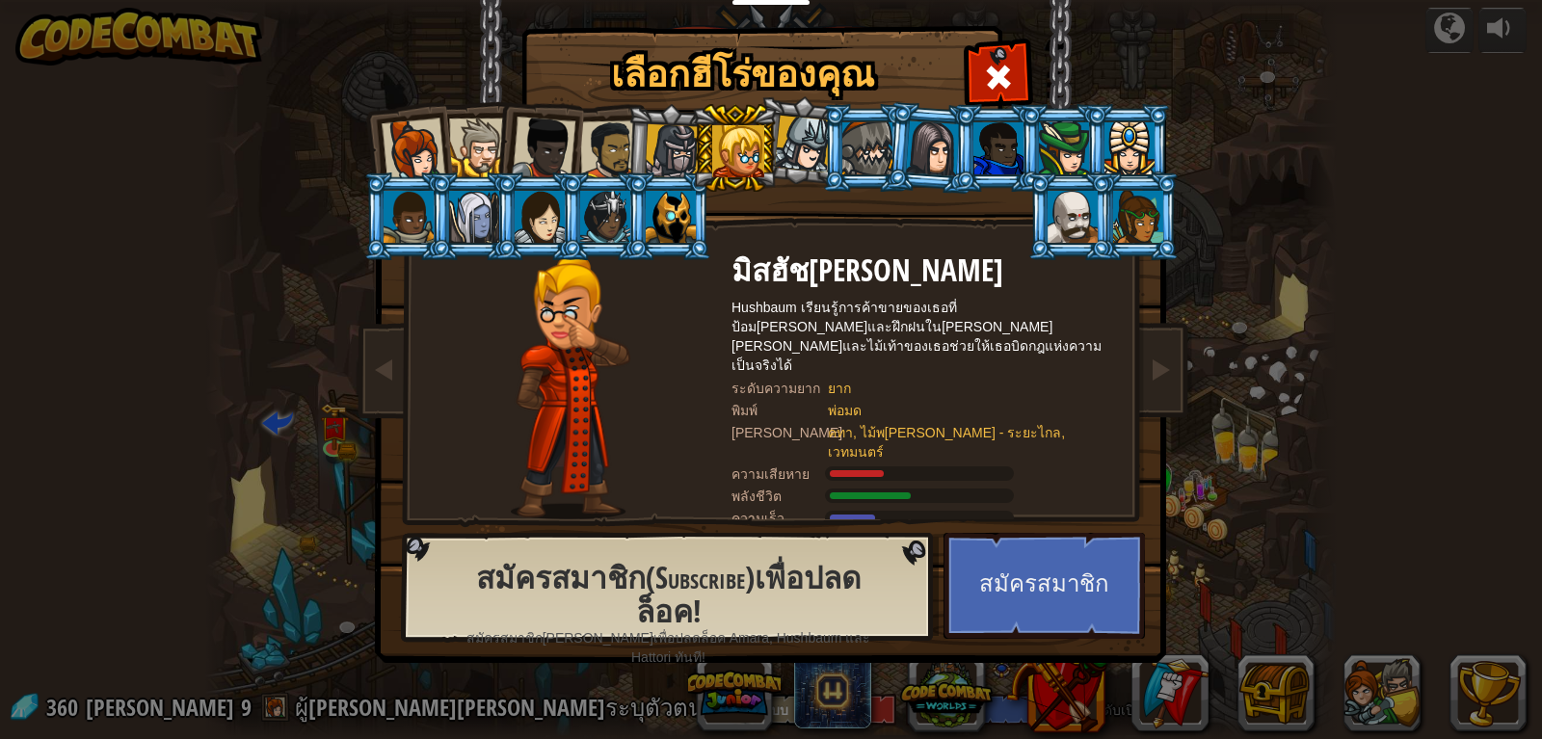
click at [779, 133] on div at bounding box center [803, 144] width 57 height 57
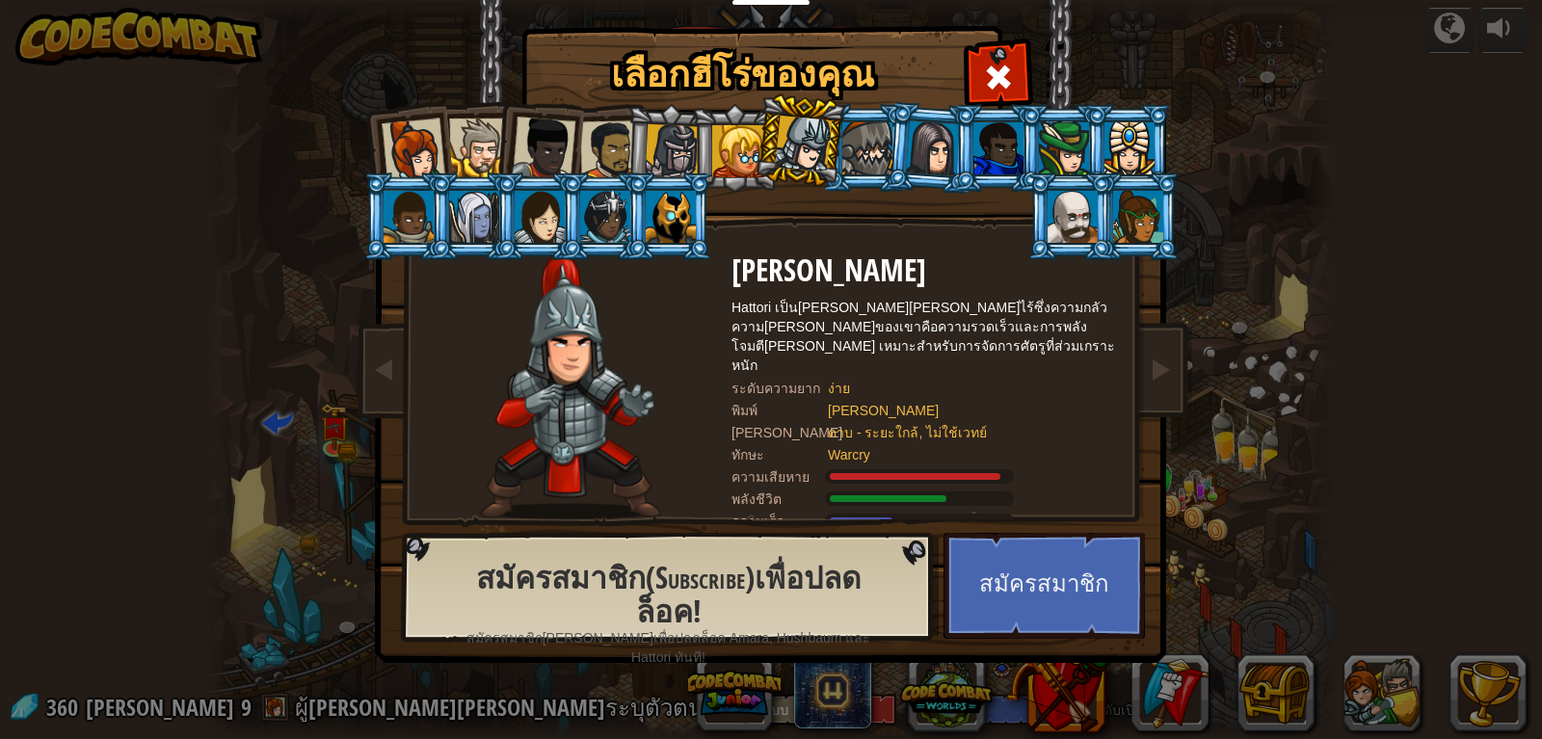
click at [841, 140] on li at bounding box center [799, 140] width 95 height 96
click at [923, 138] on div at bounding box center [933, 147] width 54 height 55
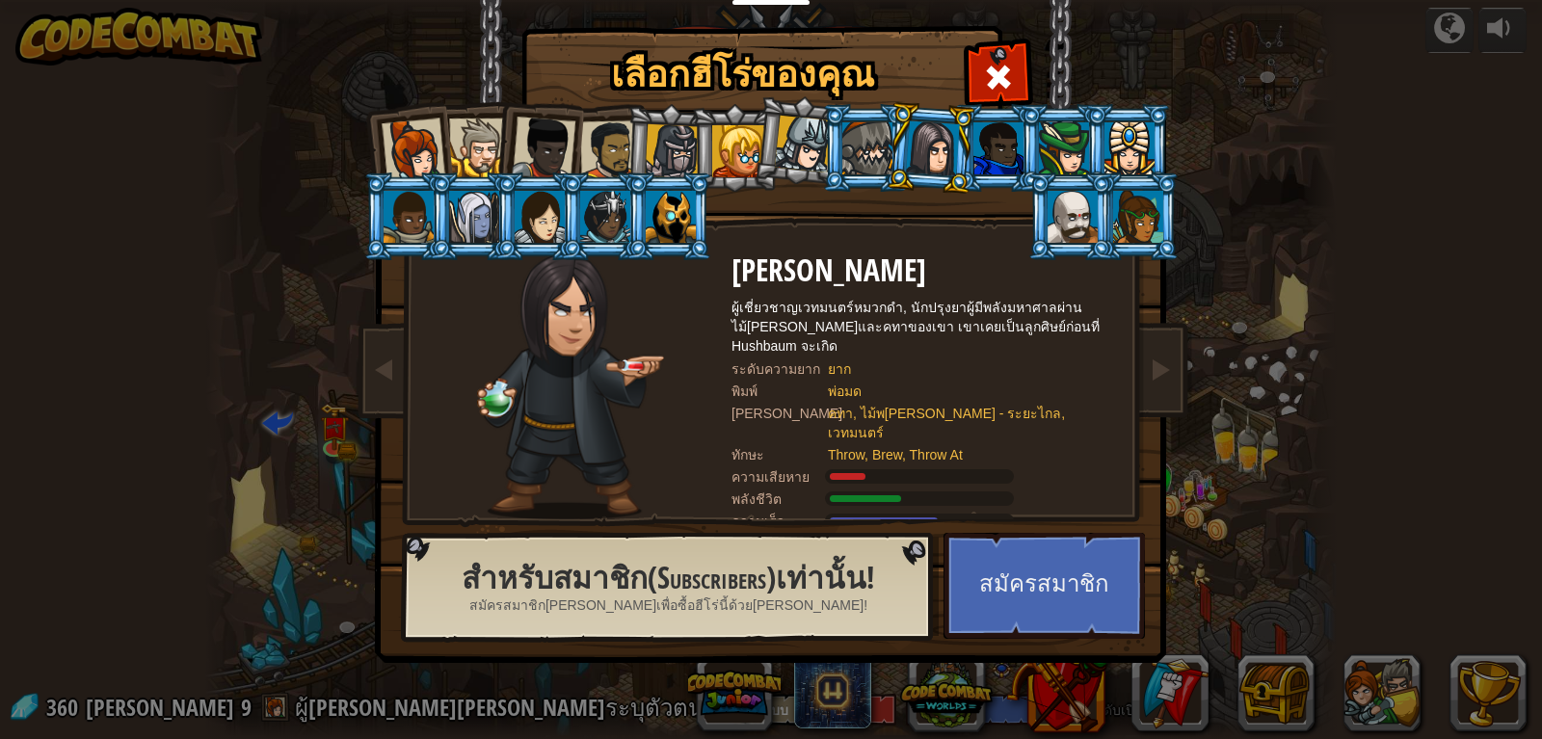
click at [860, 143] on div at bounding box center [867, 148] width 50 height 52
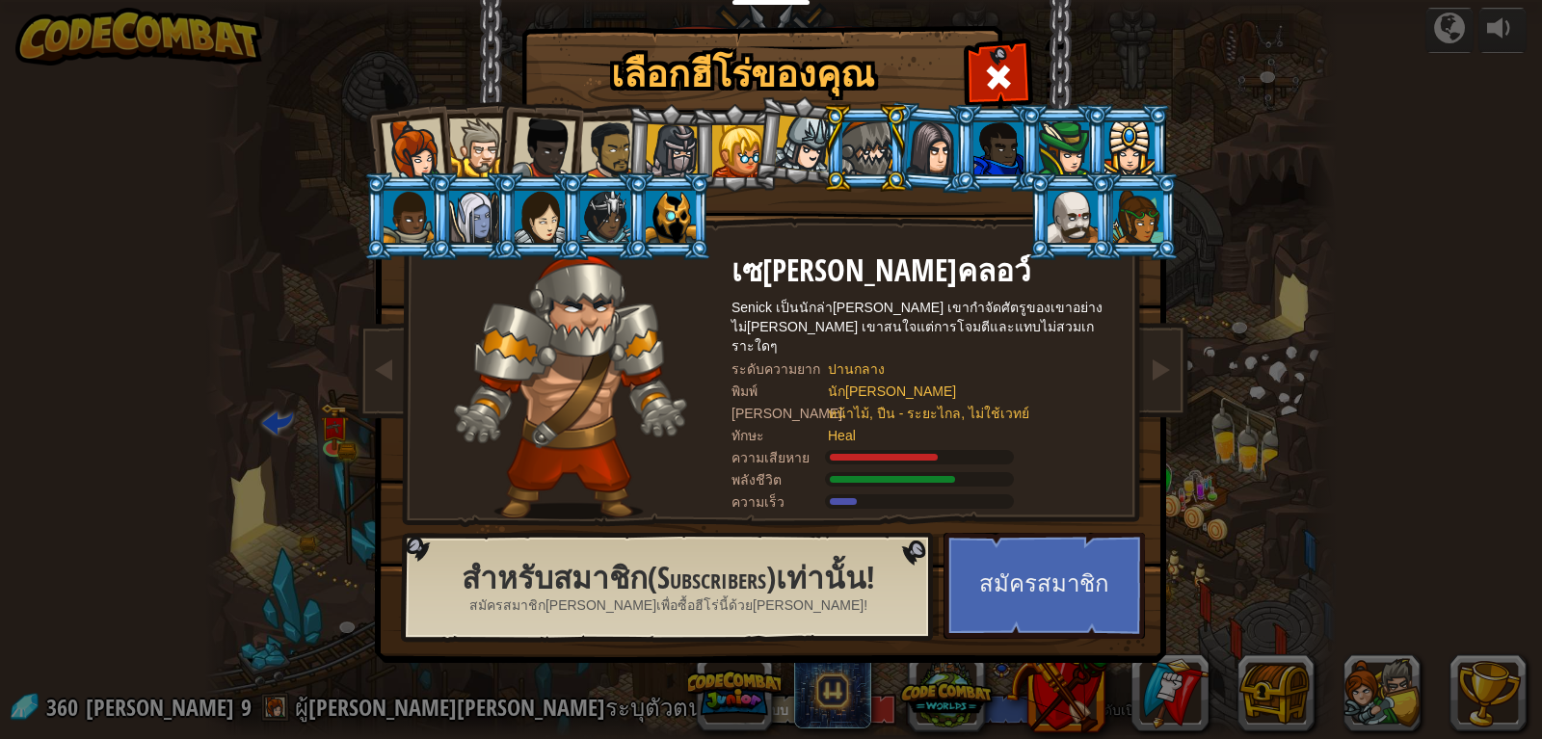
click at [408, 153] on div at bounding box center [414, 151] width 64 height 64
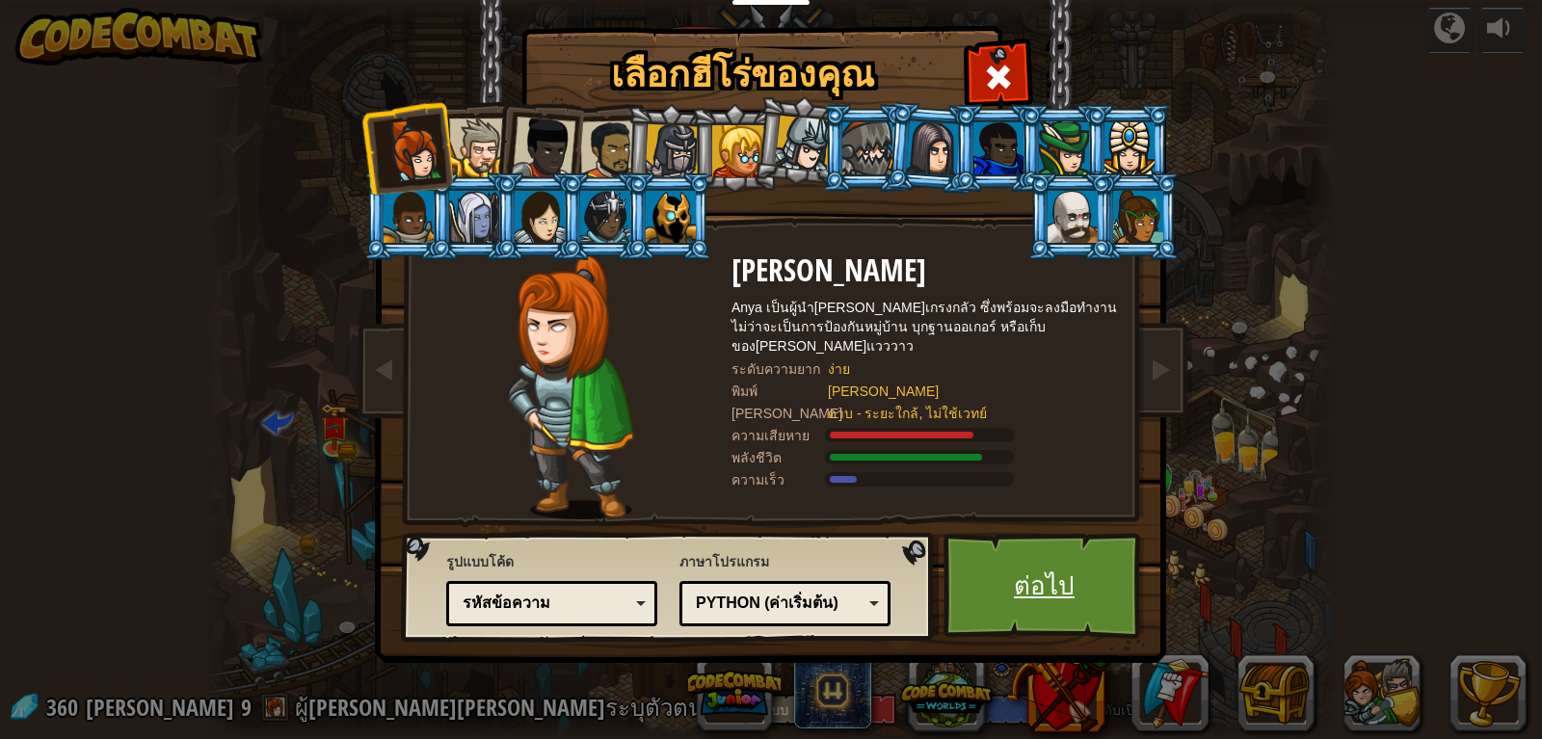
click at [1019, 553] on link "ต่อไป" at bounding box center [1043, 586] width 201 height 106
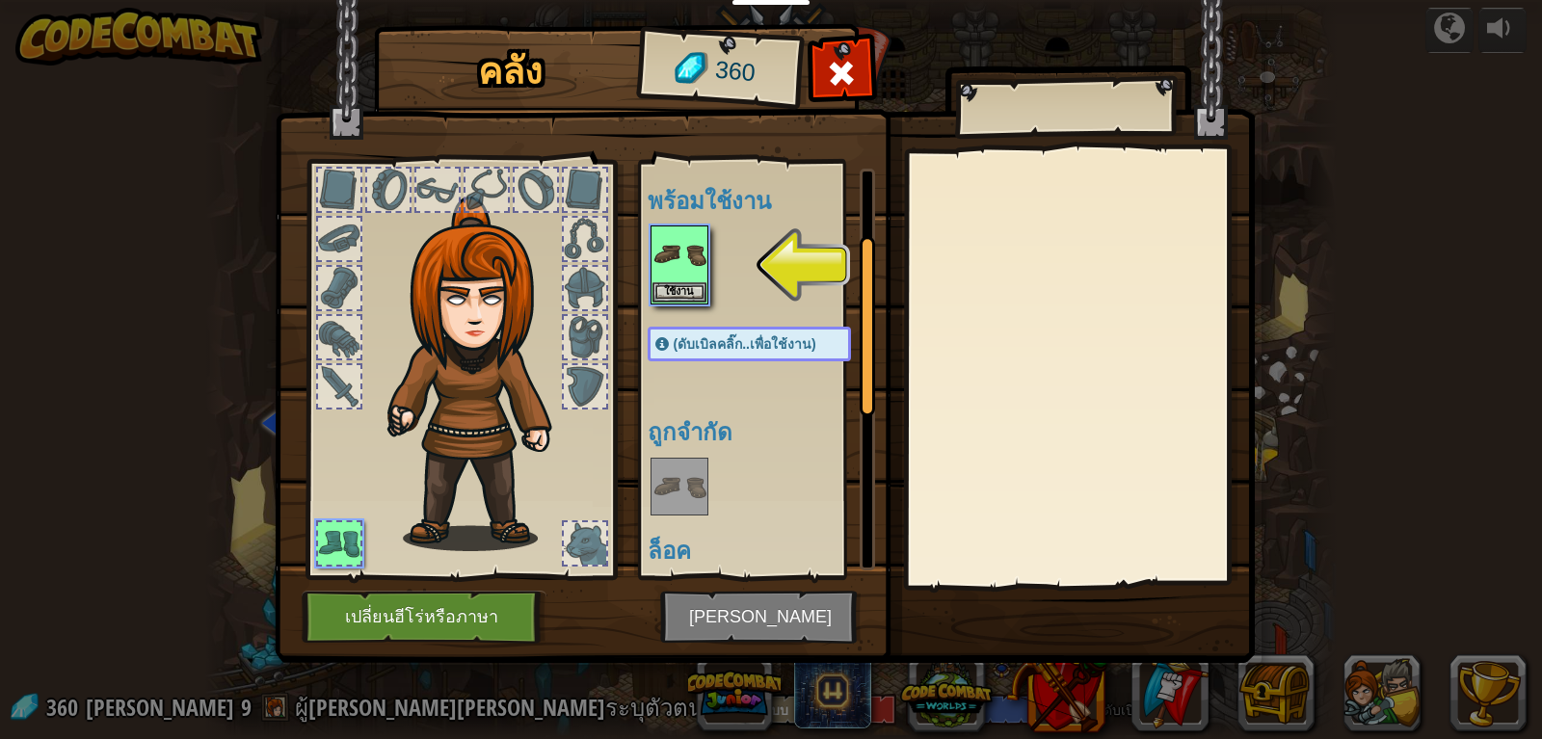
scroll to position [289, 0]
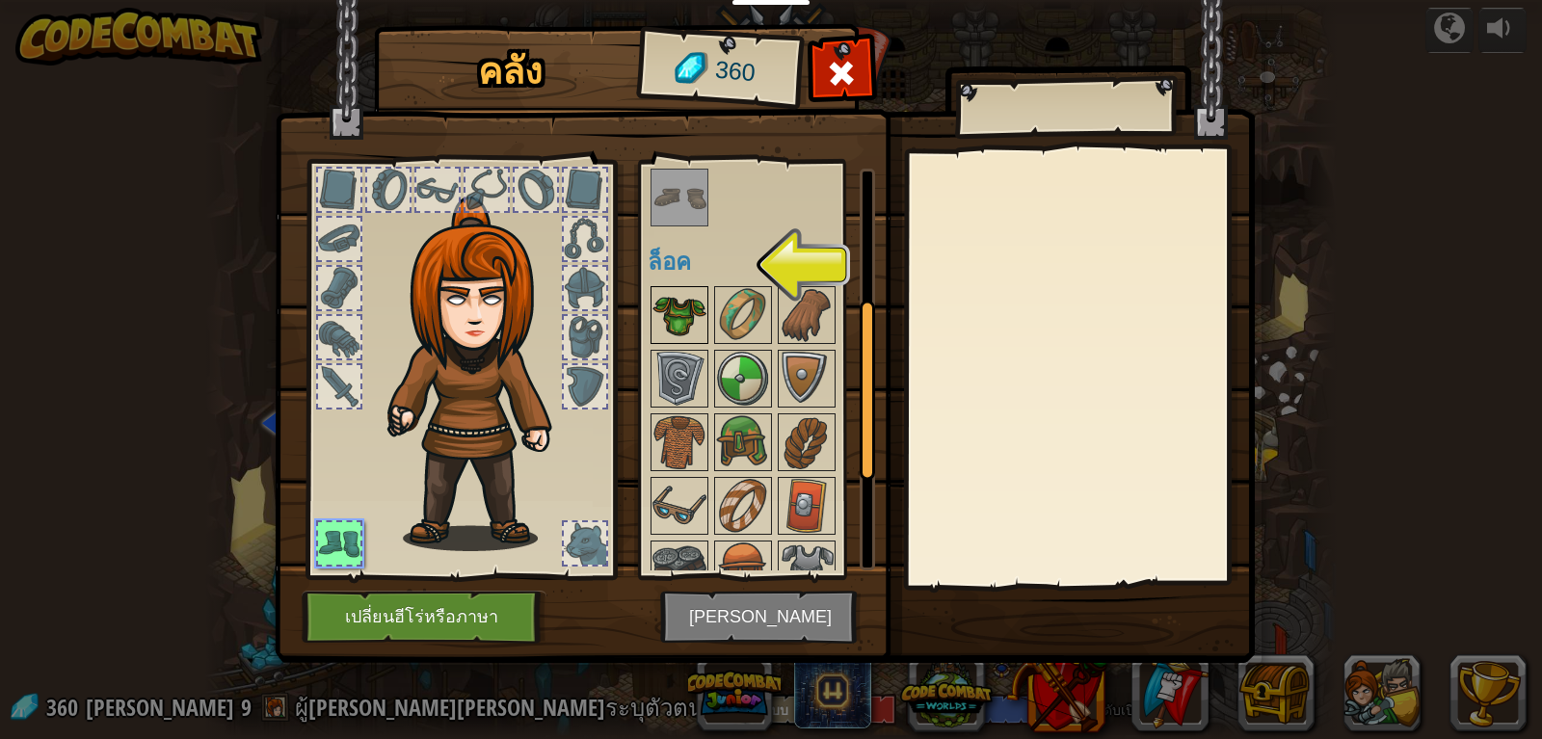
click at [699, 316] on img at bounding box center [679, 315] width 54 height 54
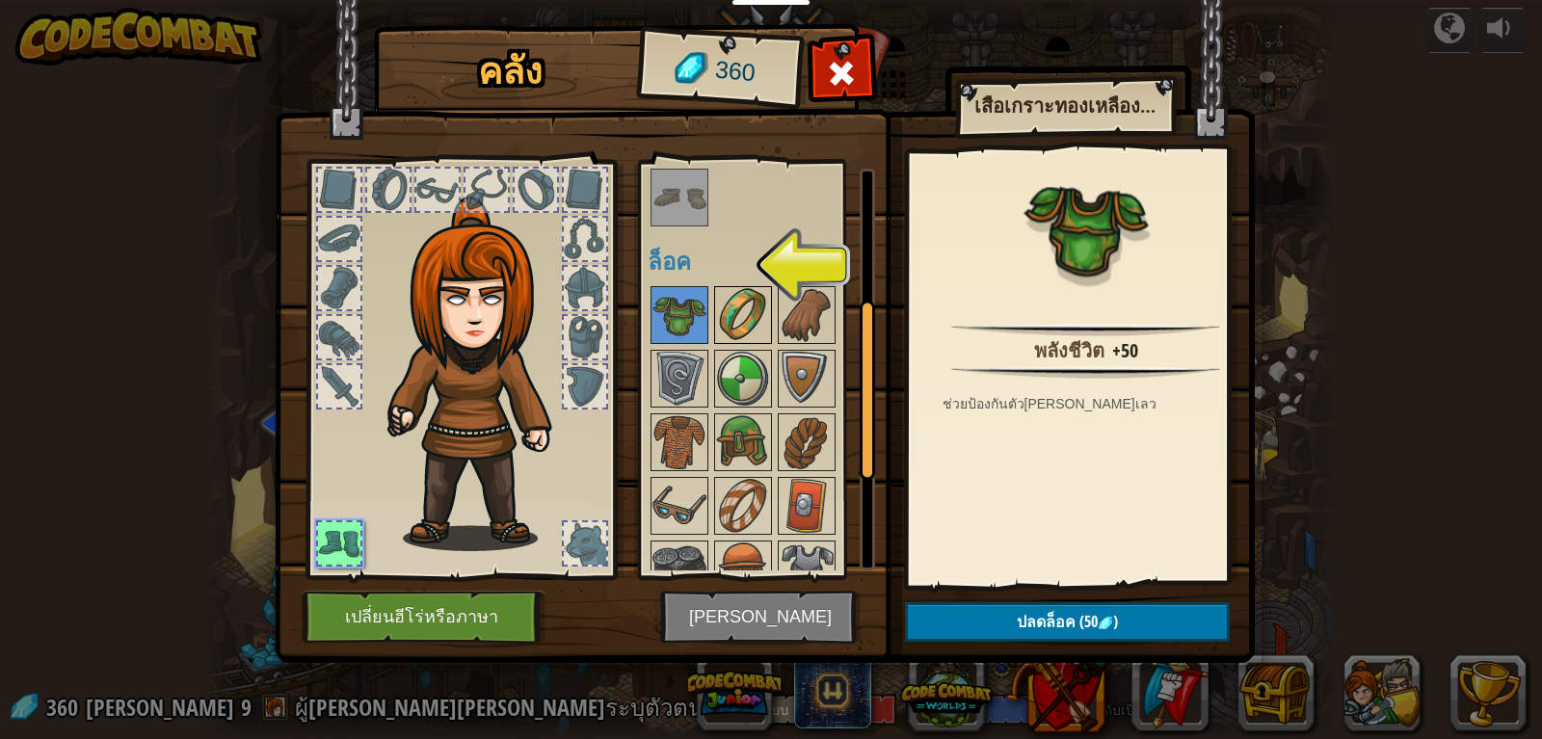
click at [740, 320] on img at bounding box center [743, 315] width 54 height 54
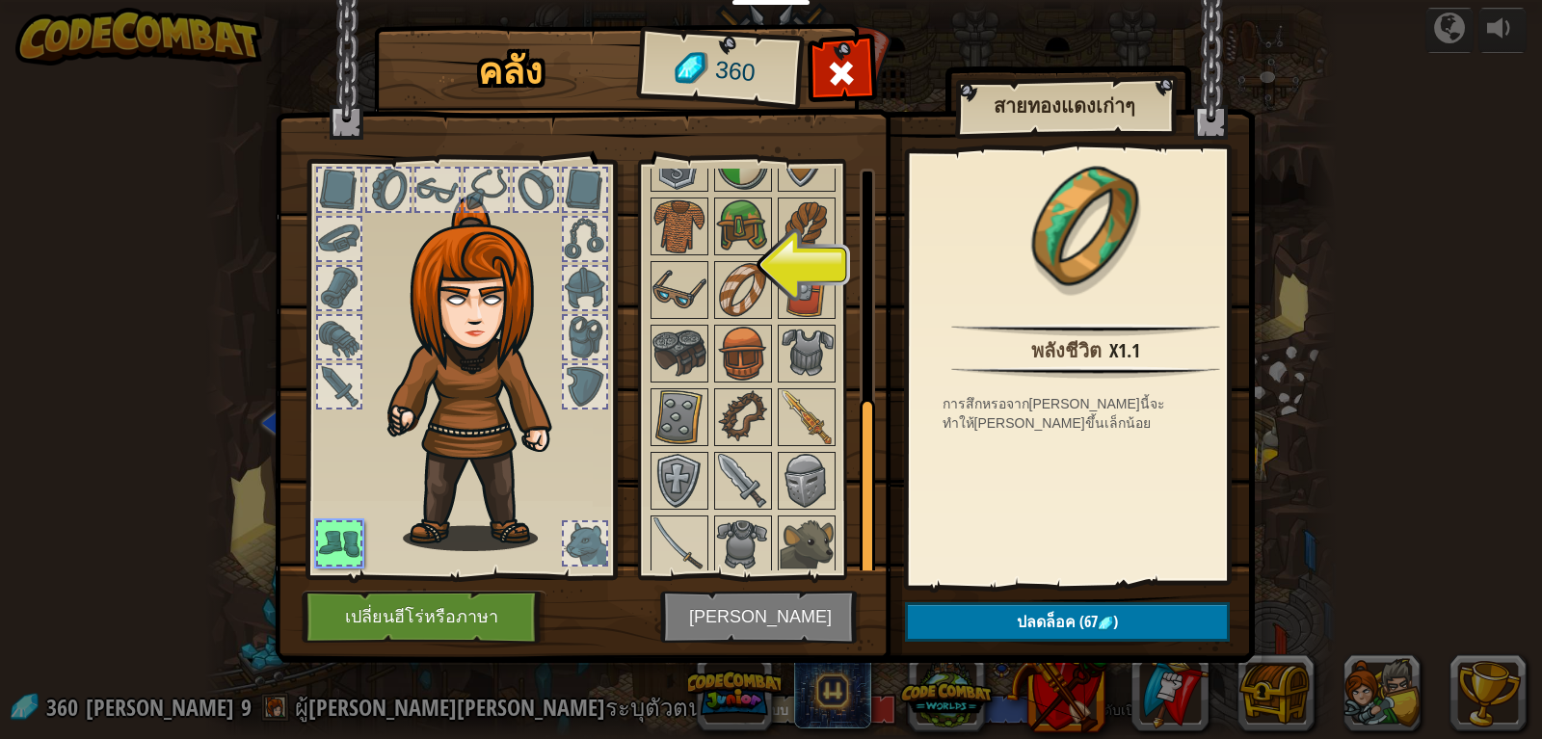
scroll to position [511, 0]
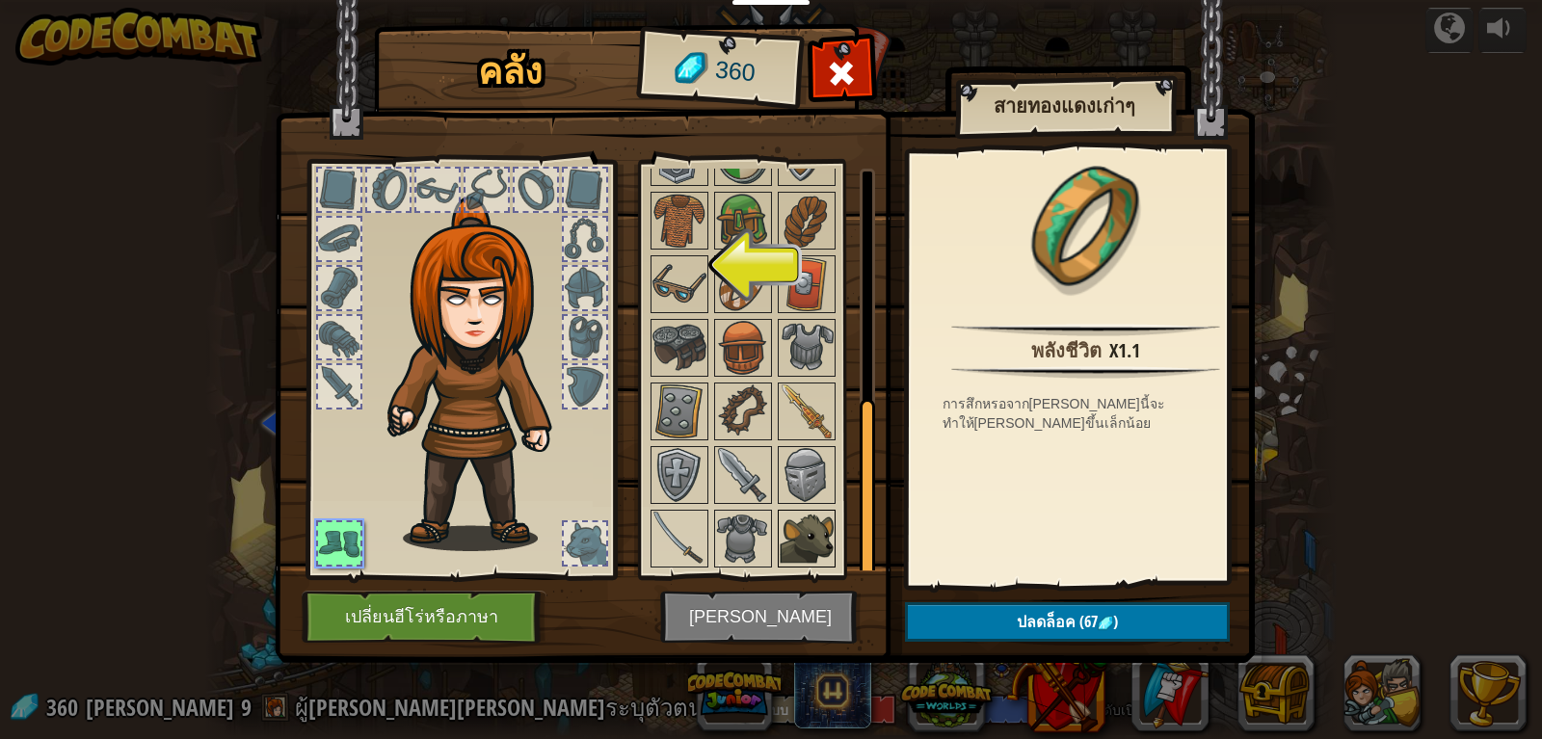
click at [798, 520] on img at bounding box center [806, 539] width 54 height 54
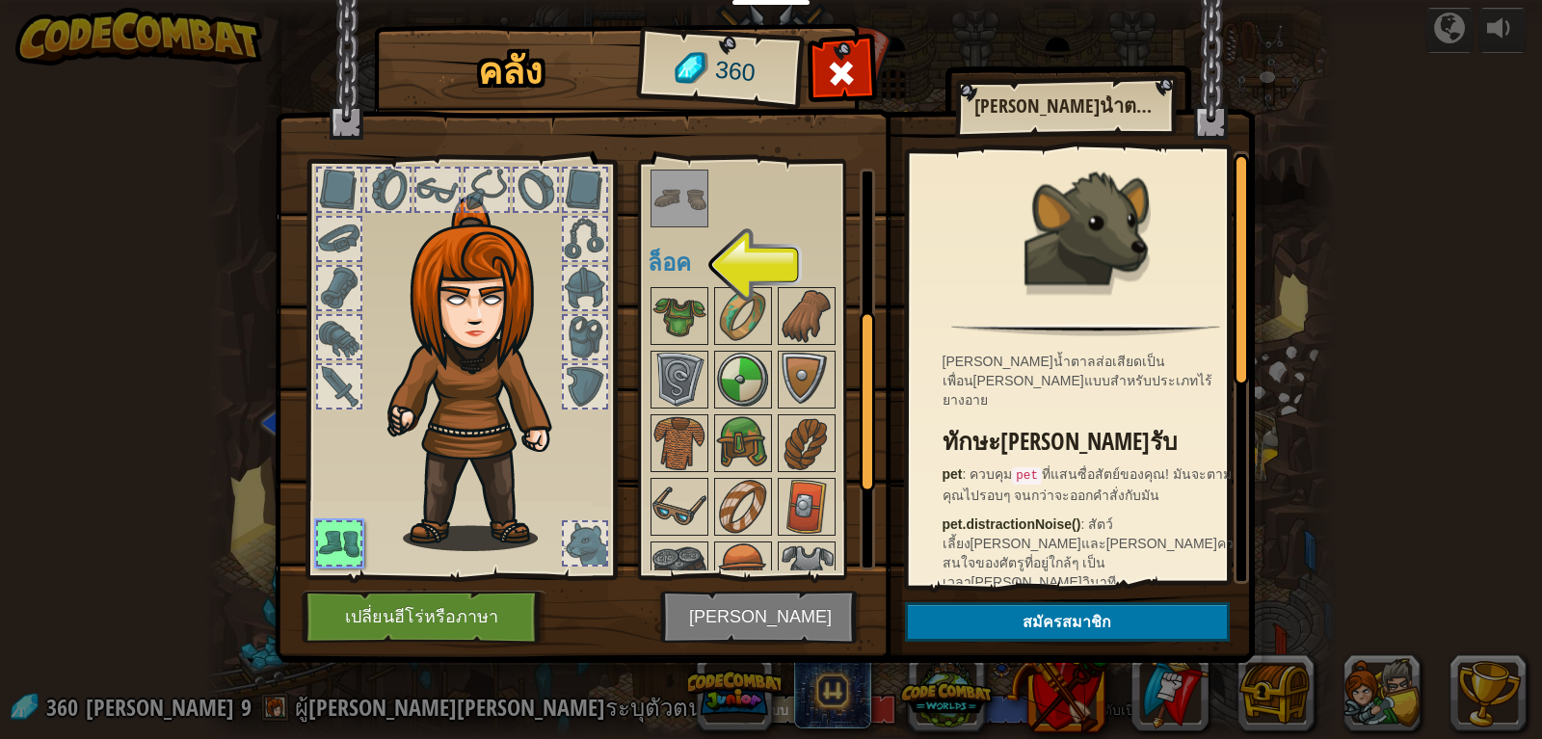
scroll to position [318, 0]
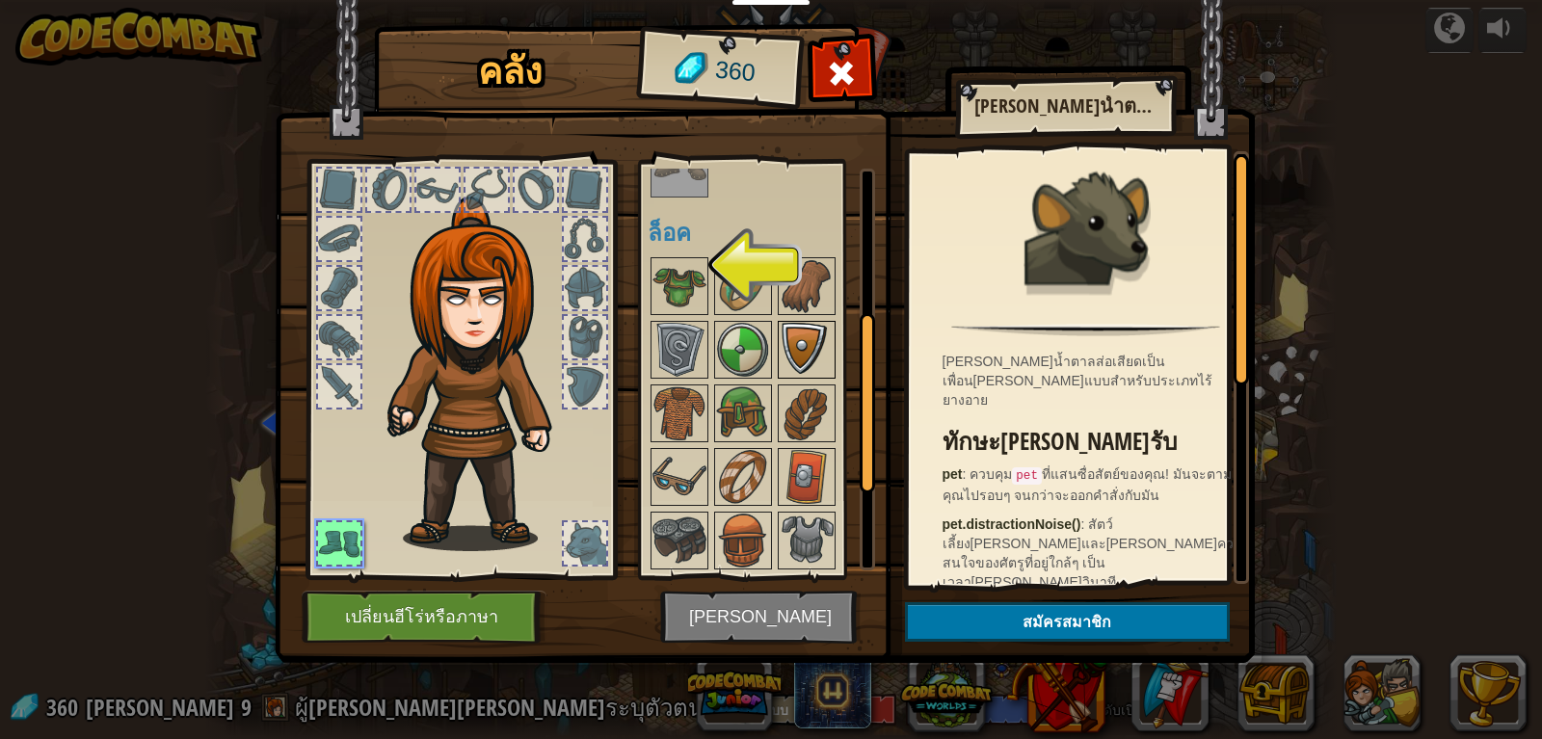
click at [781, 332] on img at bounding box center [806, 350] width 54 height 54
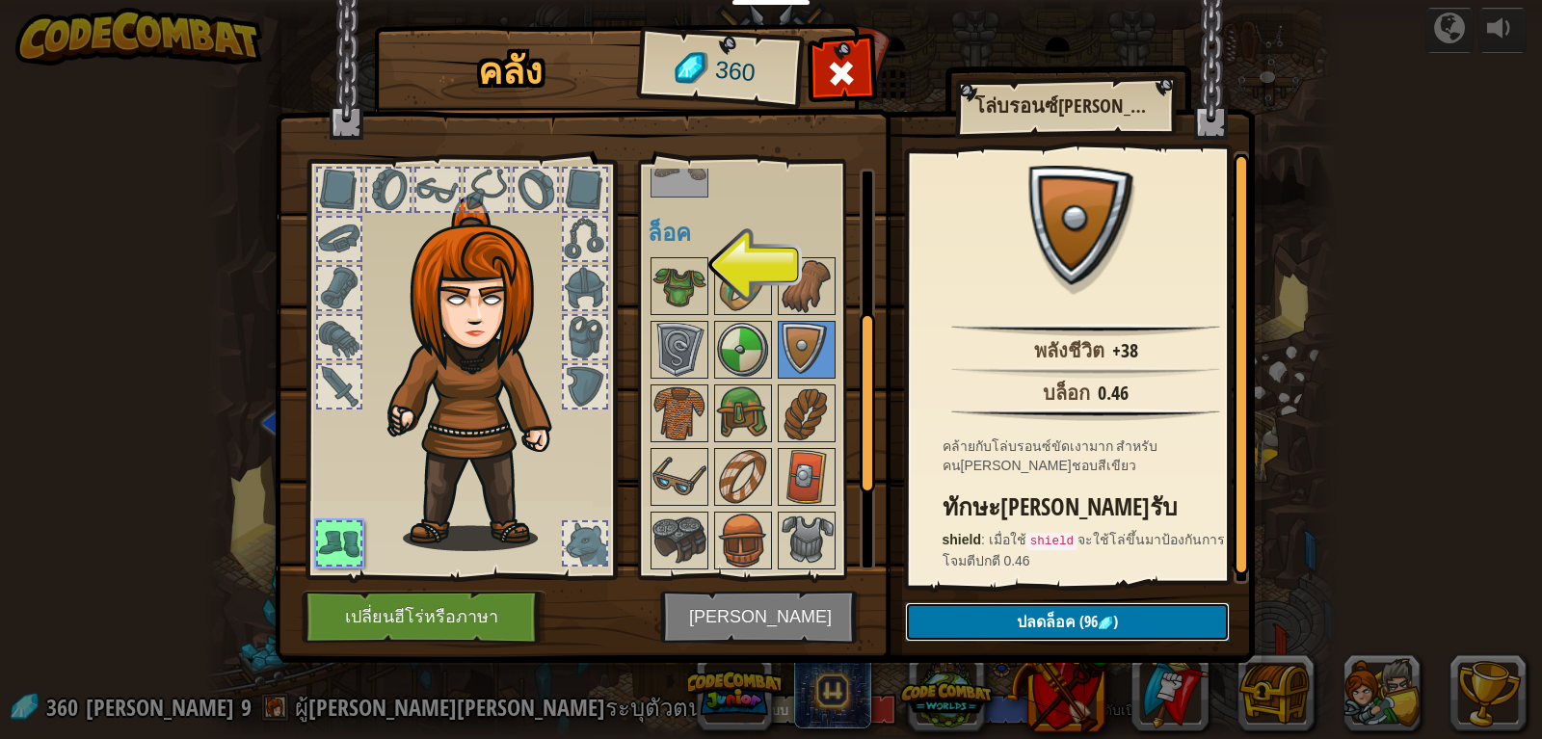
click at [1057, 619] on span "ปลดล็อค" at bounding box center [1045, 621] width 59 height 21
click at [1041, 628] on button "ยืนยัน" at bounding box center [1067, 622] width 325 height 40
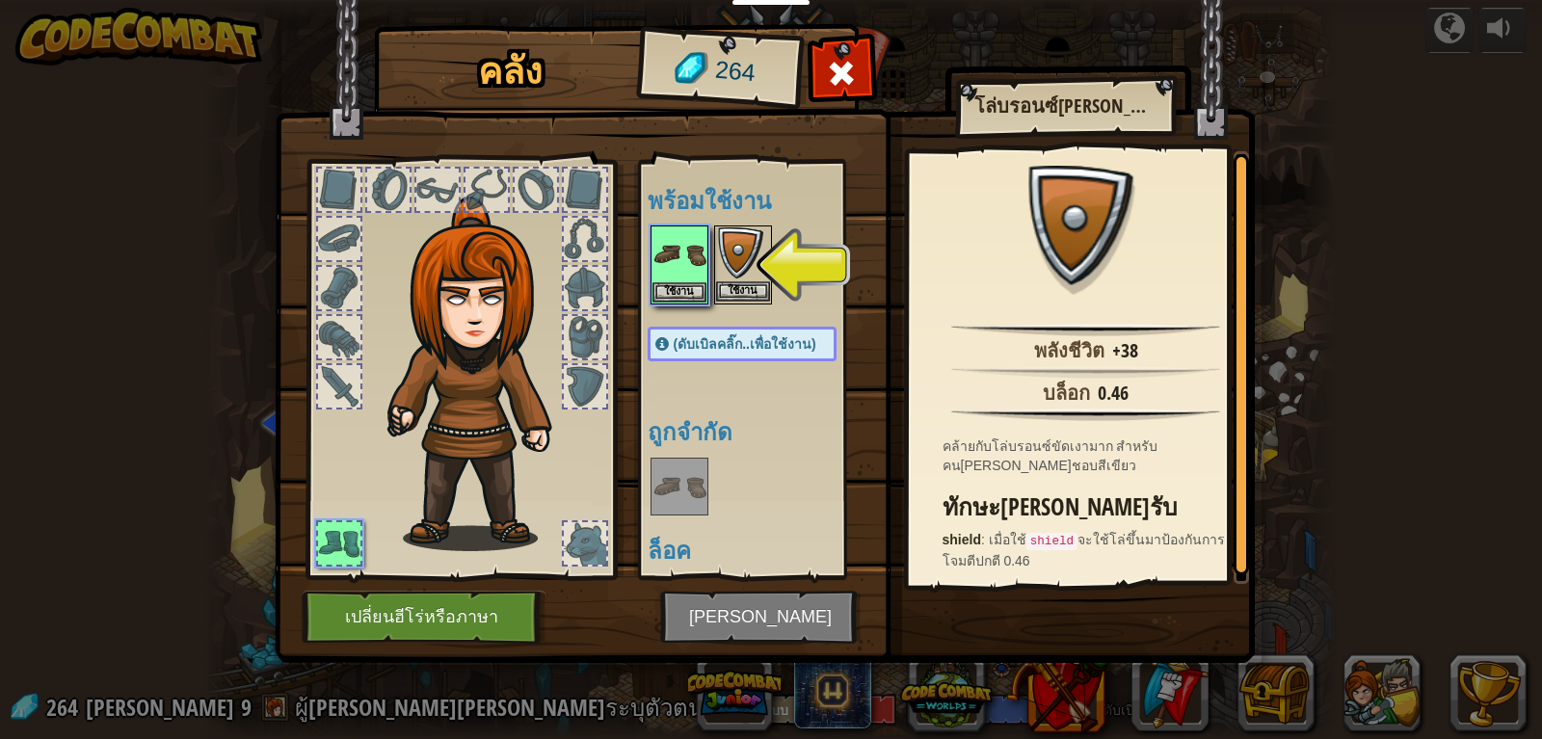
click at [743, 276] on img at bounding box center [743, 254] width 54 height 54
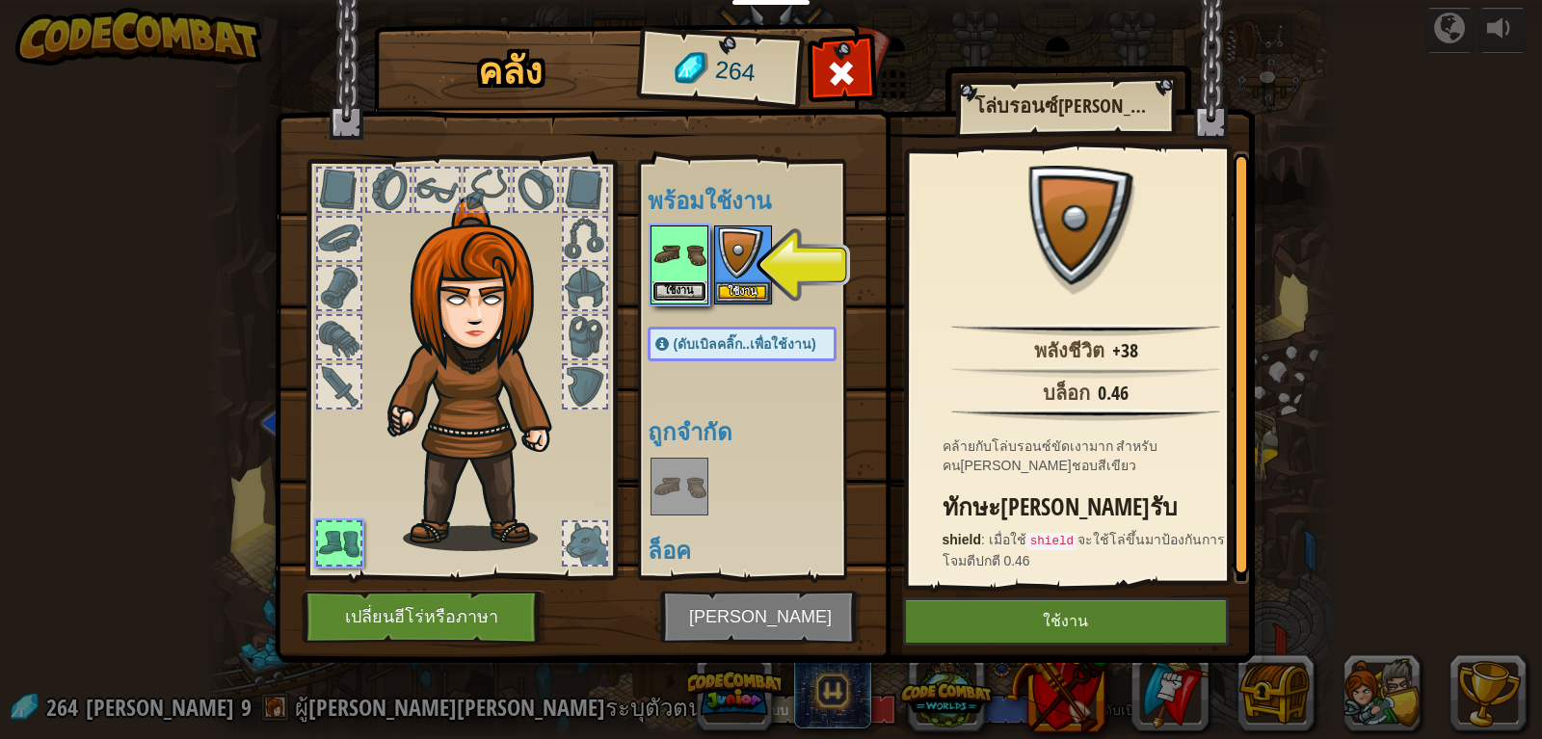
click at [686, 284] on button "ใช้งาน" at bounding box center [679, 291] width 54 height 20
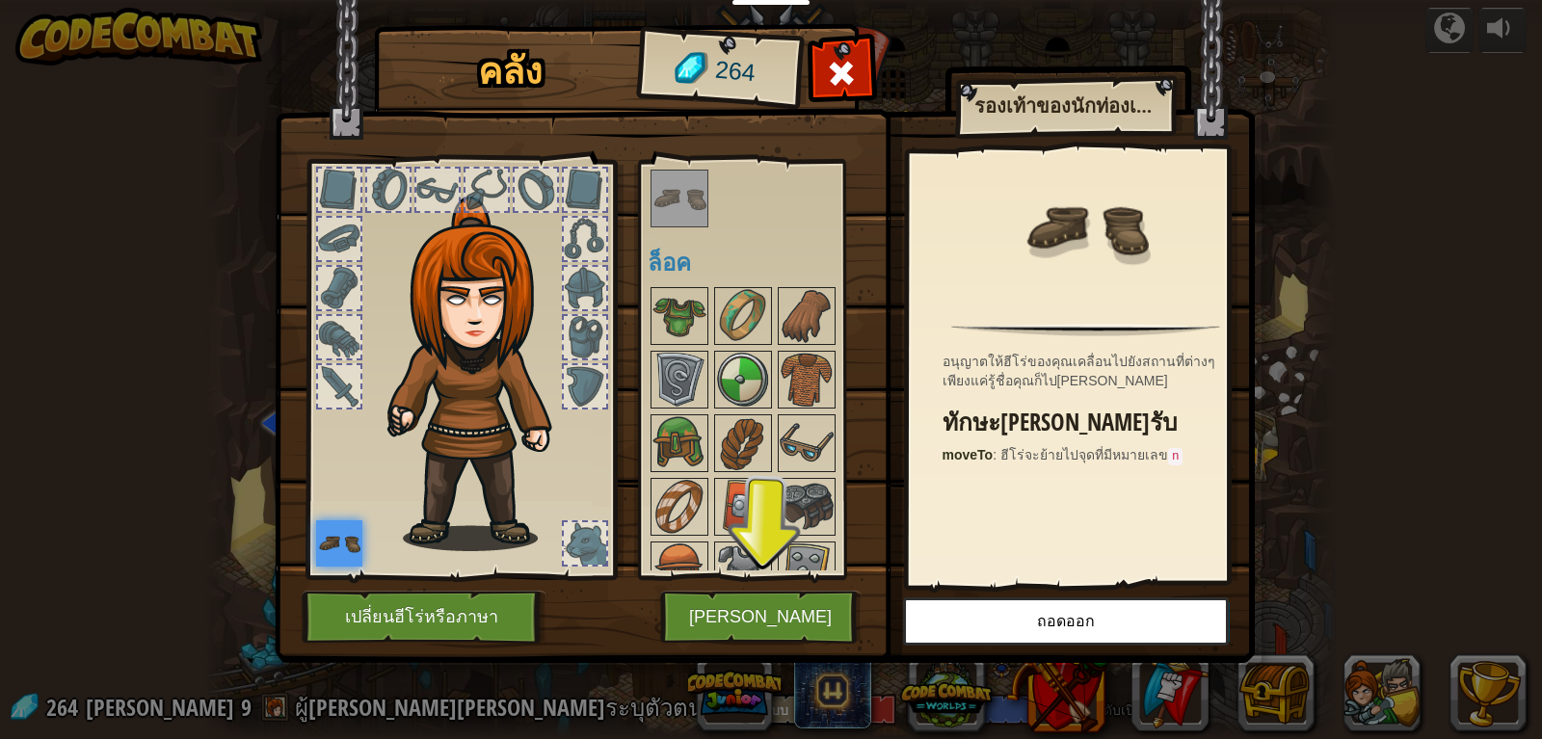
scroll to position [289, 0]
click at [678, 300] on img at bounding box center [679, 315] width 54 height 54
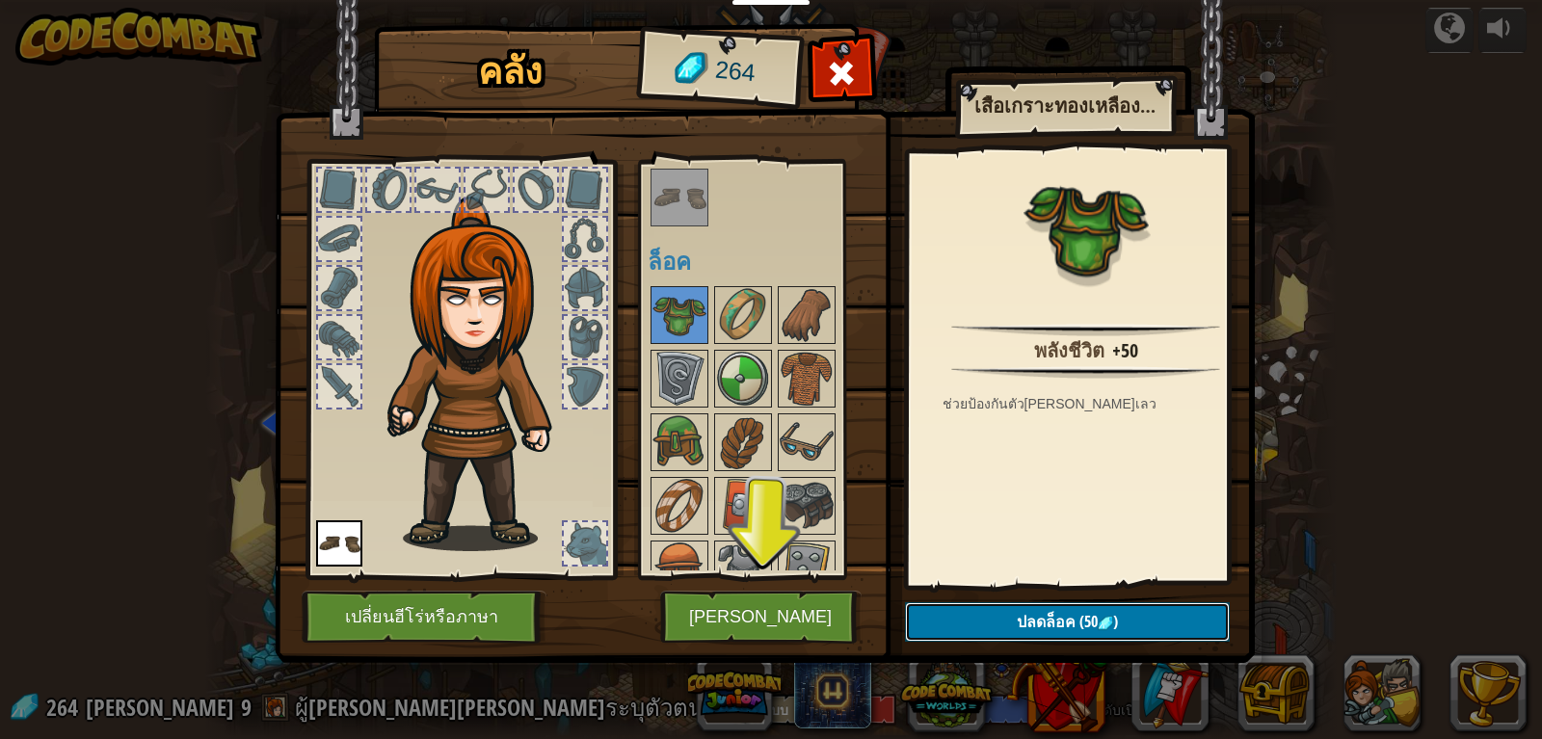
click at [1090, 624] on span "(50" at bounding box center [1086, 621] width 22 height 21
click at [973, 608] on button "ยืนยัน" at bounding box center [1067, 622] width 325 height 40
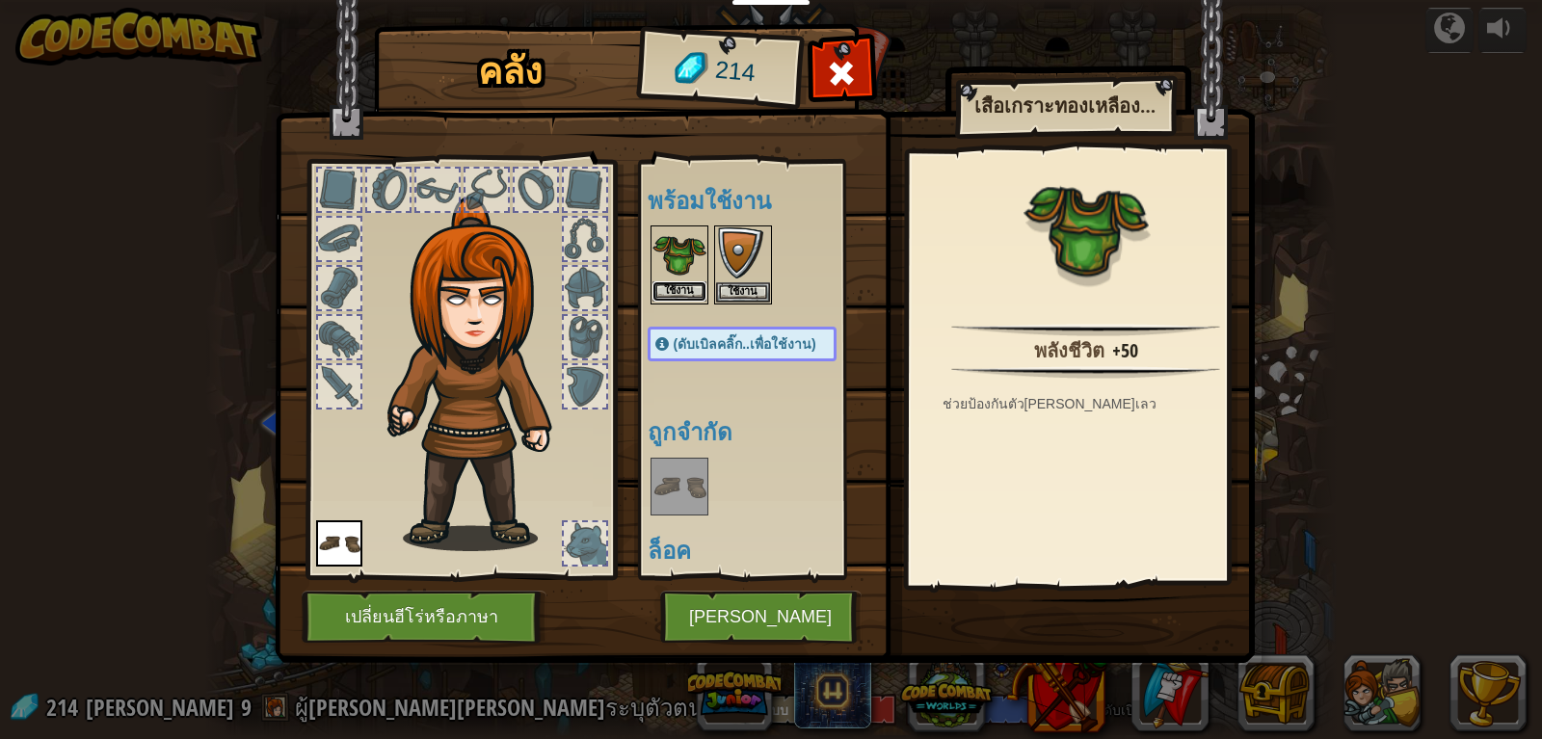
click at [696, 282] on button "ใช้งาน" at bounding box center [679, 291] width 54 height 20
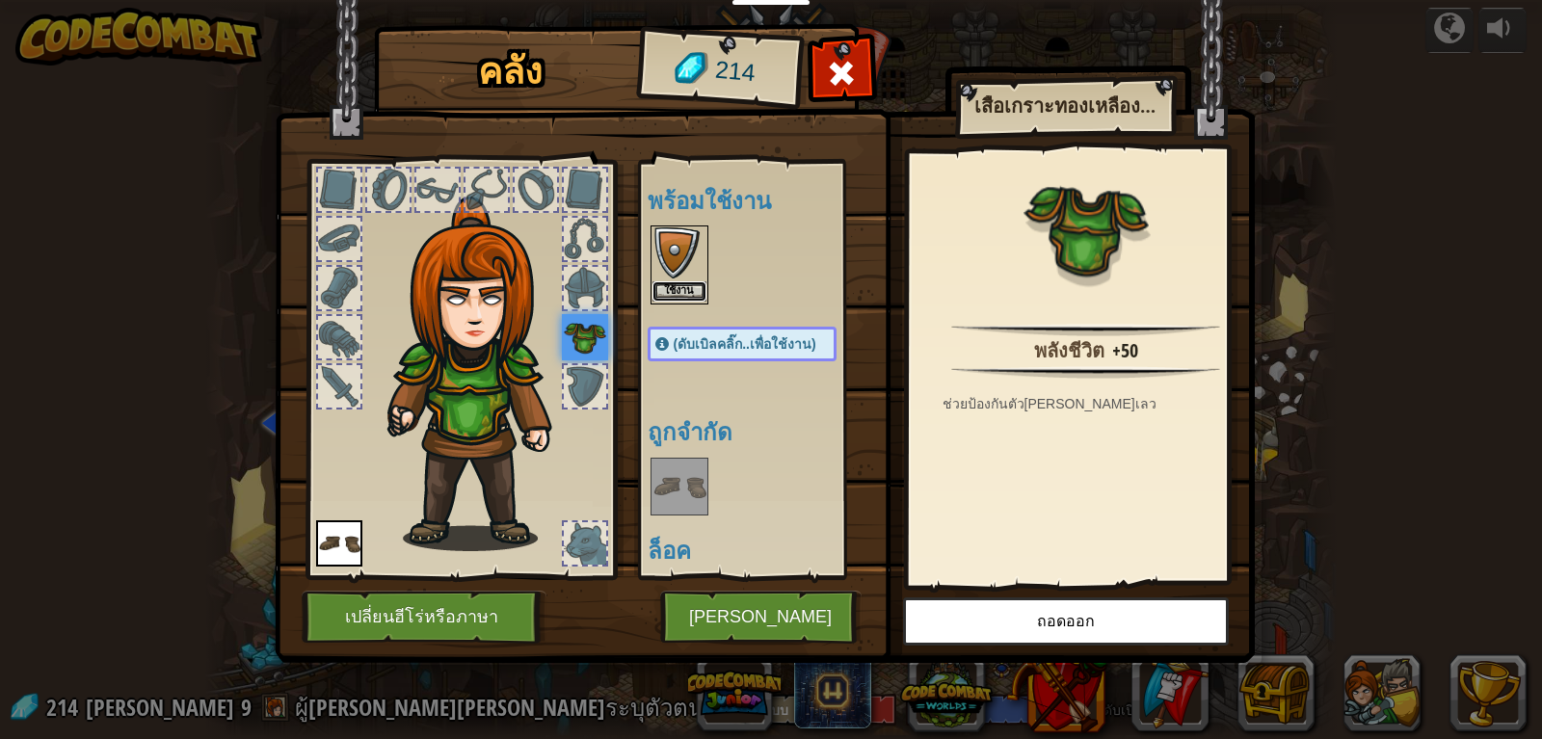
click at [675, 290] on button "ใช้งาน" at bounding box center [679, 291] width 54 height 20
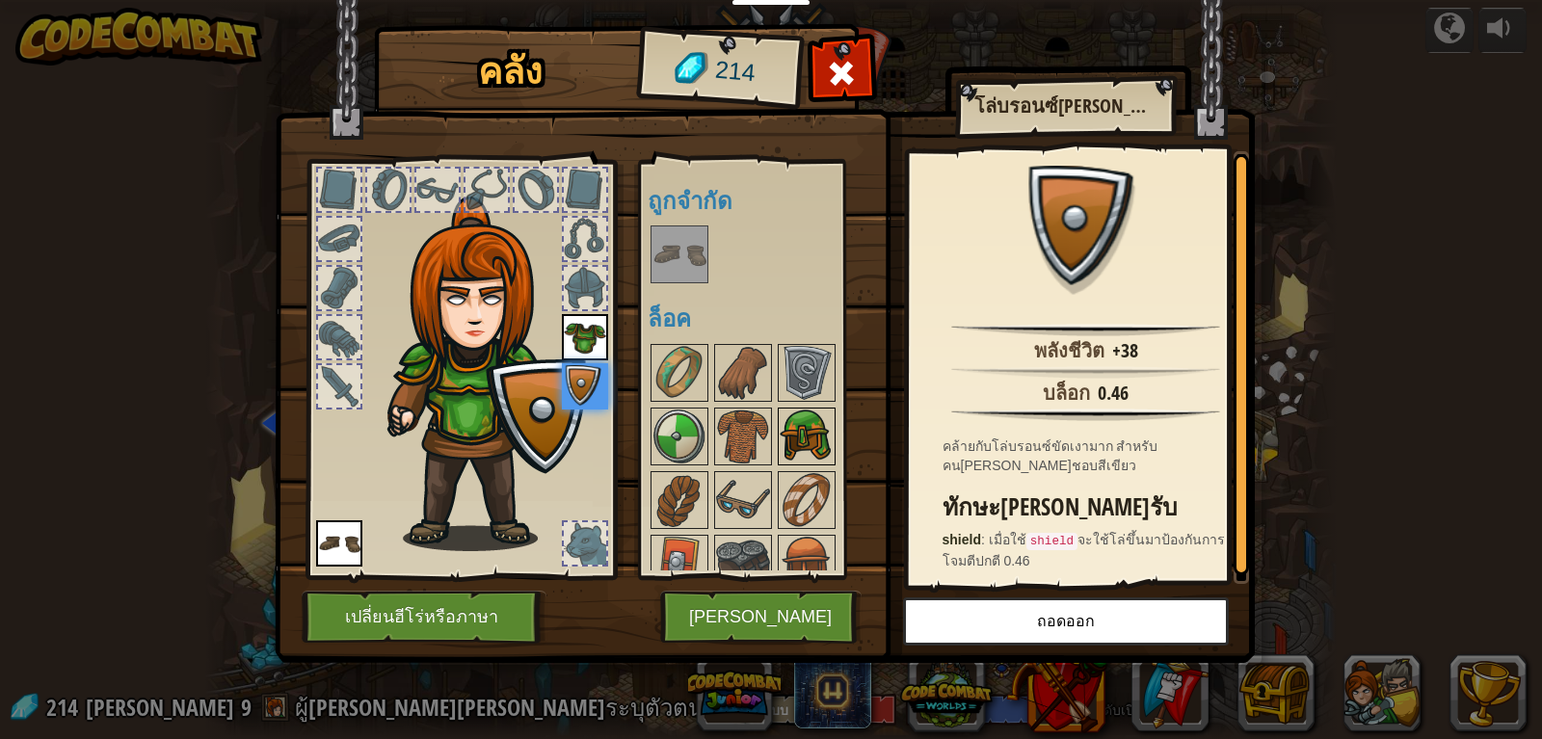
click at [791, 422] on img at bounding box center [806, 436] width 54 height 54
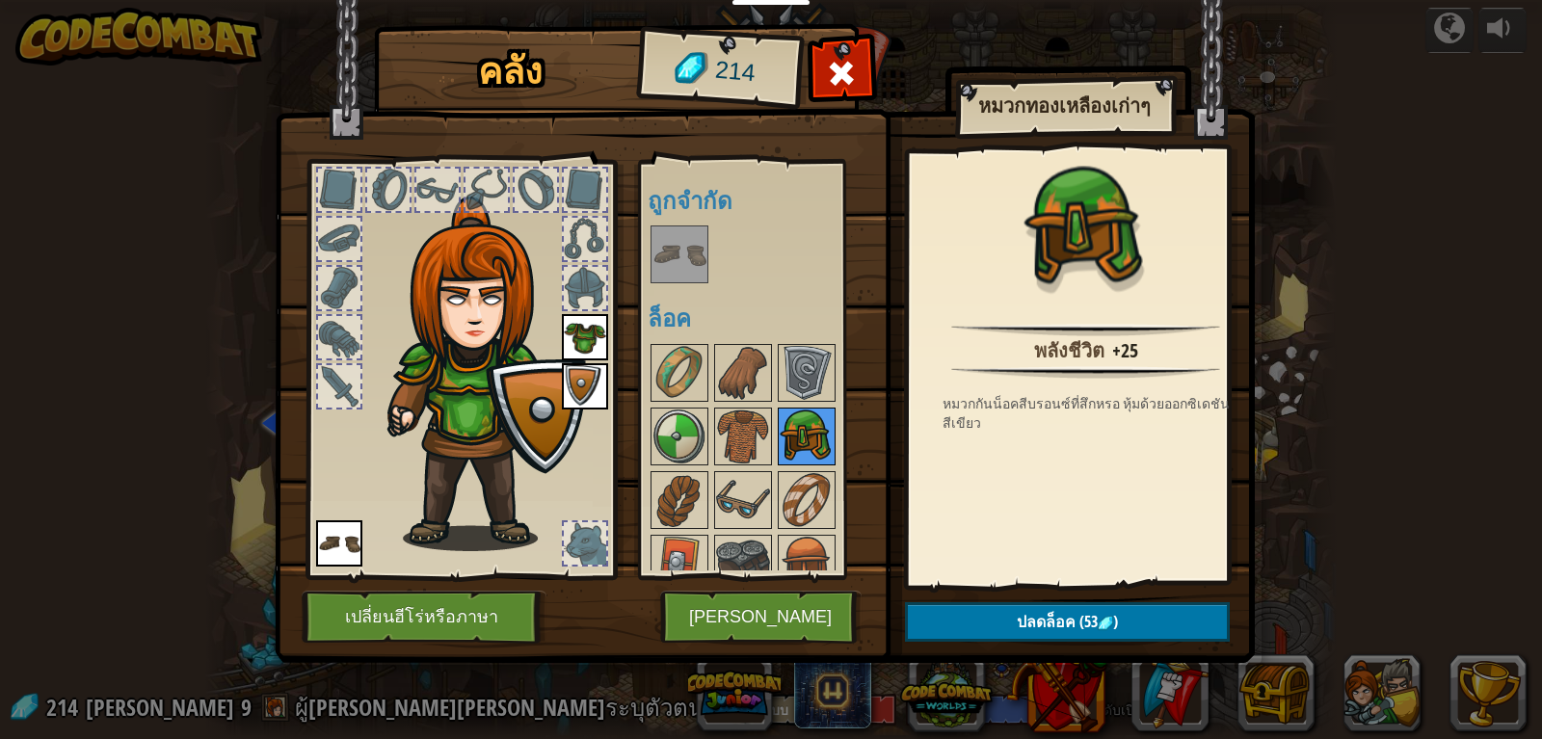
click at [810, 438] on img at bounding box center [806, 436] width 54 height 54
click at [1062, 624] on span "ปลดล็อค" at bounding box center [1045, 621] width 59 height 21
click at [1062, 624] on button "ยืนยัน" at bounding box center [1067, 622] width 325 height 40
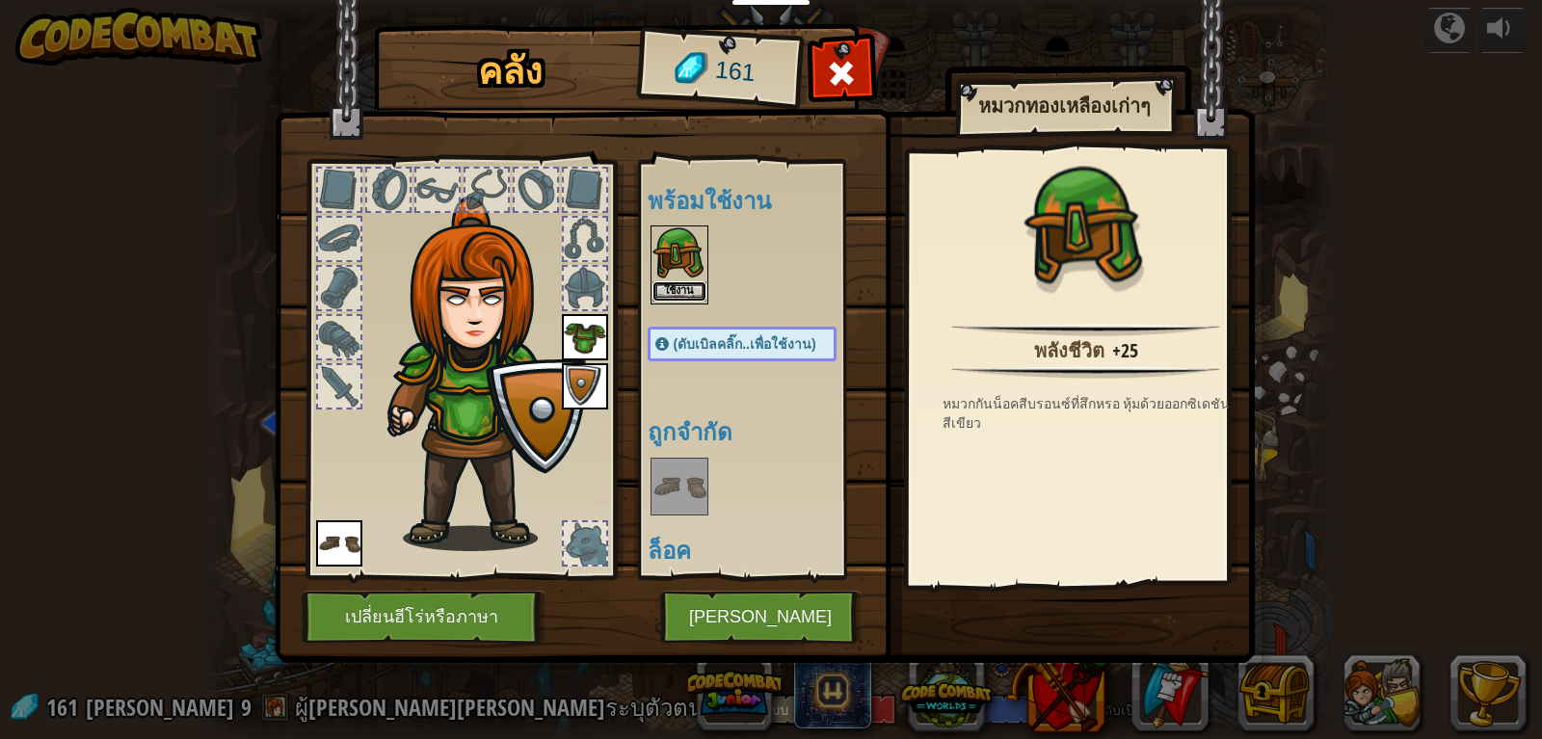
click at [691, 293] on button "ใช้งาน" at bounding box center [679, 291] width 54 height 20
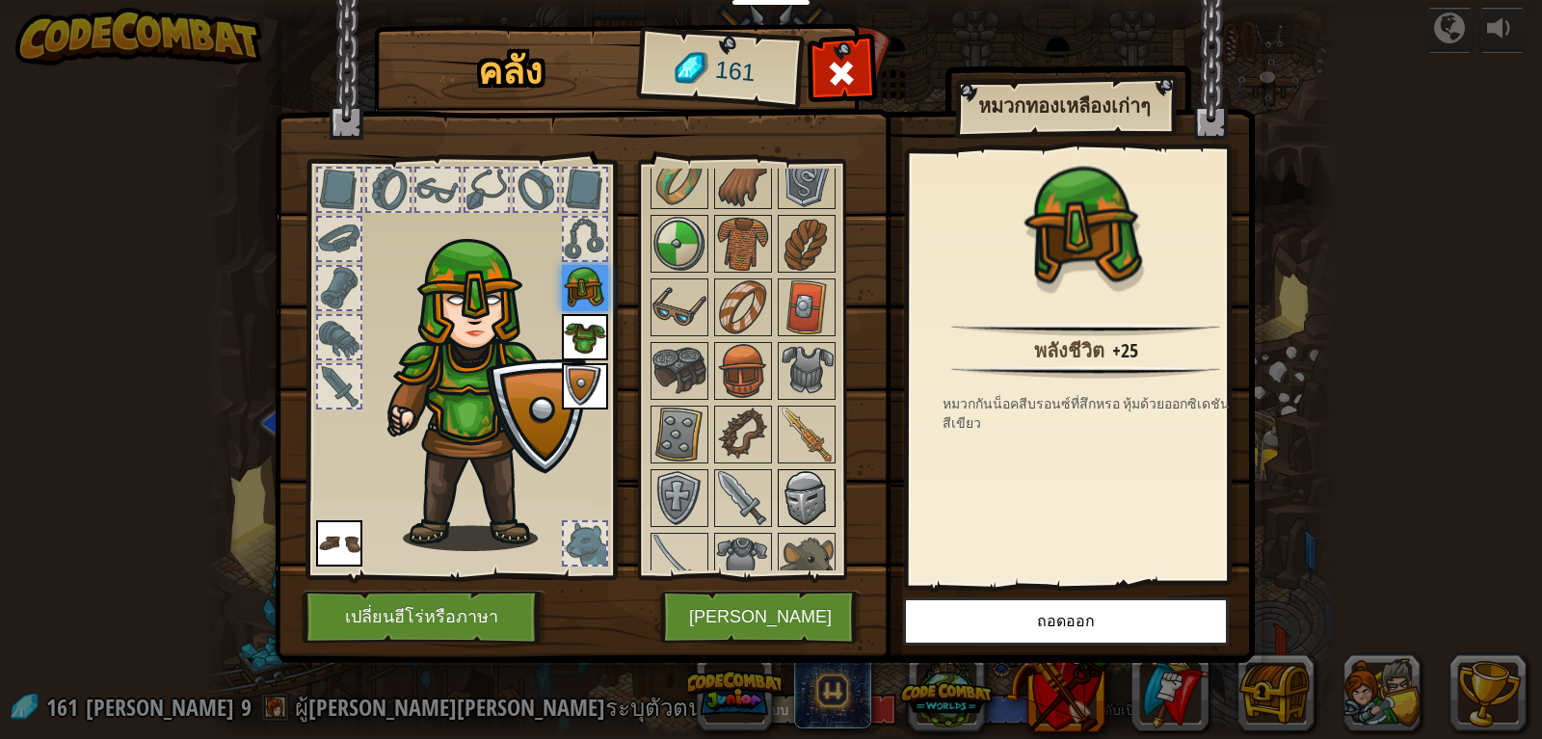
scroll to position [216, 0]
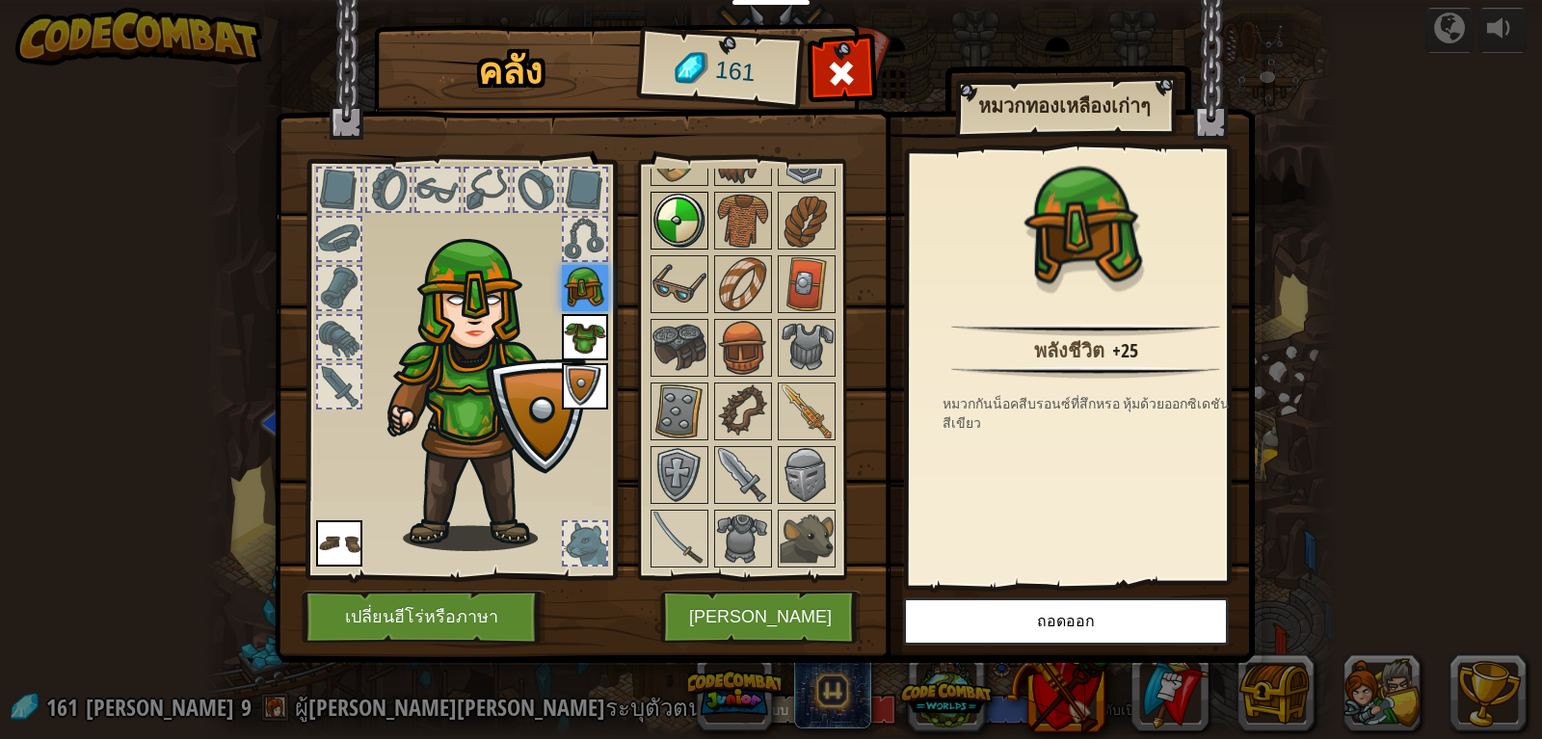
click at [691, 238] on img at bounding box center [679, 221] width 54 height 54
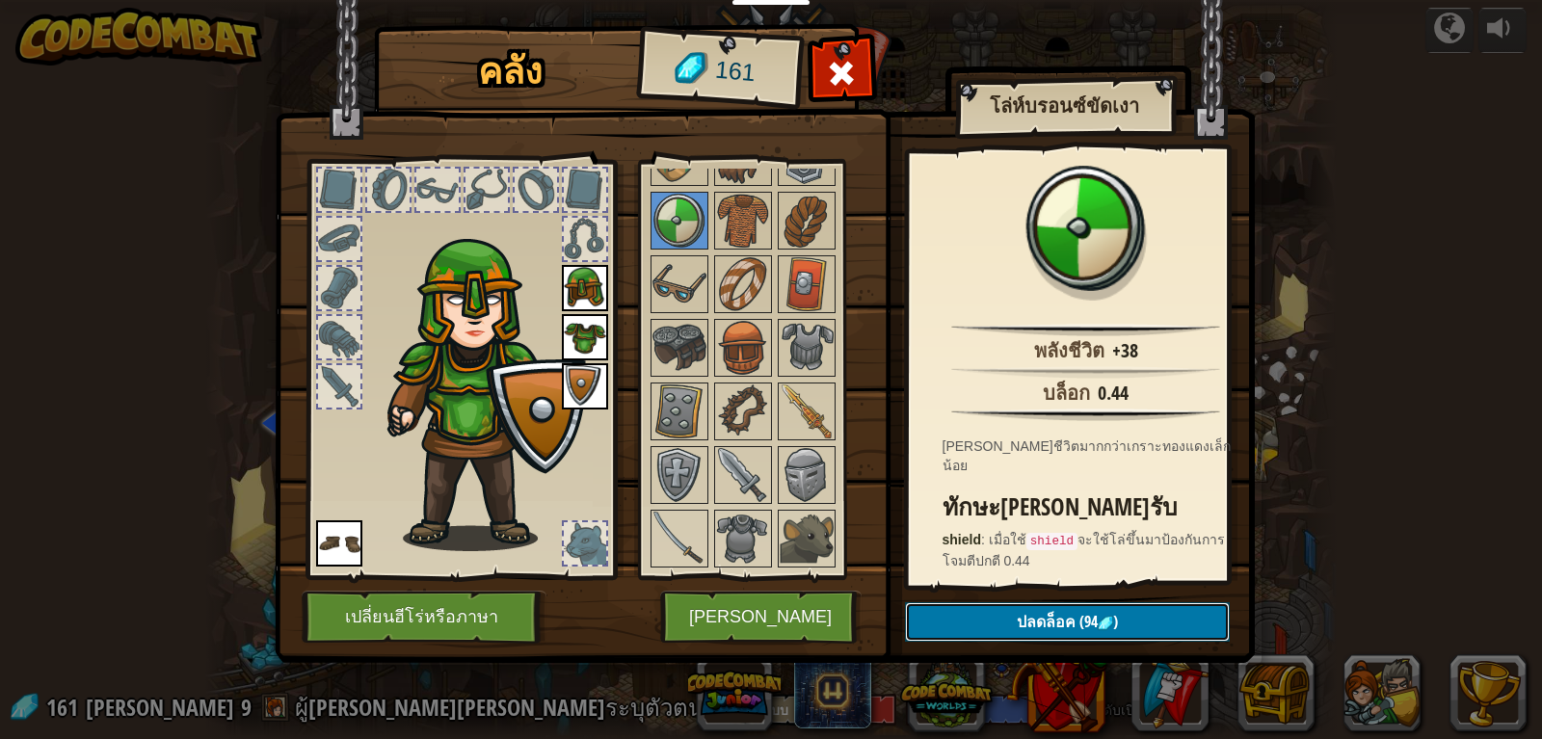
click at [1025, 618] on span "ปลดล็อค" at bounding box center [1045, 621] width 59 height 21
click at [1026, 607] on button "ยืนยัน" at bounding box center [1067, 622] width 325 height 40
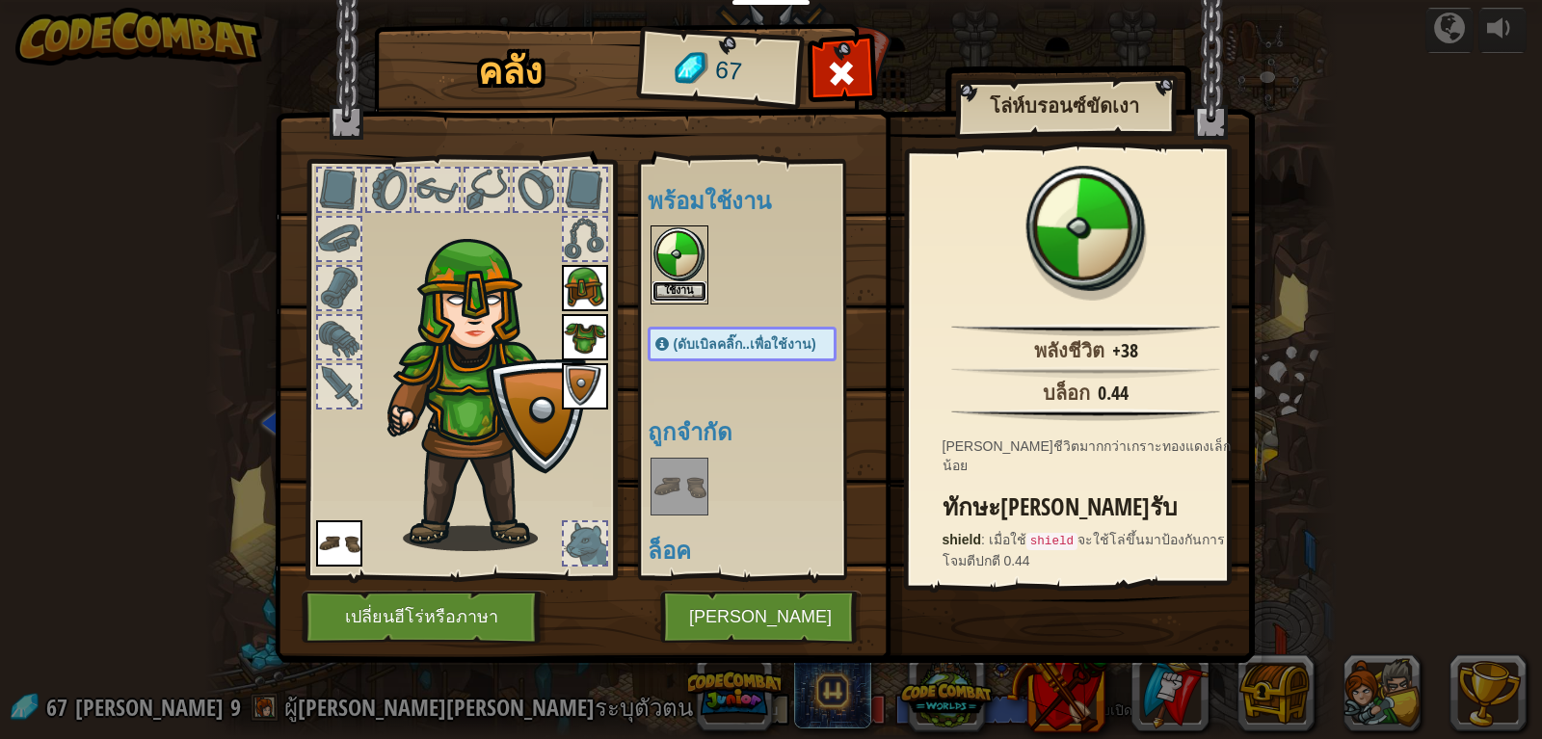
click at [682, 286] on button "ใช้งาน" at bounding box center [679, 291] width 54 height 20
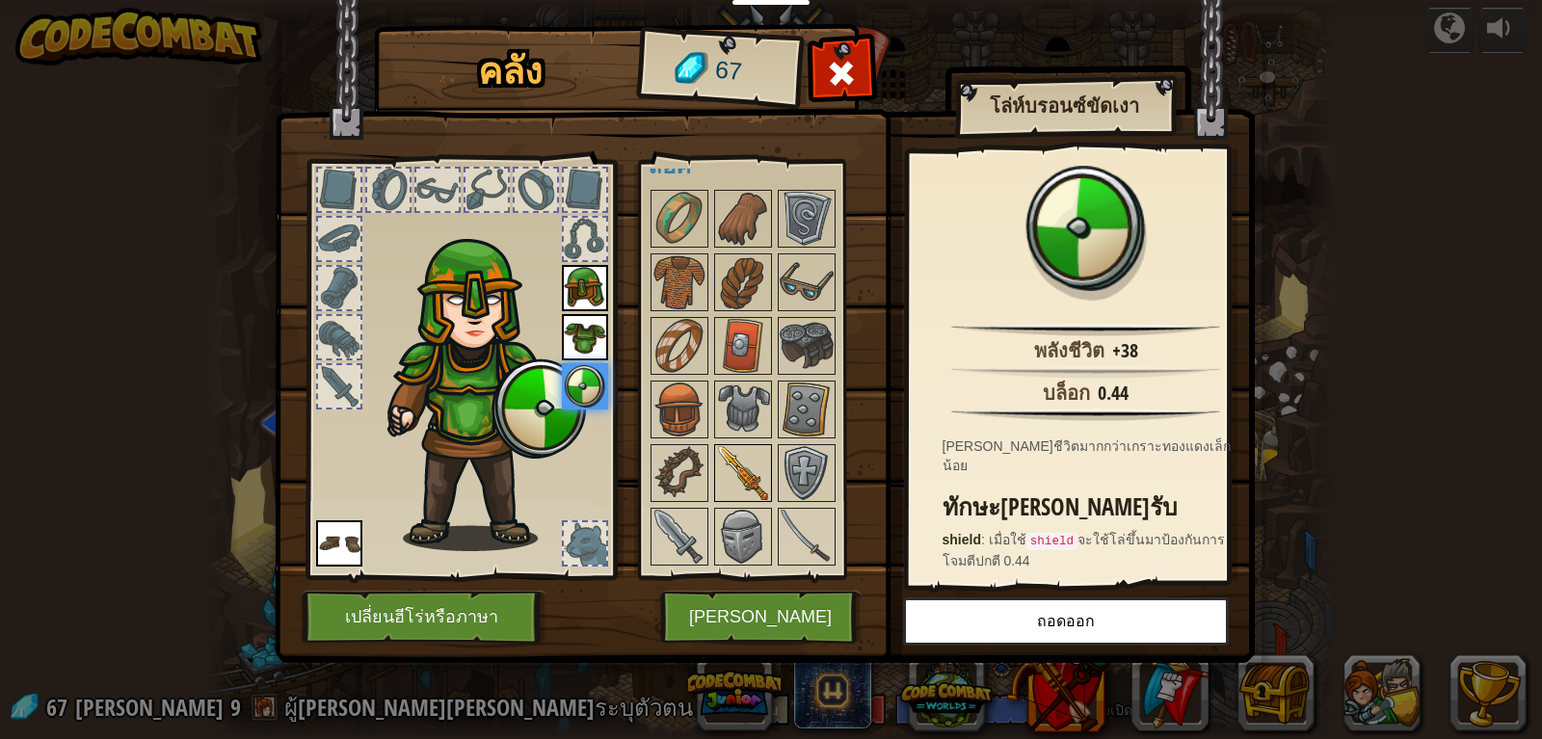
scroll to position [447, 0]
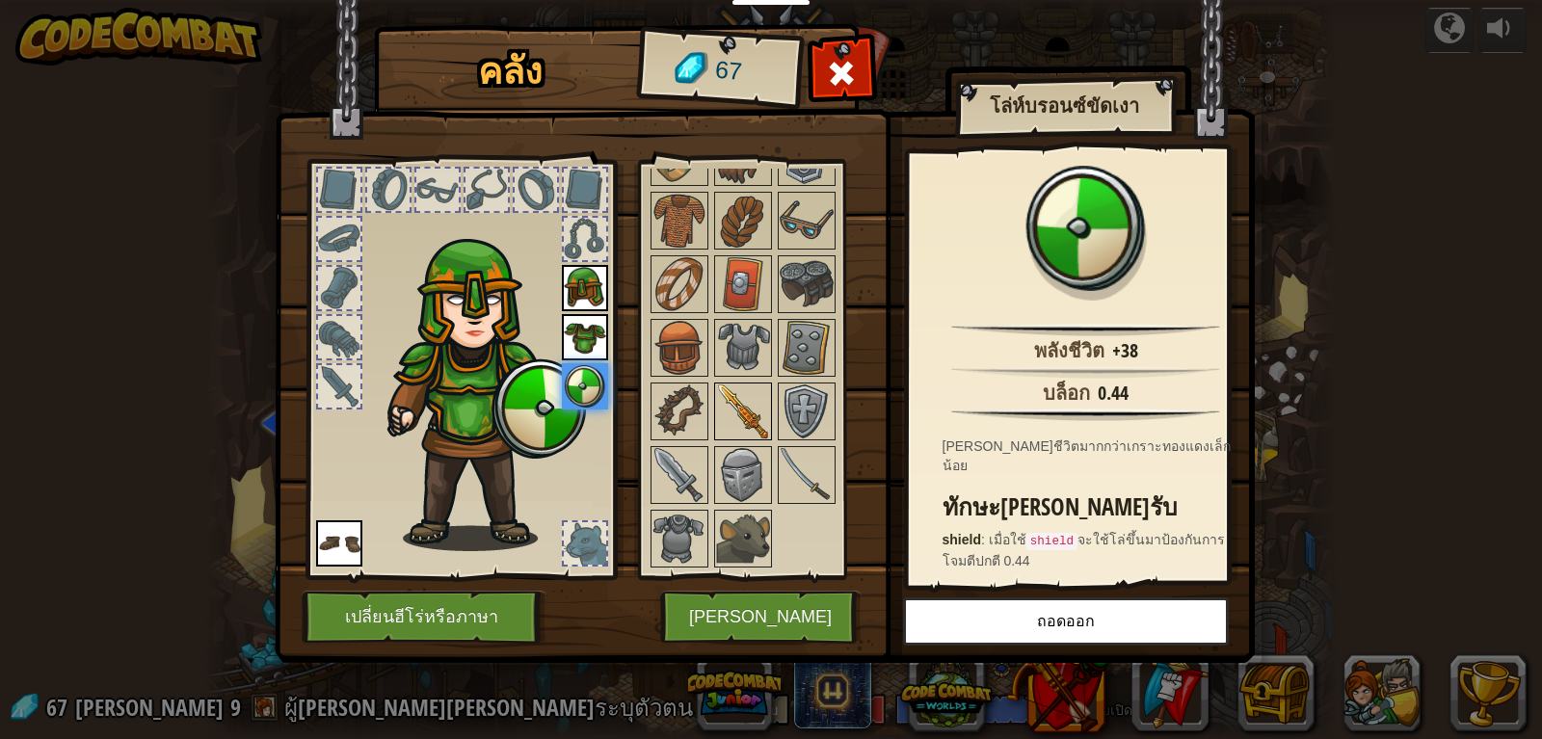
click at [738, 396] on img at bounding box center [743, 411] width 54 height 54
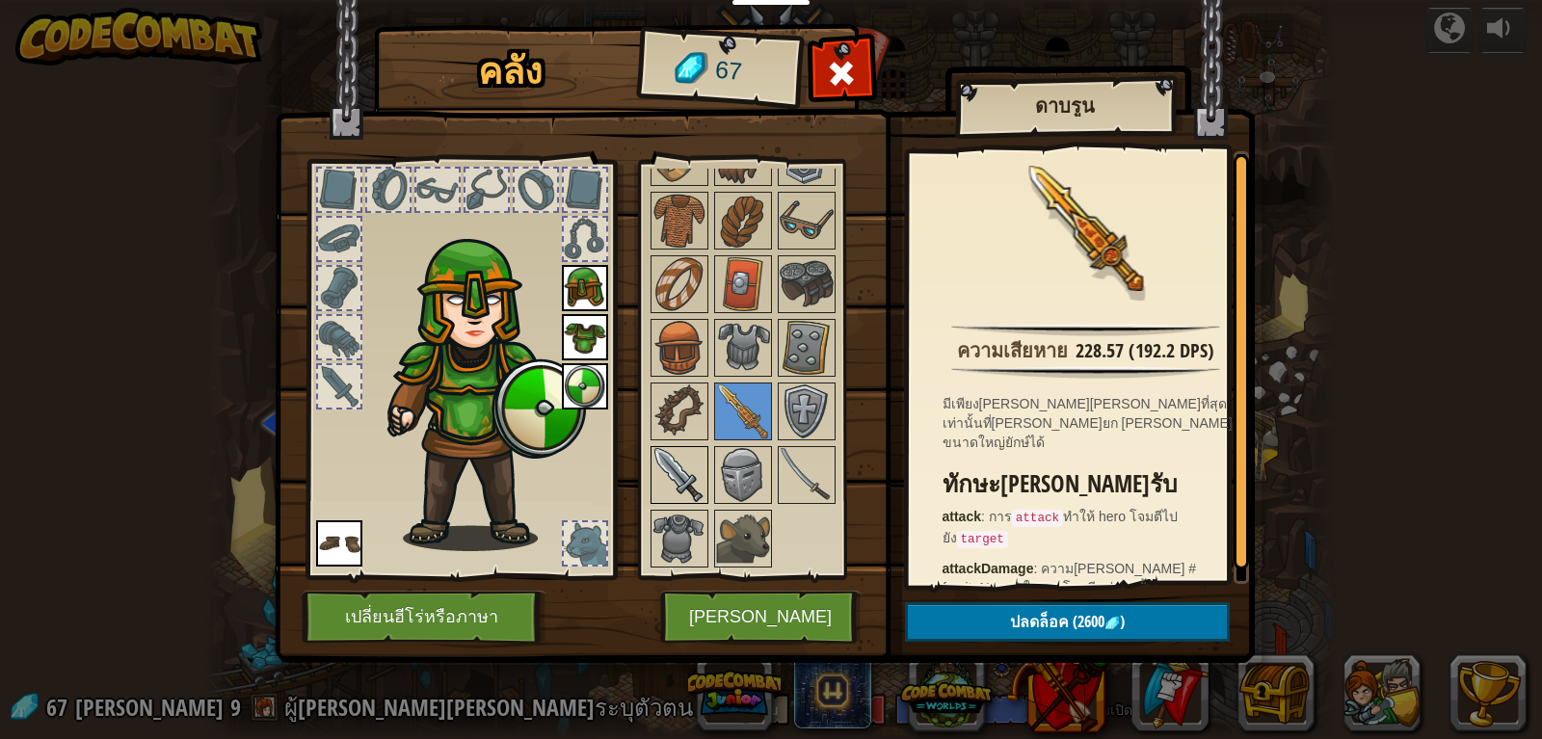
click at [682, 466] on img at bounding box center [679, 475] width 54 height 54
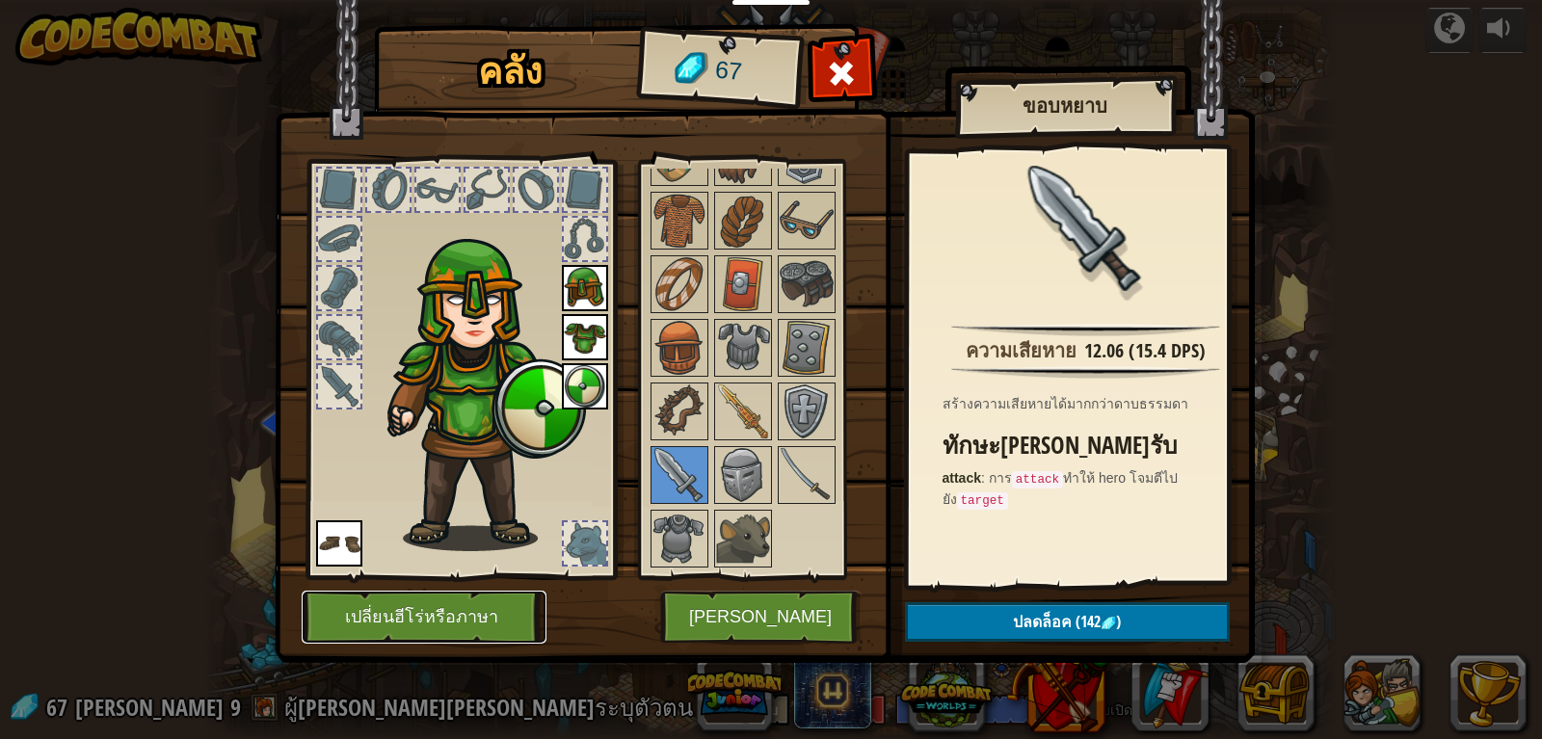
click at [497, 608] on button "เปลี่ยนฮีโร่หรือภาษา" at bounding box center [424, 617] width 245 height 53
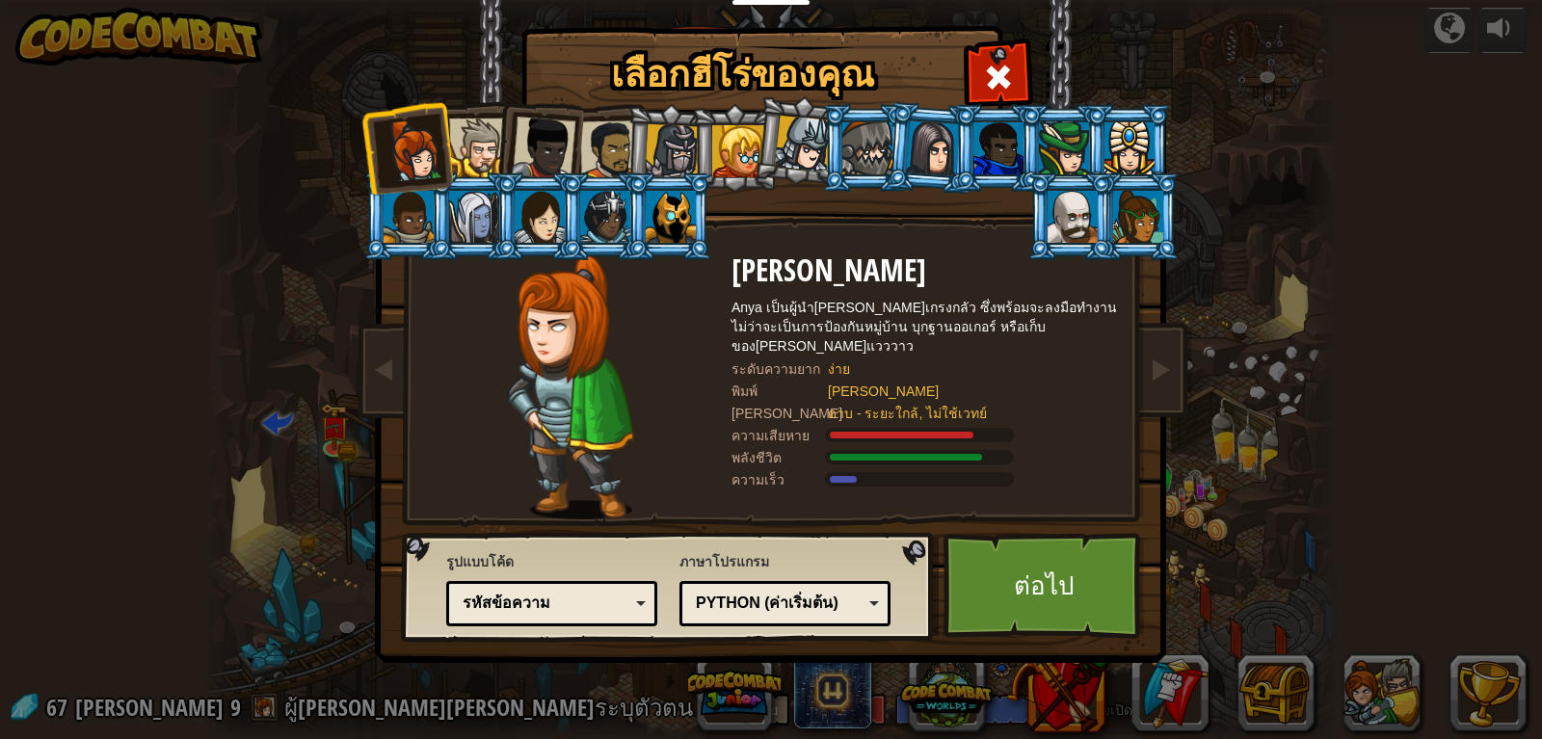
click at [980, 61] on div at bounding box center [997, 74] width 61 height 61
